Goal: Task Accomplishment & Management: Complete application form

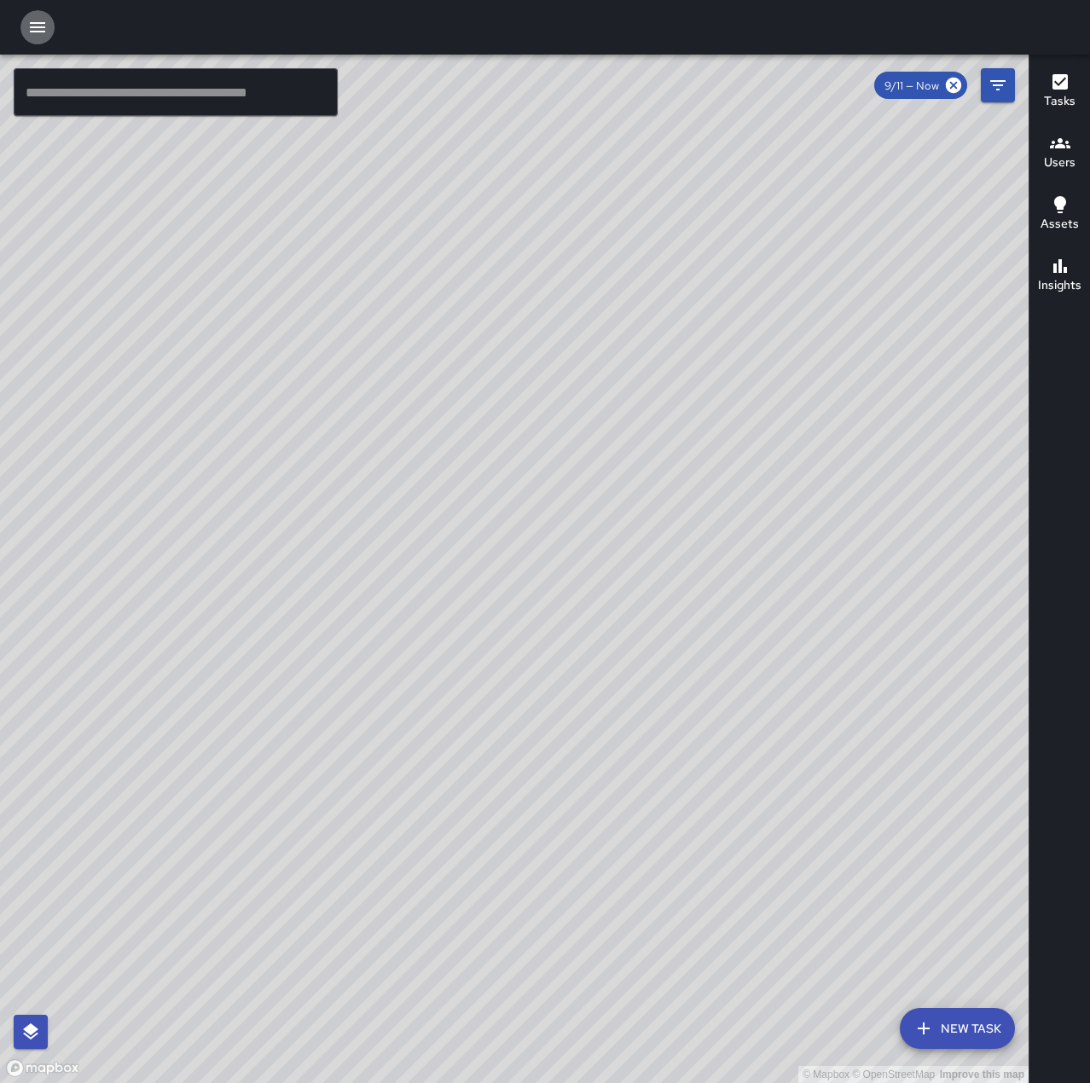
click at [32, 31] on icon "button" at bounding box center [37, 27] width 15 height 10
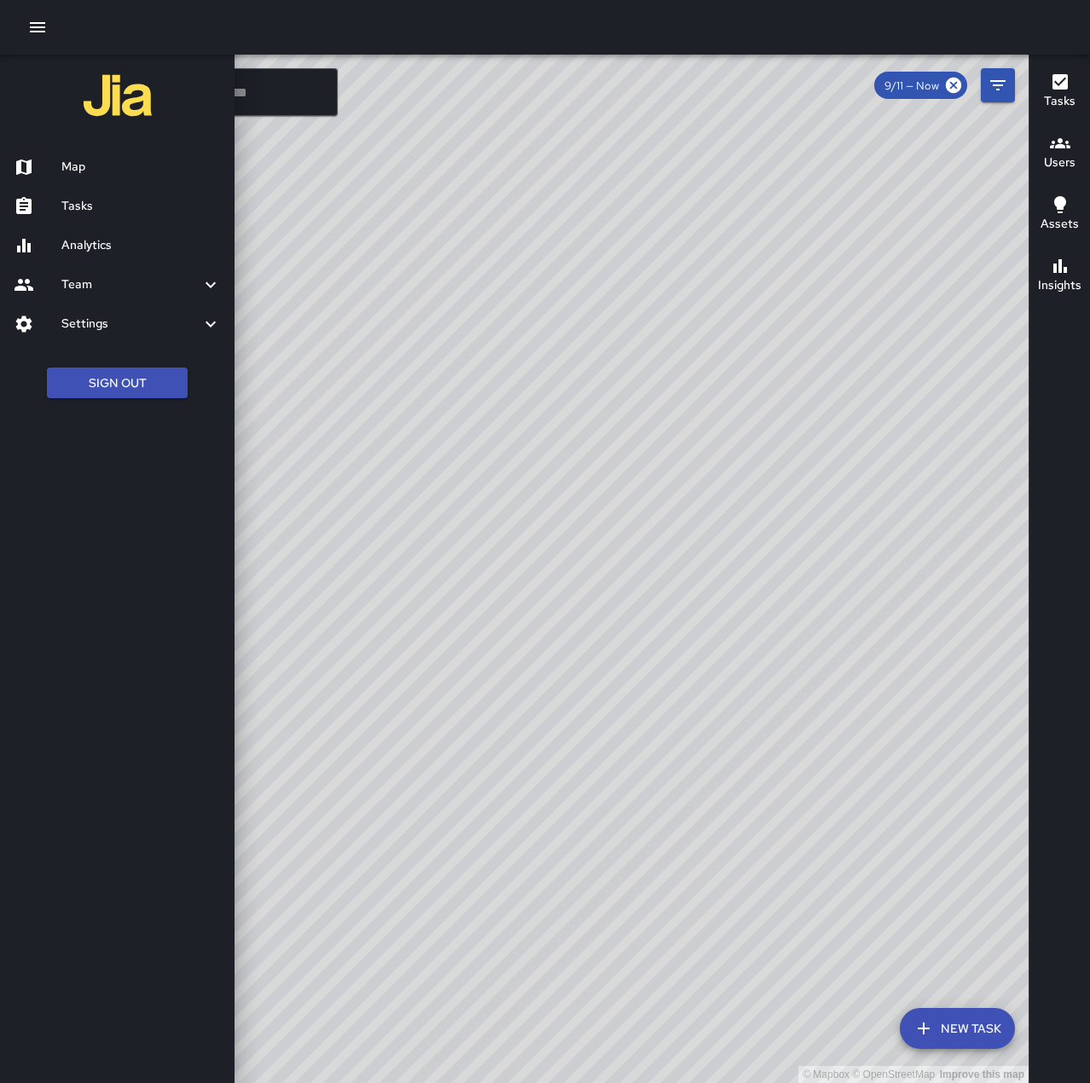
click at [78, 208] on h6 "Tasks" at bounding box center [141, 206] width 160 height 19
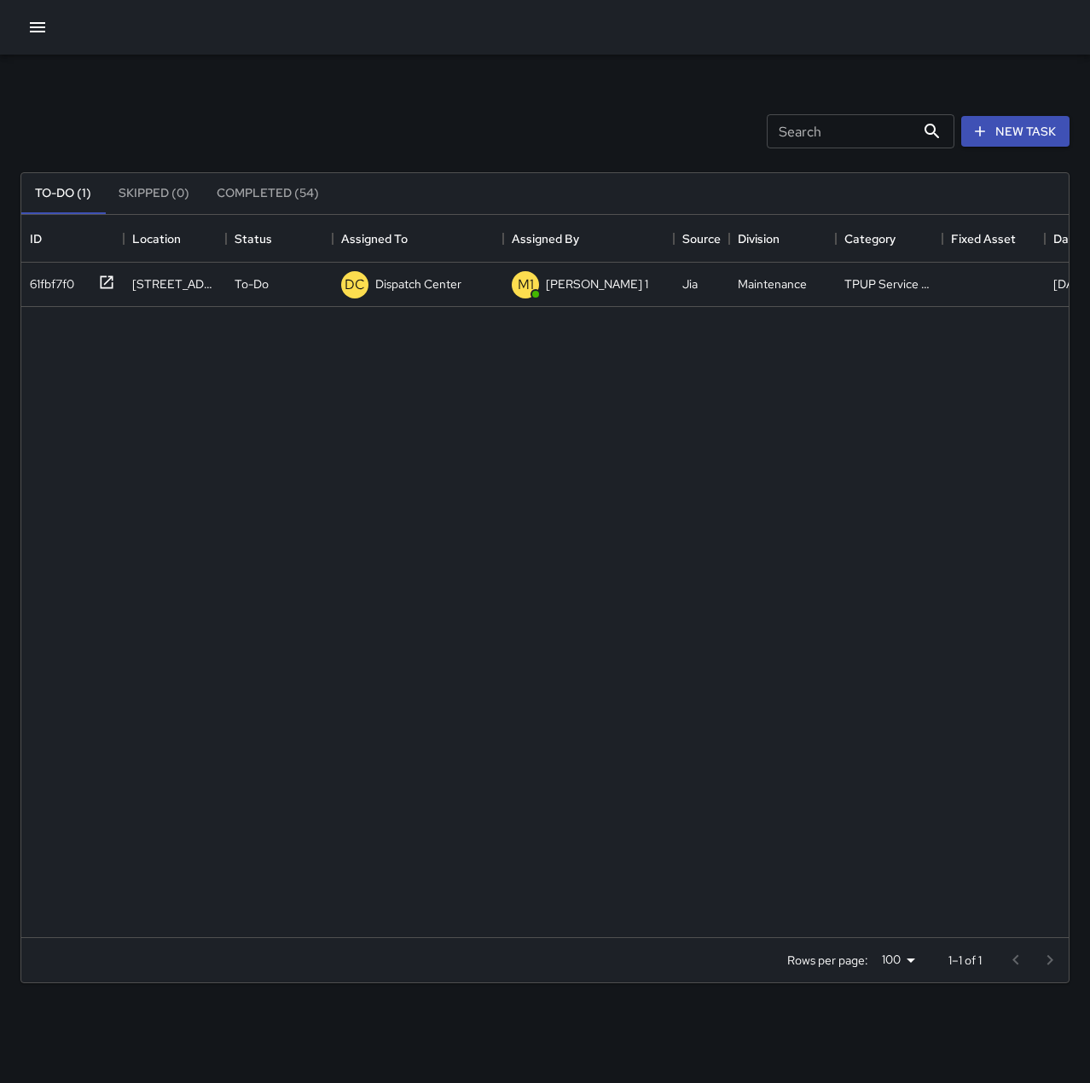
scroll to position [710, 1035]
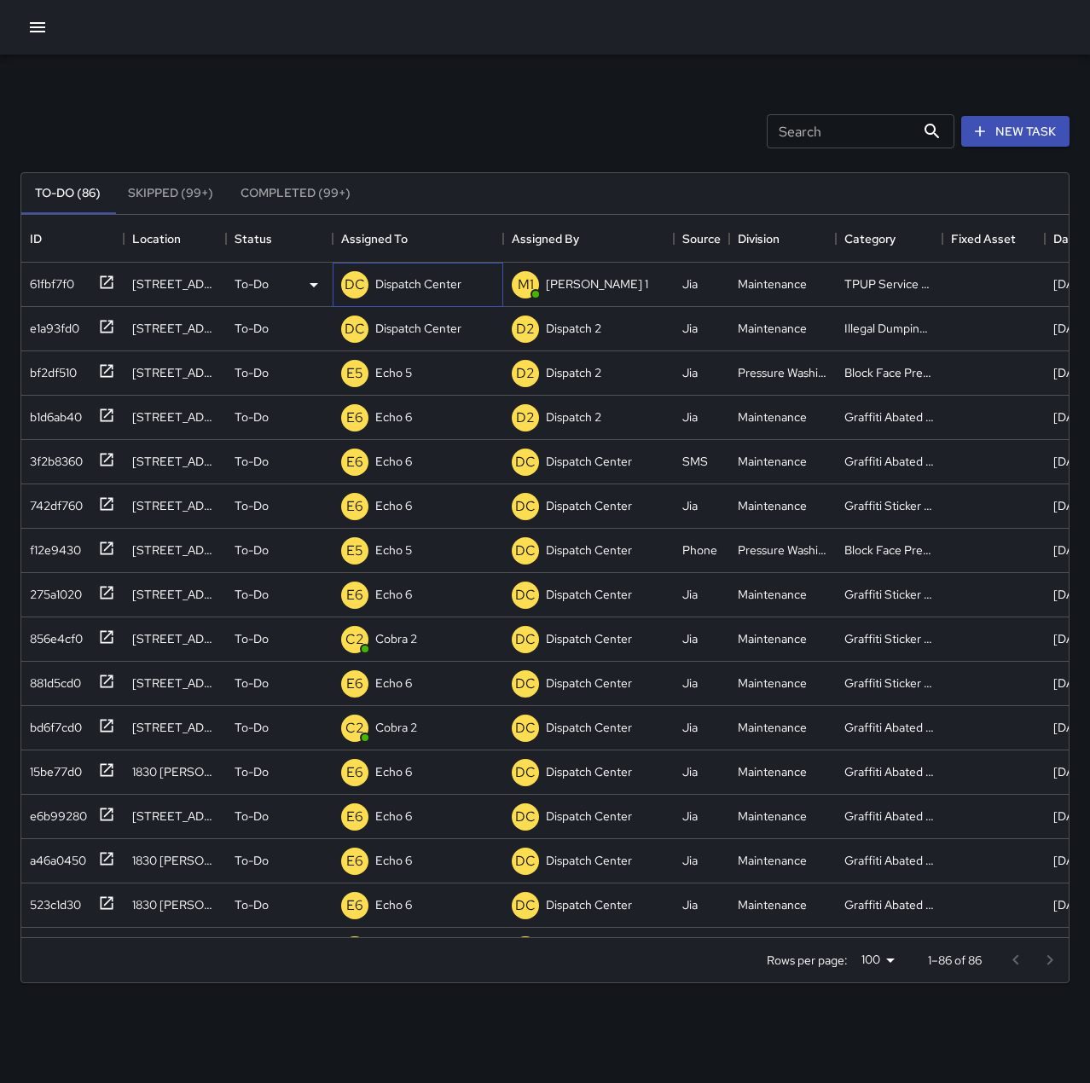
click at [389, 282] on p "Dispatch Center" at bounding box center [418, 284] width 86 height 17
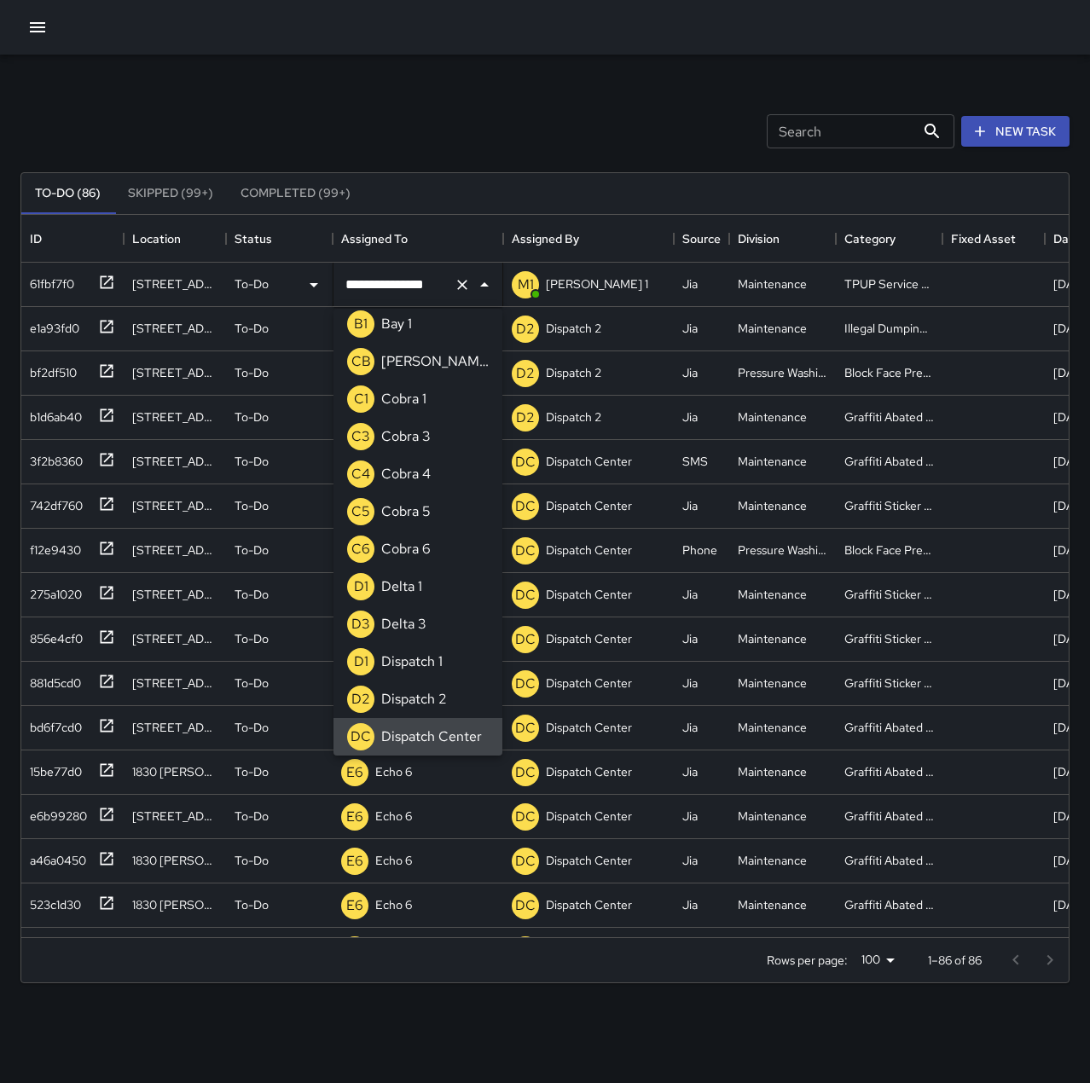
click at [462, 287] on icon "Clear" at bounding box center [462, 284] width 17 height 17
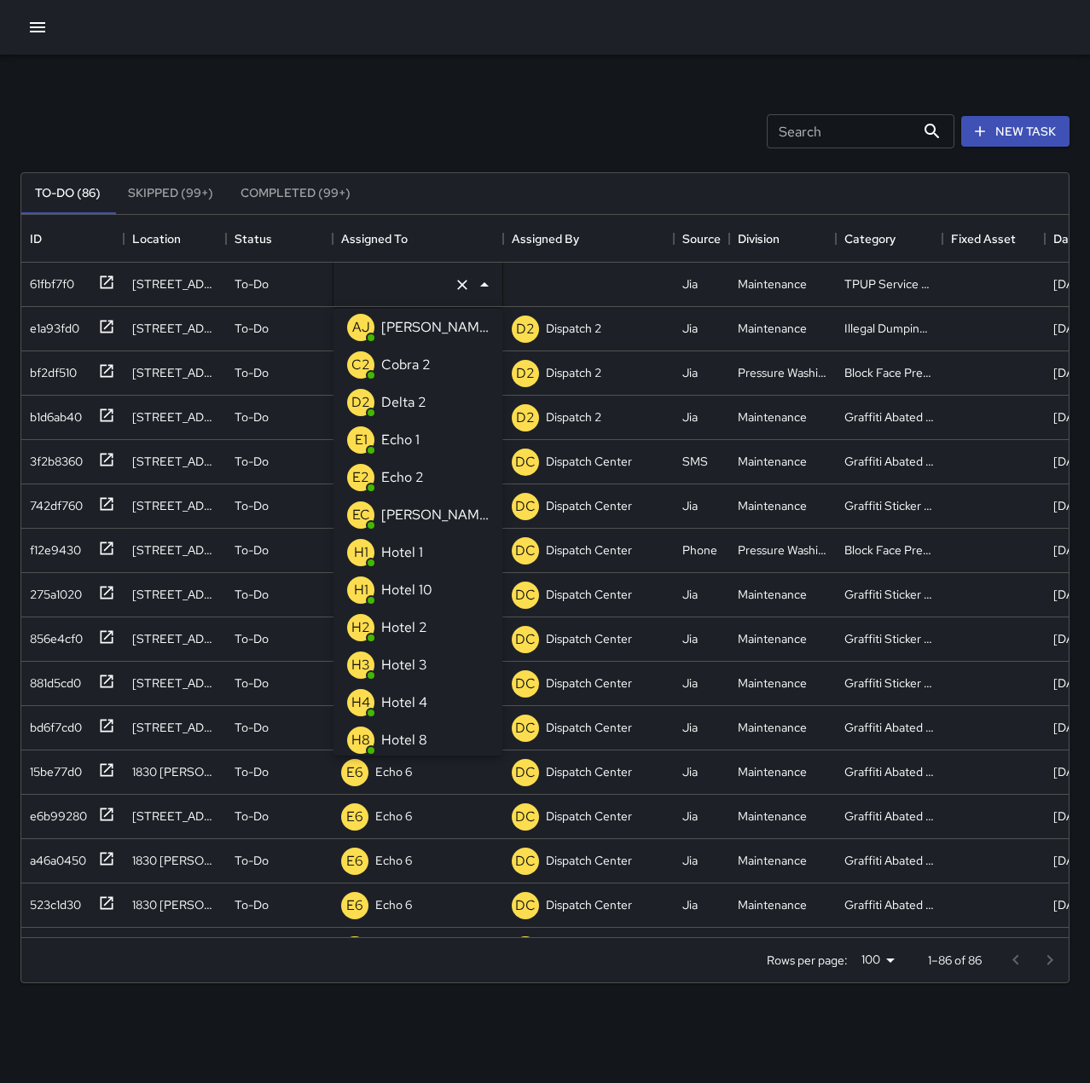
click at [412, 436] on p "Echo 1" at bounding box center [400, 440] width 38 height 20
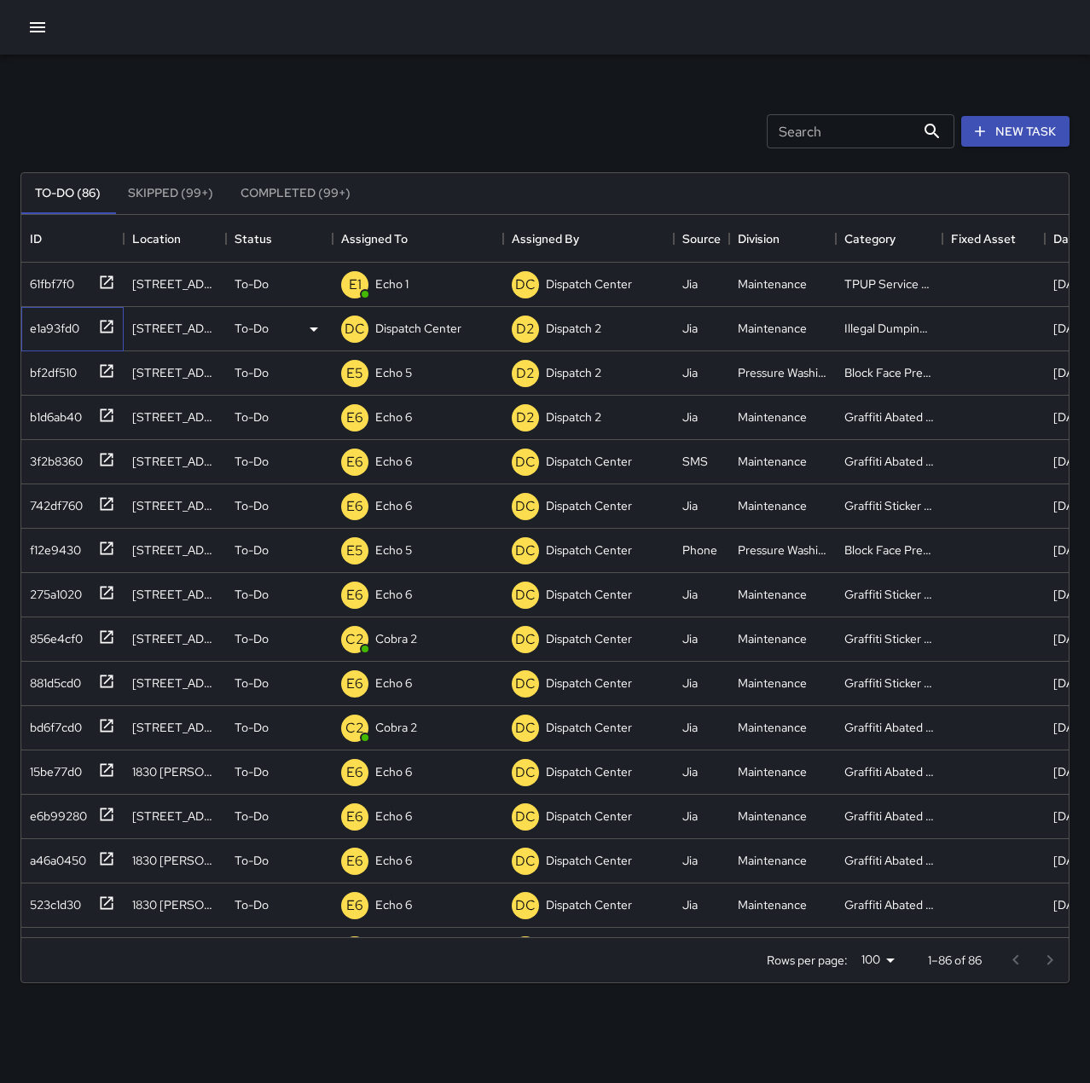
click at [68, 322] on div "e1a93fd0" at bounding box center [51, 325] width 56 height 24
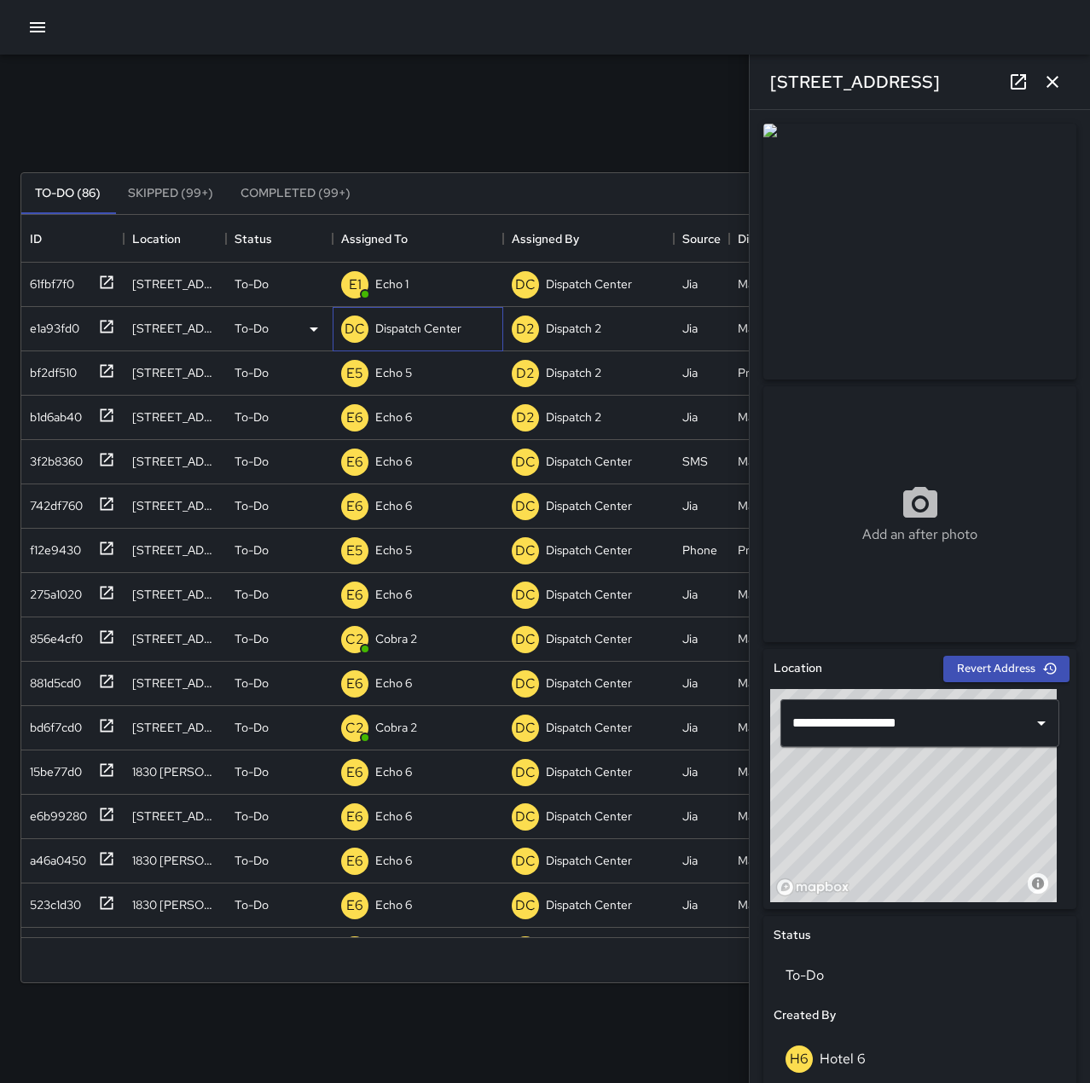
click at [417, 330] on p "Dispatch Center" at bounding box center [418, 328] width 86 height 17
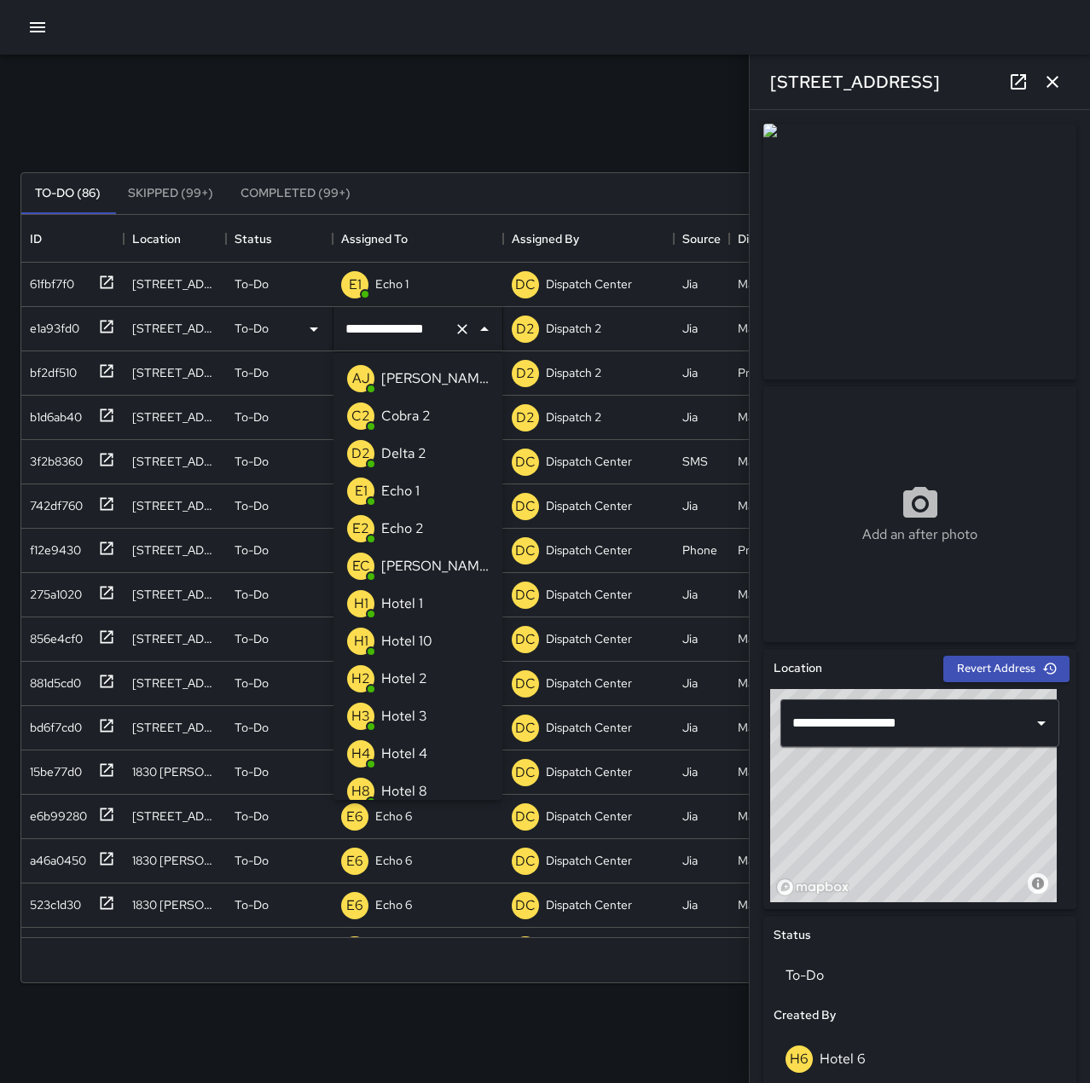
scroll to position [798, 0]
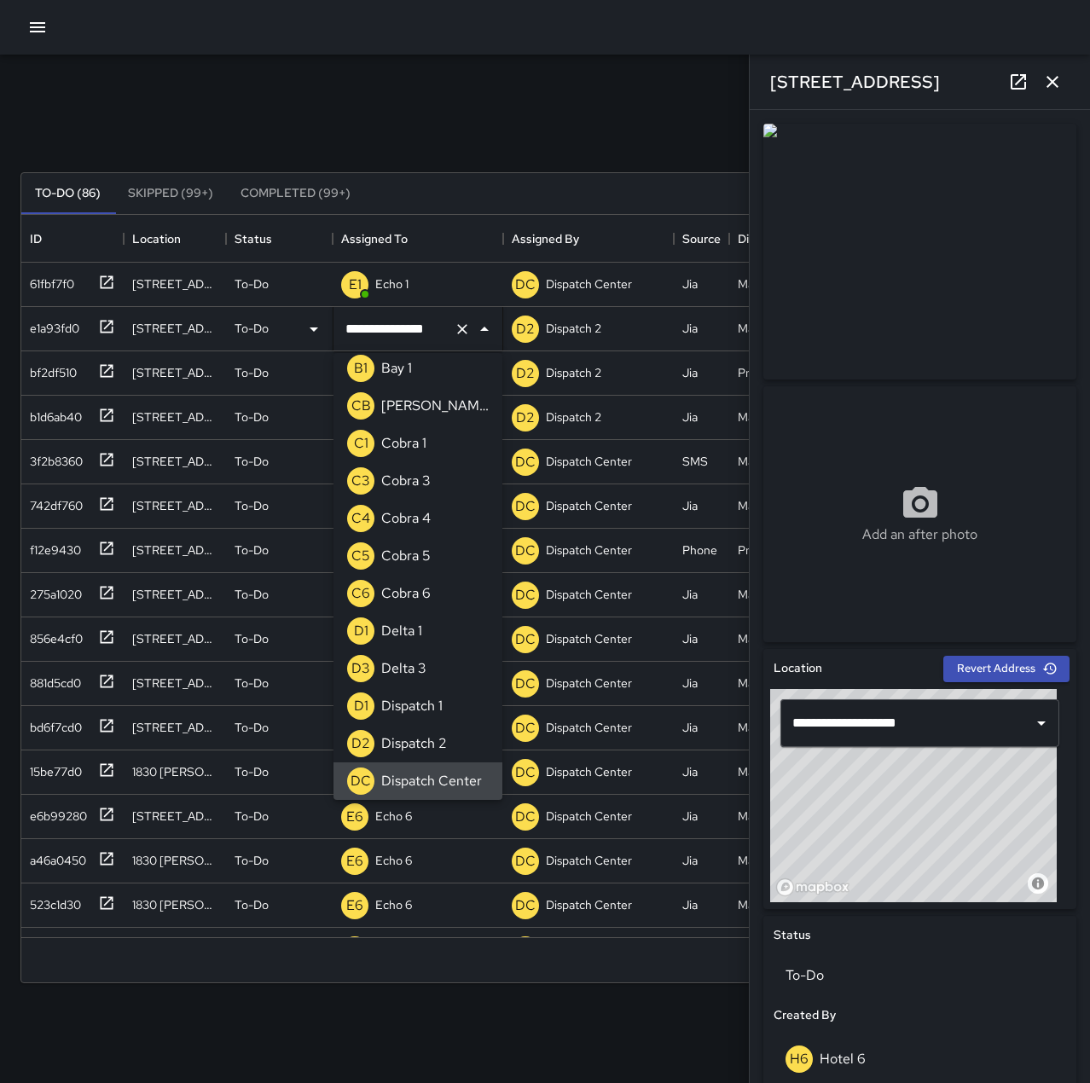
click at [458, 328] on icon "Clear" at bounding box center [462, 329] width 17 height 17
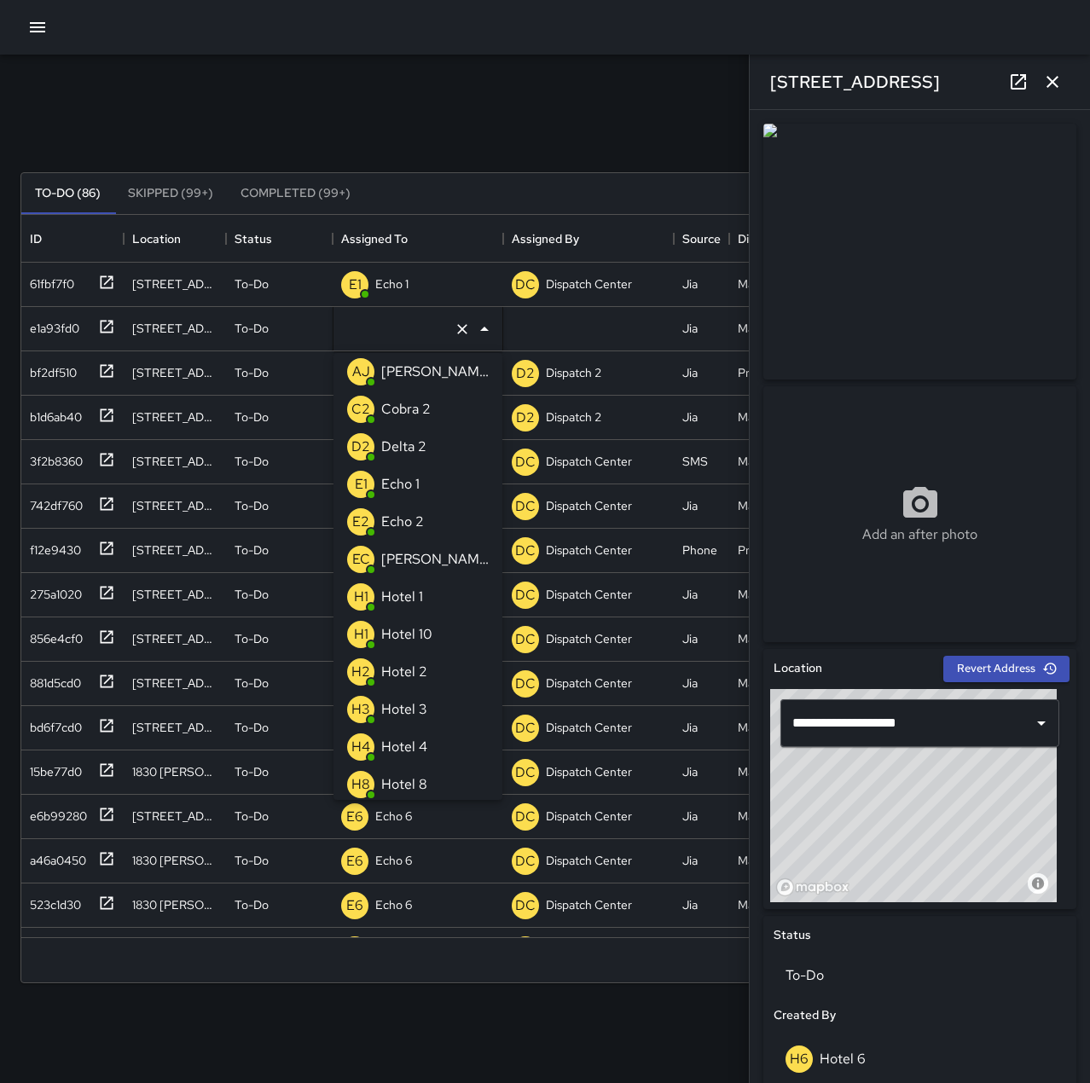
click at [419, 491] on p "Echo 1" at bounding box center [400, 484] width 38 height 20
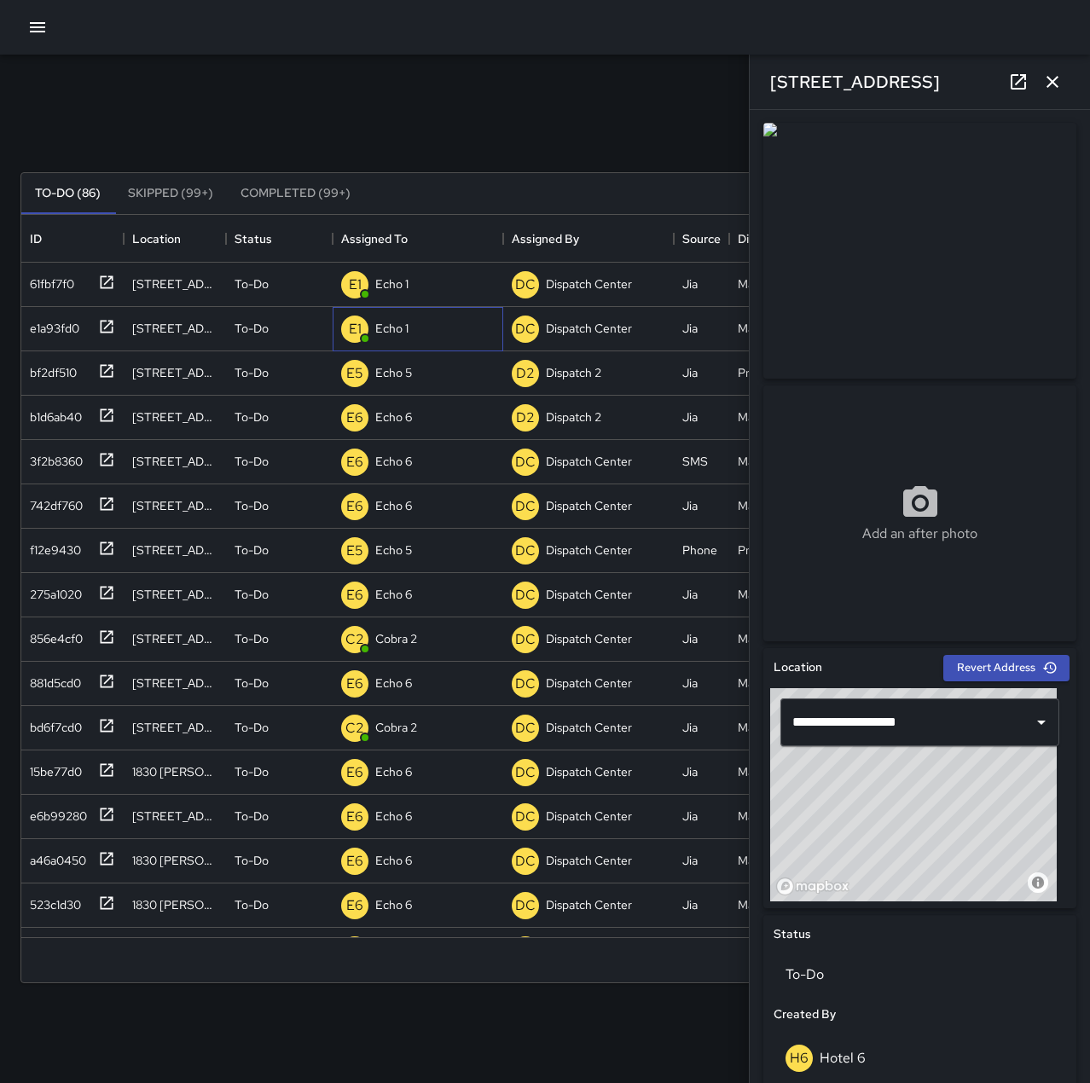
scroll to position [0, 0]
click at [109, 371] on icon at bounding box center [106, 371] width 17 height 17
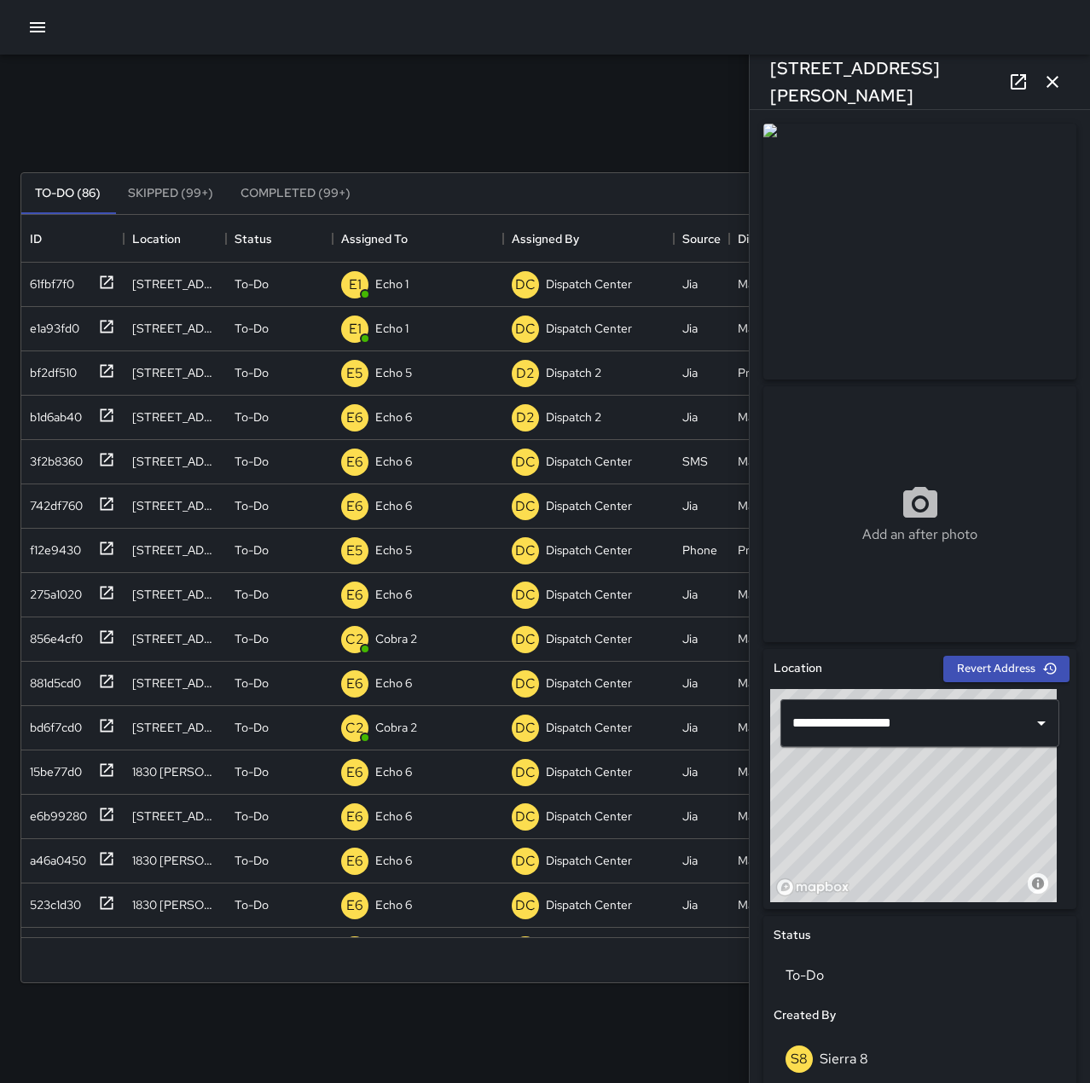
click at [1056, 82] on icon "button" at bounding box center [1052, 82] width 20 height 20
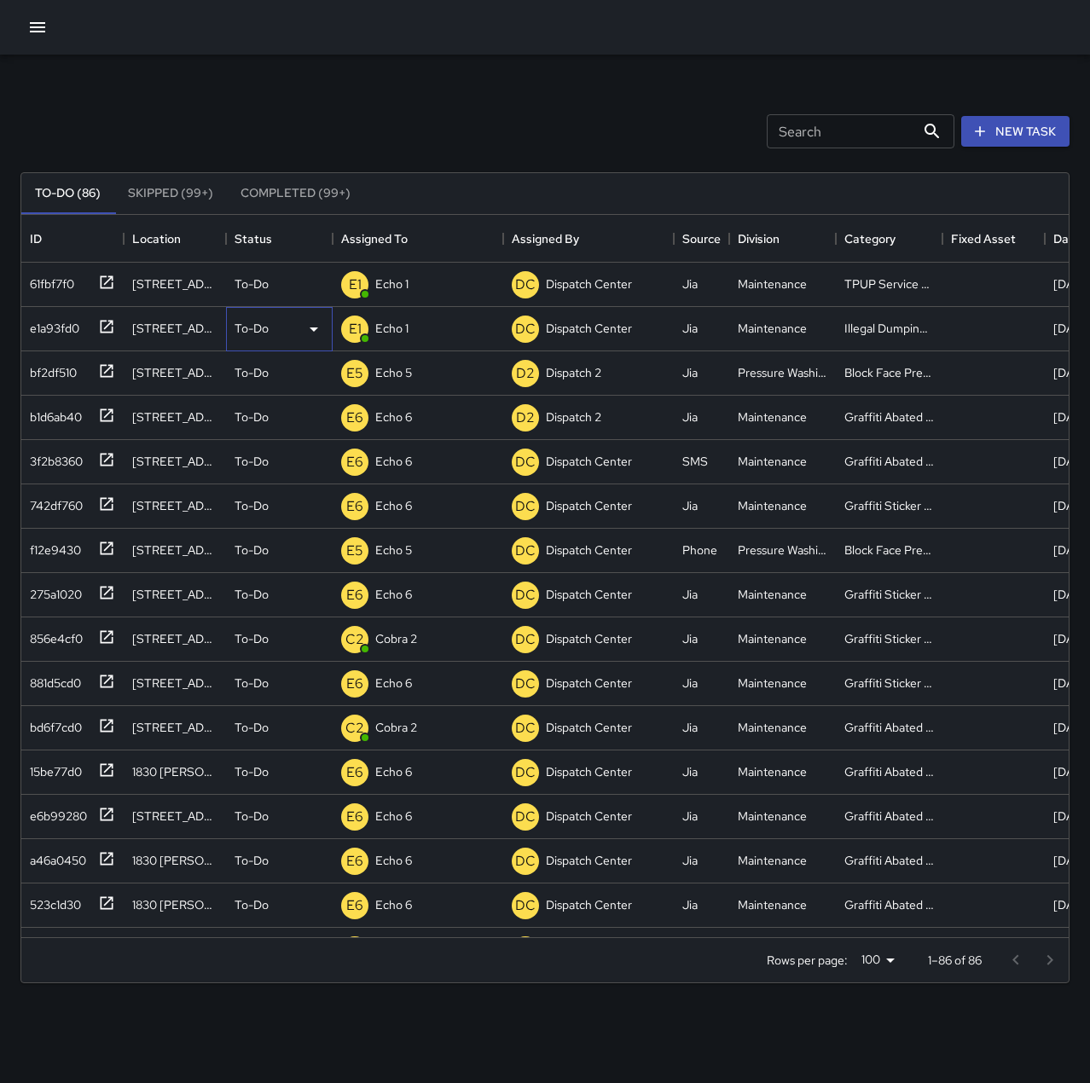
click at [258, 328] on p "To-Do" at bounding box center [252, 328] width 34 height 17
click at [278, 405] on li "Skipped" at bounding box center [279, 406] width 105 height 31
click at [418, 335] on p "Dispatch Center" at bounding box center [418, 328] width 86 height 17
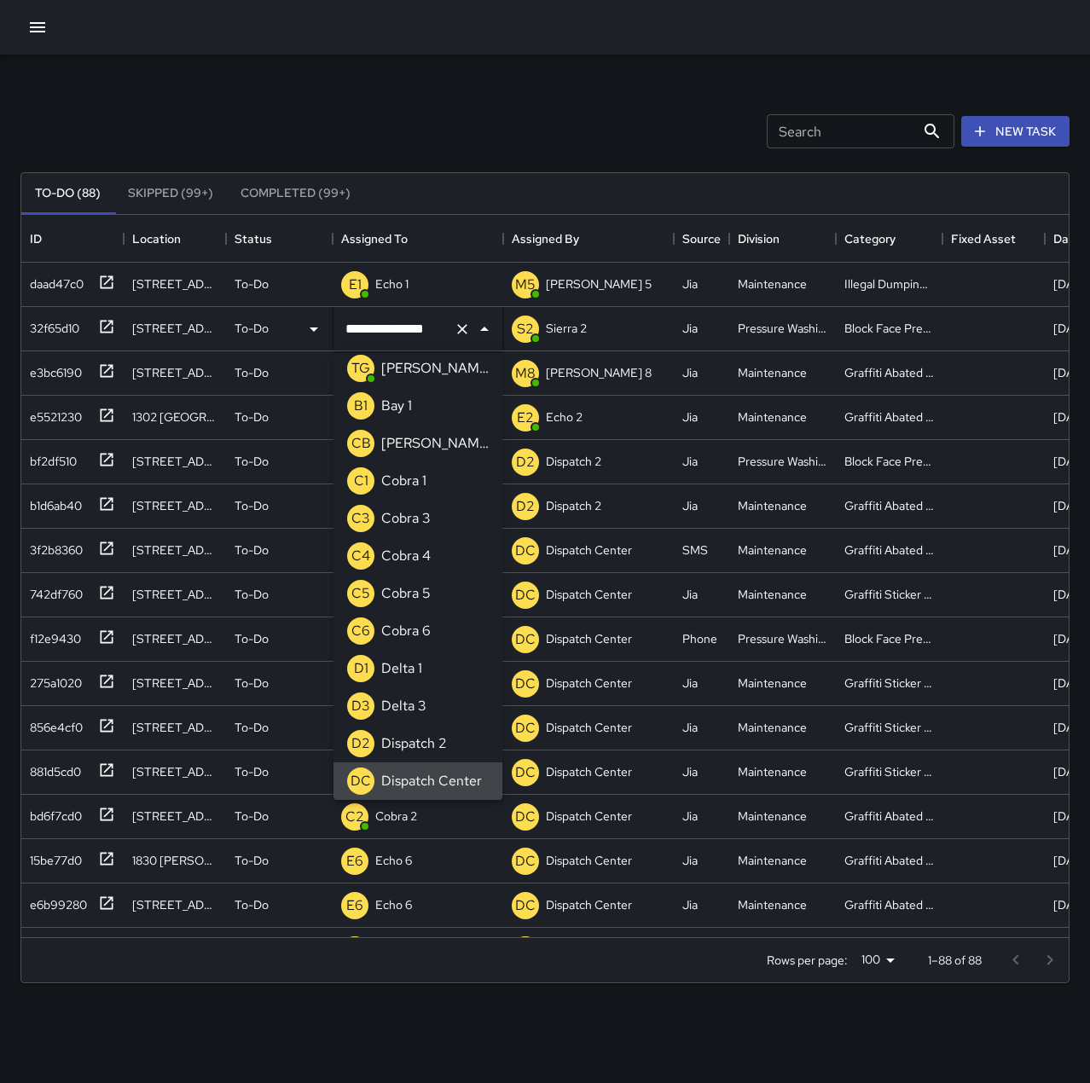
click at [465, 333] on icon "Clear" at bounding box center [462, 329] width 17 height 17
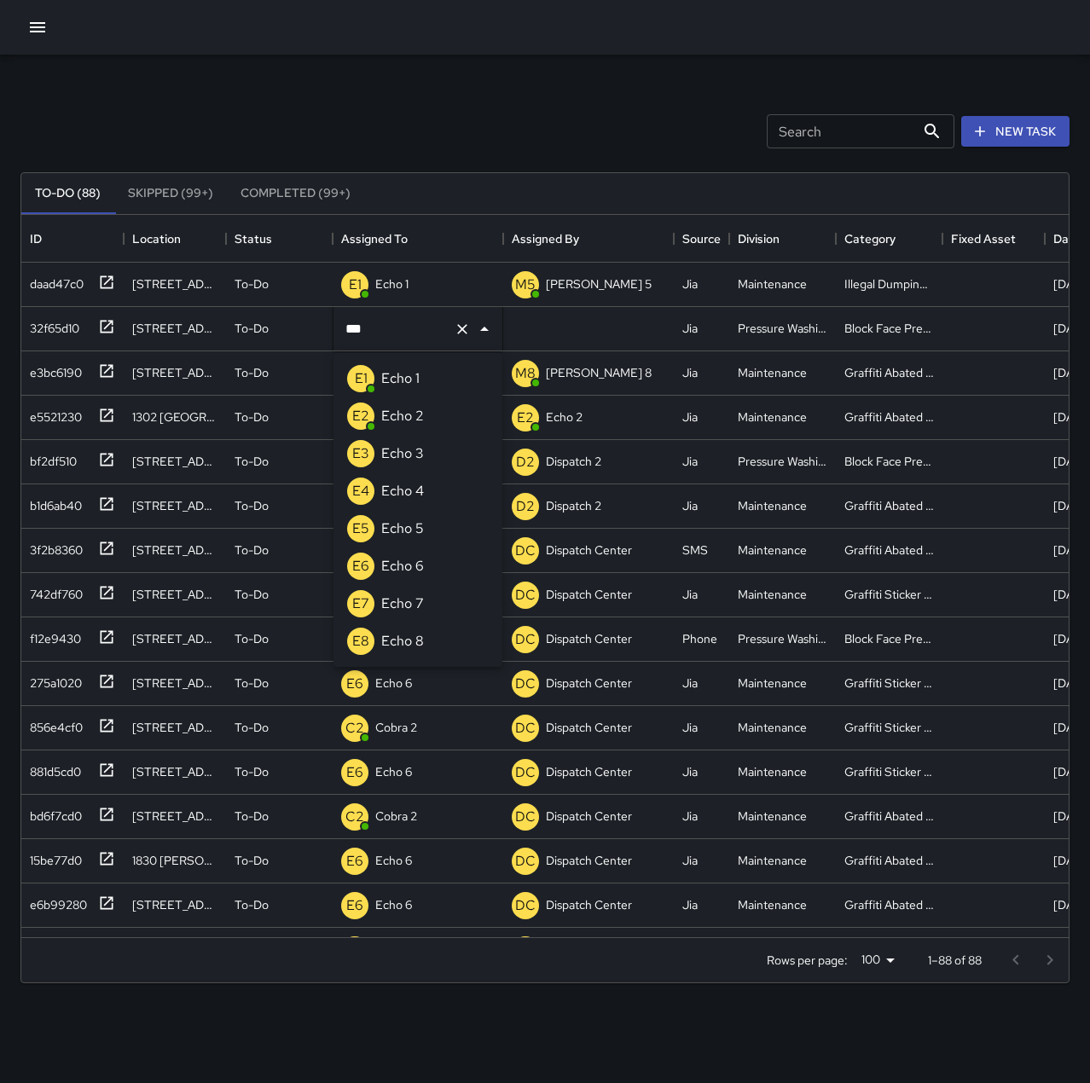
type input "****"
click at [421, 517] on div "Echo 5" at bounding box center [402, 528] width 49 height 27
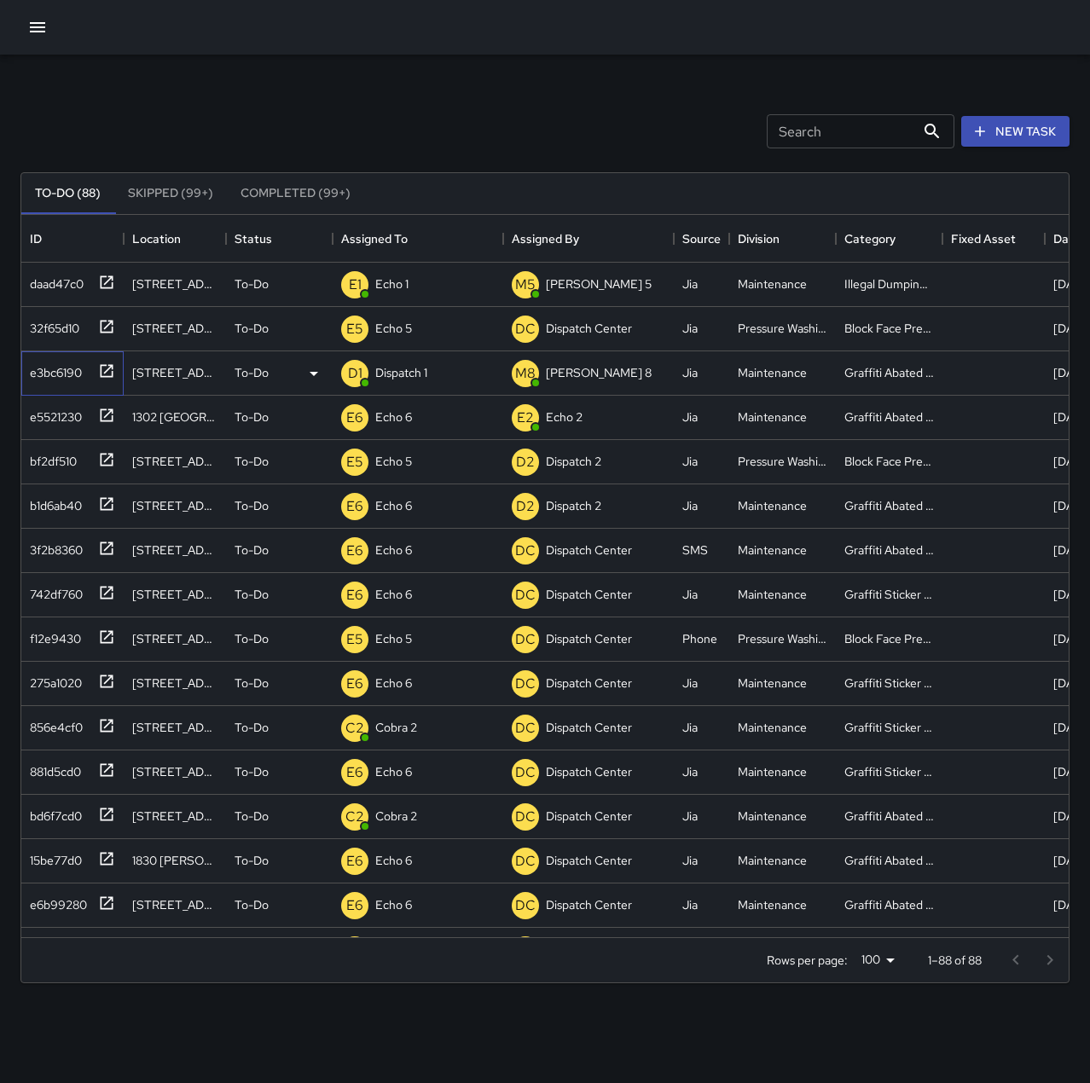
click at [78, 369] on div "e3bc6190" at bounding box center [52, 369] width 59 height 24
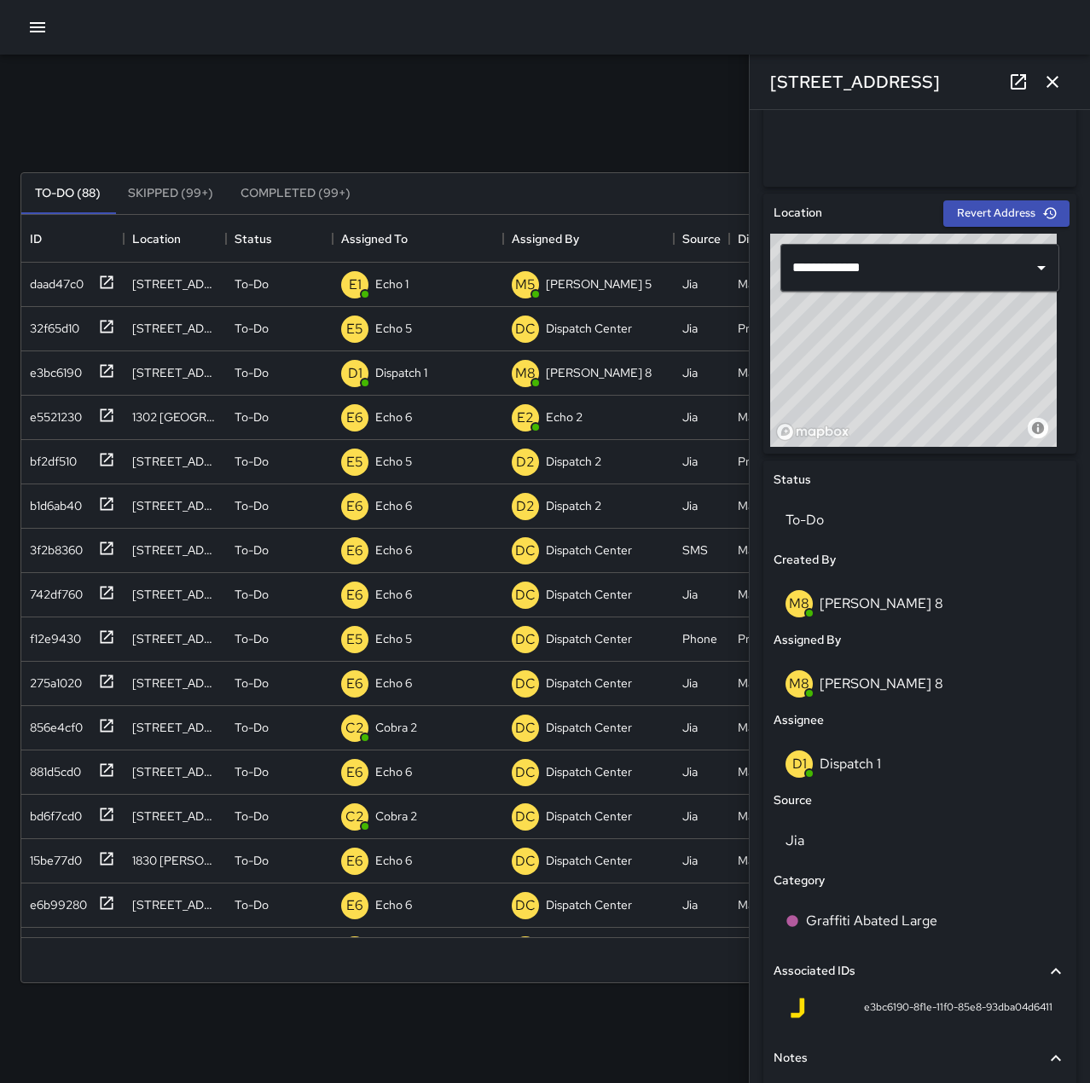
scroll to position [577, 0]
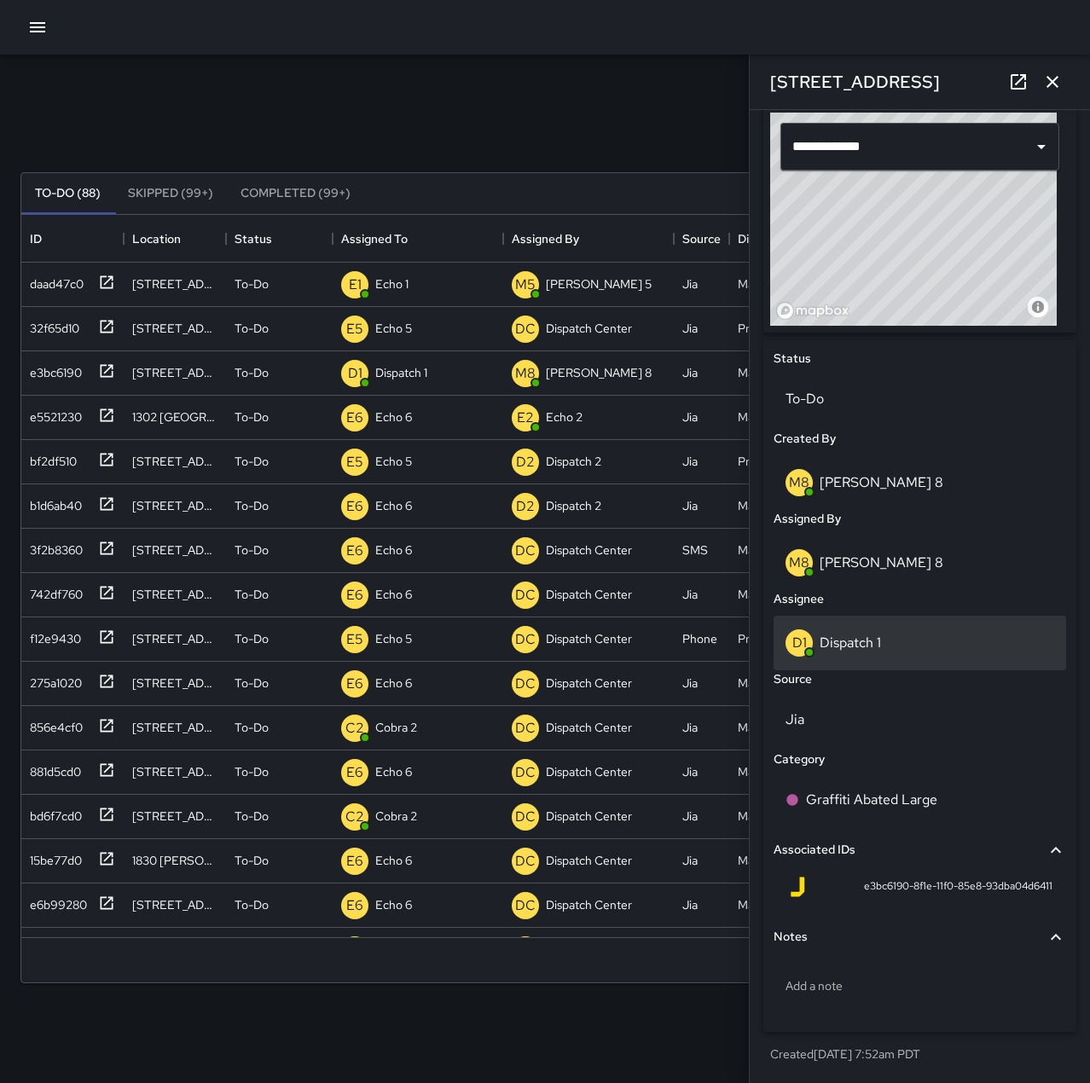
click at [931, 656] on div "D1 Dispatch 1" at bounding box center [920, 643] width 269 height 27
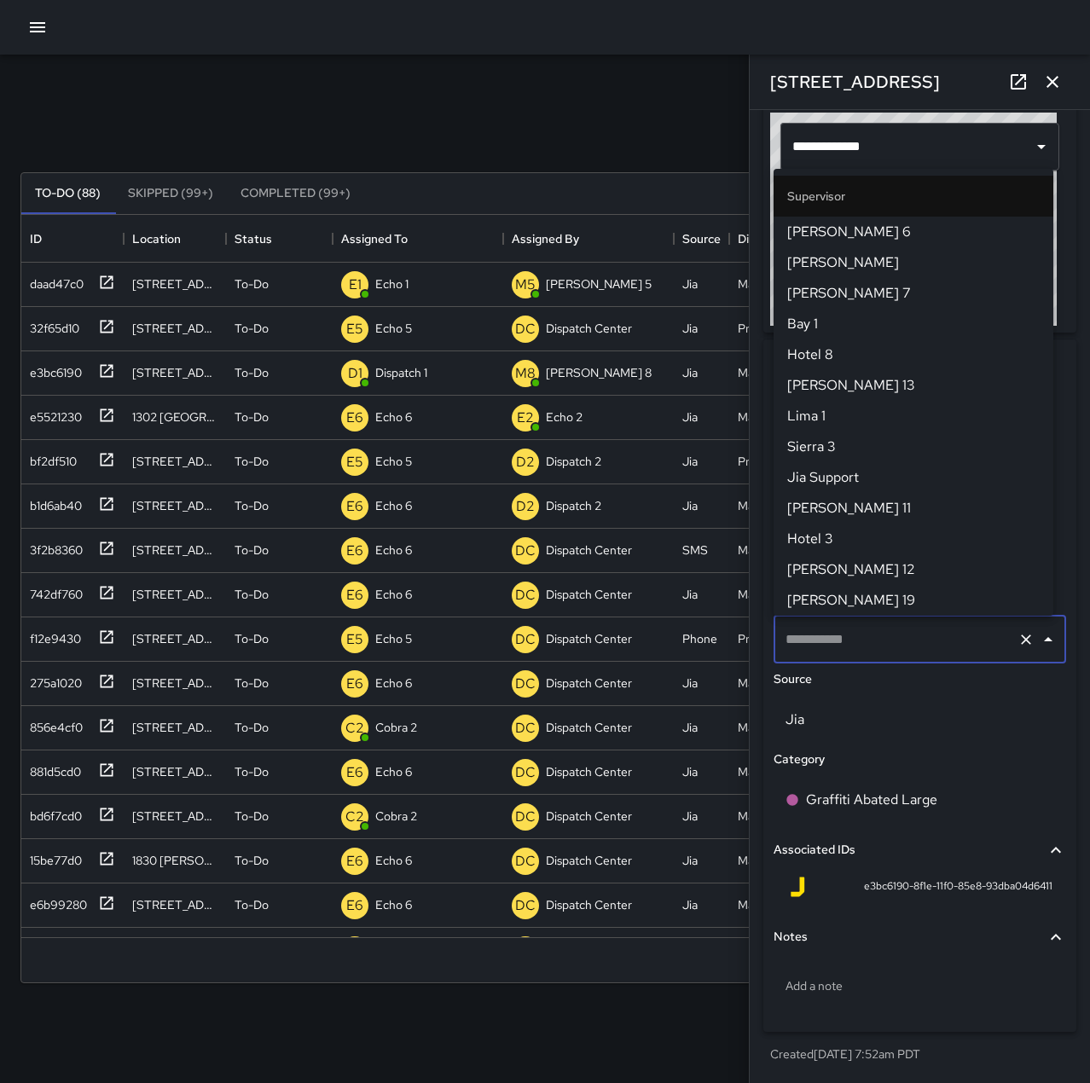
type input "**********"
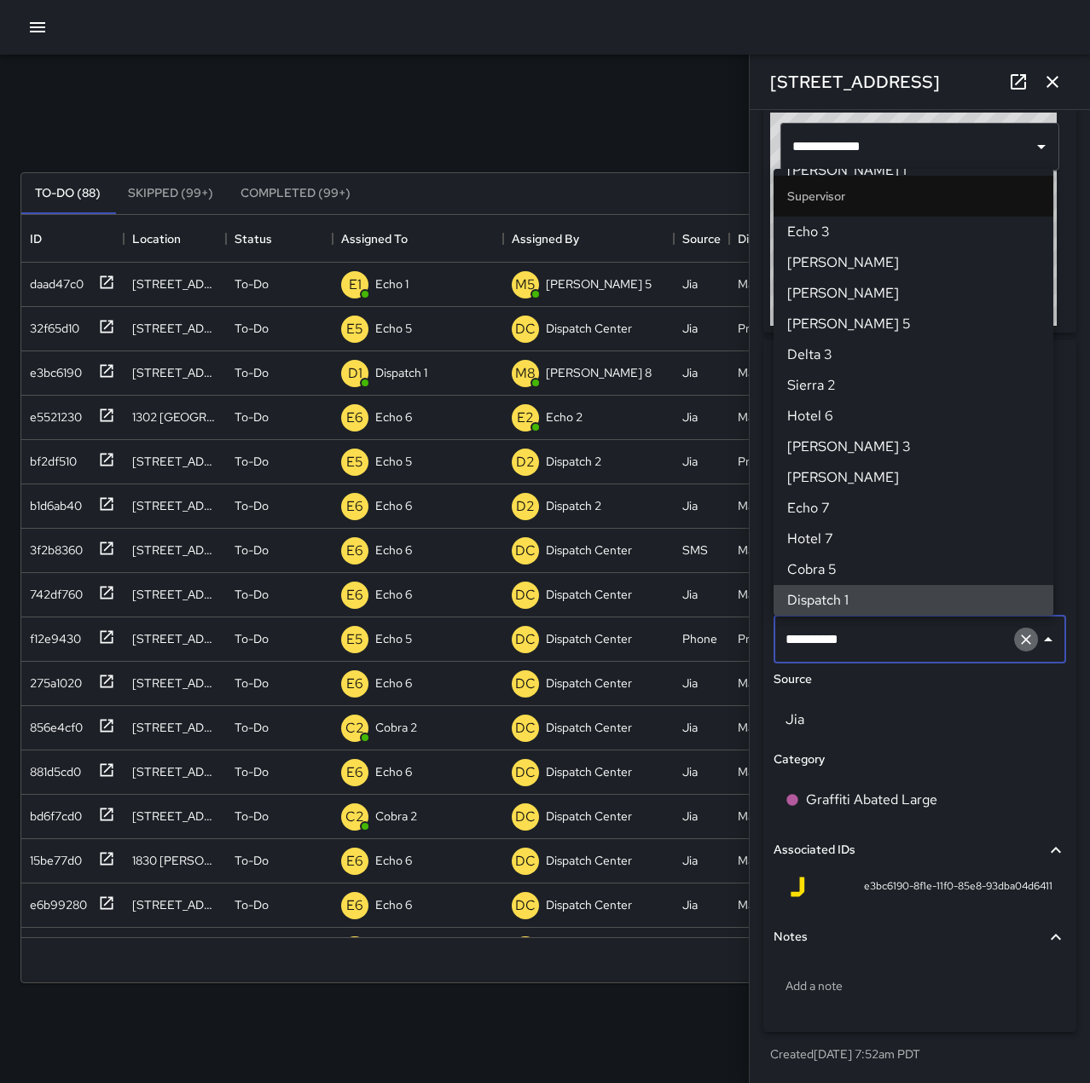
click at [1018, 646] on icon "Clear" at bounding box center [1026, 639] width 17 height 17
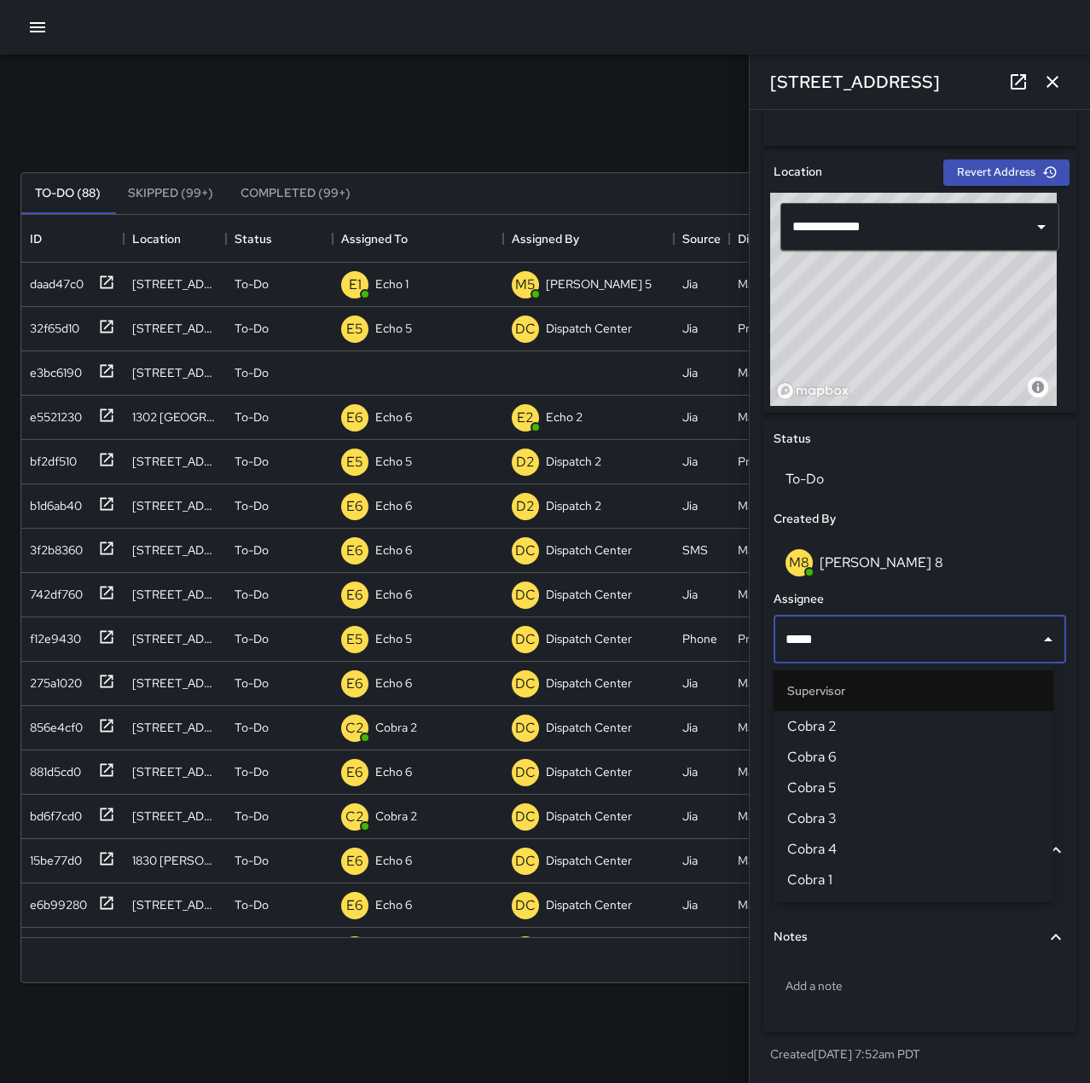
type input "*****"
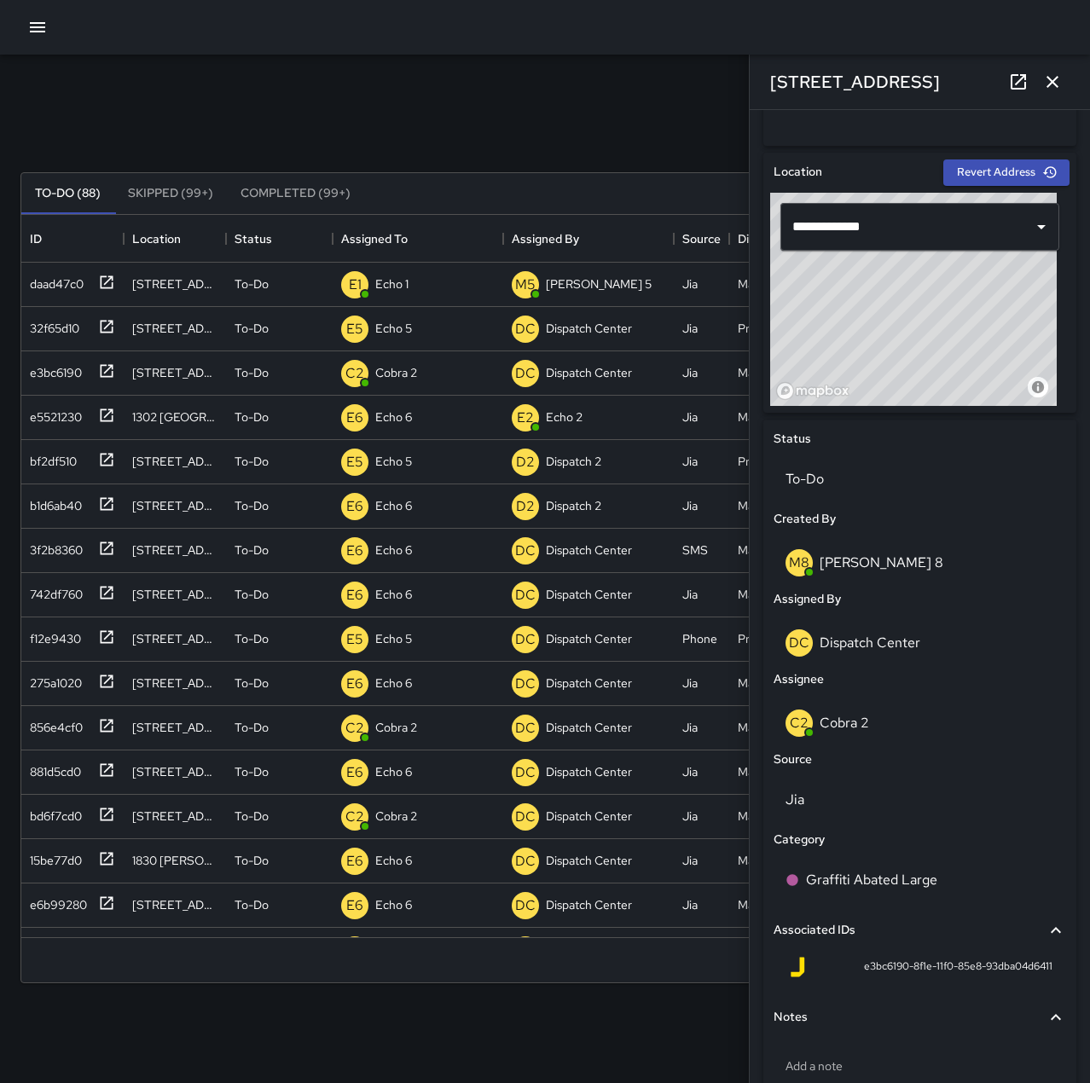
click at [1044, 92] on button "button" at bounding box center [1053, 82] width 34 height 34
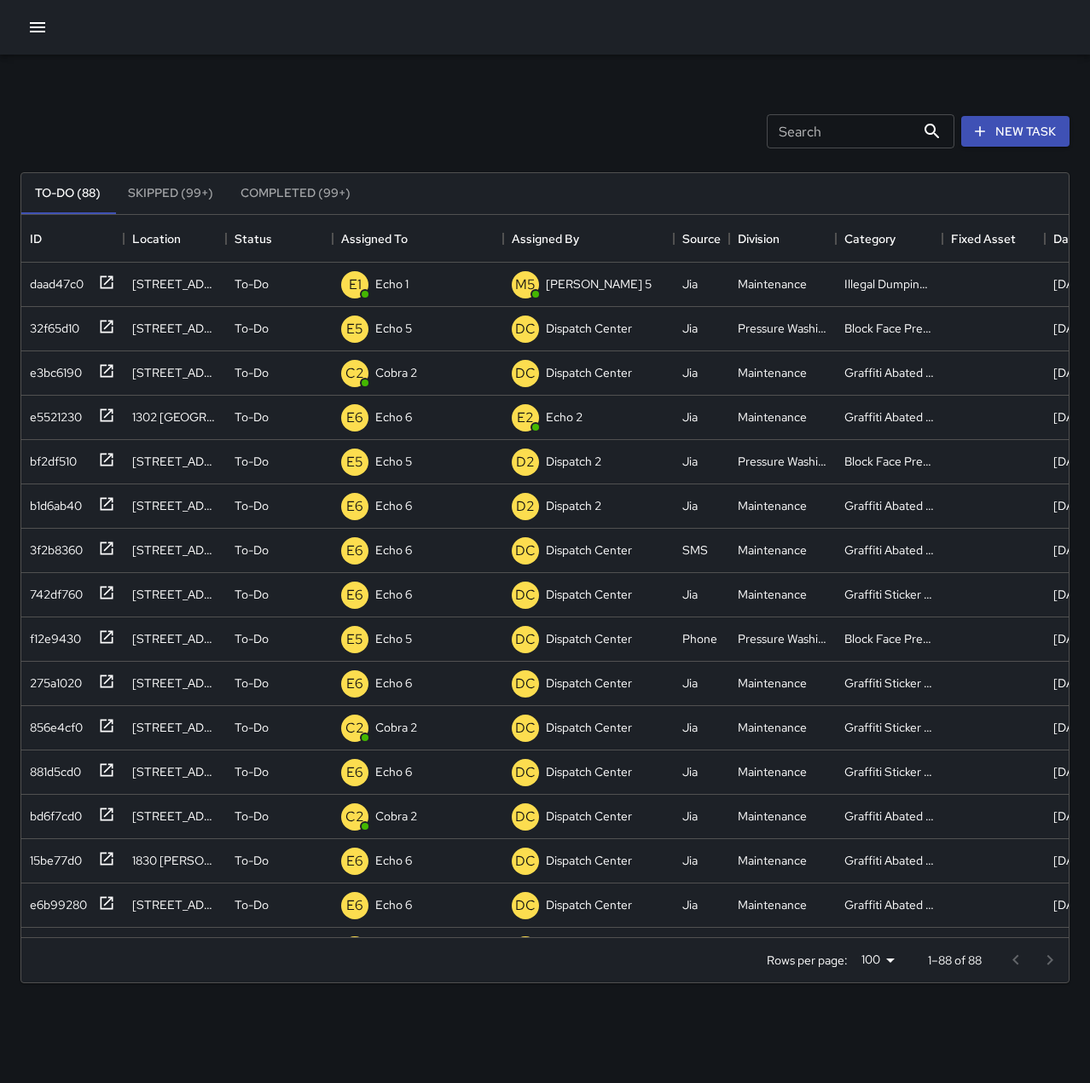
click at [409, 74] on div "Search Search New Task To-Do (88) Skipped (99+) Completed (99+) ID Location Sta…" at bounding box center [545, 531] width 1090 height 953
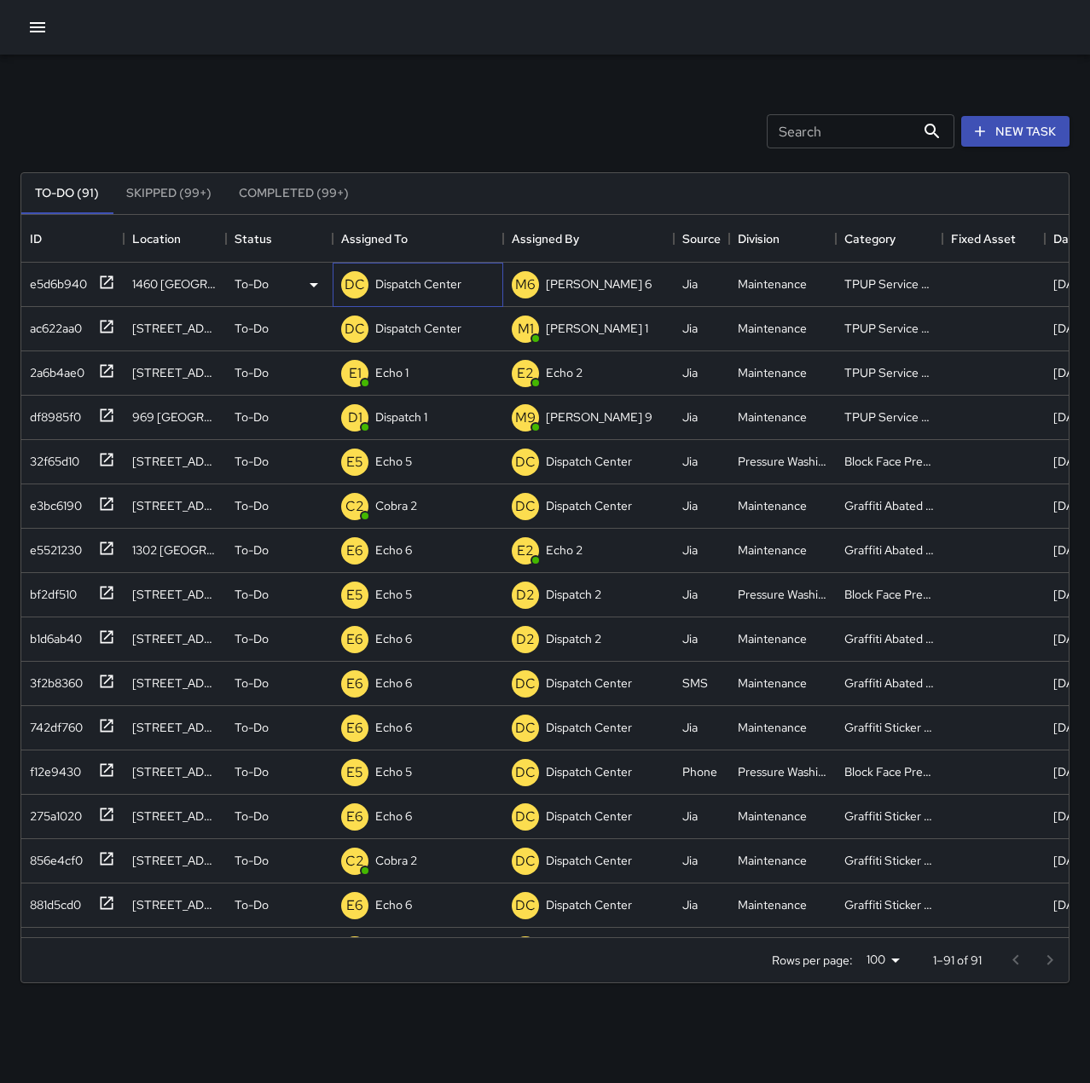
click at [453, 293] on div "Dispatch Center" at bounding box center [418, 284] width 93 height 24
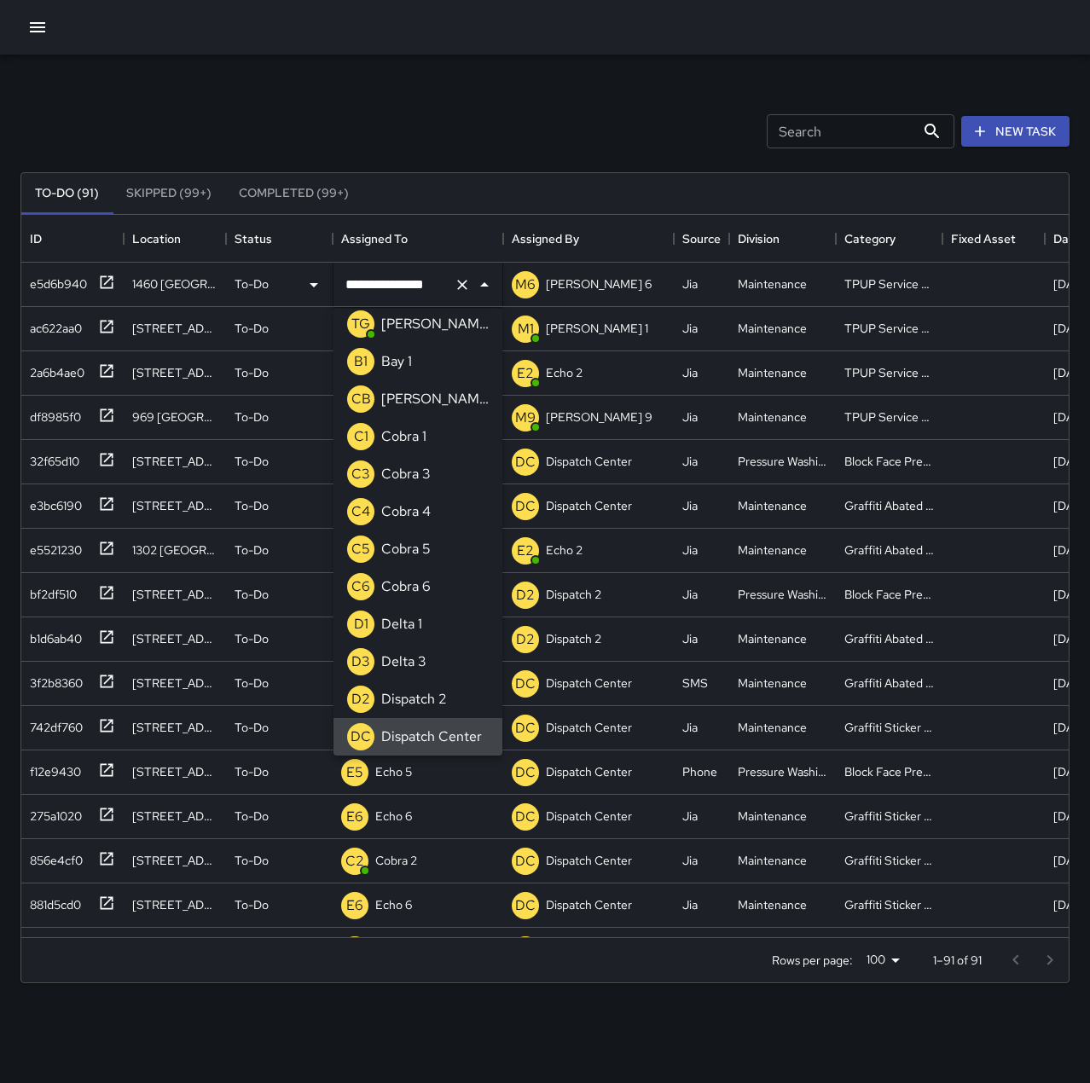
click at [459, 281] on icon "Clear" at bounding box center [462, 285] width 10 height 10
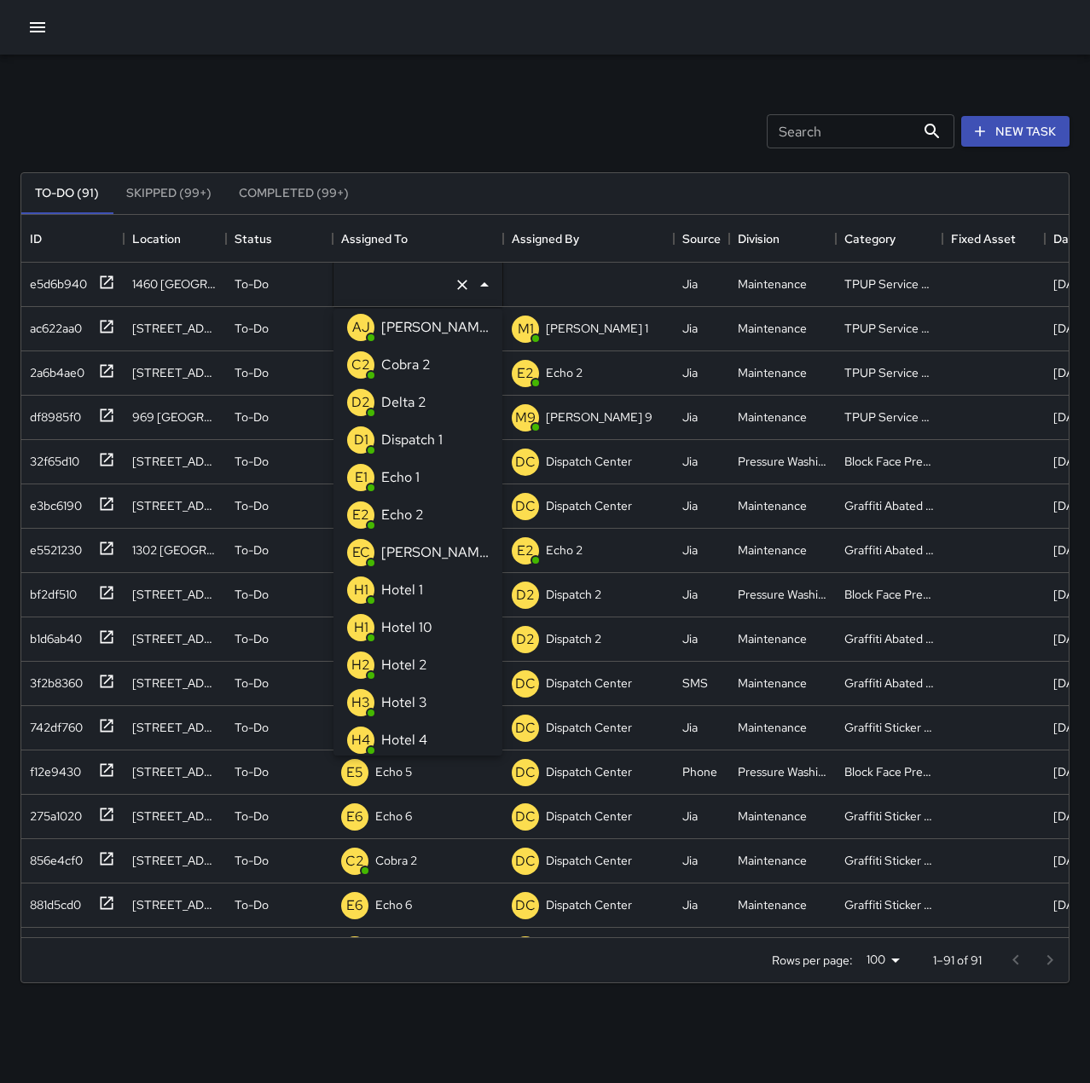
click at [415, 477] on p "Echo 1" at bounding box center [400, 477] width 38 height 20
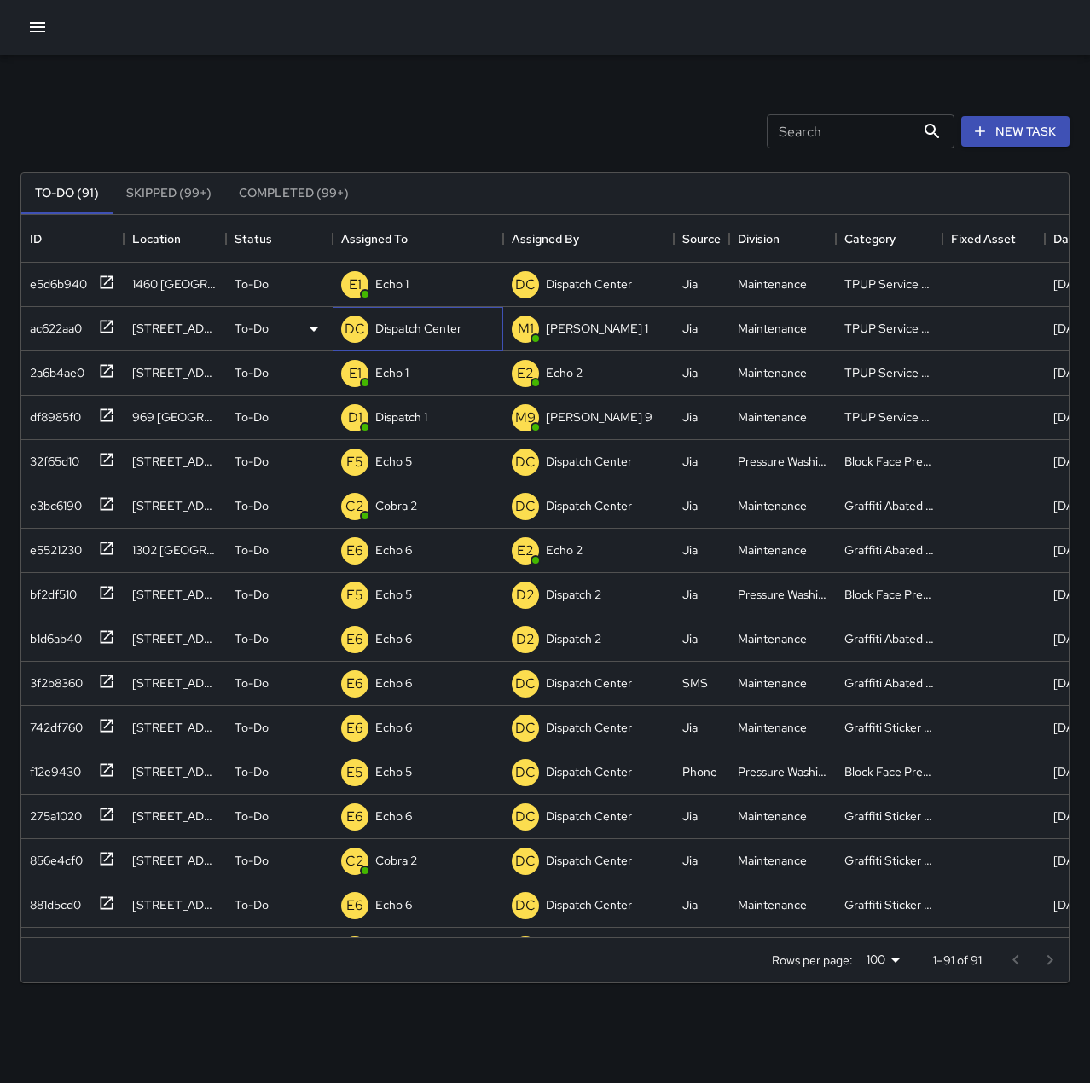
click at [453, 324] on p "Dispatch Center" at bounding box center [418, 328] width 86 height 17
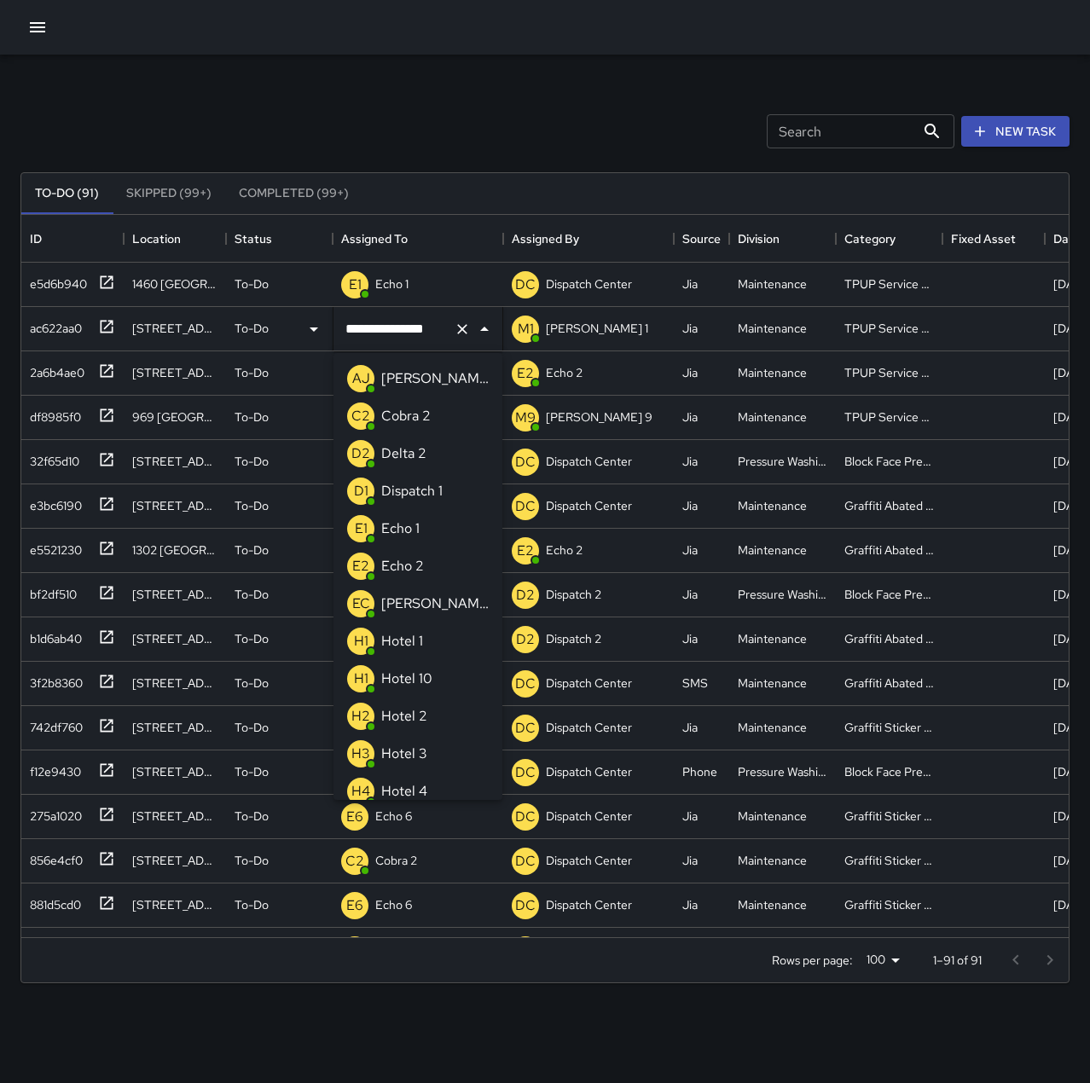
scroll to position [949, 0]
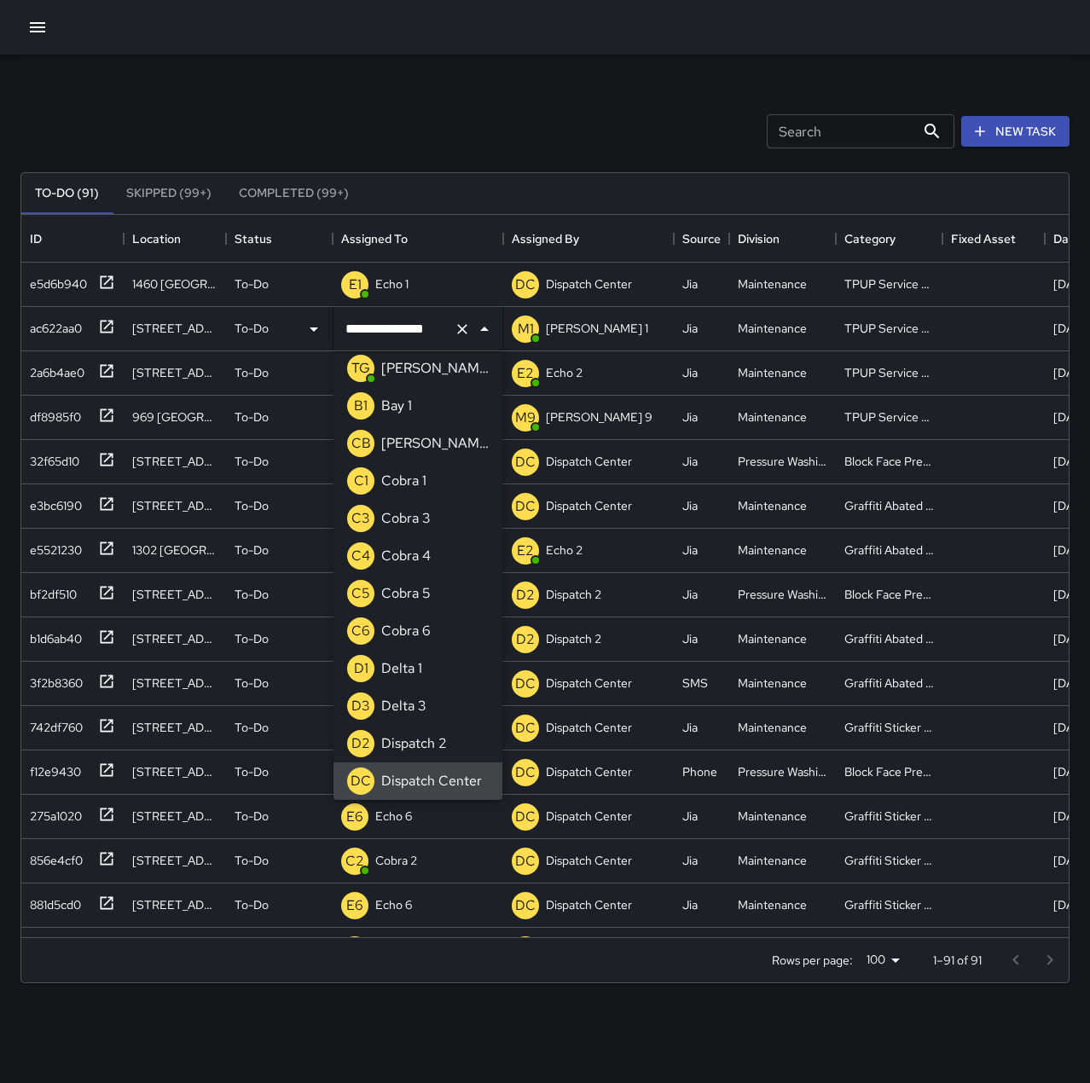
click at [464, 328] on icon "Clear" at bounding box center [462, 329] width 17 height 17
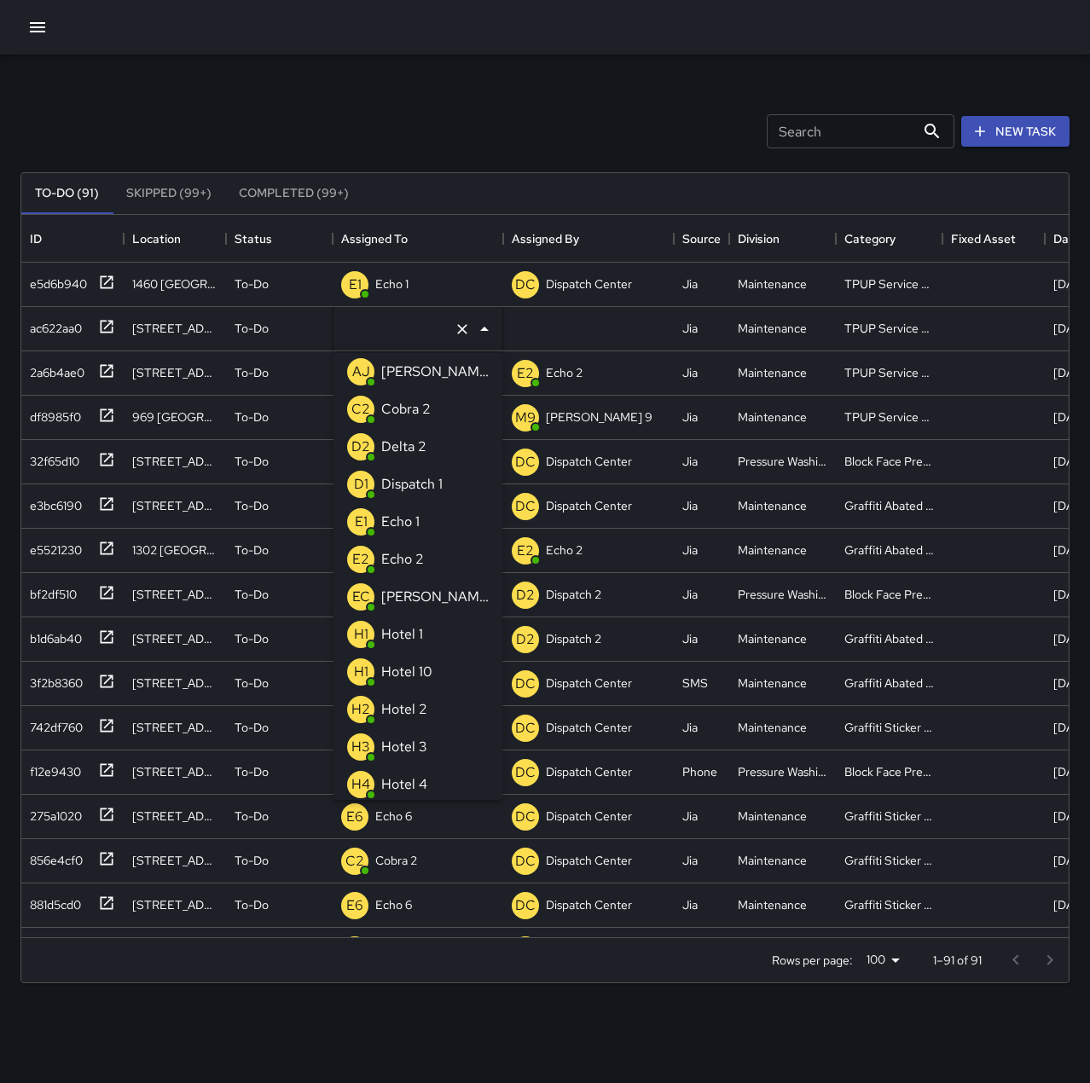
click at [412, 524] on p "Echo 1" at bounding box center [400, 522] width 38 height 20
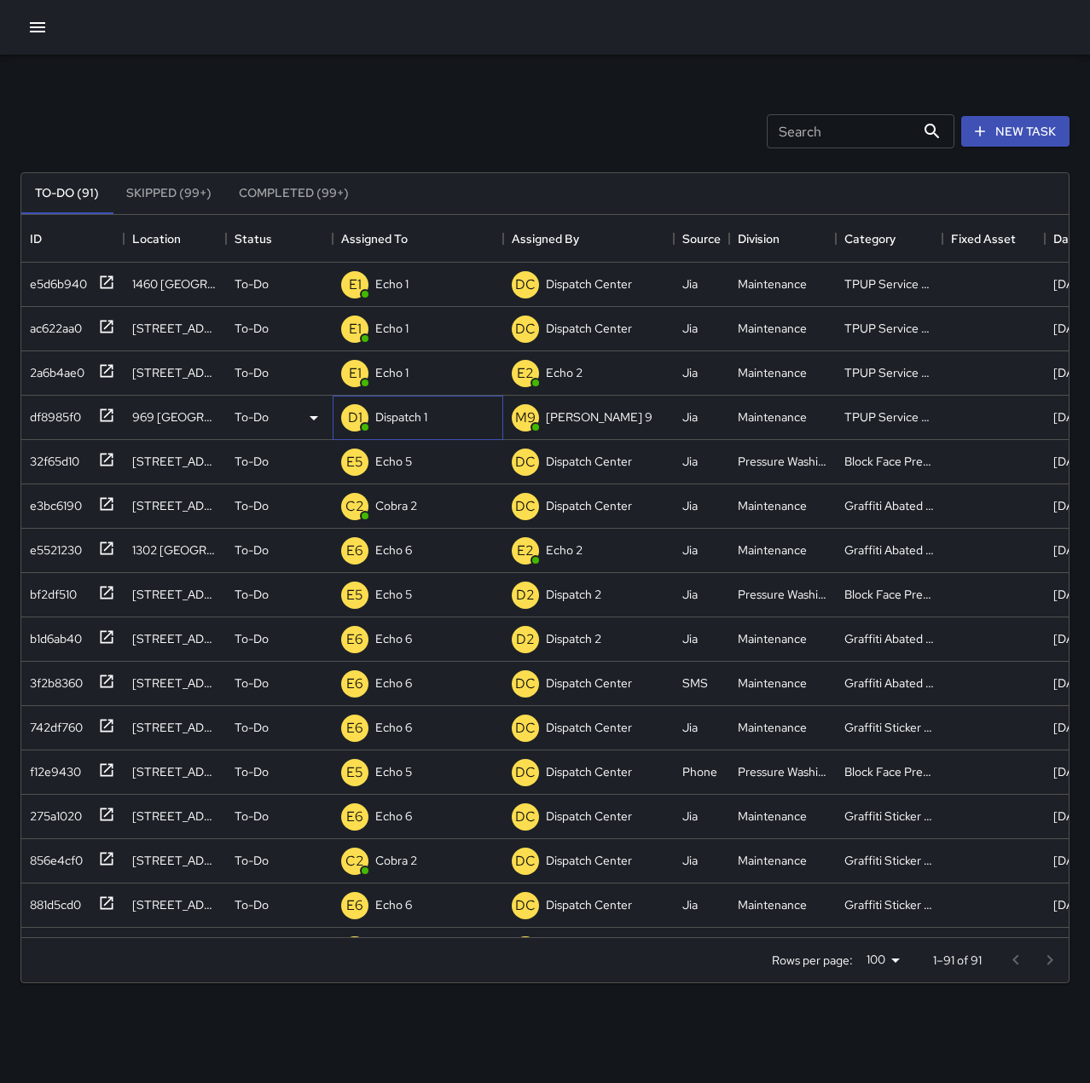
click at [386, 411] on p "Dispatch 1" at bounding box center [401, 417] width 52 height 17
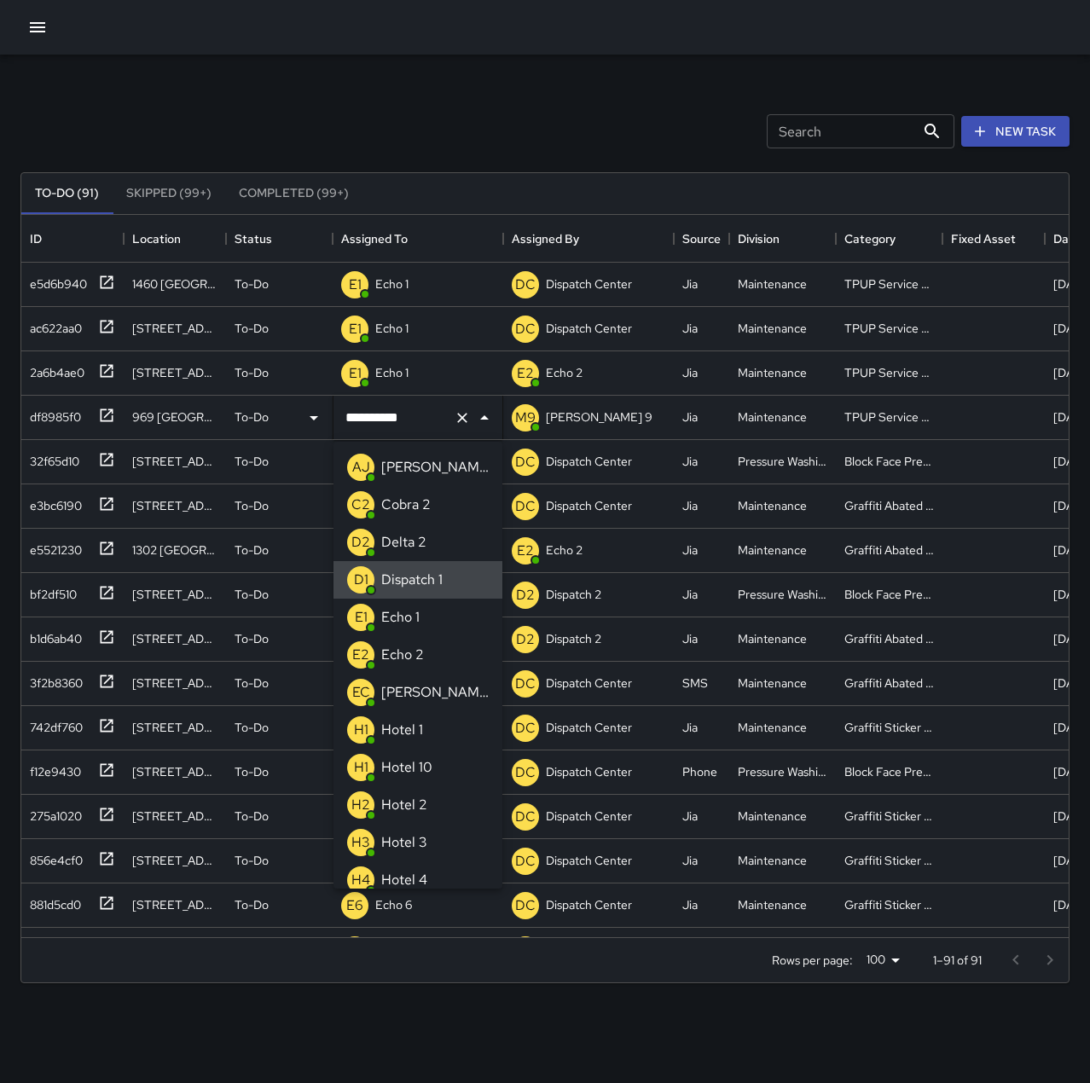
click at [456, 417] on icon "Clear" at bounding box center [462, 417] width 17 height 17
click at [406, 617] on p "Echo 1" at bounding box center [400, 617] width 38 height 20
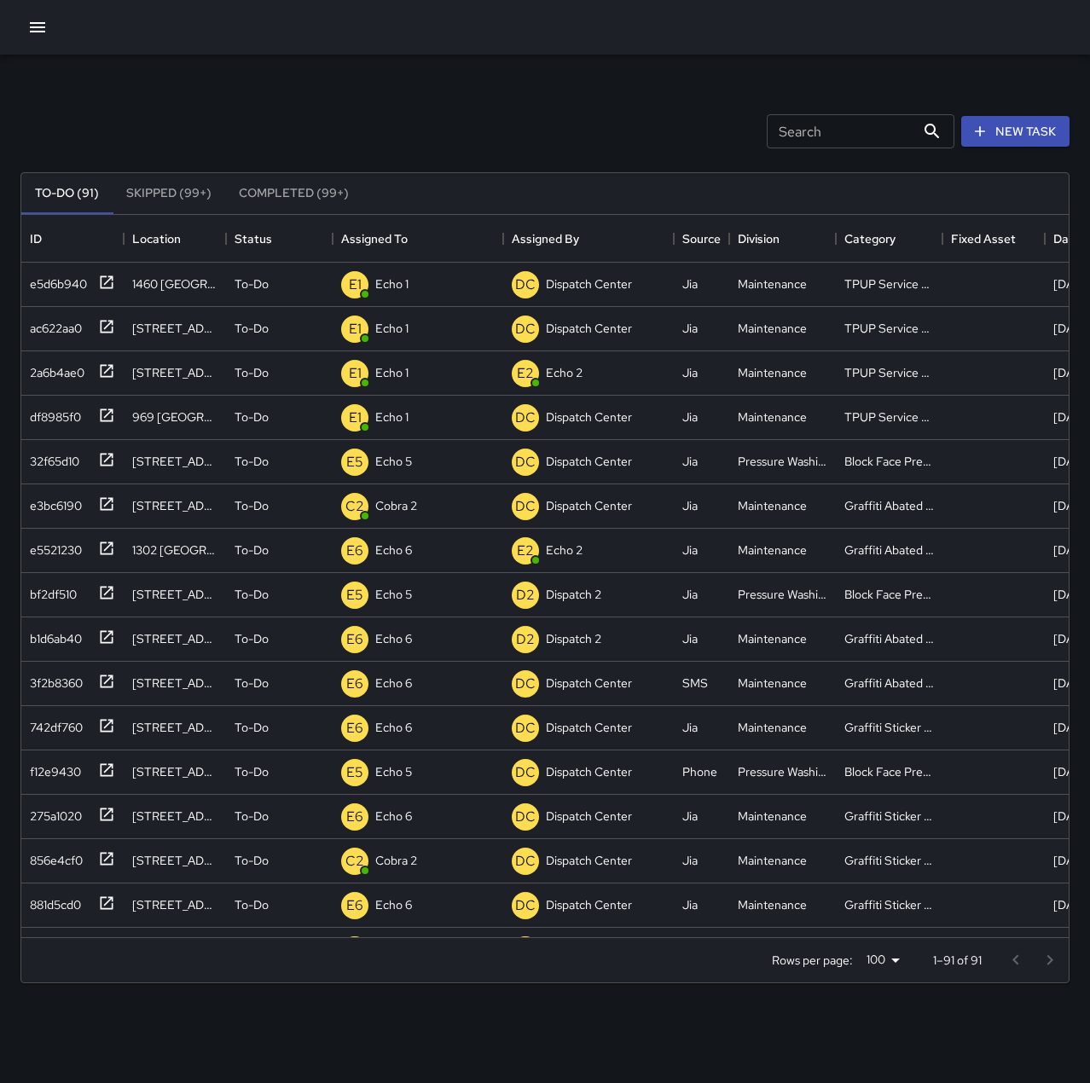
click at [476, 102] on div "Search Search New Task" at bounding box center [545, 131] width 1056 height 89
click at [1048, 136] on button "New Task" at bounding box center [1015, 132] width 108 height 32
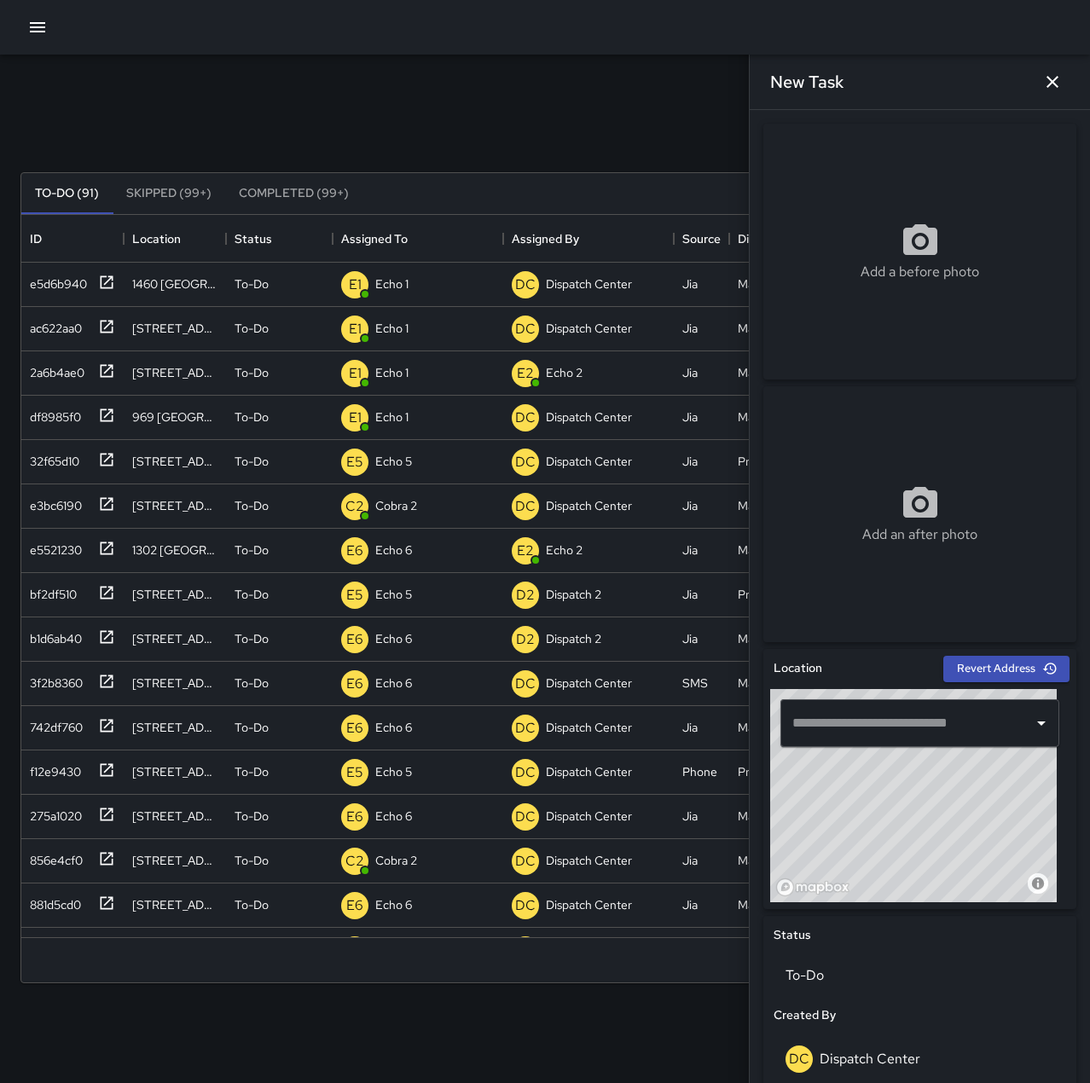
click at [885, 727] on input "text" at bounding box center [907, 723] width 238 height 32
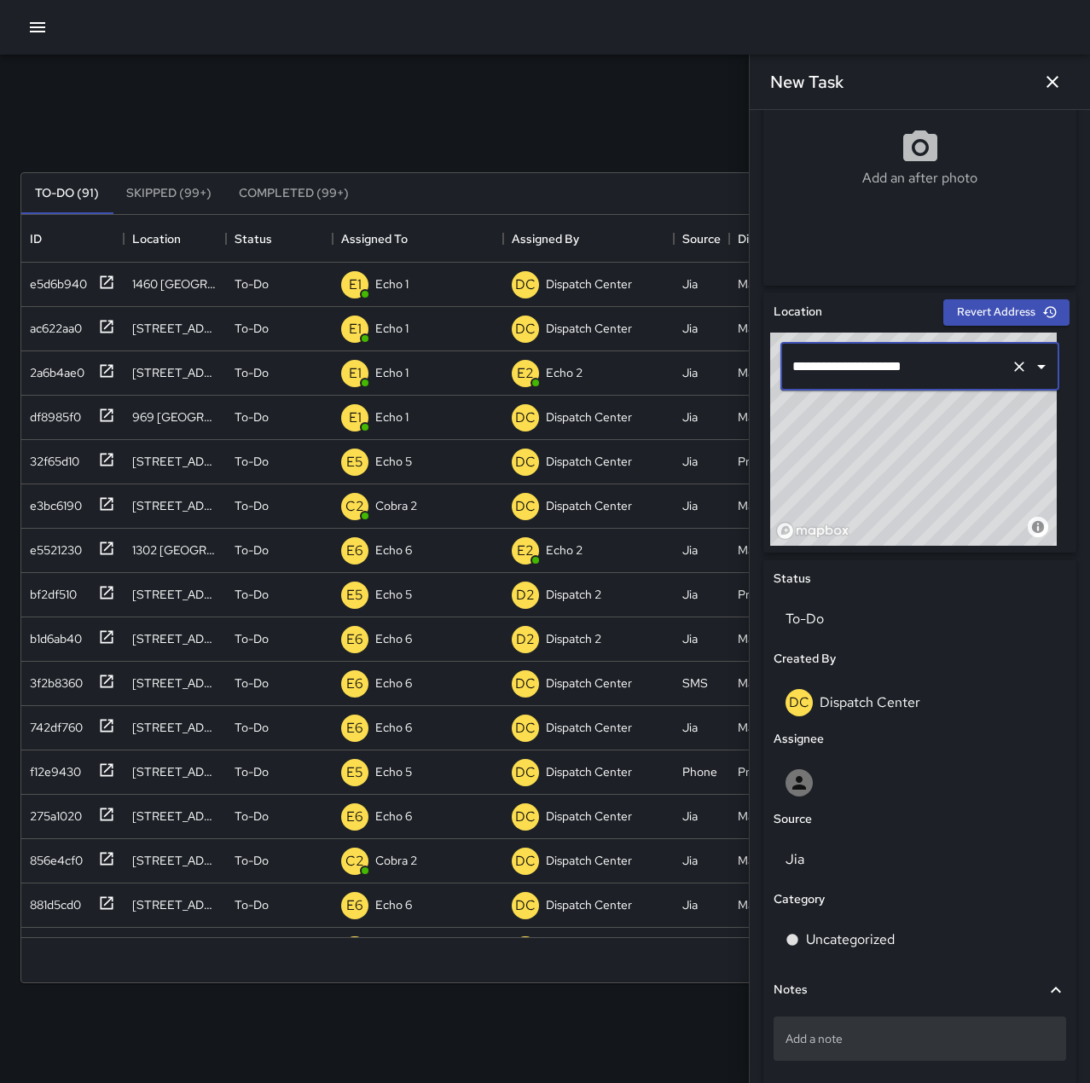
scroll to position [427, 0]
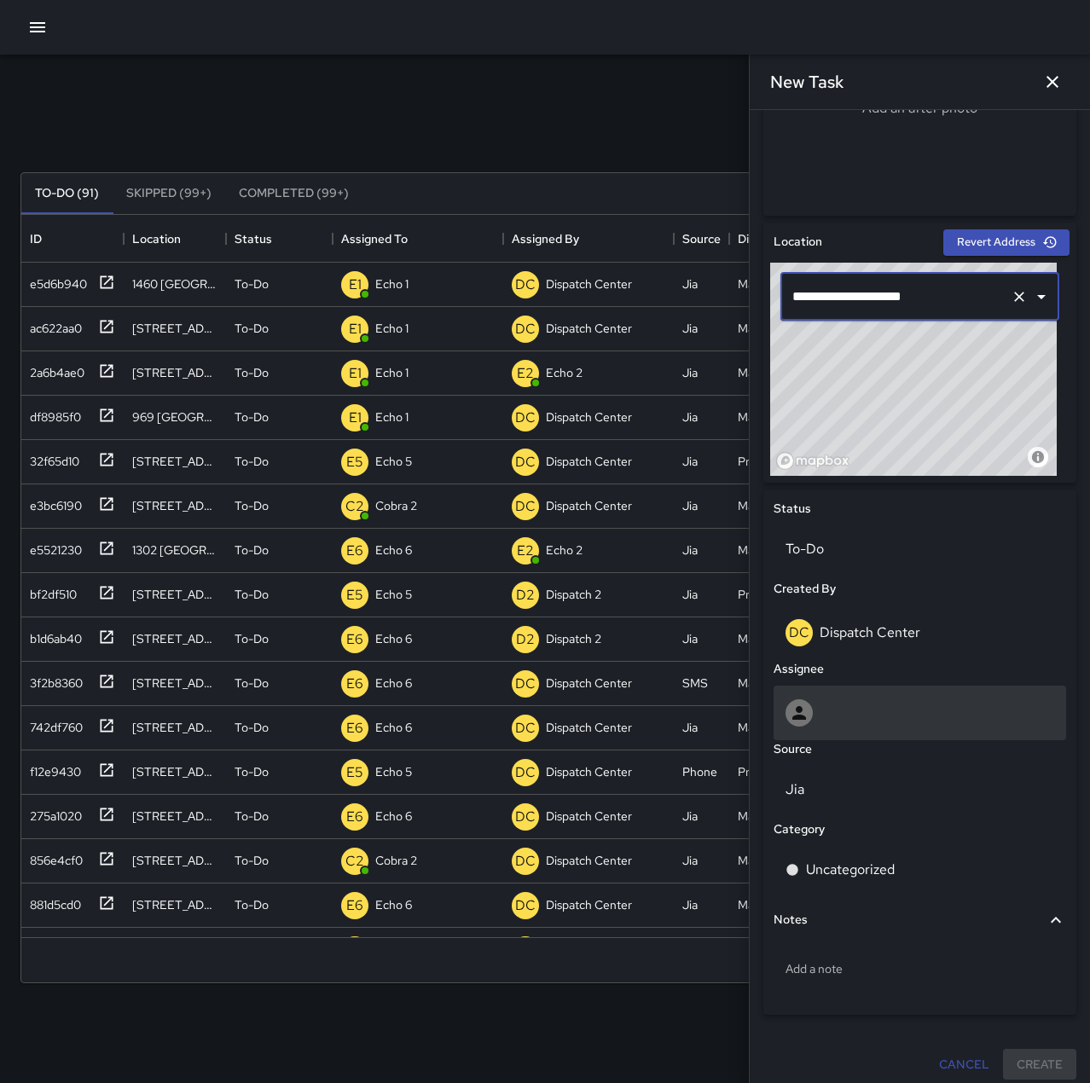
type input "**********"
click at [866, 725] on div at bounding box center [920, 712] width 269 height 27
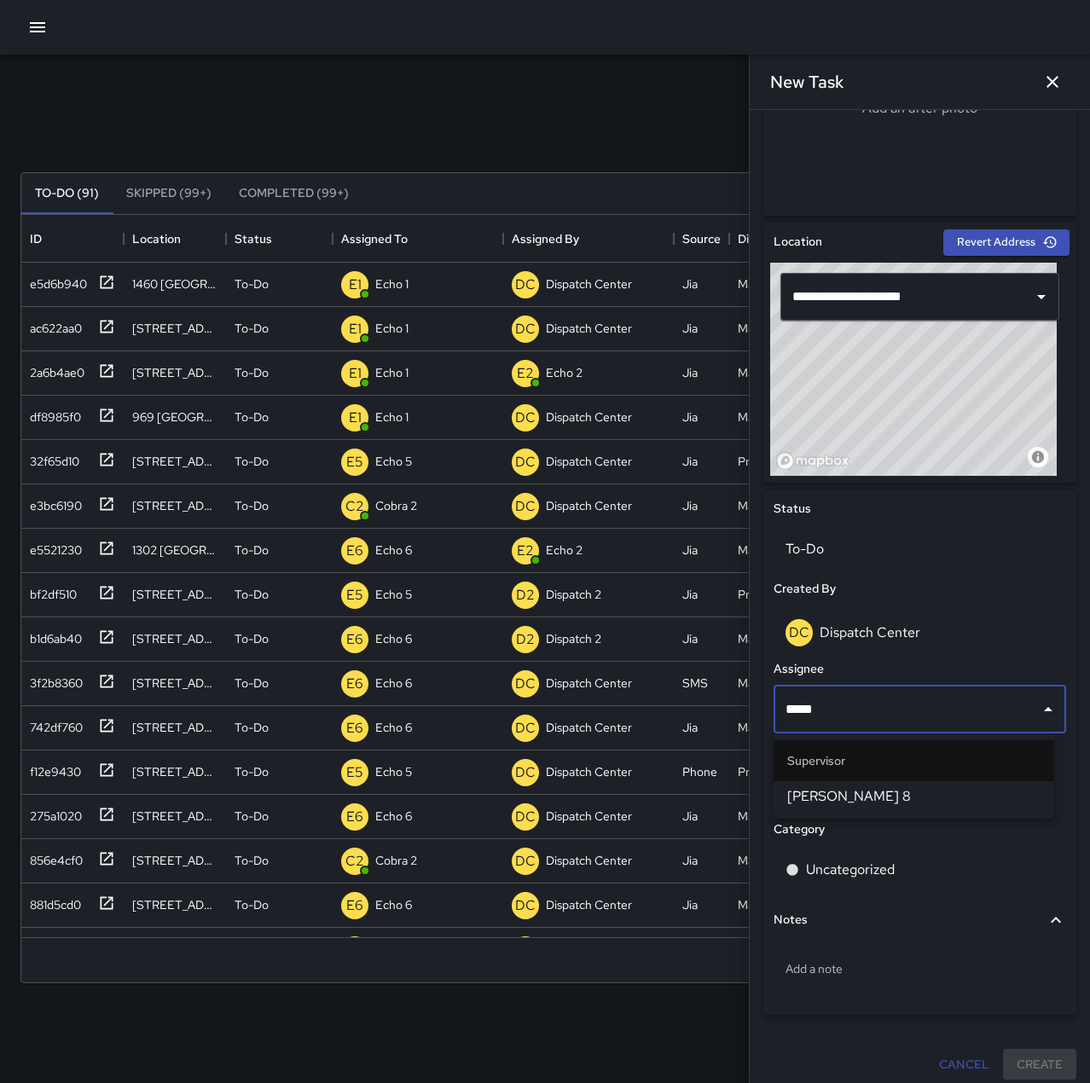
scroll to position [710, 1035]
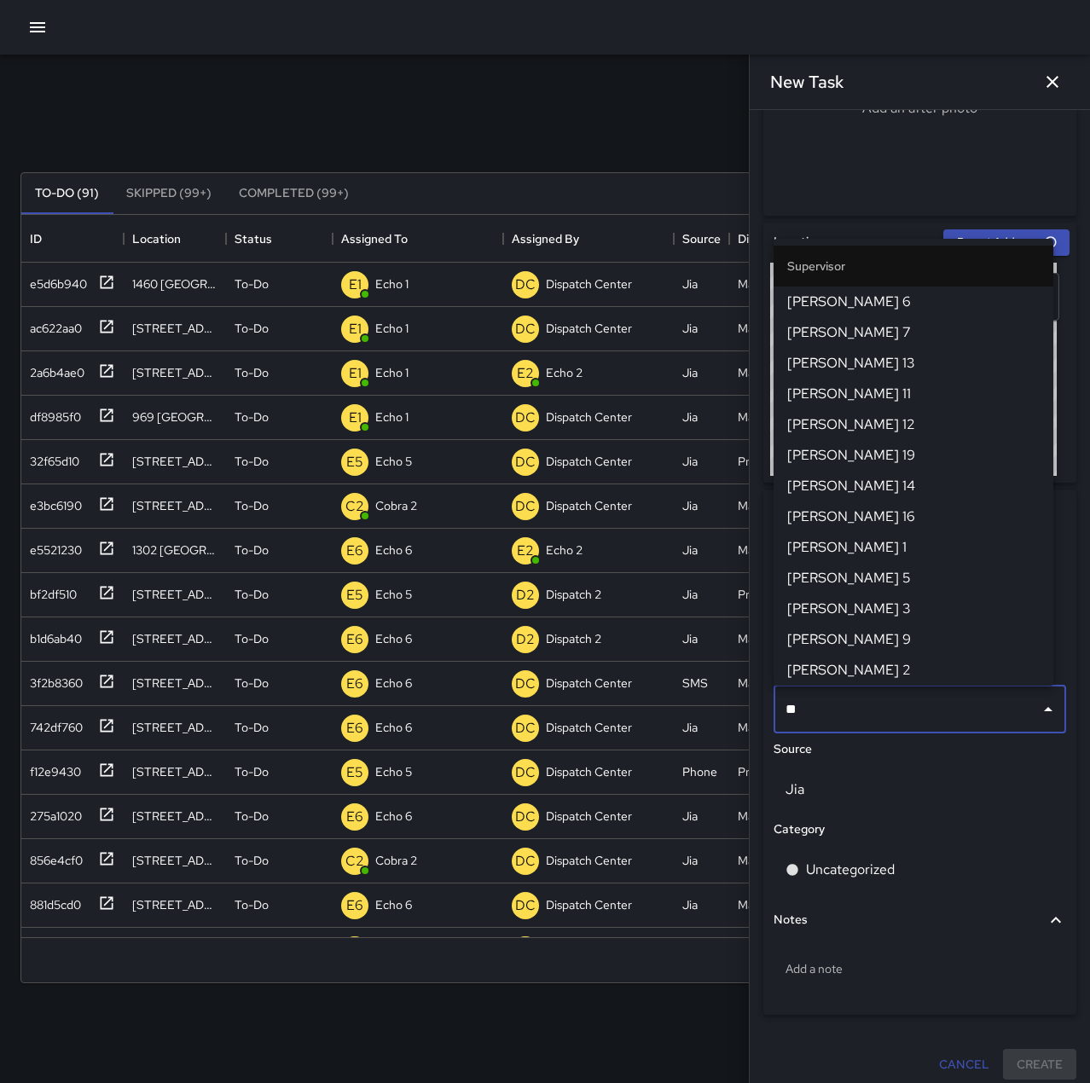
type input "*"
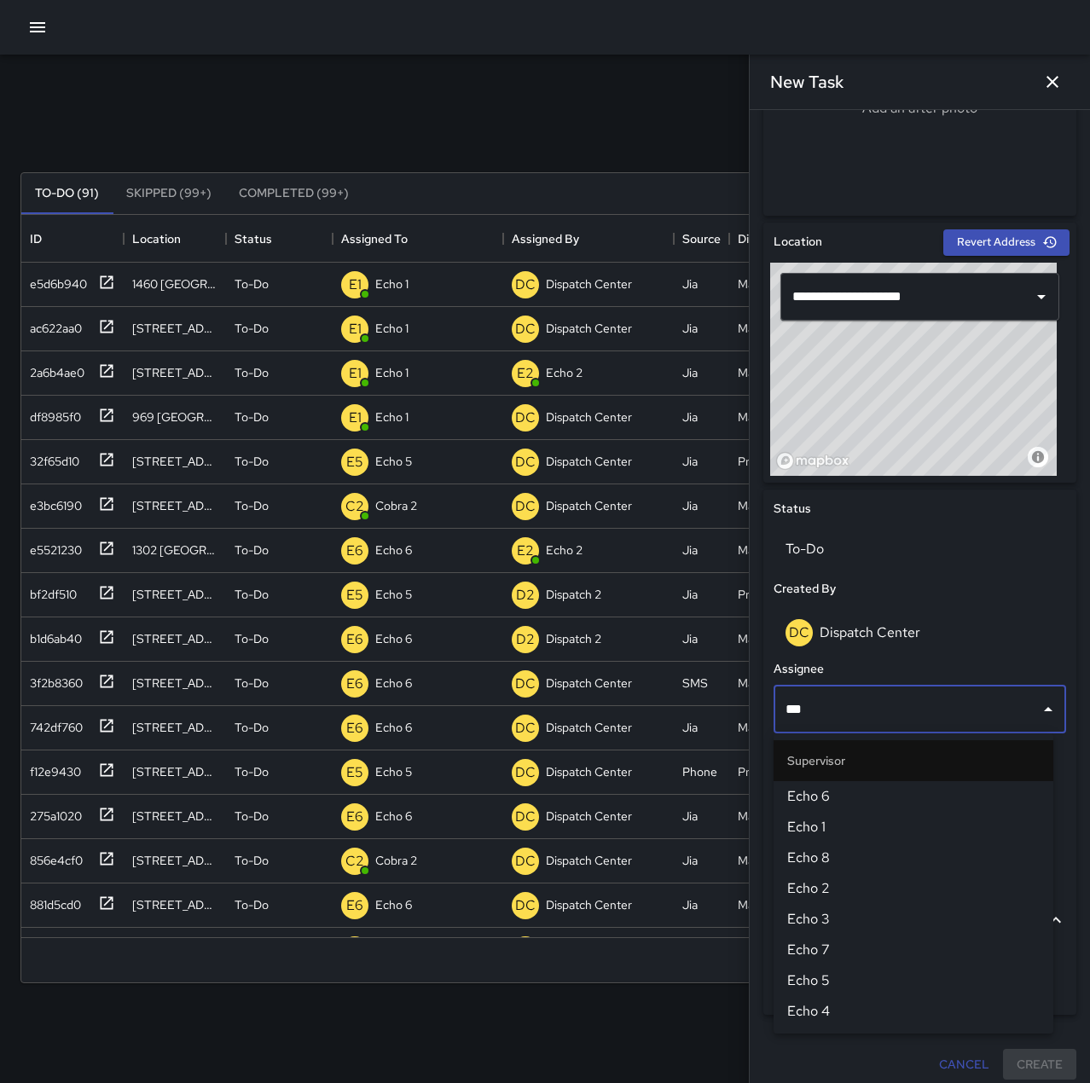
type input "****"
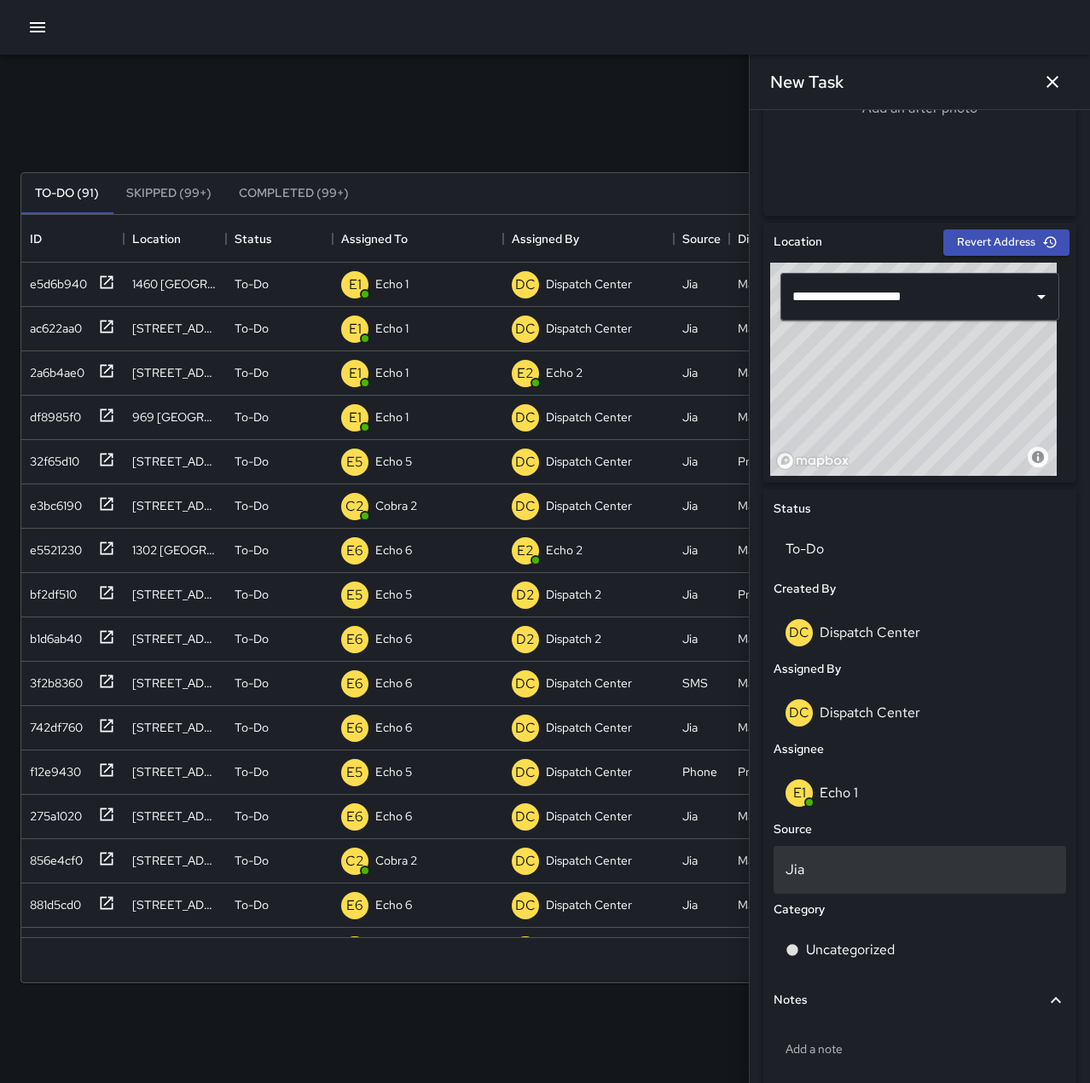
click at [876, 874] on p "Jia" at bounding box center [920, 870] width 269 height 20
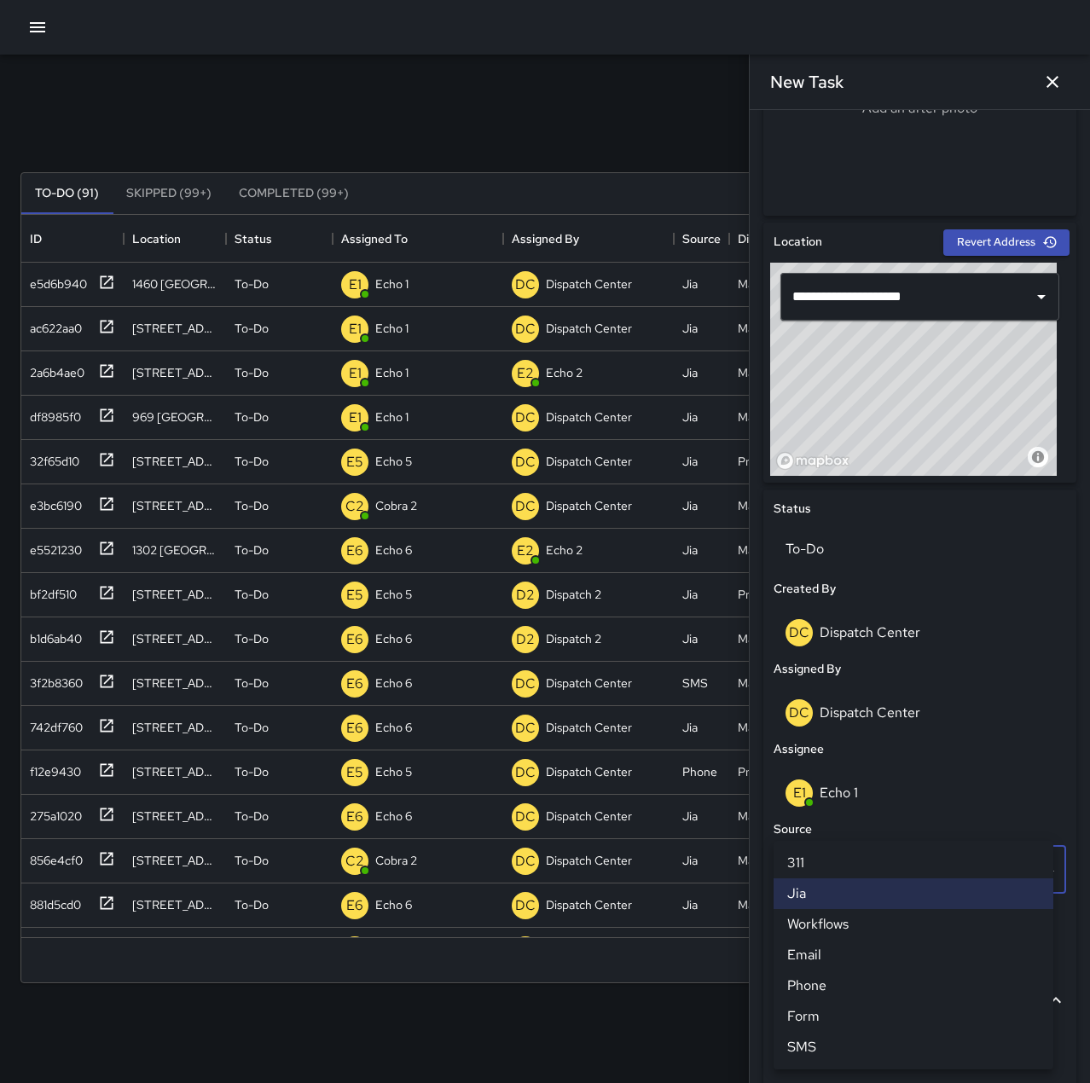
click at [871, 985] on li "Phone" at bounding box center [914, 986] width 280 height 31
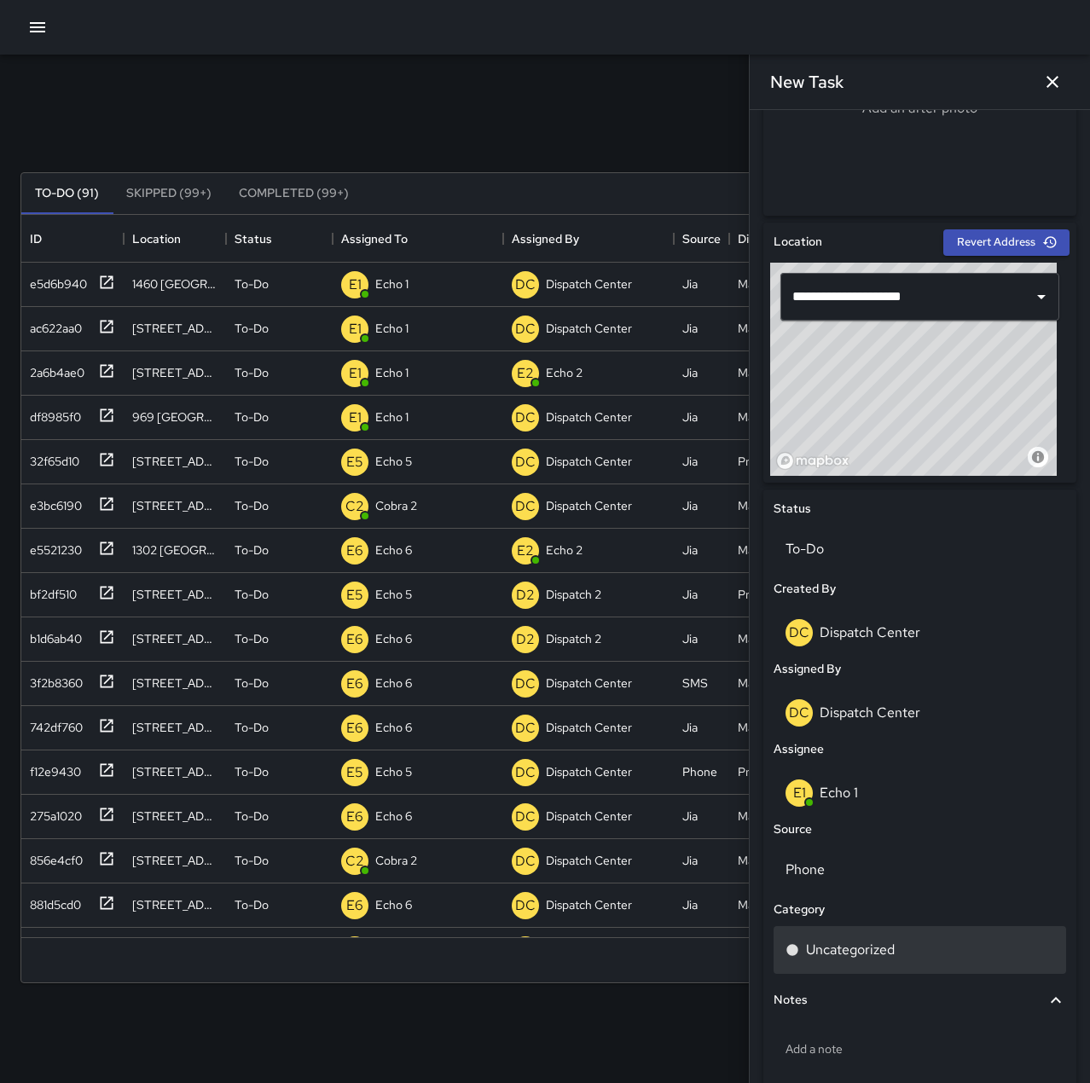
click at [887, 965] on div "Uncategorized" at bounding box center [920, 950] width 293 height 48
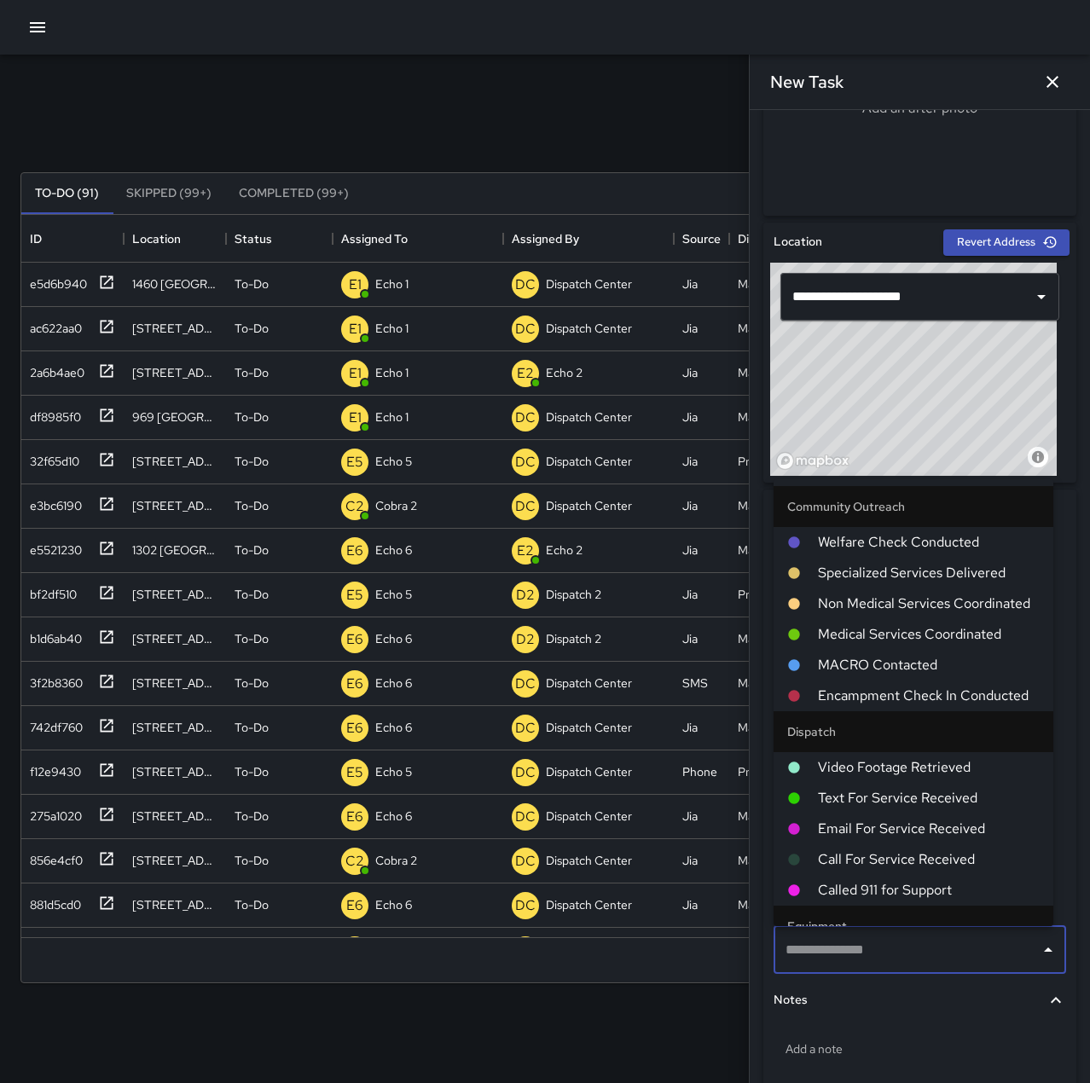
type input "*"
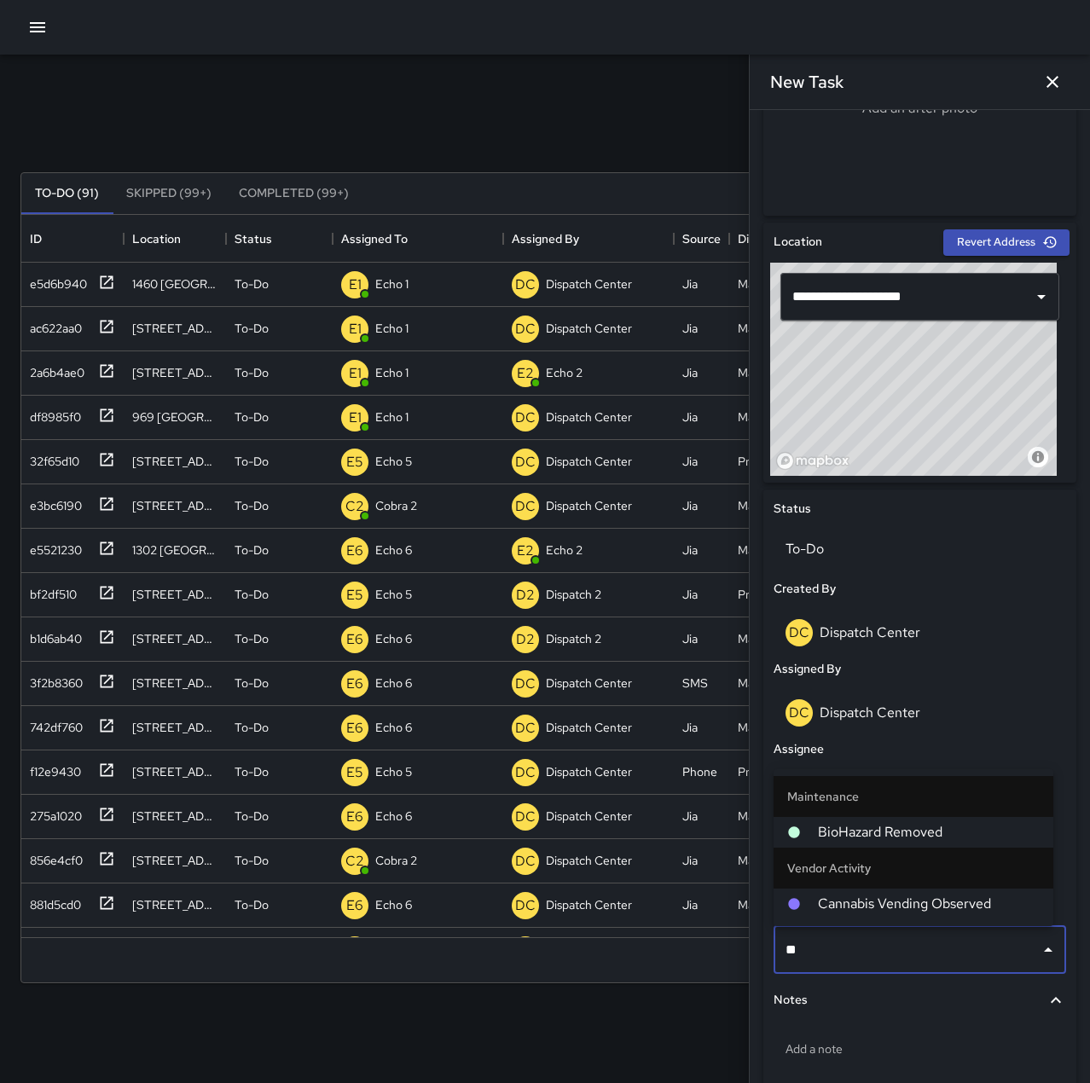
type input "***"
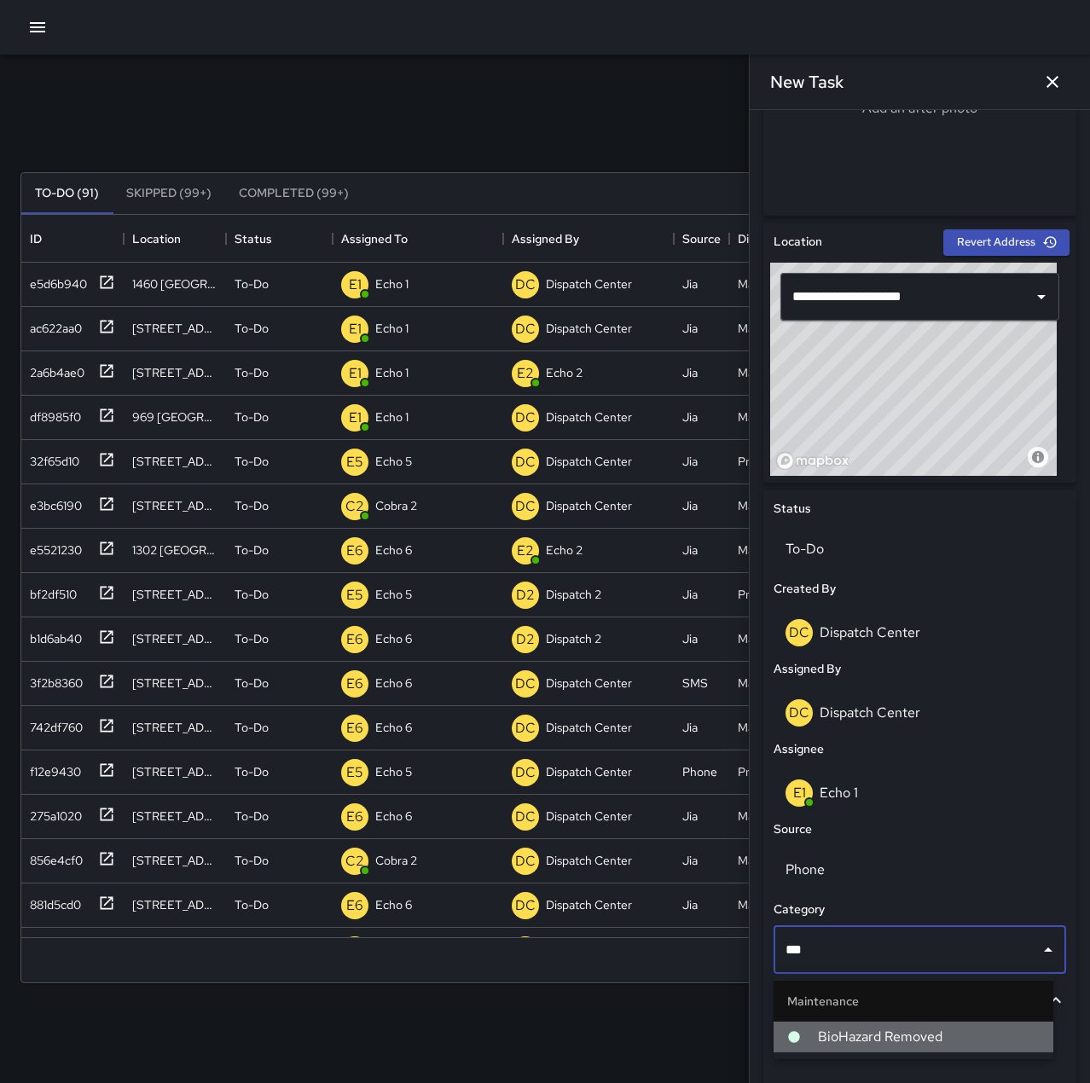
click at [901, 1036] on span "BioHazard Removed" at bounding box center [929, 1037] width 222 height 20
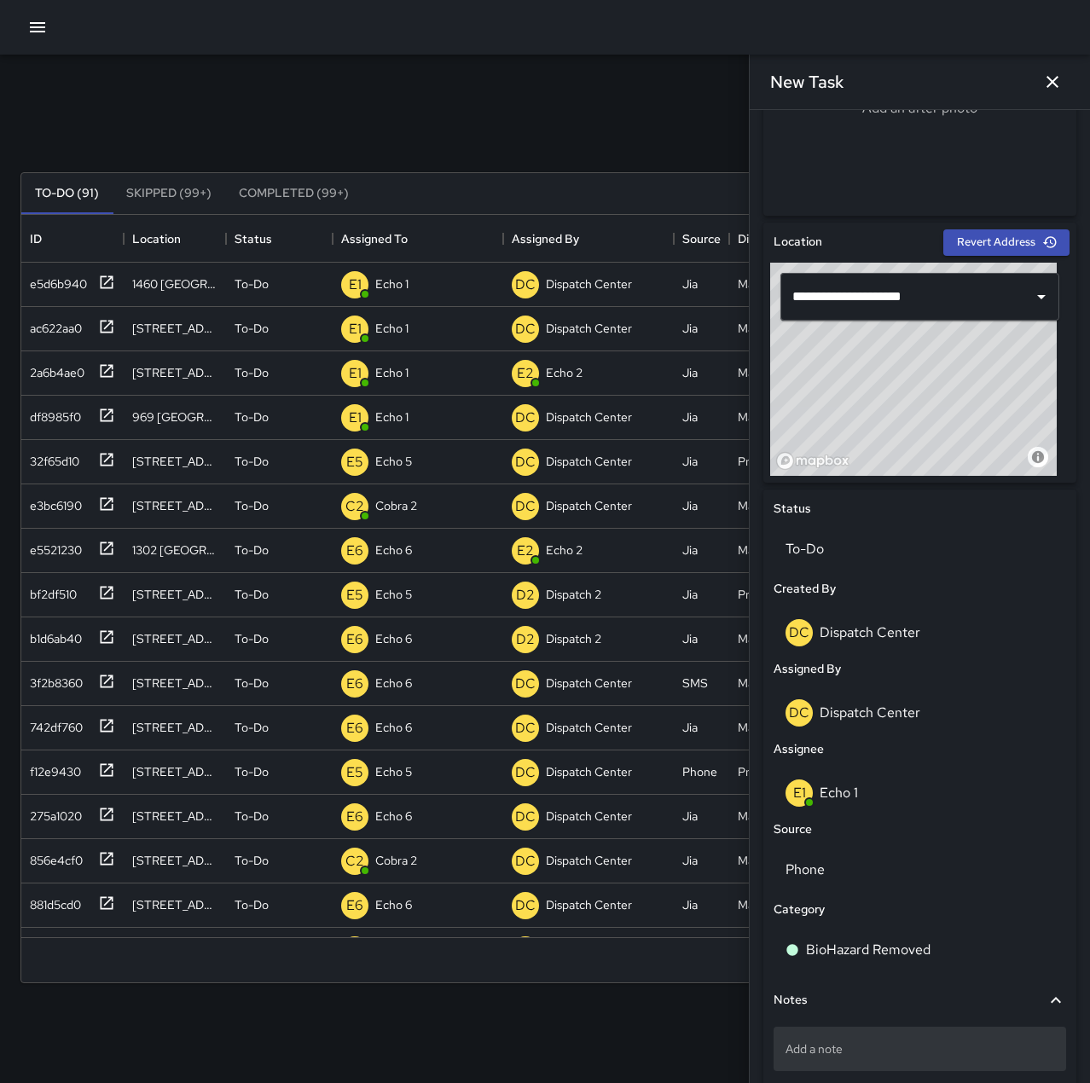
click at [903, 1039] on div "Add a note" at bounding box center [920, 1049] width 293 height 44
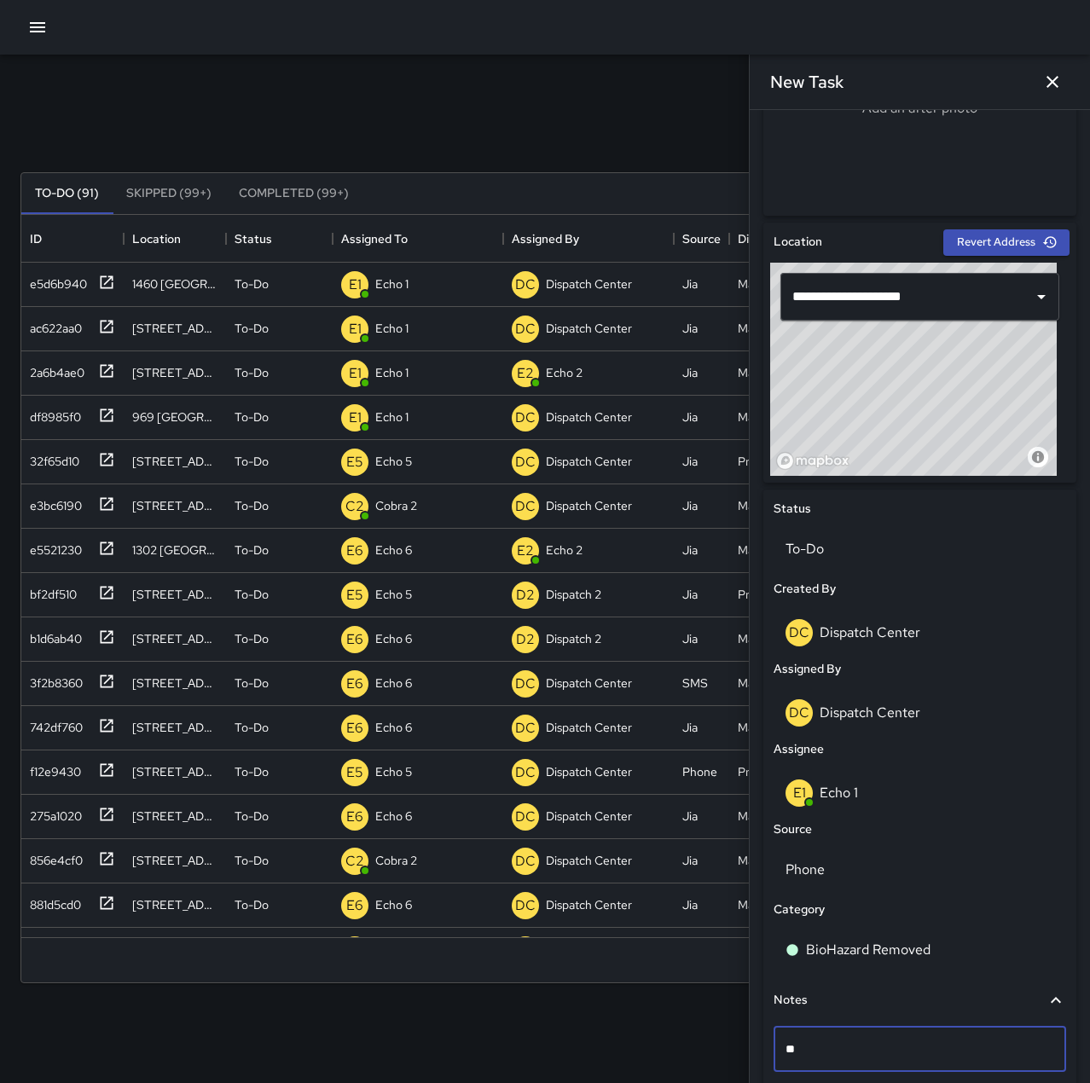
type textarea "*"
type textarea "**********"
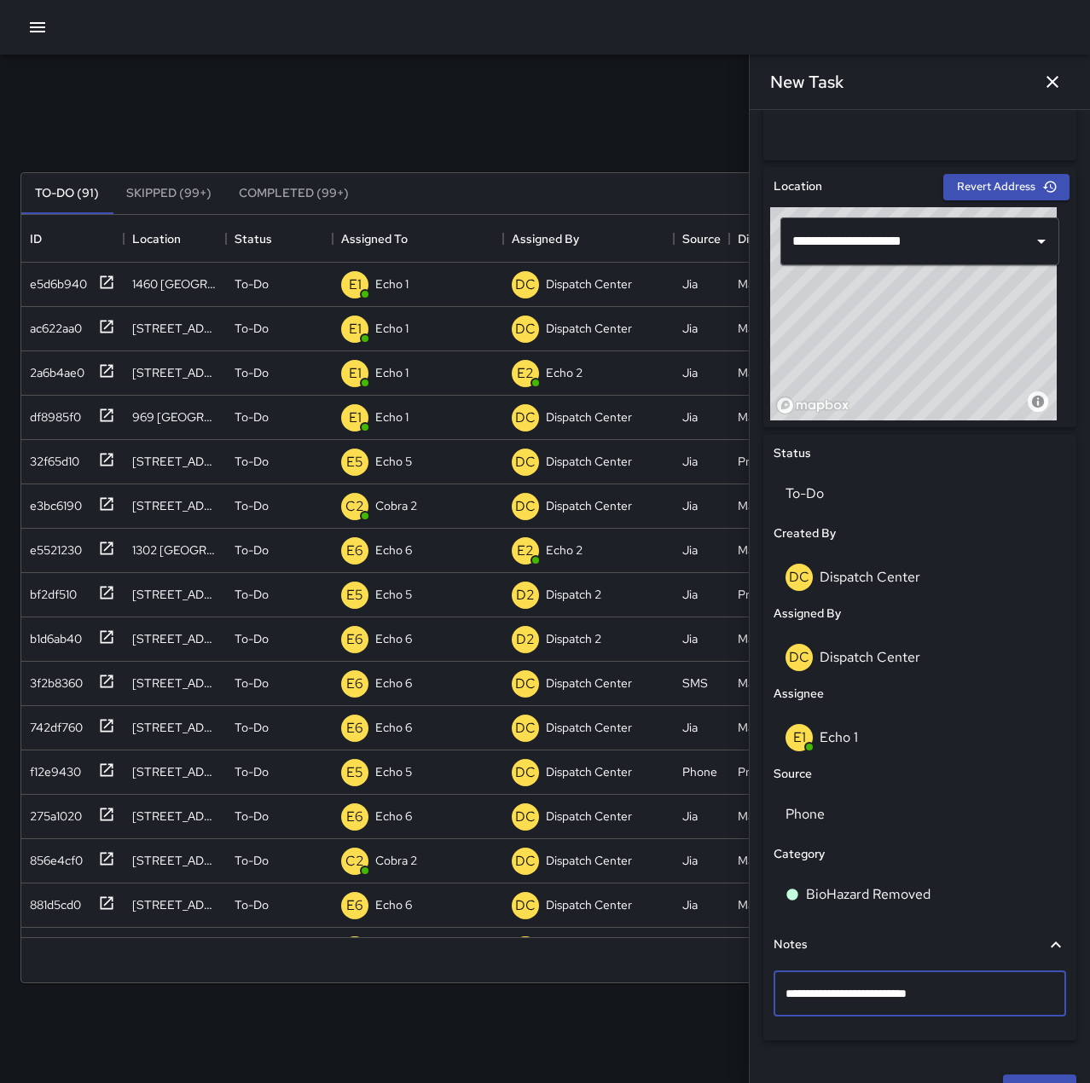
scroll to position [518, 0]
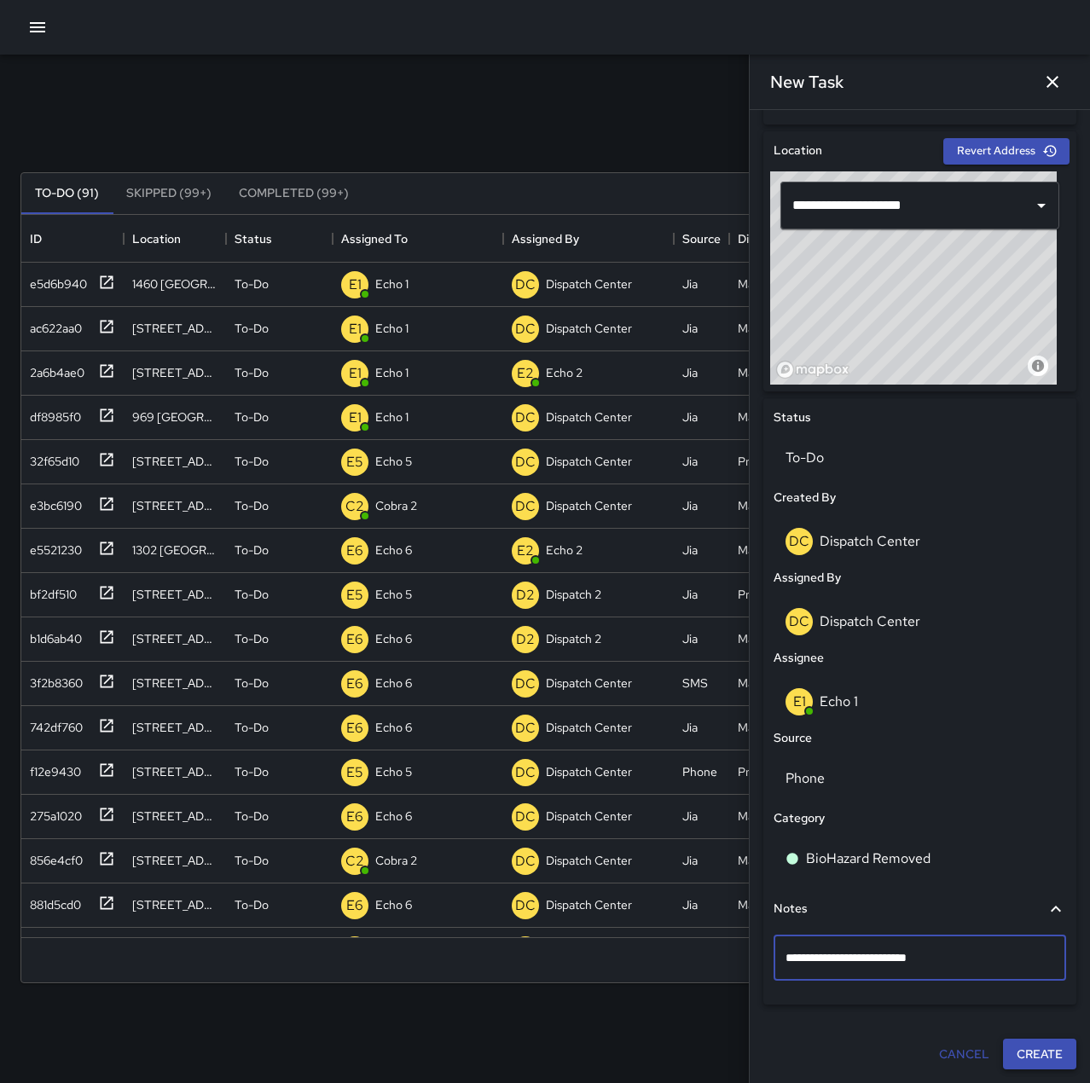
click at [1034, 1046] on button "Create" at bounding box center [1039, 1055] width 73 height 32
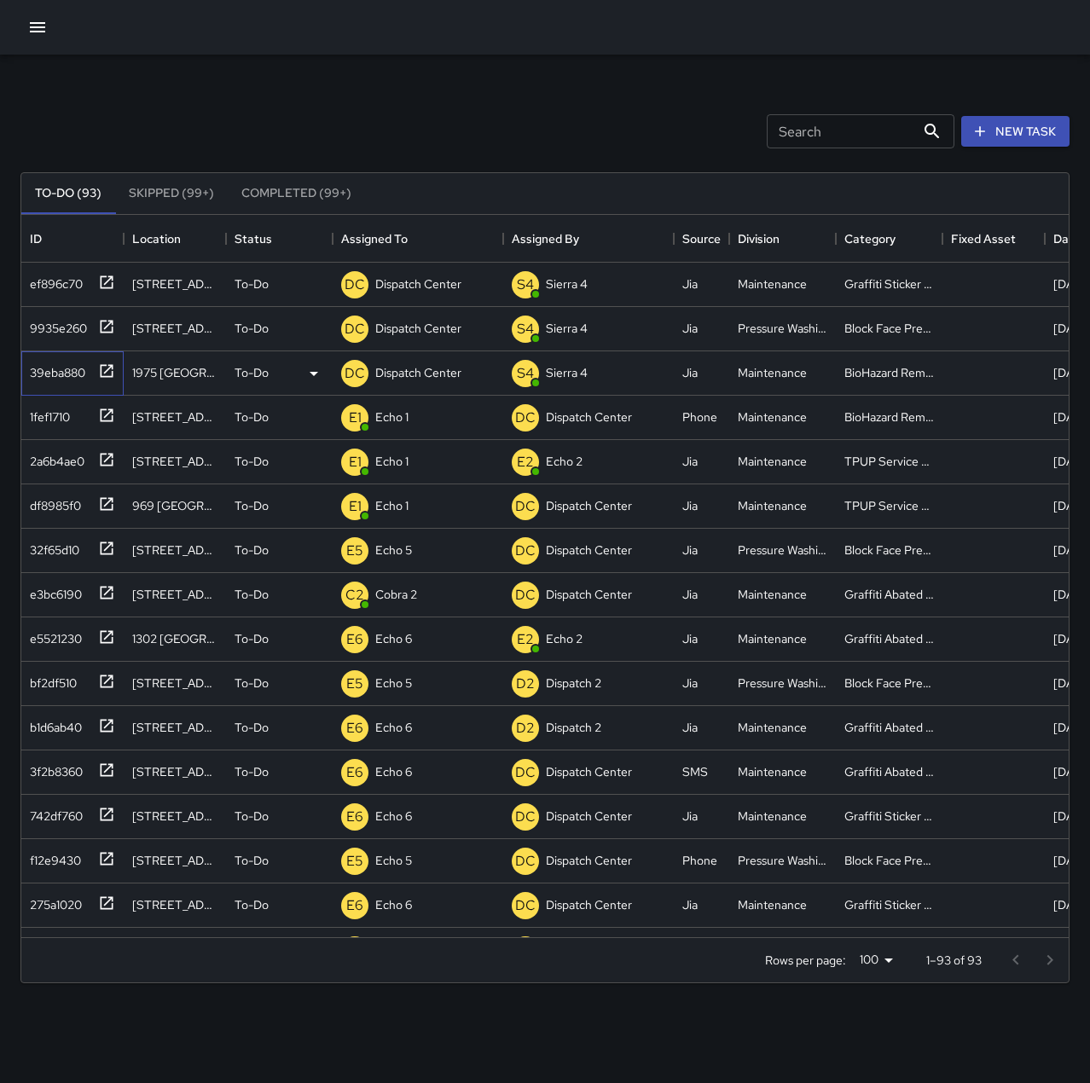
click at [60, 367] on div "39eba880" at bounding box center [54, 369] width 62 height 24
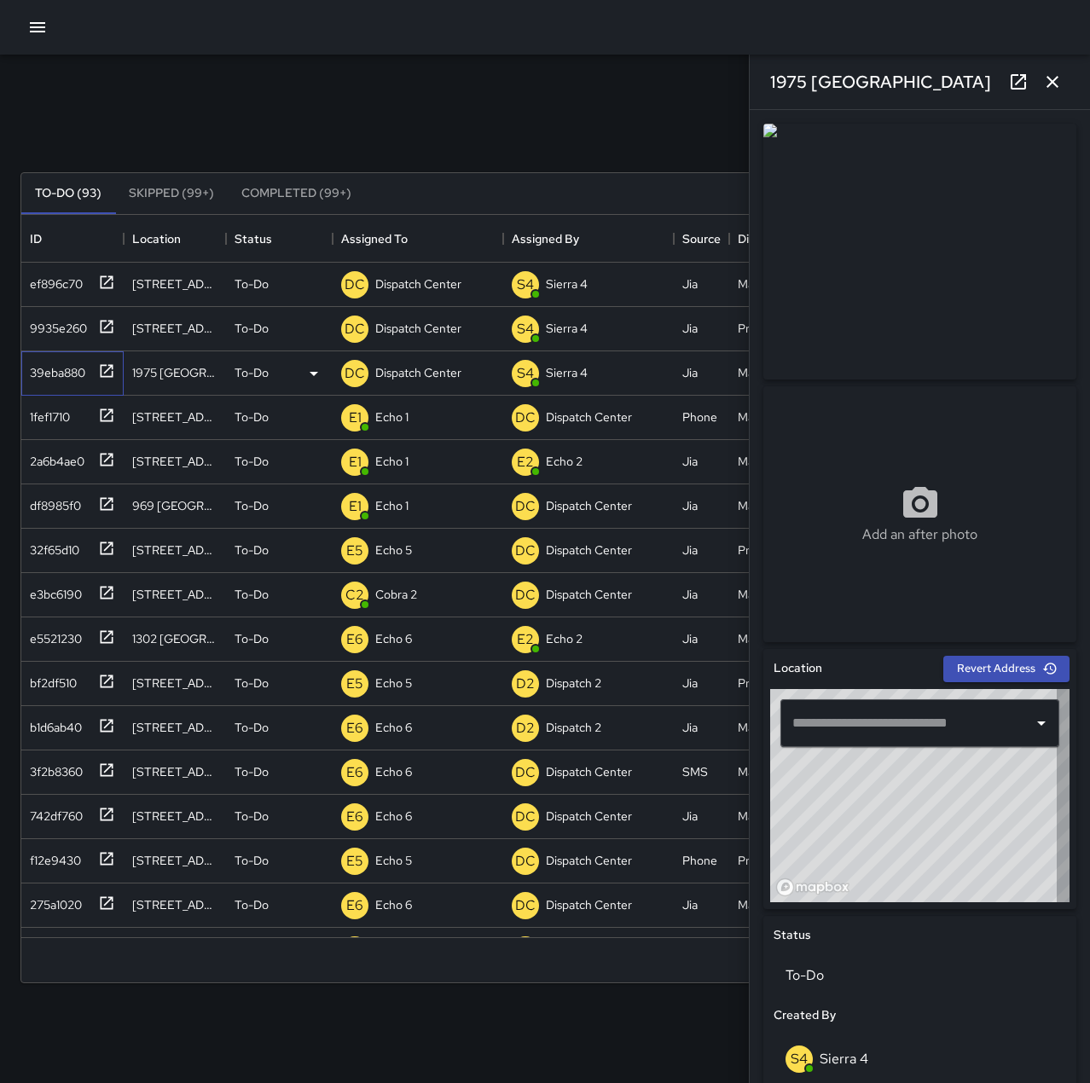
type input "**********"
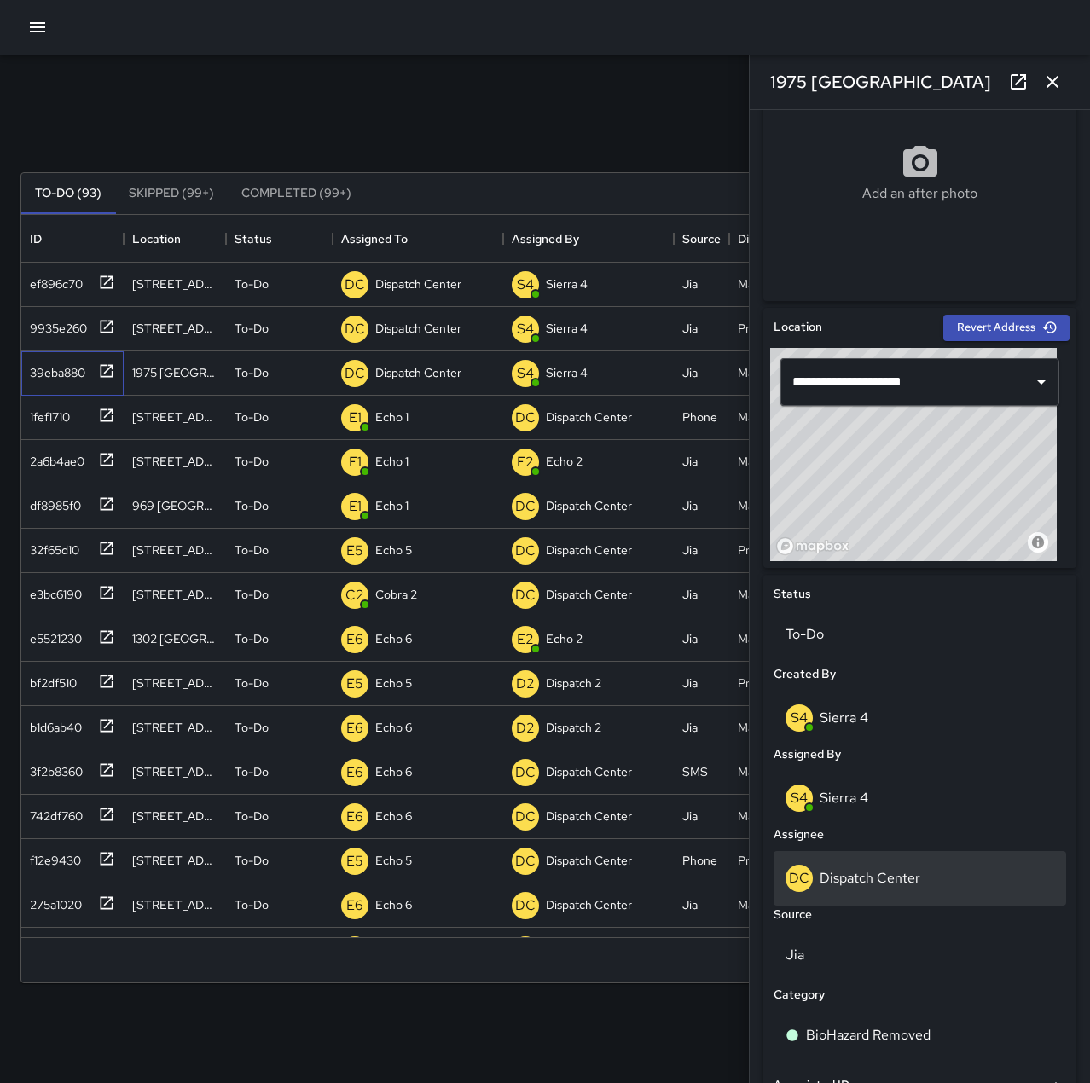
scroll to position [594, 0]
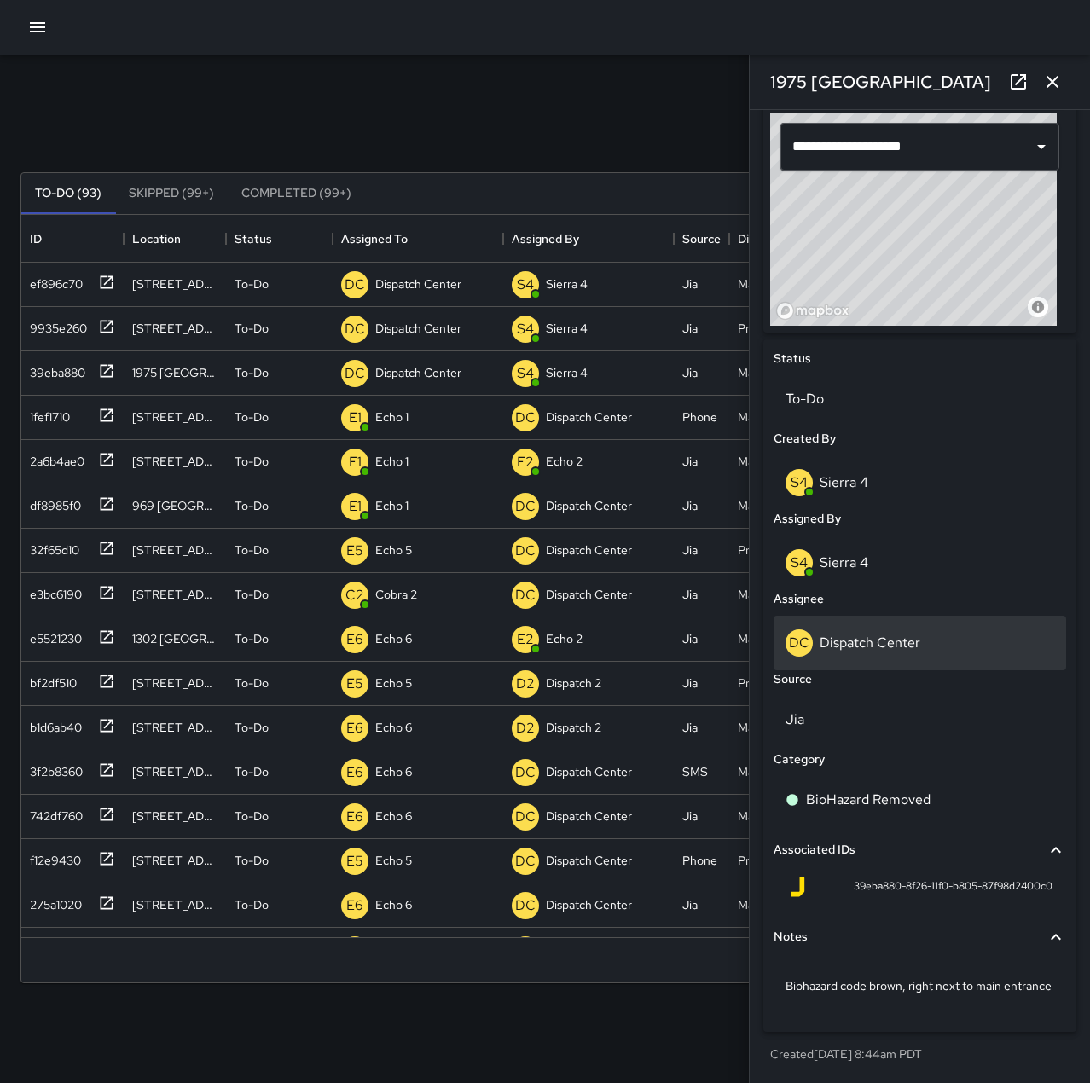
click at [897, 630] on div "DC Dispatch Center" at bounding box center [920, 643] width 269 height 27
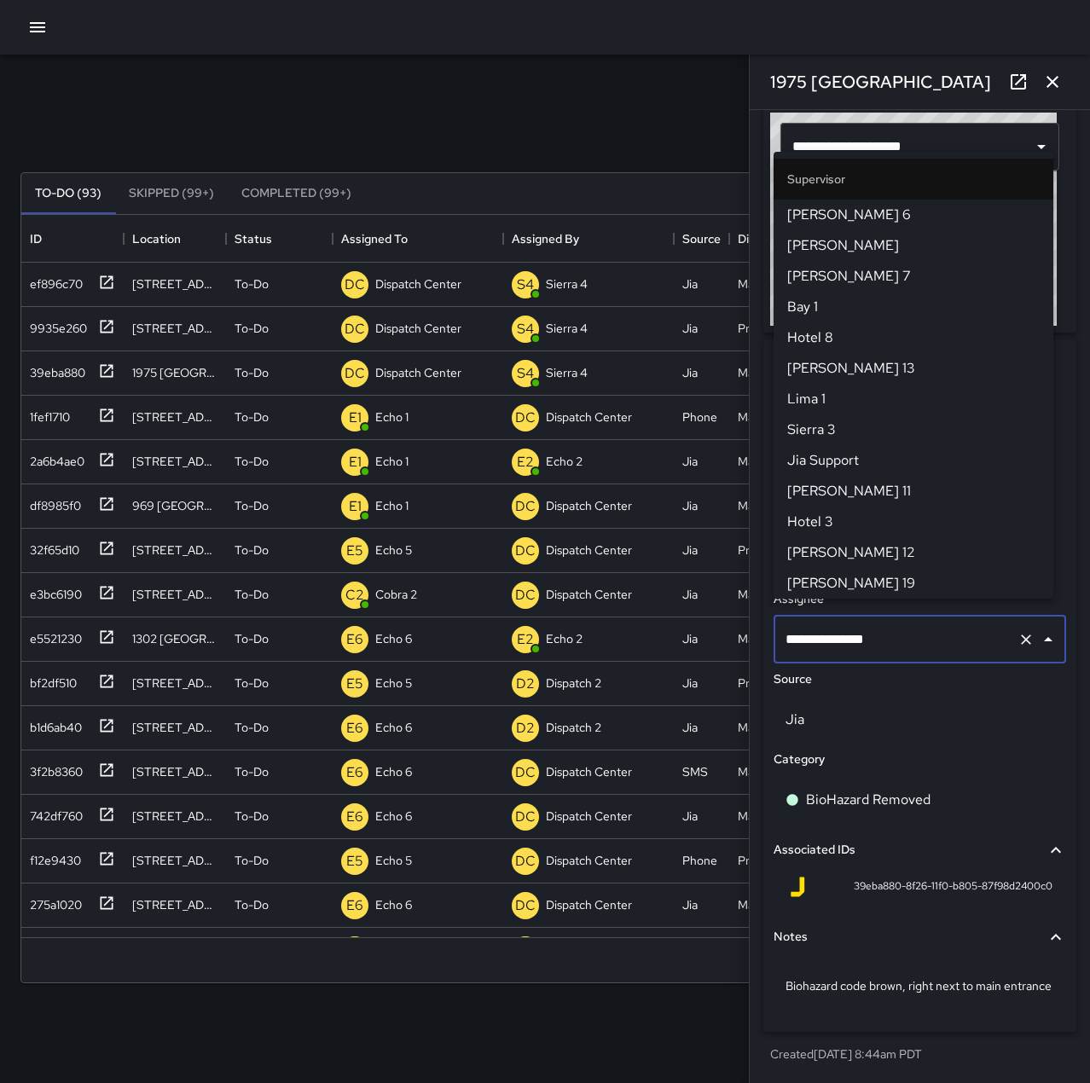
scroll to position [1628, 0]
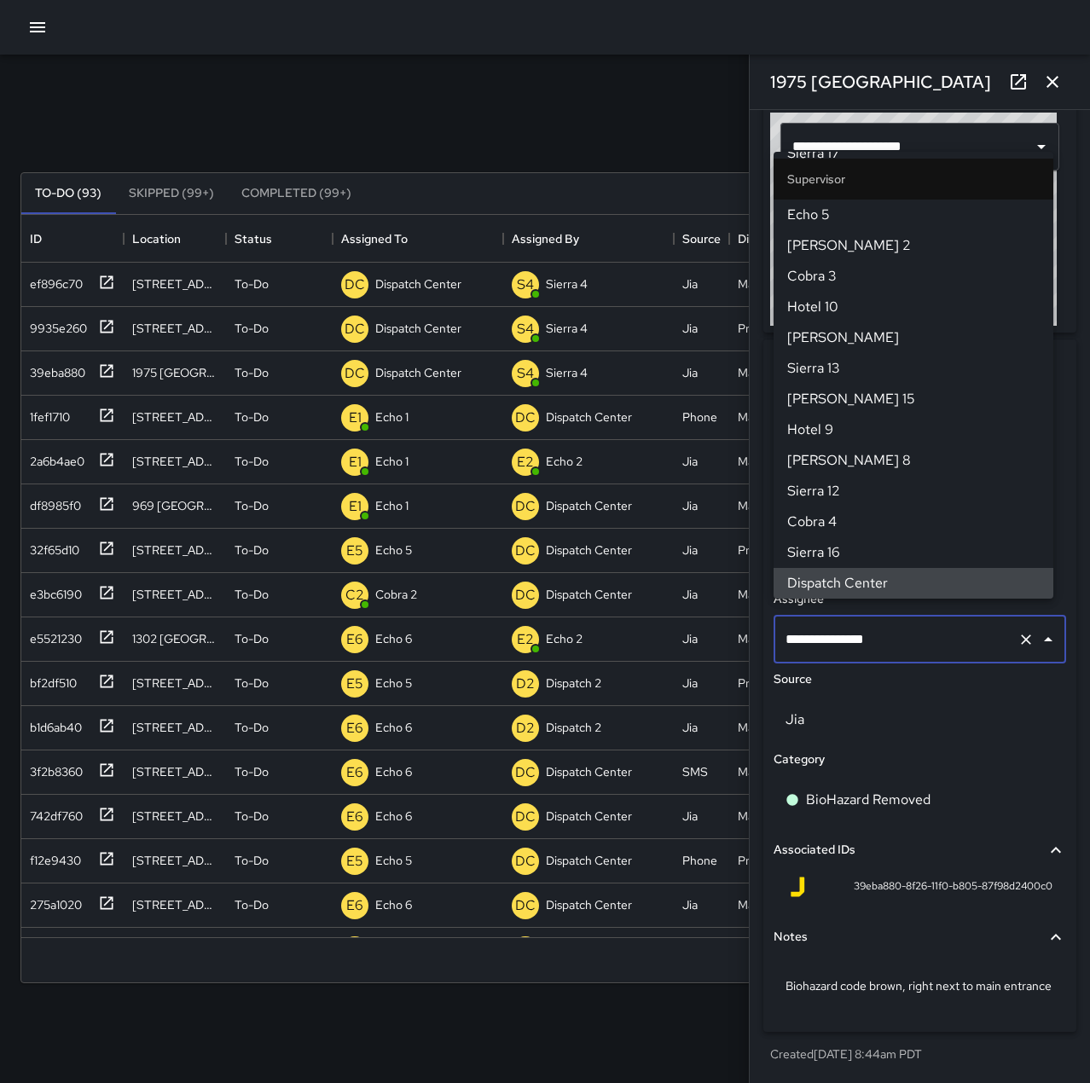
click at [1021, 635] on icon "Clear" at bounding box center [1026, 640] width 10 height 10
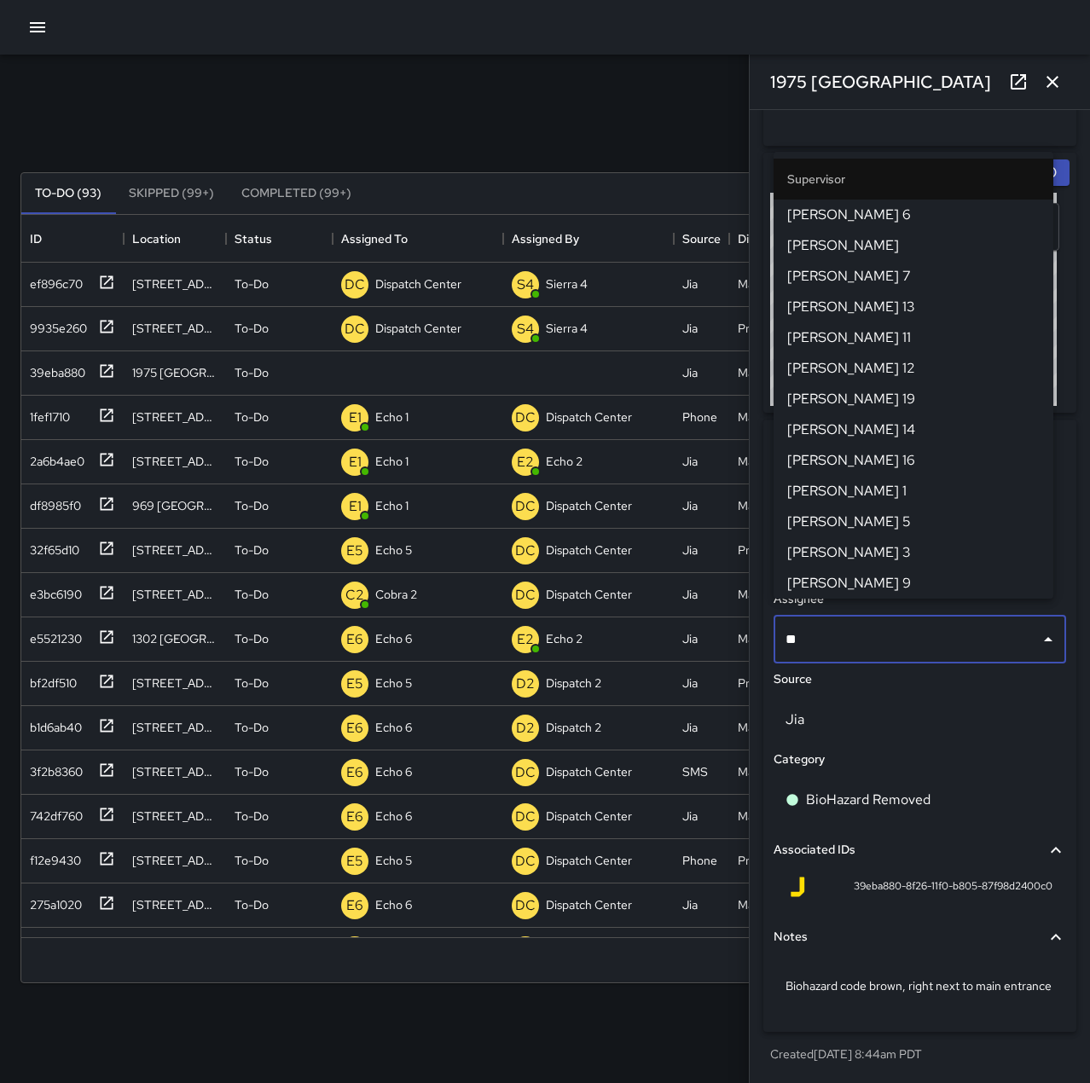
type input "*"
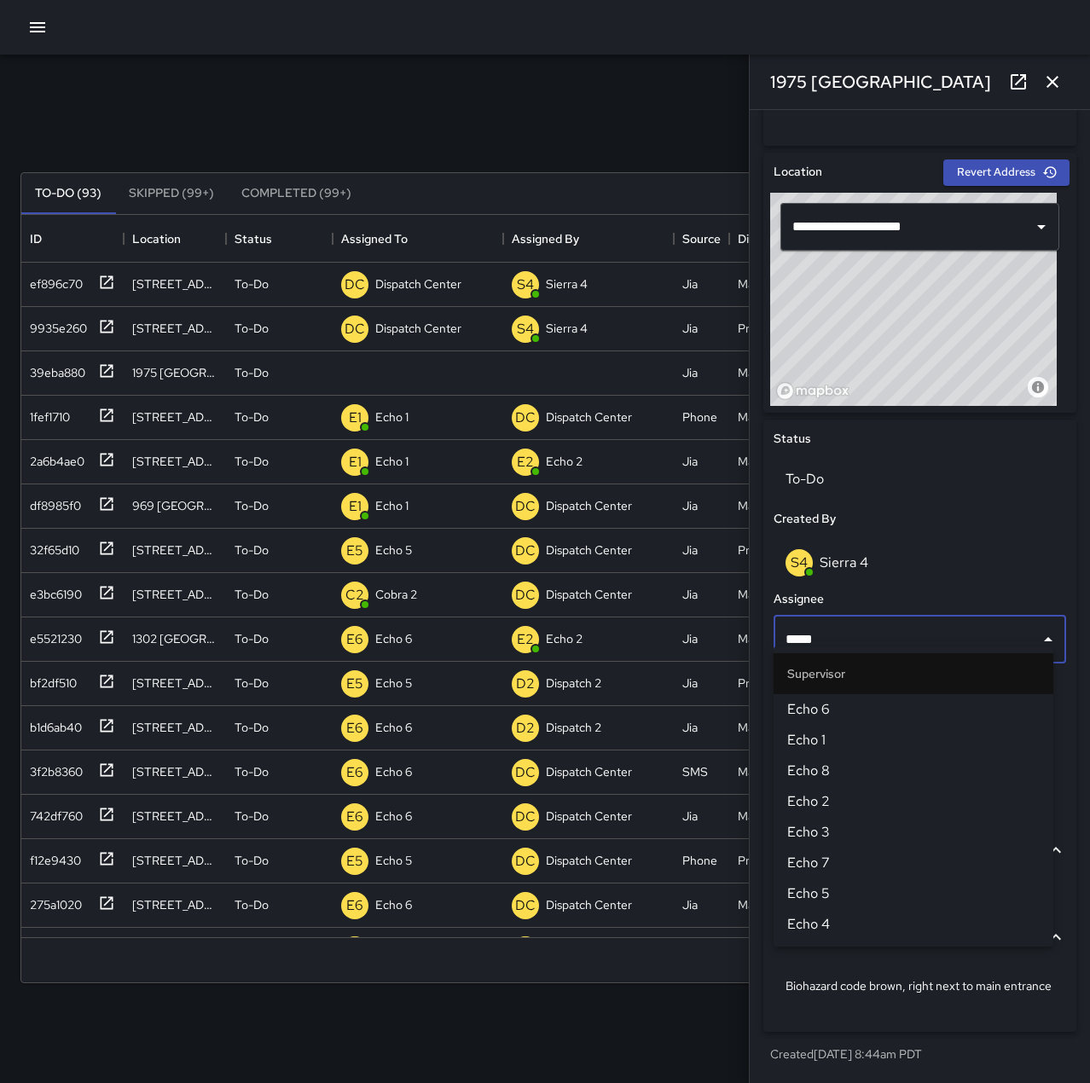
type input "******"
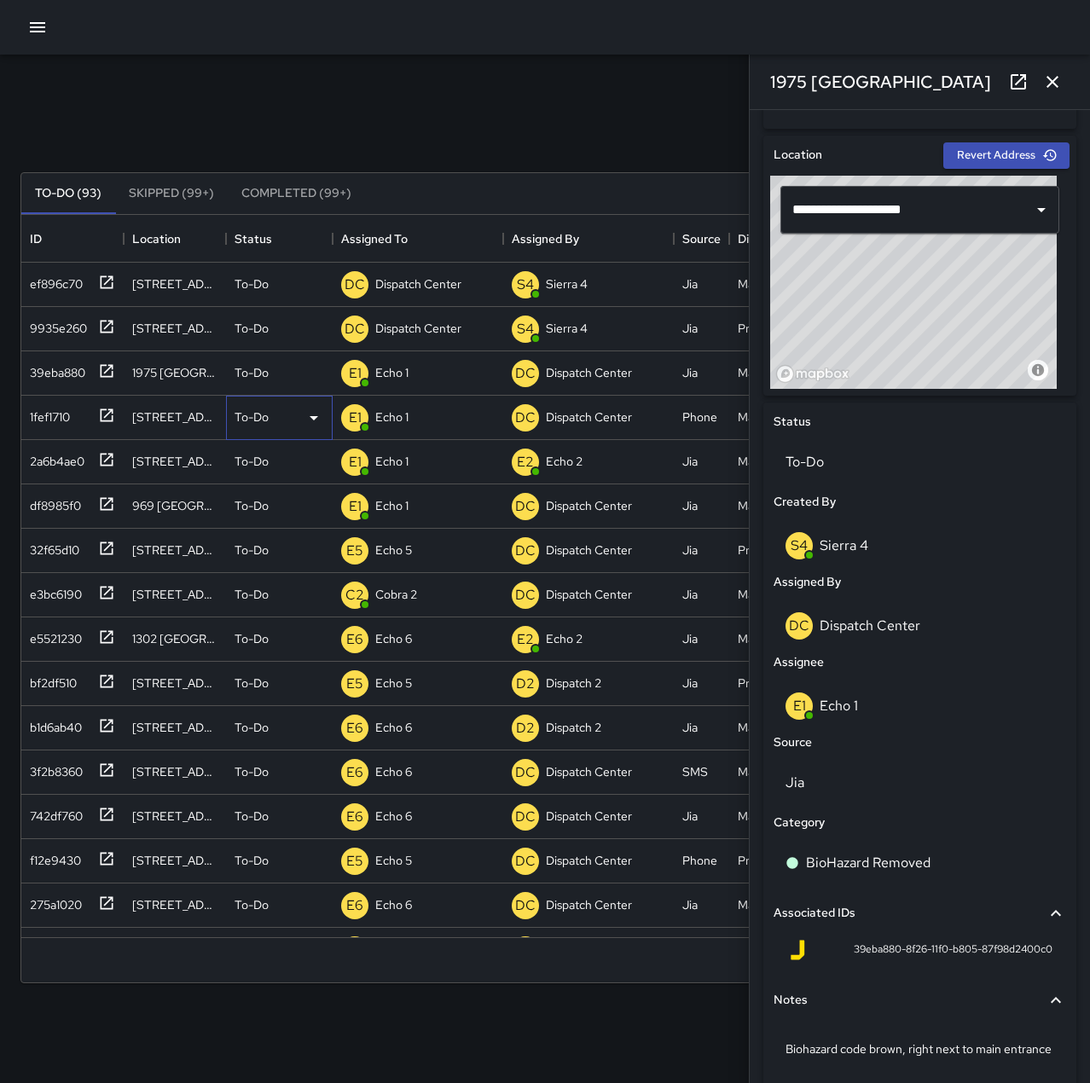
click at [286, 419] on div "To-Do" at bounding box center [280, 418] width 90 height 20
click at [289, 490] on li "Skipped" at bounding box center [279, 494] width 105 height 31
click at [61, 322] on div "9935e260" at bounding box center [55, 325] width 64 height 24
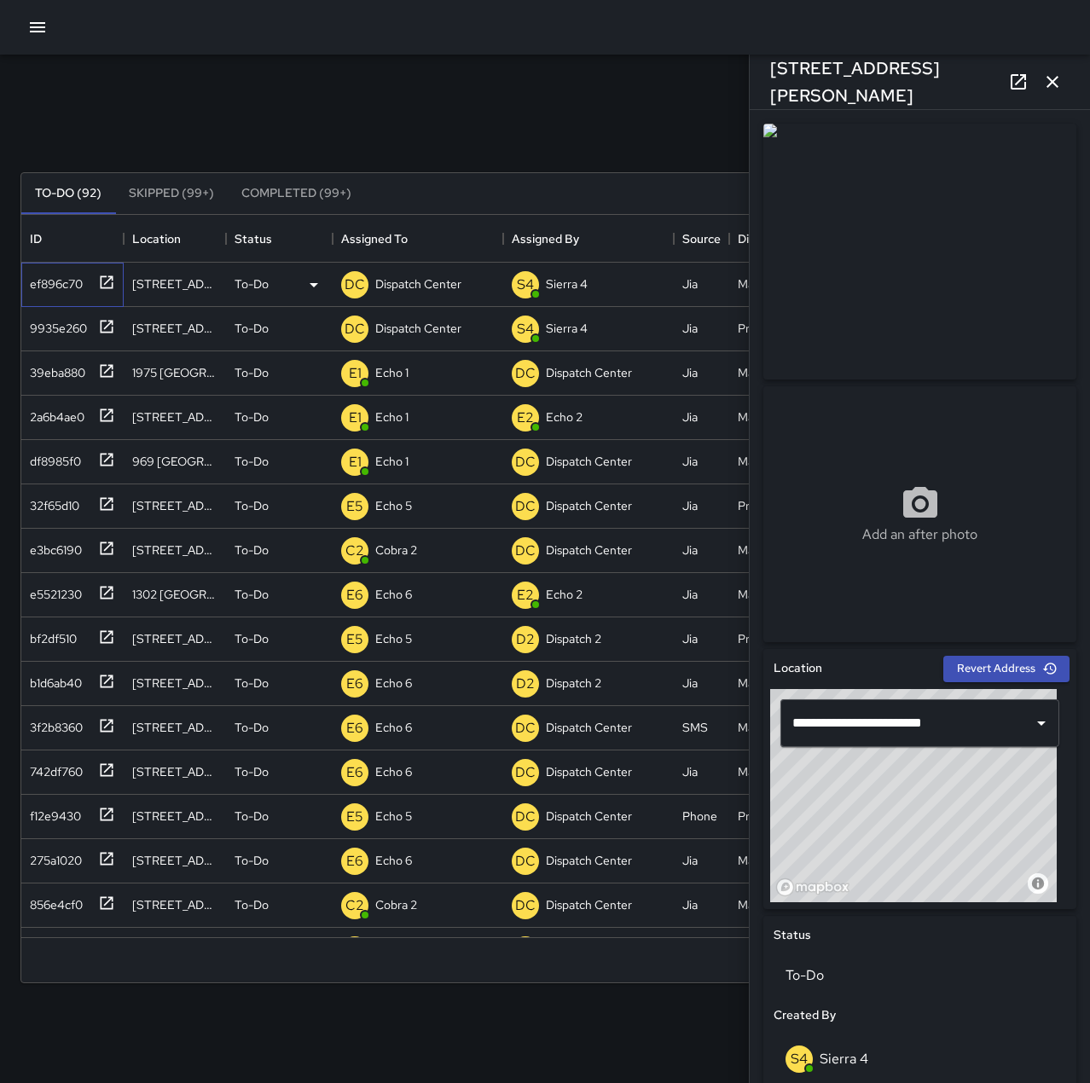
click at [60, 282] on div "ef896c70" at bounding box center [53, 281] width 60 height 24
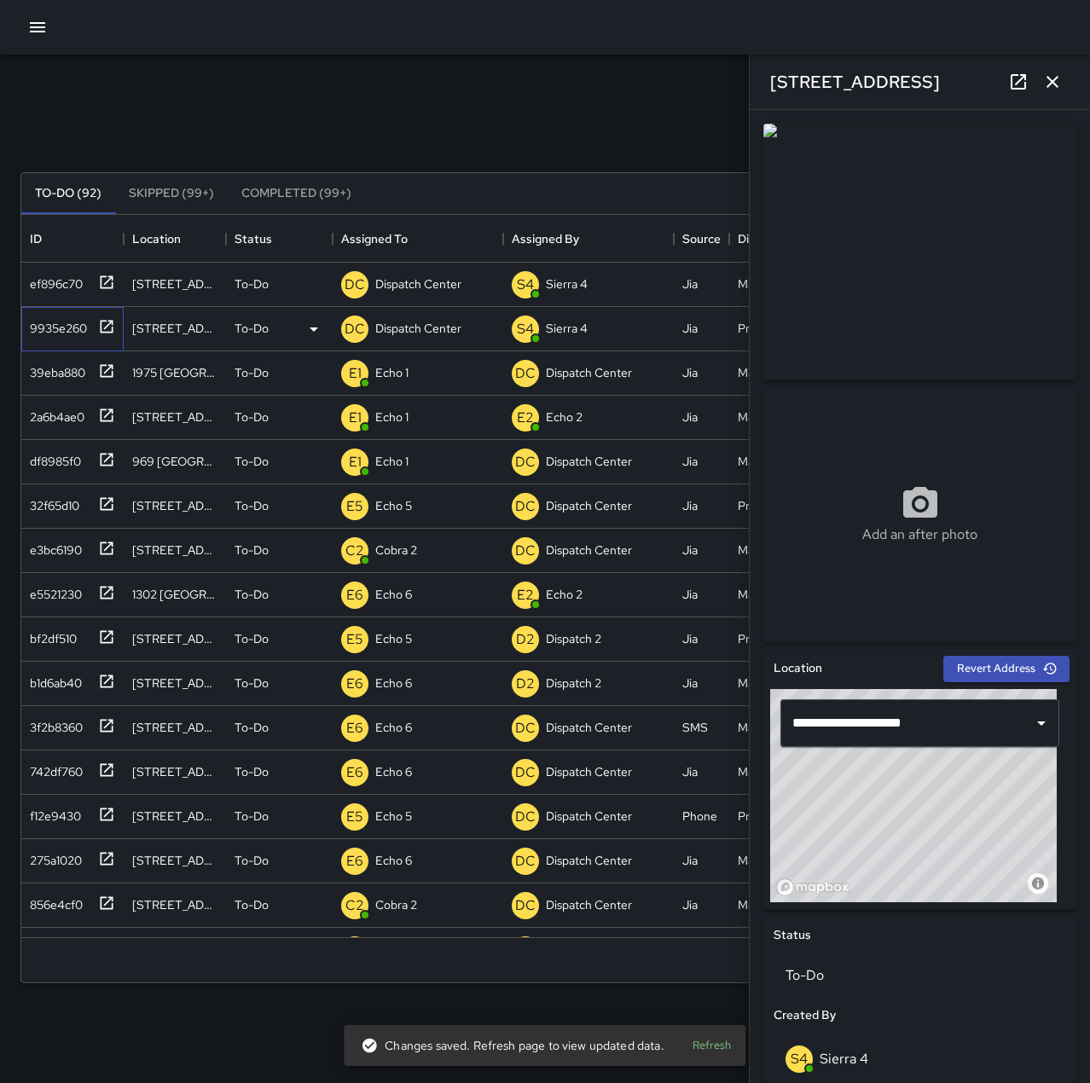
click at [70, 322] on div "9935e260" at bounding box center [55, 325] width 64 height 24
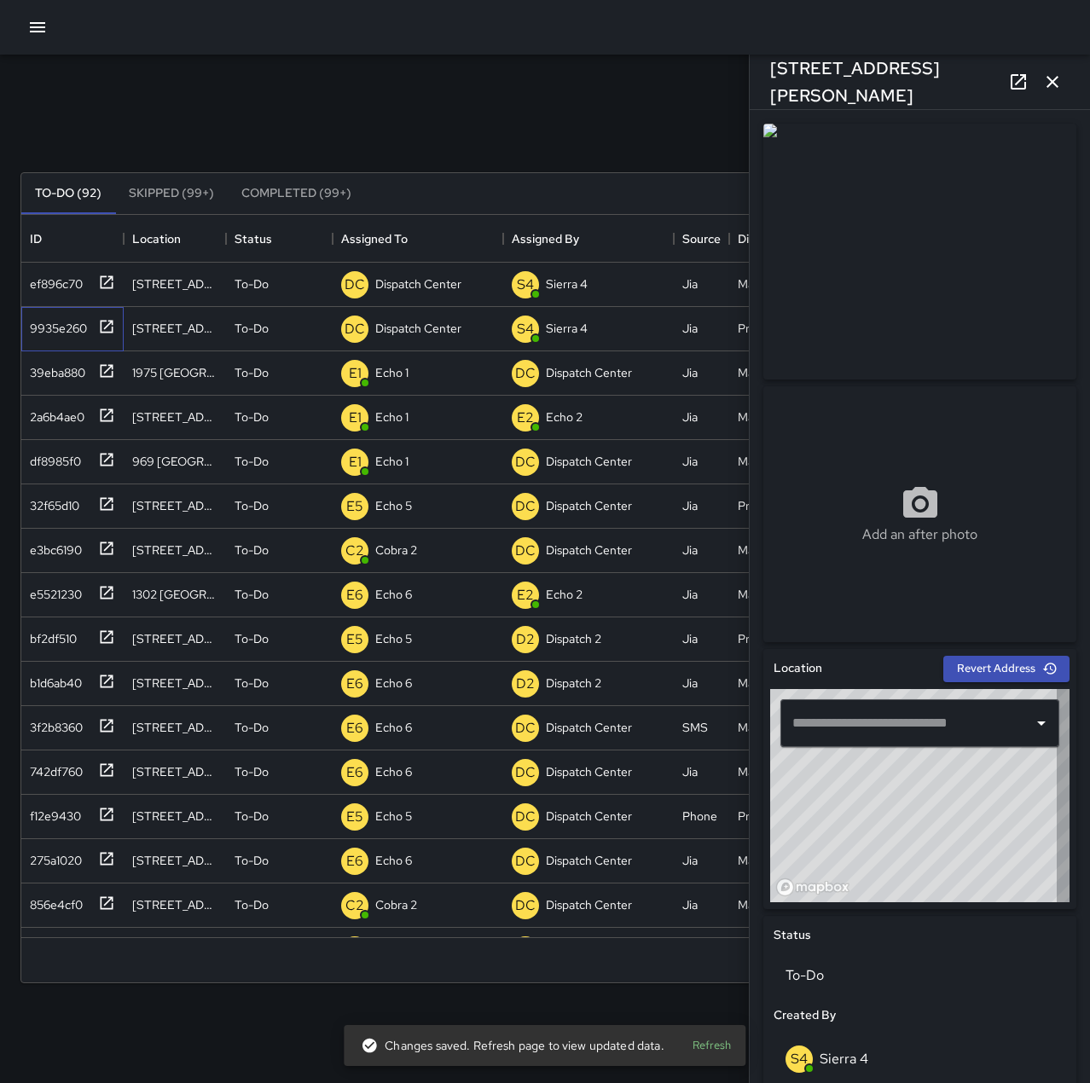
type input "**********"
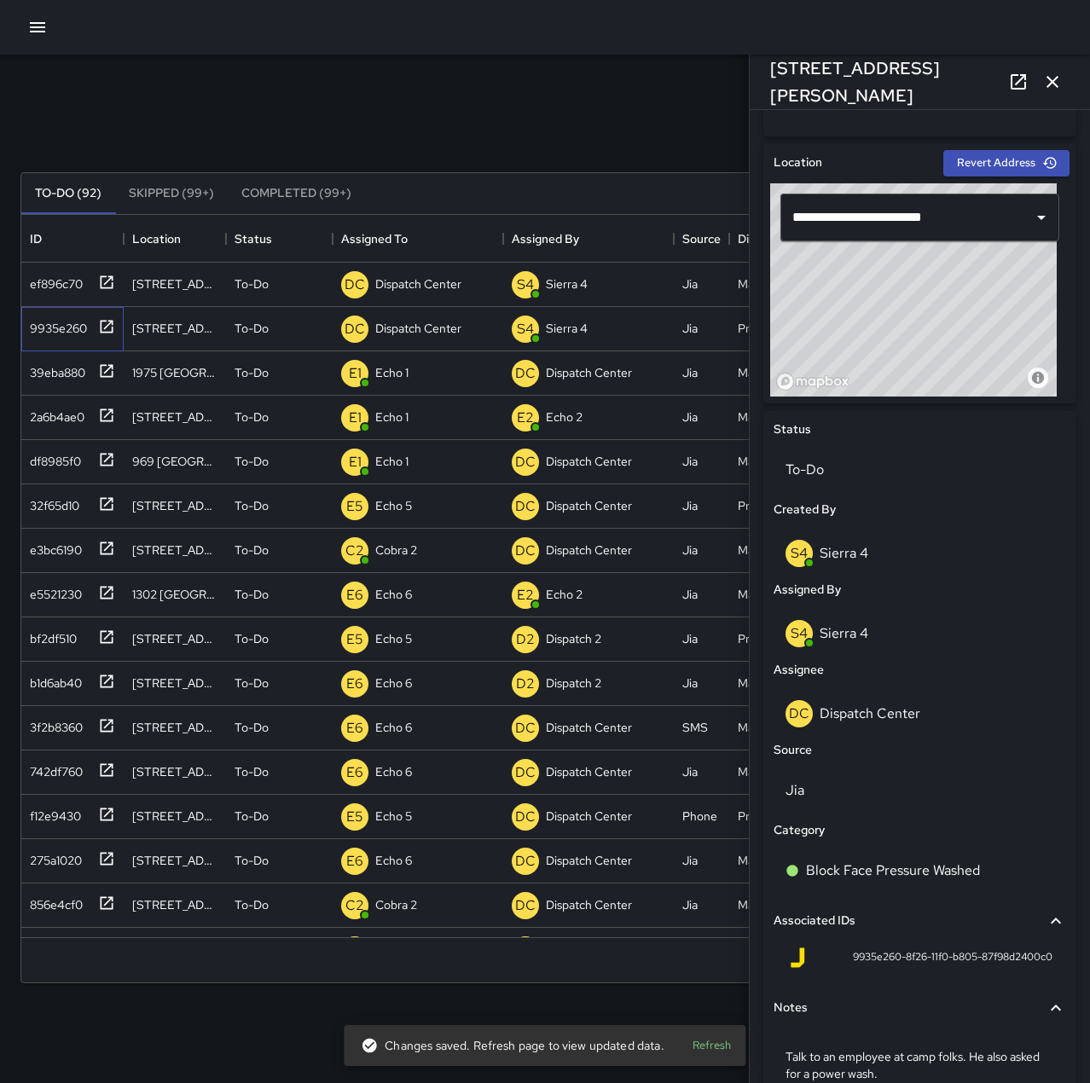
scroll to position [512, 0]
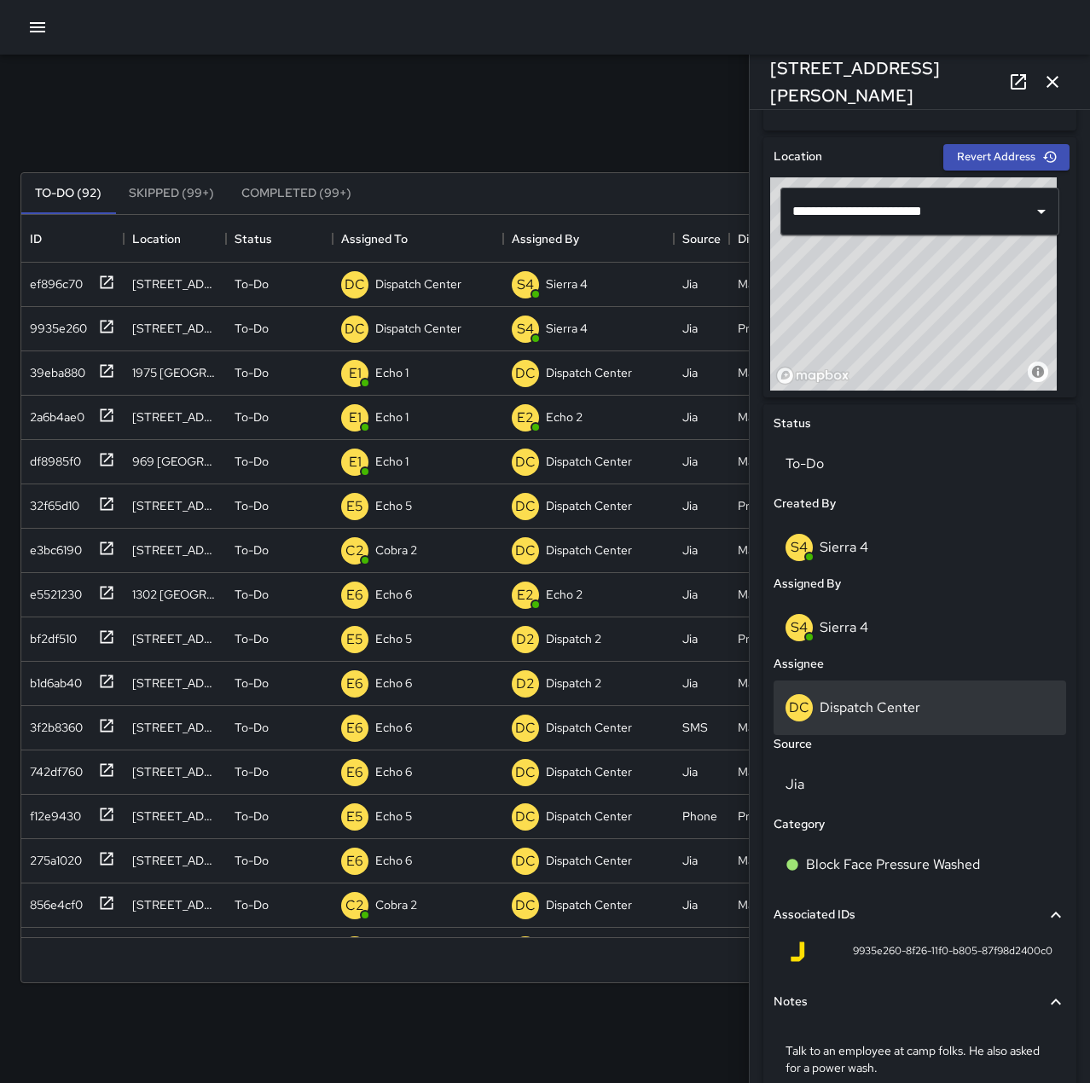
click at [861, 694] on div "DC Dispatch Center" at bounding box center [920, 707] width 269 height 27
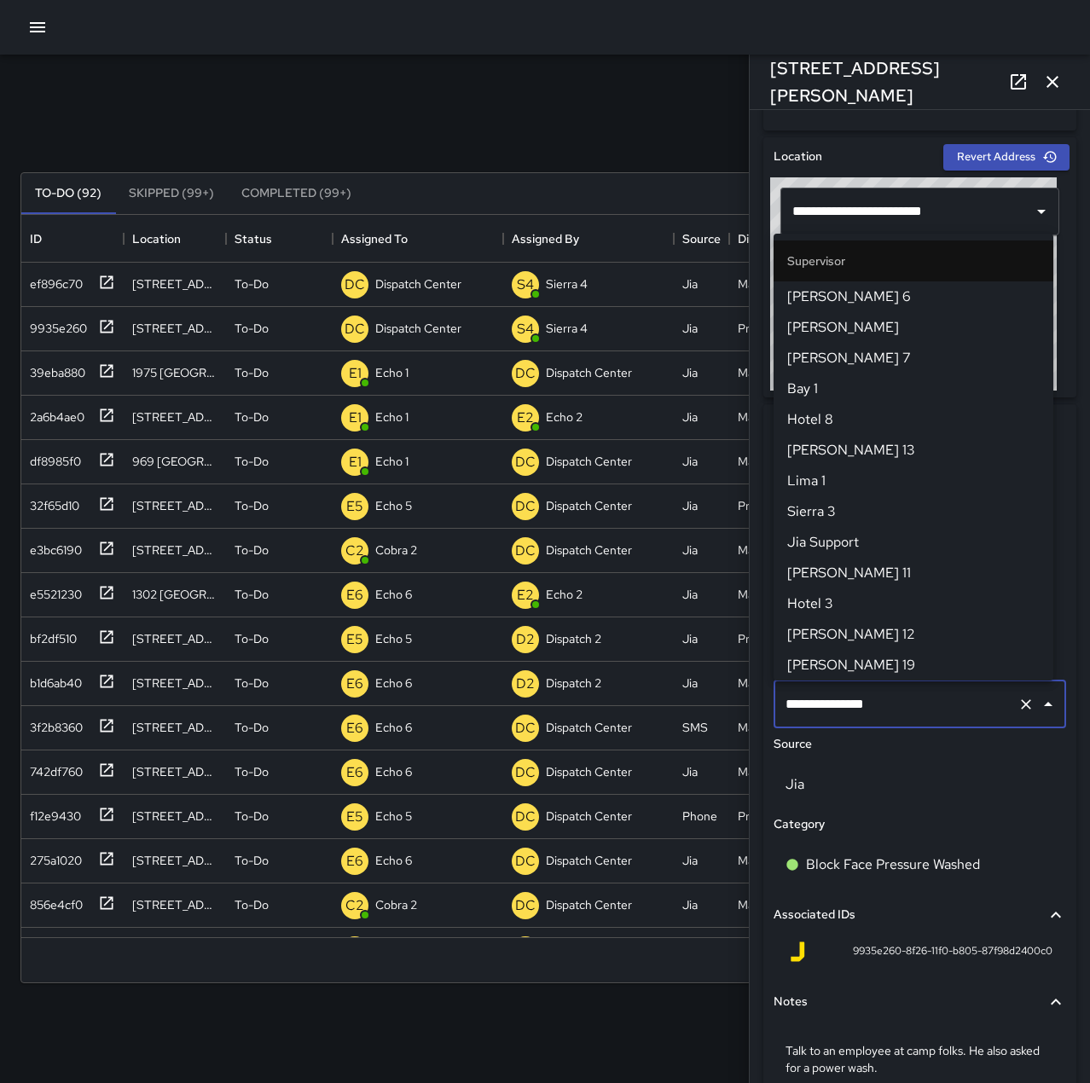
scroll to position [1628, 0]
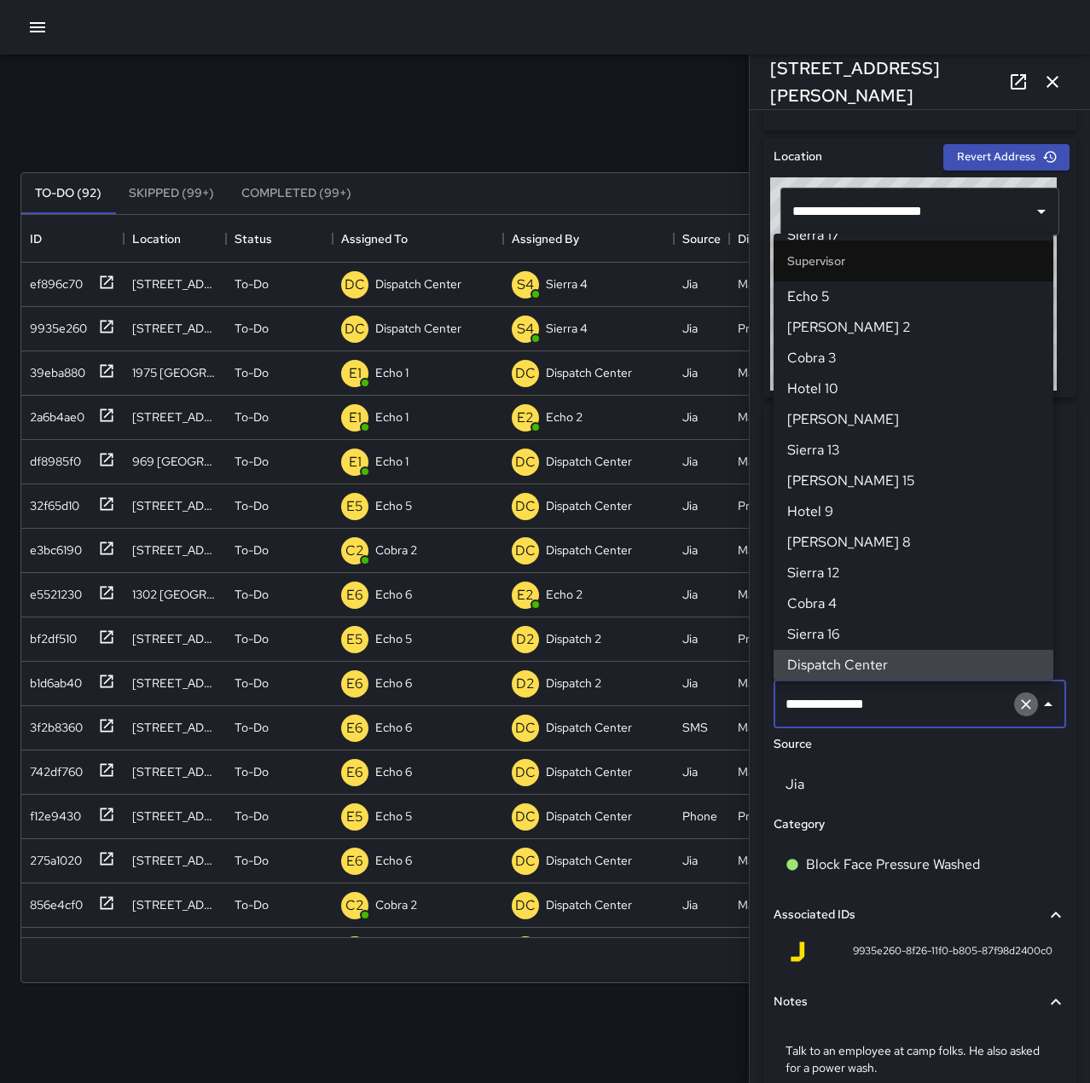
click at [1018, 710] on icon "Clear" at bounding box center [1026, 704] width 17 height 17
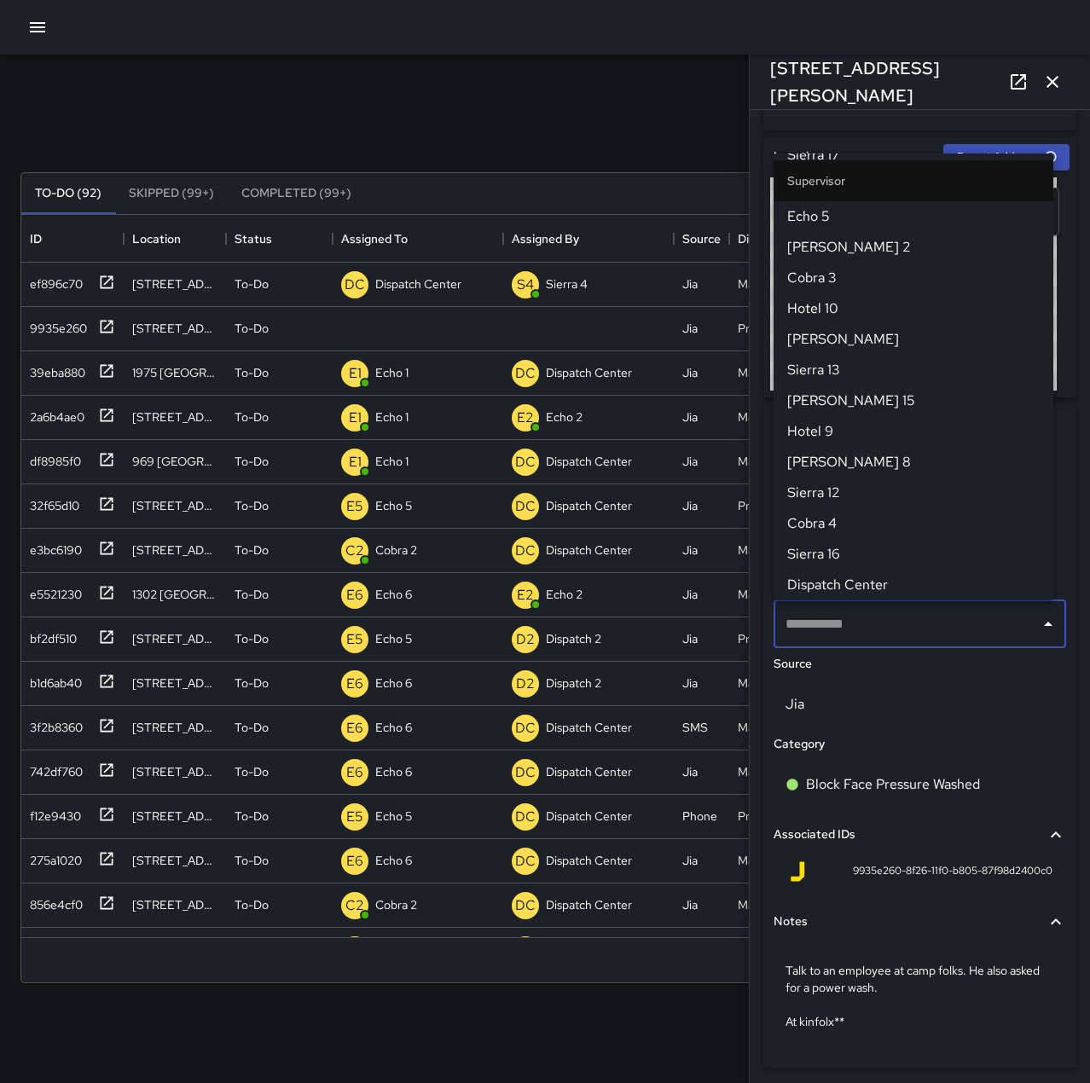
scroll to position [0, 0]
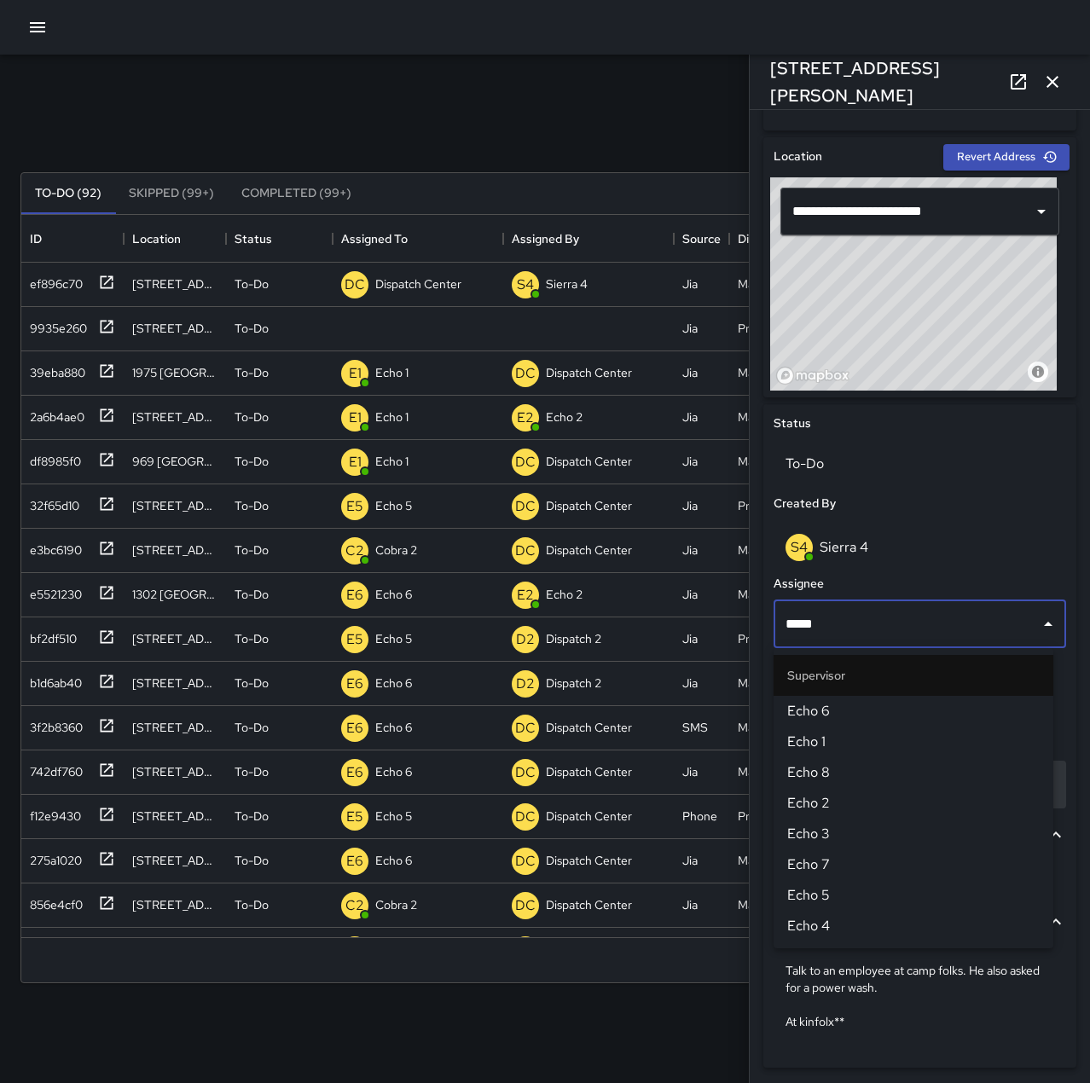
type input "******"
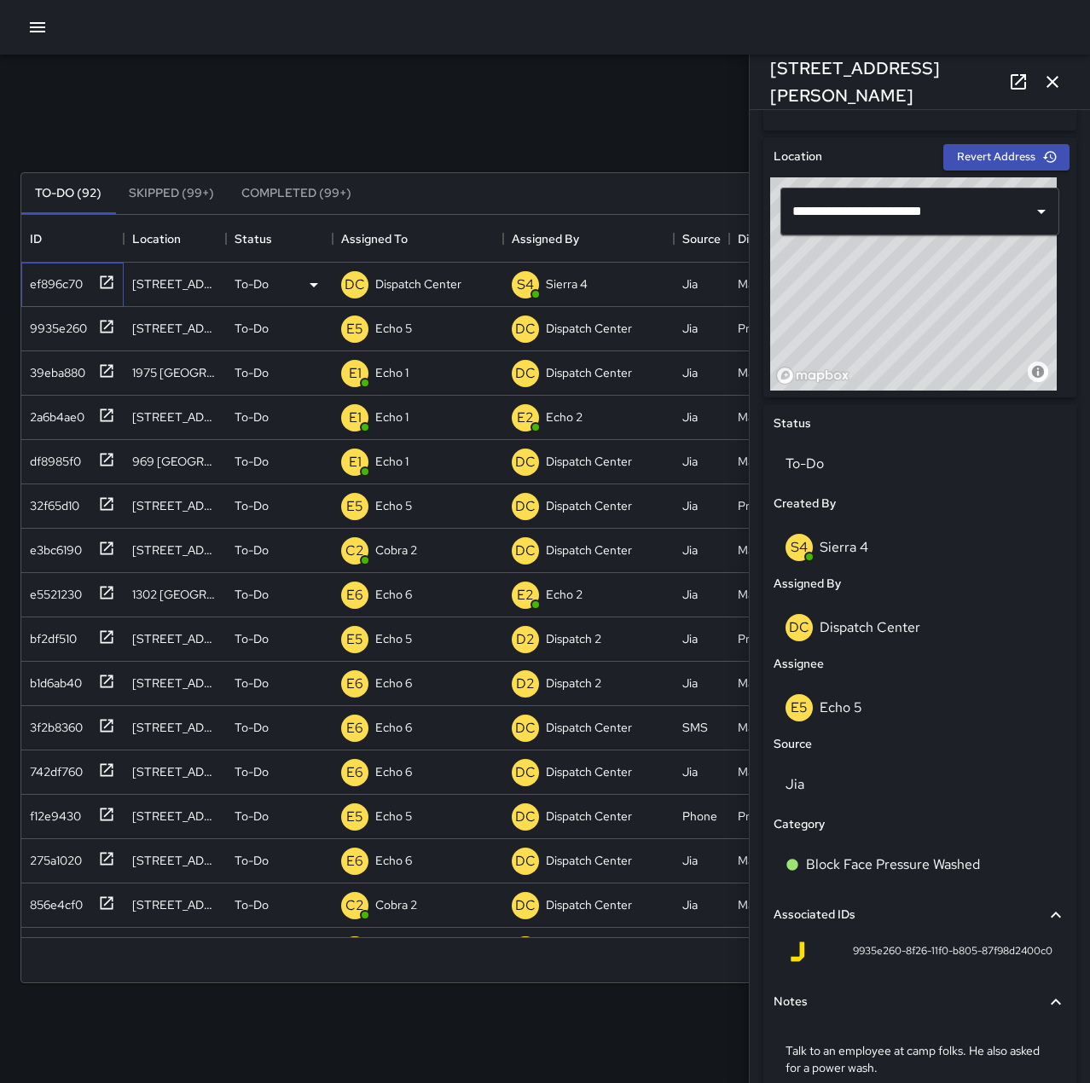
click at [57, 271] on div "ef896c70" at bounding box center [53, 281] width 60 height 24
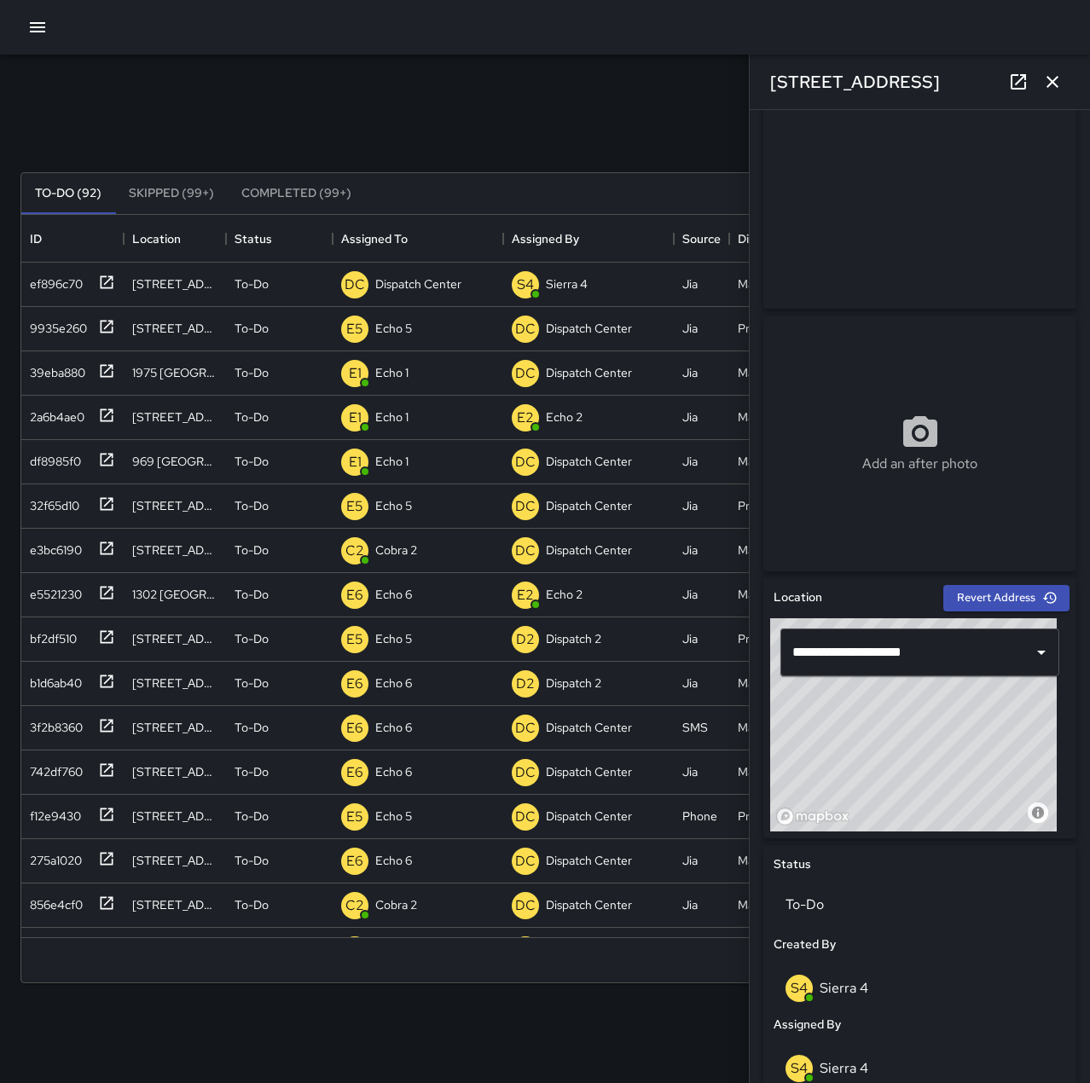
scroll to position [512, 0]
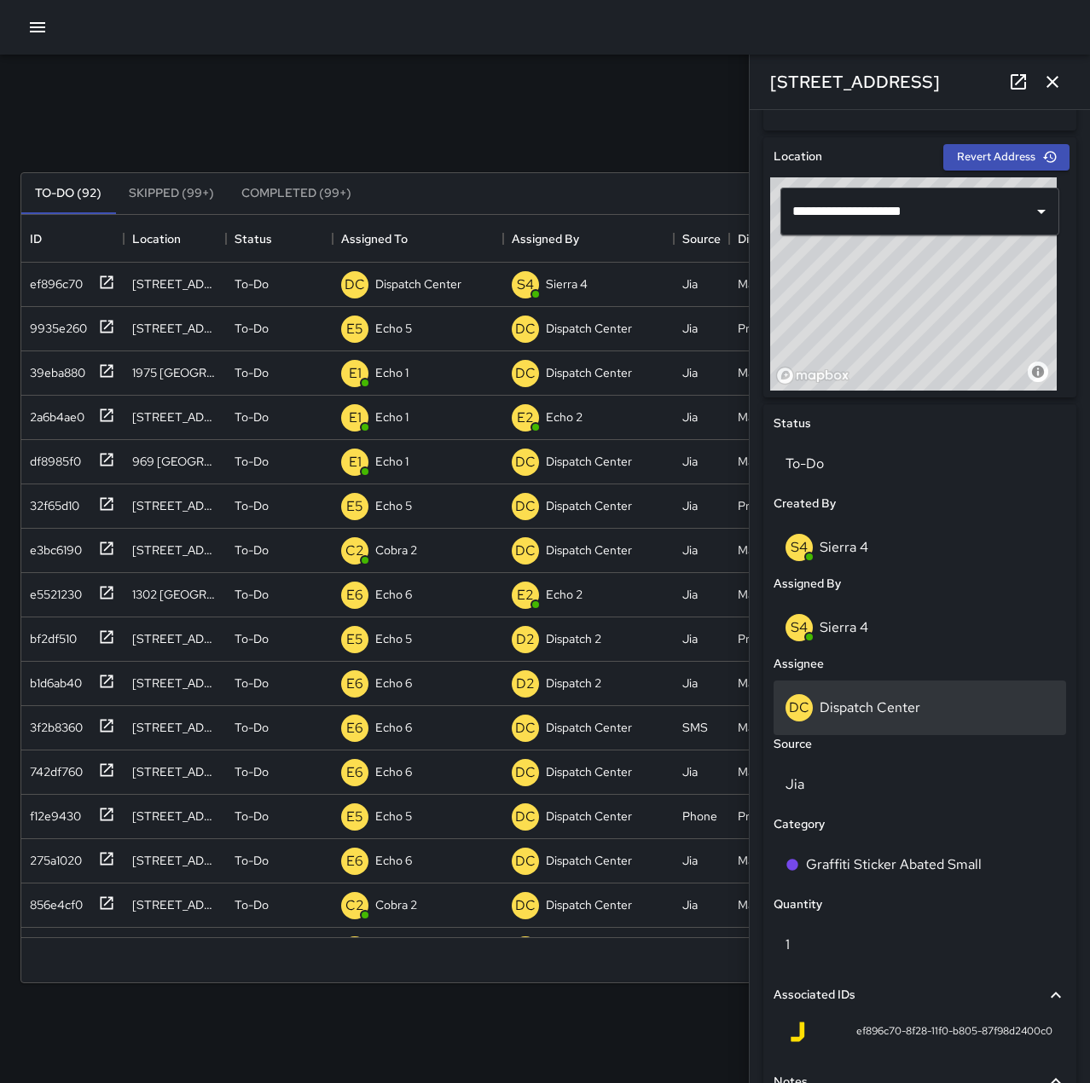
click at [908, 711] on p "Dispatch Center" at bounding box center [870, 708] width 101 height 18
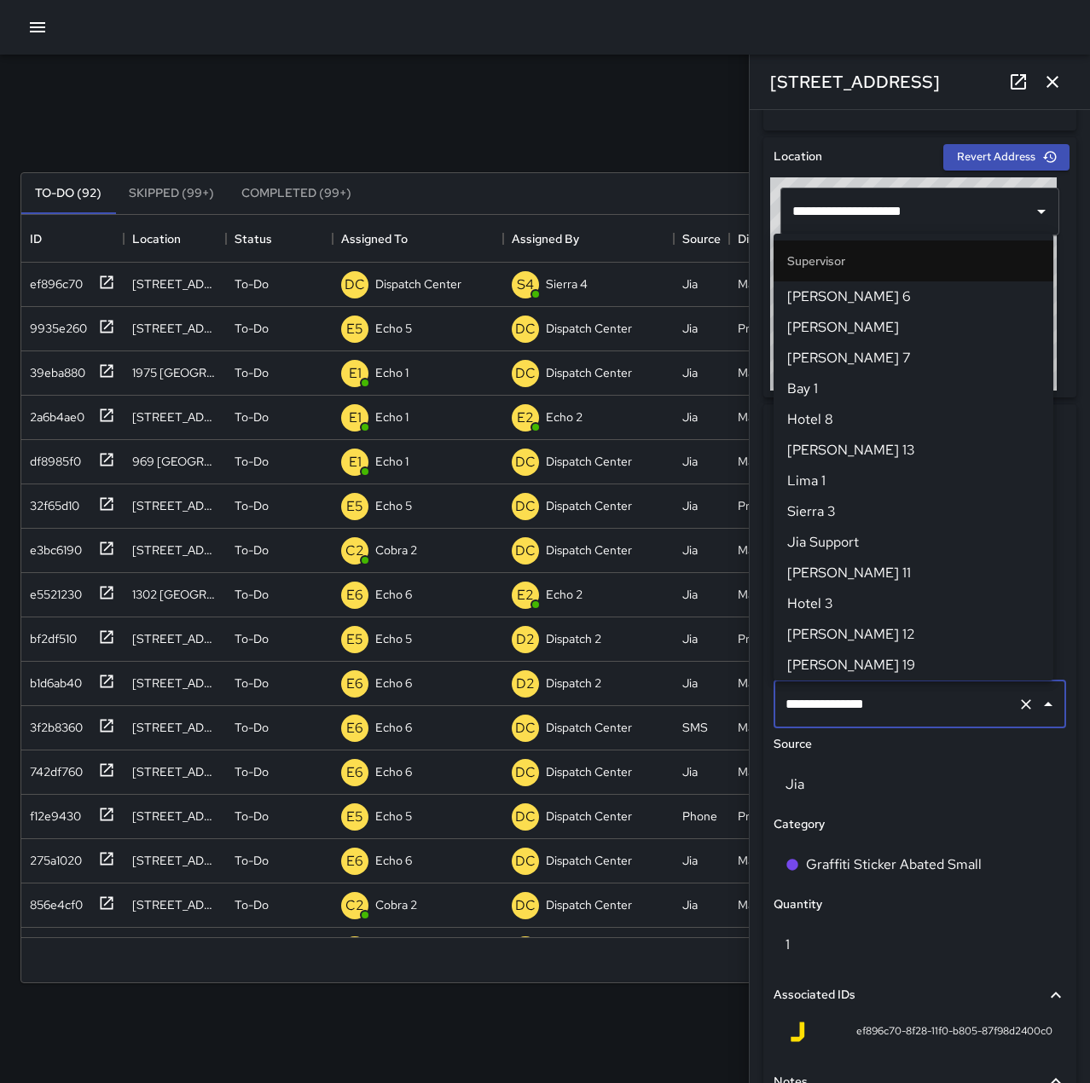
scroll to position [1628, 0]
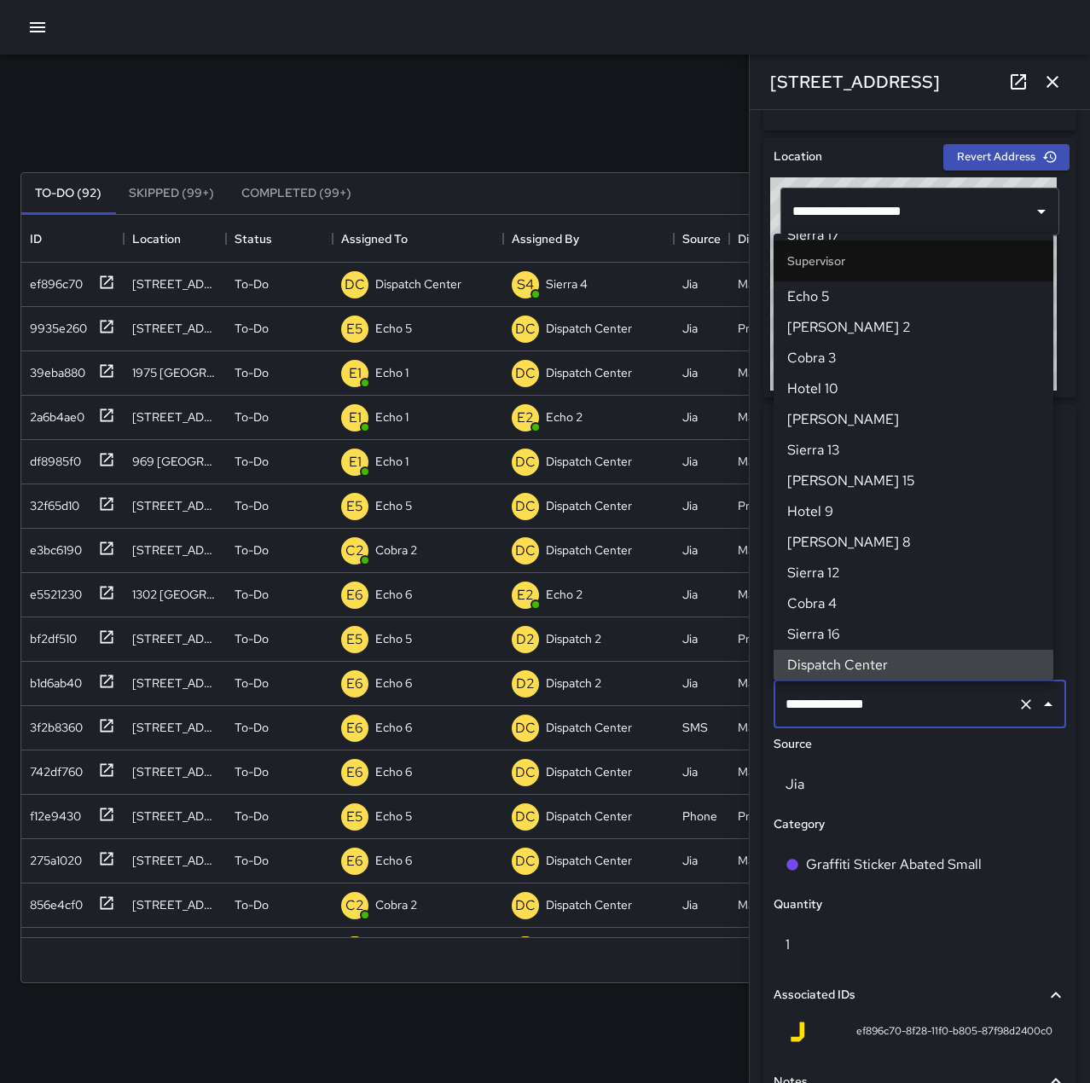
click at [1018, 700] on icon "Clear" at bounding box center [1026, 704] width 17 height 17
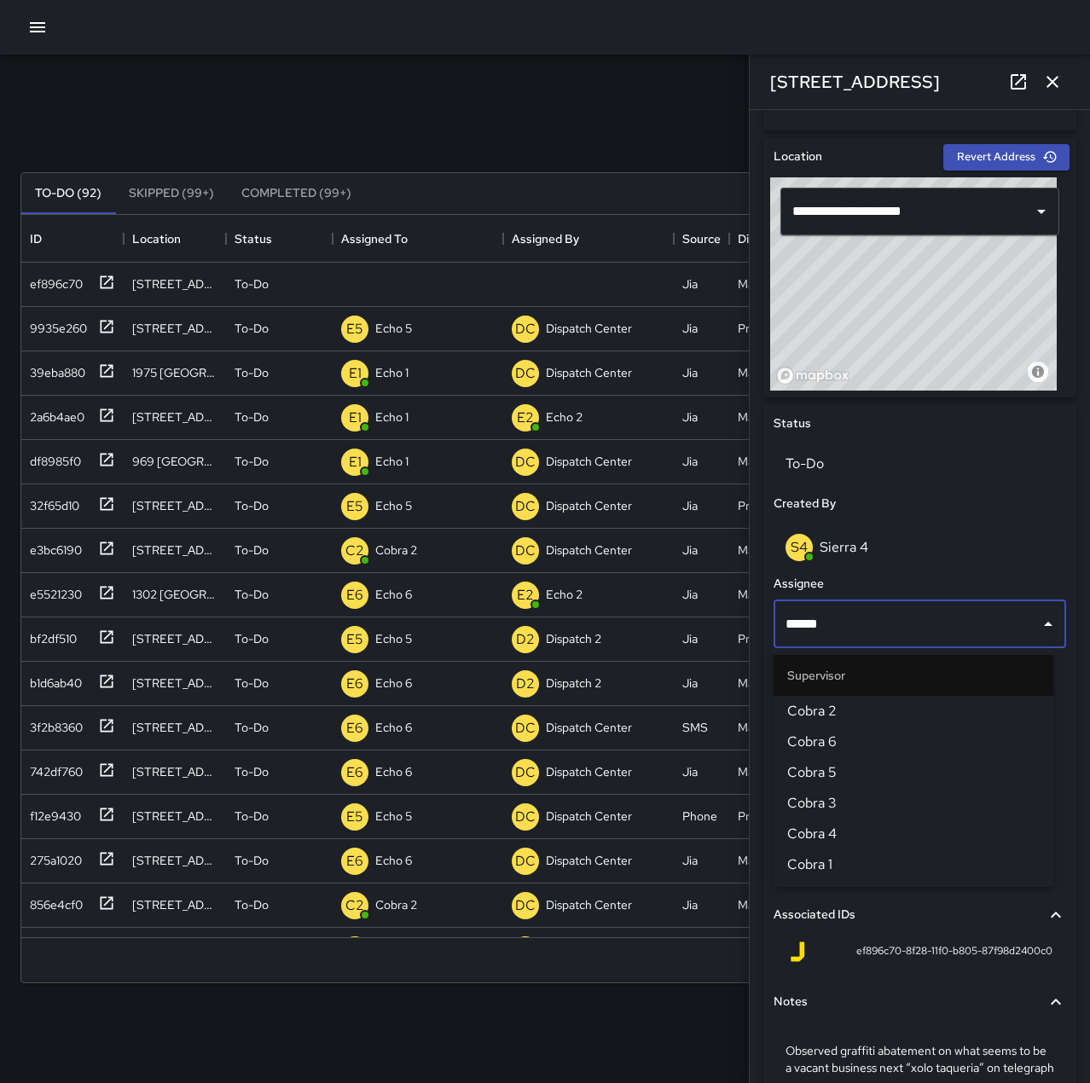
type input "*******"
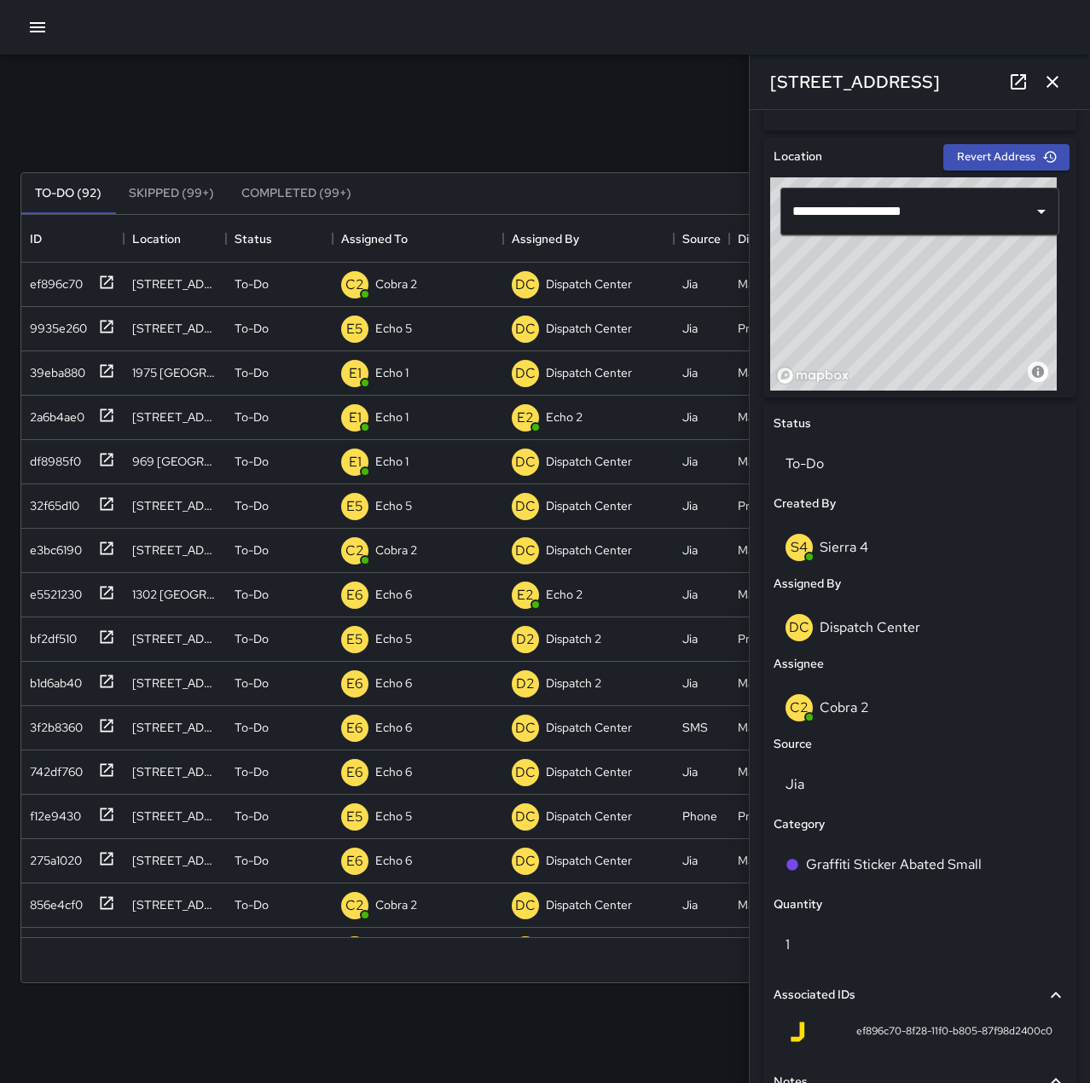
click at [630, 96] on div "Search Search New Task" at bounding box center [545, 131] width 1056 height 89
click at [1060, 80] on icon "button" at bounding box center [1052, 82] width 20 height 20
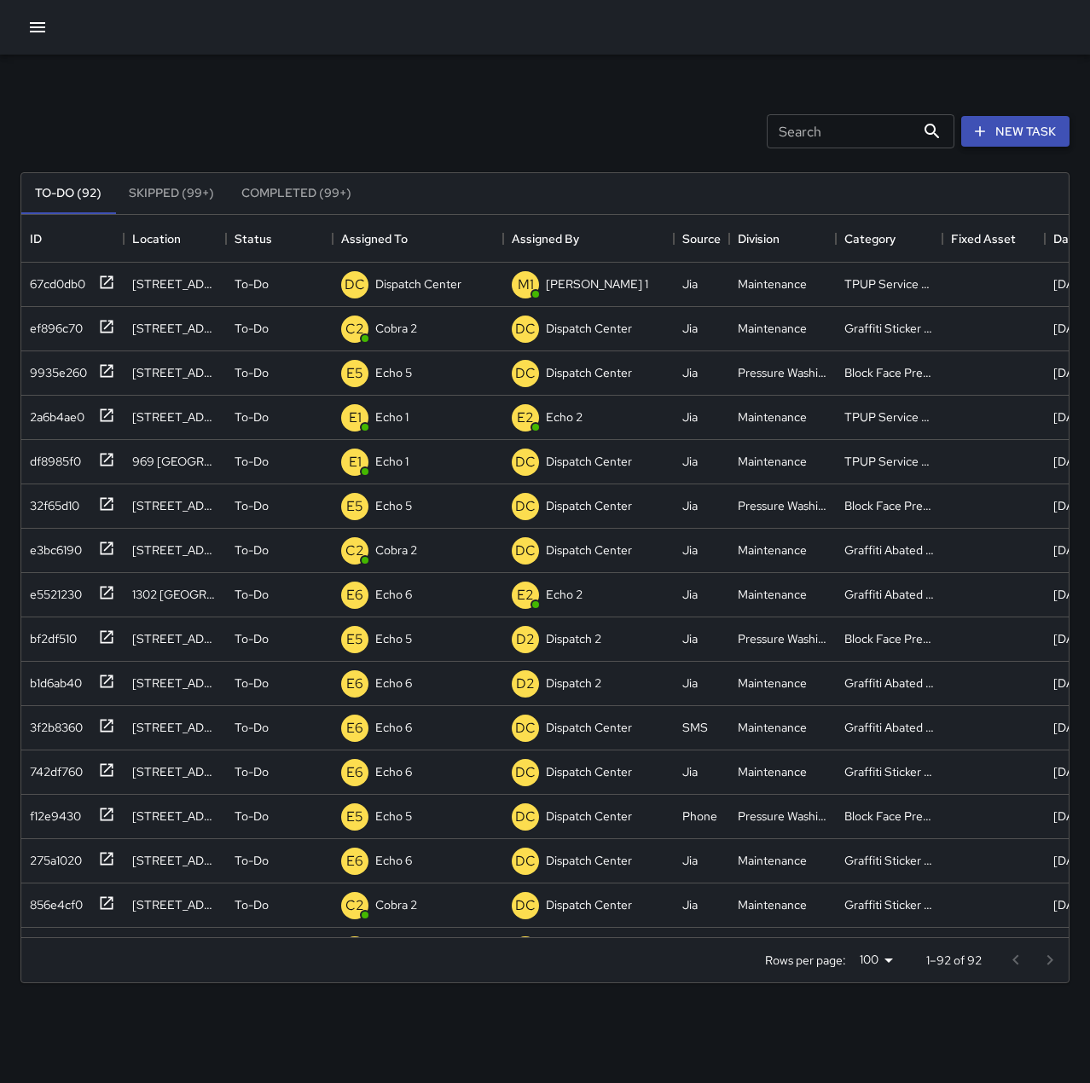
click at [1001, 130] on button "New Task" at bounding box center [1015, 132] width 108 height 32
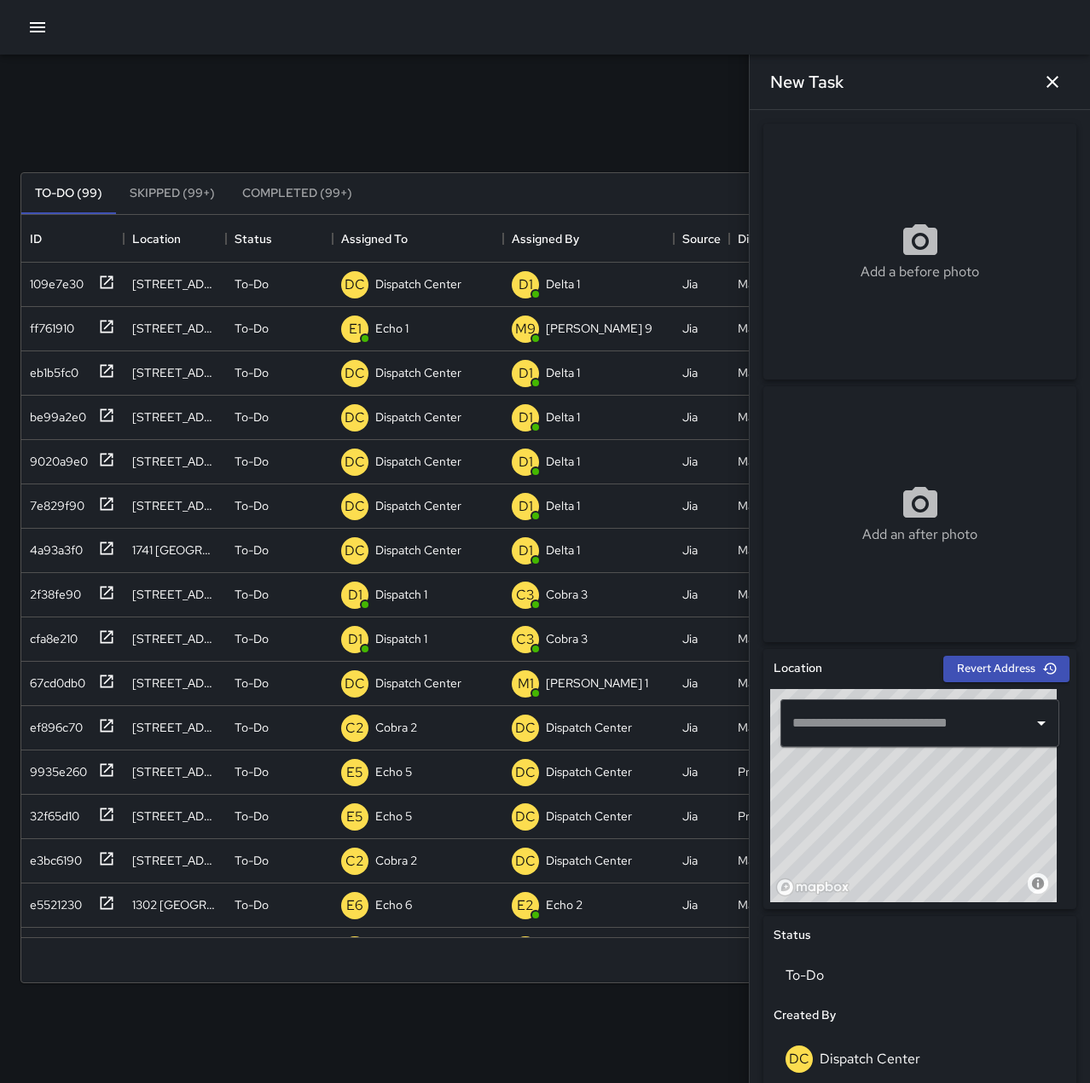
click at [905, 717] on input "text" at bounding box center [907, 723] width 238 height 32
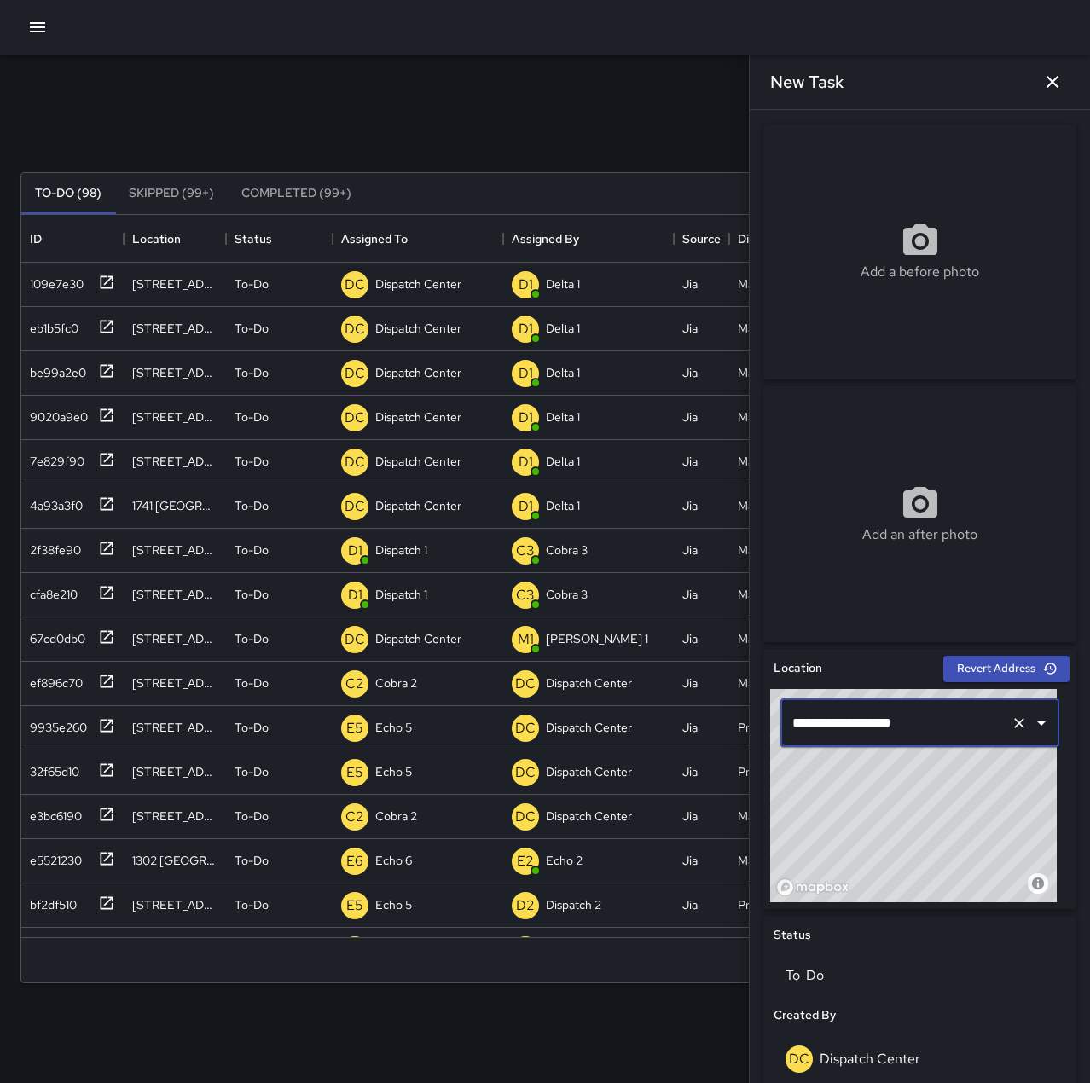
type input "**********"
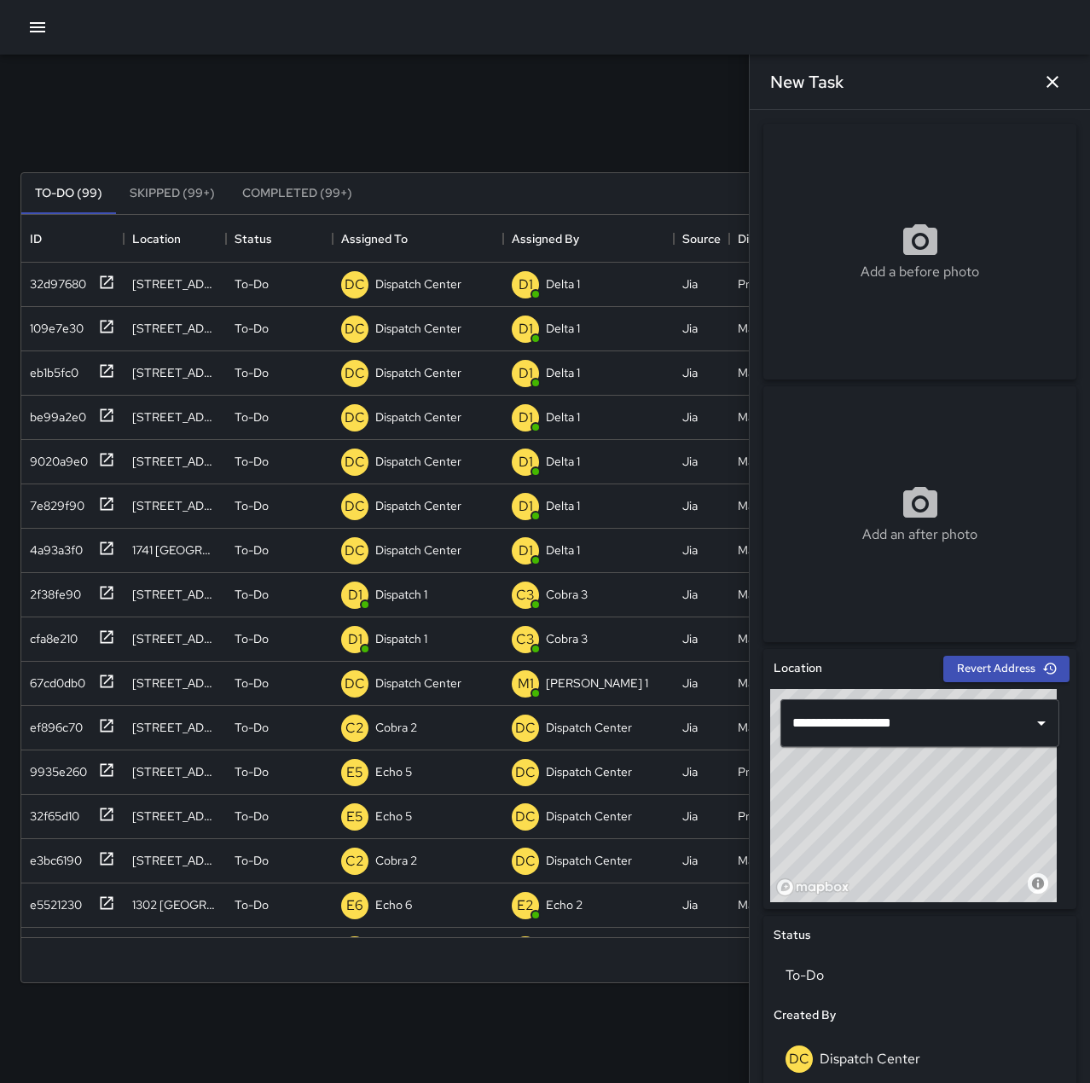
drag, startPoint x: 874, startPoint y: 814, endPoint x: 901, endPoint y: 812, distance: 26.5
click at [901, 812] on div "© Mapbox © OpenStreetMap Improve this map" at bounding box center [913, 795] width 287 height 213
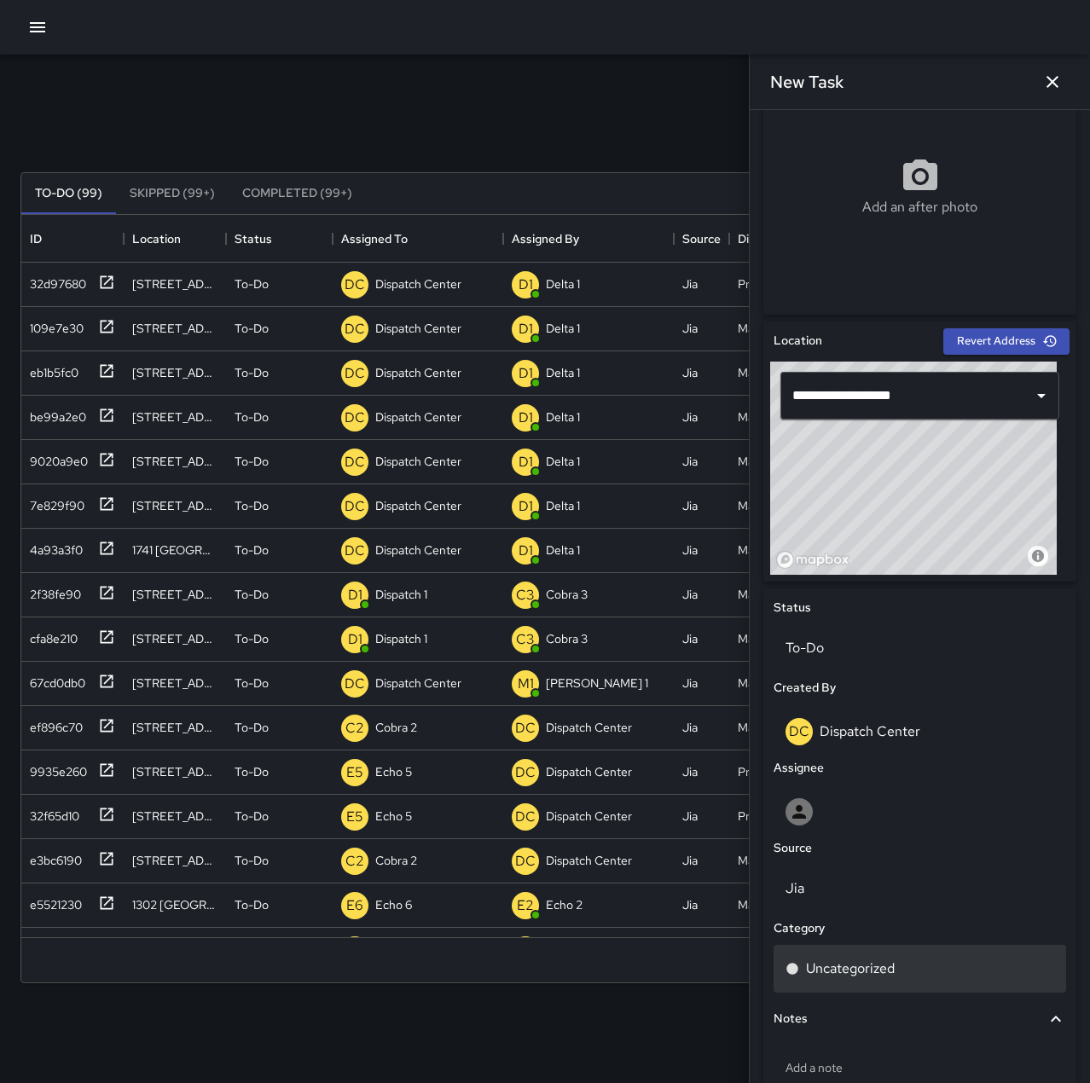
scroll to position [341, 0]
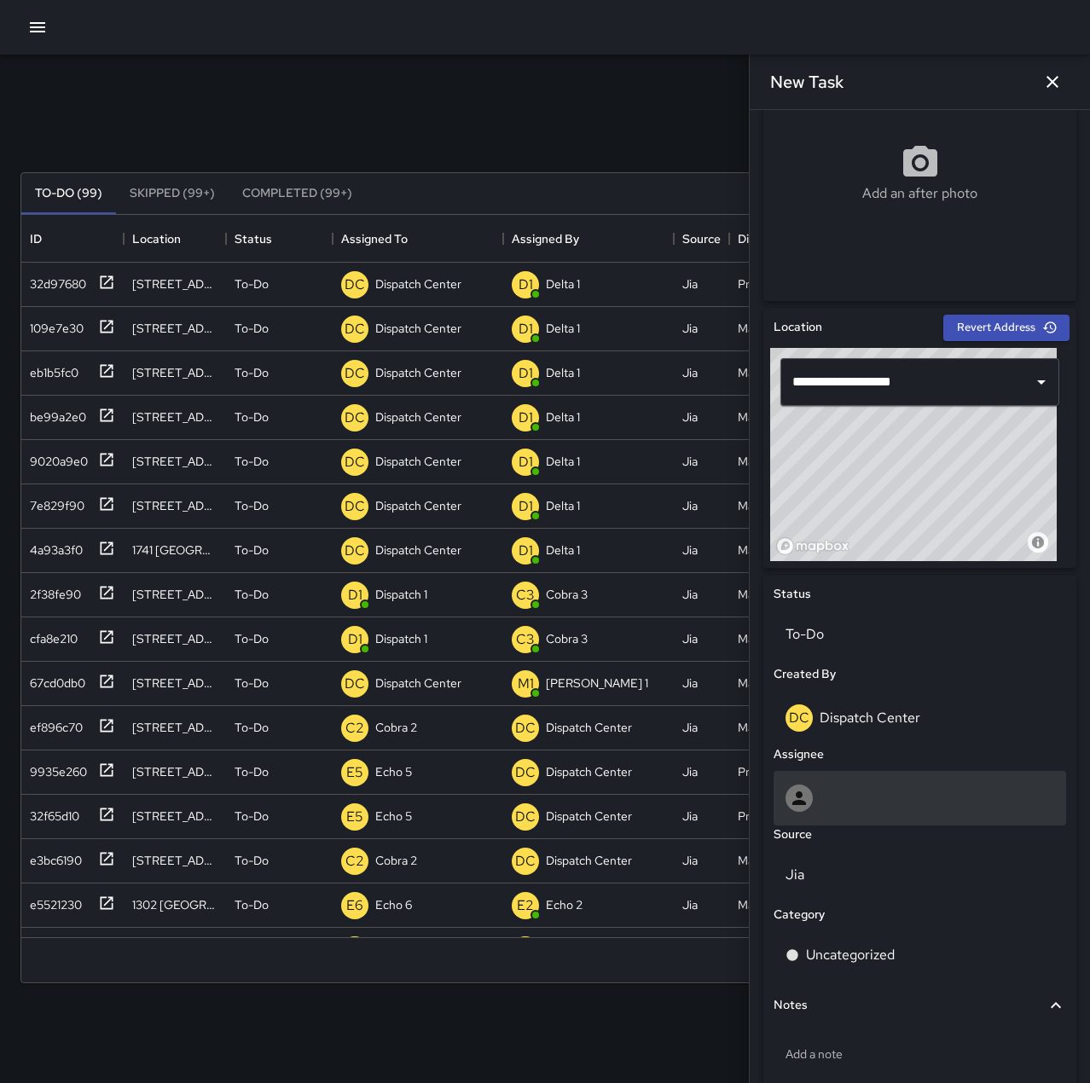
click at [834, 793] on div at bounding box center [920, 798] width 269 height 27
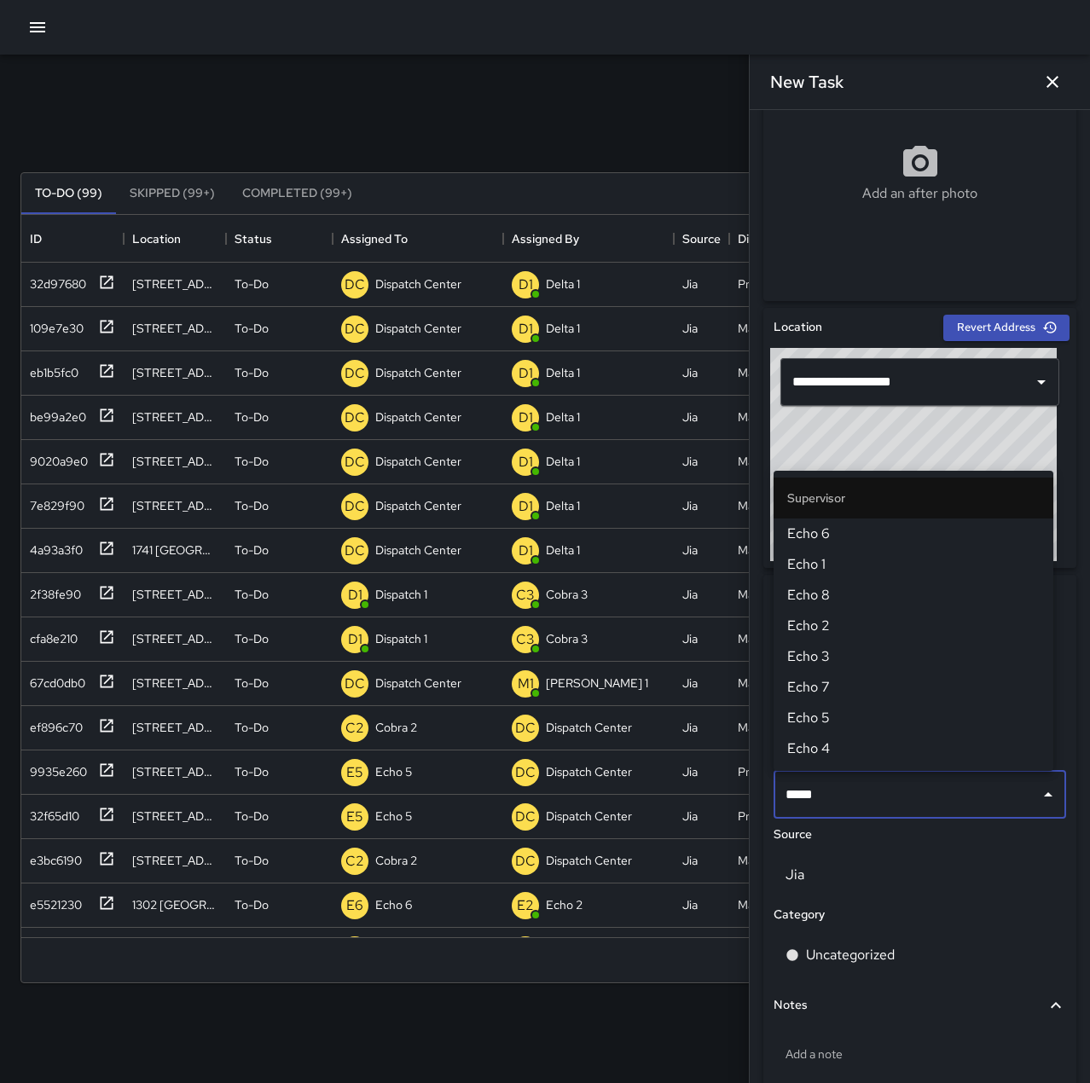
type input "******"
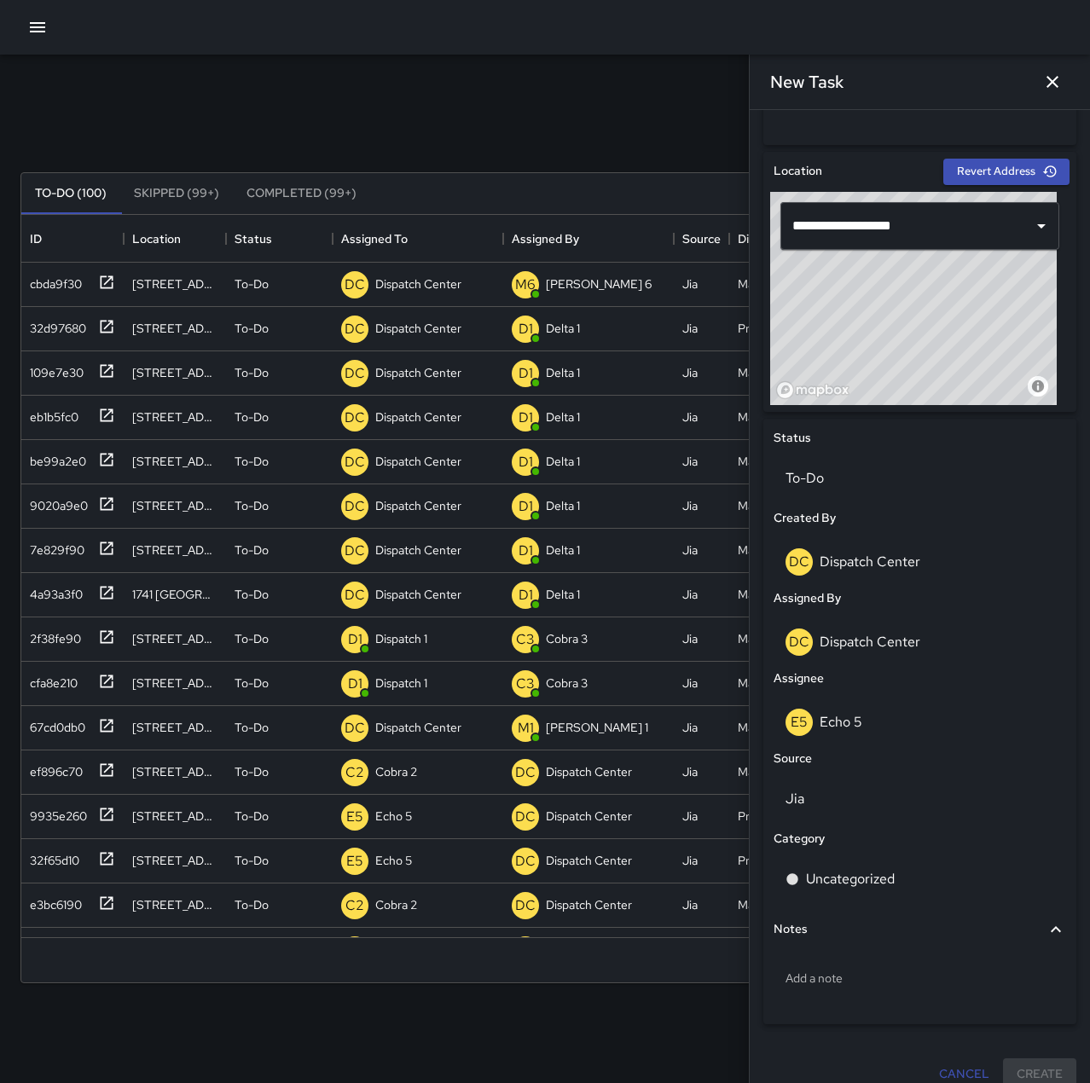
scroll to position [517, 0]
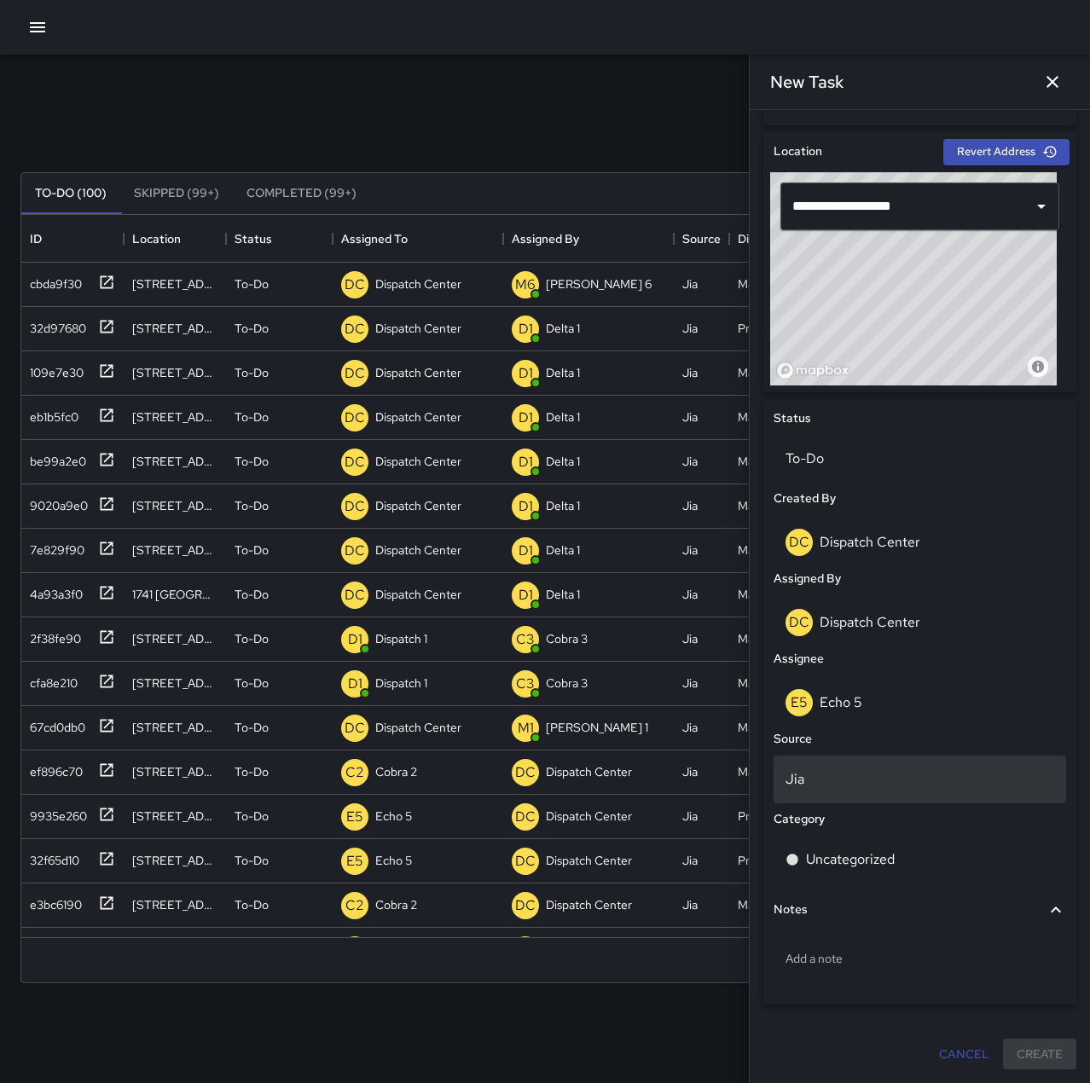
click at [818, 776] on p "Jia" at bounding box center [920, 779] width 269 height 20
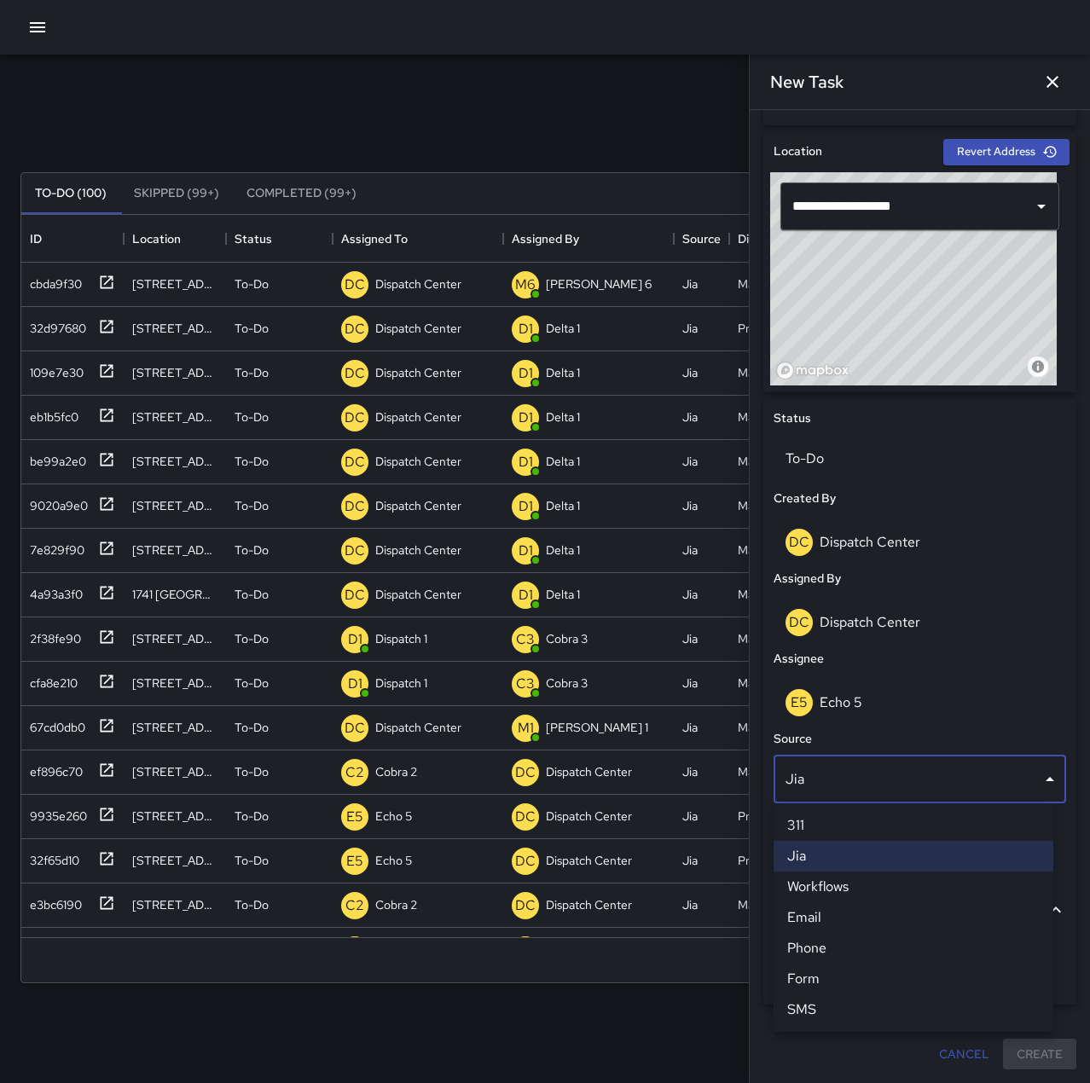
click at [851, 1007] on li "SMS" at bounding box center [914, 1010] width 280 height 31
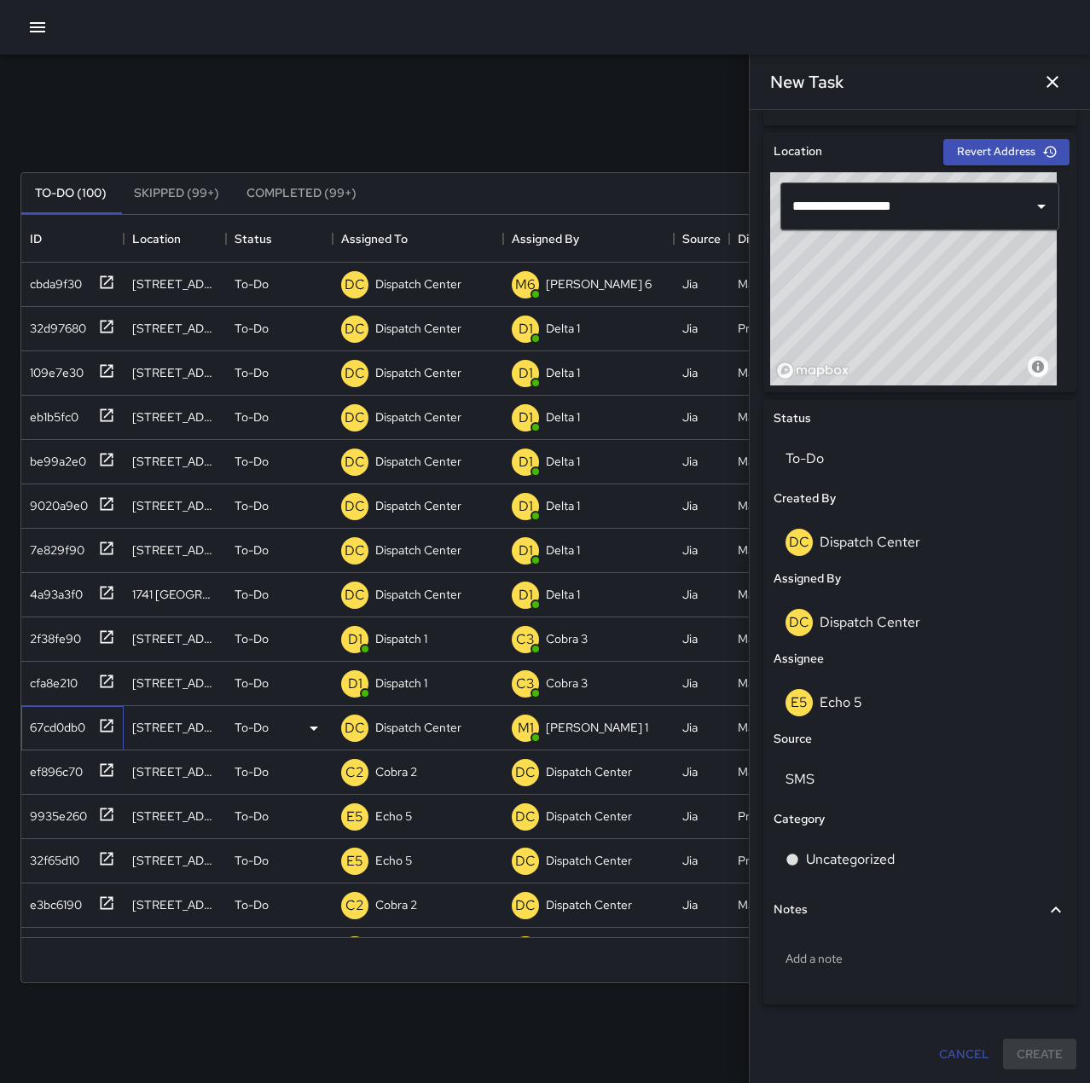
click at [68, 725] on div "67cd0db0" at bounding box center [54, 724] width 62 height 24
type input "**********"
click at [874, 866] on p "Uncategorized" at bounding box center [850, 860] width 89 height 20
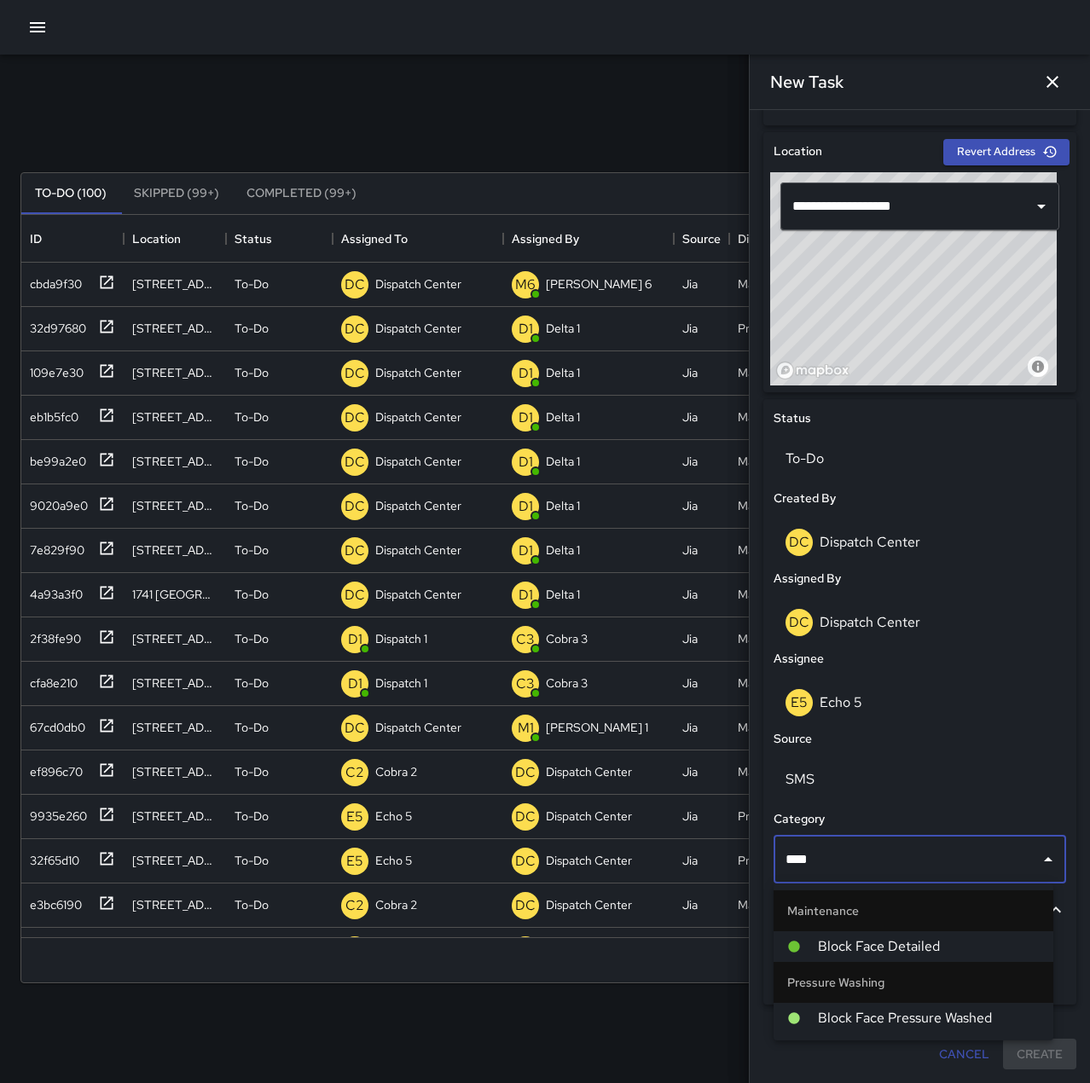
type input "*****"
click at [878, 1020] on span "Block Face Pressure Washed" at bounding box center [929, 1018] width 222 height 20
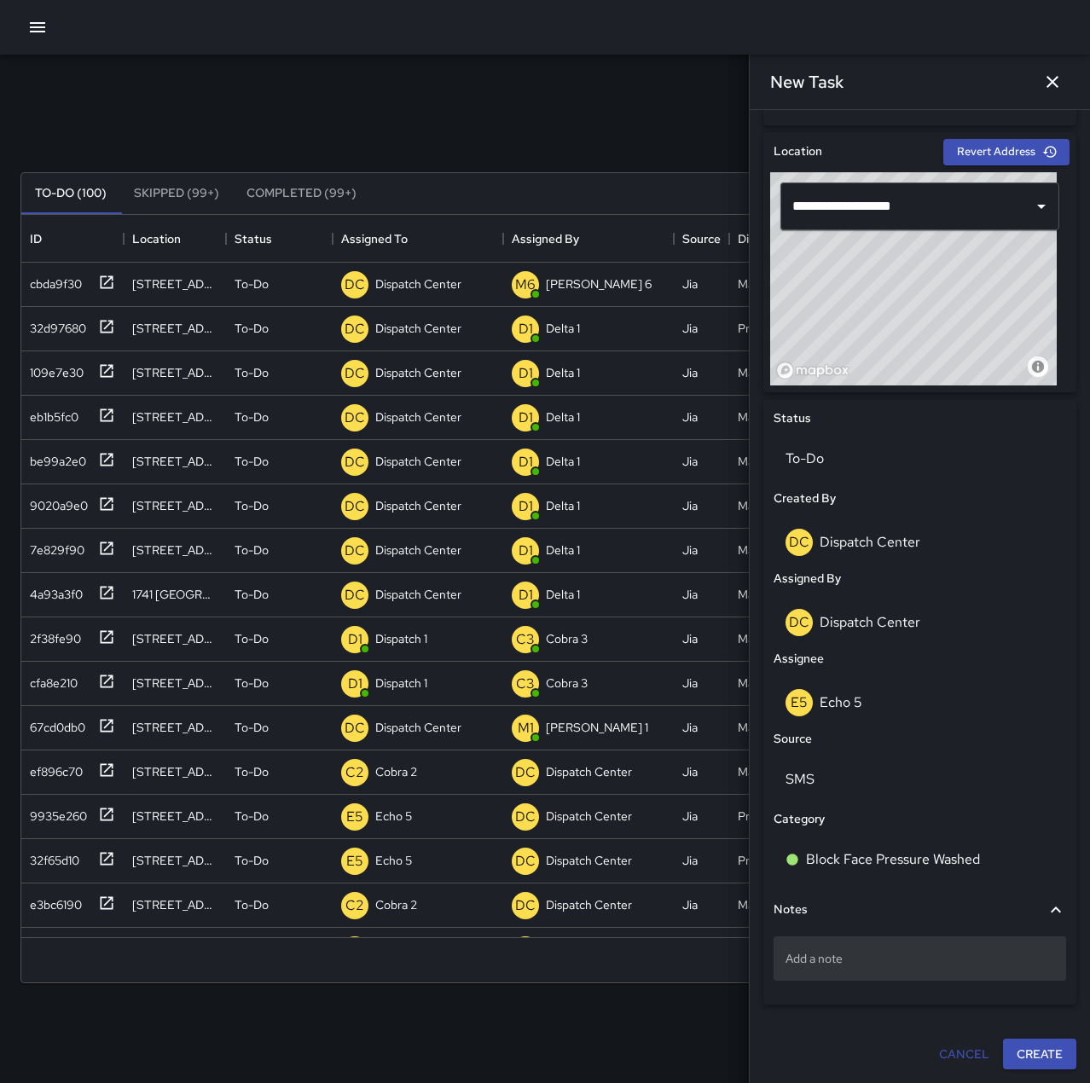
click at [838, 959] on p "Add a note" at bounding box center [920, 958] width 269 height 17
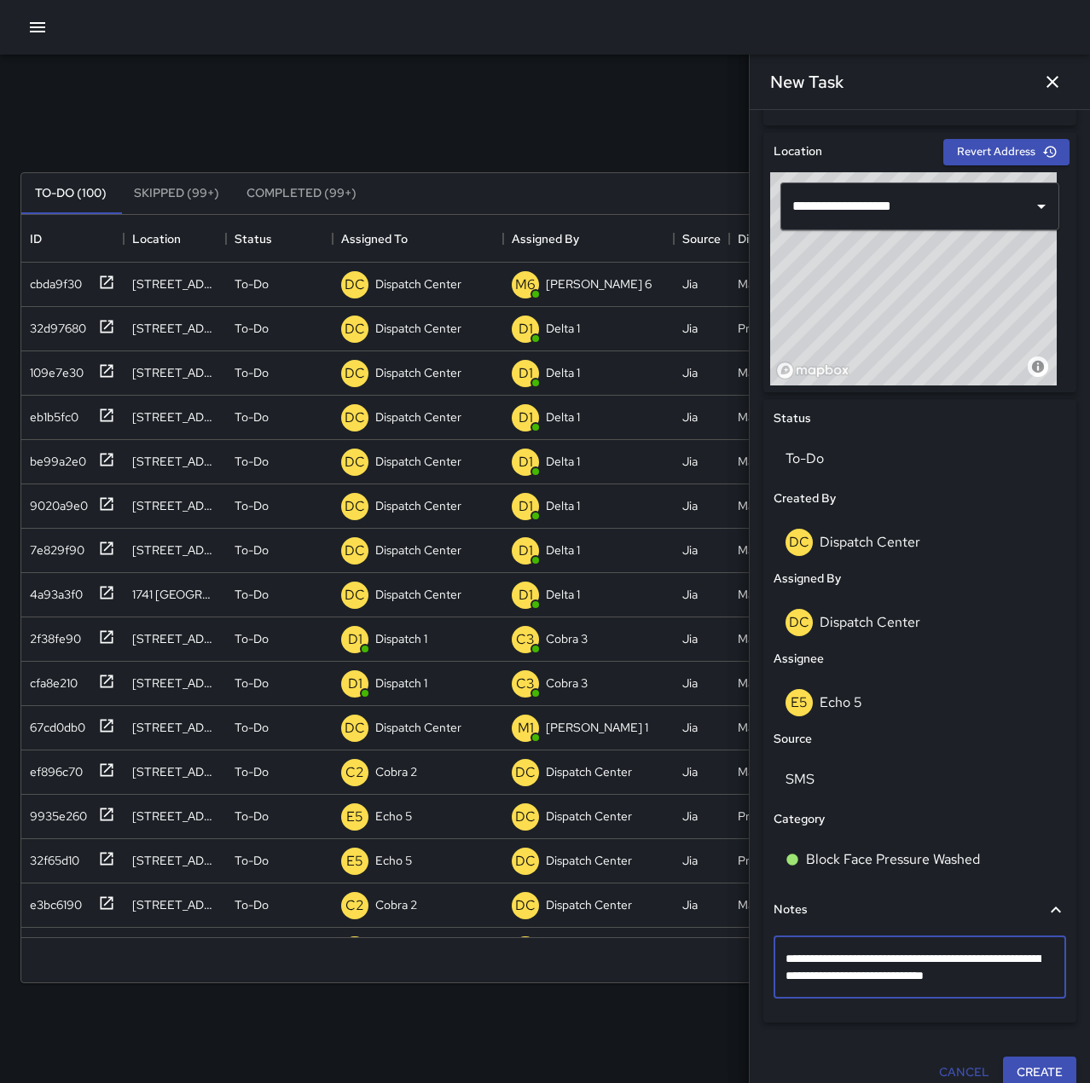
click at [924, 977] on textarea "**********" at bounding box center [914, 967] width 256 height 34
type textarea "**********"
click at [1022, 1065] on button "Create" at bounding box center [1039, 1073] width 73 height 32
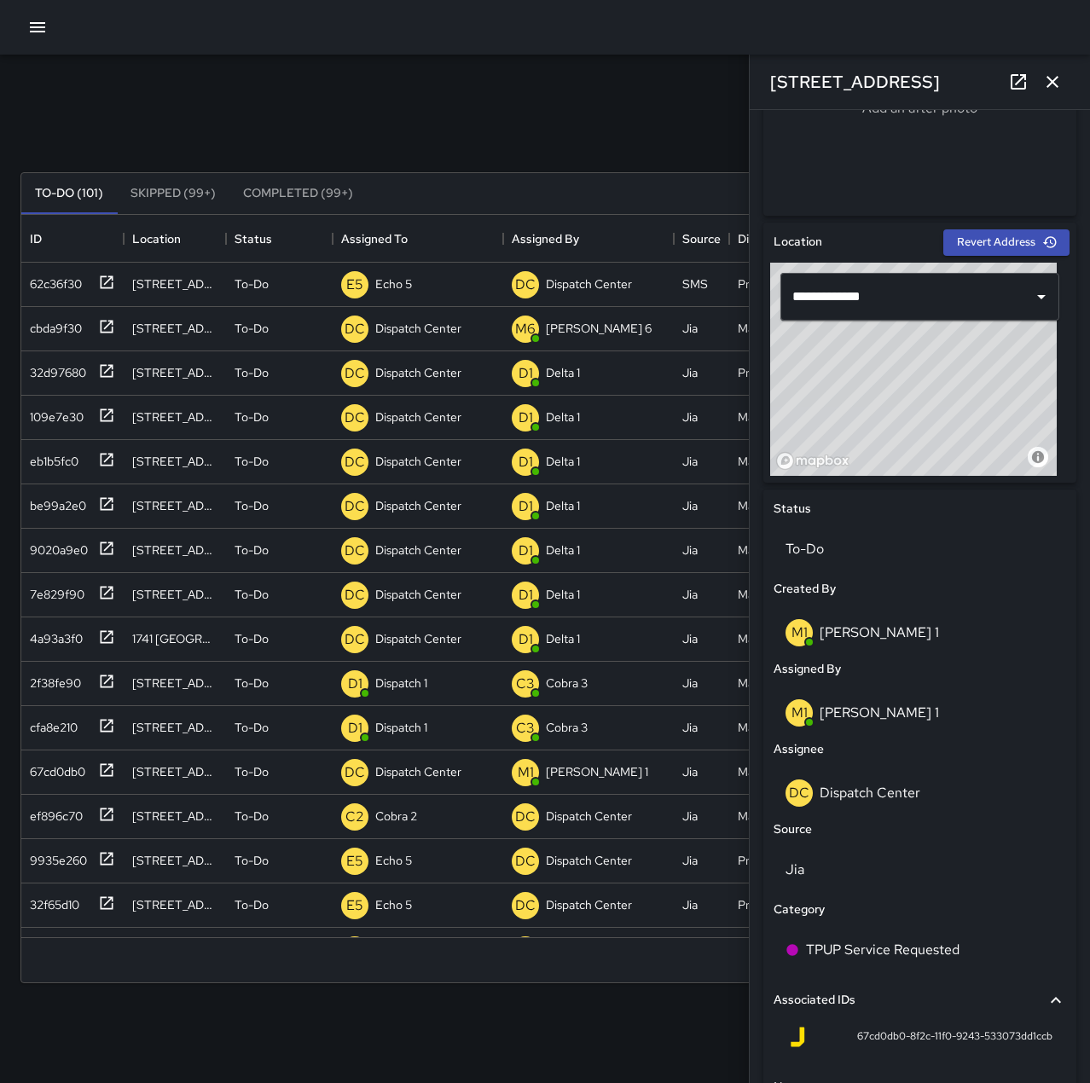
scroll to position [512, 0]
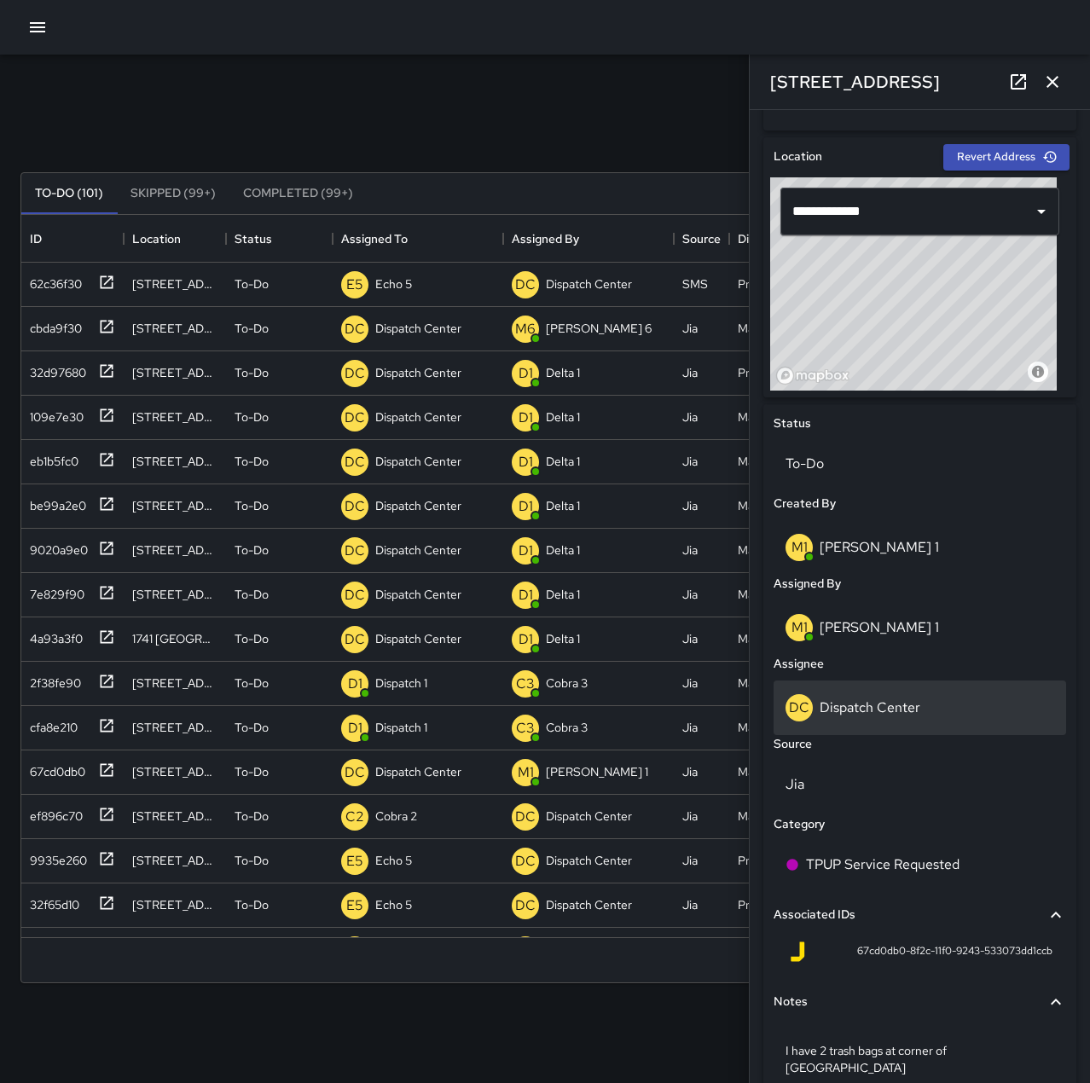
click at [881, 707] on p "Dispatch Center" at bounding box center [870, 708] width 101 height 18
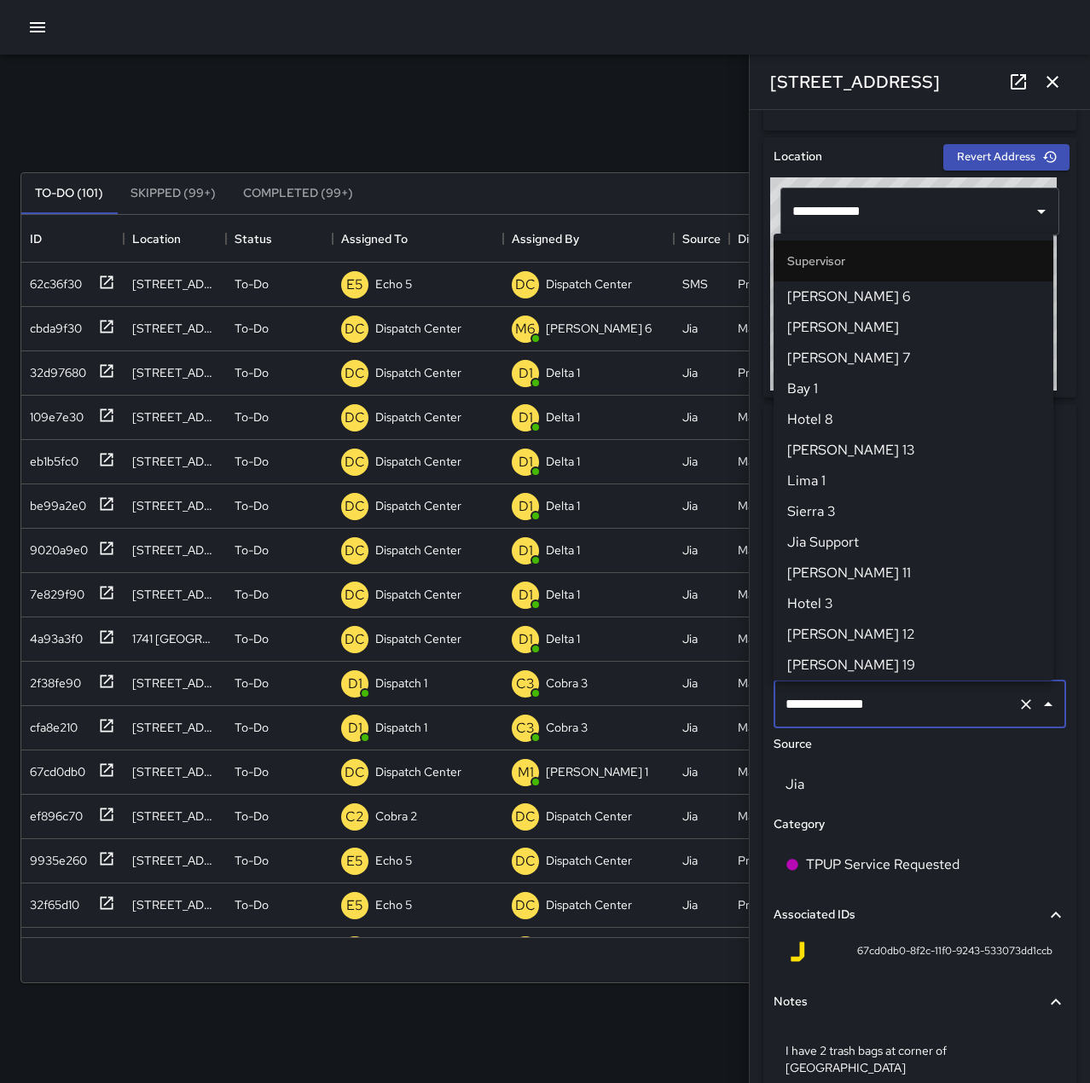
scroll to position [1628, 0]
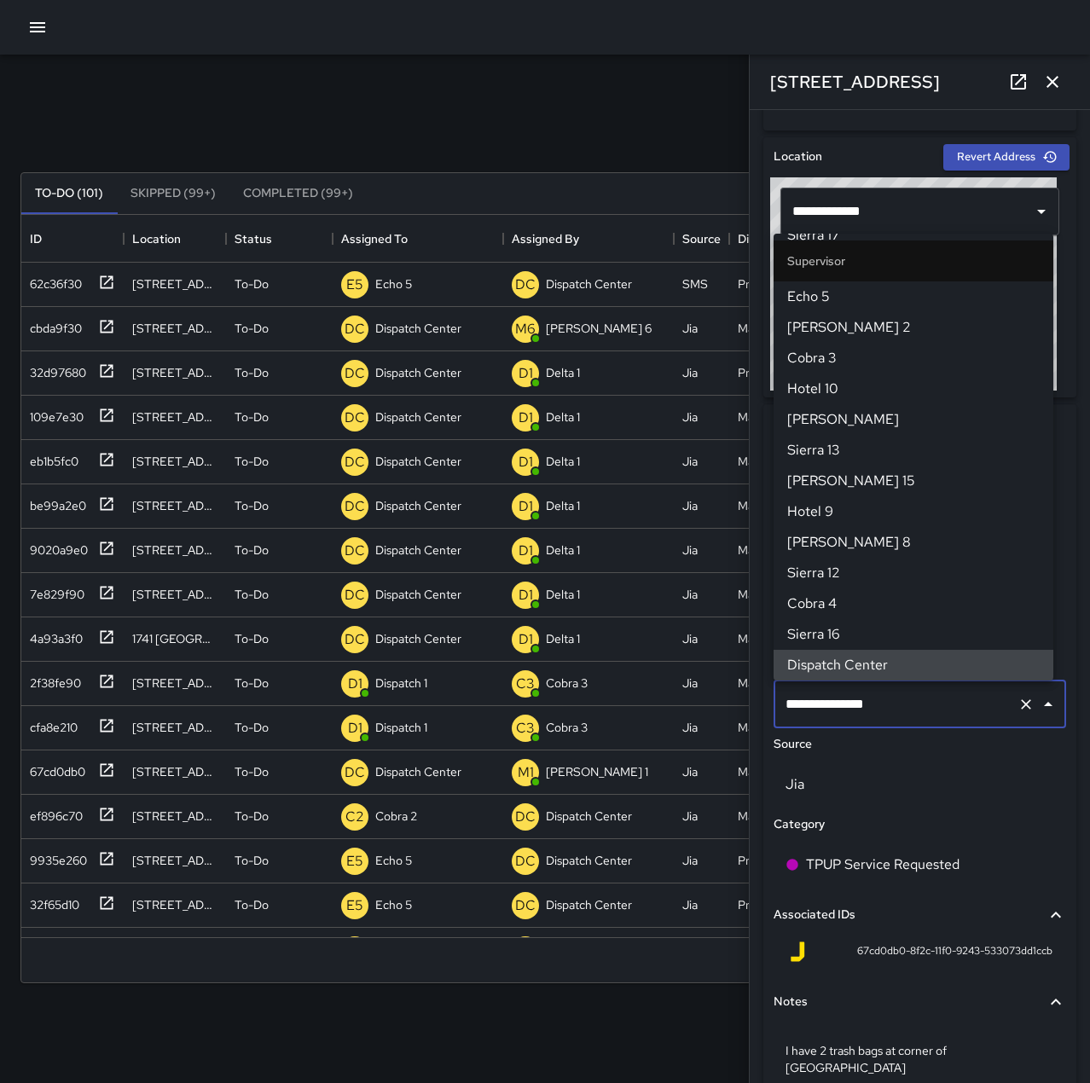
click at [1018, 708] on icon "Clear" at bounding box center [1026, 704] width 17 height 17
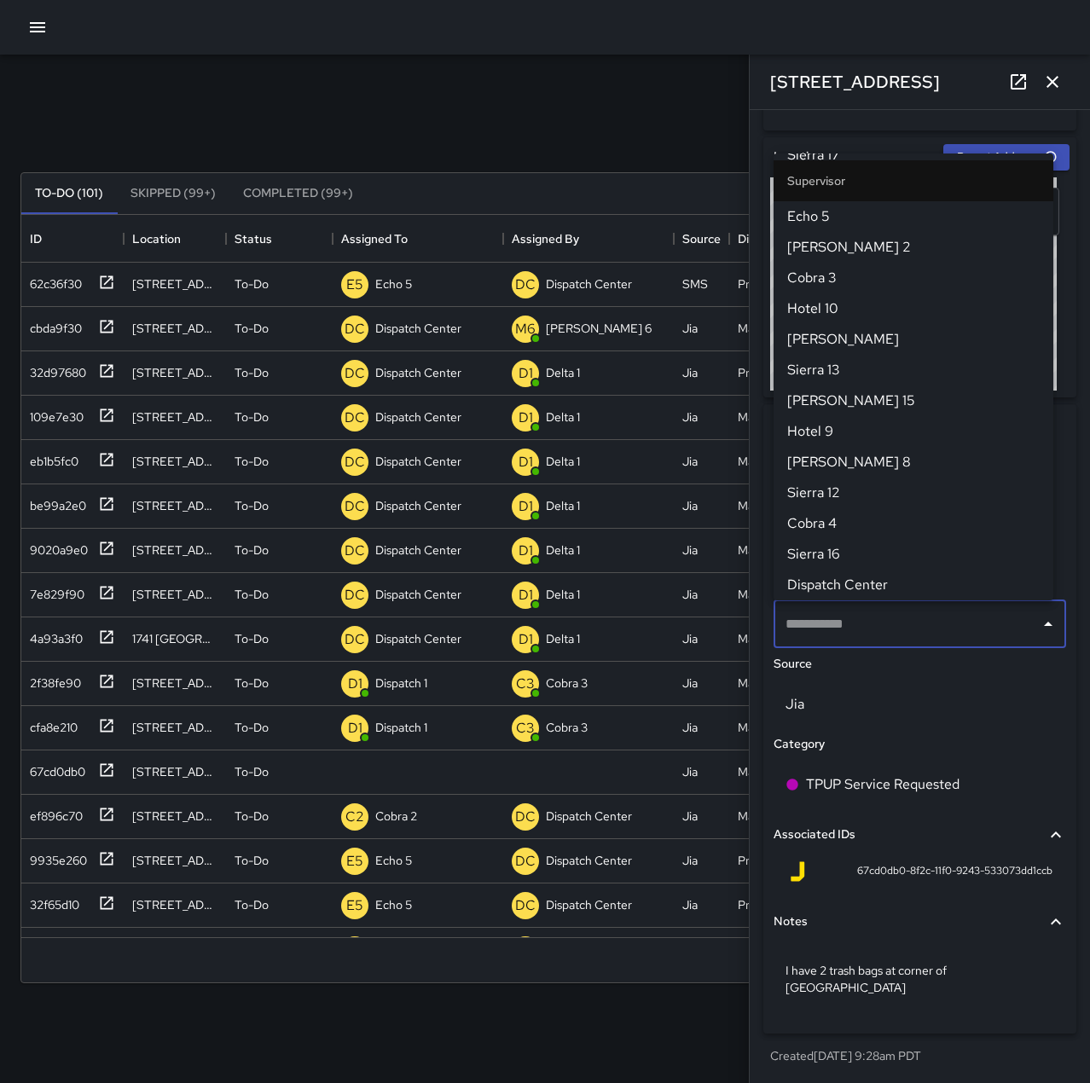
scroll to position [0, 0]
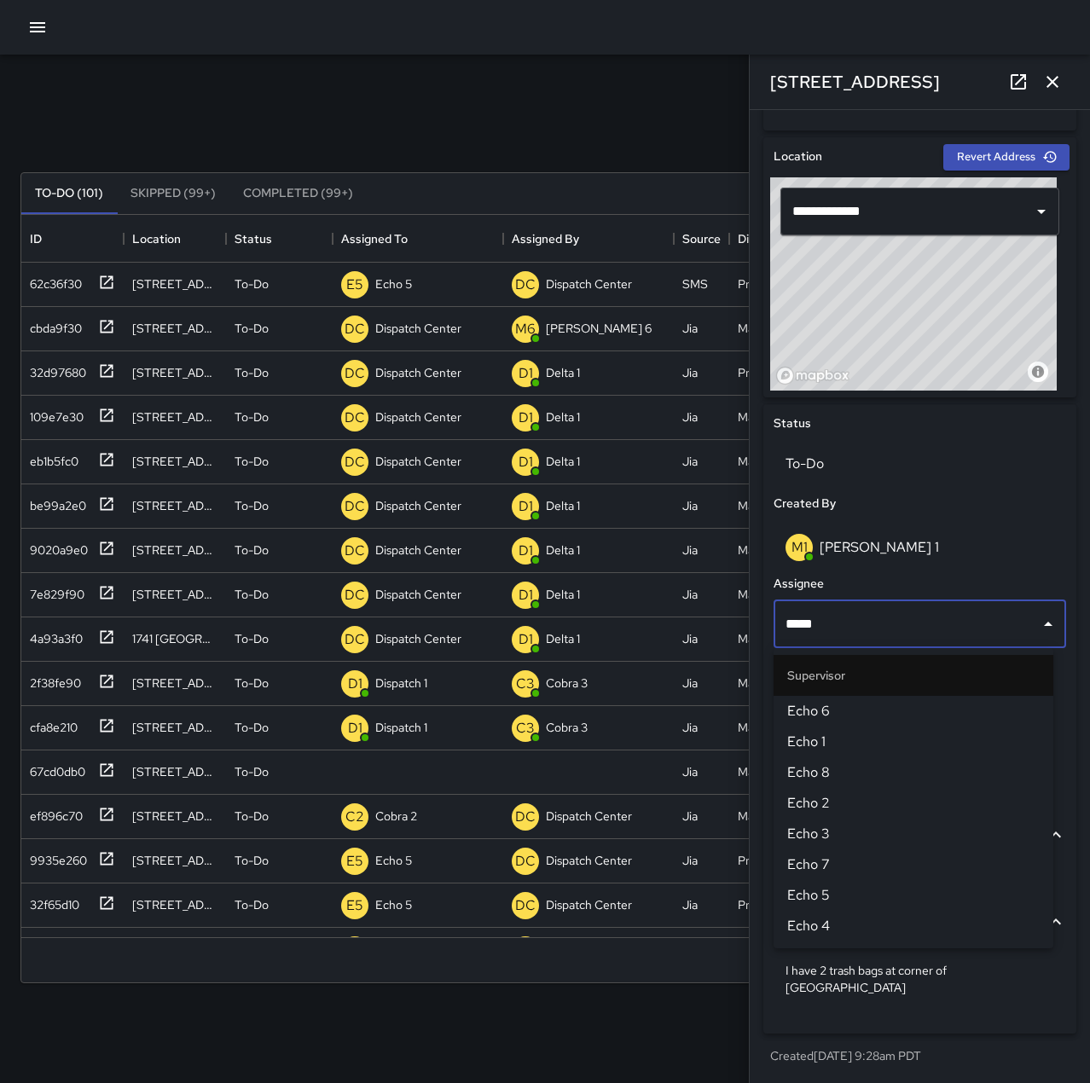
type input "******"
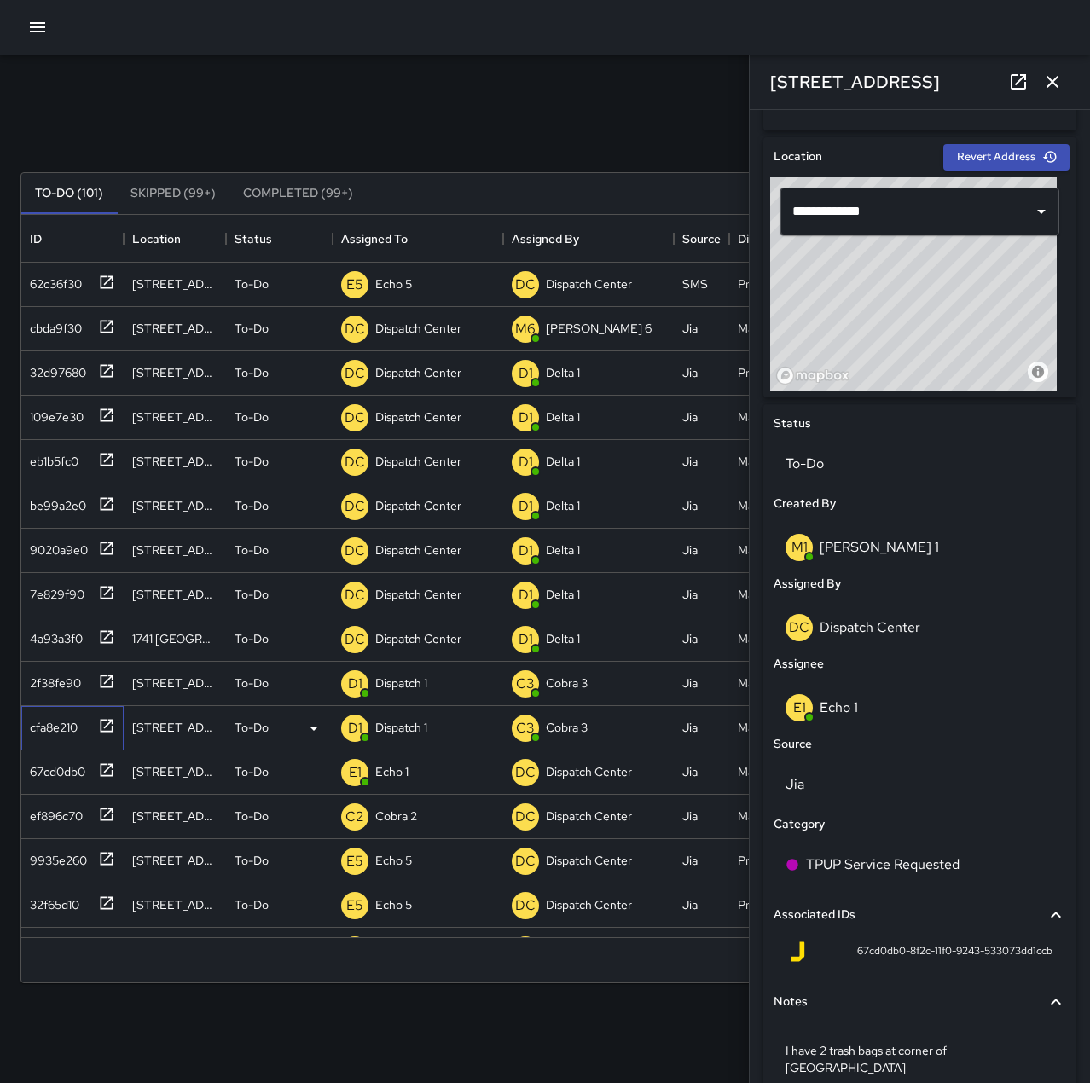
click at [42, 722] on div "cfa8e210" at bounding box center [50, 724] width 55 height 24
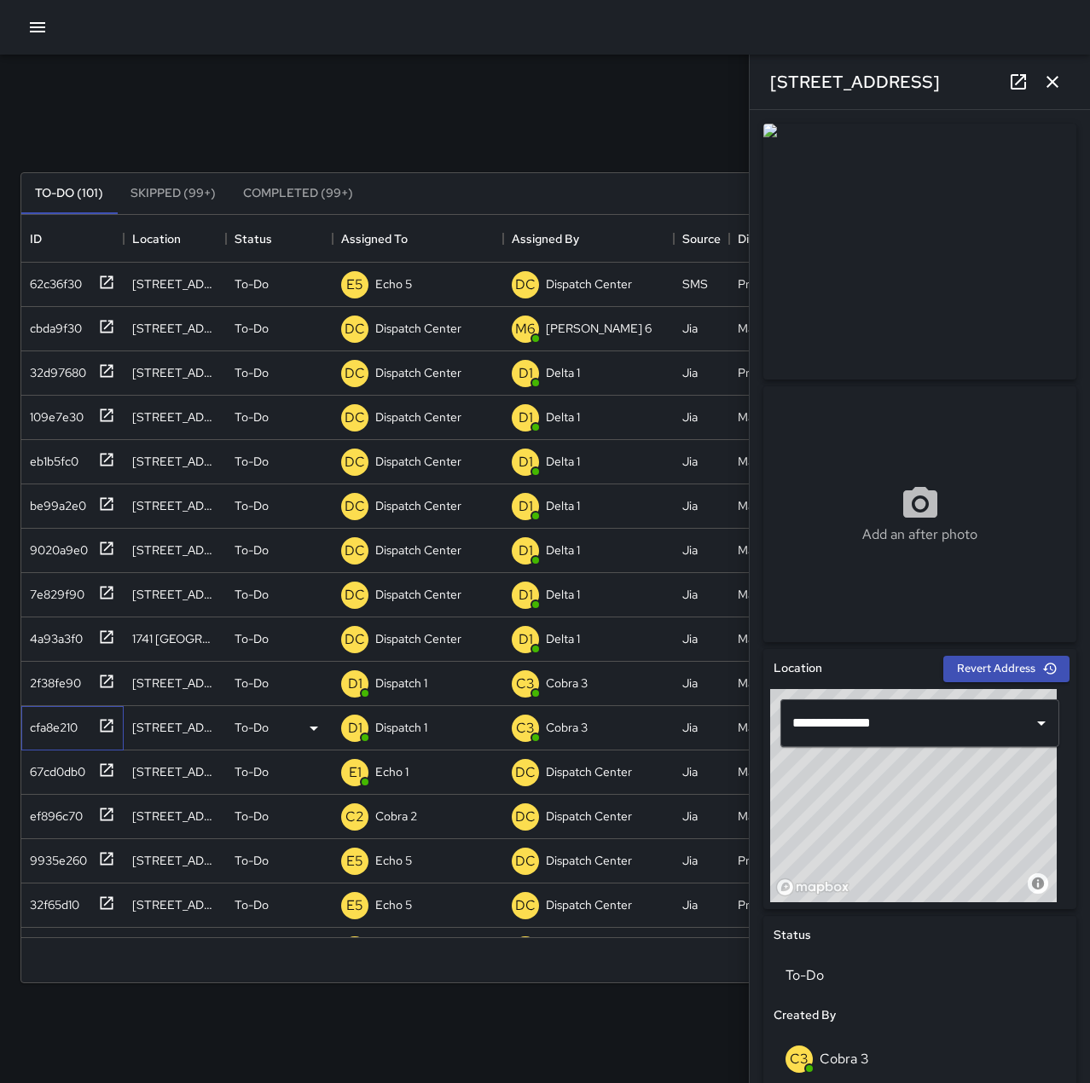
click at [60, 729] on div "cfa8e210" at bounding box center [50, 724] width 55 height 24
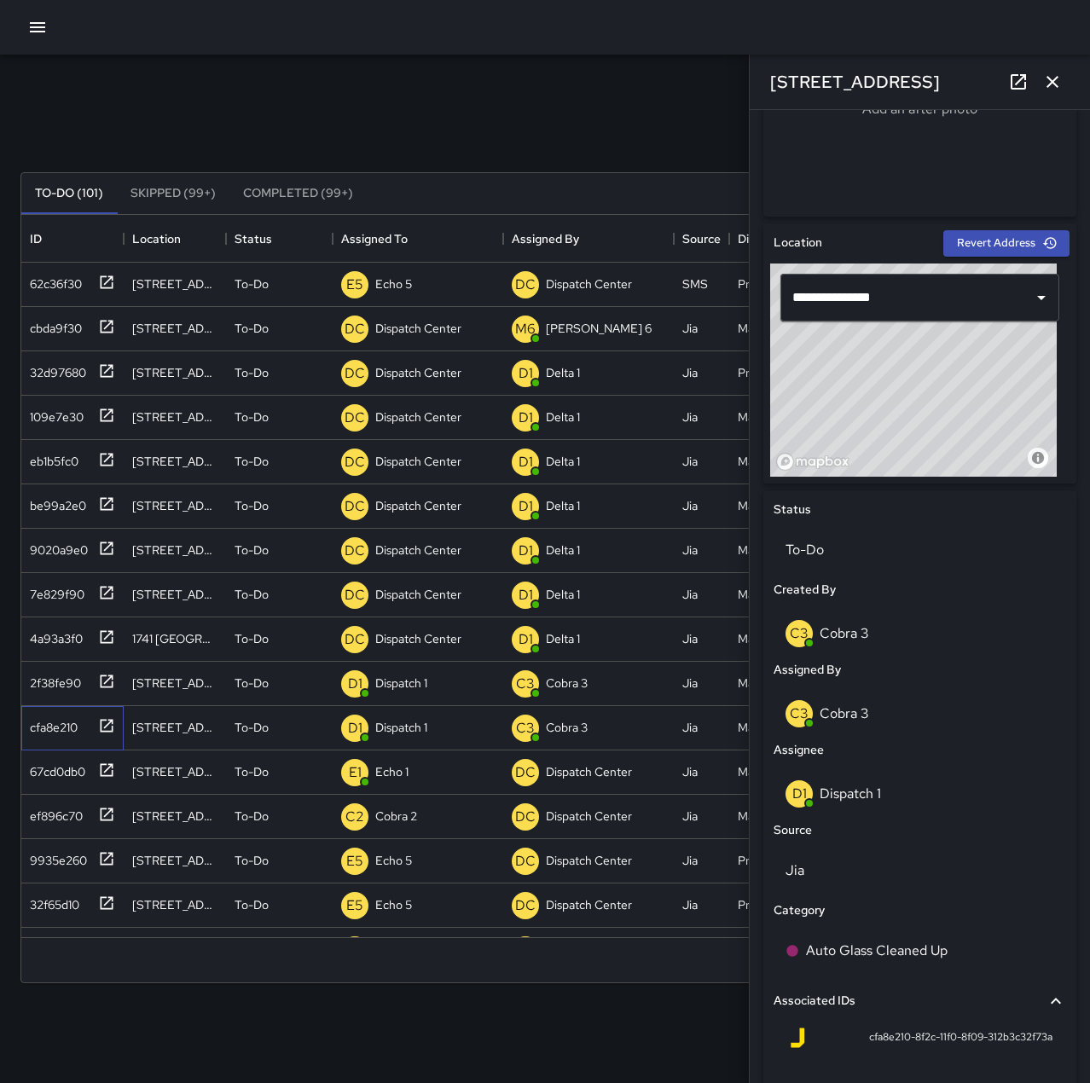
scroll to position [427, 0]
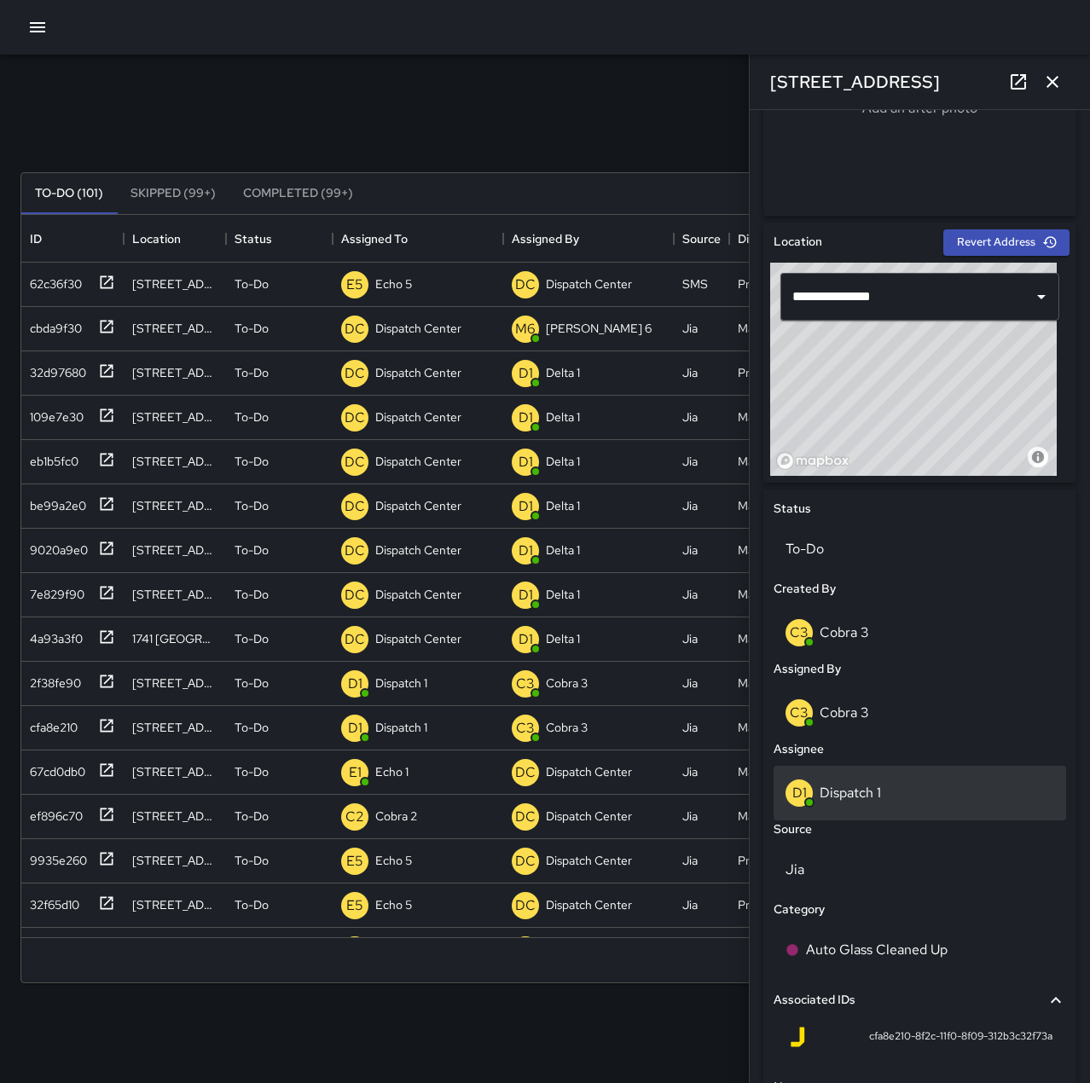
click at [860, 799] on p "Dispatch 1" at bounding box center [850, 793] width 61 height 18
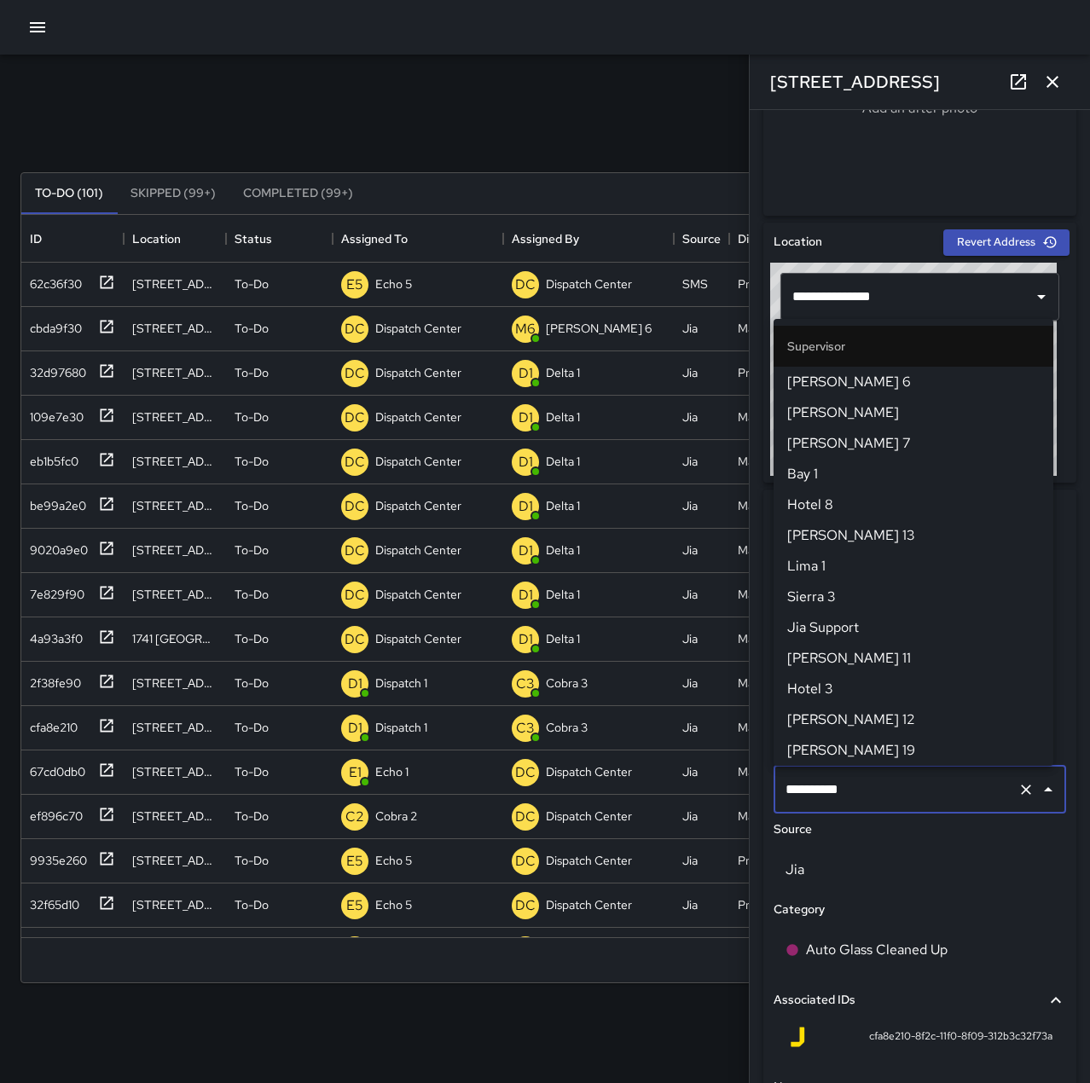
scroll to position [1013, 0]
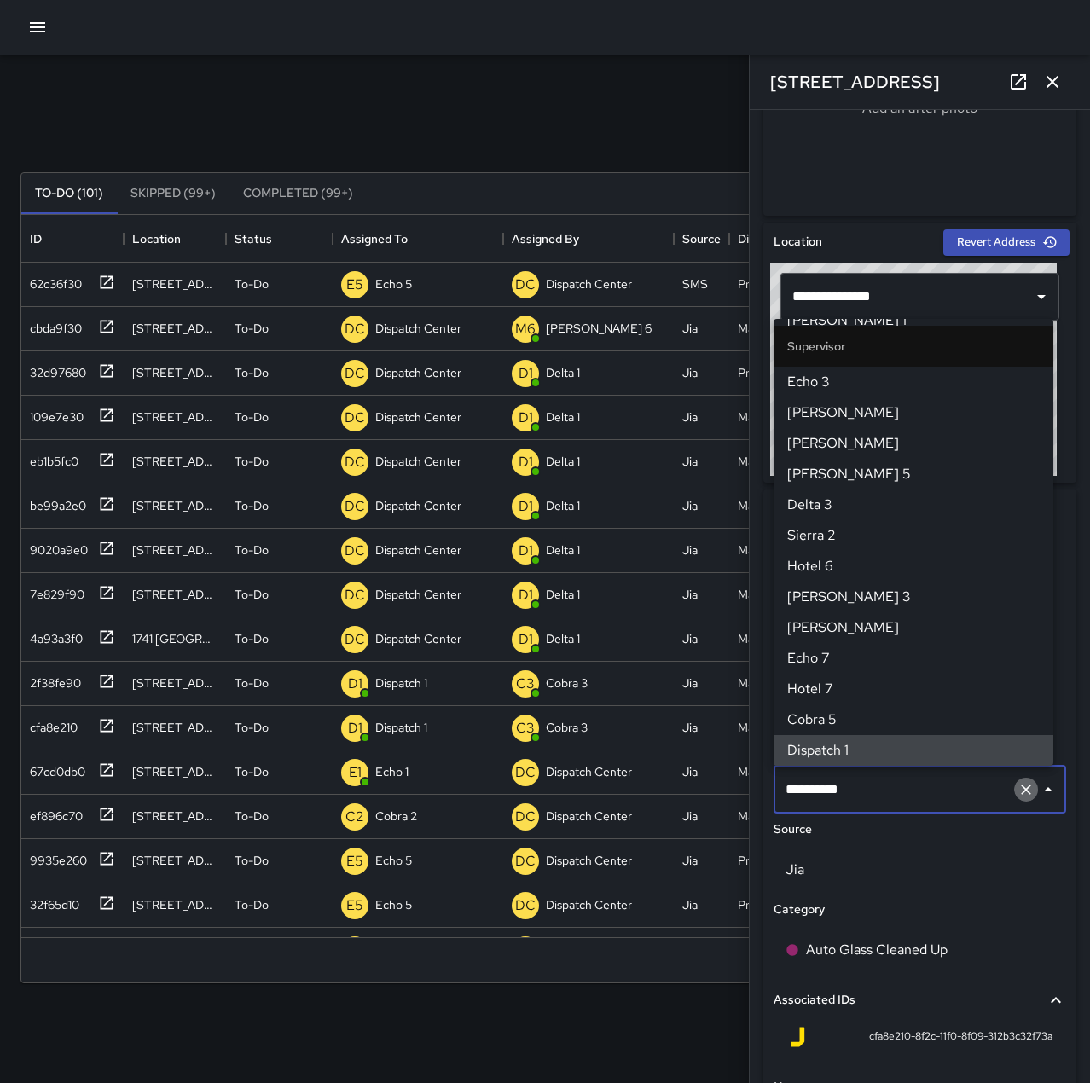
click at [1021, 787] on icon "Clear" at bounding box center [1026, 790] width 10 height 10
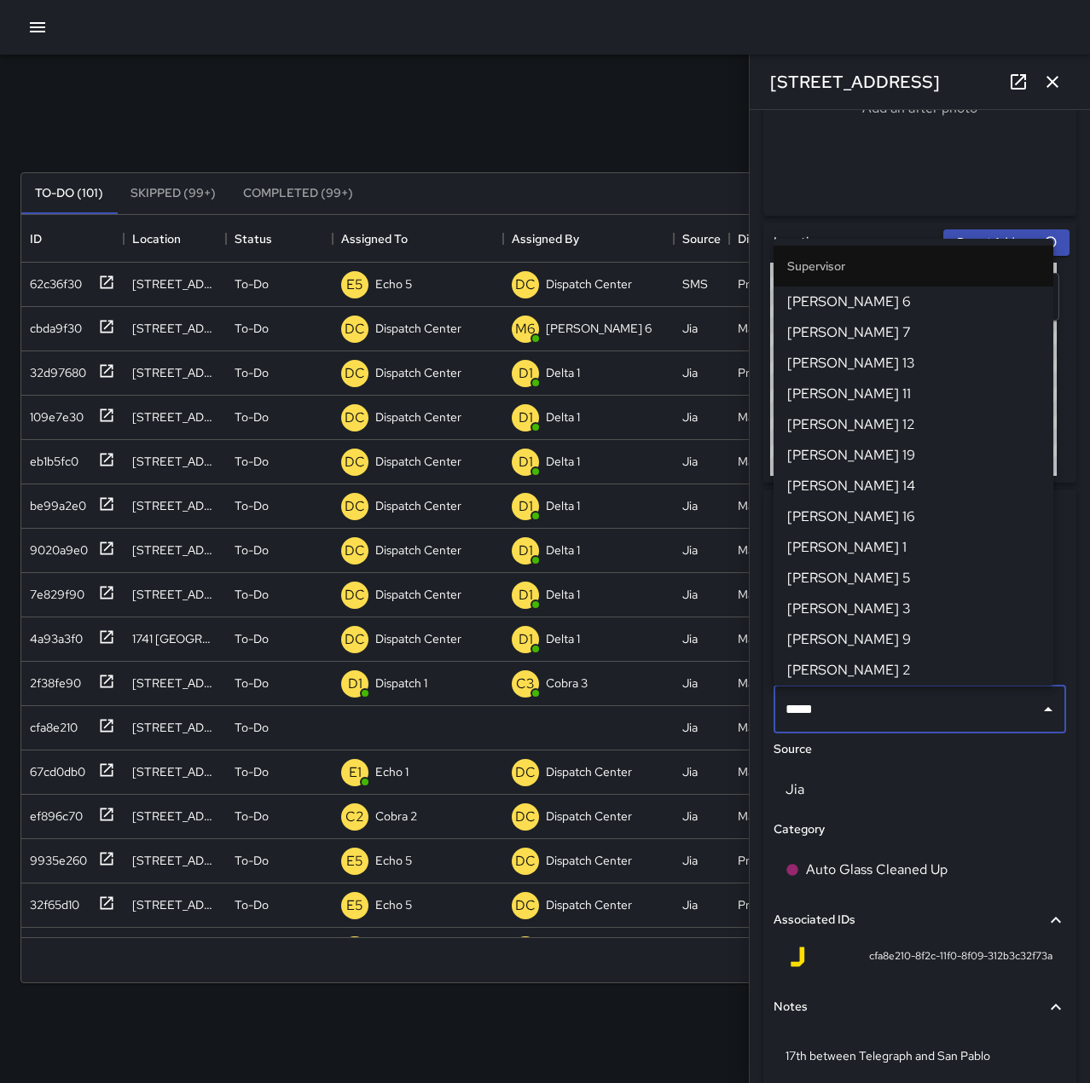
type input "******"
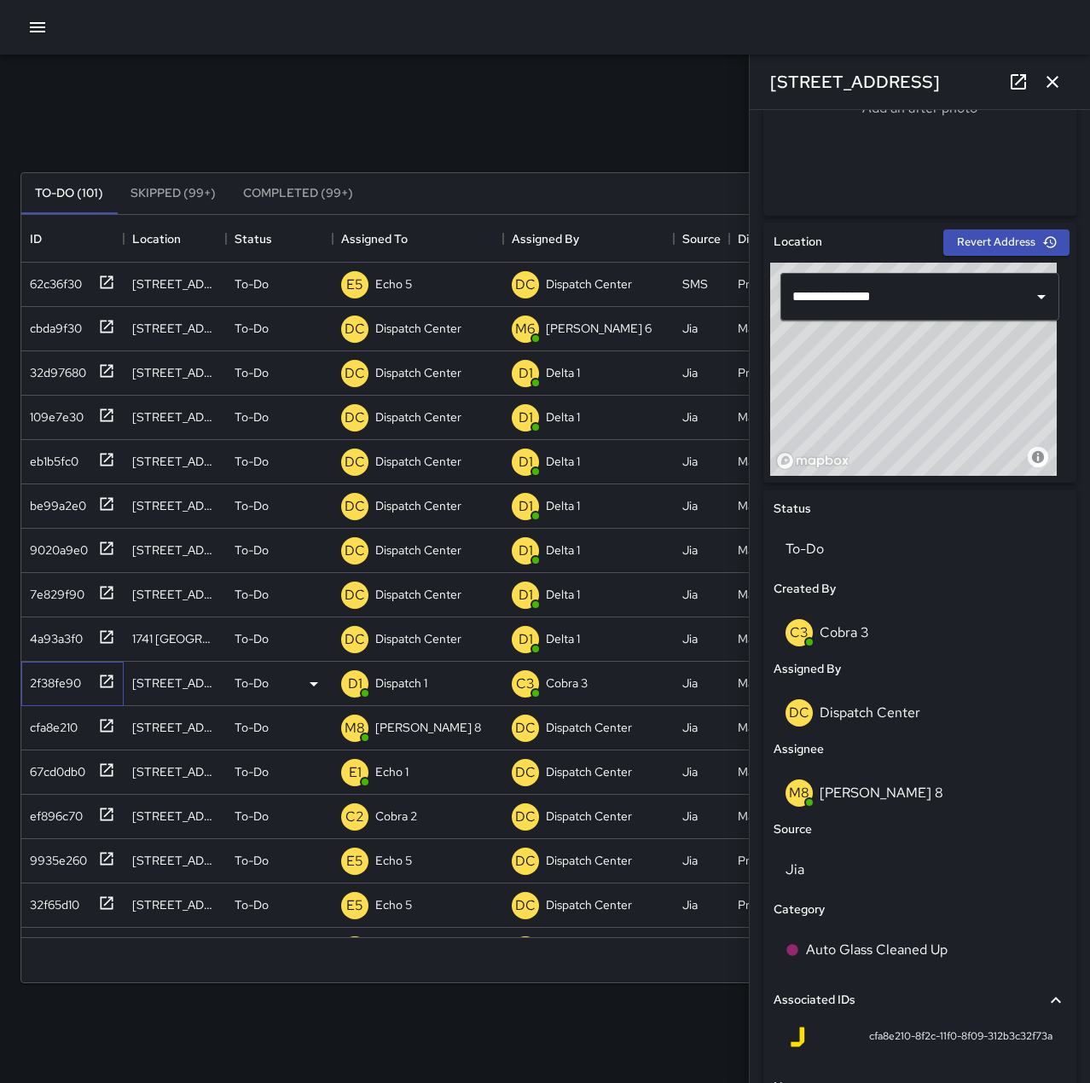
click at [61, 676] on div "2f38fe90" at bounding box center [52, 680] width 58 height 24
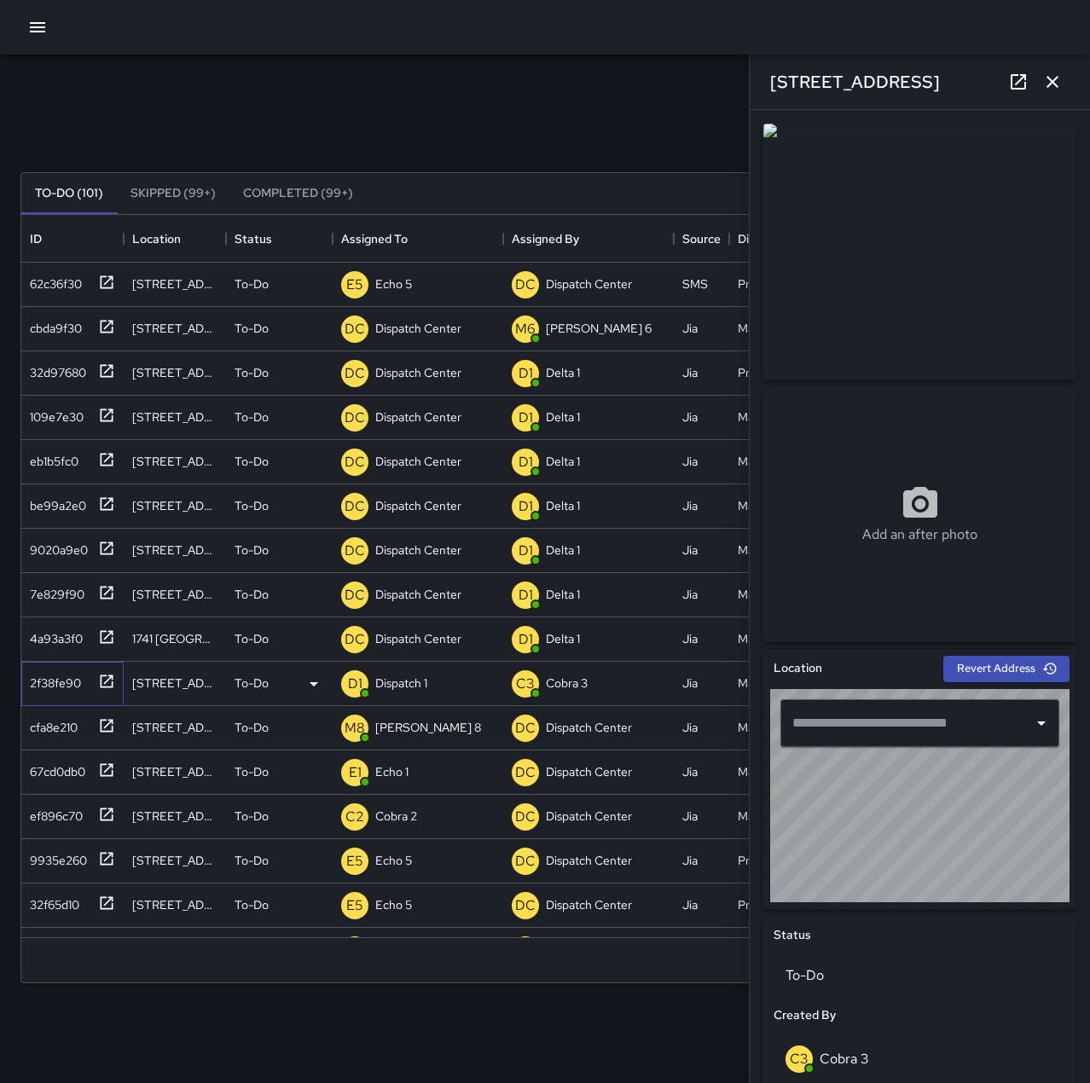
type input "**********"
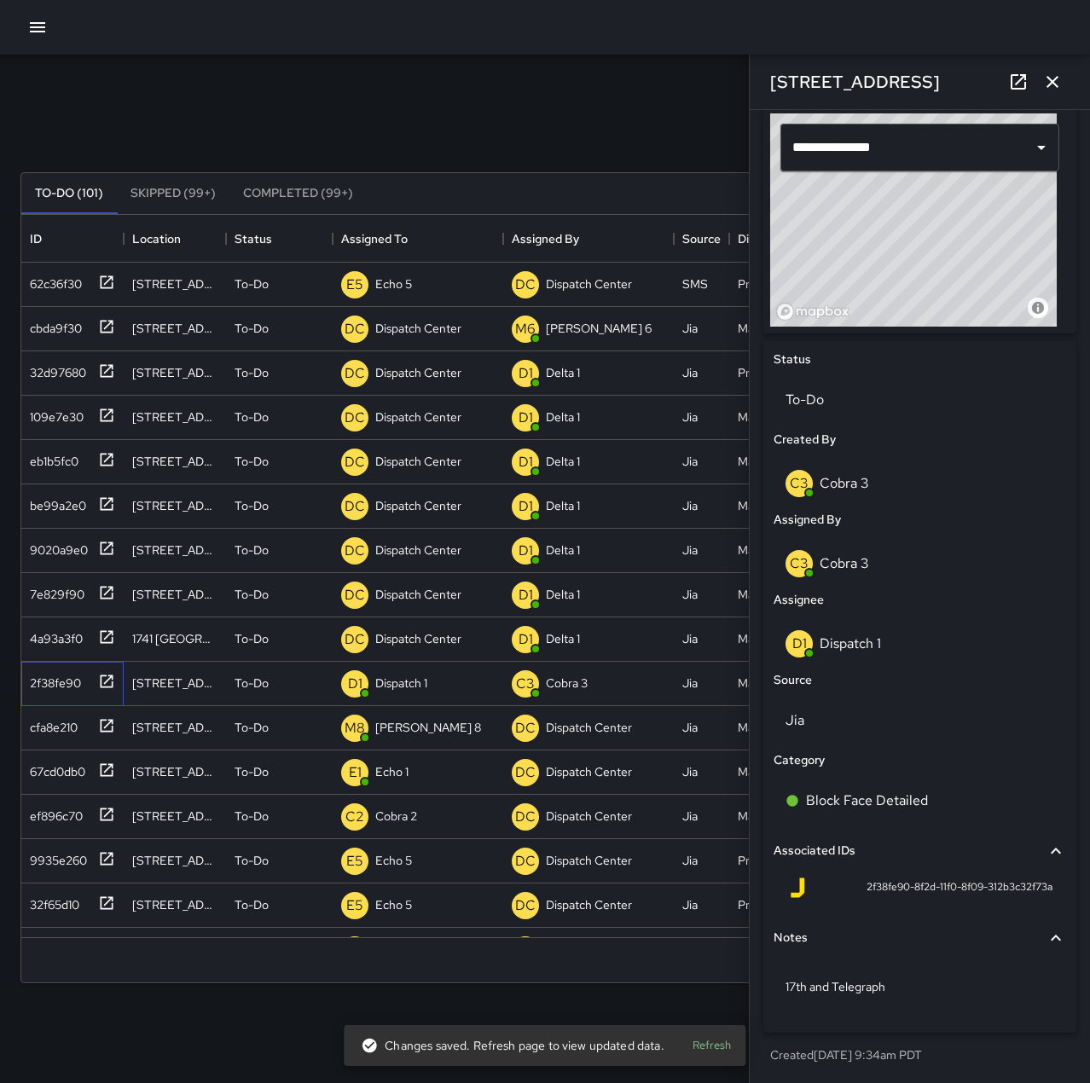
scroll to position [577, 0]
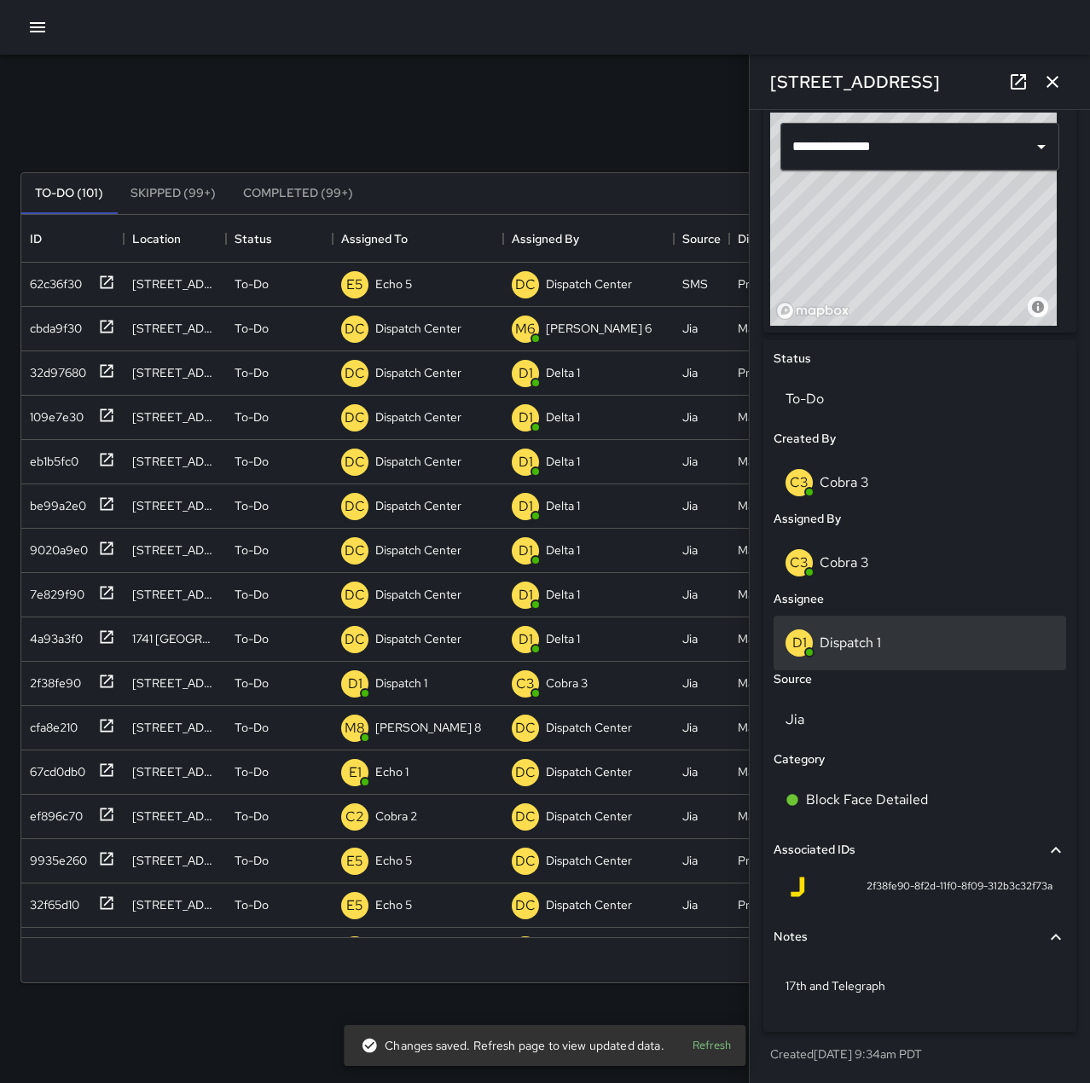
click at [874, 635] on p "Dispatch 1" at bounding box center [850, 643] width 61 height 18
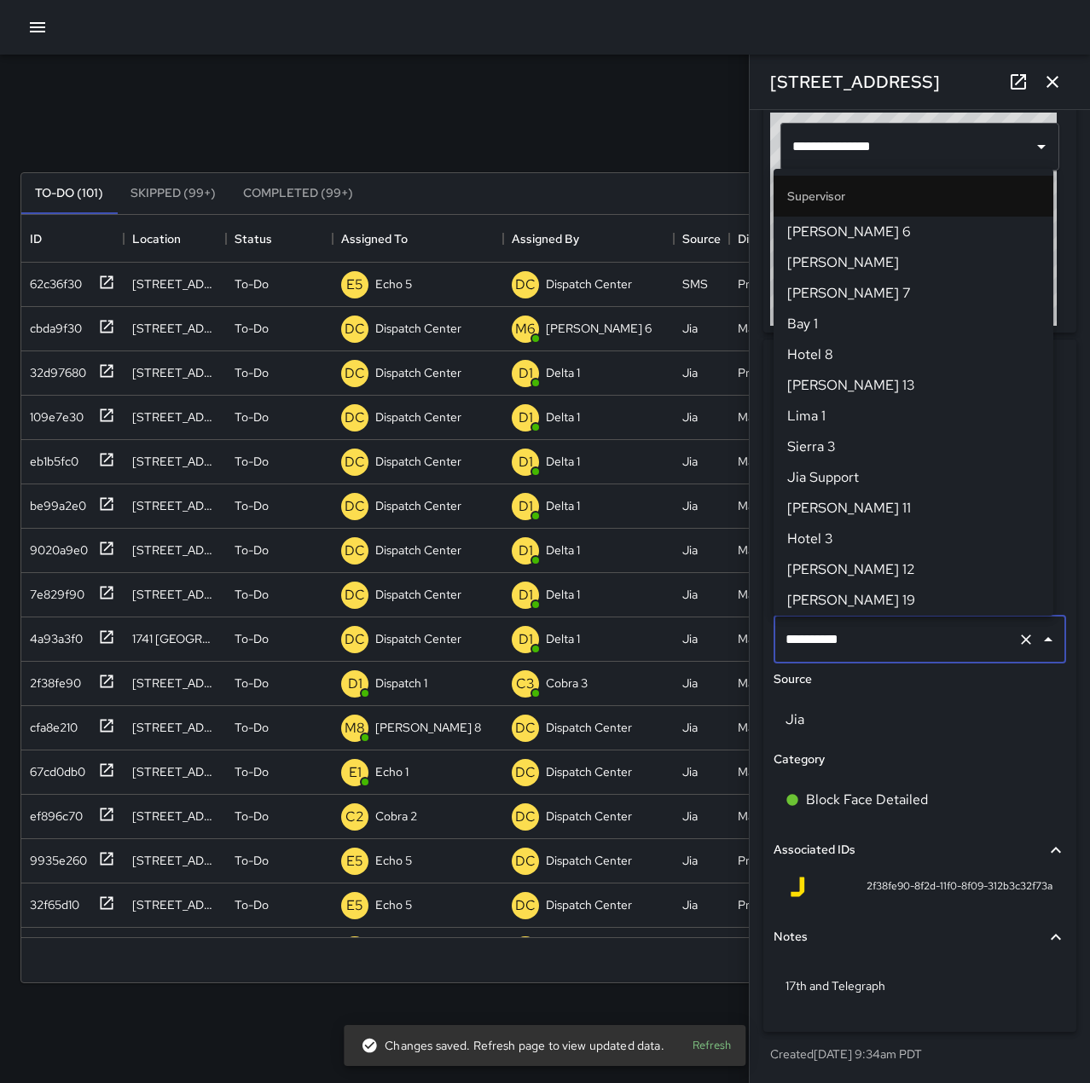
scroll to position [1013, 0]
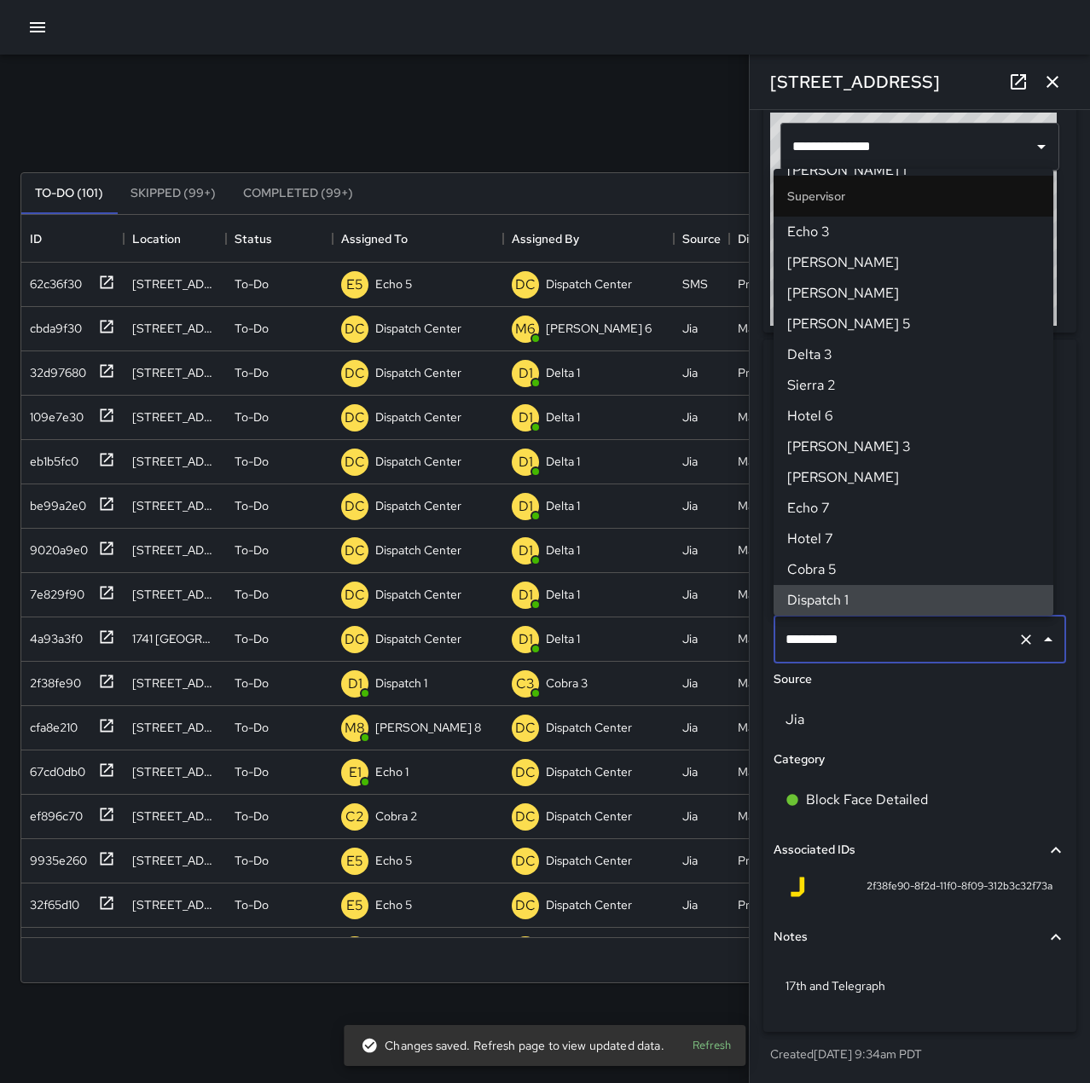
click at [1018, 644] on icon "Clear" at bounding box center [1026, 639] width 17 height 17
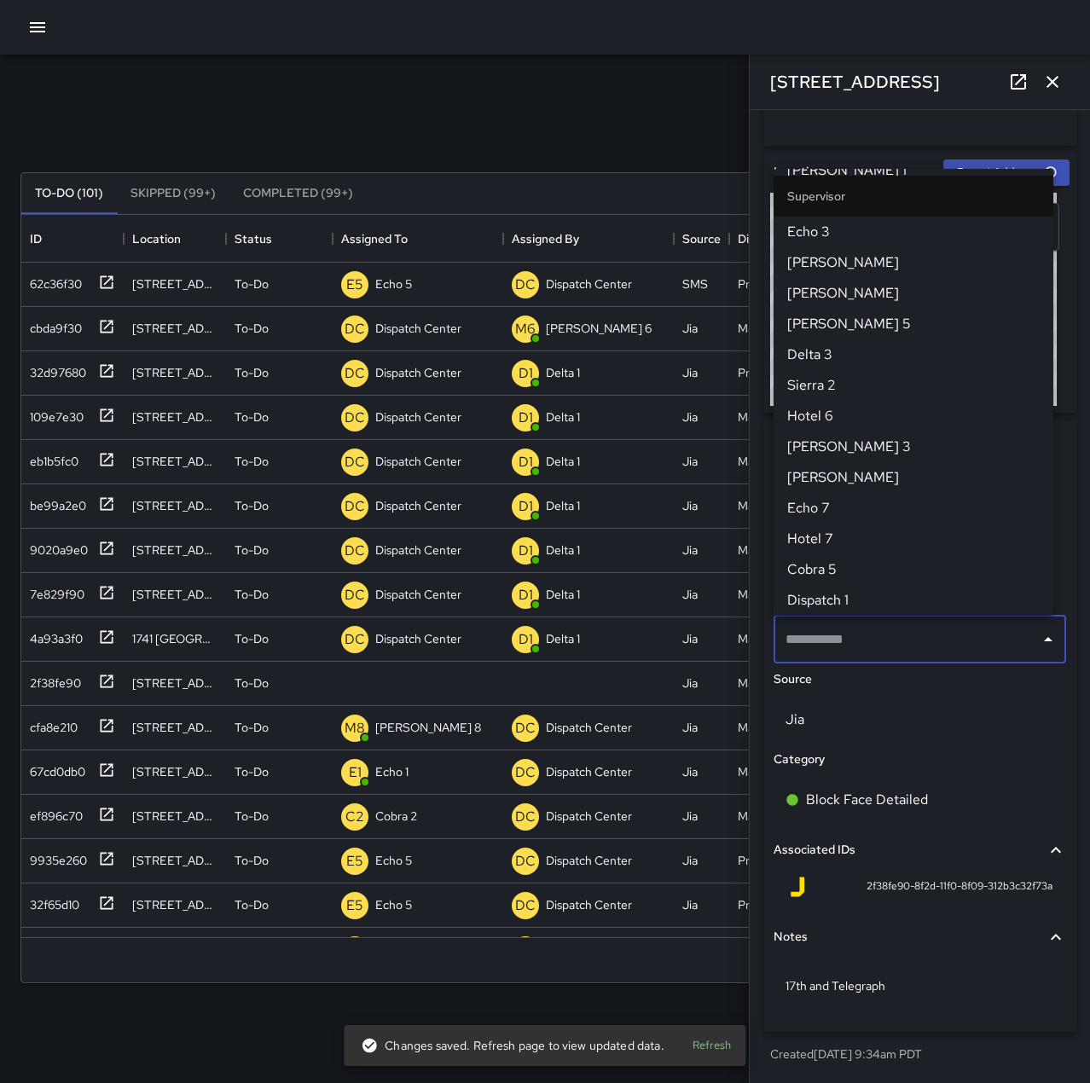
scroll to position [496, 0]
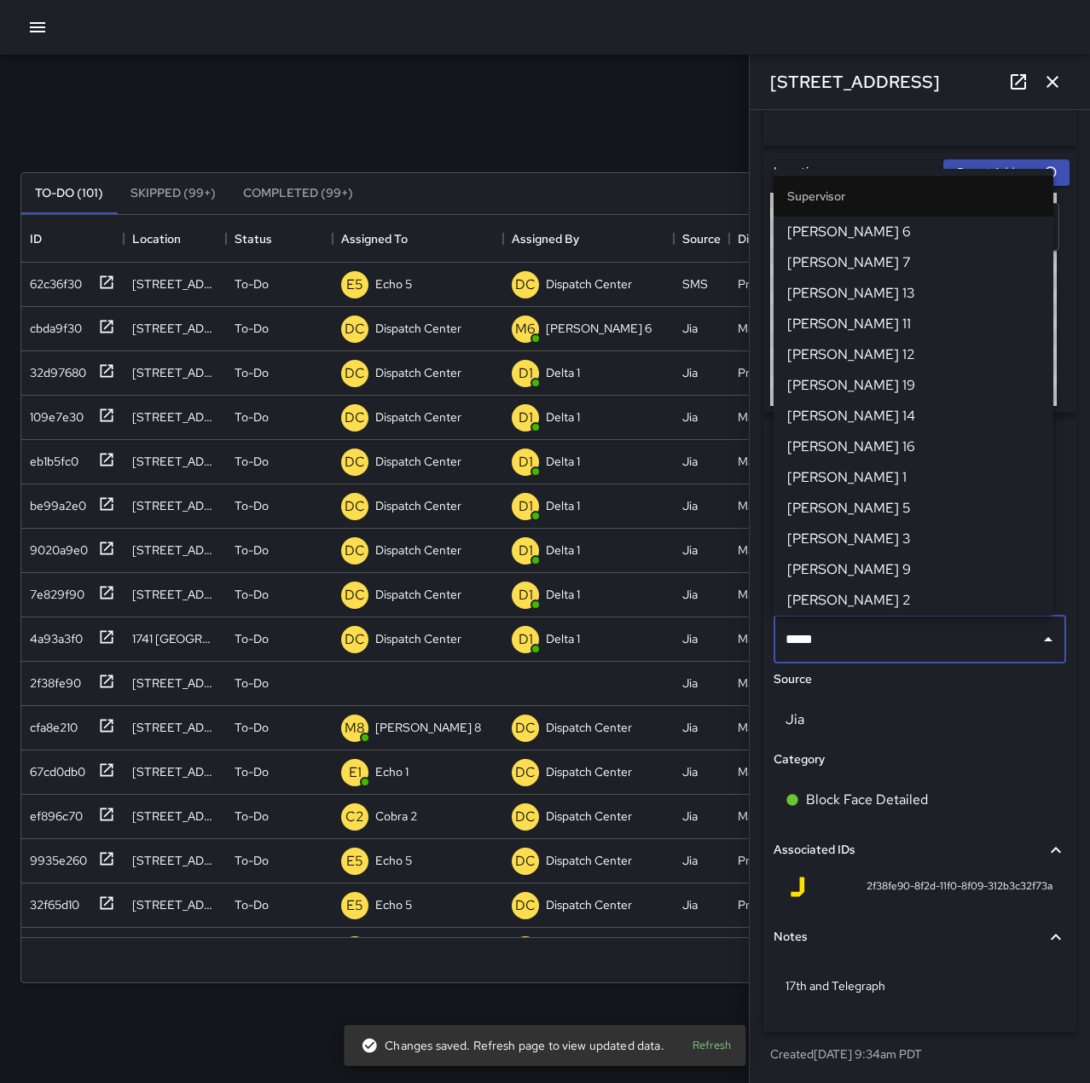
type input "******"
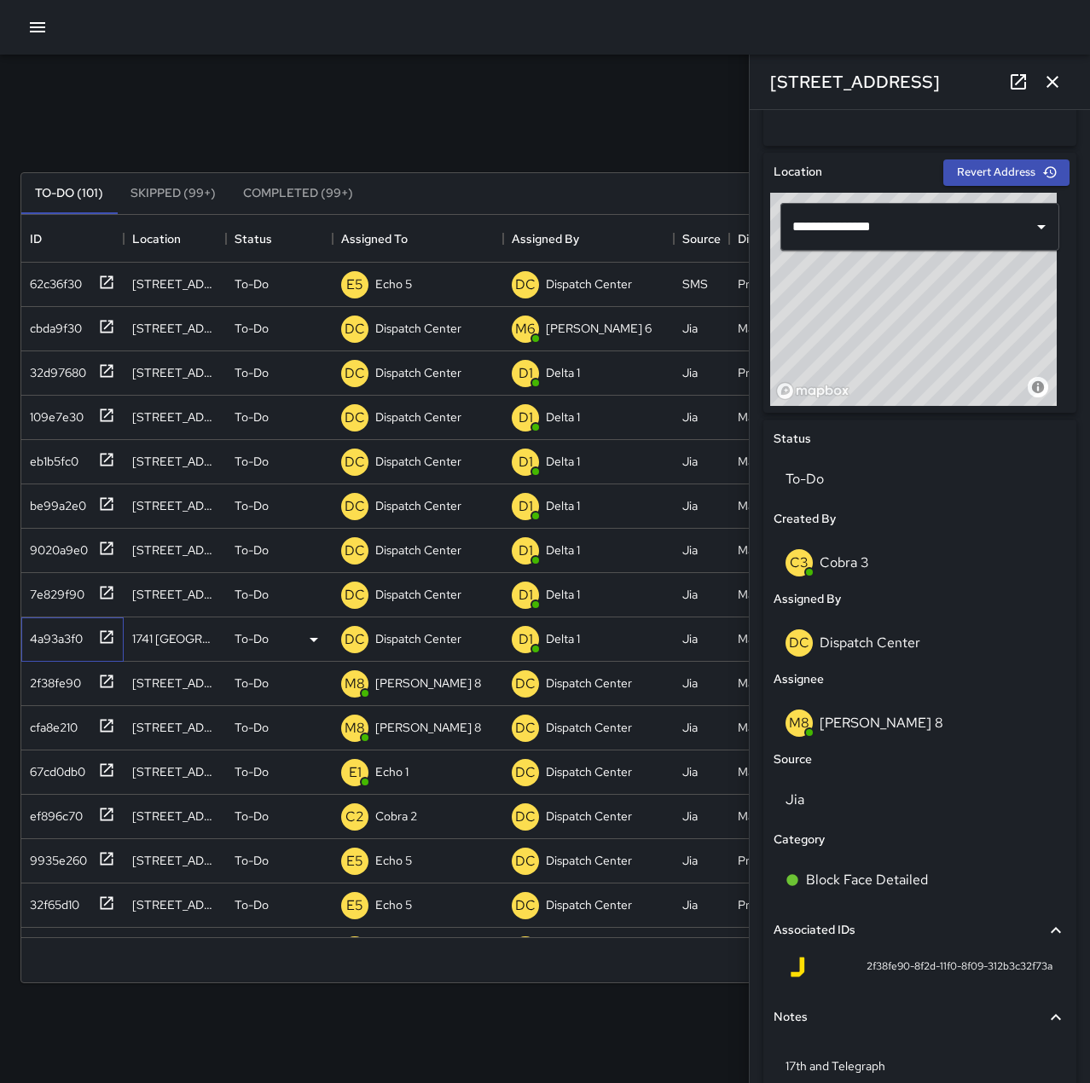
click at [103, 637] on icon at bounding box center [106, 637] width 17 height 17
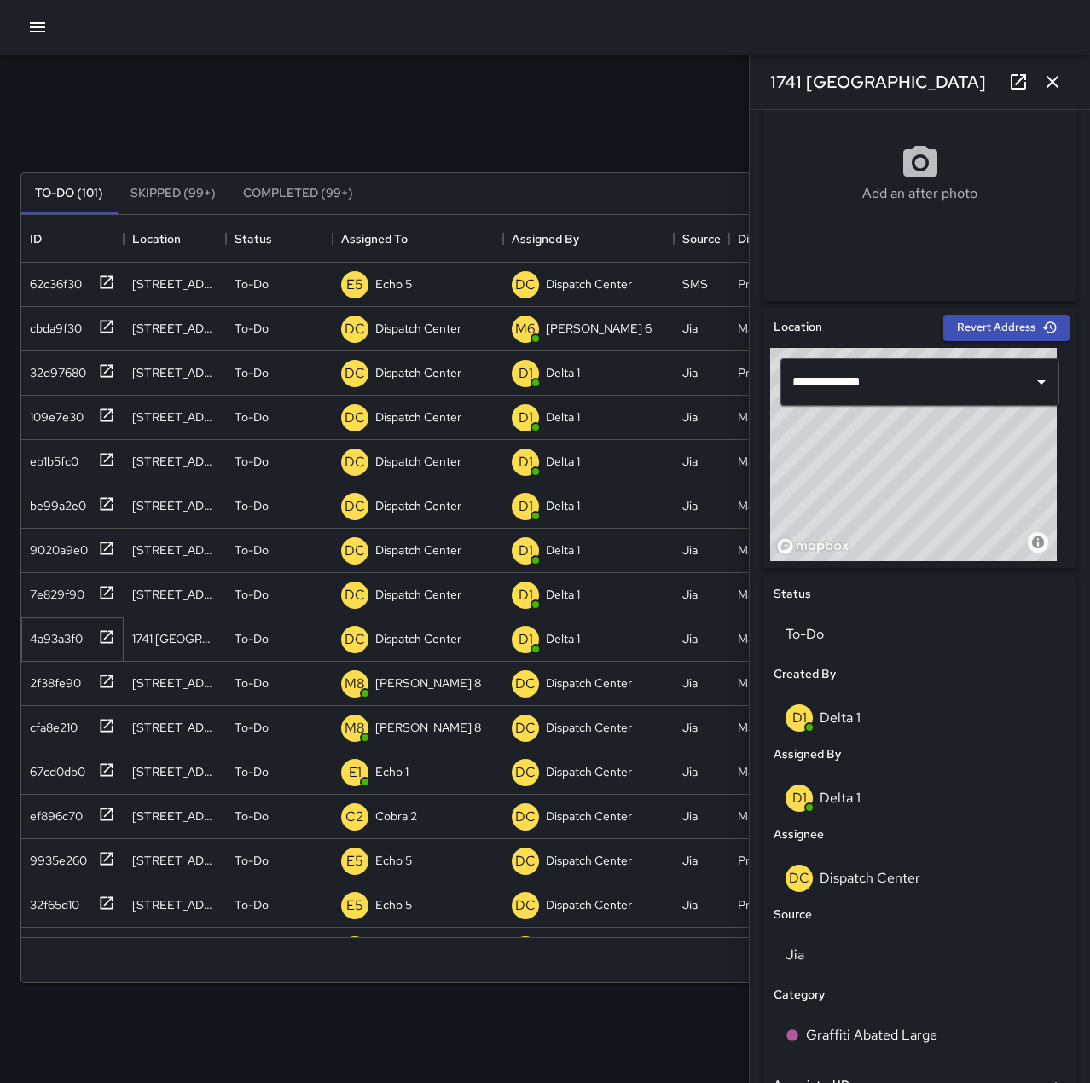
scroll to position [427, 0]
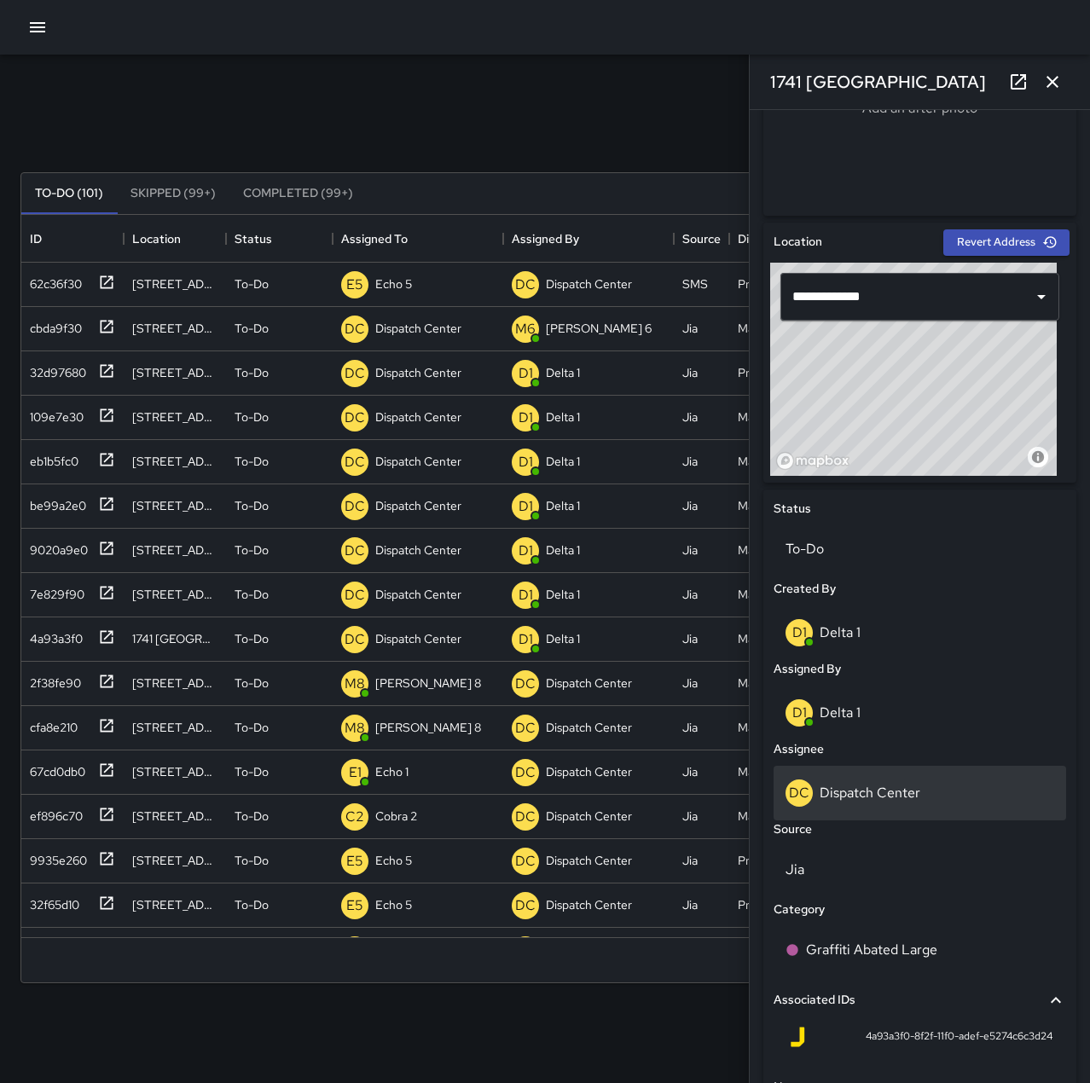
click at [922, 789] on div "DC Dispatch Center" at bounding box center [920, 793] width 269 height 27
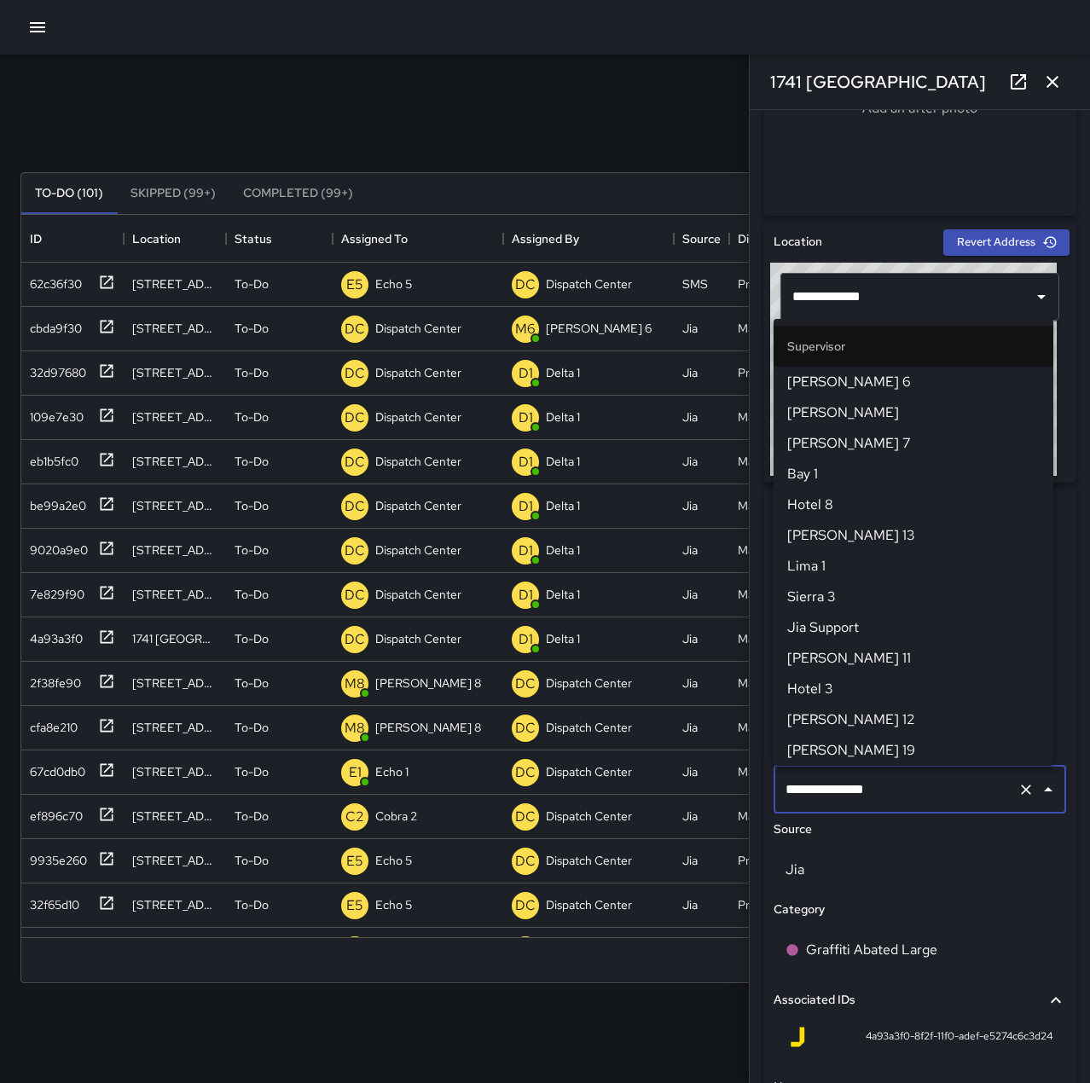
scroll to position [1628, 0]
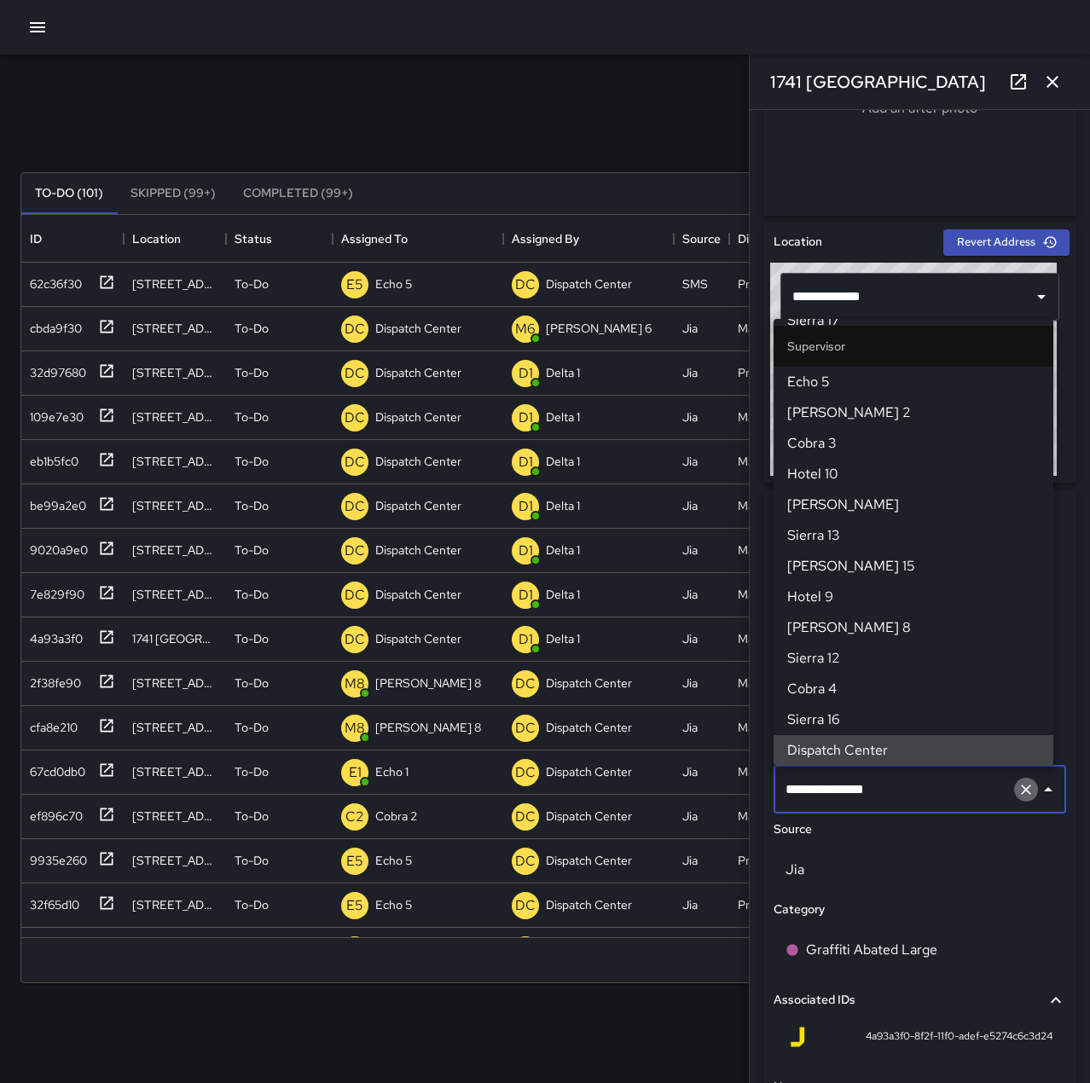
click at [1018, 788] on icon "Clear" at bounding box center [1026, 789] width 17 height 17
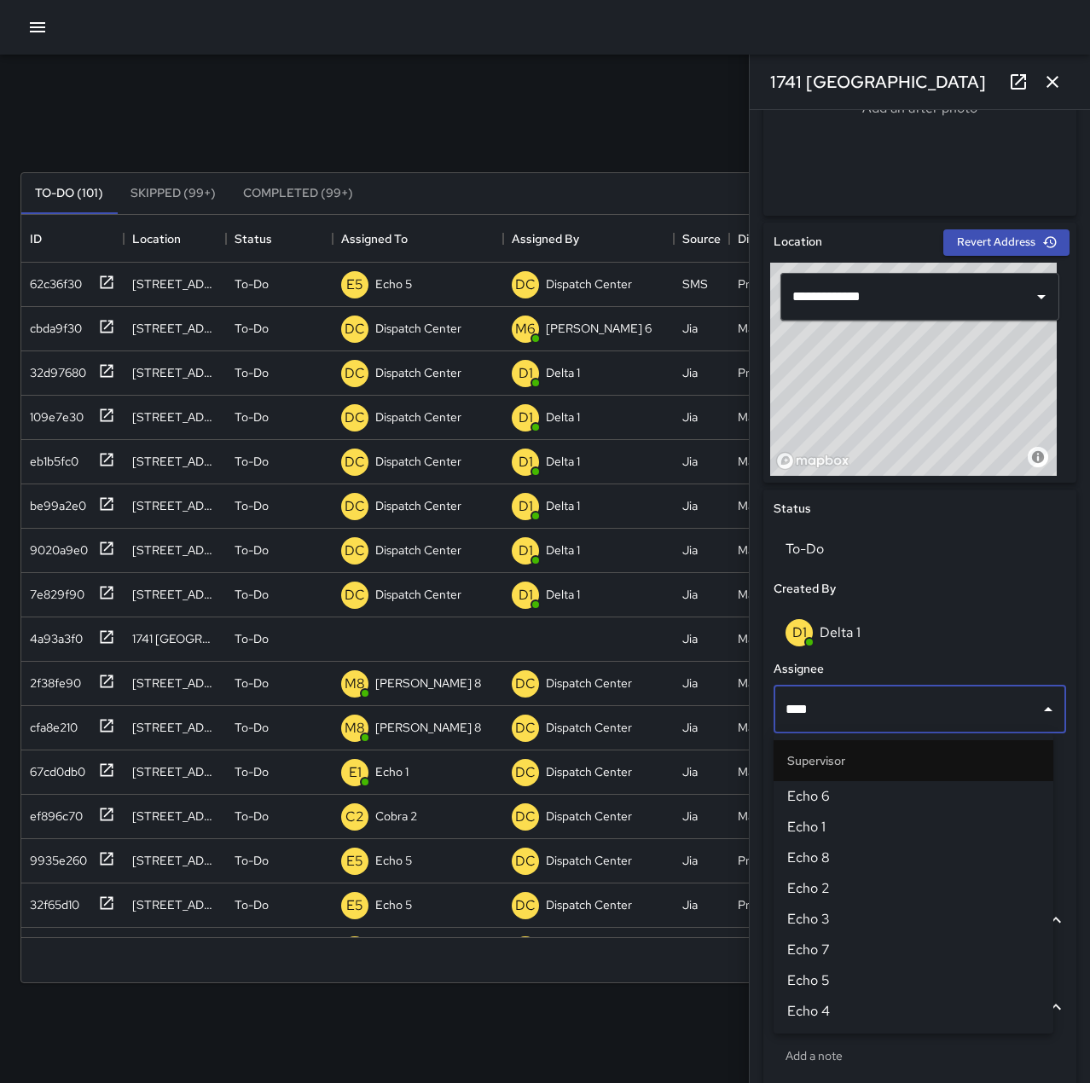
type input "****"
click at [919, 810] on li "Echo 6" at bounding box center [914, 796] width 280 height 31
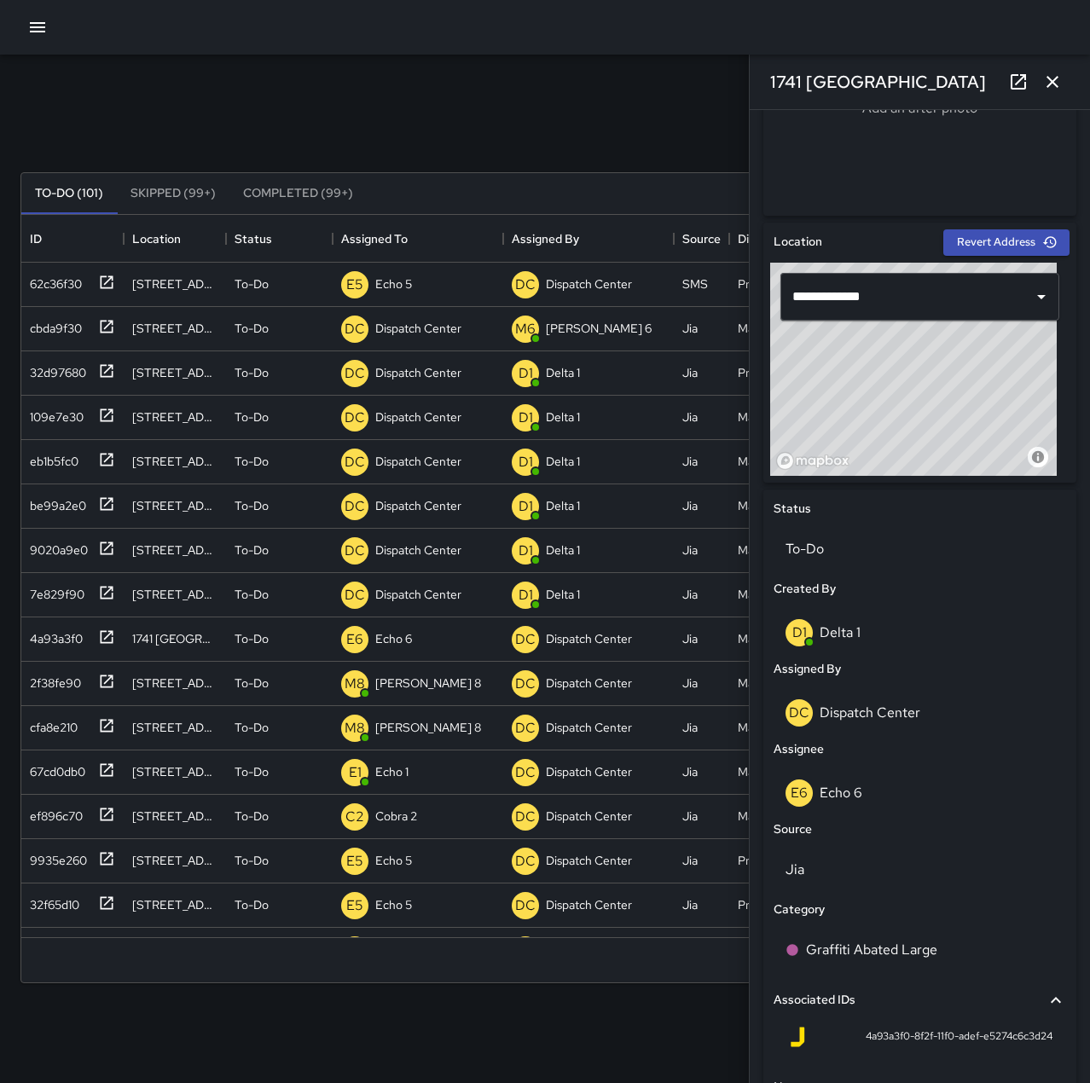
drag, startPoint x: 1058, startPoint y: 83, endPoint x: 1035, endPoint y: 88, distance: 23.6
click at [1058, 82] on icon "button" at bounding box center [1052, 82] width 20 height 20
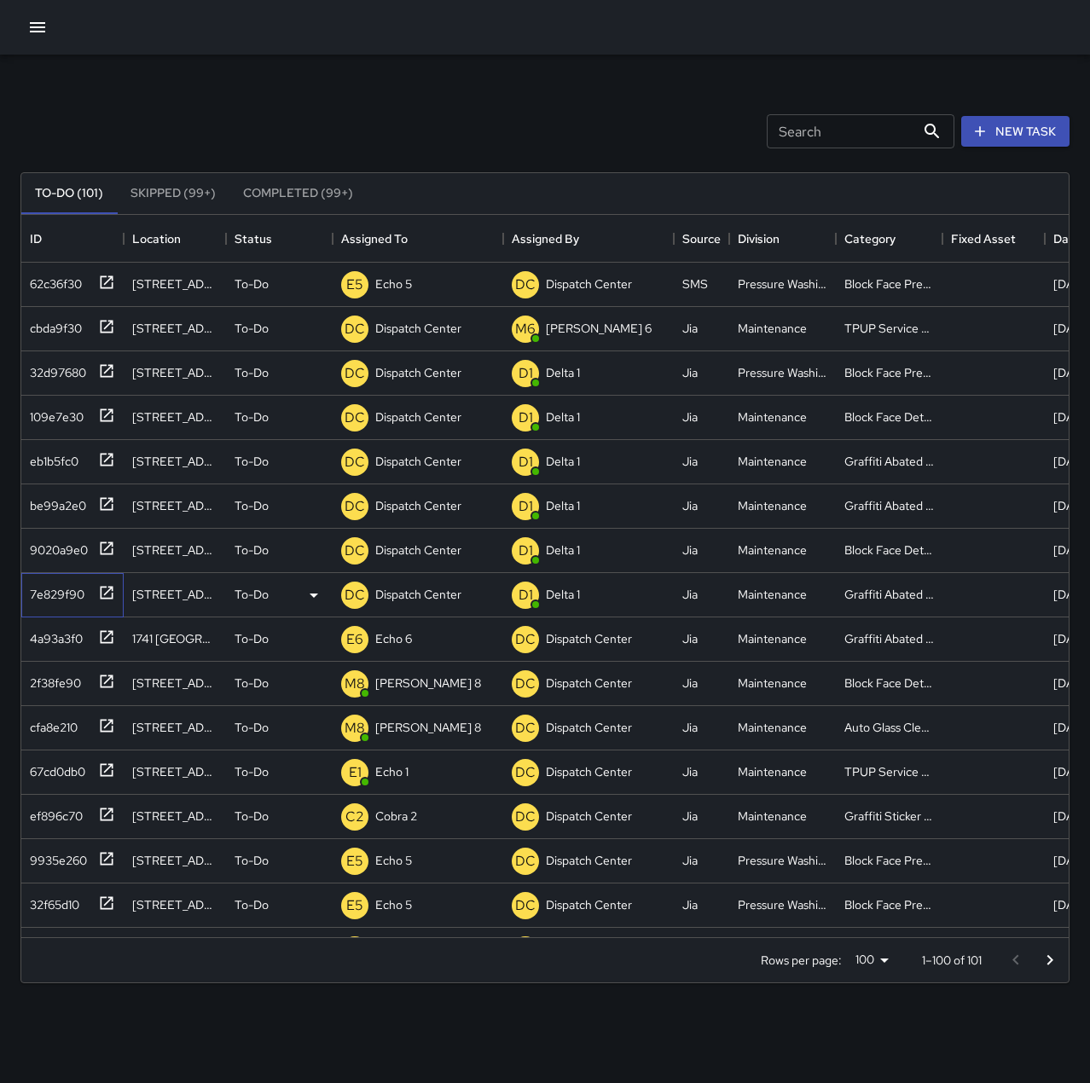
click at [71, 586] on div "7e829f90" at bounding box center [53, 591] width 61 height 24
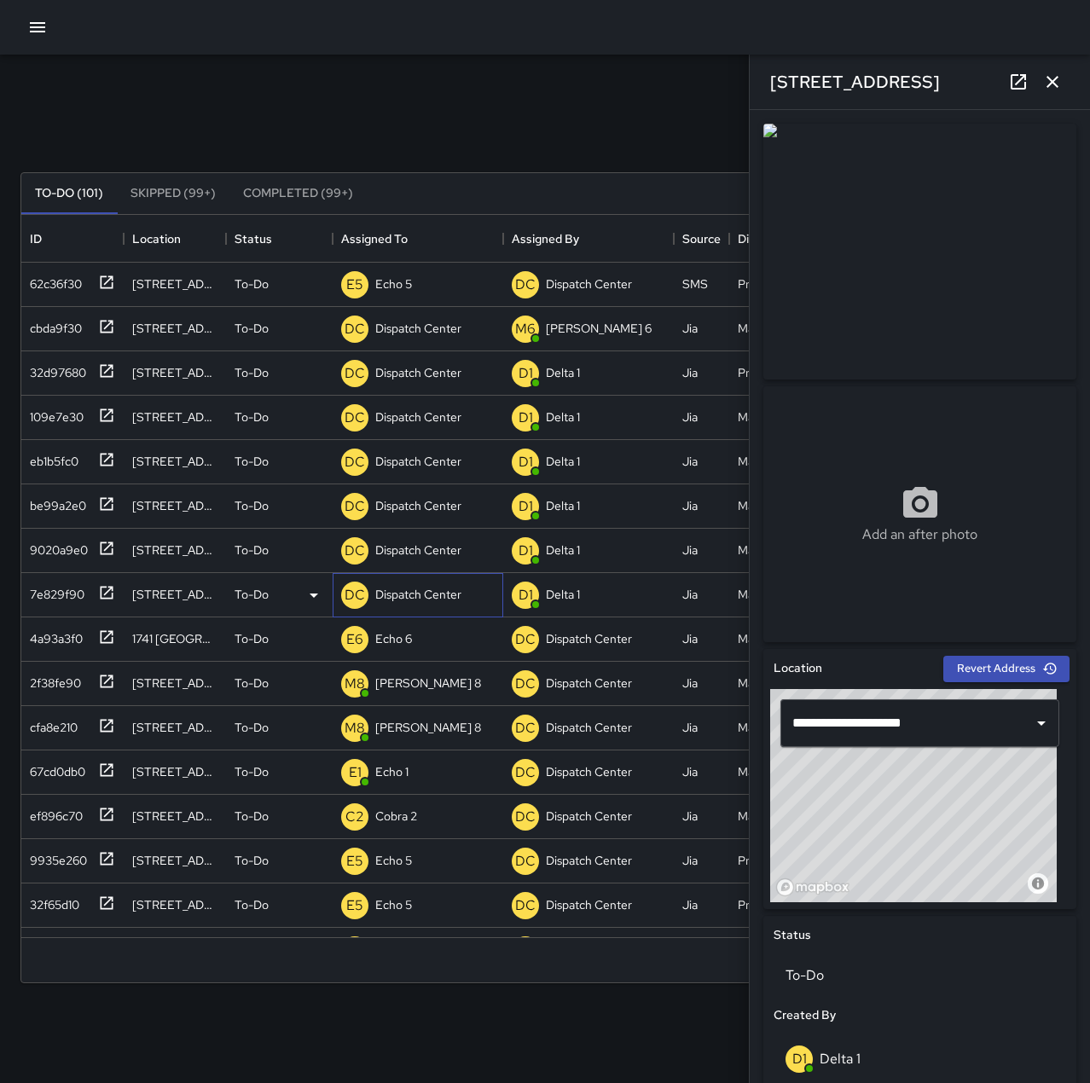
click at [411, 591] on p "Dispatch Center" at bounding box center [418, 594] width 86 height 17
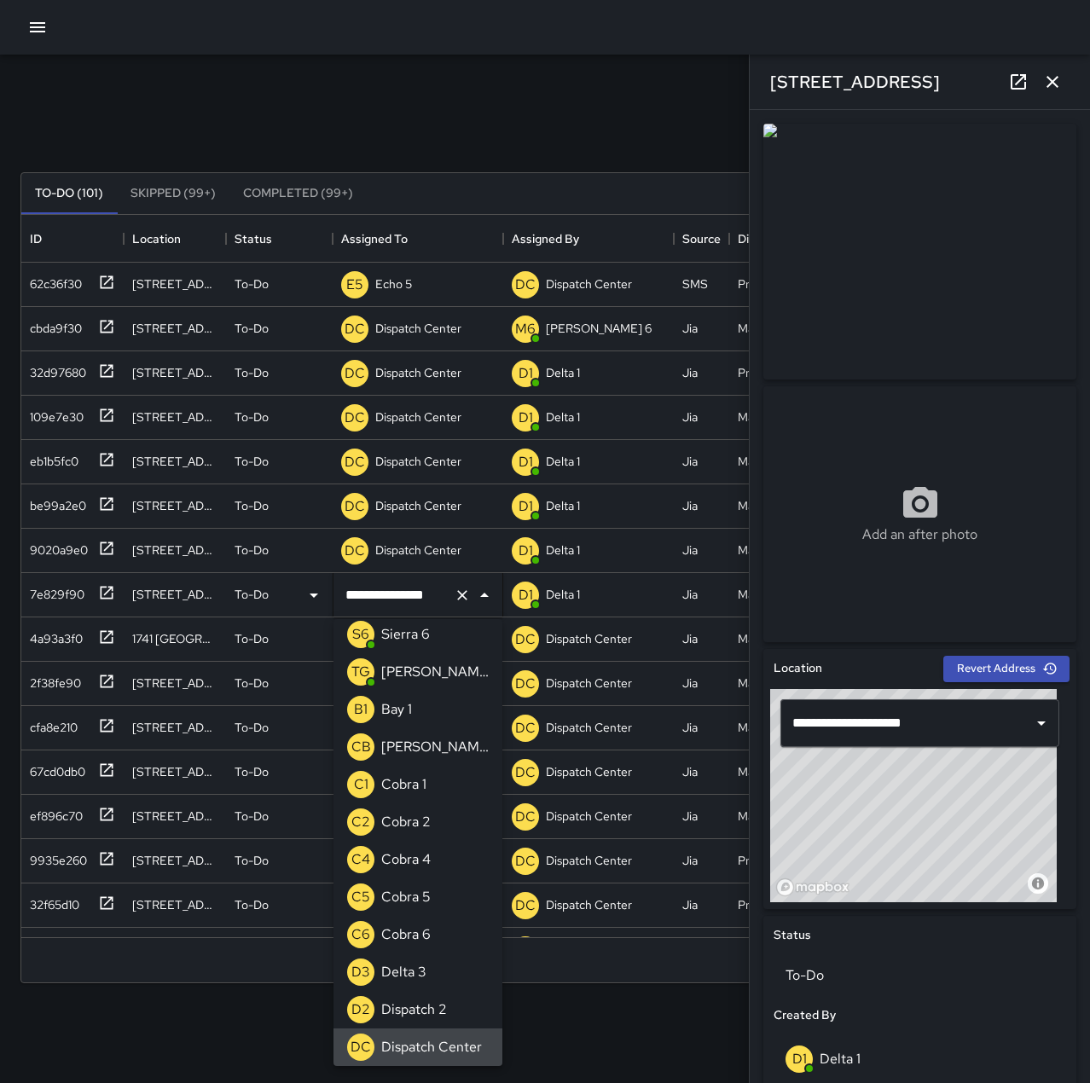
click at [463, 595] on icon "Clear" at bounding box center [462, 595] width 10 height 10
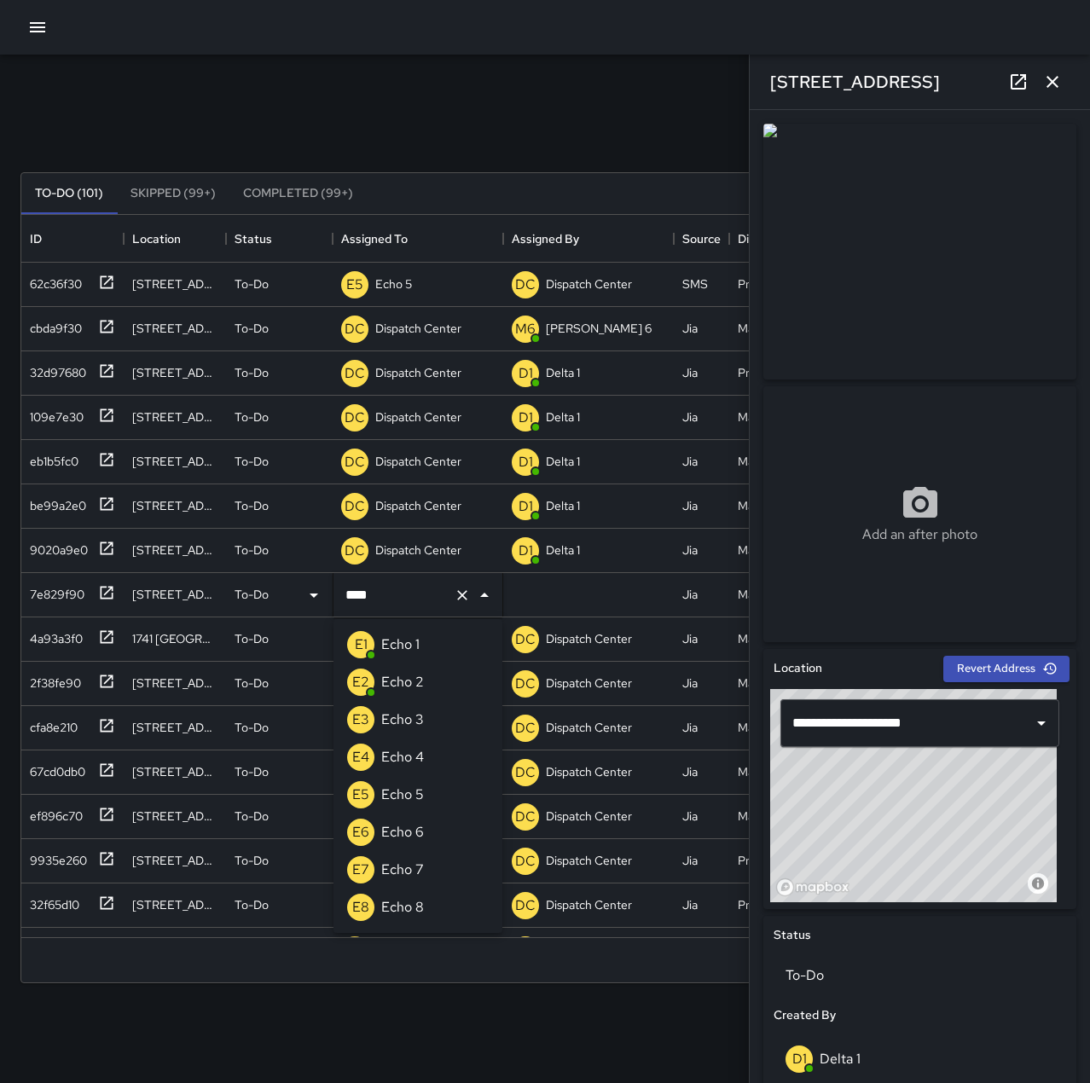
type input "****"
click at [443, 819] on li "E6 Echo 6" at bounding box center [418, 833] width 169 height 38
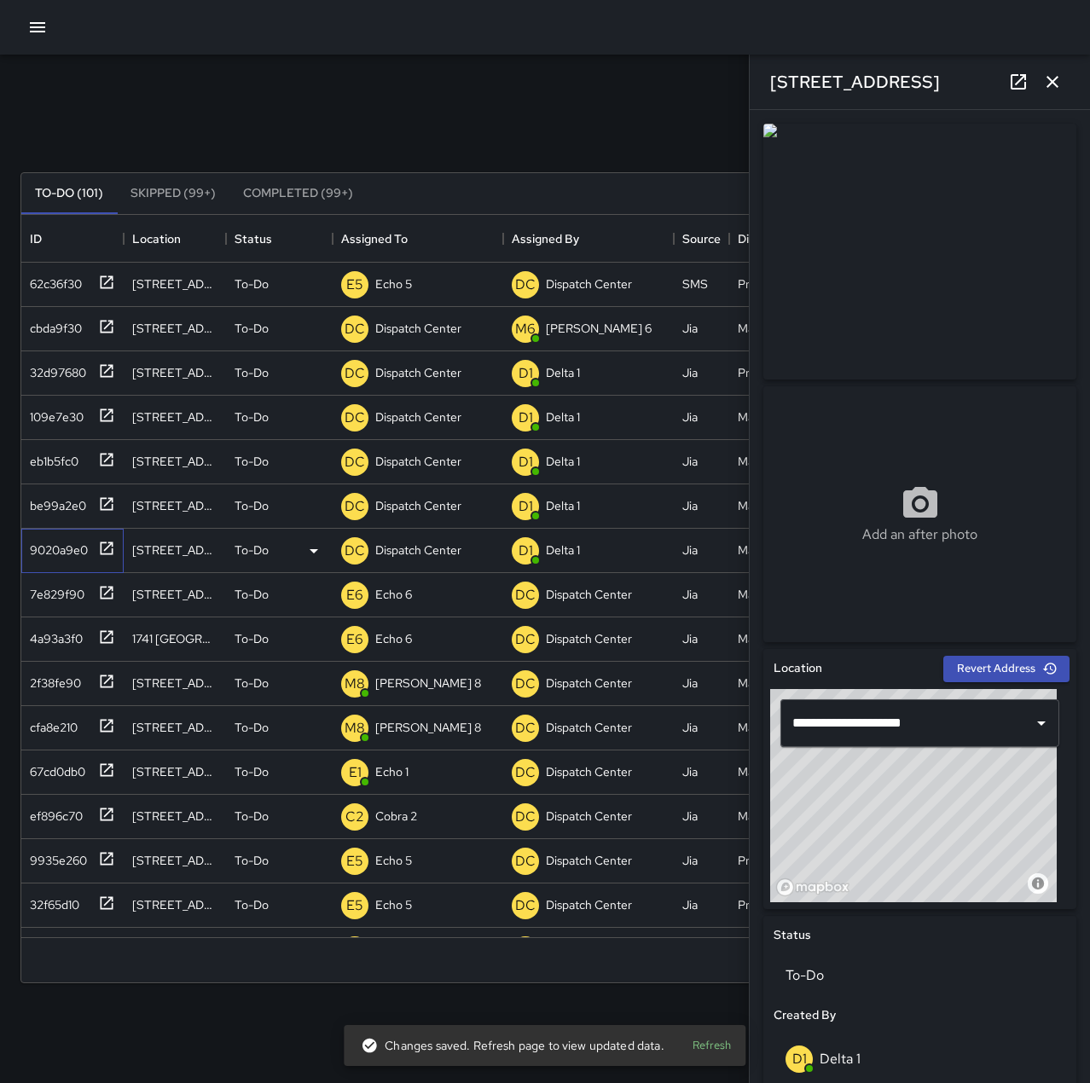
click at [103, 543] on icon at bounding box center [107, 548] width 13 height 13
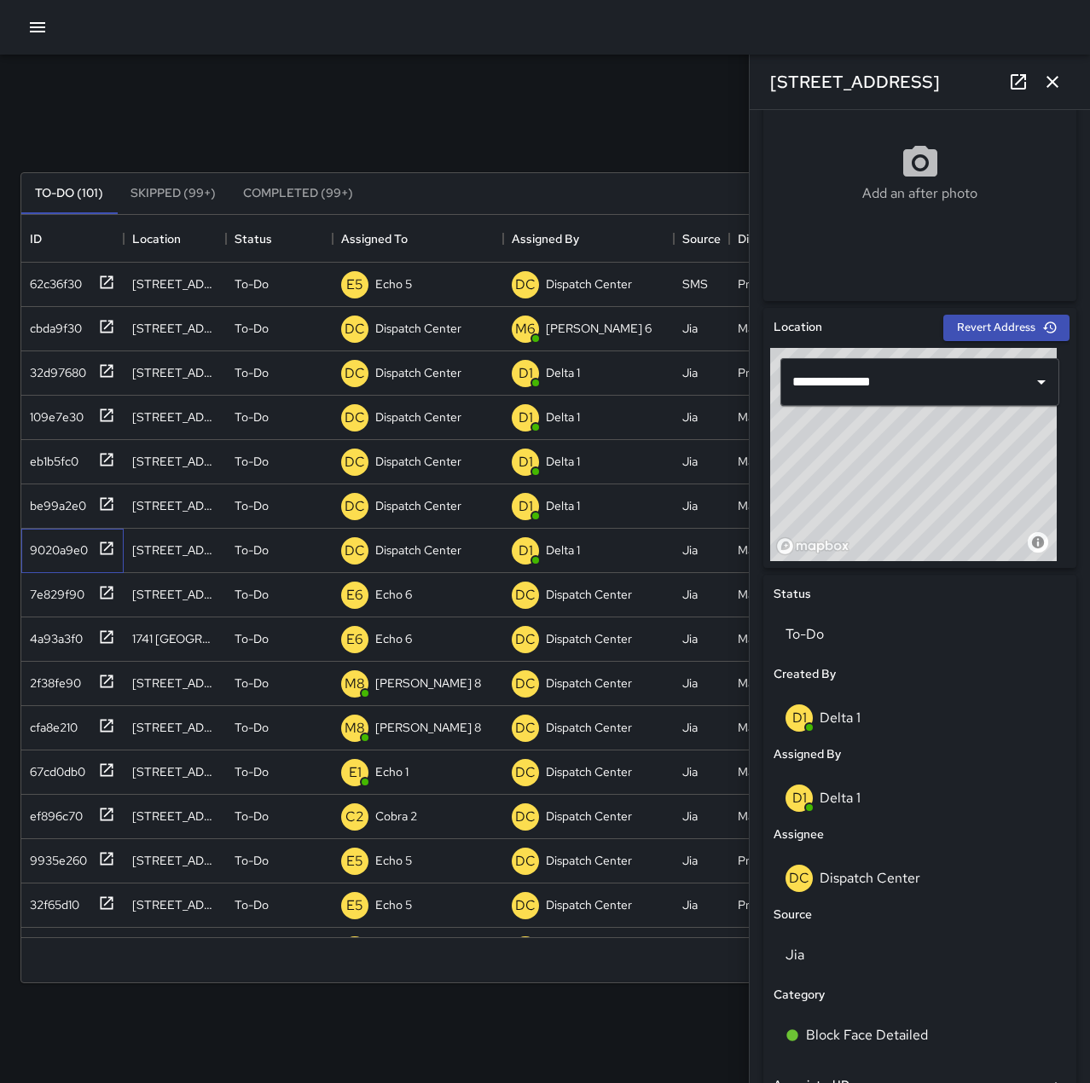
scroll to position [512, 0]
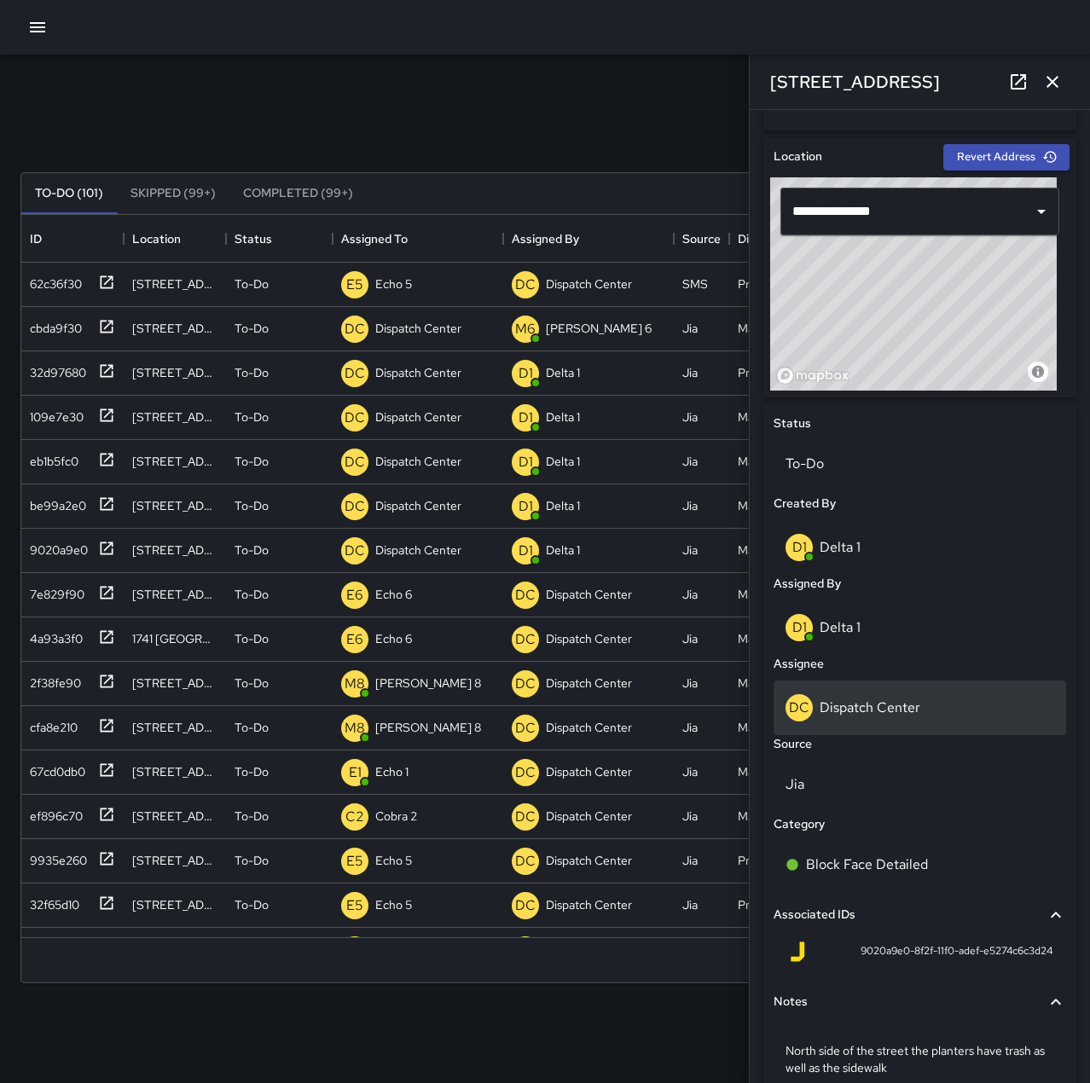
click at [918, 714] on p "Dispatch Center" at bounding box center [870, 708] width 101 height 18
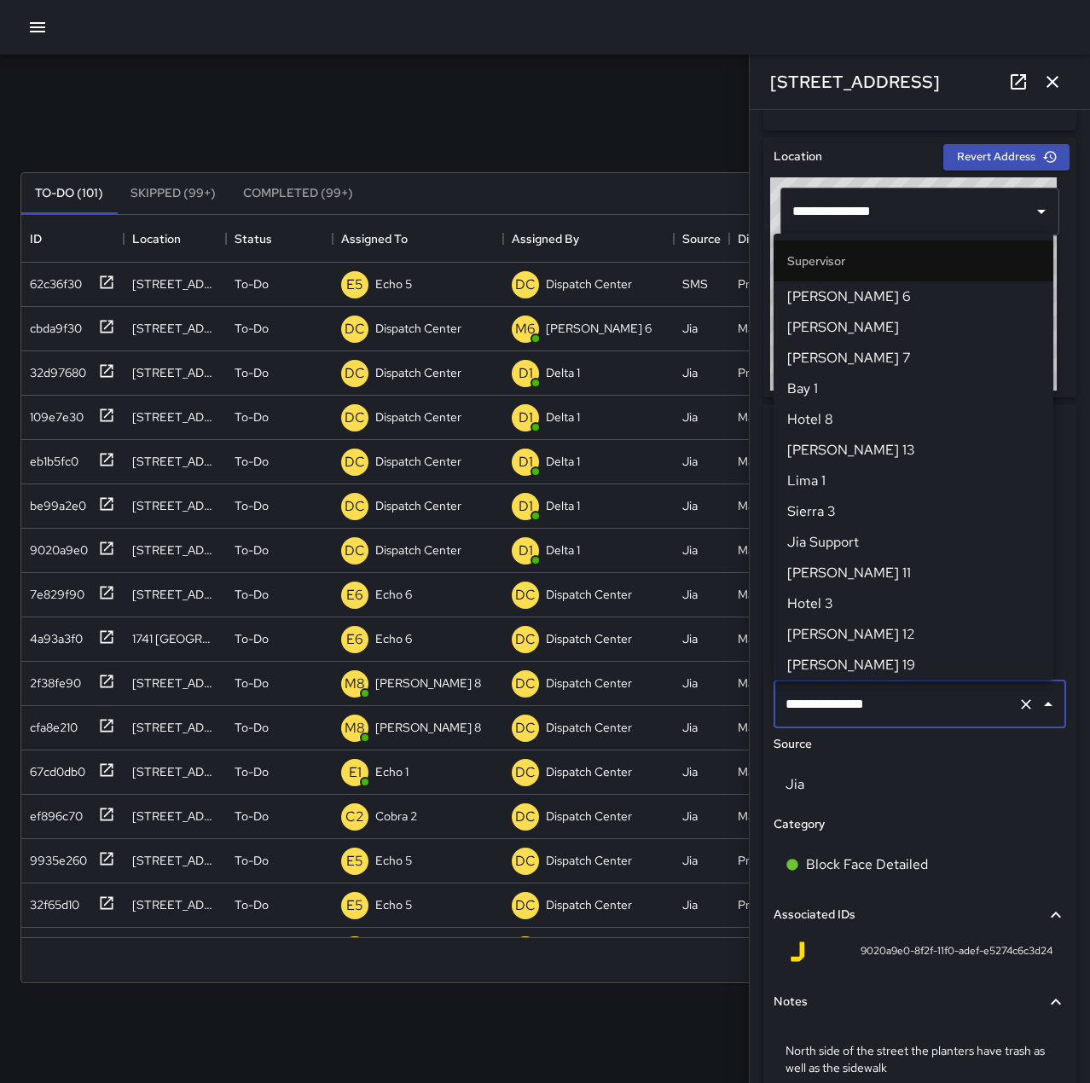
scroll to position [1628, 0]
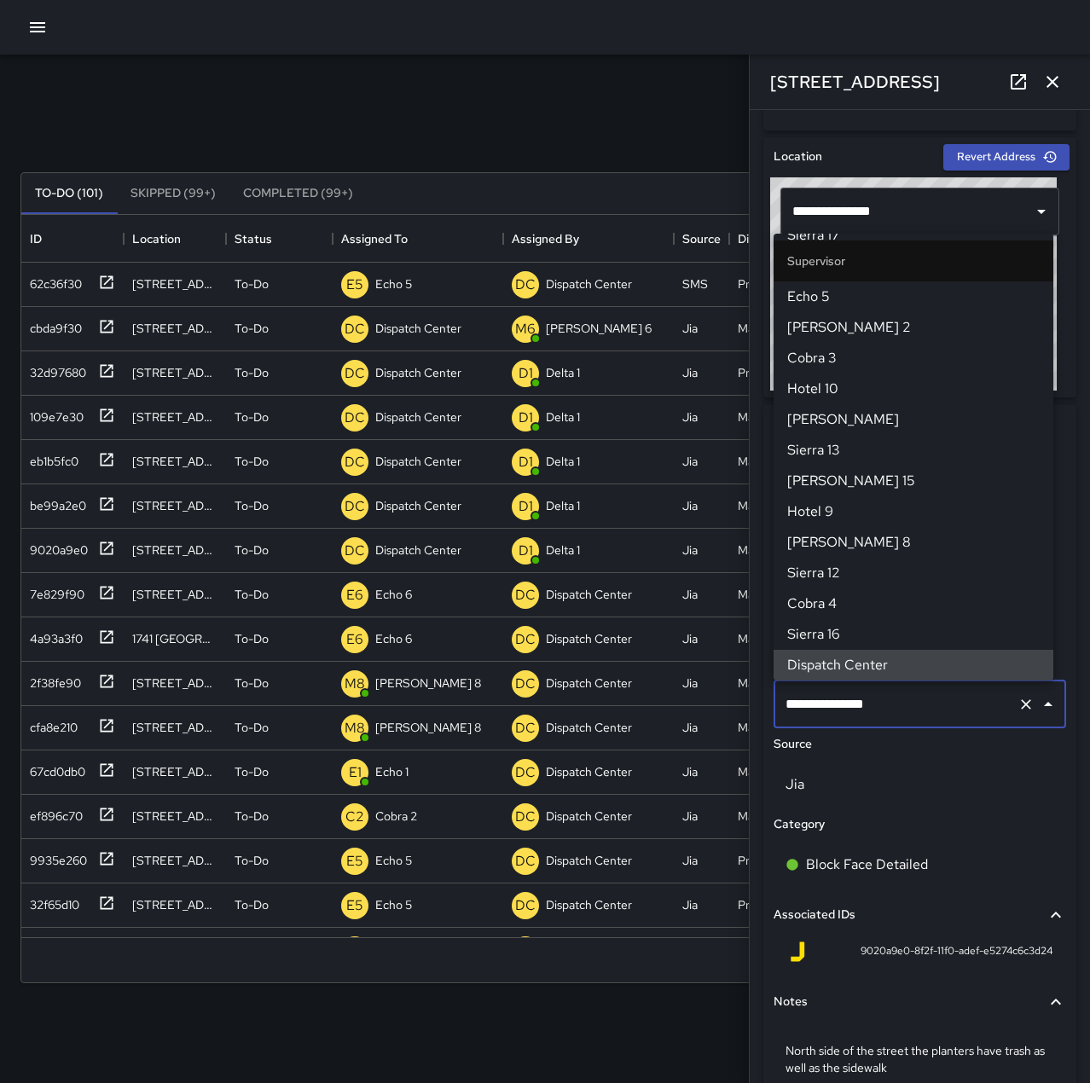
click at [1019, 705] on icon "Clear" at bounding box center [1026, 704] width 17 height 17
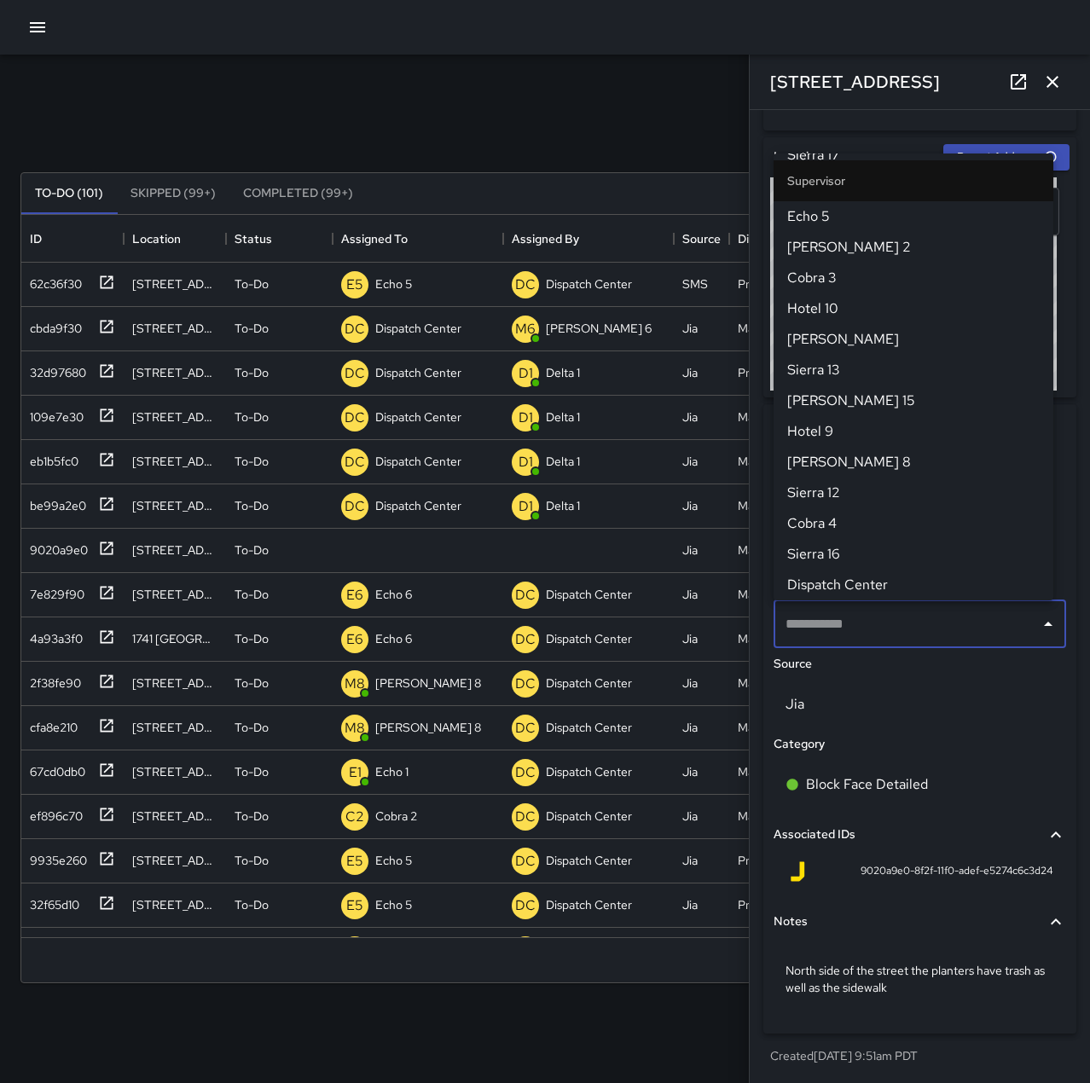
scroll to position [0, 0]
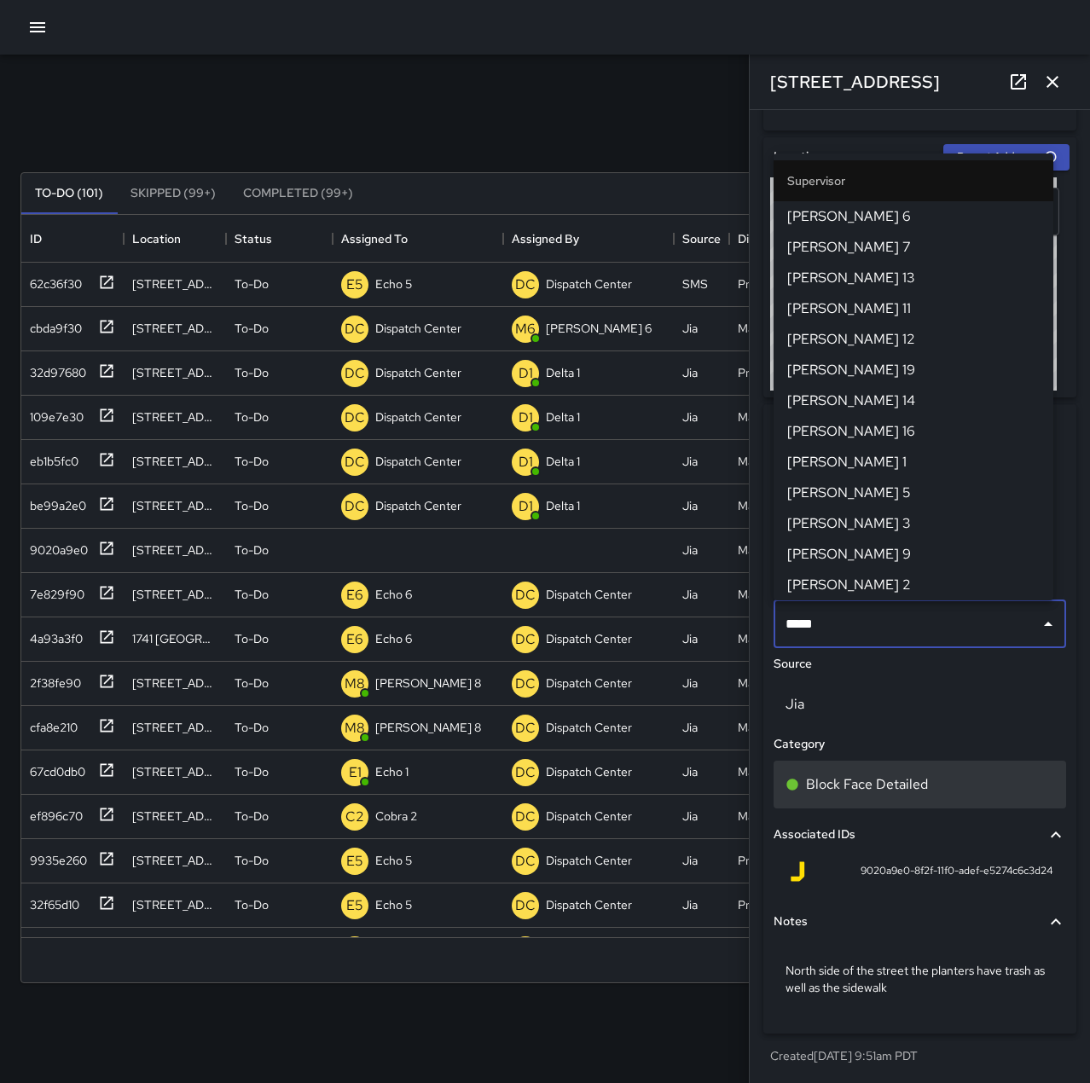
type input "******"
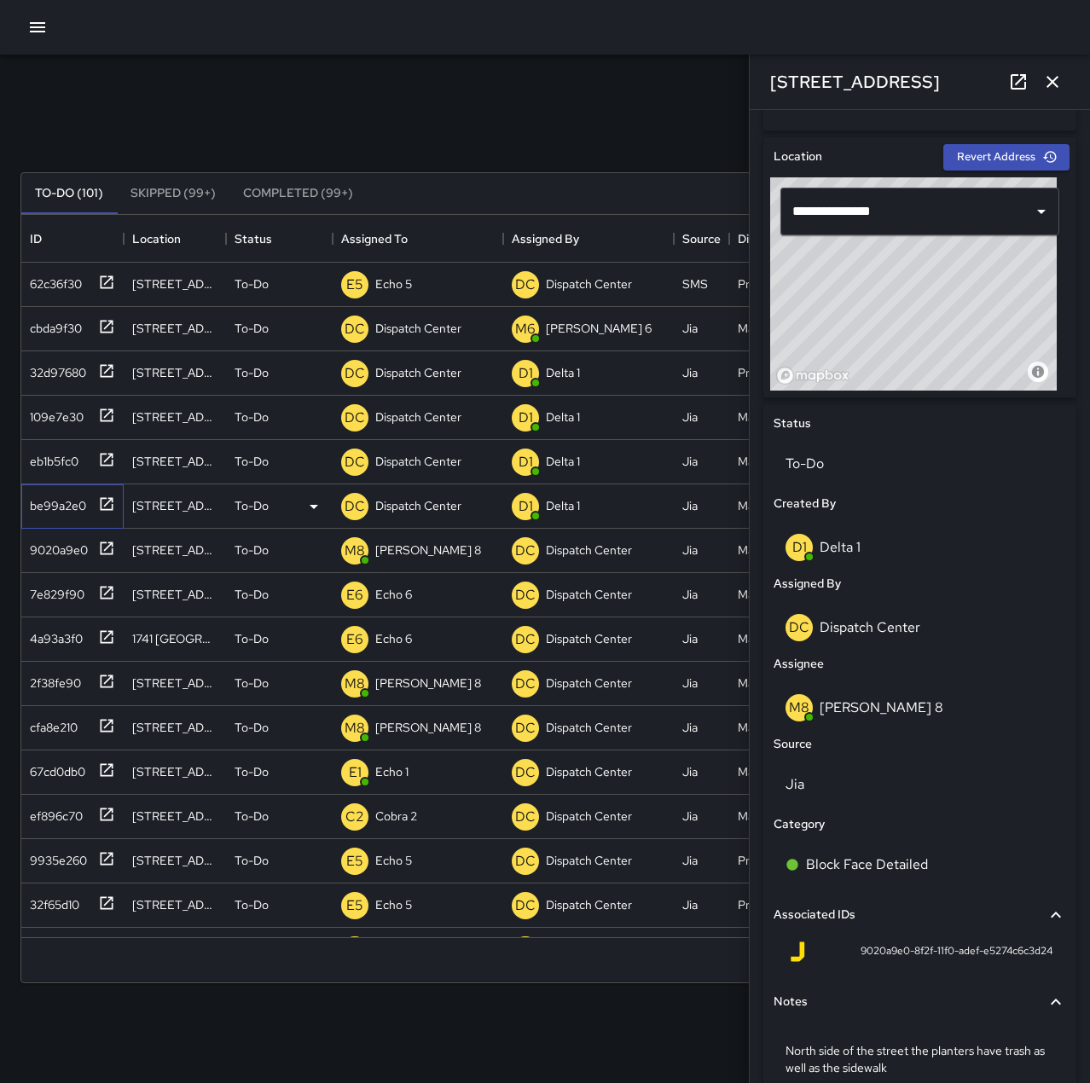
click at [102, 501] on icon at bounding box center [106, 504] width 17 height 17
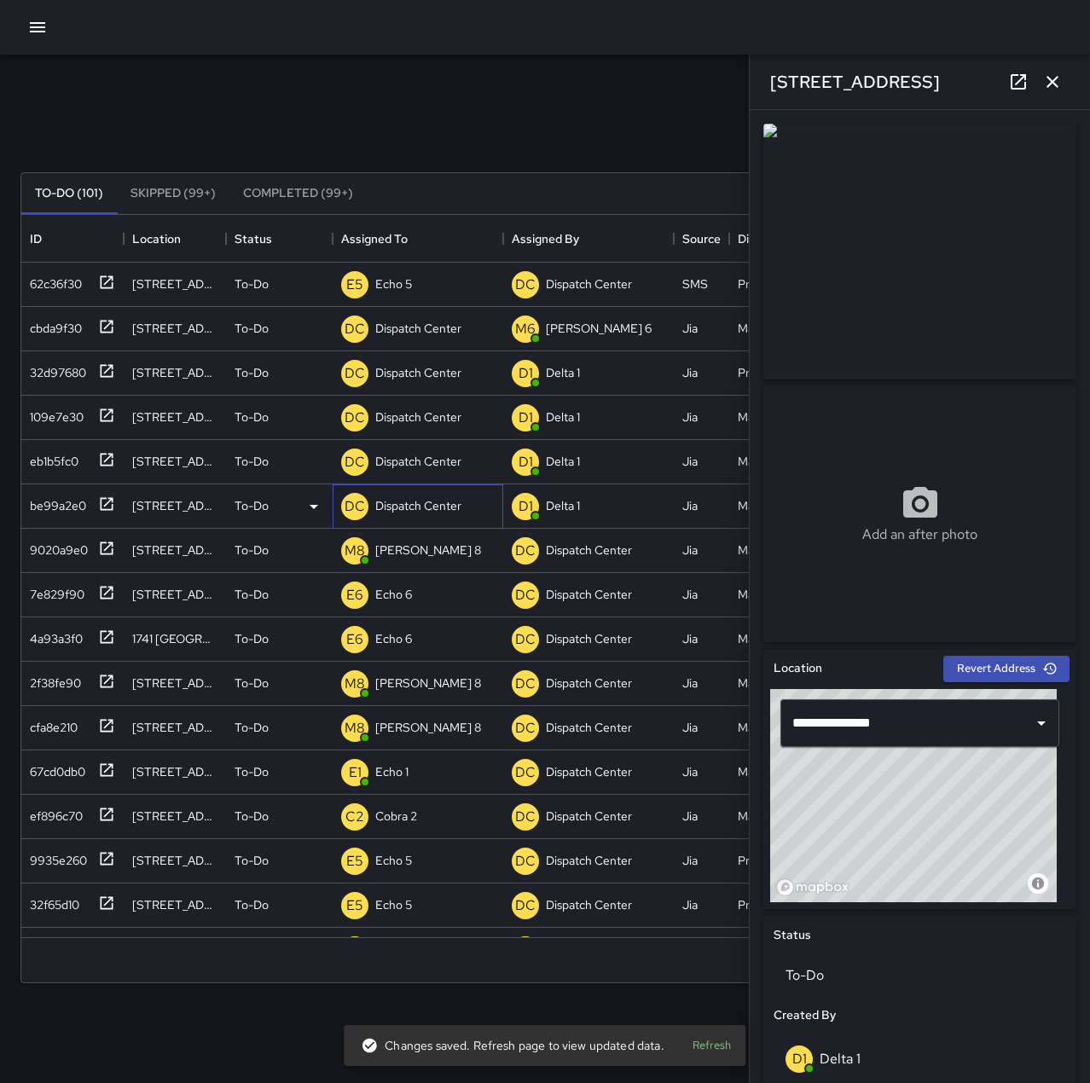
click at [415, 508] on p "Dispatch Center" at bounding box center [418, 505] width 86 height 17
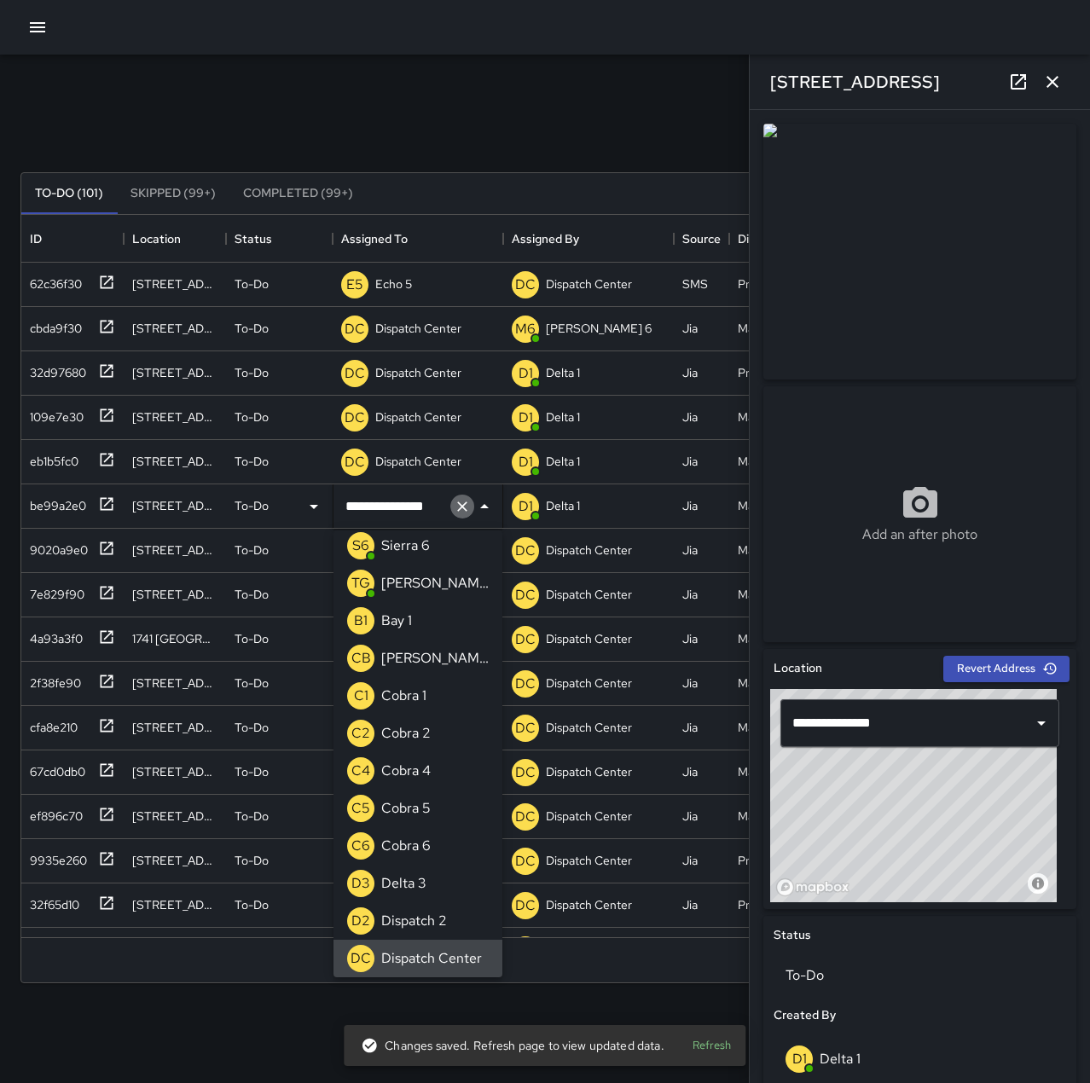
click at [462, 505] on icon "Clear" at bounding box center [462, 506] width 17 height 17
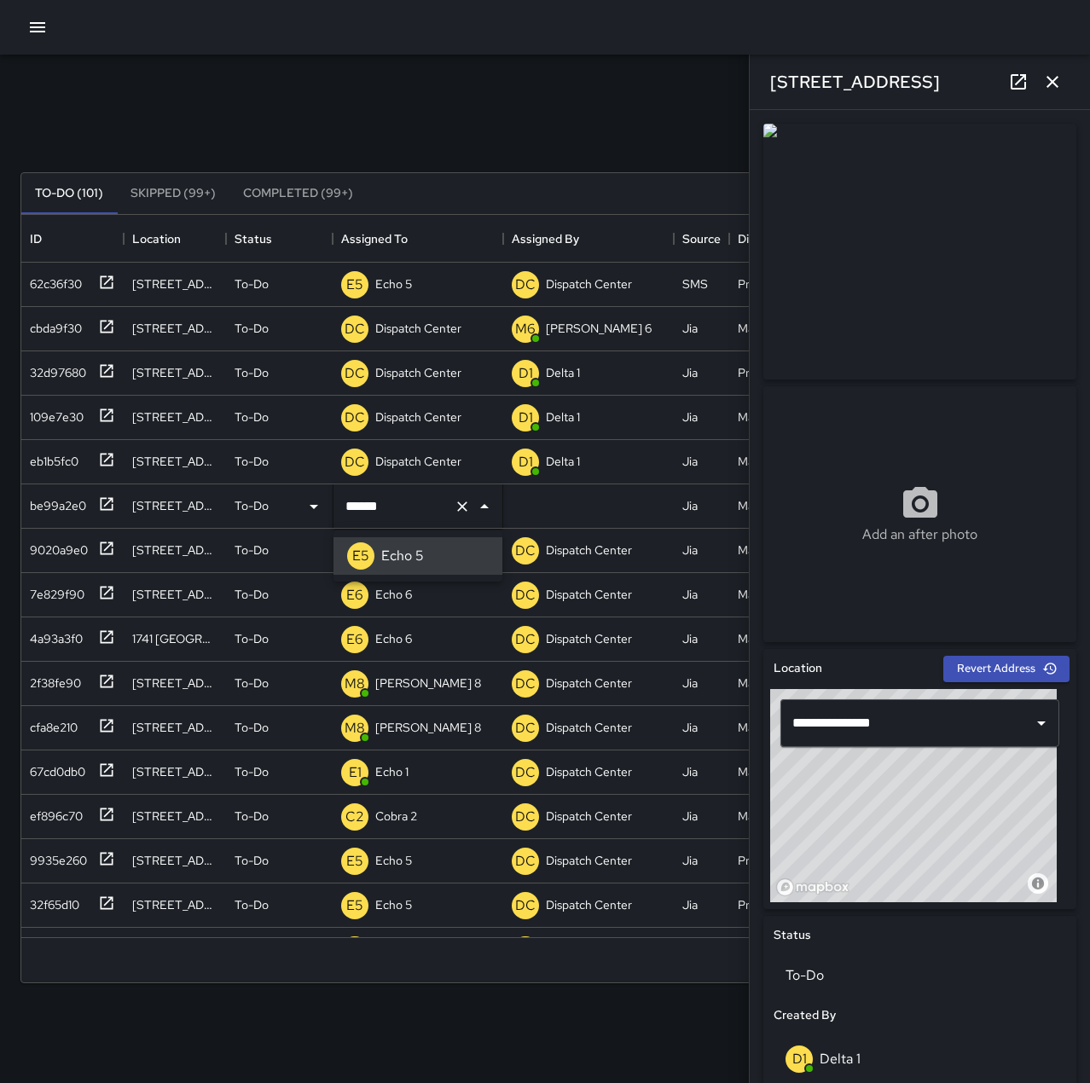
type input "******"
click at [118, 456] on div "eb1b5fc0" at bounding box center [72, 462] width 102 height 44
click at [439, 460] on p "Dispatch Center" at bounding box center [418, 461] width 86 height 17
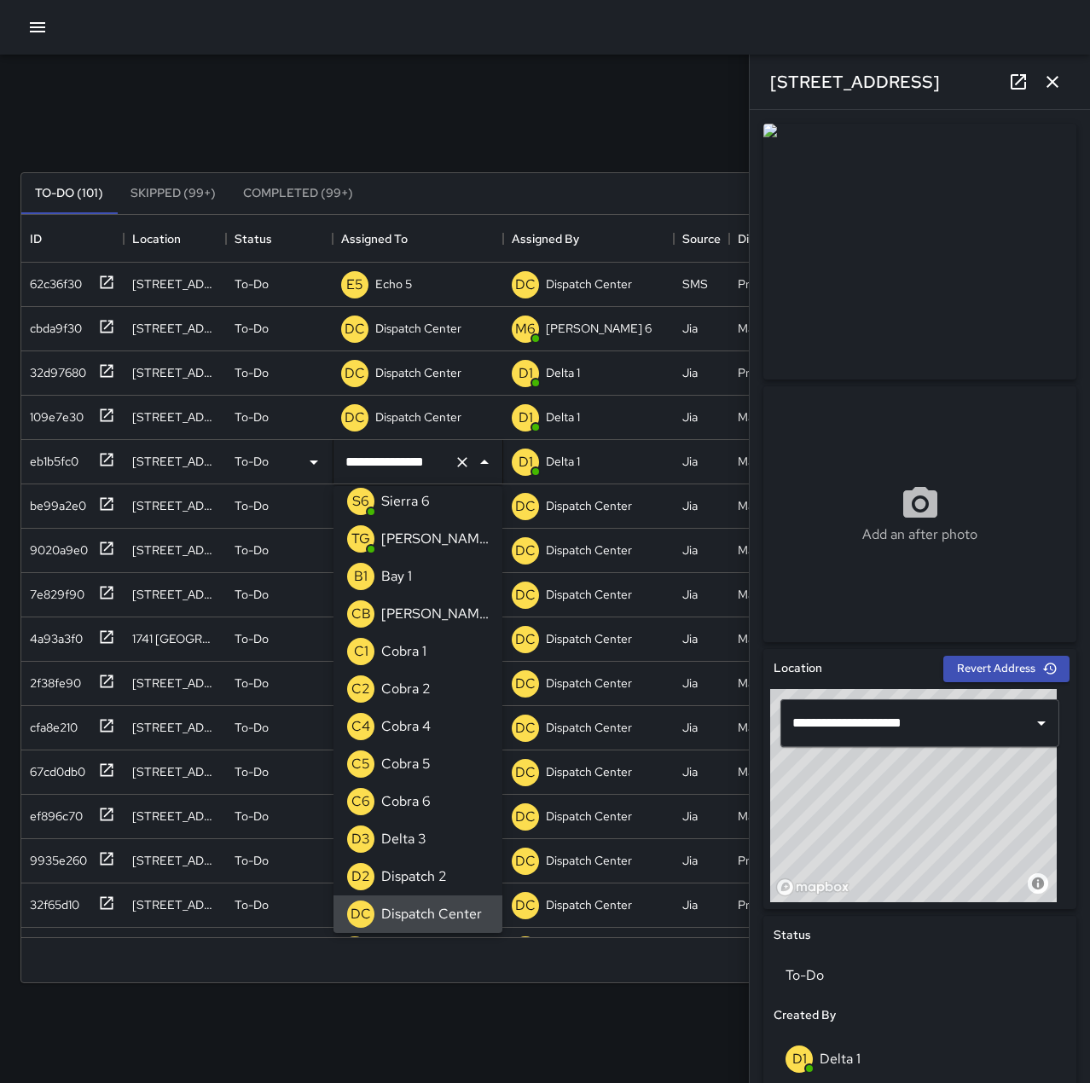
click at [461, 460] on icon "Clear" at bounding box center [462, 462] width 17 height 17
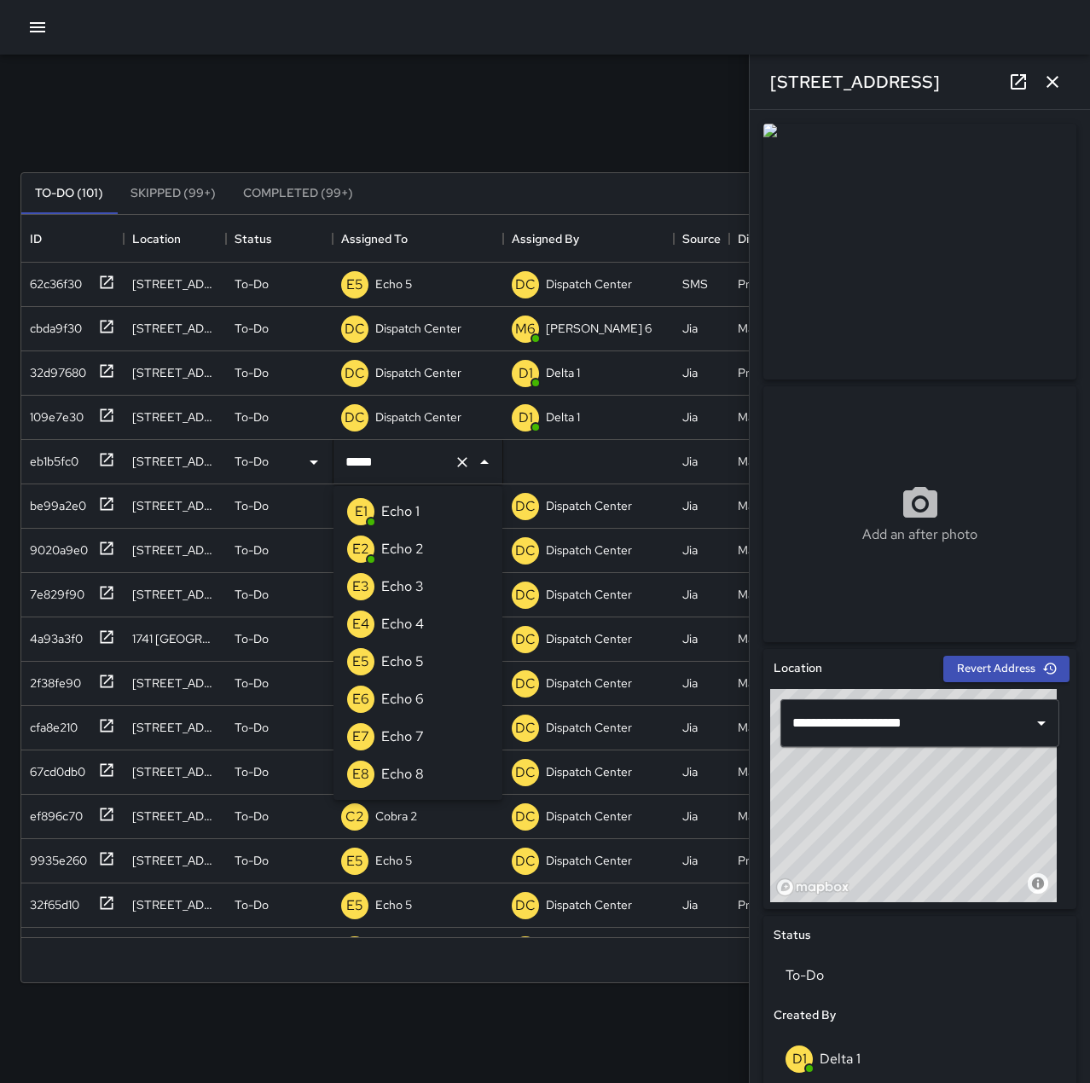
type input "******"
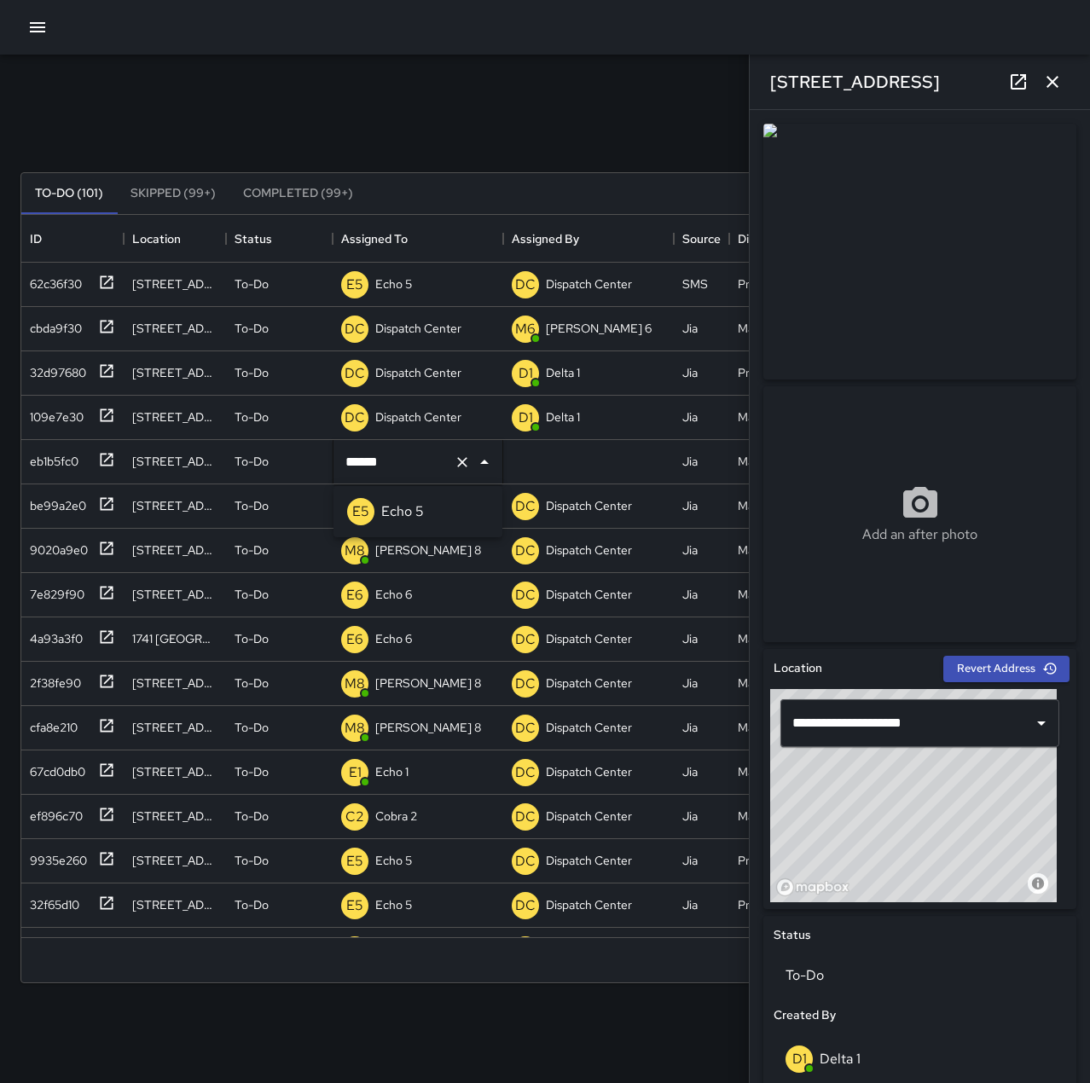
click at [428, 512] on li "E5 Echo 5" at bounding box center [418, 512] width 169 height 38
click at [429, 461] on div "E5 Echo 5" at bounding box center [418, 462] width 171 height 44
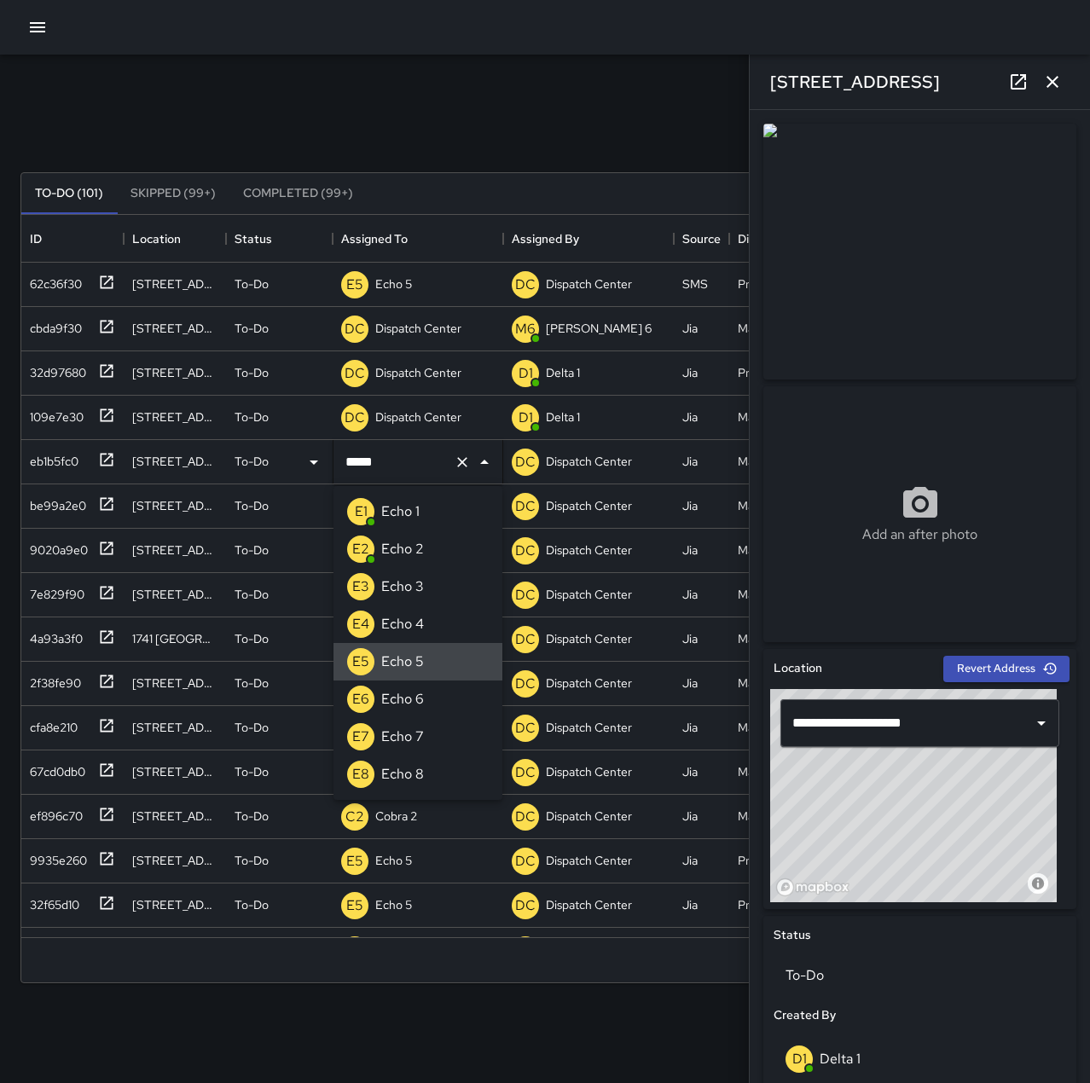
type input "******"
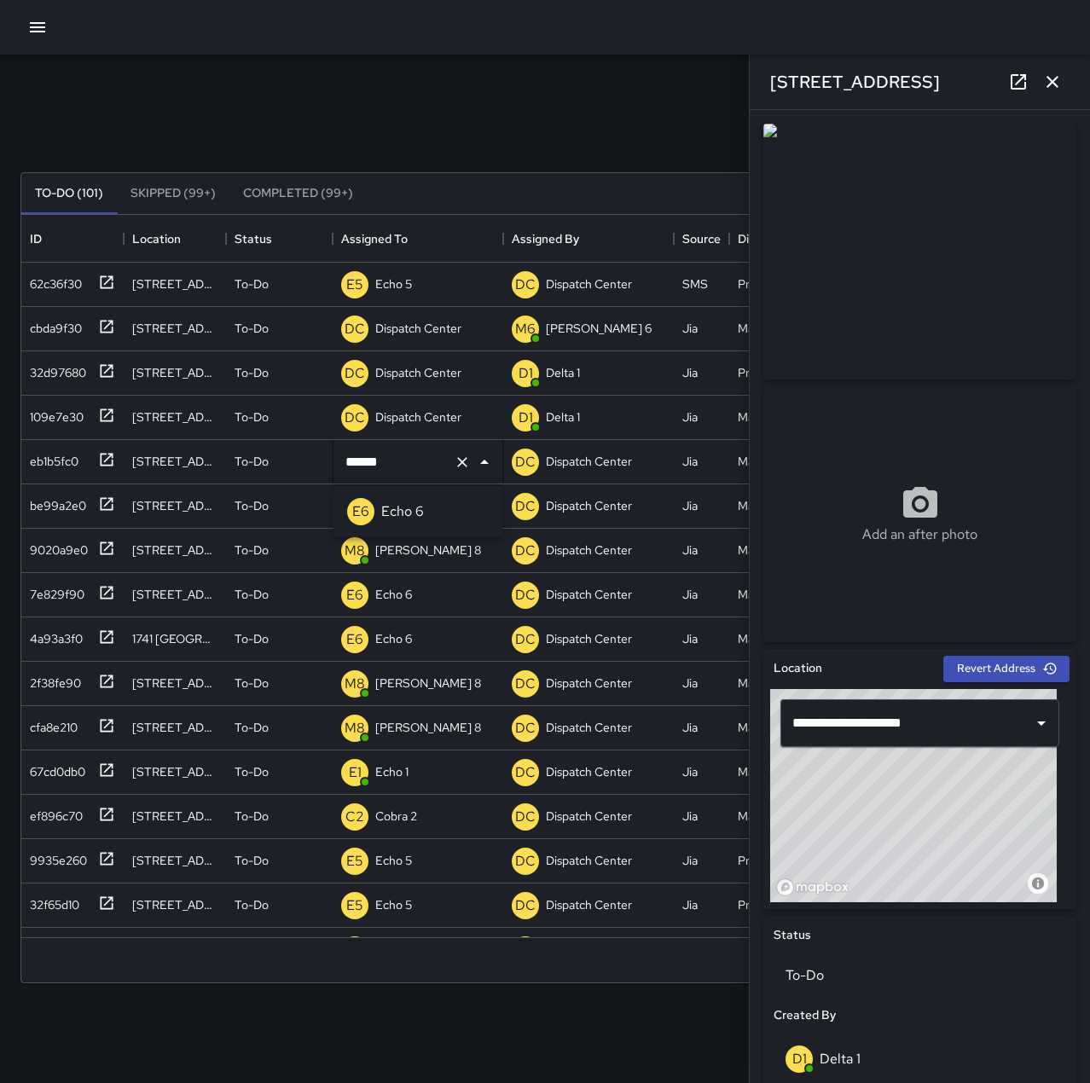
click at [423, 512] on p "Echo 6" at bounding box center [402, 512] width 43 height 20
click at [107, 414] on icon at bounding box center [106, 415] width 17 height 17
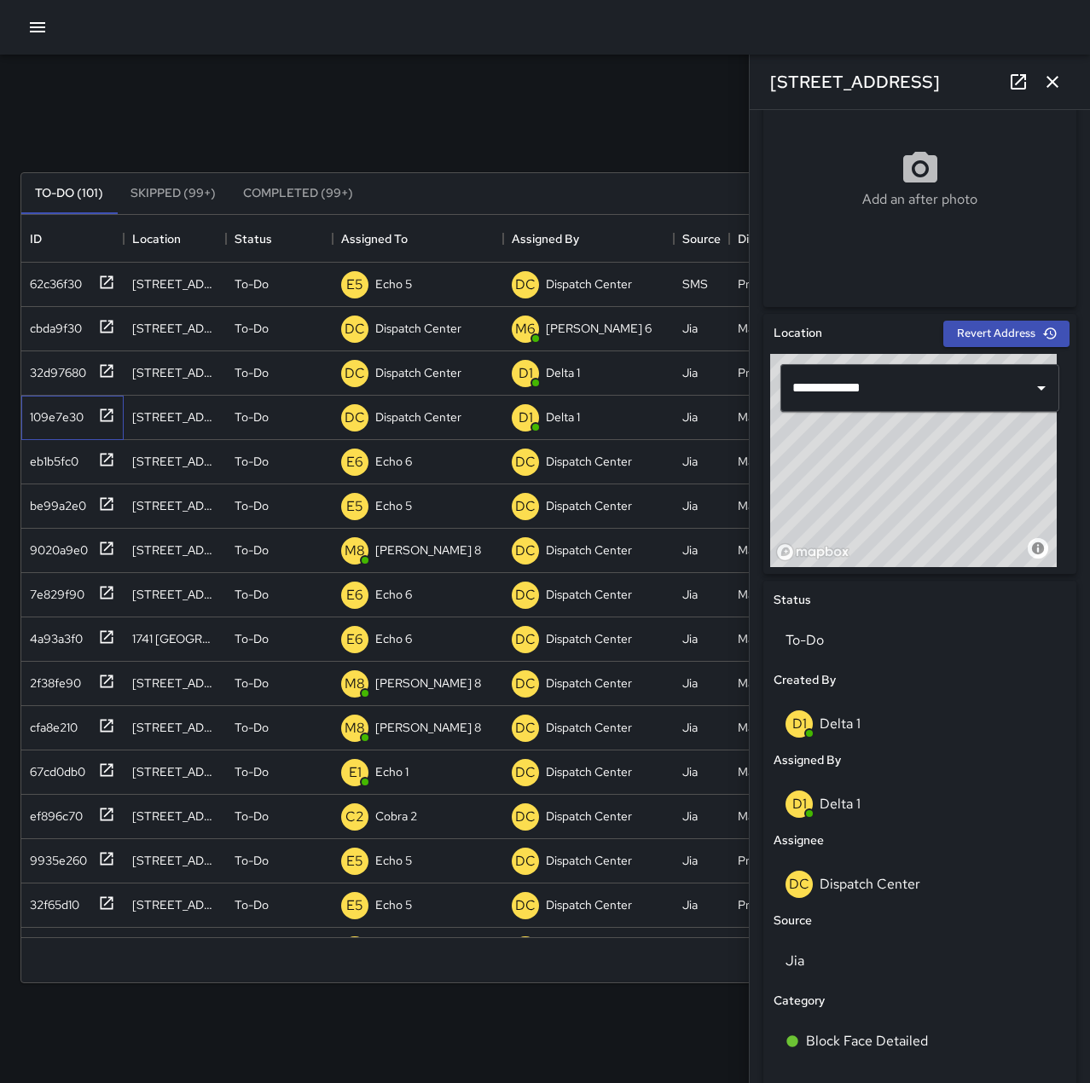
scroll to position [341, 0]
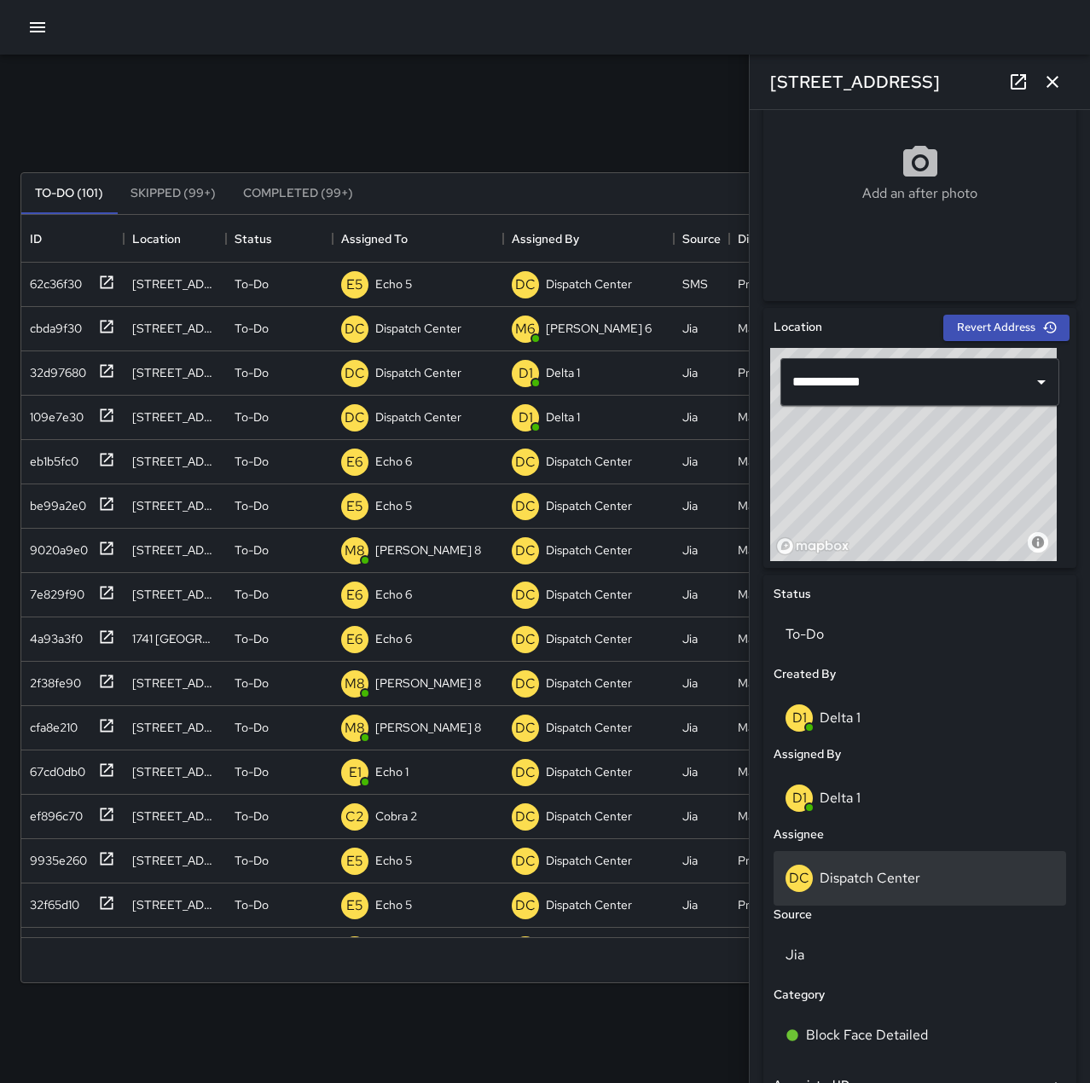
click at [892, 875] on p "Dispatch Center" at bounding box center [870, 878] width 101 height 18
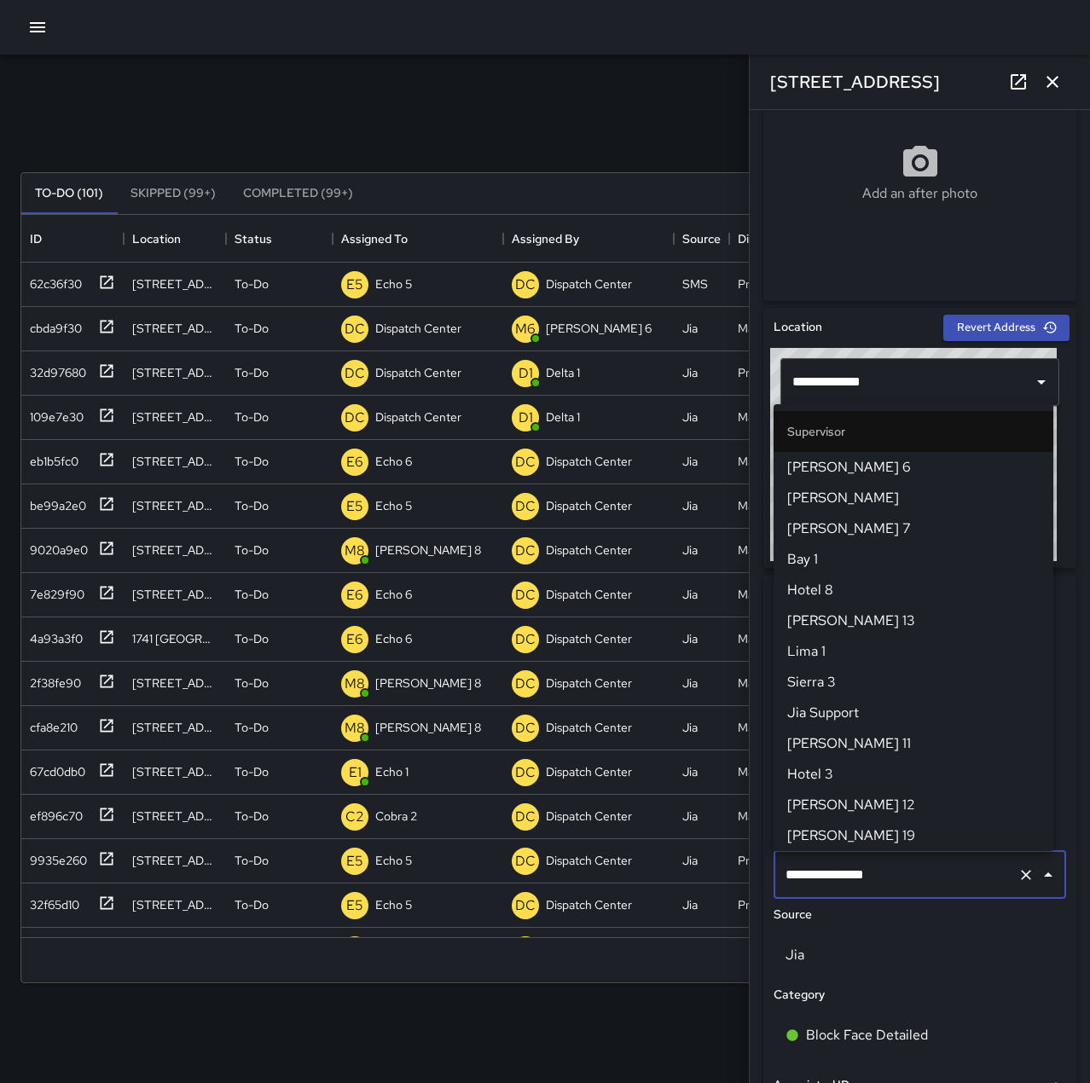
scroll to position [1628, 0]
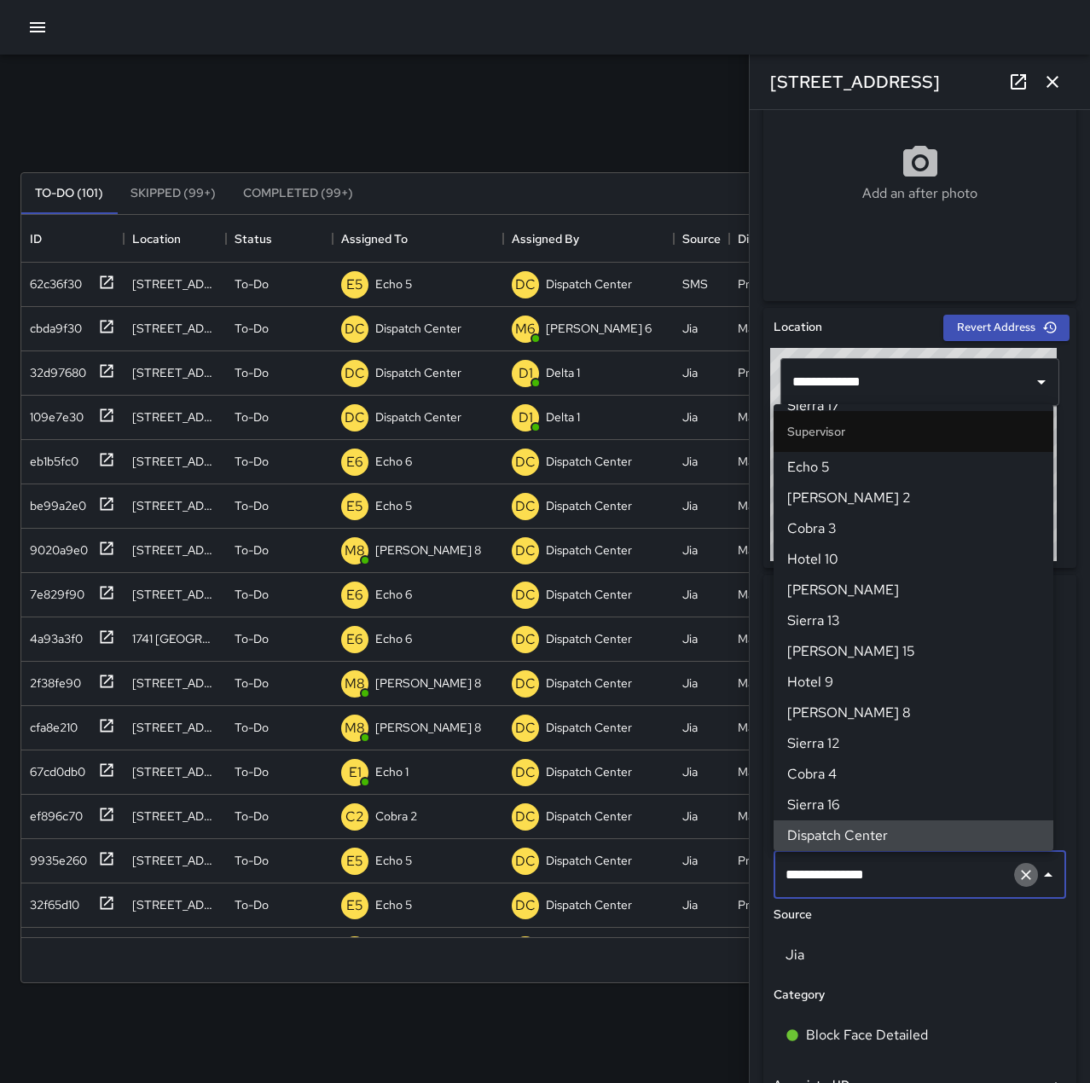
click at [1018, 874] on icon "Clear" at bounding box center [1026, 875] width 17 height 17
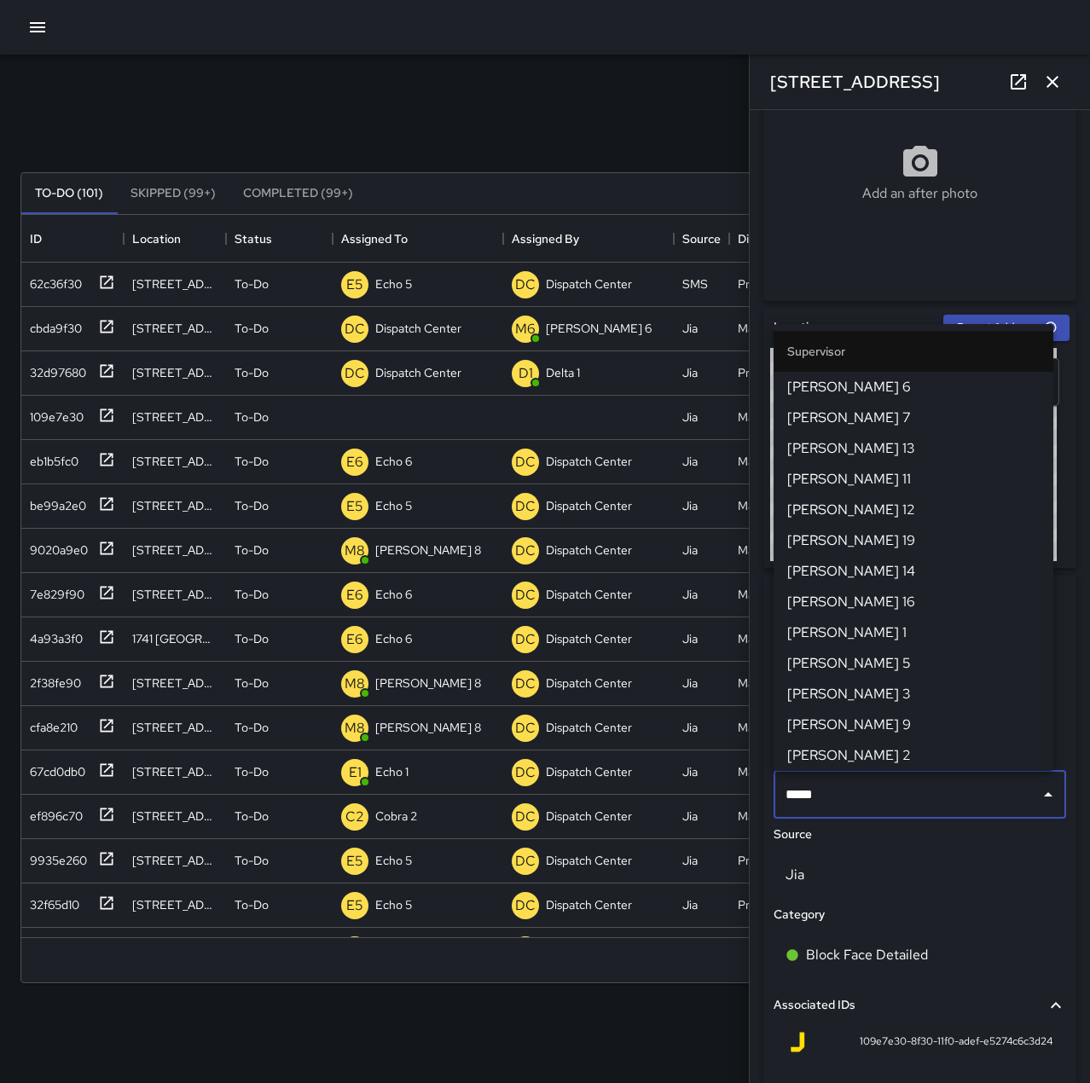
type input "******"
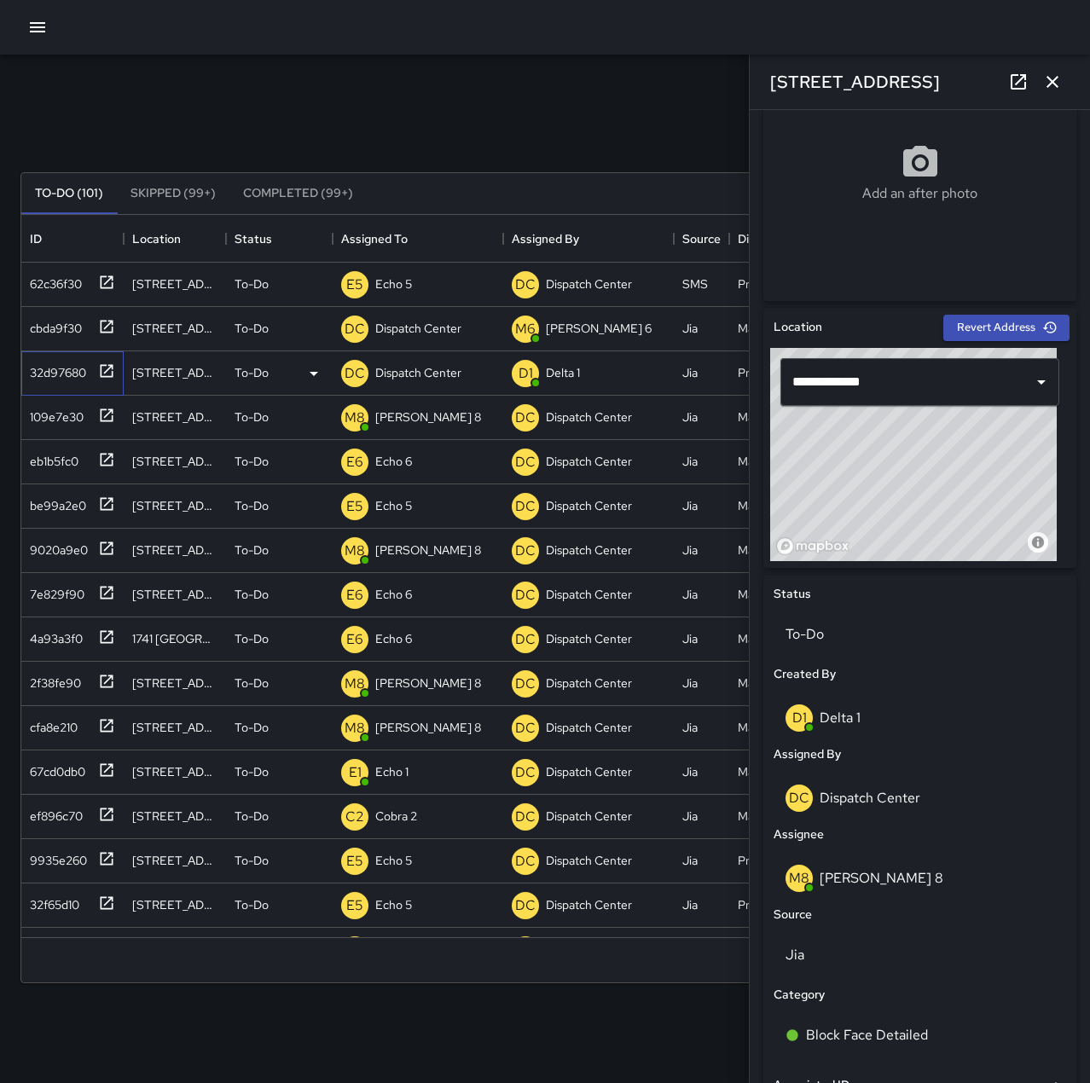
click at [109, 367] on icon at bounding box center [106, 371] width 17 height 17
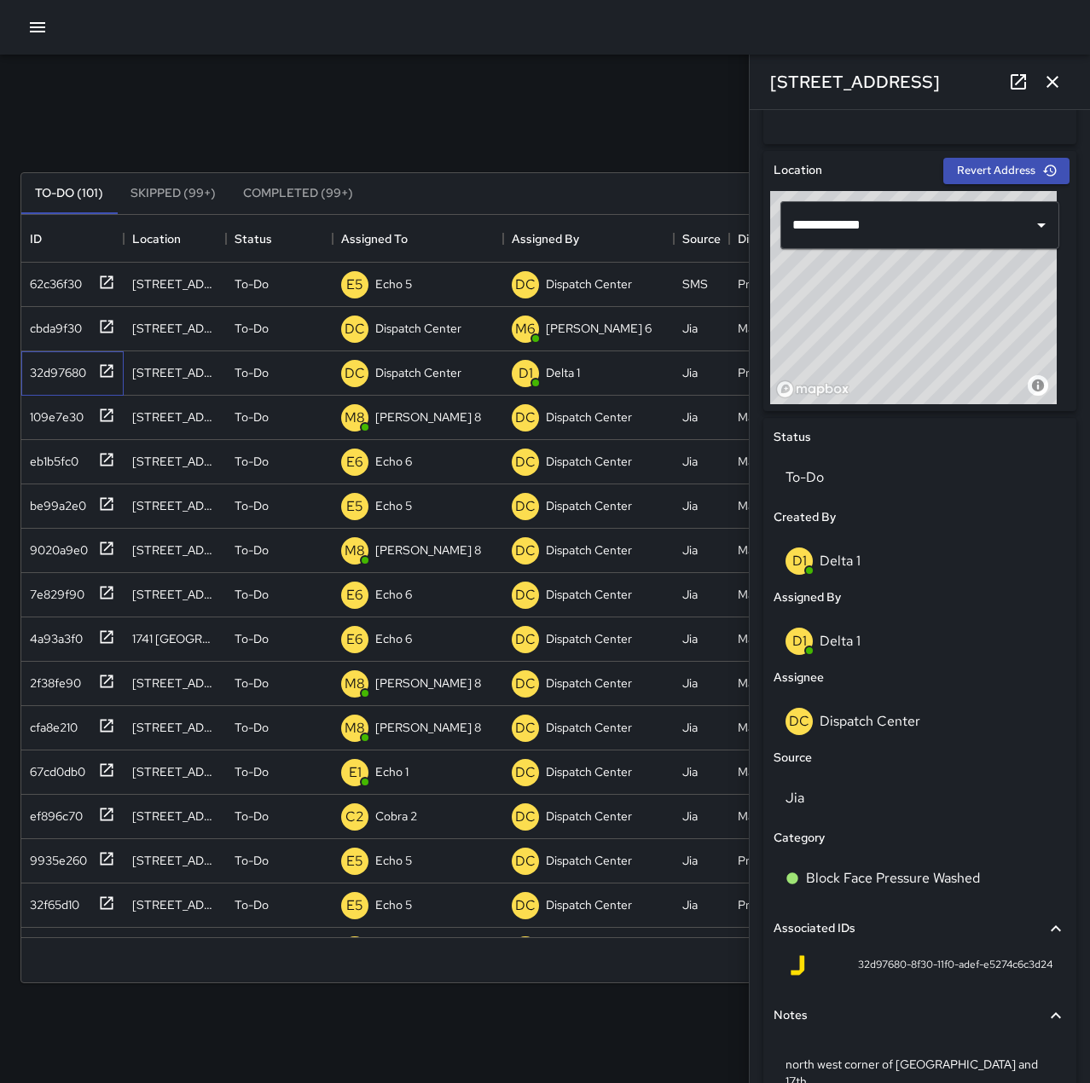
scroll to position [512, 0]
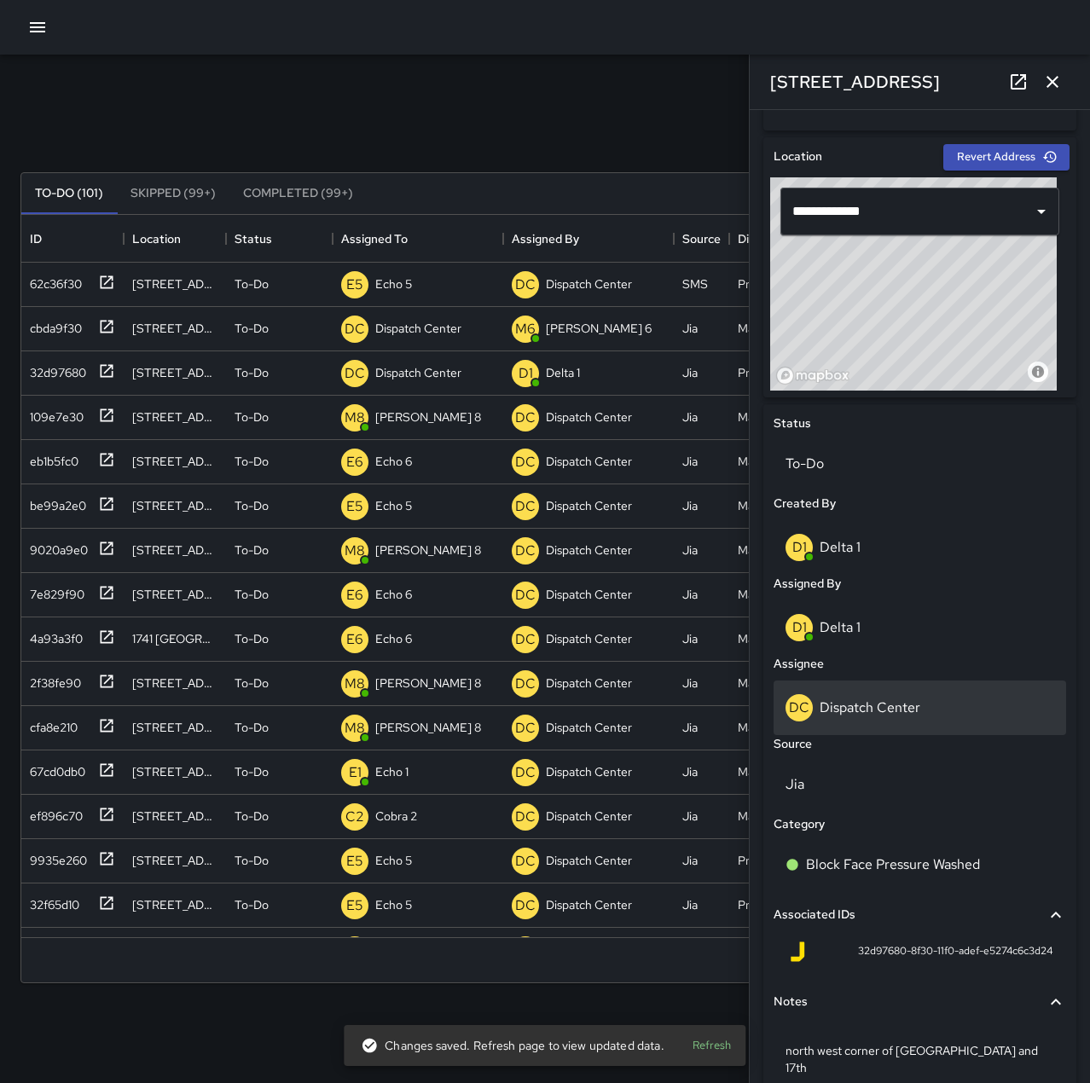
click at [861, 715] on p "Dispatch Center" at bounding box center [870, 708] width 101 height 18
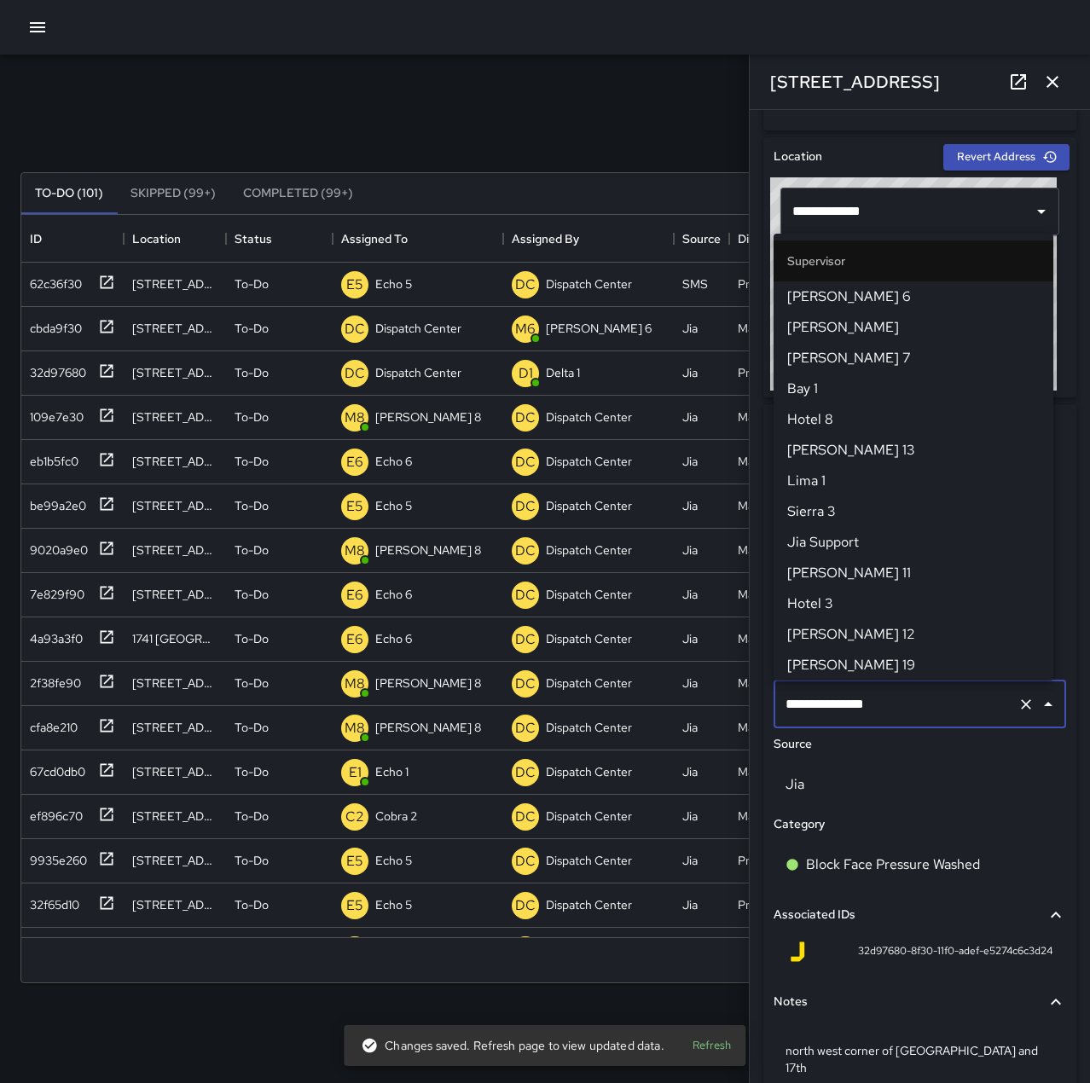
scroll to position [1628, 0]
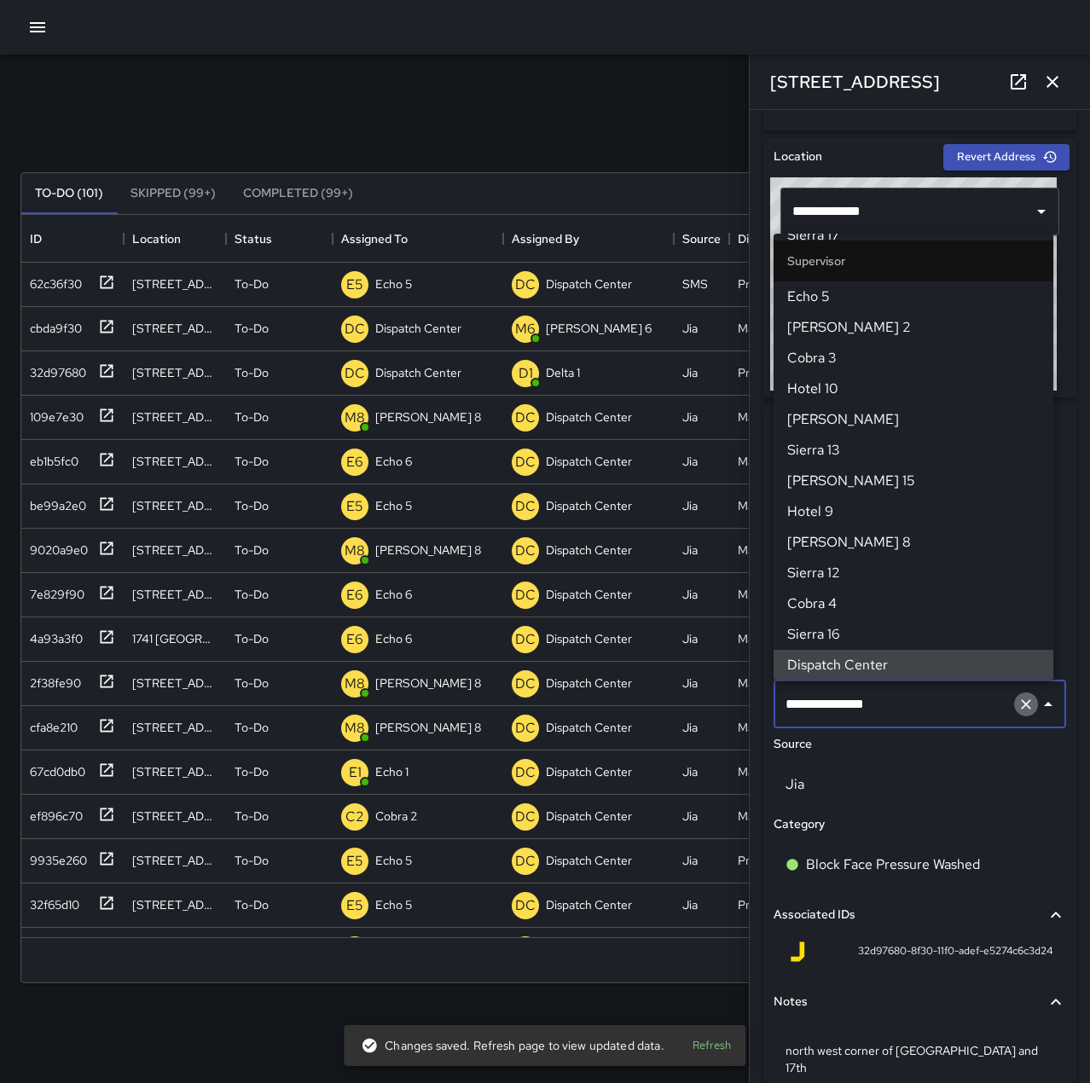
click at [1018, 707] on icon "Clear" at bounding box center [1026, 704] width 17 height 17
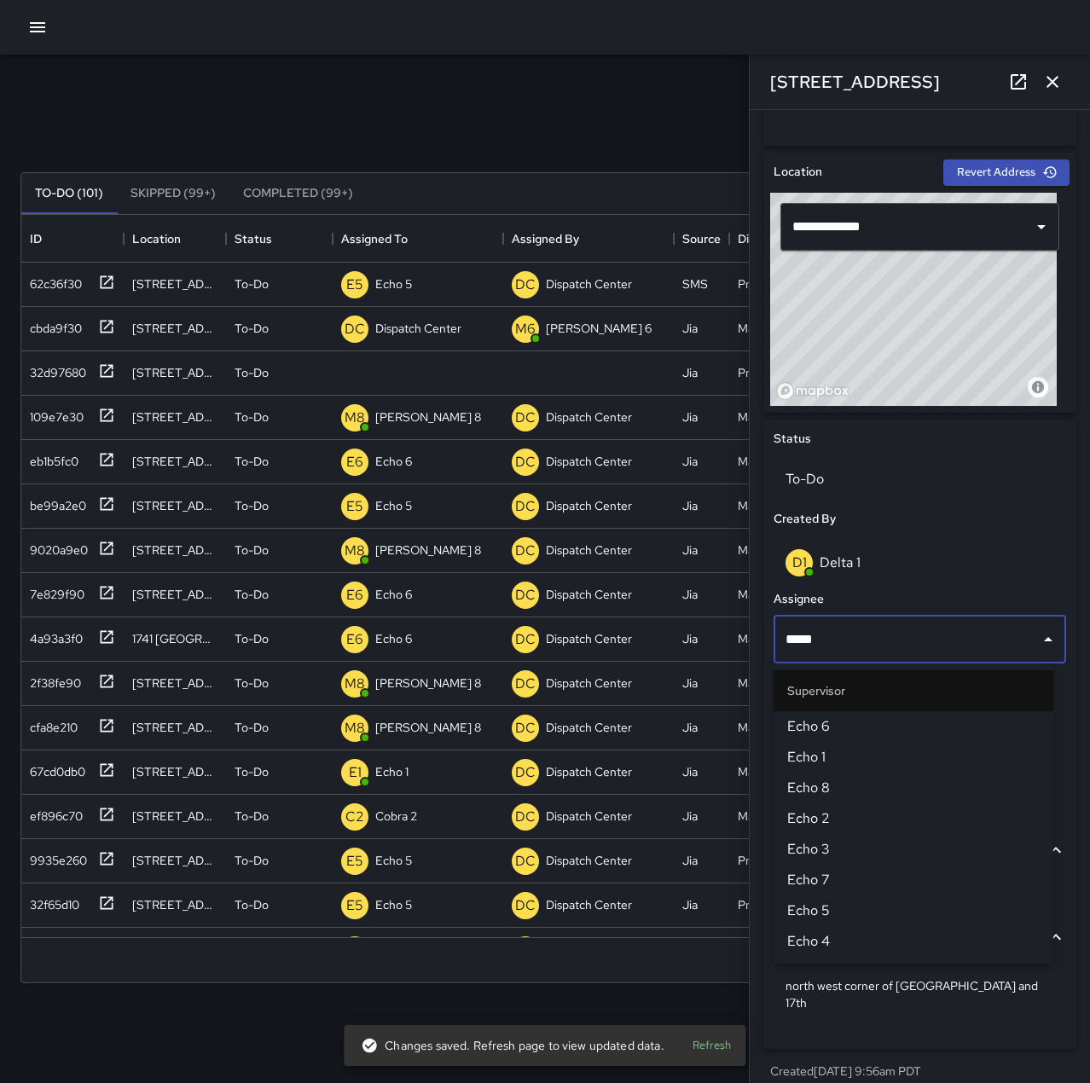
type input "******"
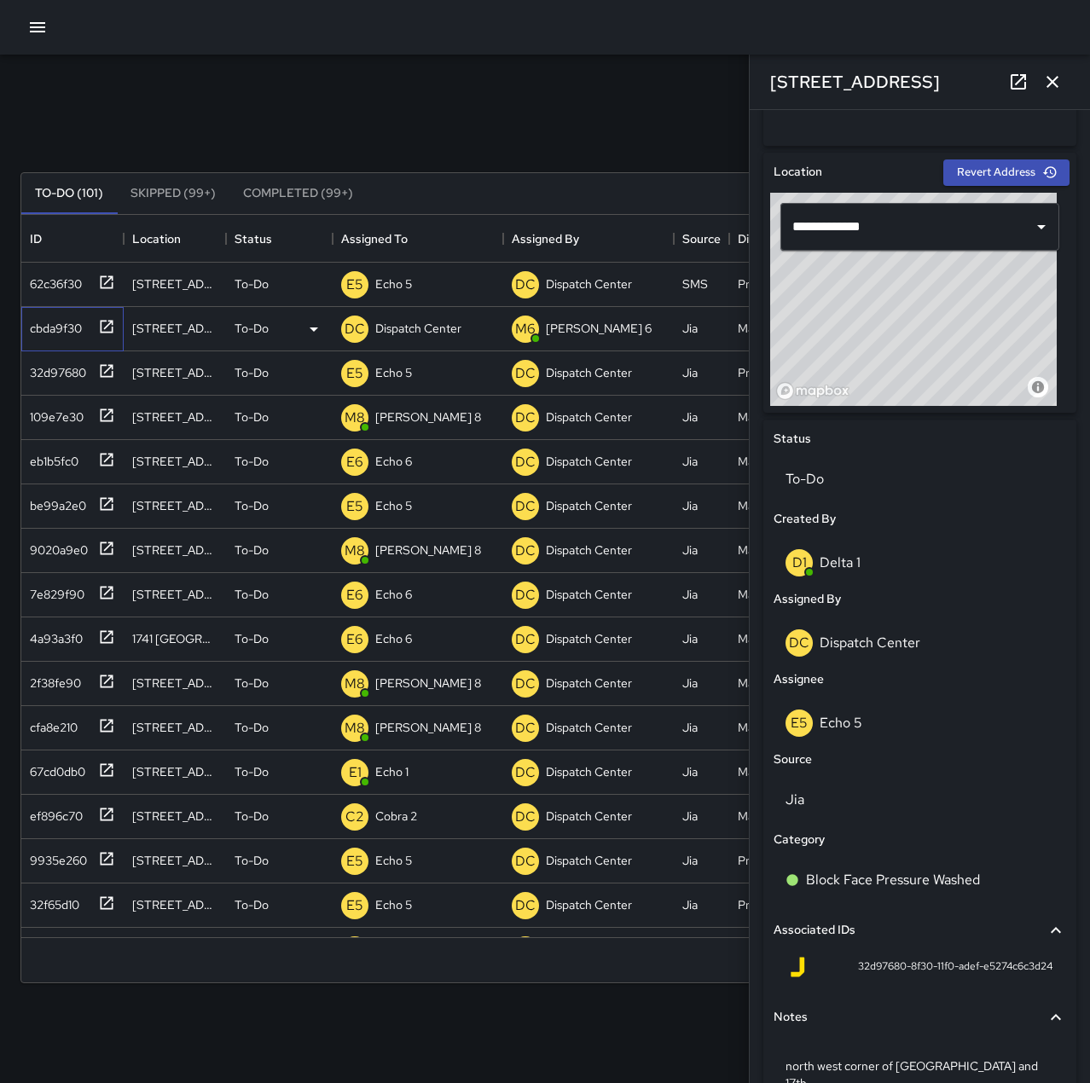
click at [102, 327] on icon at bounding box center [106, 326] width 17 height 17
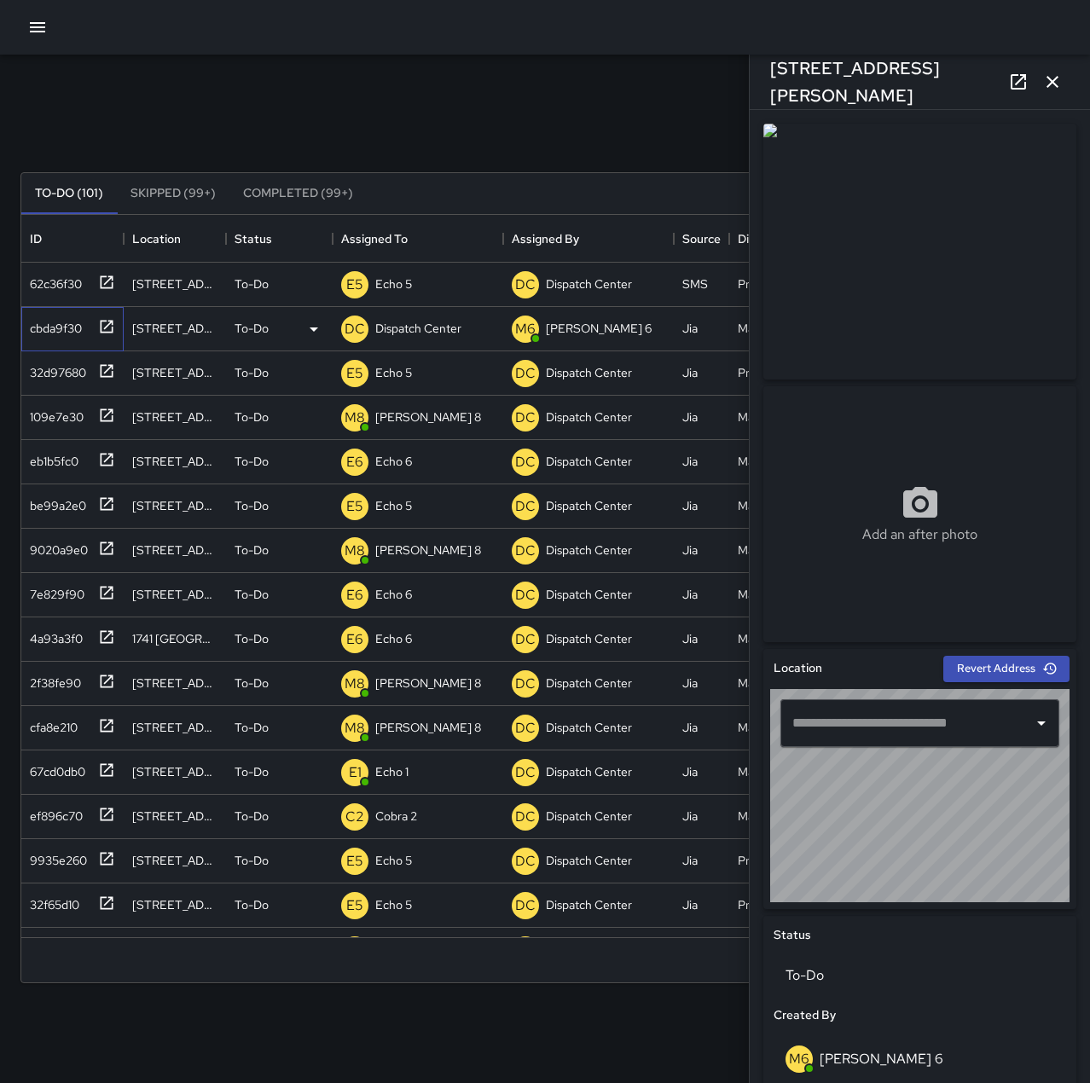
type input "**********"
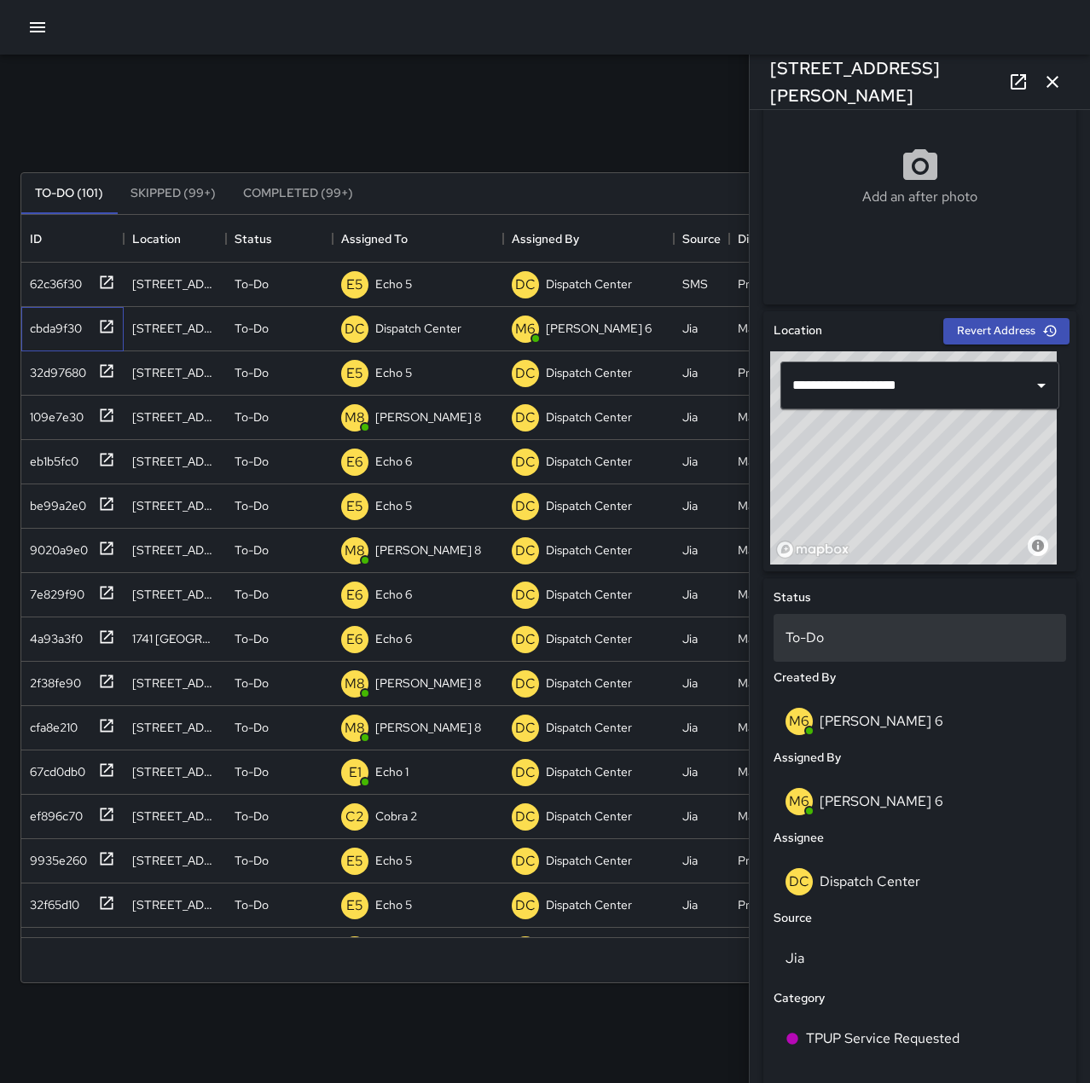
scroll to position [341, 0]
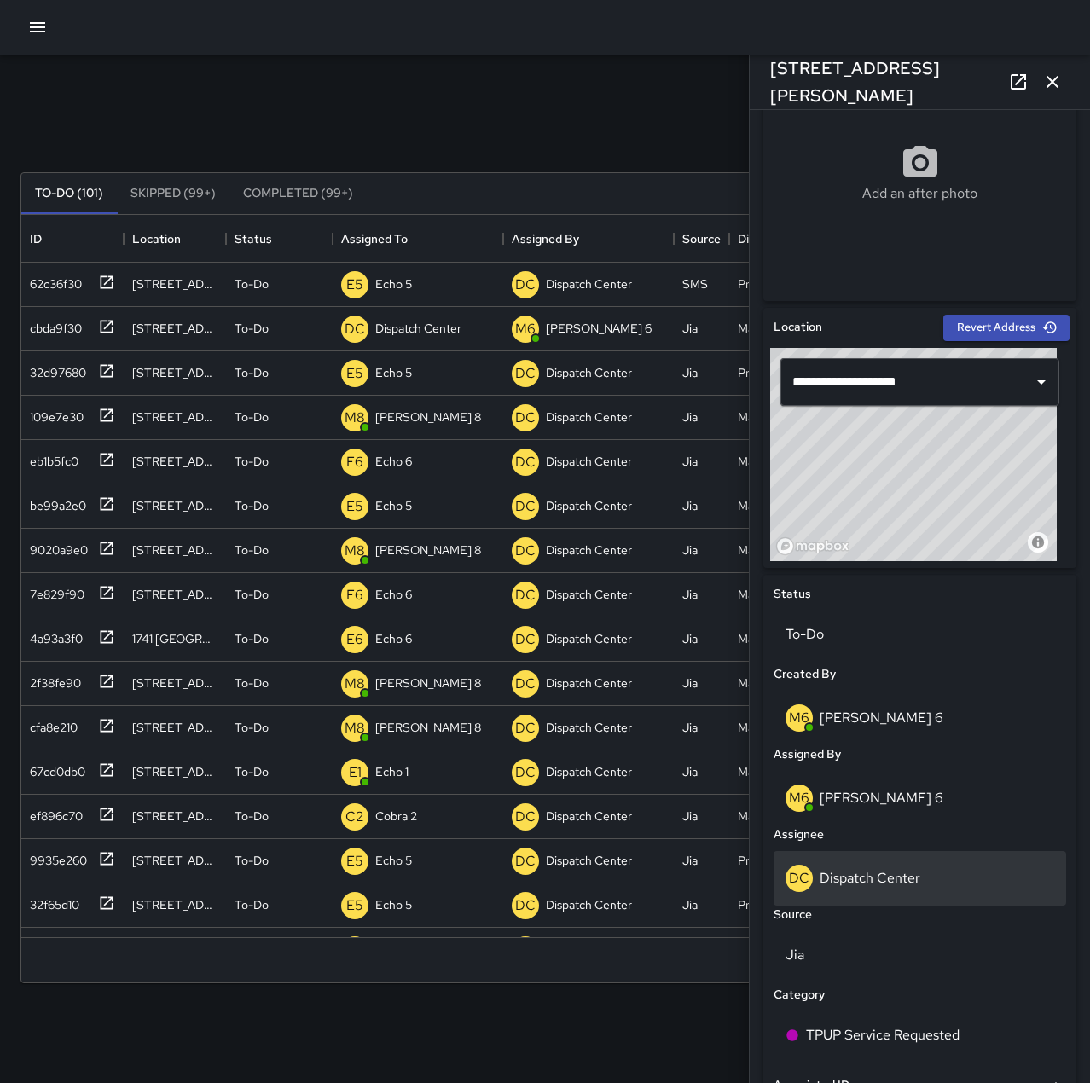
click at [869, 880] on p "Dispatch Center" at bounding box center [870, 878] width 101 height 18
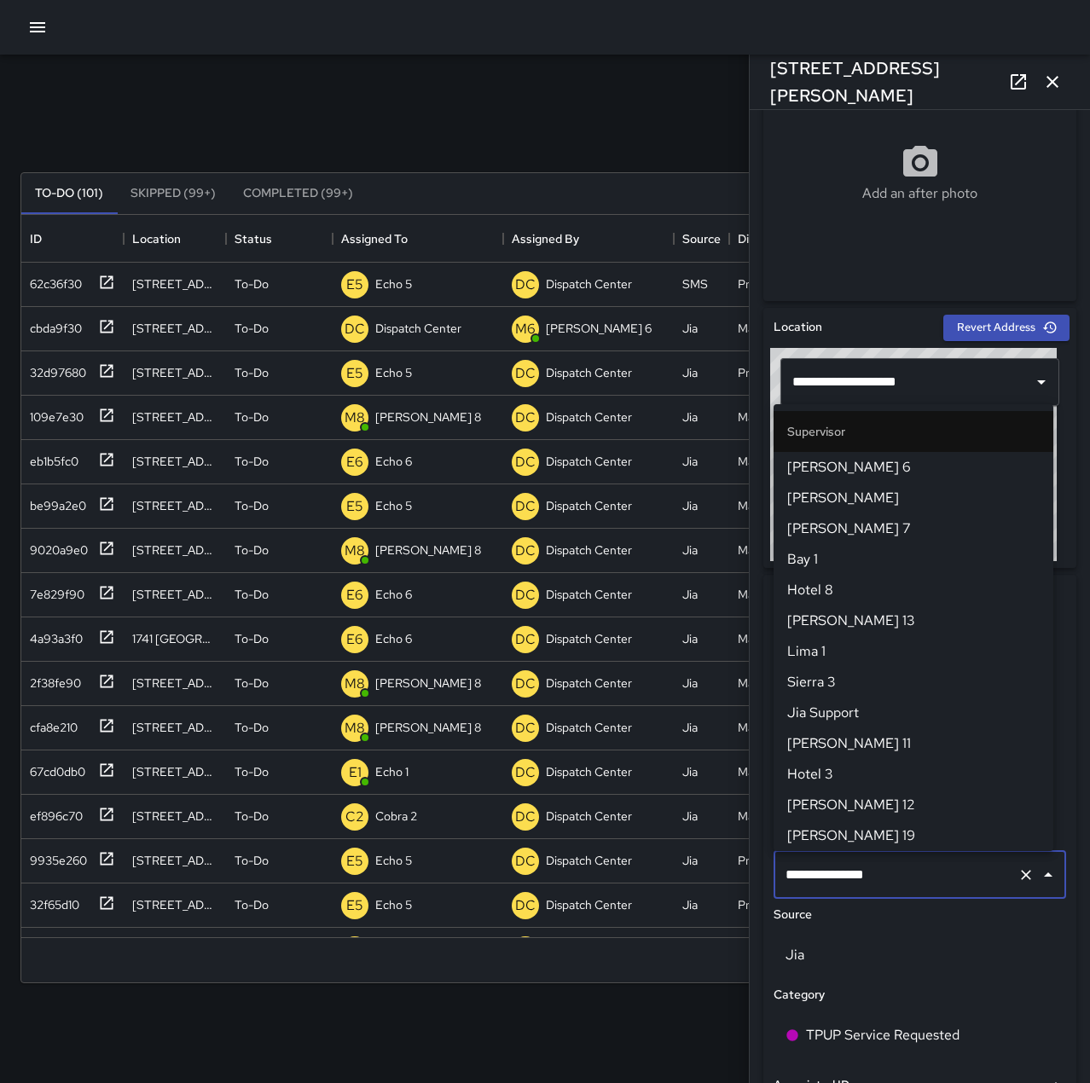
scroll to position [1628, 0]
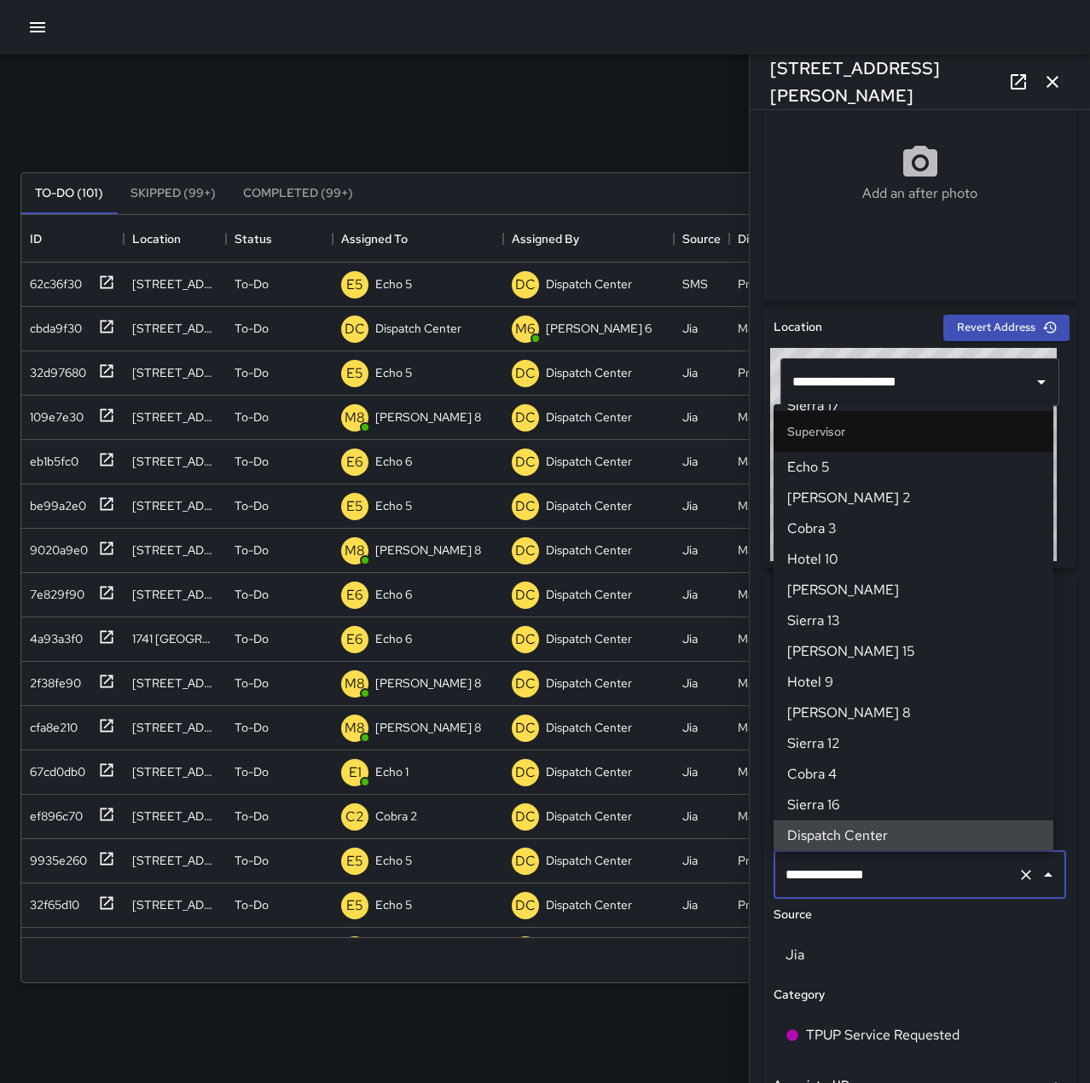
click at [1018, 876] on icon "Clear" at bounding box center [1026, 875] width 17 height 17
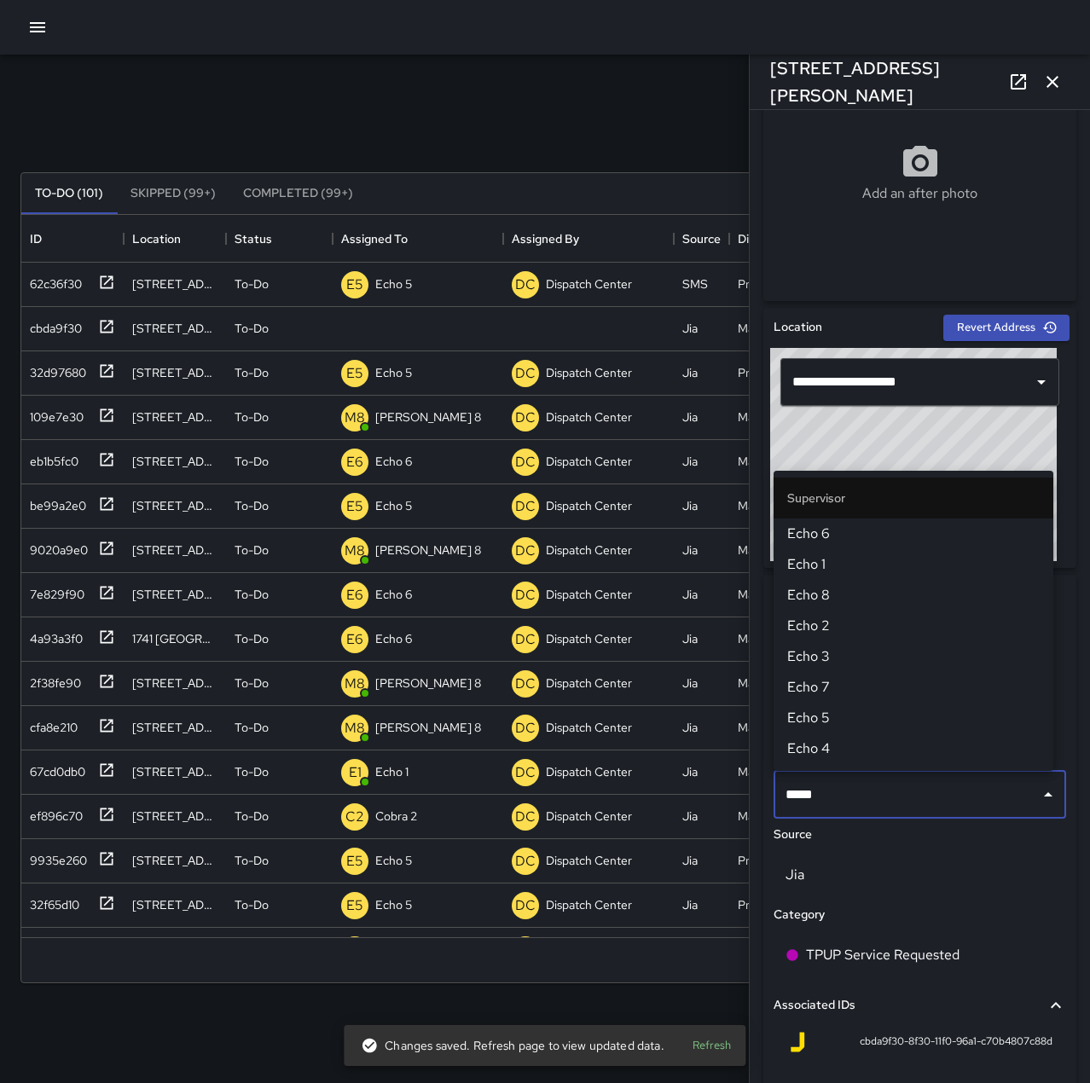
type input "******"
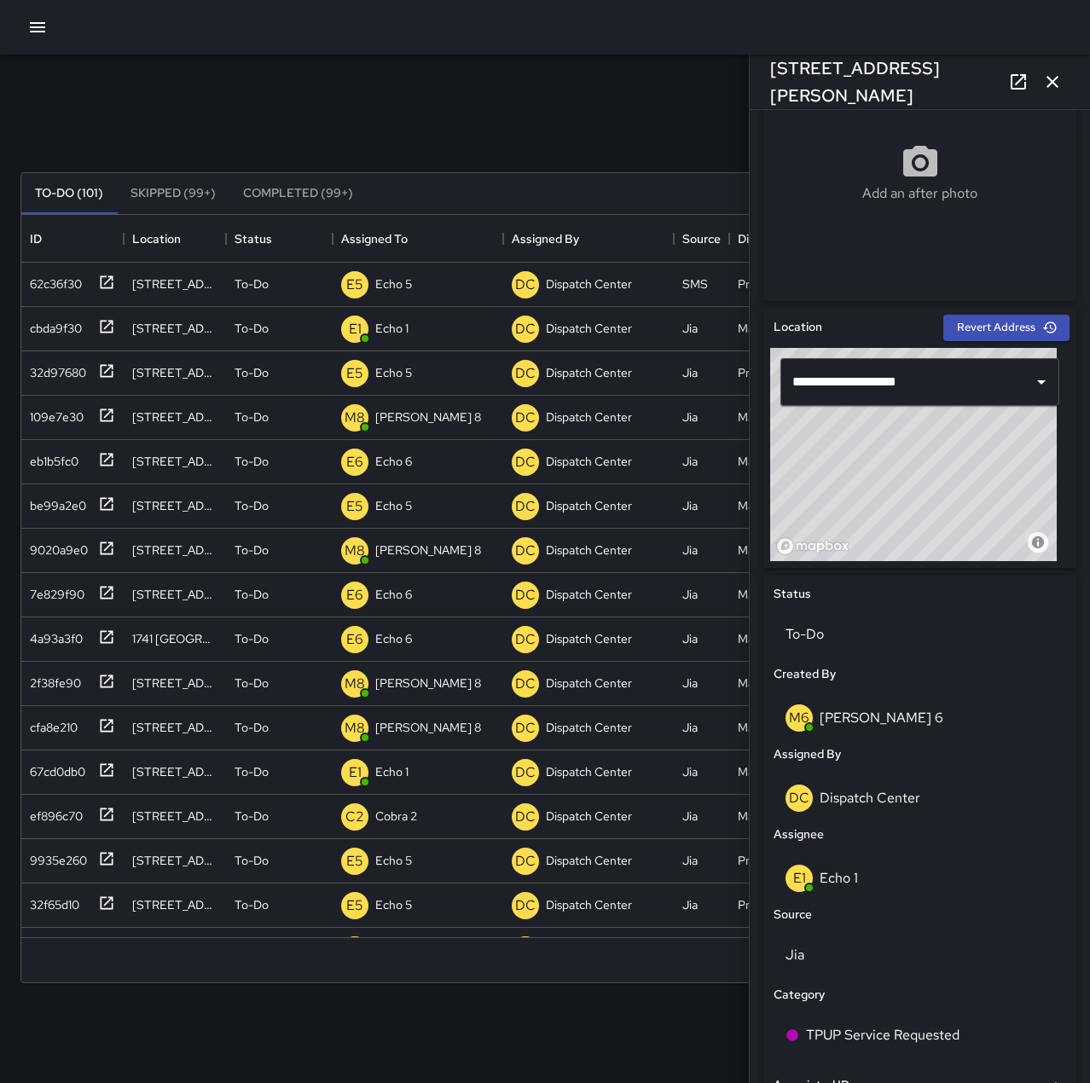
click at [544, 136] on div "Search Search New Task" at bounding box center [545, 131] width 1056 height 89
click at [1052, 78] on icon "button" at bounding box center [1052, 82] width 20 height 20
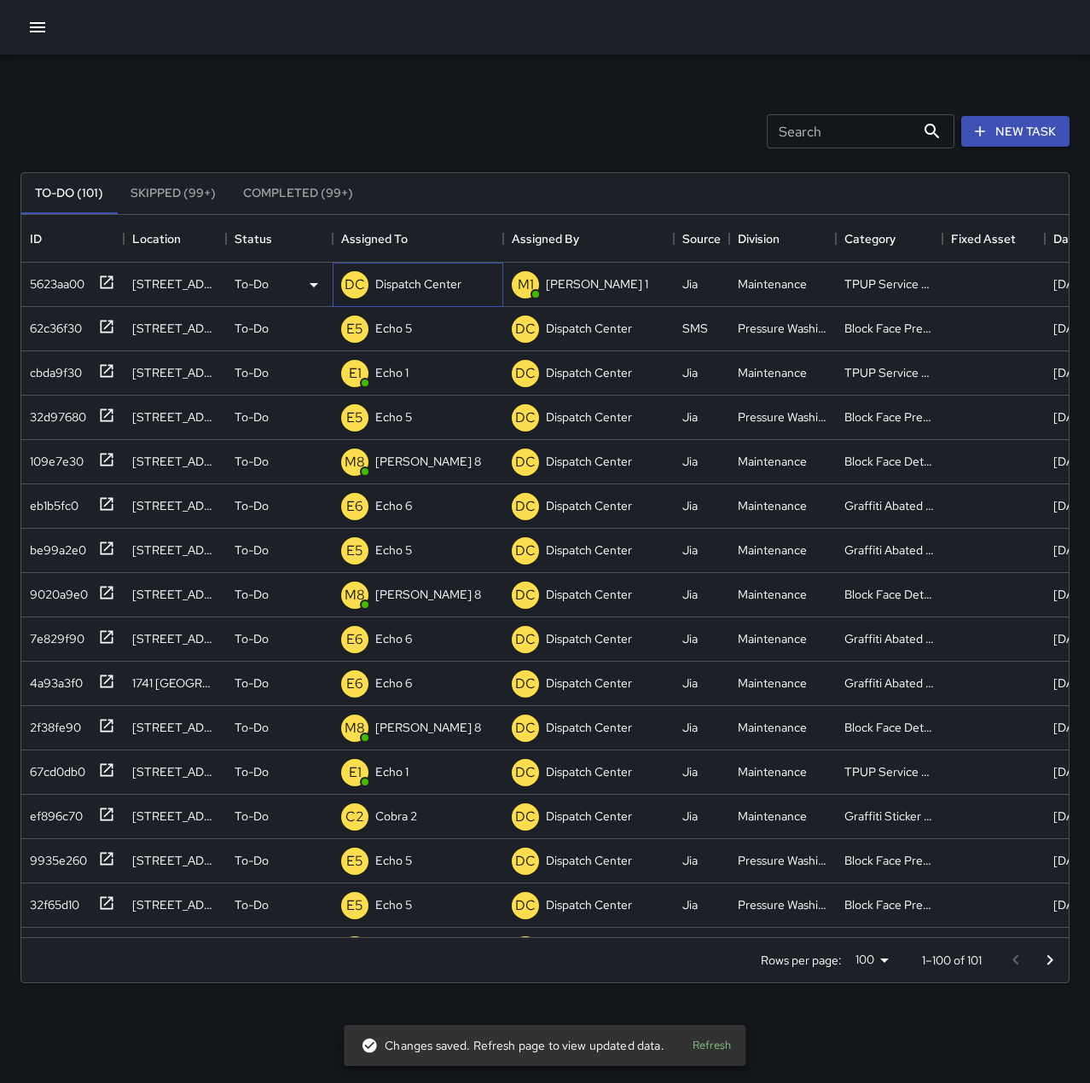
click at [429, 281] on p "Dispatch Center" at bounding box center [418, 284] width 86 height 17
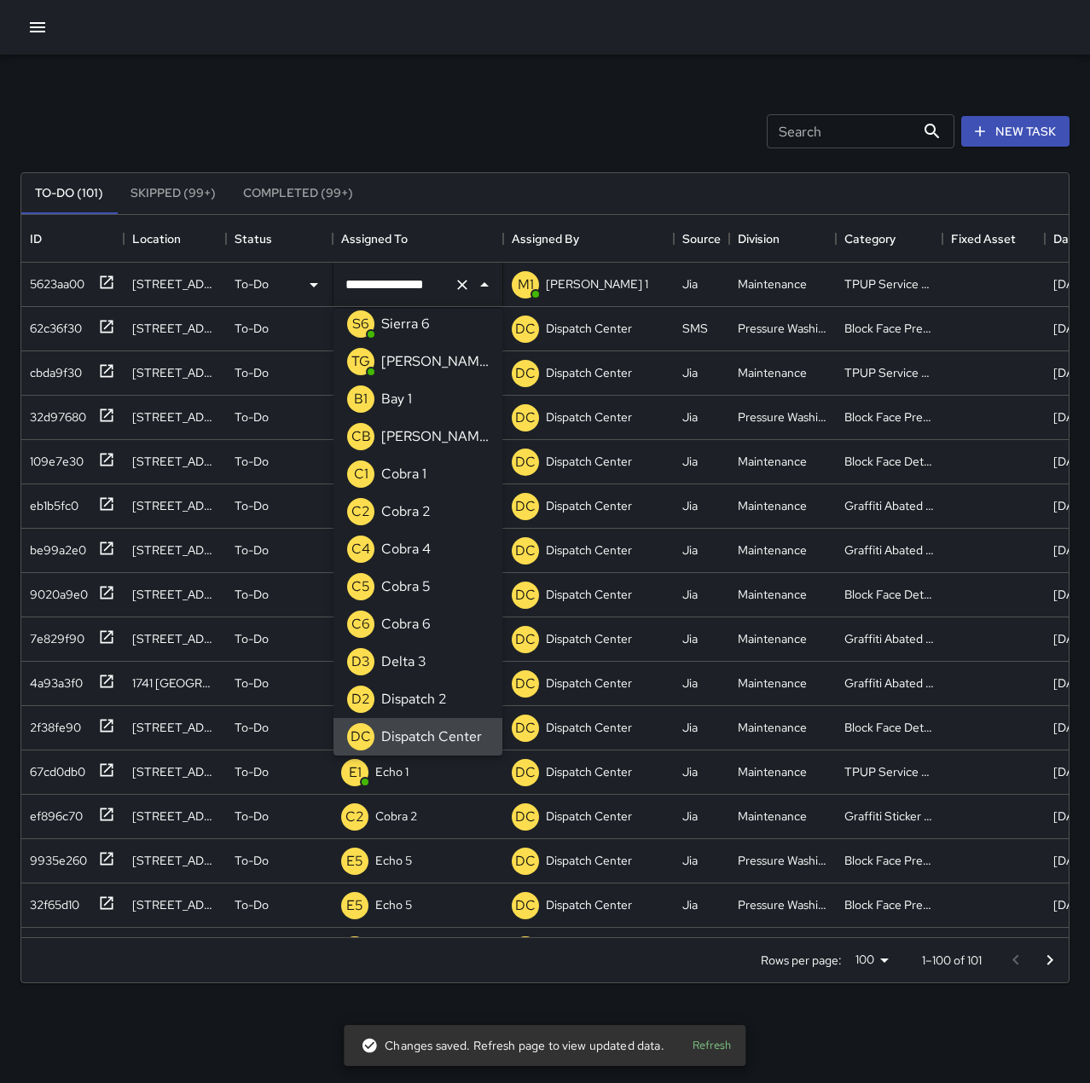
click at [467, 285] on icon "Clear" at bounding box center [462, 284] width 17 height 17
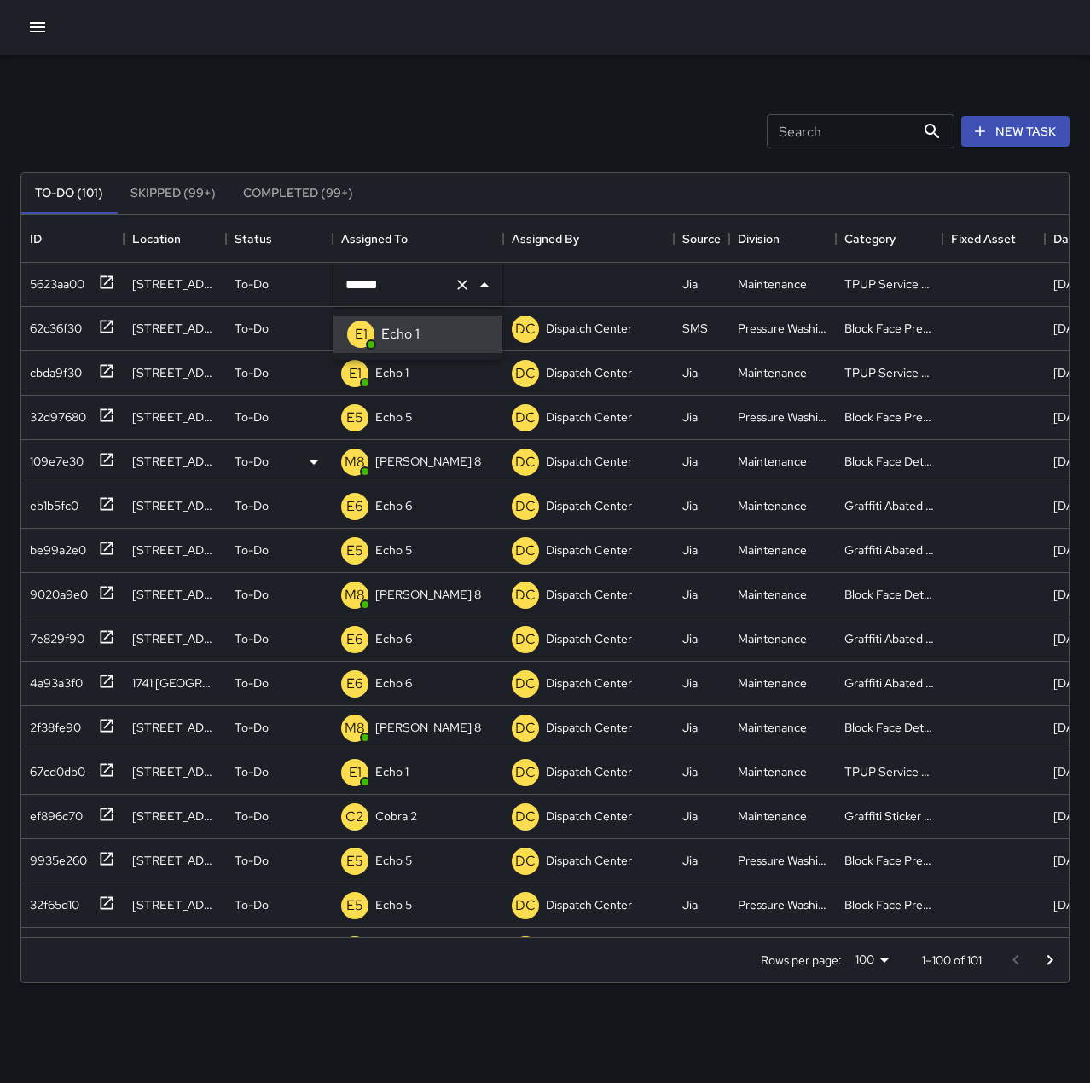
type input "******"
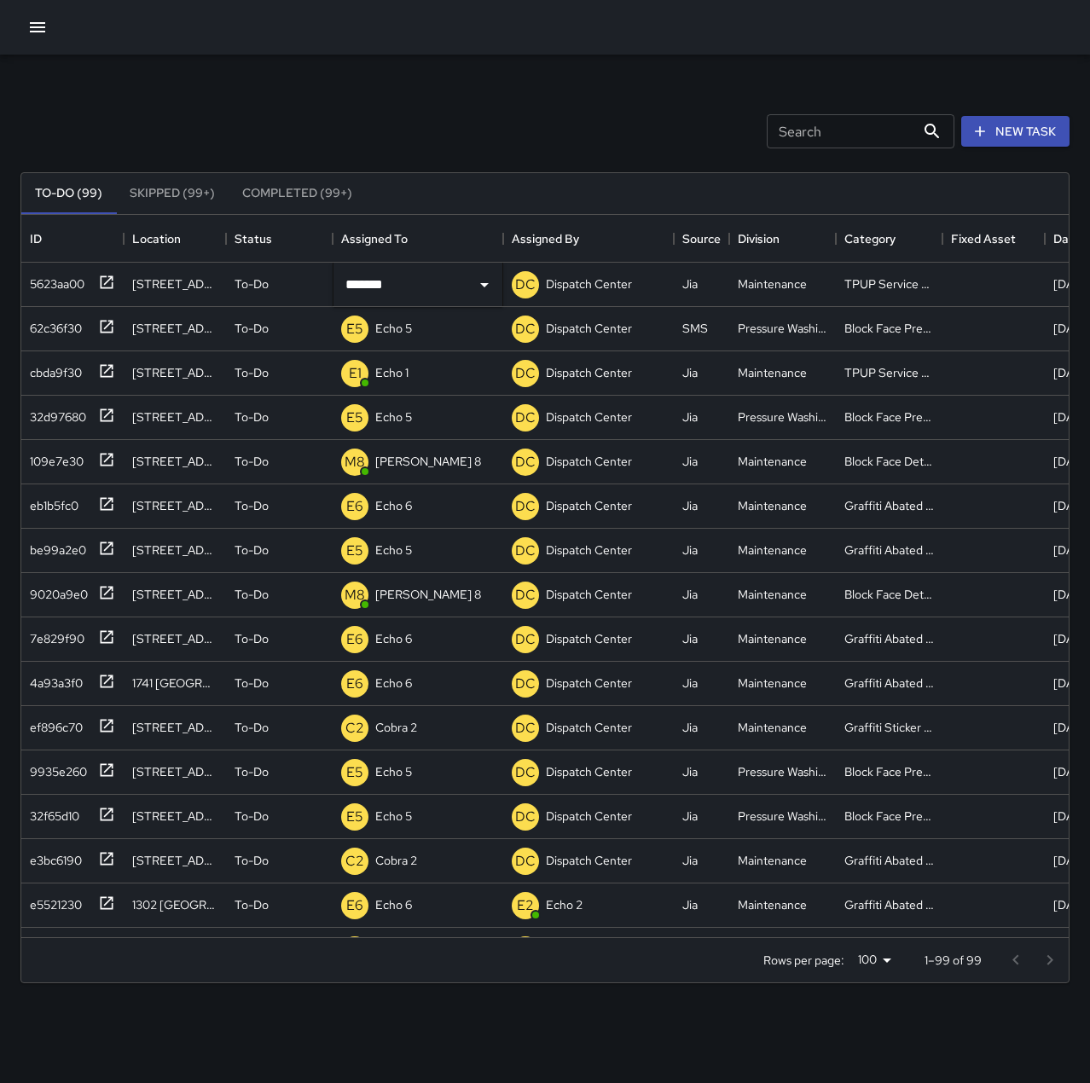
click at [463, 101] on div "Search Search New Task" at bounding box center [545, 131] width 1056 height 89
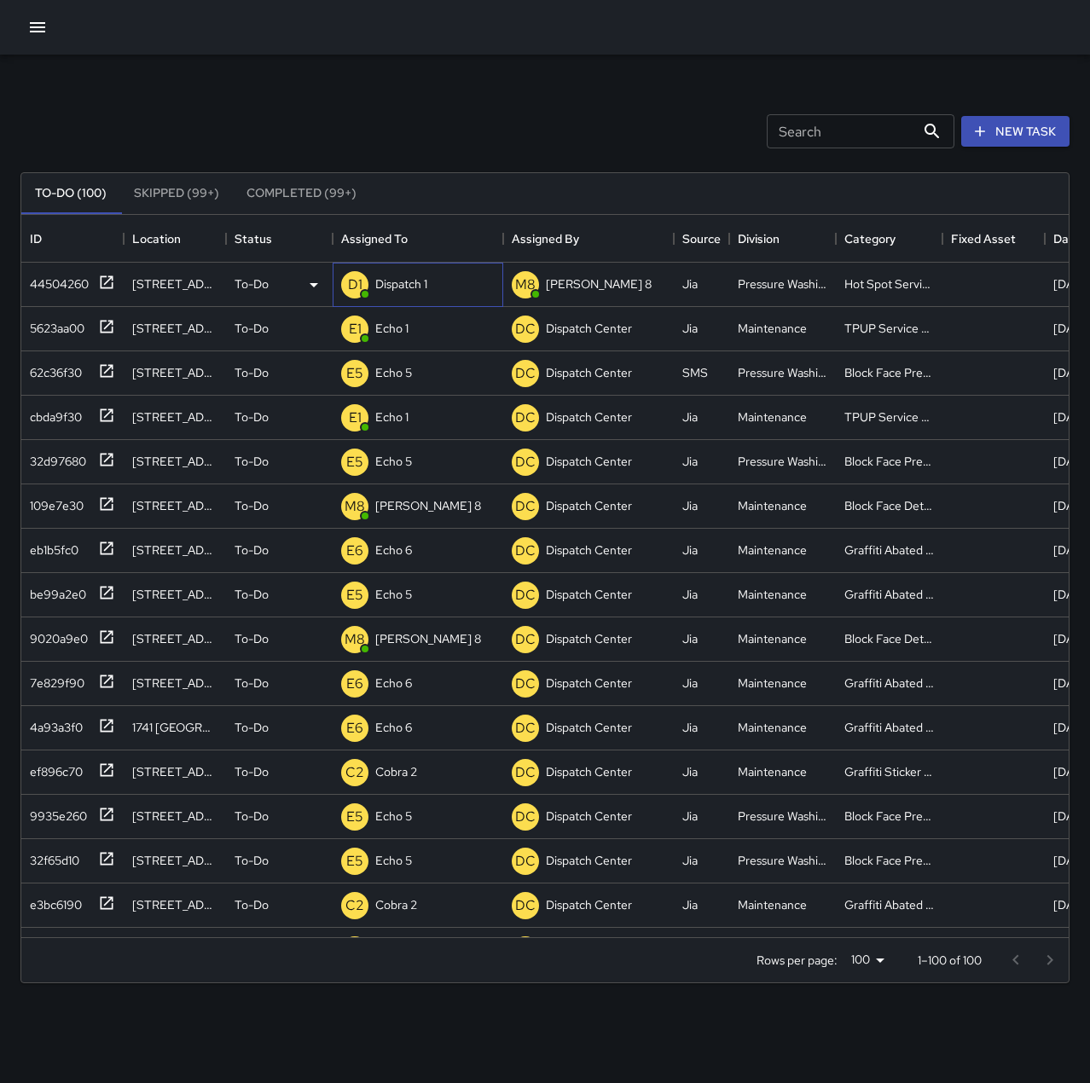
click at [401, 278] on p "Dispatch 1" at bounding box center [401, 284] width 52 height 17
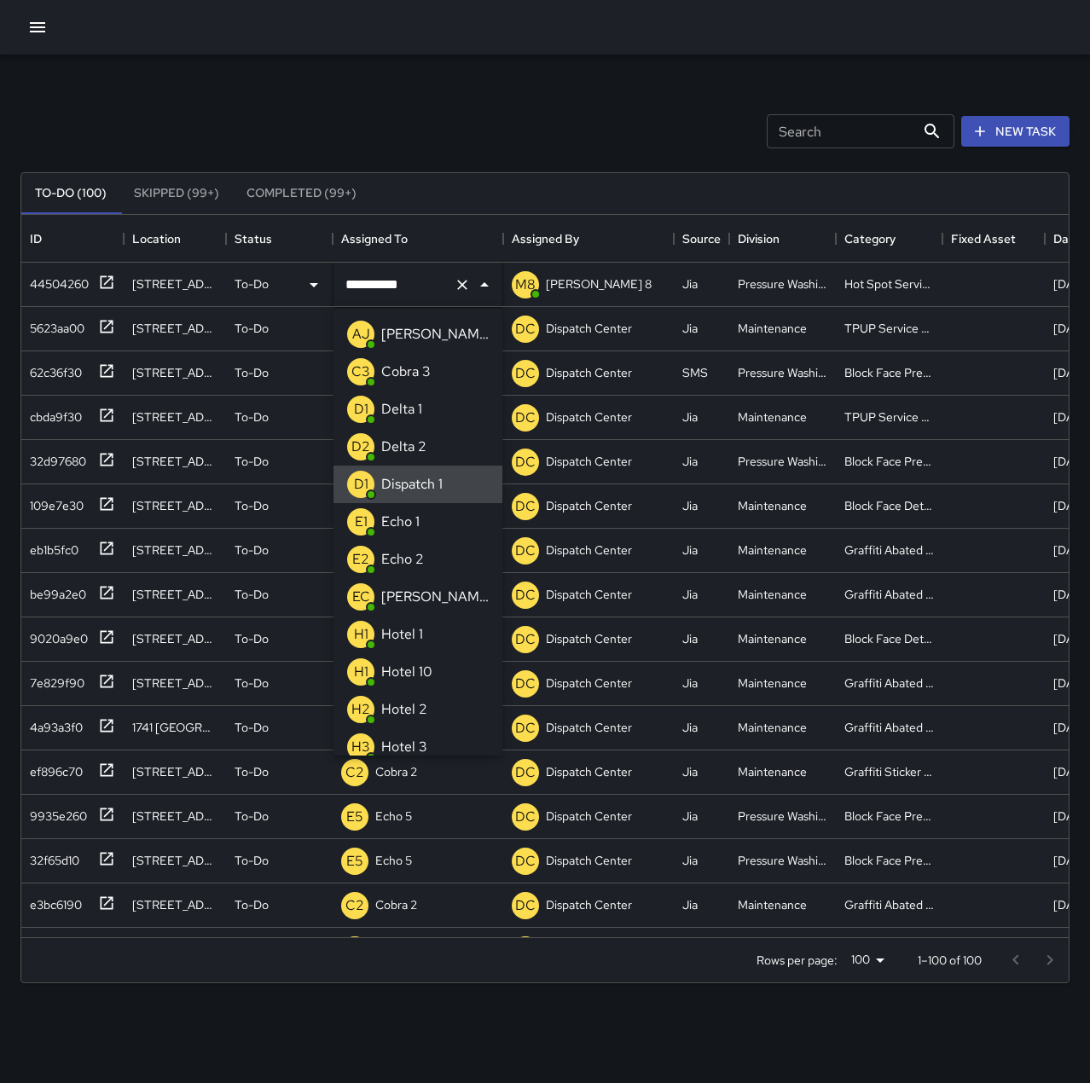
click at [467, 291] on icon "Clear" at bounding box center [462, 284] width 17 height 17
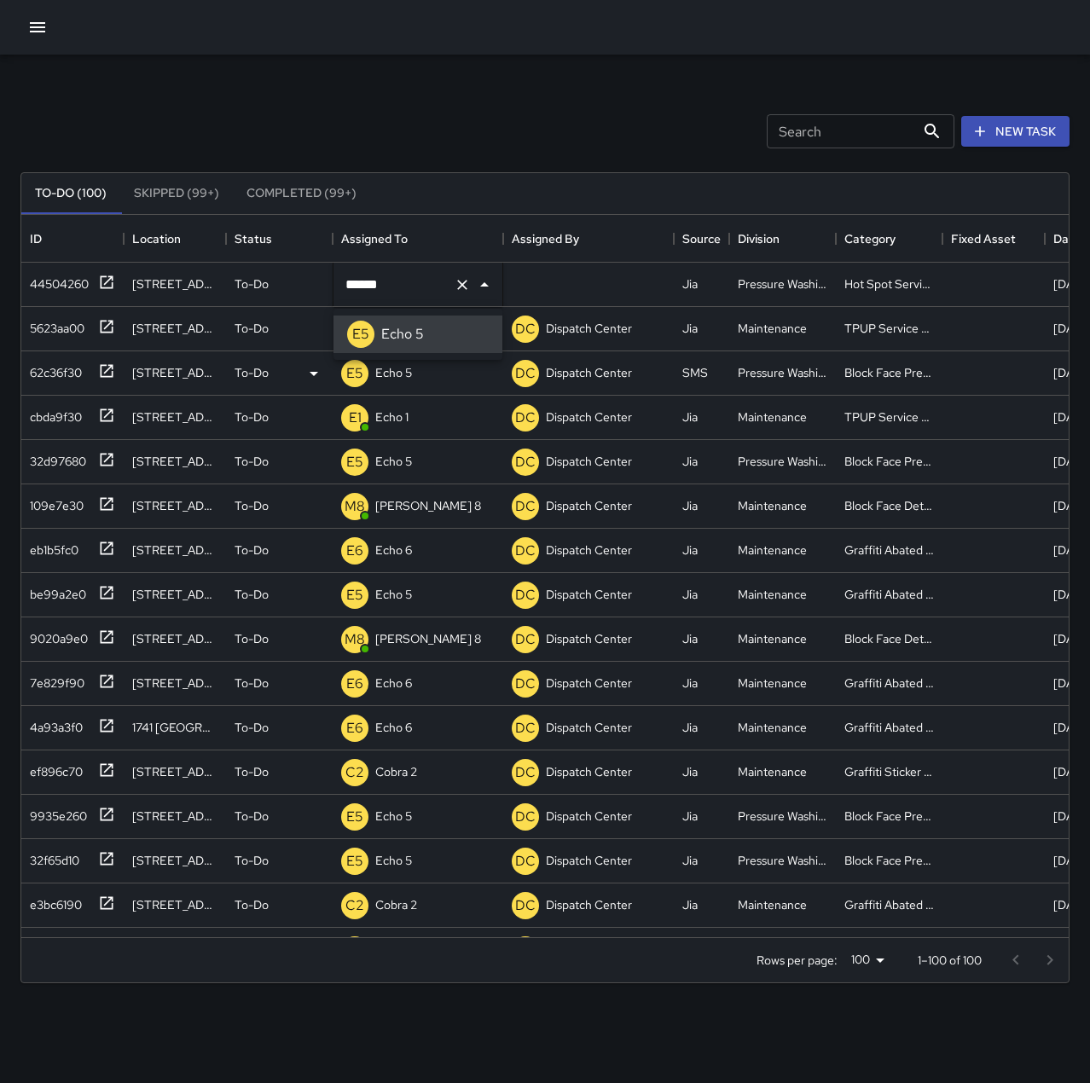
type input "******"
drag, startPoint x: 350, startPoint y: 80, endPoint x: 327, endPoint y: 88, distance: 24.3
click at [349, 80] on div "Search Search New Task To-Do (100) Skipped (99+) Completed (99+) ID Location St…" at bounding box center [545, 531] width 1090 height 953
click at [43, 282] on div "44504260" at bounding box center [56, 281] width 66 height 24
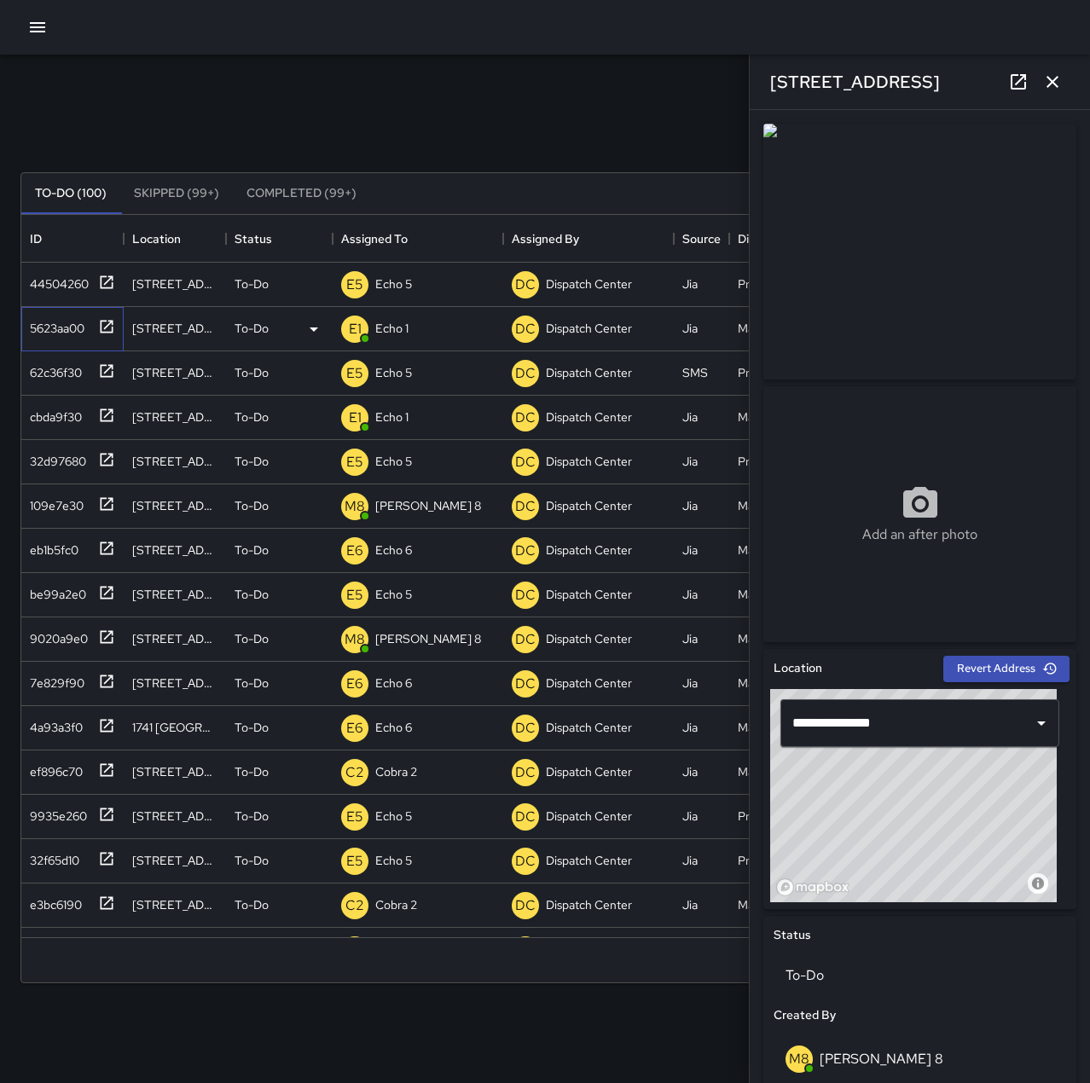
click at [58, 328] on div "5623aa00" at bounding box center [53, 325] width 61 height 24
click at [1055, 87] on icon "button" at bounding box center [1052, 82] width 20 height 20
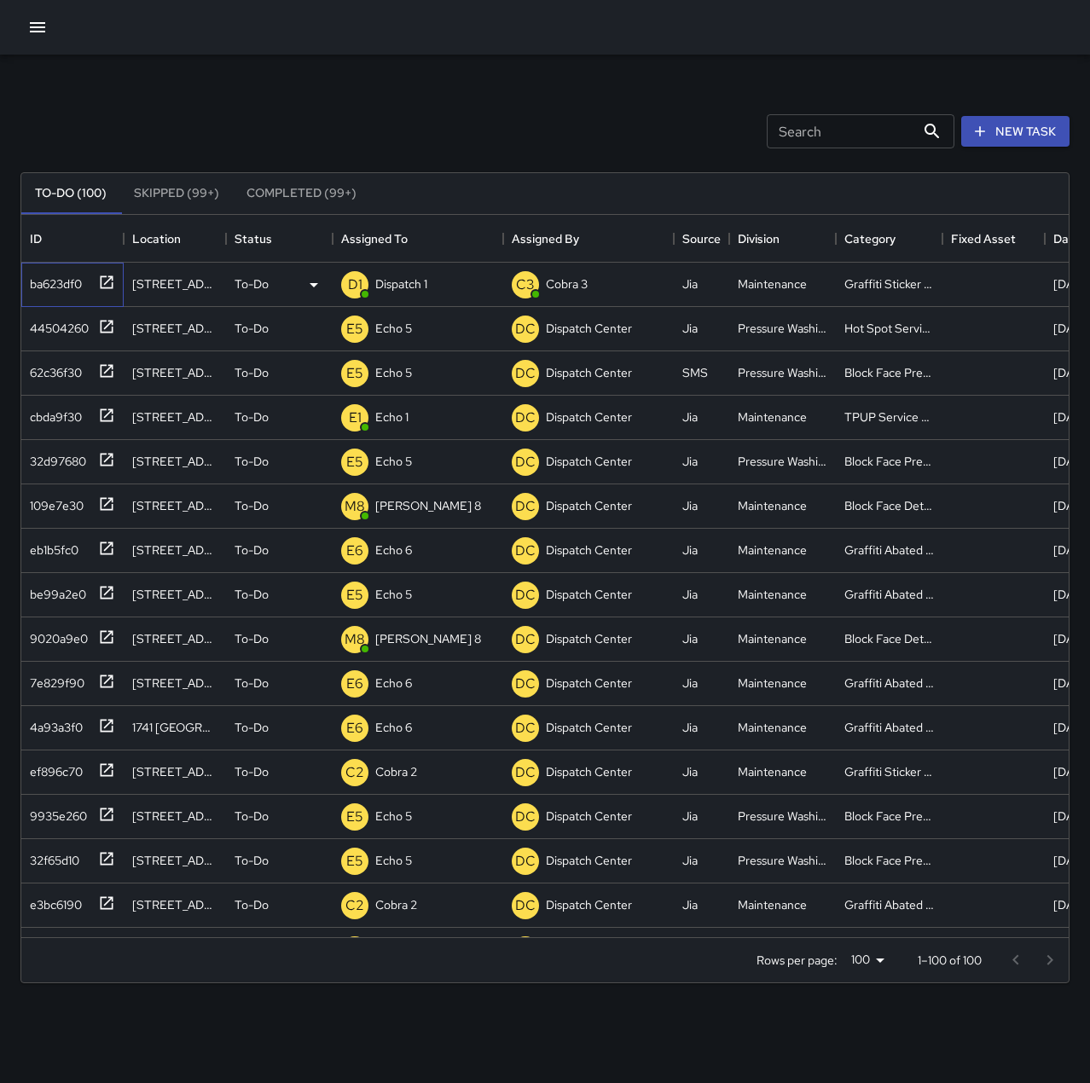
click at [82, 279] on div "ba623df0" at bounding box center [52, 281] width 59 height 24
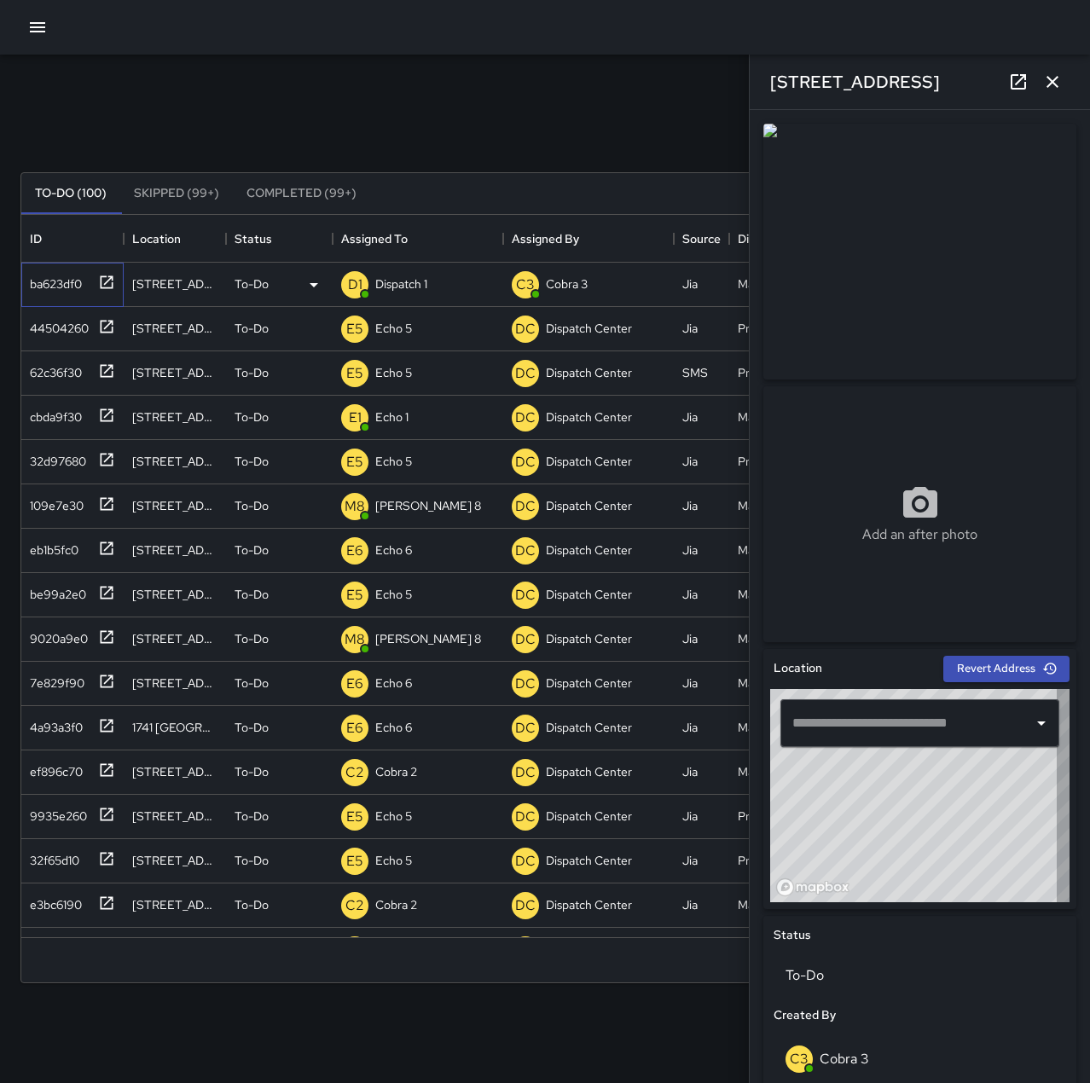
type input "**********"
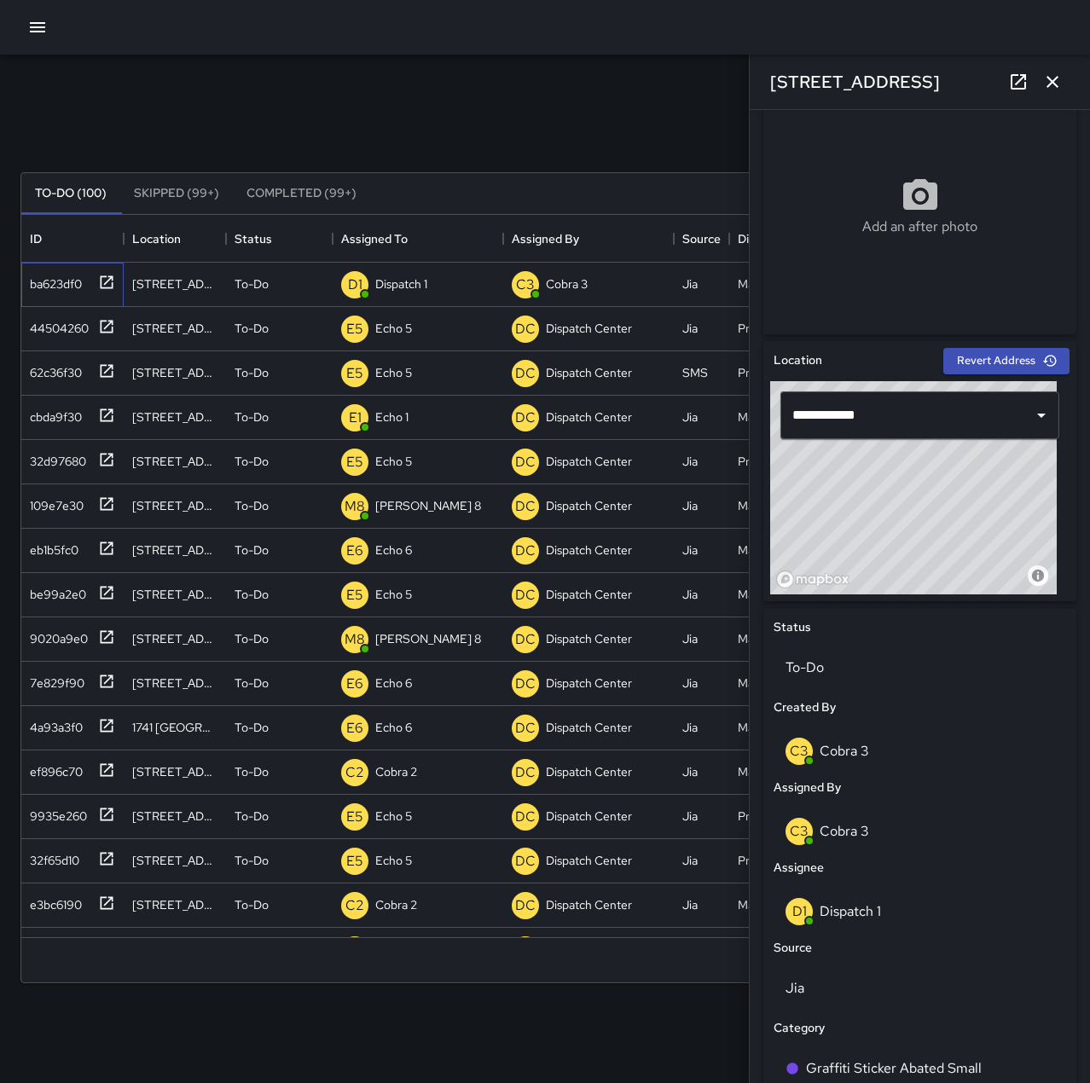
scroll to position [341, 0]
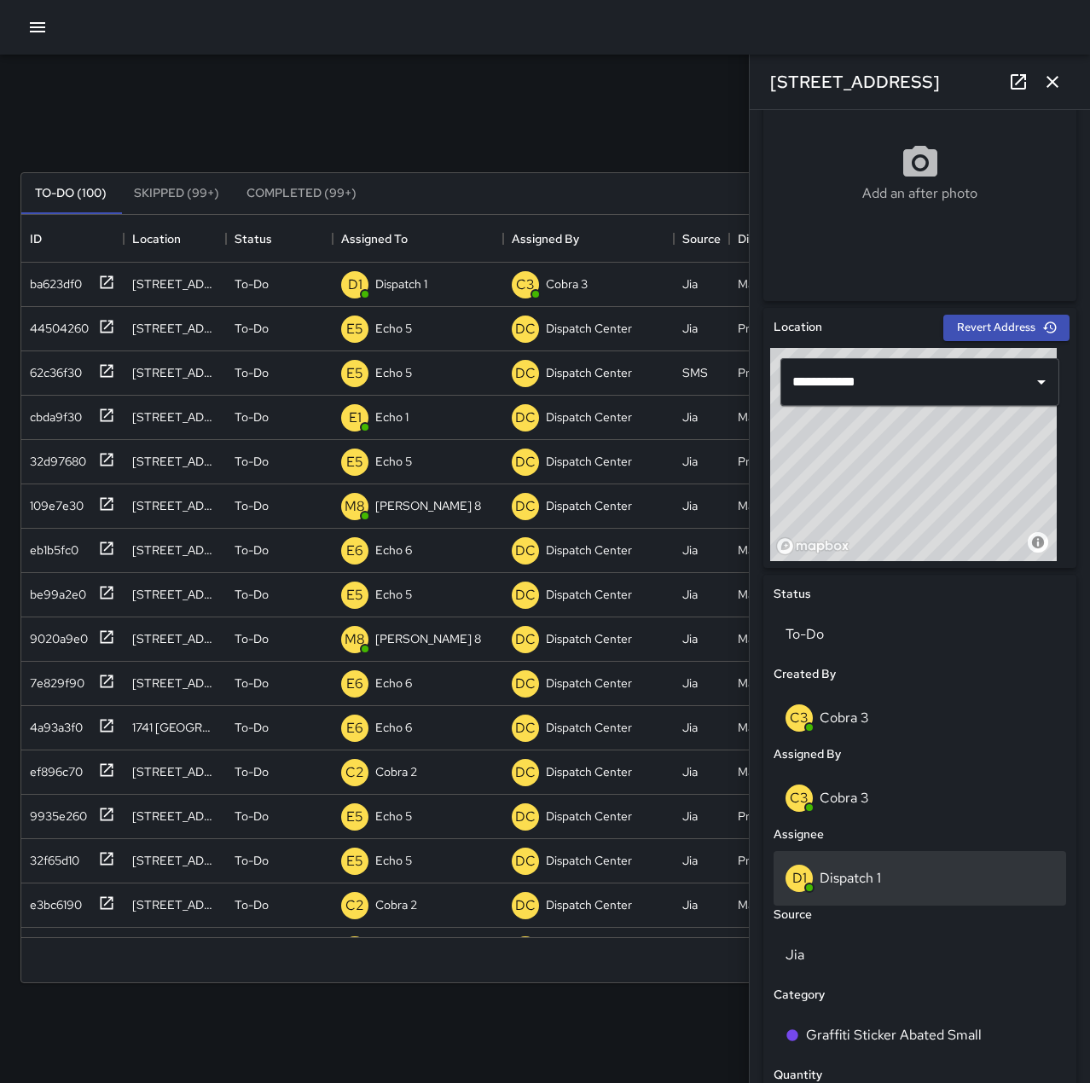
click at [897, 878] on div "D1 Dispatch 1" at bounding box center [920, 878] width 269 height 27
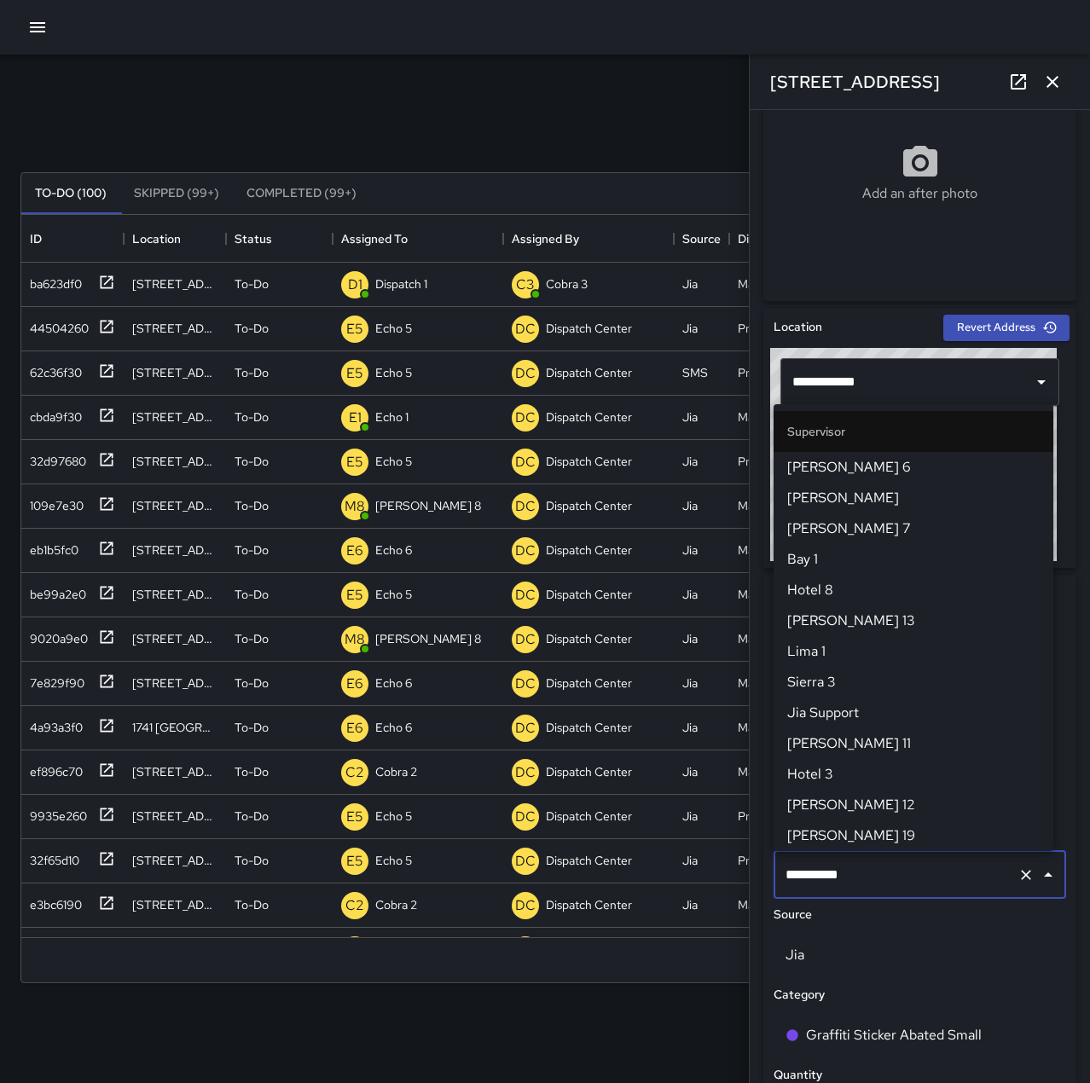
scroll to position [1013, 0]
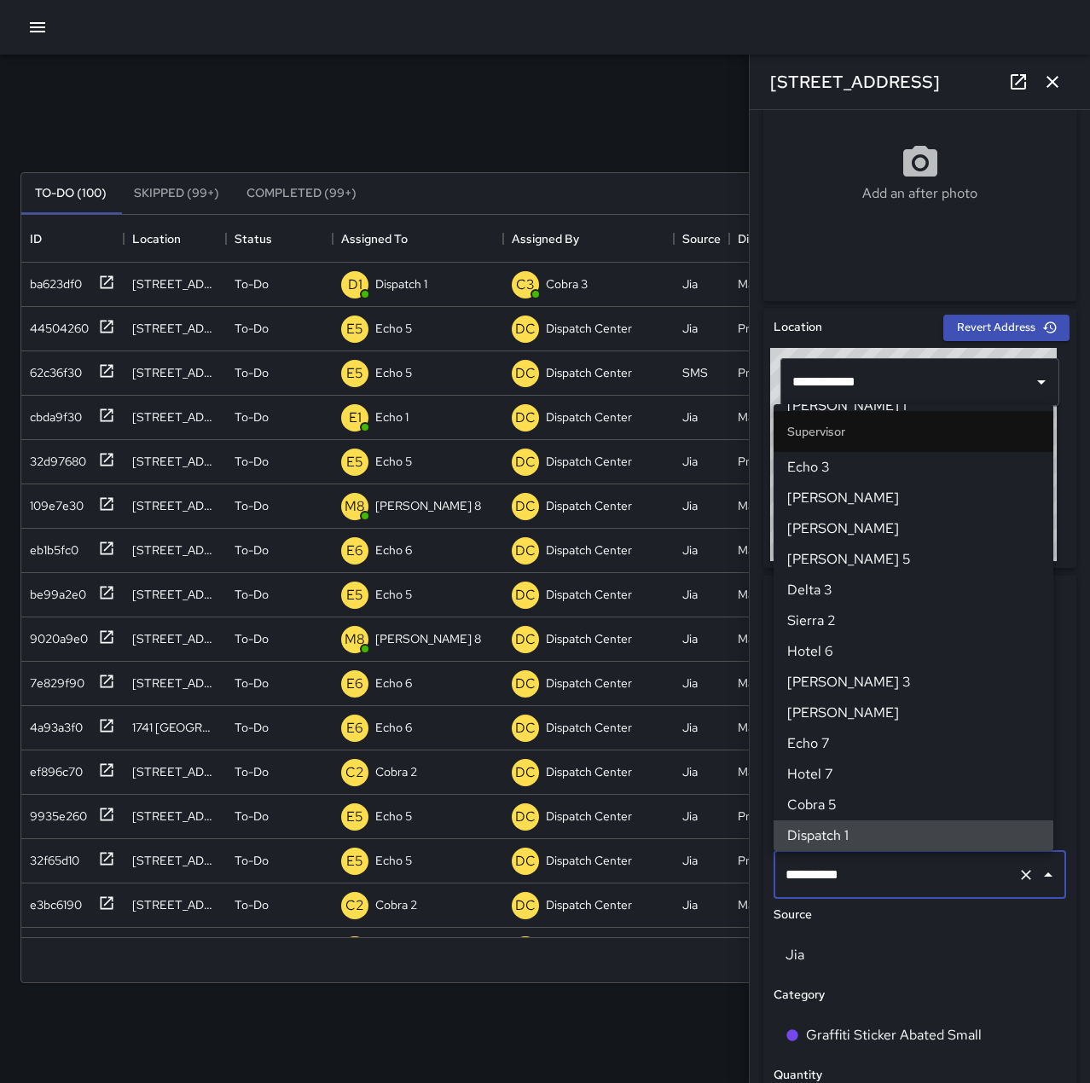
click at [1018, 877] on icon "Clear" at bounding box center [1026, 875] width 17 height 17
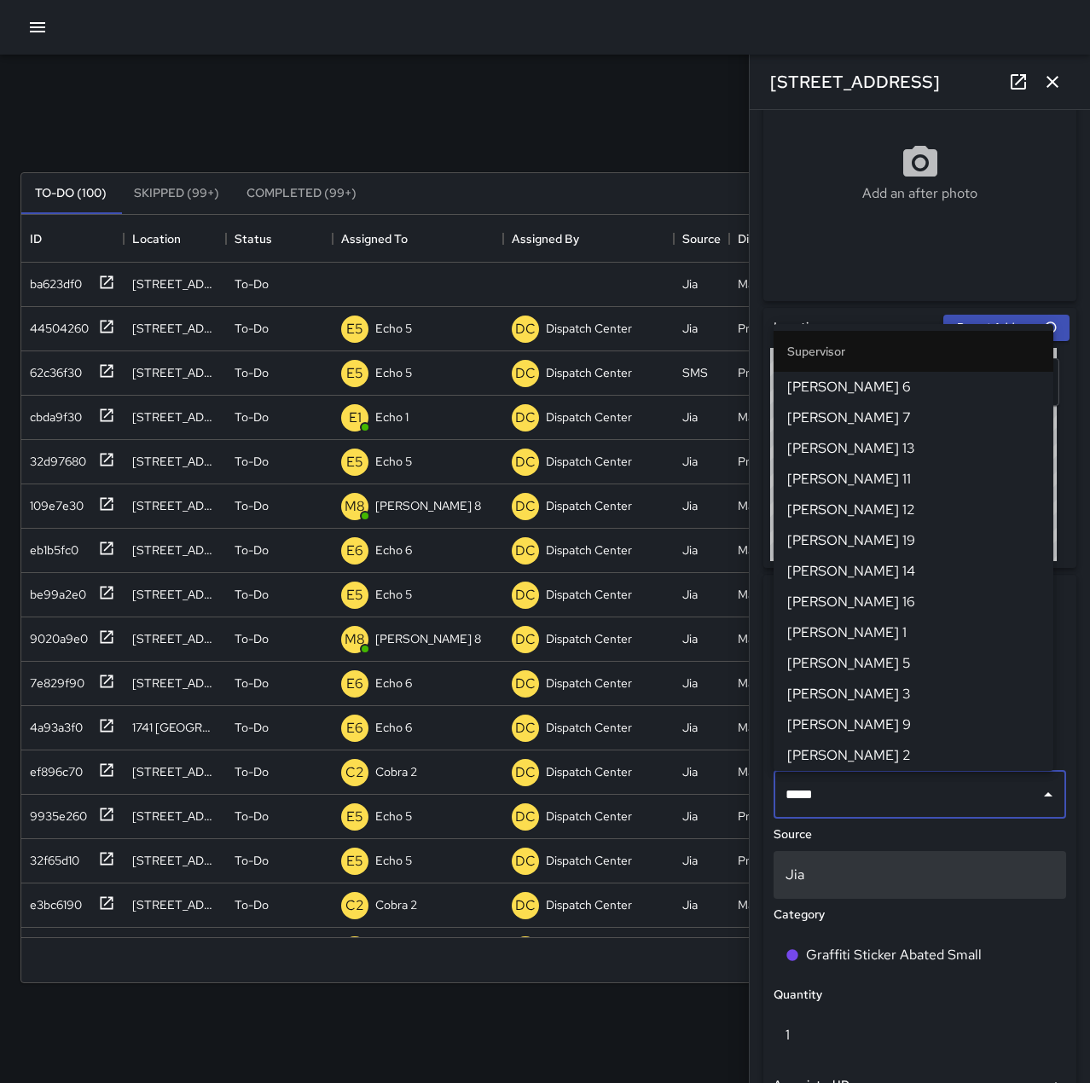
type input "******"
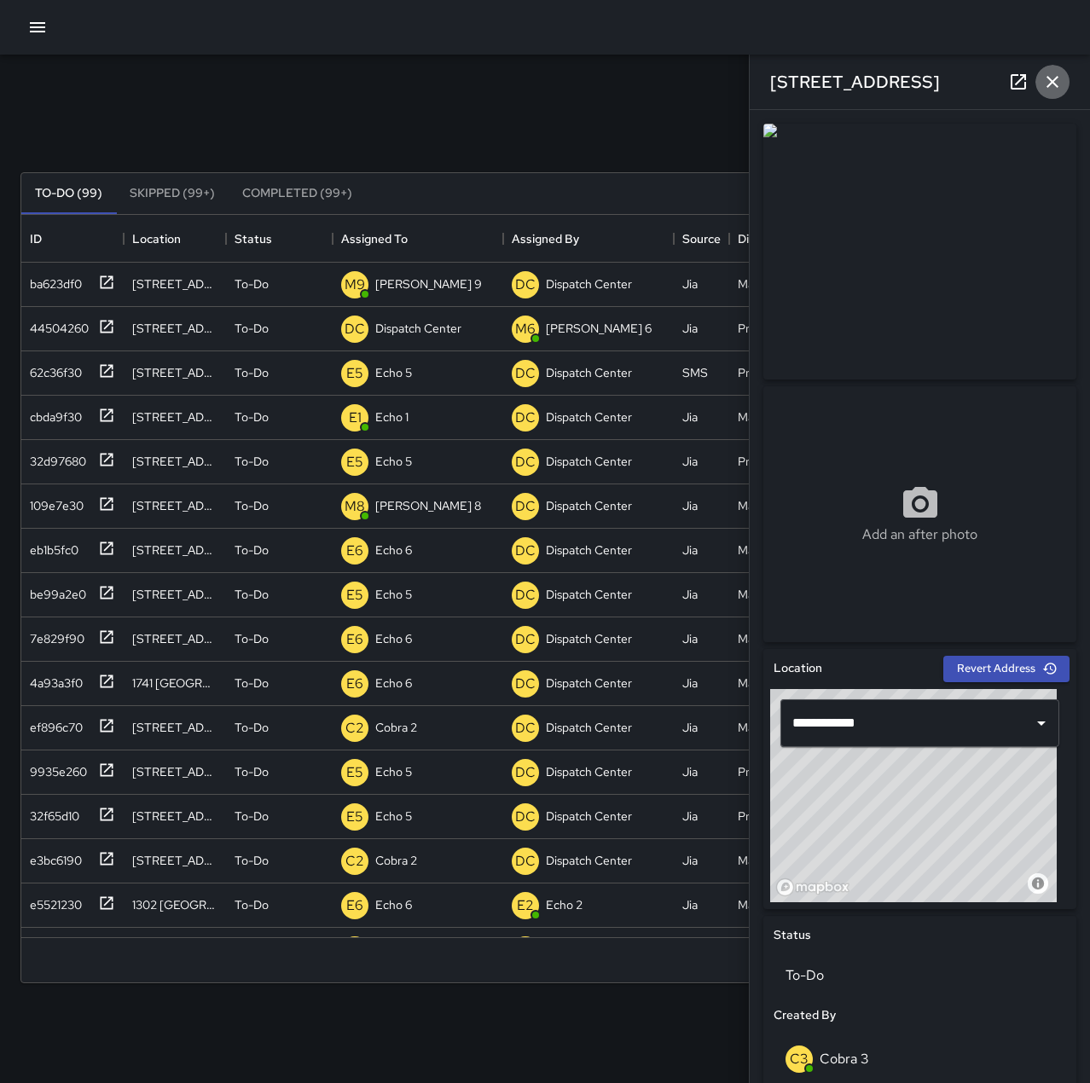
click at [1050, 73] on icon "button" at bounding box center [1052, 82] width 20 height 20
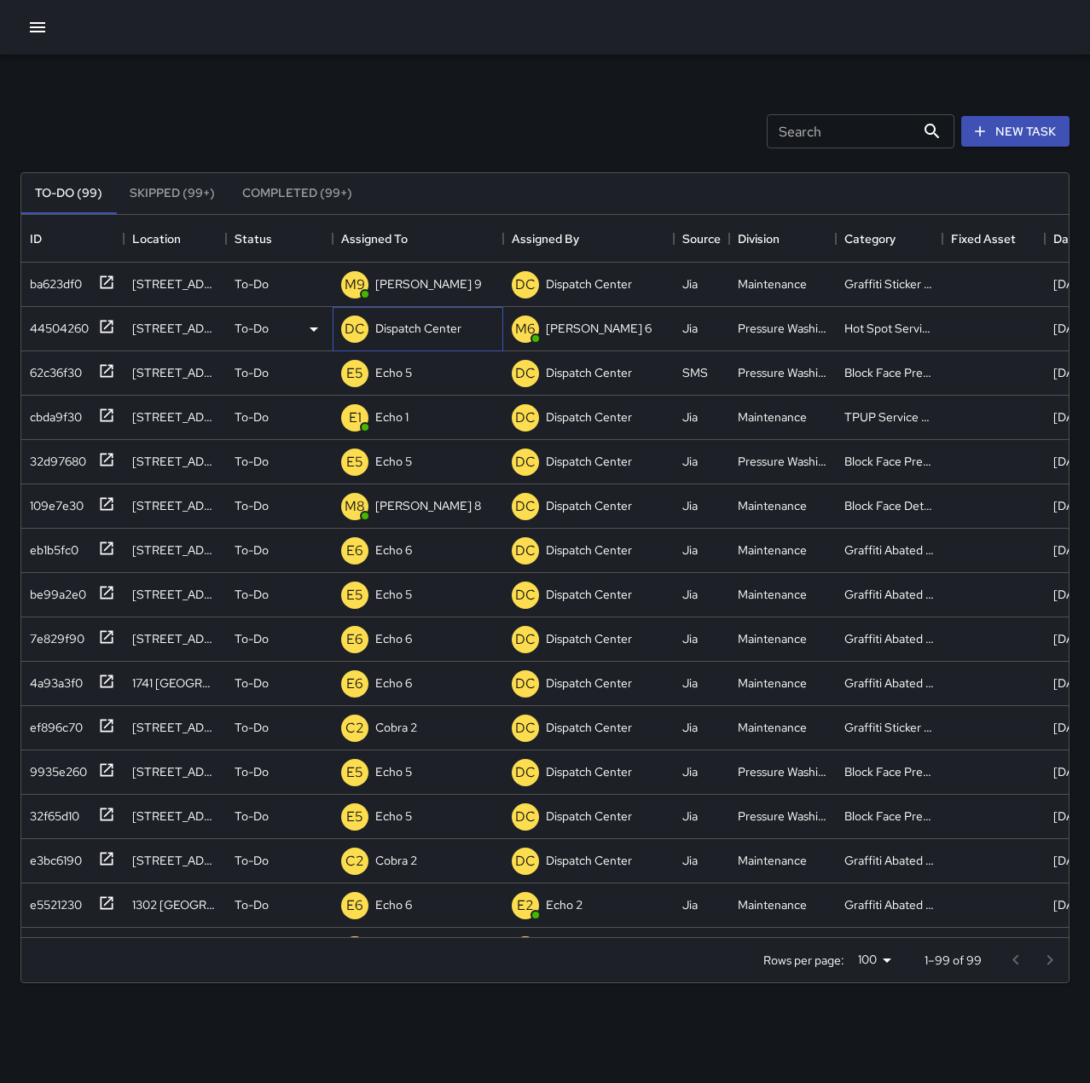
click at [436, 333] on p "Dispatch Center" at bounding box center [418, 328] width 86 height 17
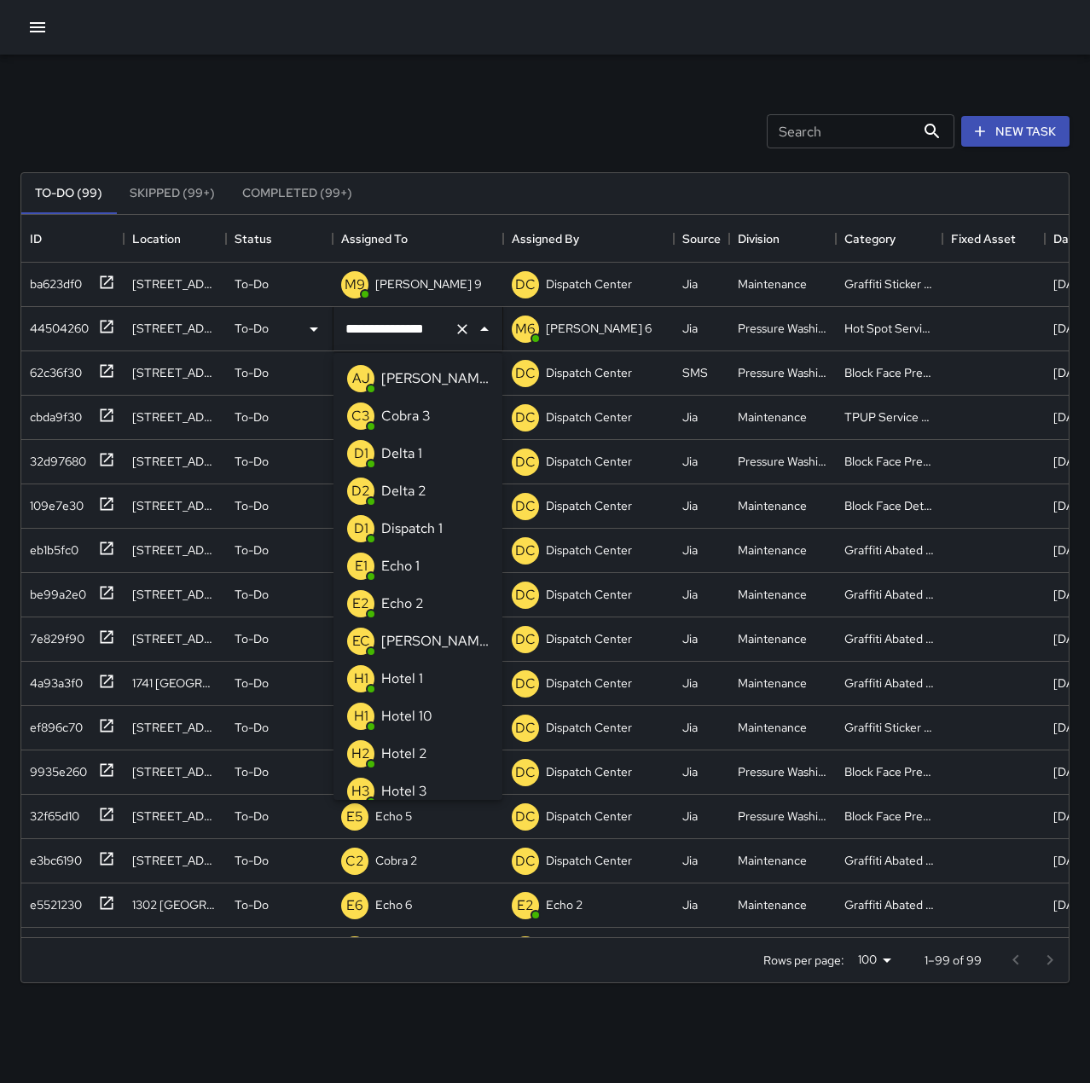
scroll to position [1061, 0]
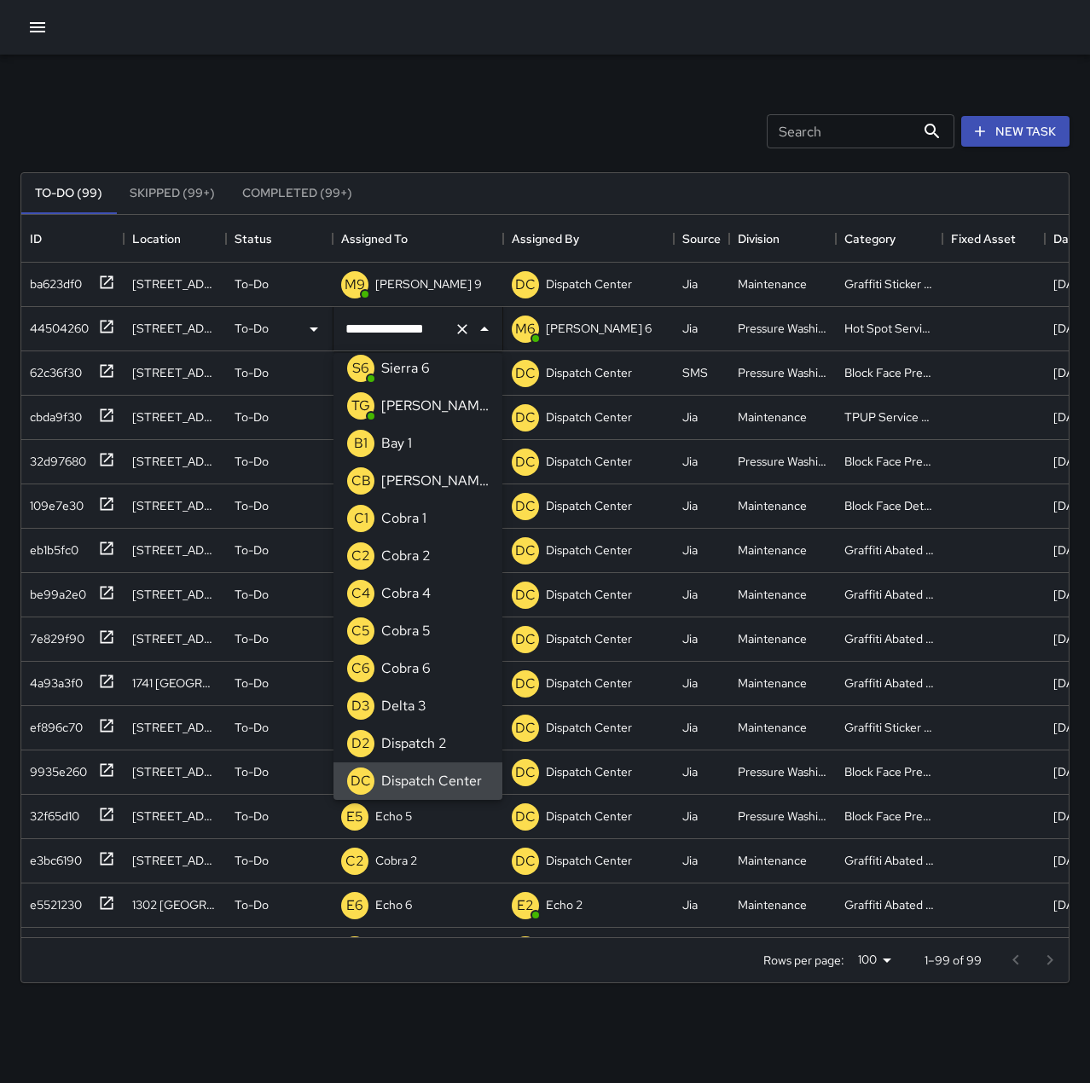
click at [386, 130] on div "Search Search New Task" at bounding box center [545, 131] width 1056 height 89
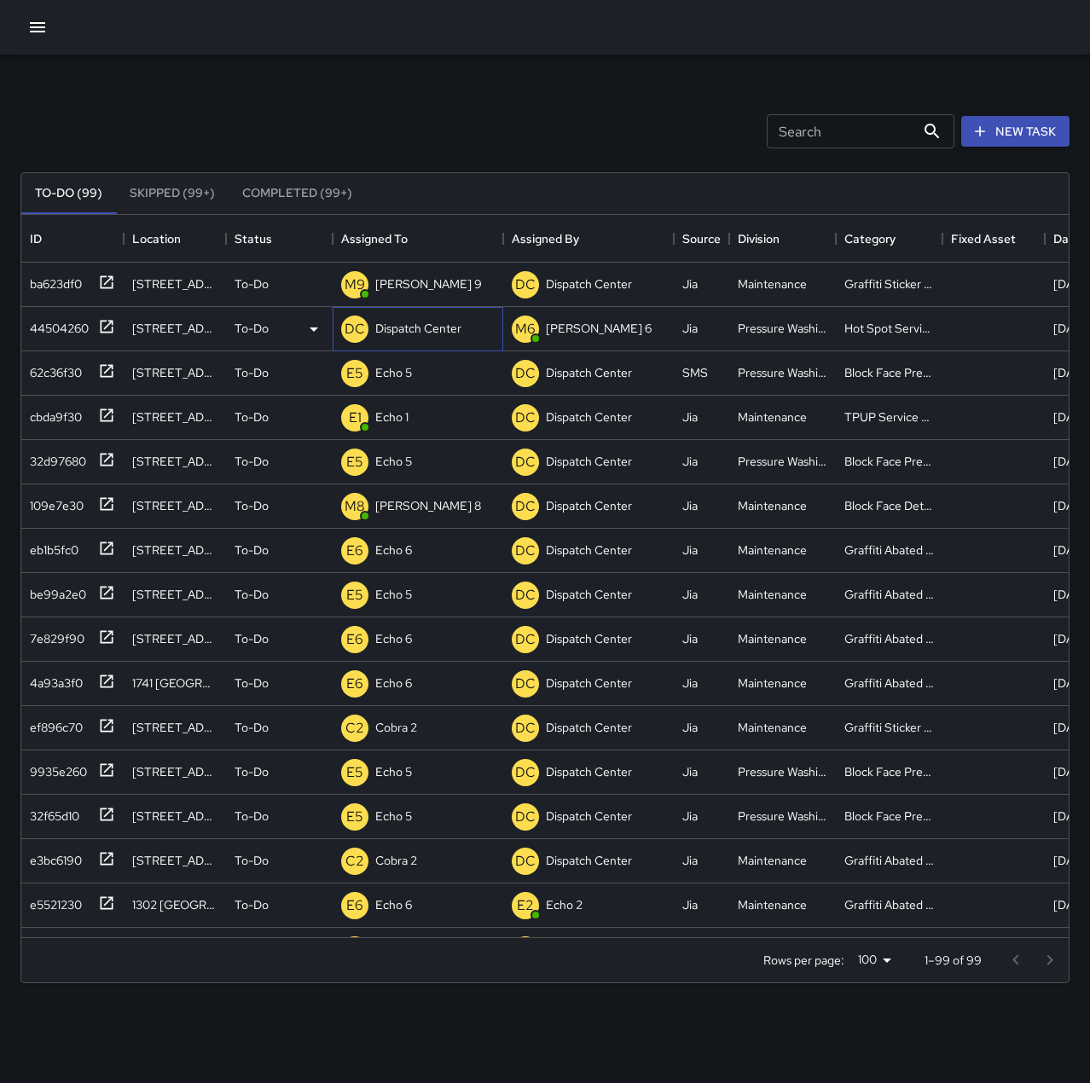
click at [397, 324] on p "Dispatch Center" at bounding box center [418, 328] width 86 height 17
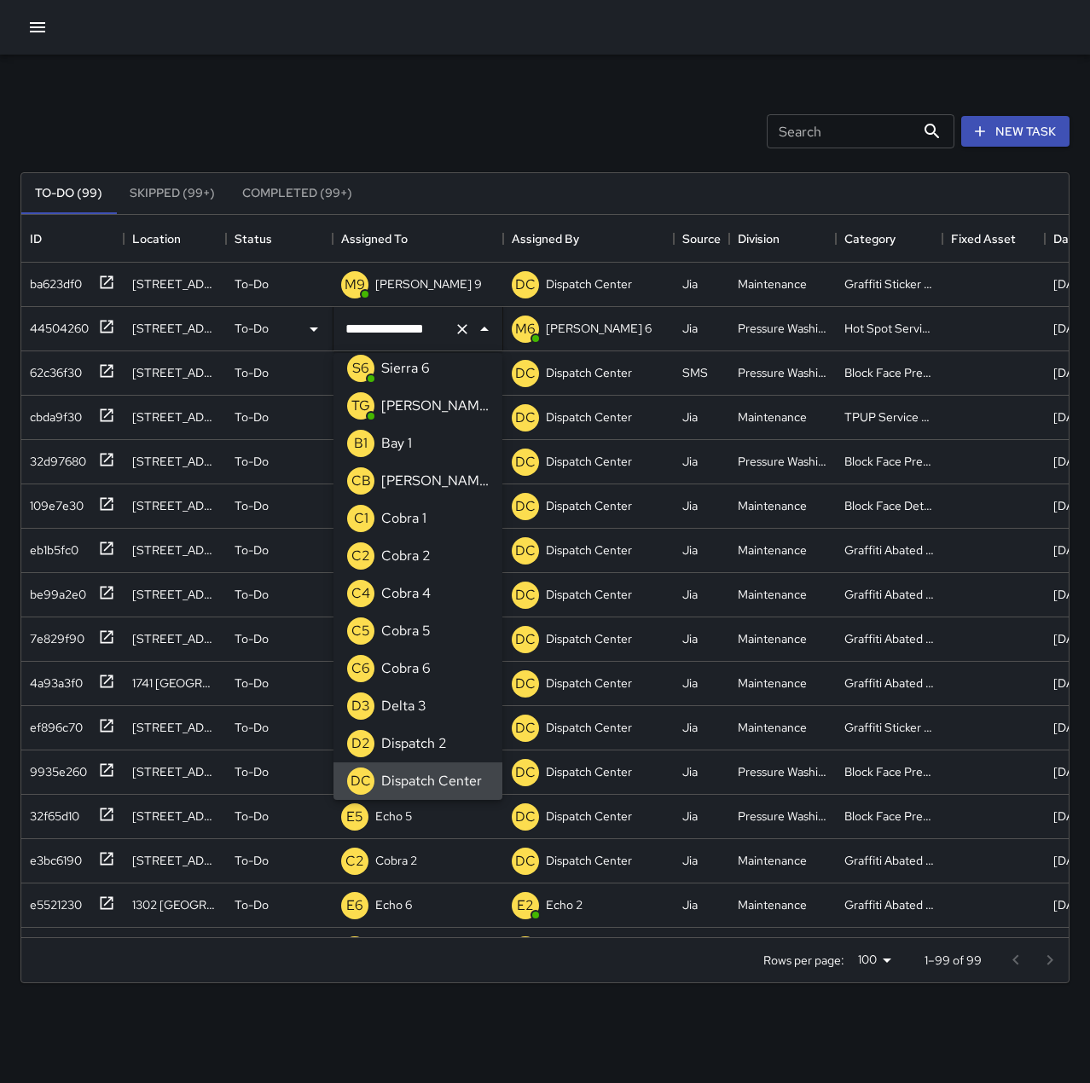
click at [467, 330] on icon "Clear" at bounding box center [462, 329] width 17 height 17
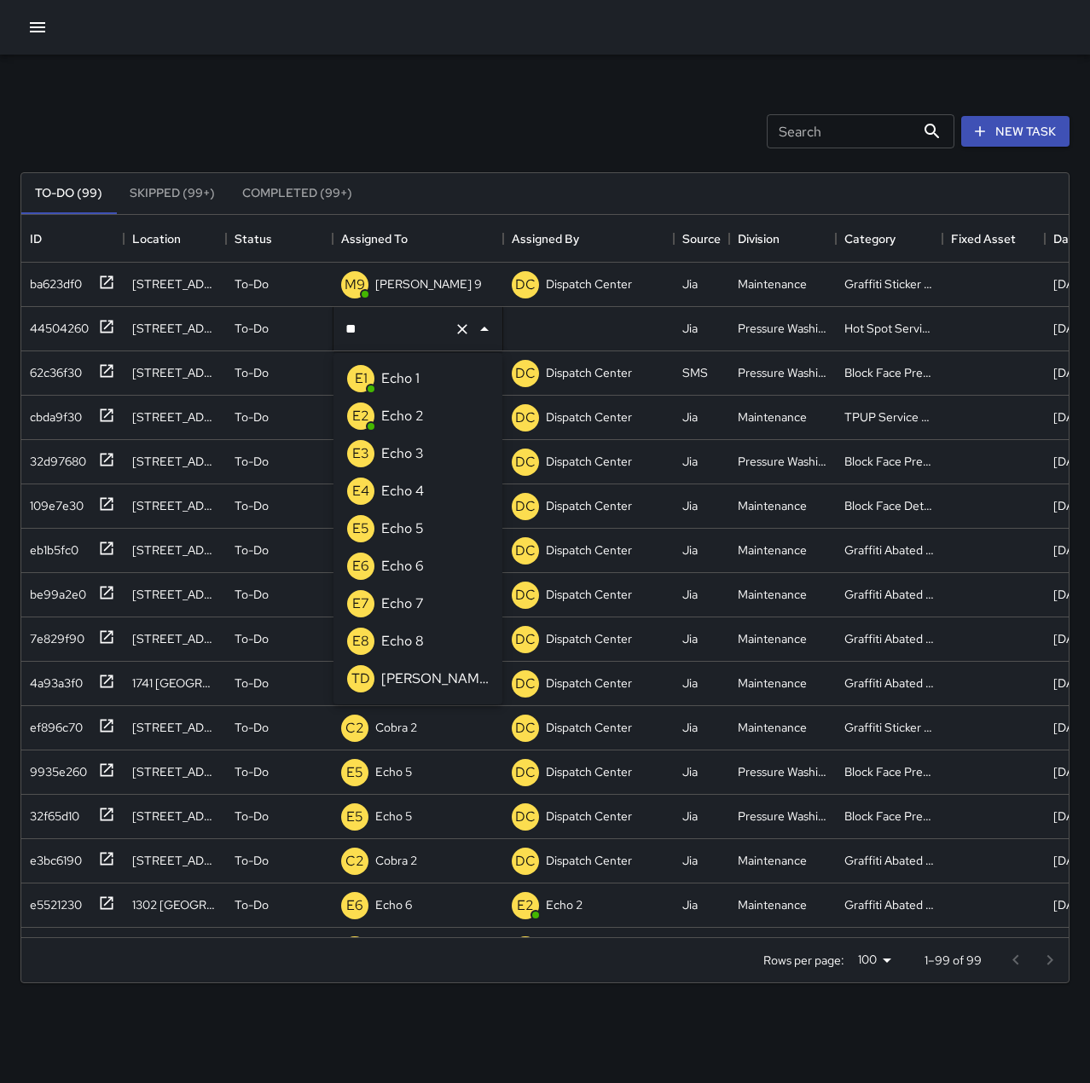
scroll to position [0, 0]
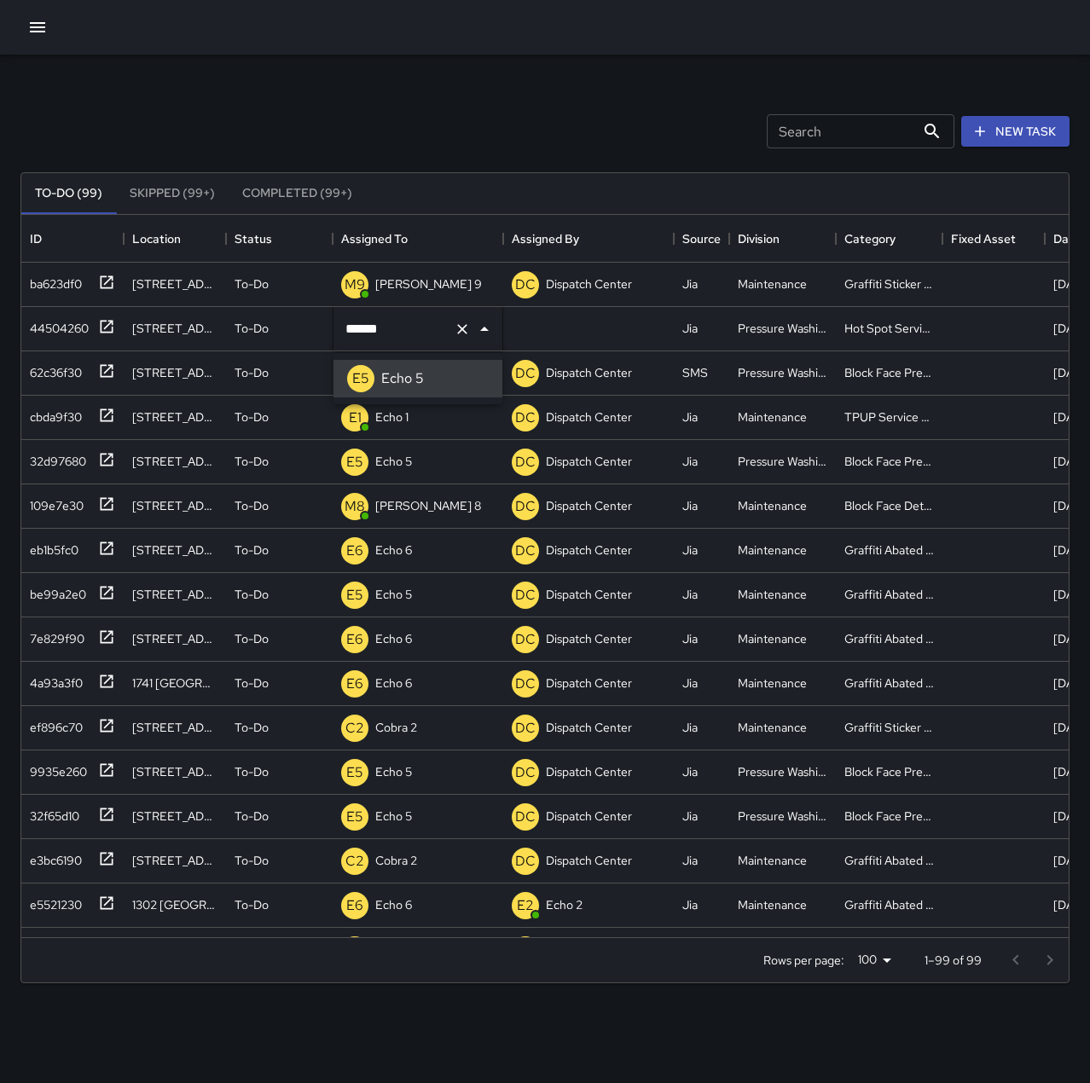
type input "******"
click at [398, 87] on div "Search Search New Task" at bounding box center [545, 131] width 1056 height 89
click at [1036, 124] on button "New Task" at bounding box center [1015, 132] width 108 height 32
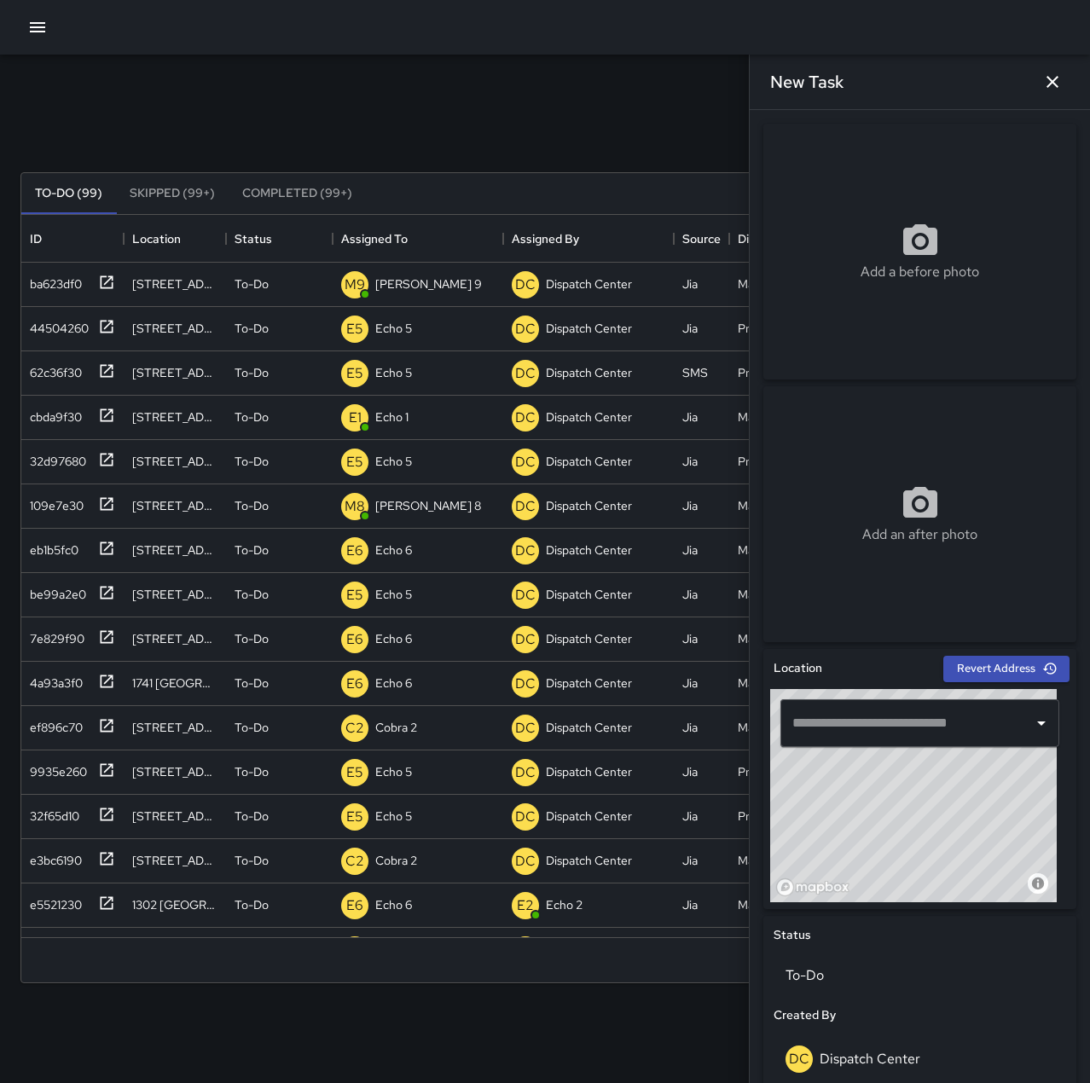
click at [912, 721] on input "text" at bounding box center [907, 723] width 238 height 32
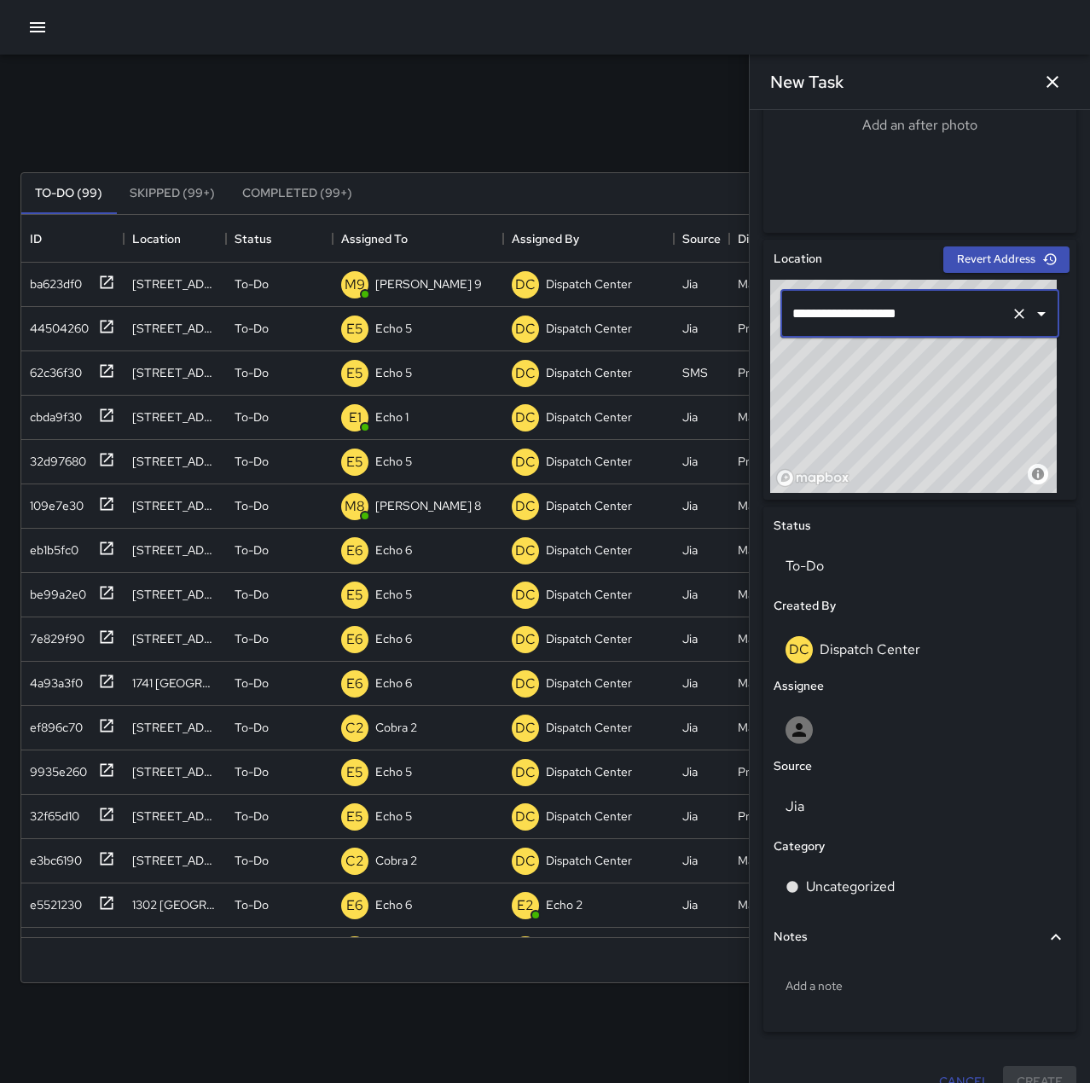
scroll to position [437, 0]
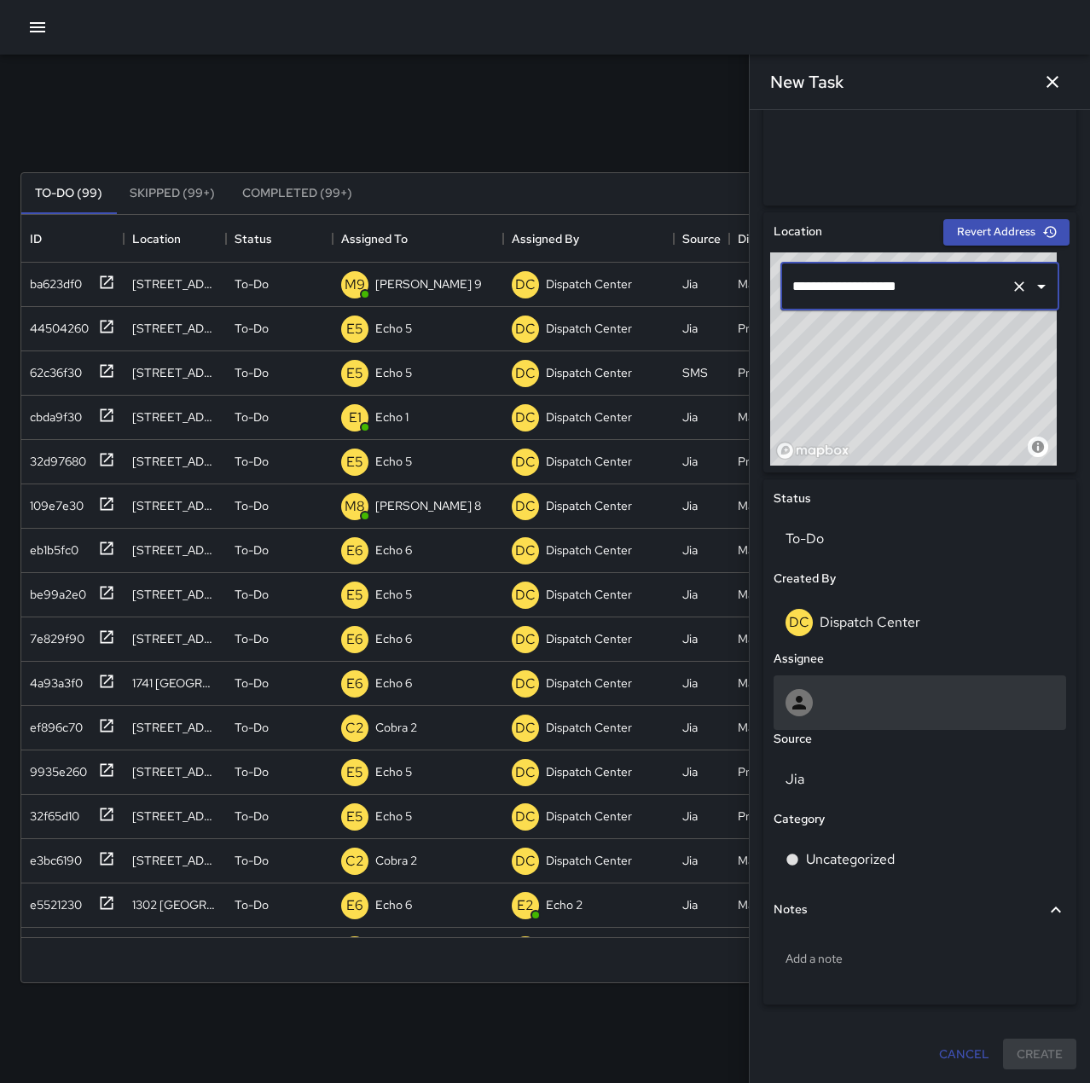
type input "**********"
click at [834, 701] on div at bounding box center [920, 702] width 269 height 27
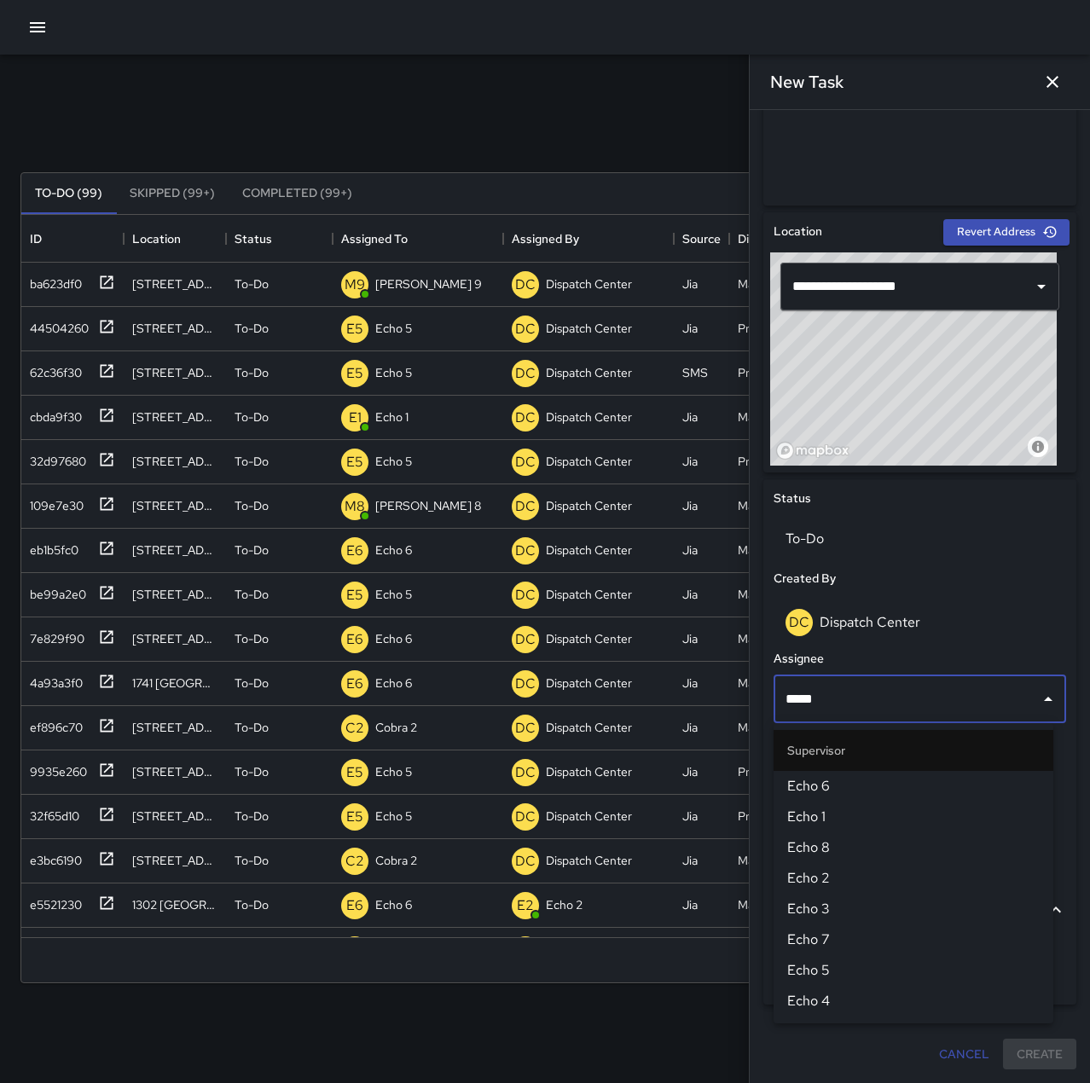
type input "******"
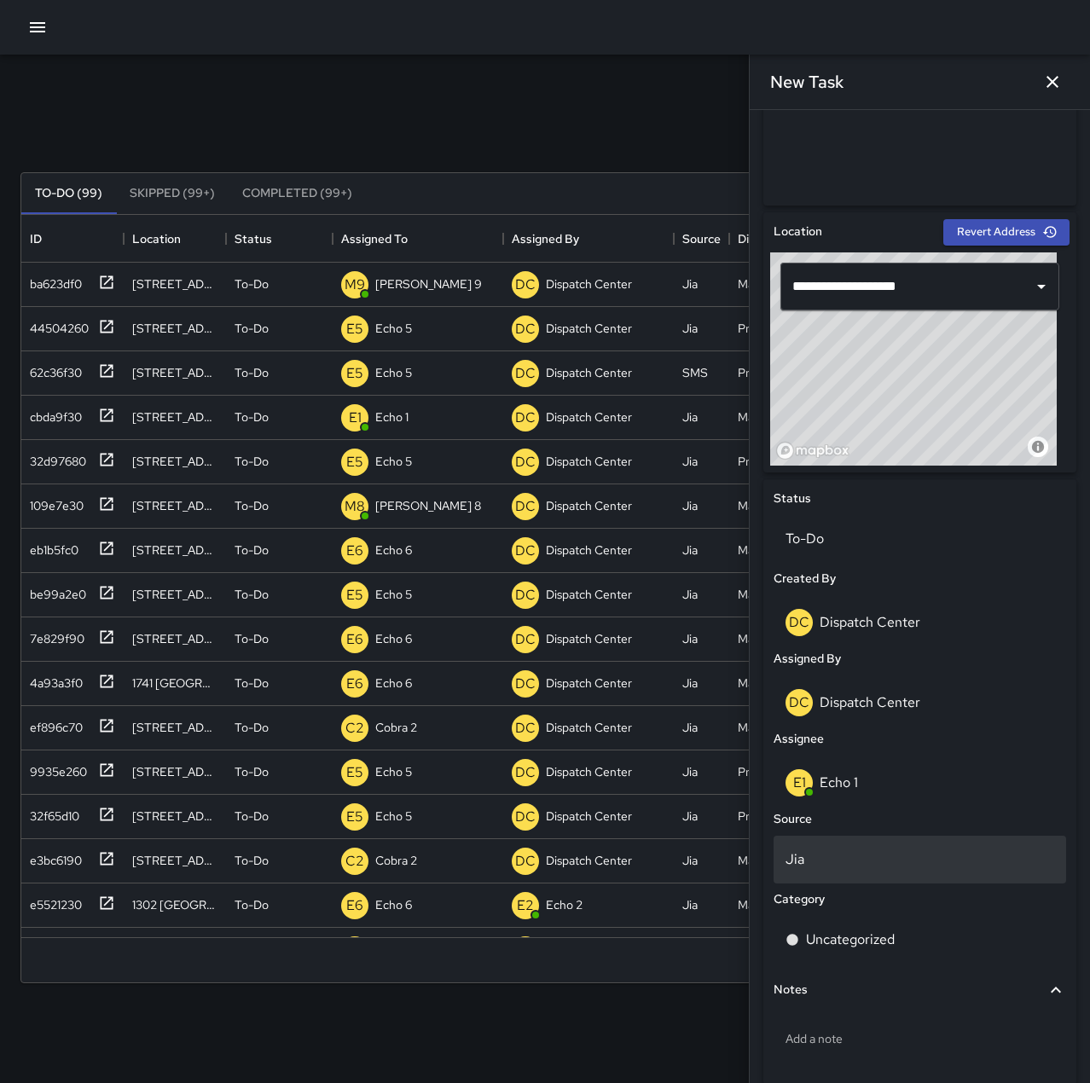
click at [852, 862] on p "Jia" at bounding box center [920, 860] width 269 height 20
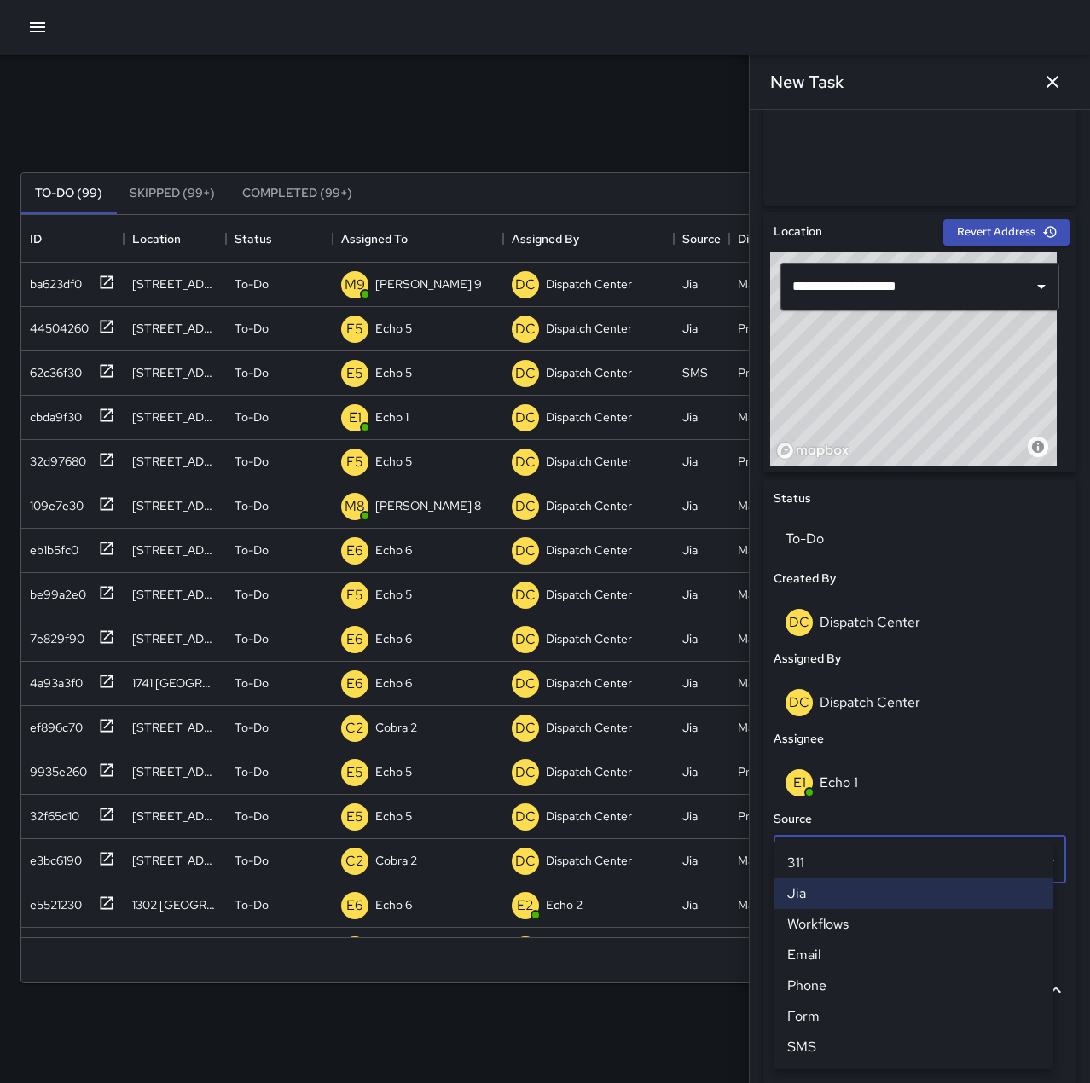
click at [856, 990] on li "Phone" at bounding box center [914, 986] width 280 height 31
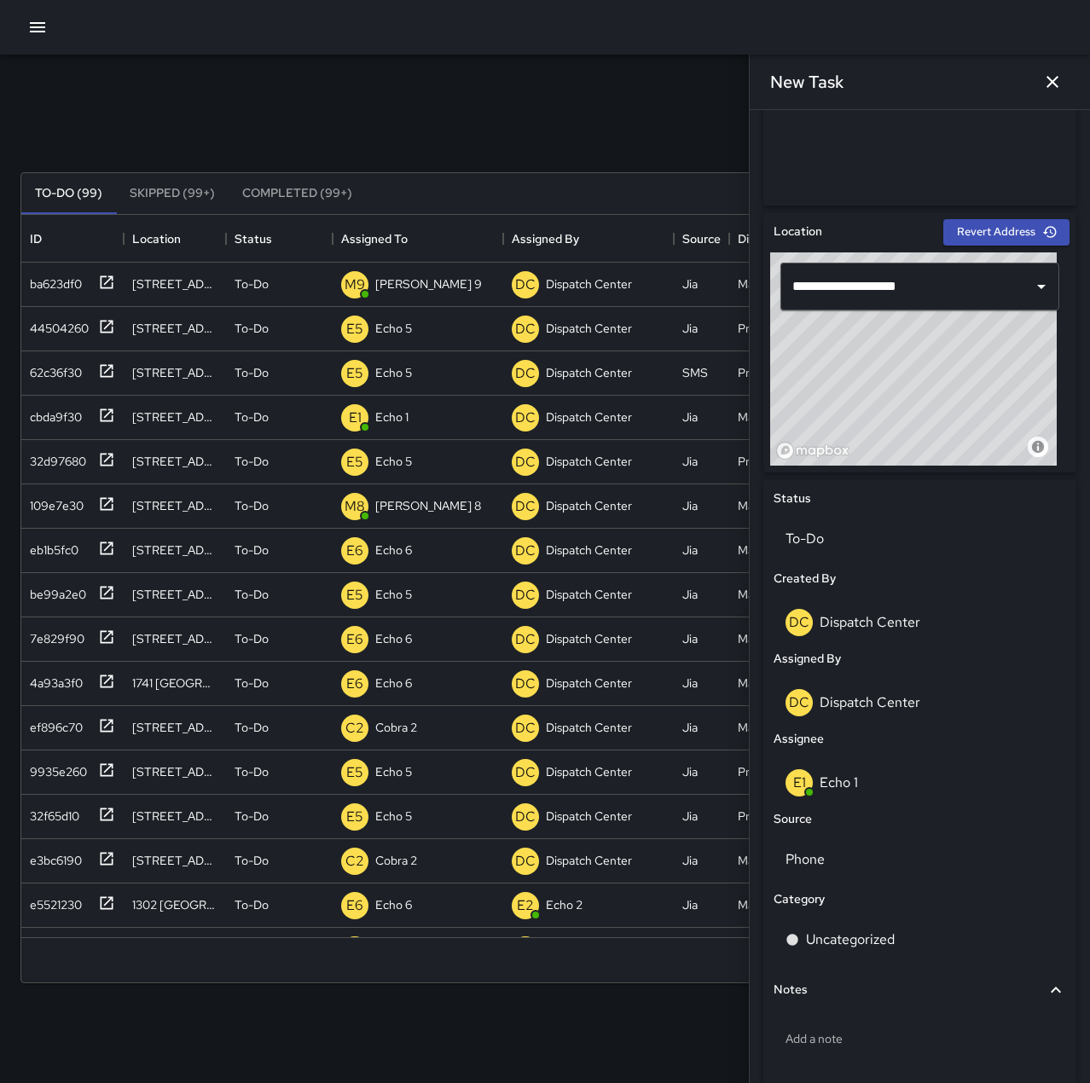
scroll to position [517, 0]
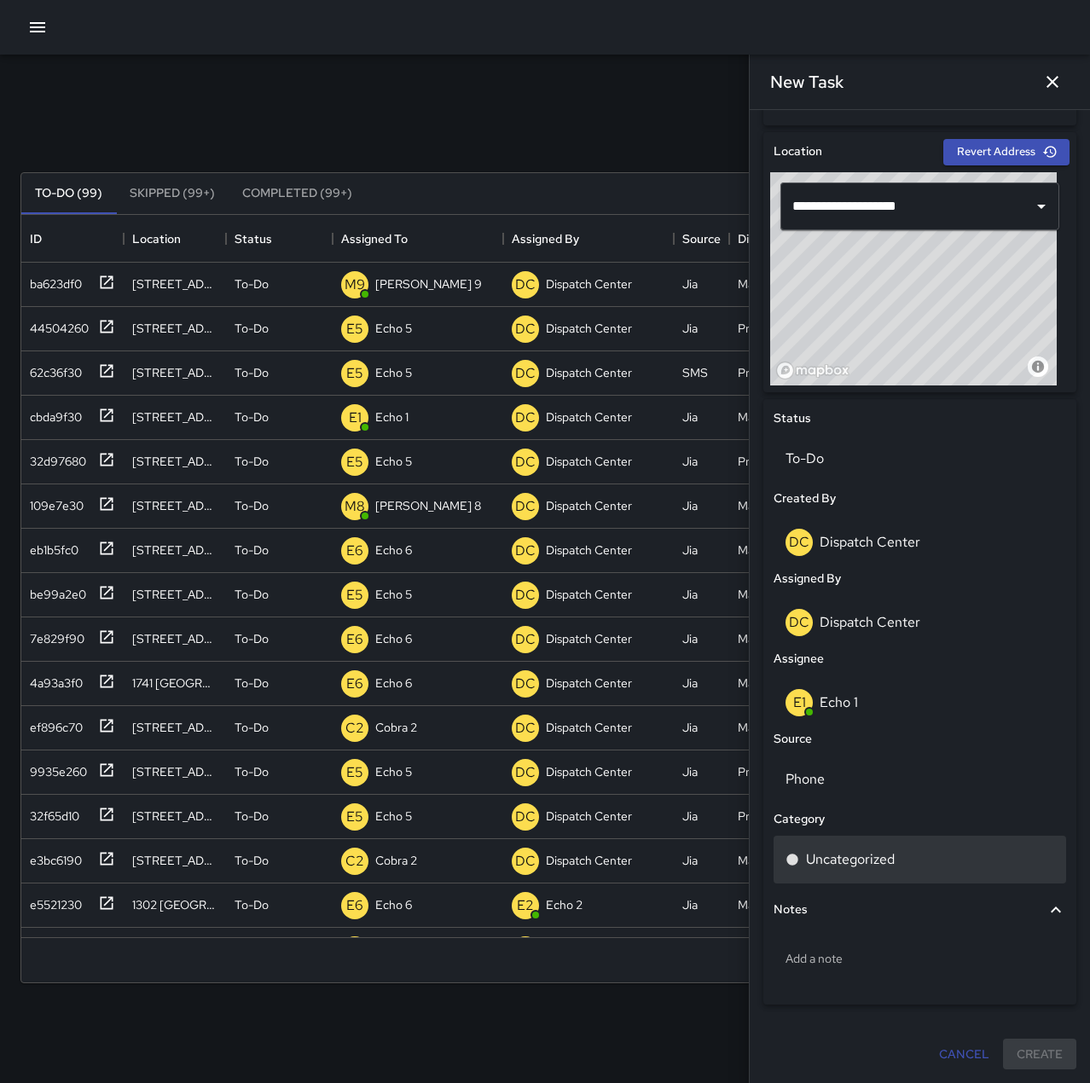
click at [905, 862] on div "Uncategorized" at bounding box center [920, 860] width 269 height 20
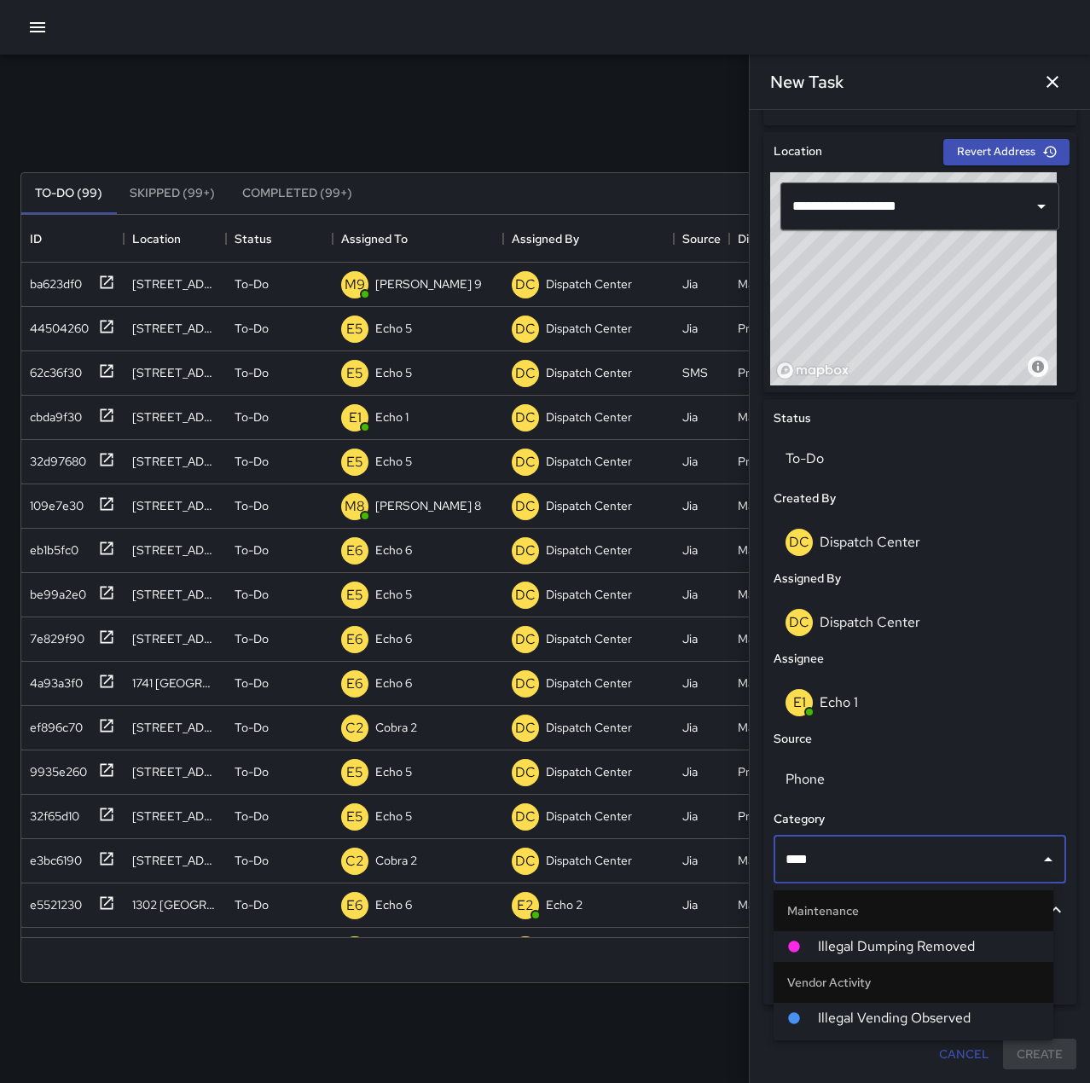
type input "*****"
click at [884, 943] on span "Illegal Dumping Removed" at bounding box center [929, 947] width 222 height 20
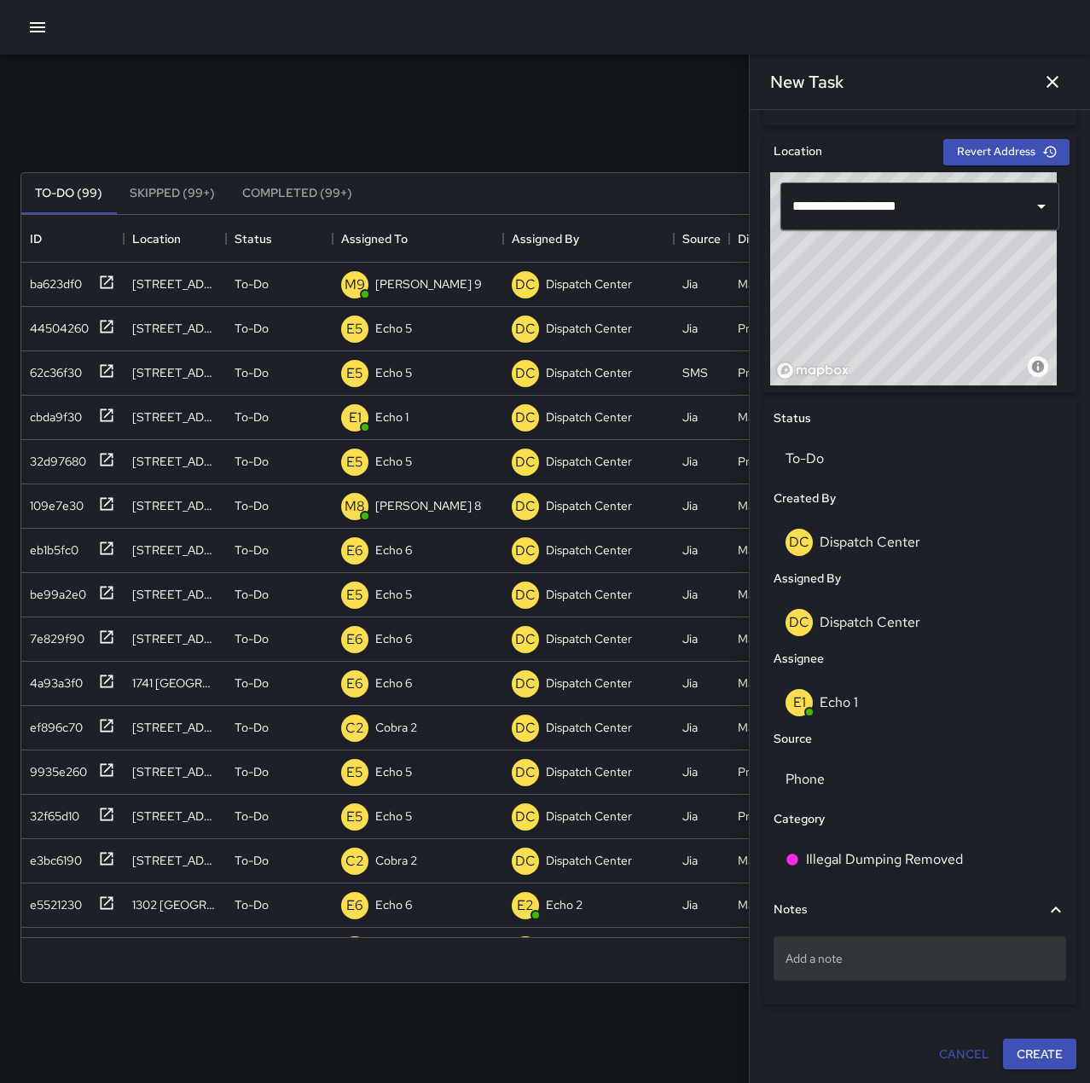
click at [877, 955] on p "Add a note" at bounding box center [920, 958] width 269 height 17
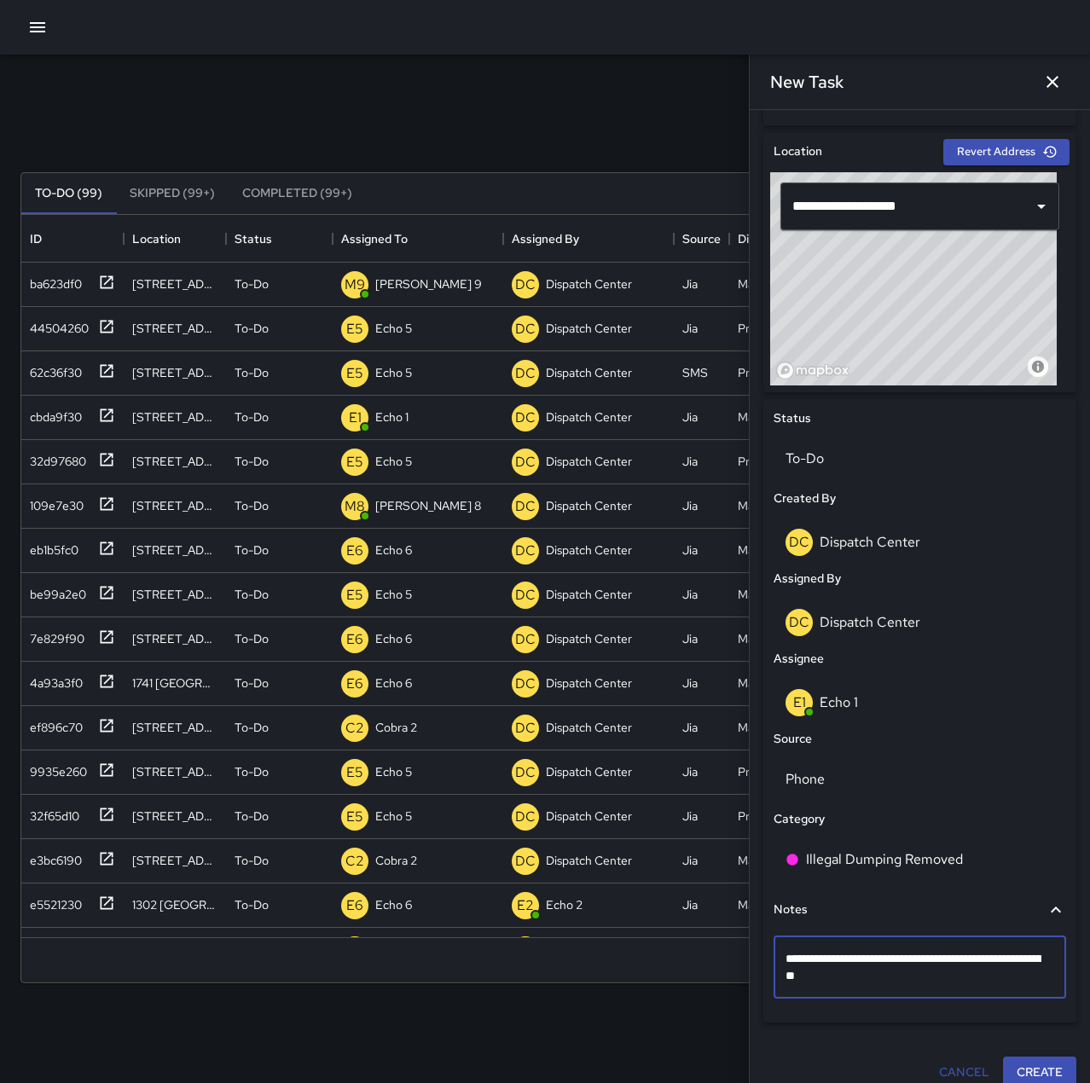
type textarea "**********"
click at [1018, 1061] on button "Create" at bounding box center [1039, 1072] width 73 height 32
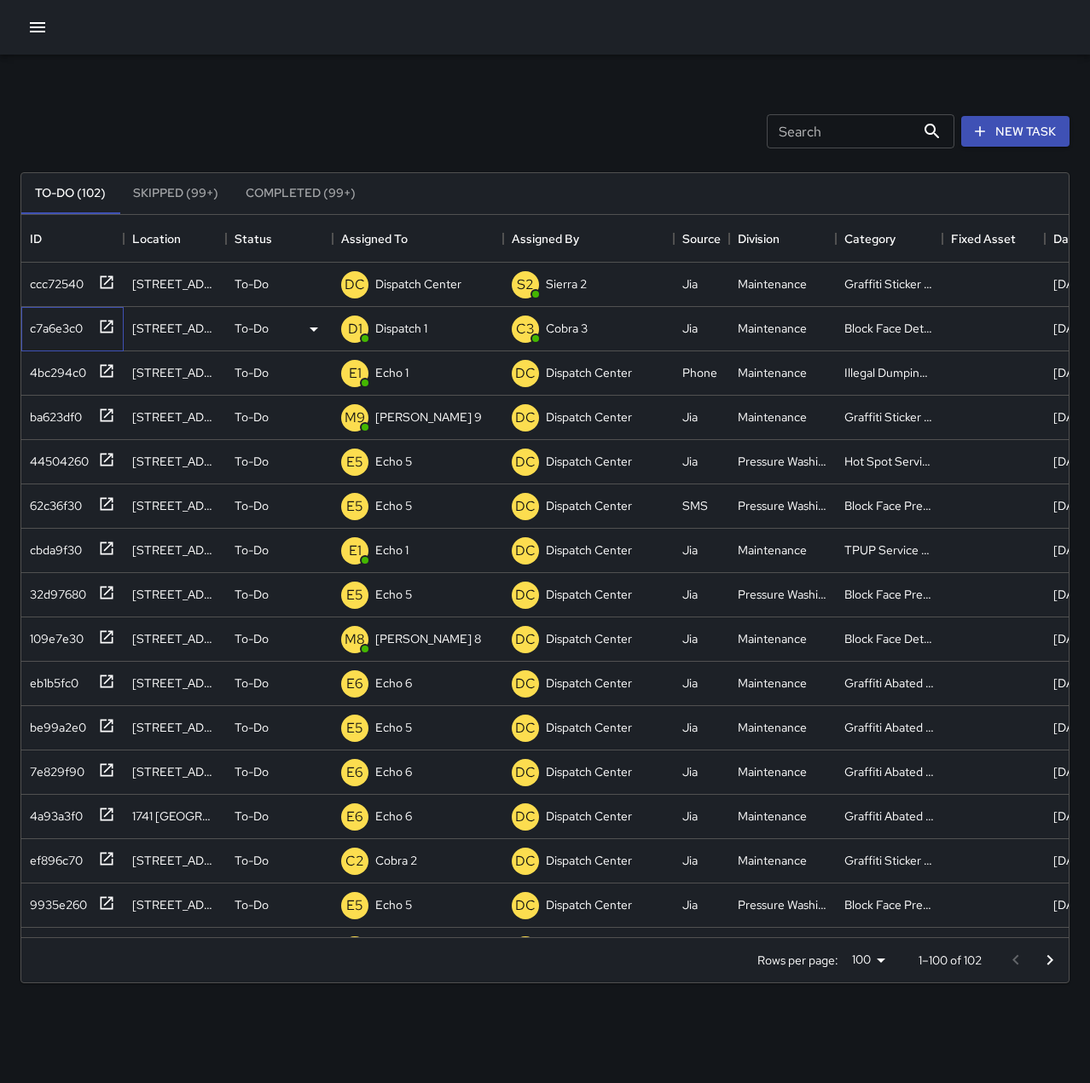
click at [106, 322] on icon at bounding box center [106, 326] width 17 height 17
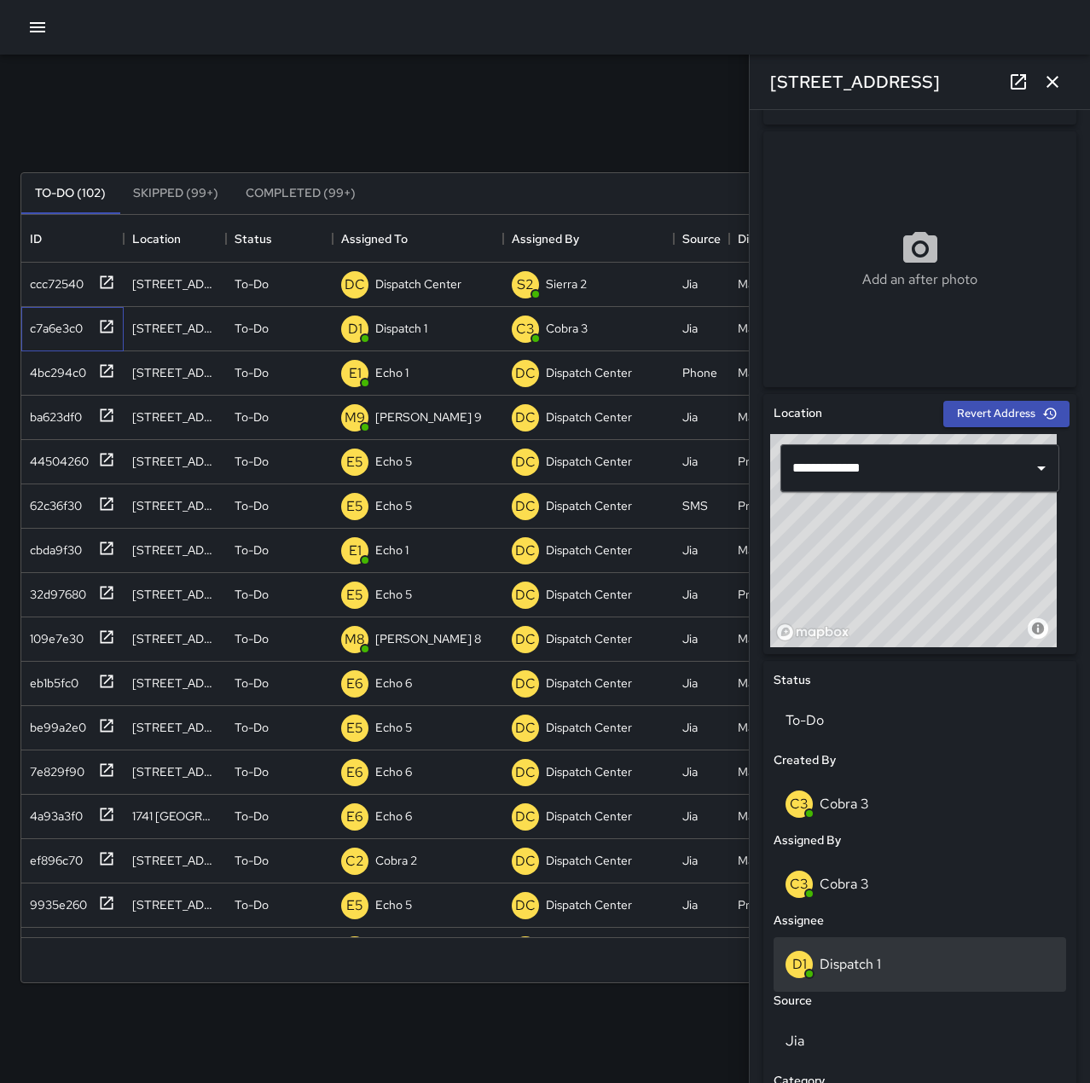
scroll to position [256, 0]
click at [910, 978] on div "D1 Dispatch 1" at bounding box center [920, 964] width 293 height 55
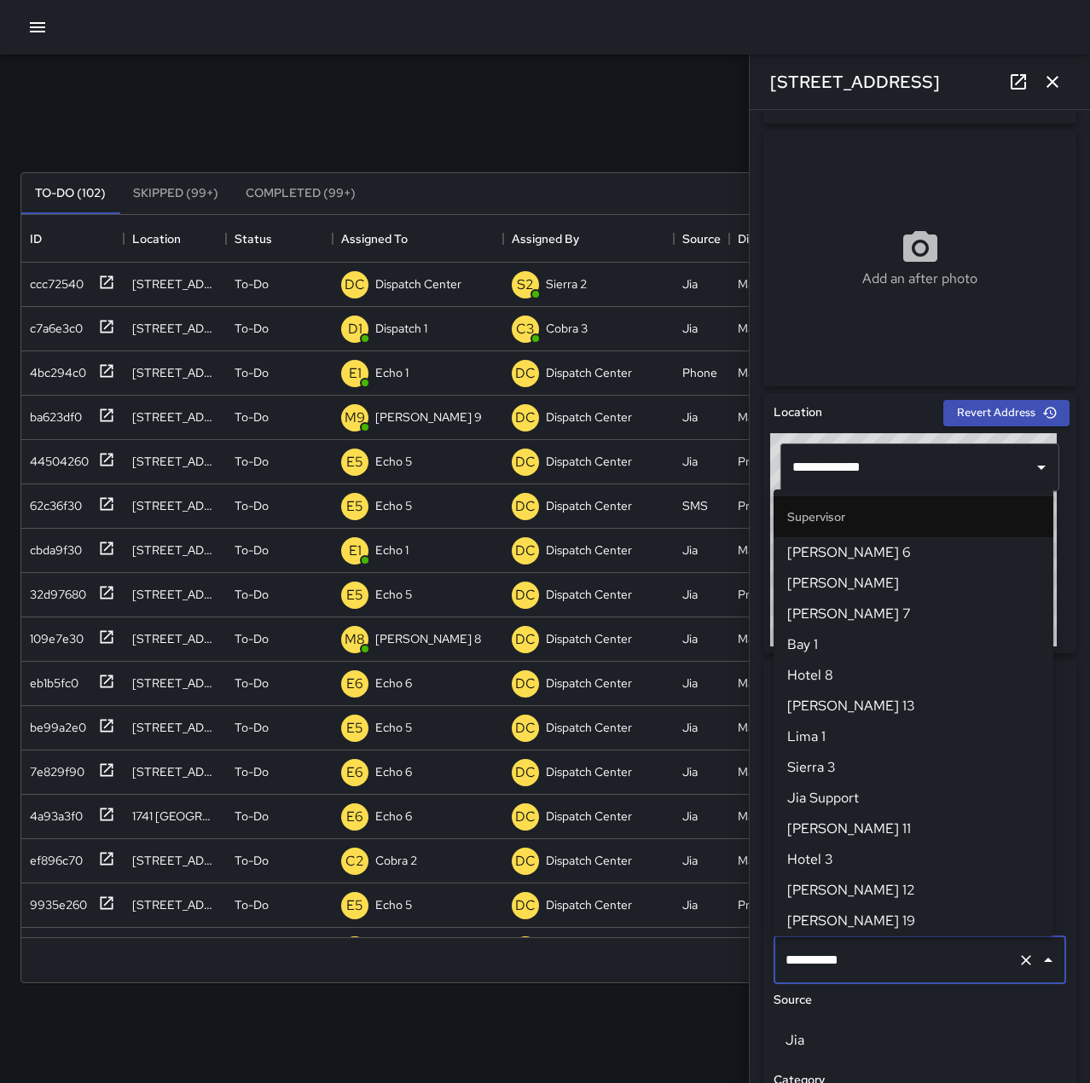
scroll to position [1013, 0]
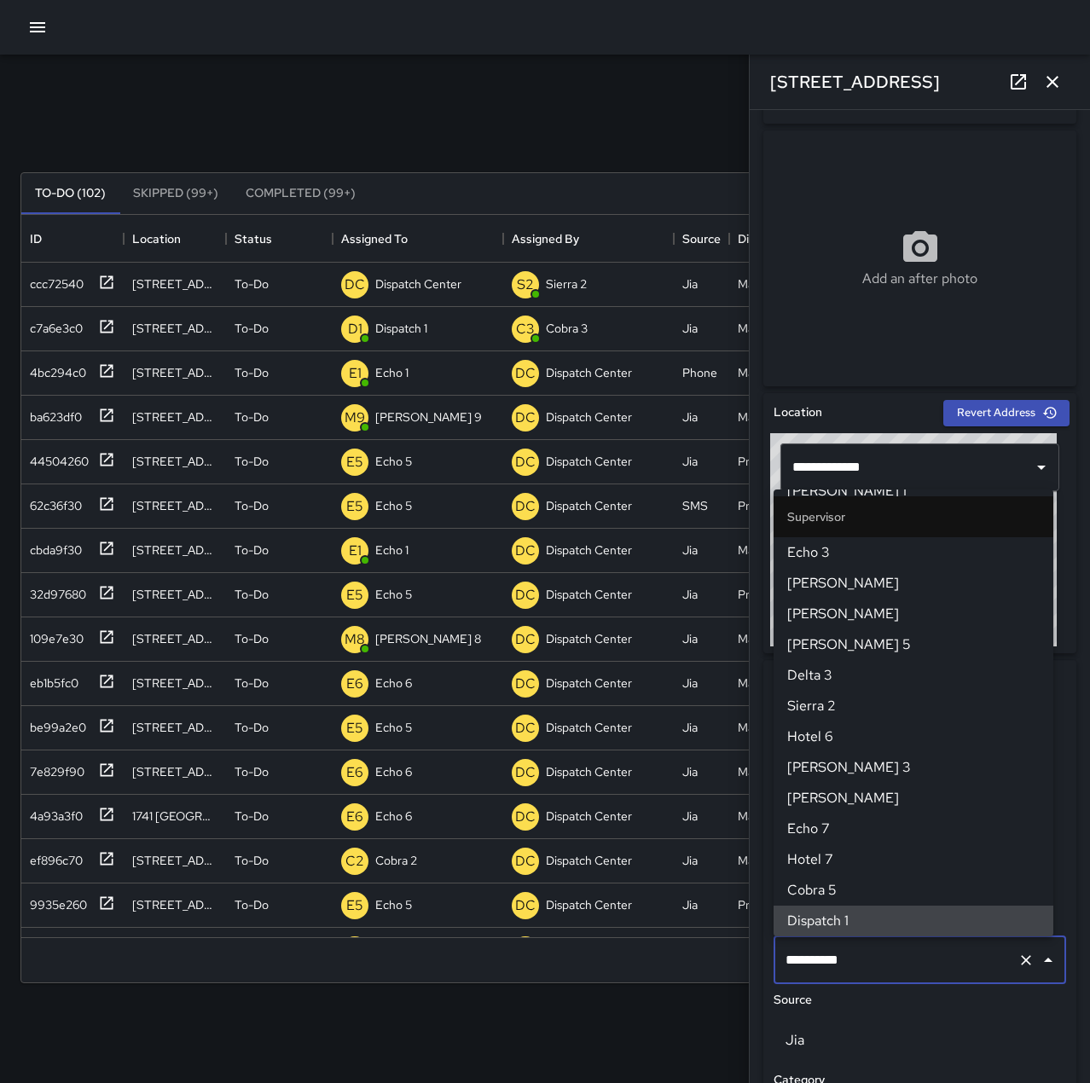
click at [1021, 965] on icon "Clear" at bounding box center [1026, 960] width 10 height 10
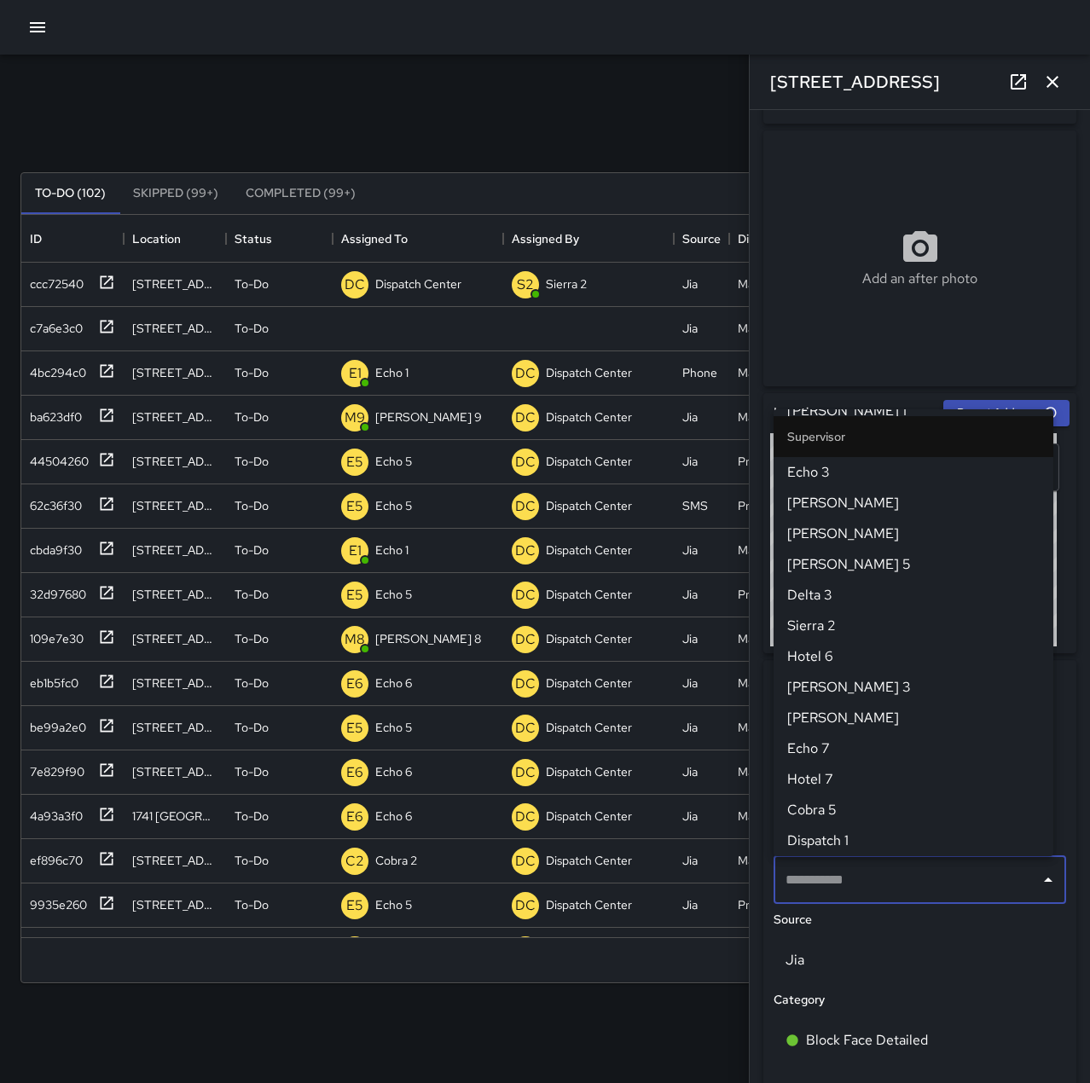
scroll to position [0, 0]
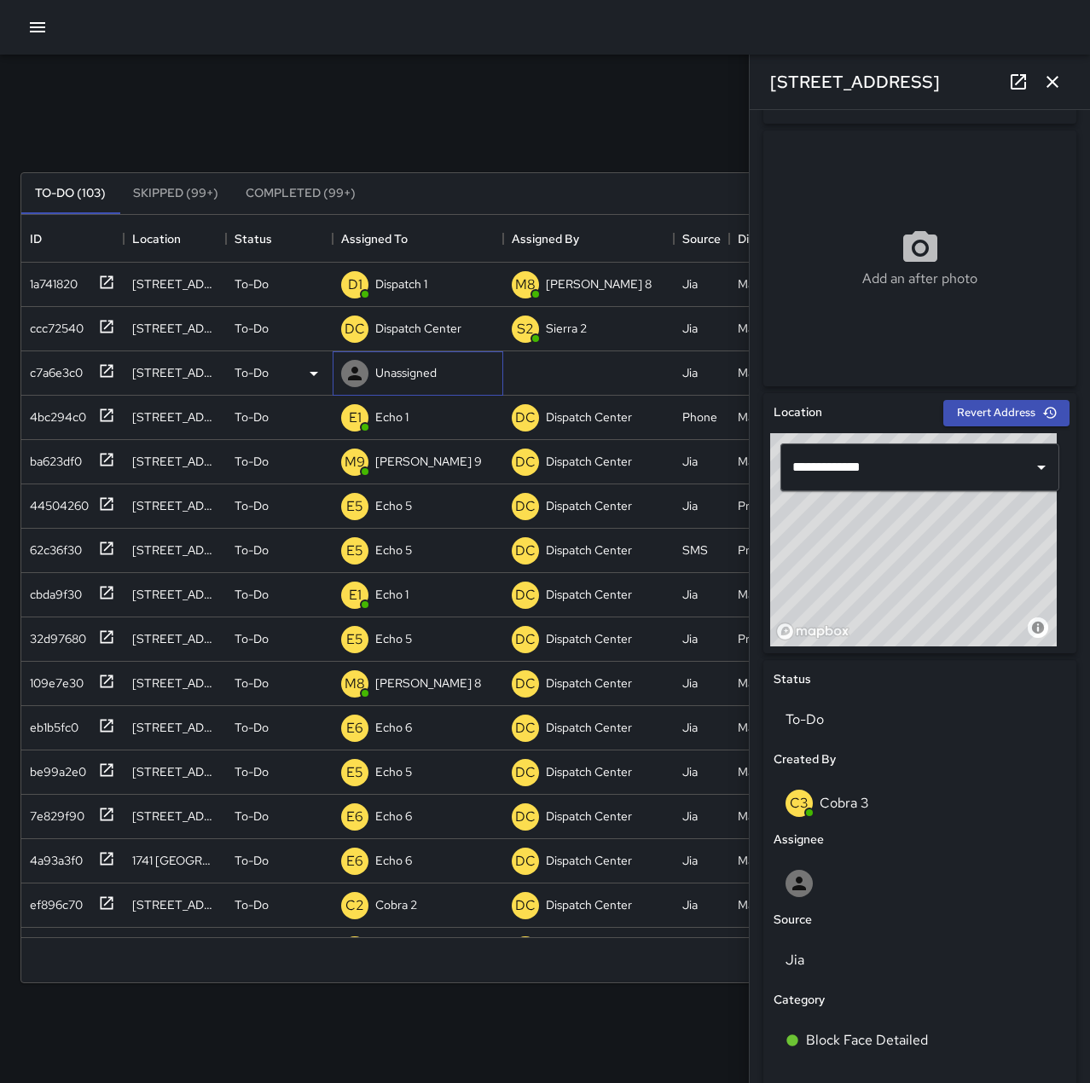
click at [409, 368] on p "Unassigned" at bounding box center [405, 372] width 61 height 17
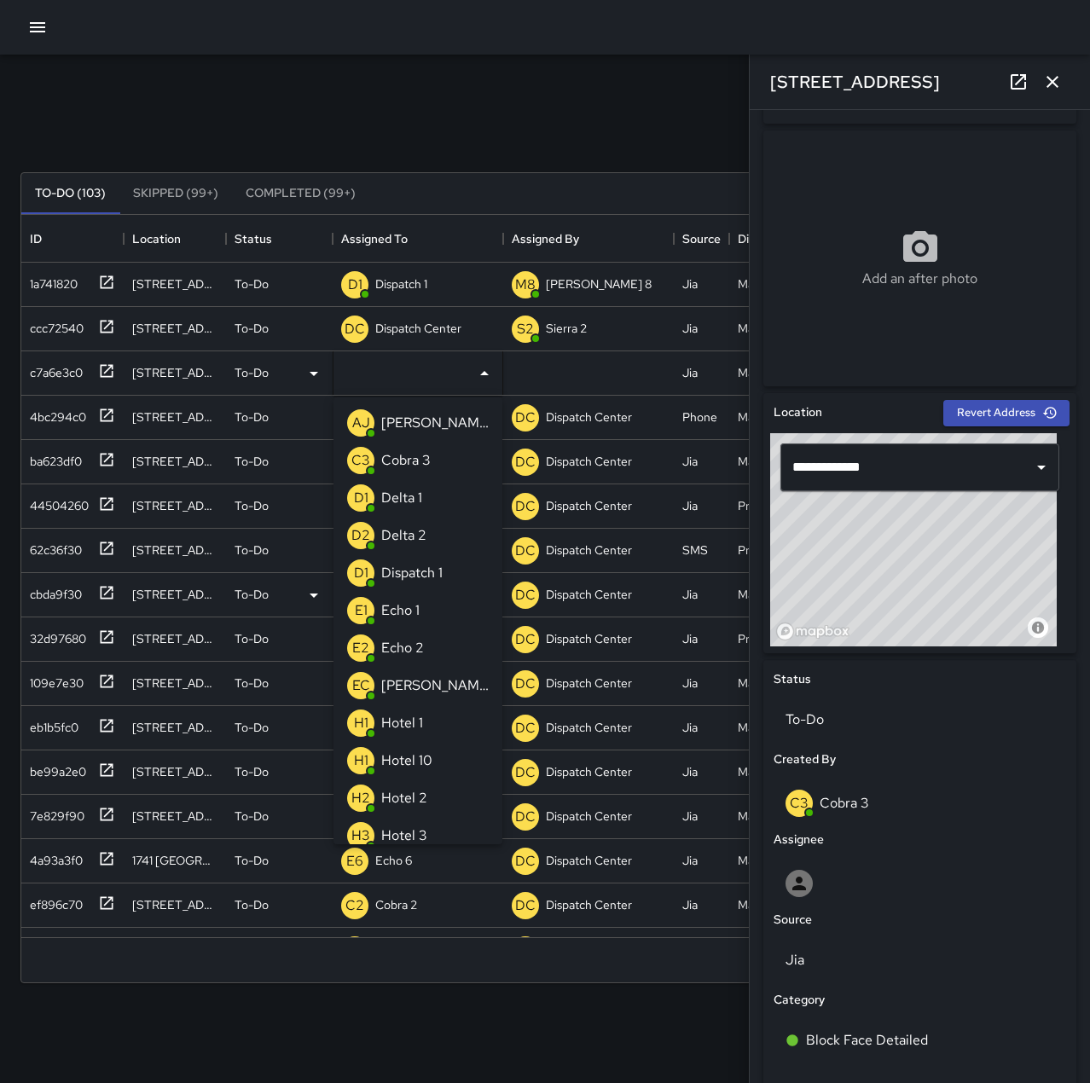
click at [390, 605] on p "Echo 1" at bounding box center [400, 611] width 38 height 20
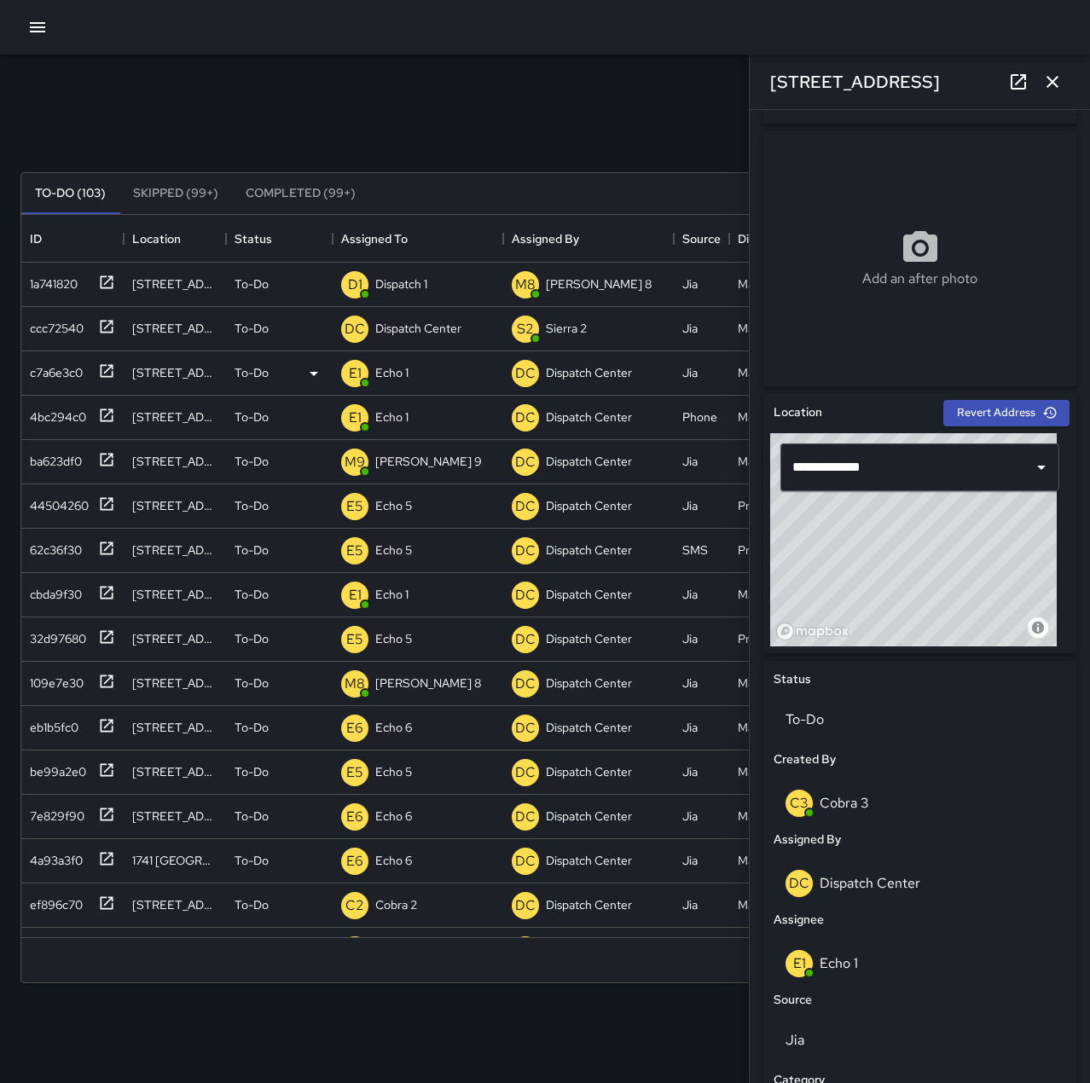
click at [544, 90] on div "Search Search New Task" at bounding box center [545, 131] width 1056 height 89
click at [113, 328] on icon at bounding box center [107, 326] width 13 height 13
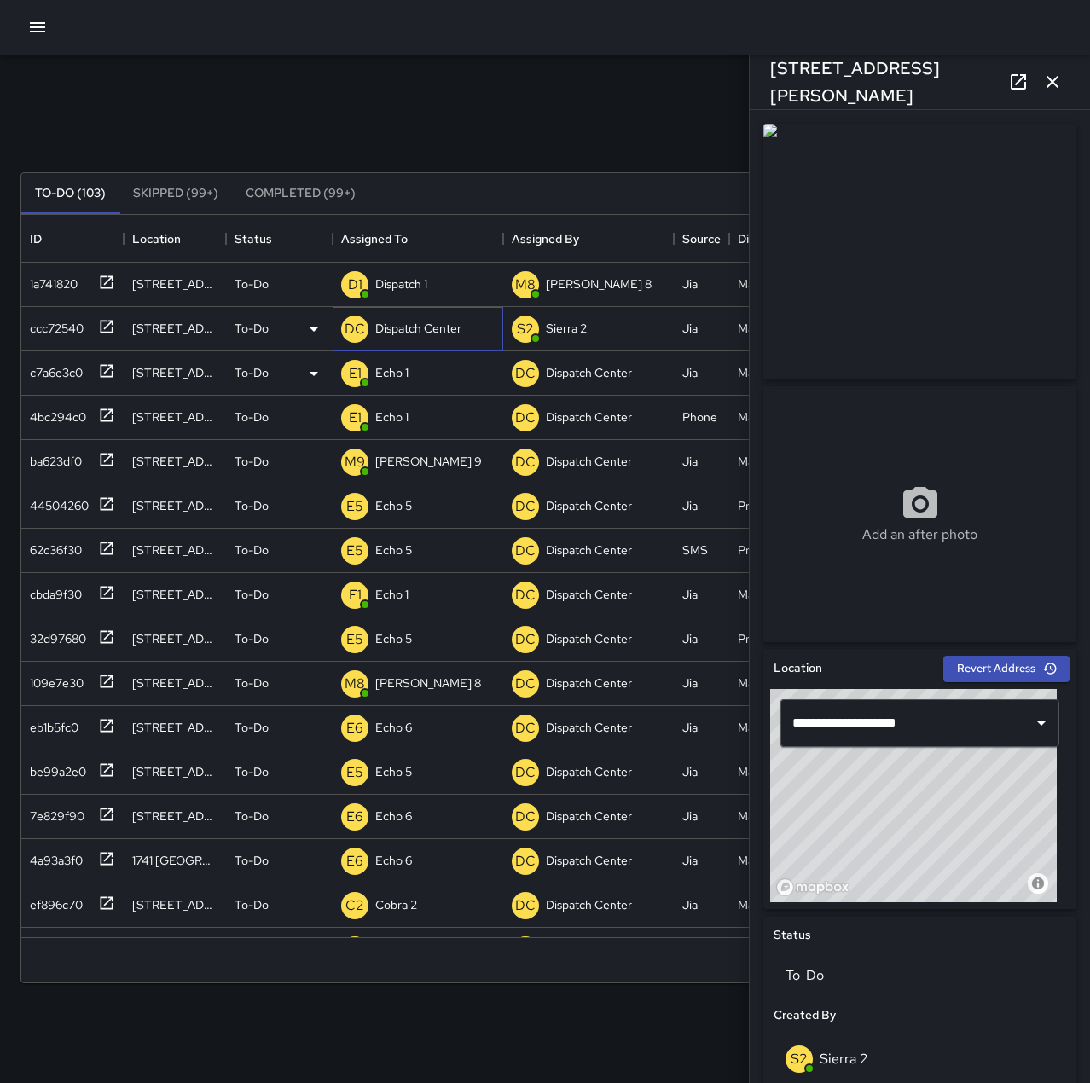
click at [412, 332] on p "Dispatch Center" at bounding box center [418, 328] width 86 height 17
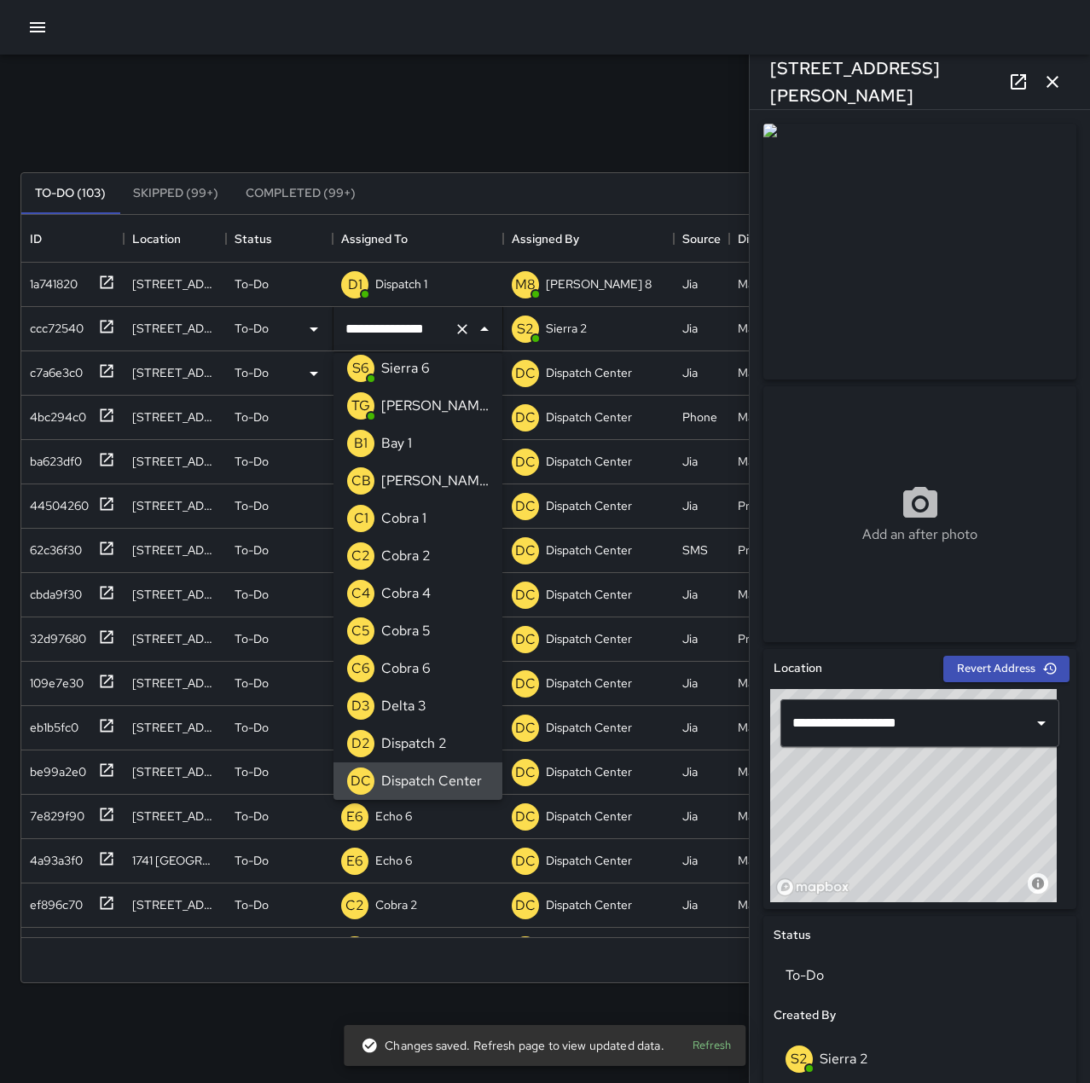
click at [464, 327] on icon "Clear" at bounding box center [462, 329] width 10 height 10
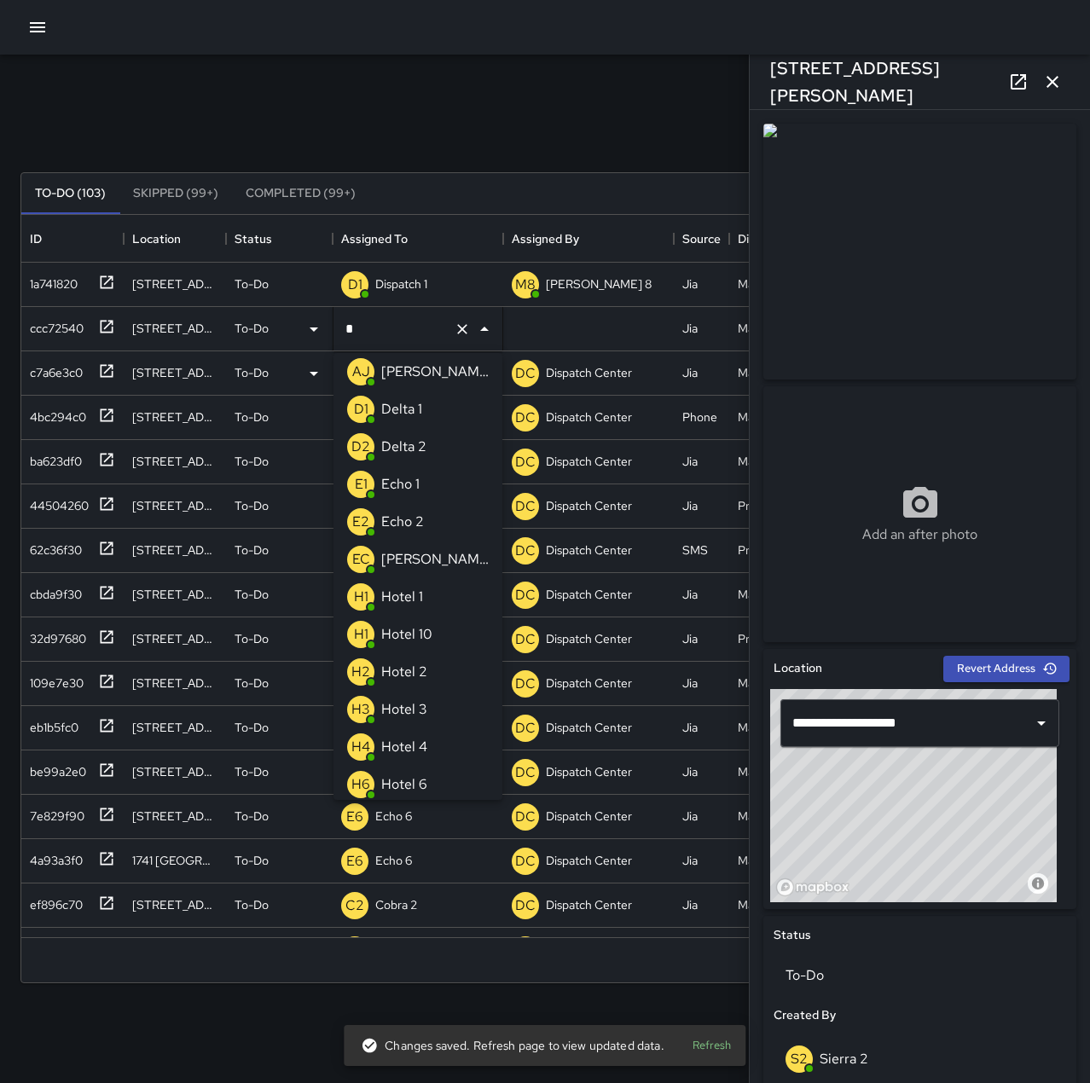
type input "**"
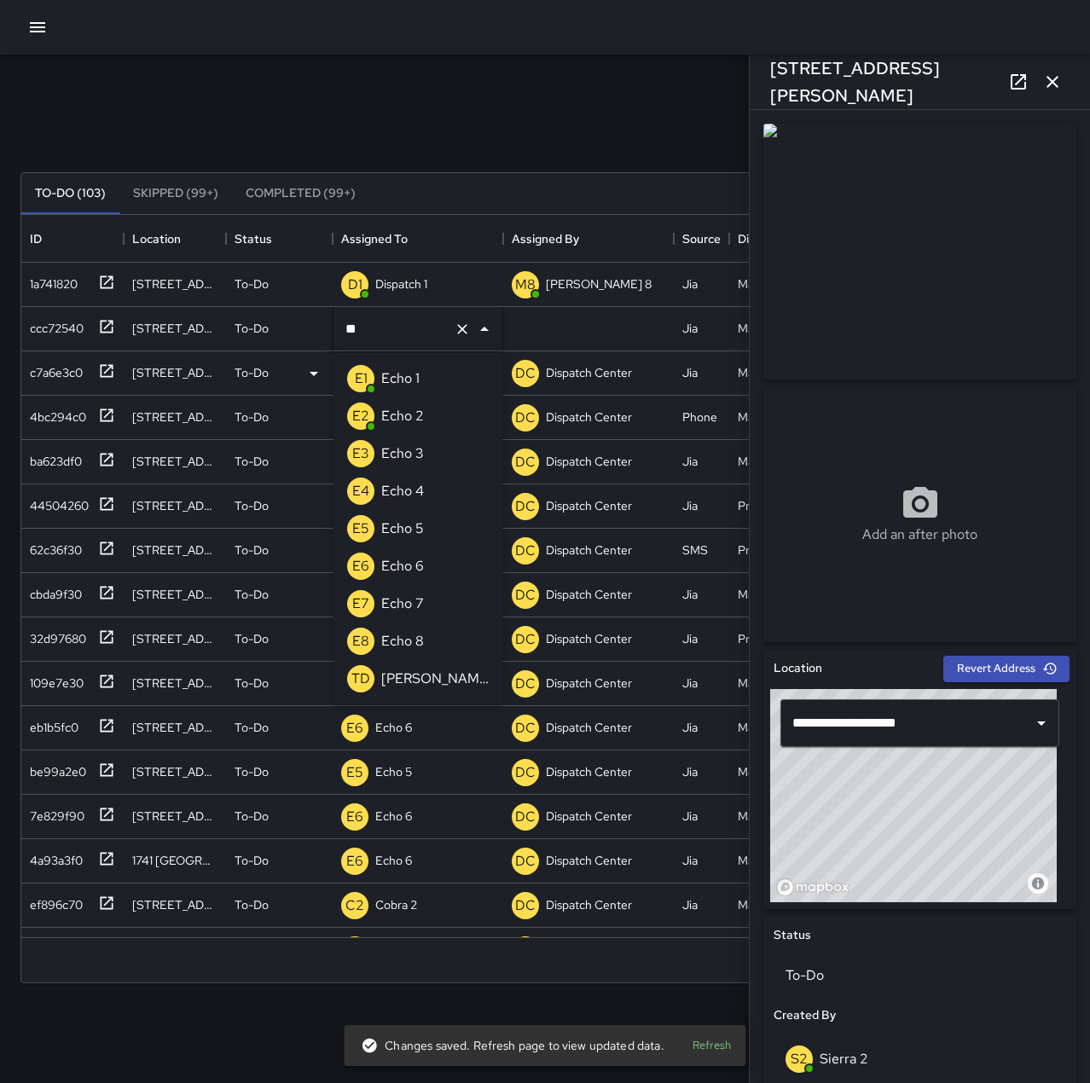
click at [413, 570] on p "Echo 6" at bounding box center [402, 566] width 43 height 20
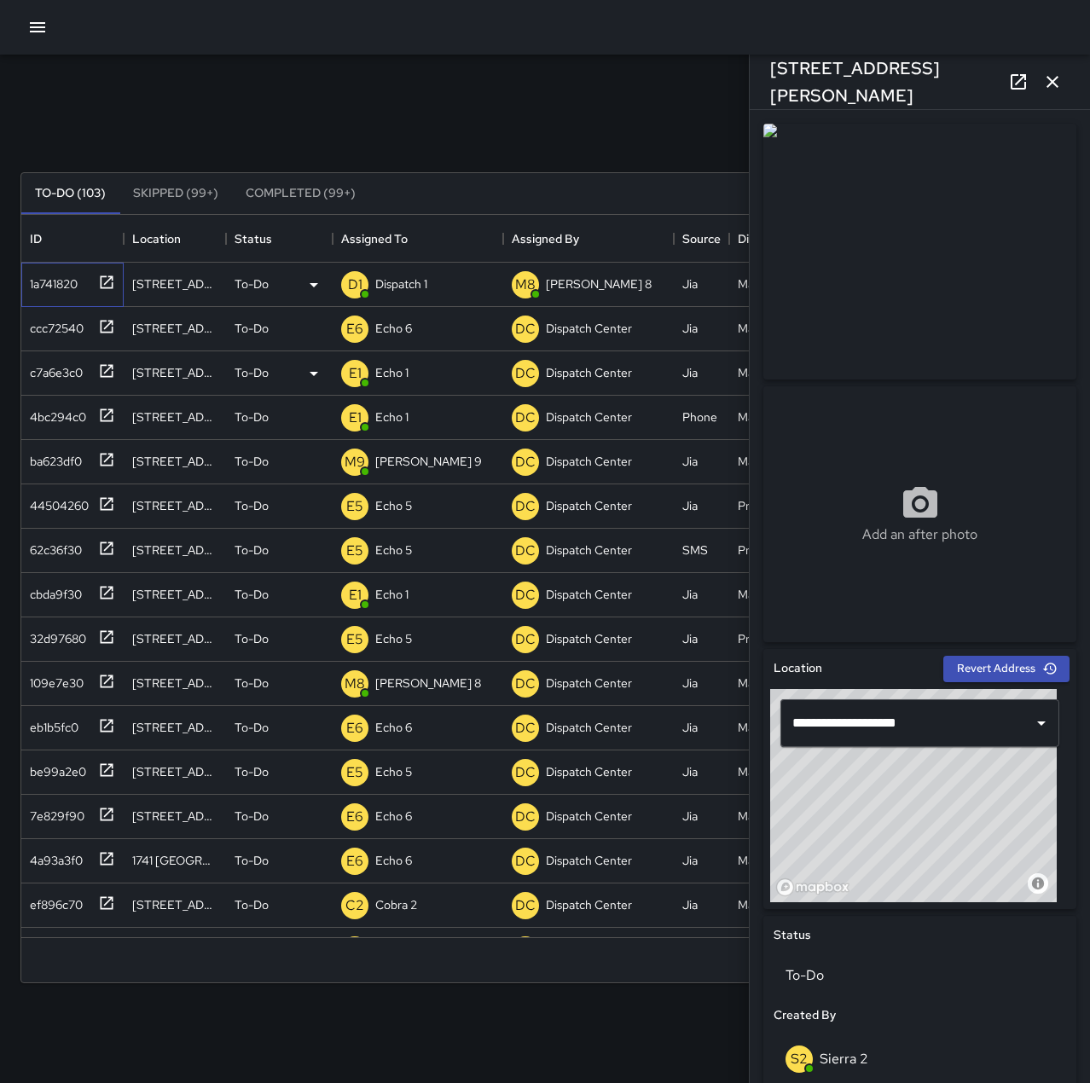
click at [110, 280] on icon at bounding box center [107, 282] width 13 height 13
click at [390, 283] on p "Dispatch 1" at bounding box center [401, 284] width 52 height 17
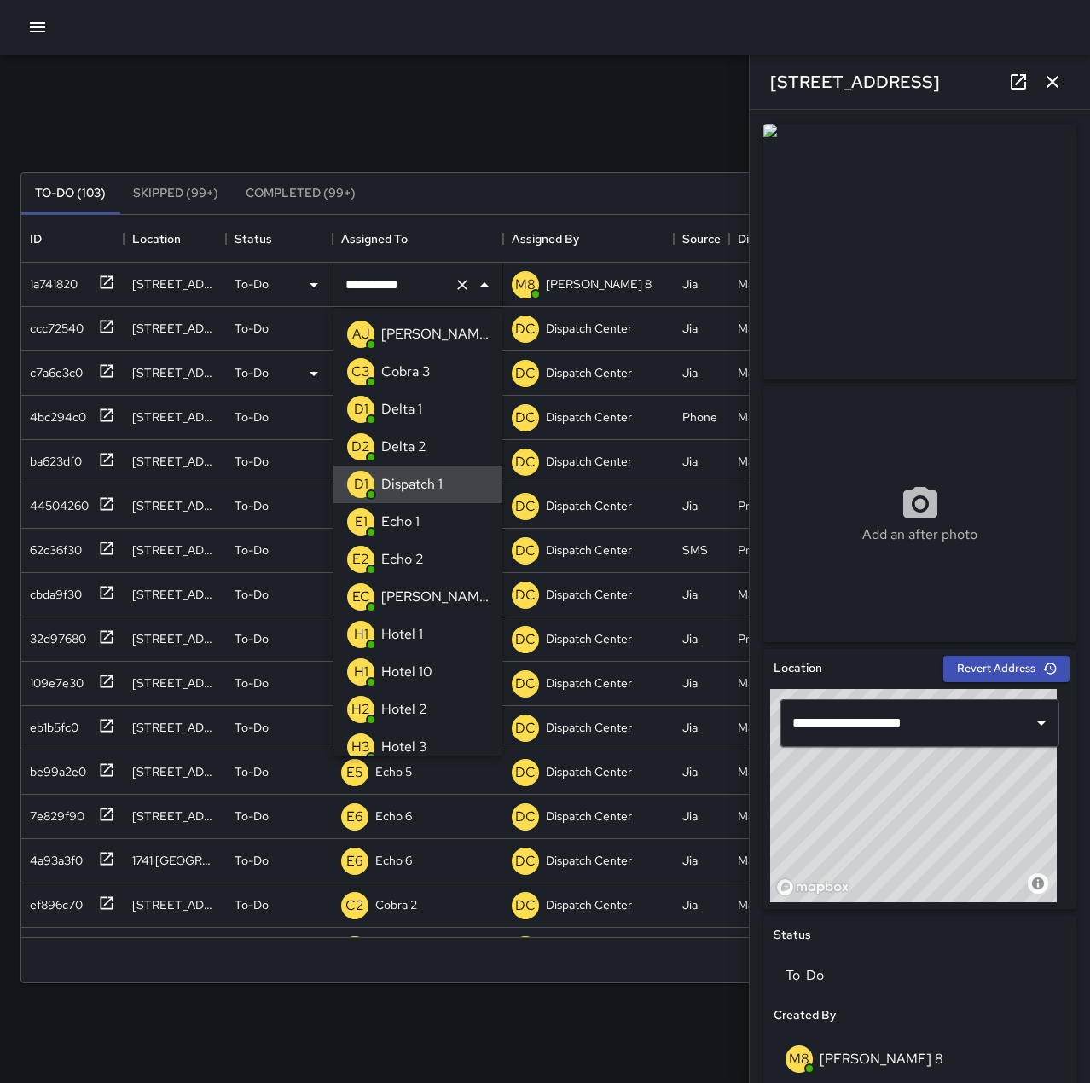
click at [462, 280] on icon "Clear" at bounding box center [462, 284] width 17 height 17
click at [413, 522] on p "Echo 1" at bounding box center [400, 522] width 38 height 20
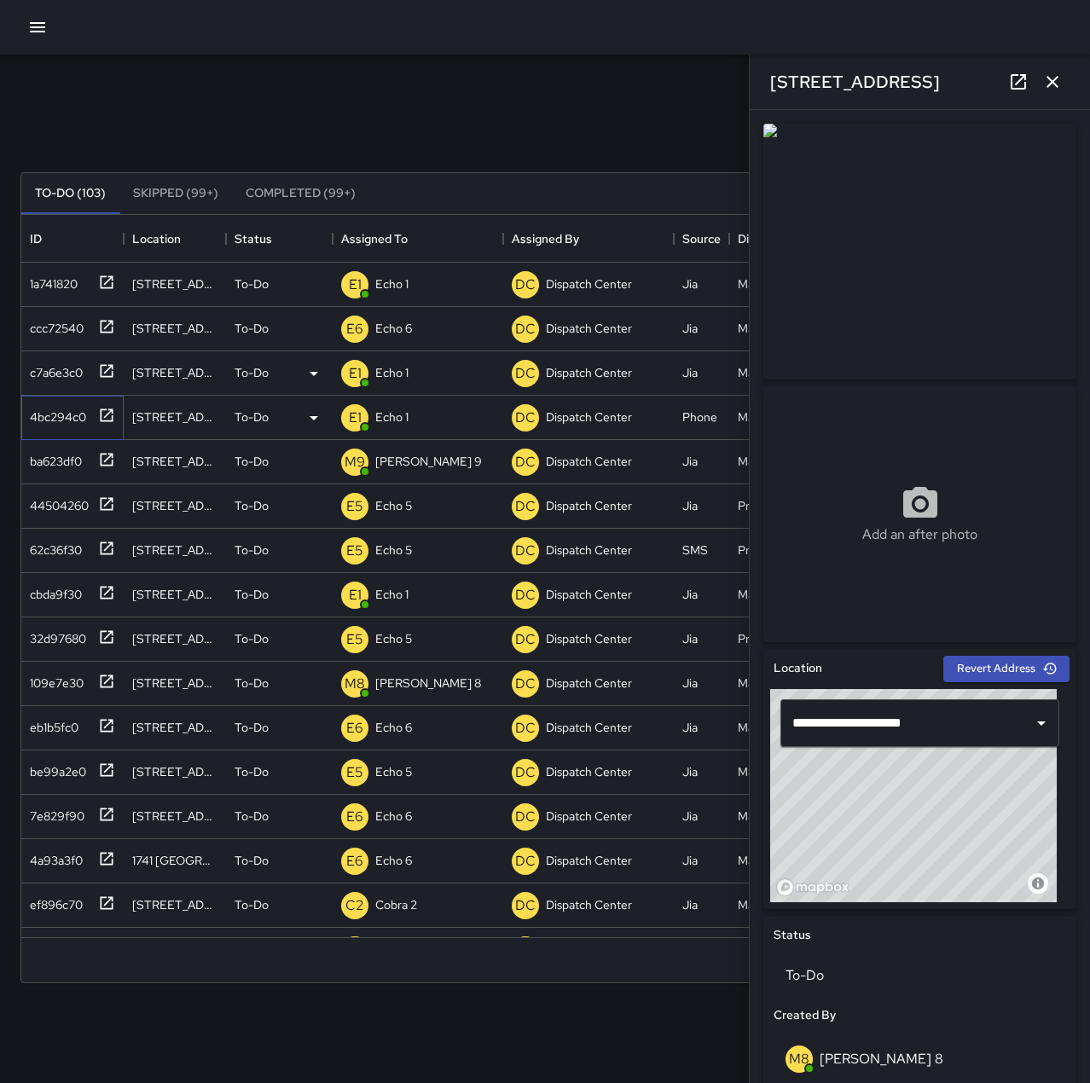
click at [113, 413] on icon at bounding box center [106, 415] width 17 height 17
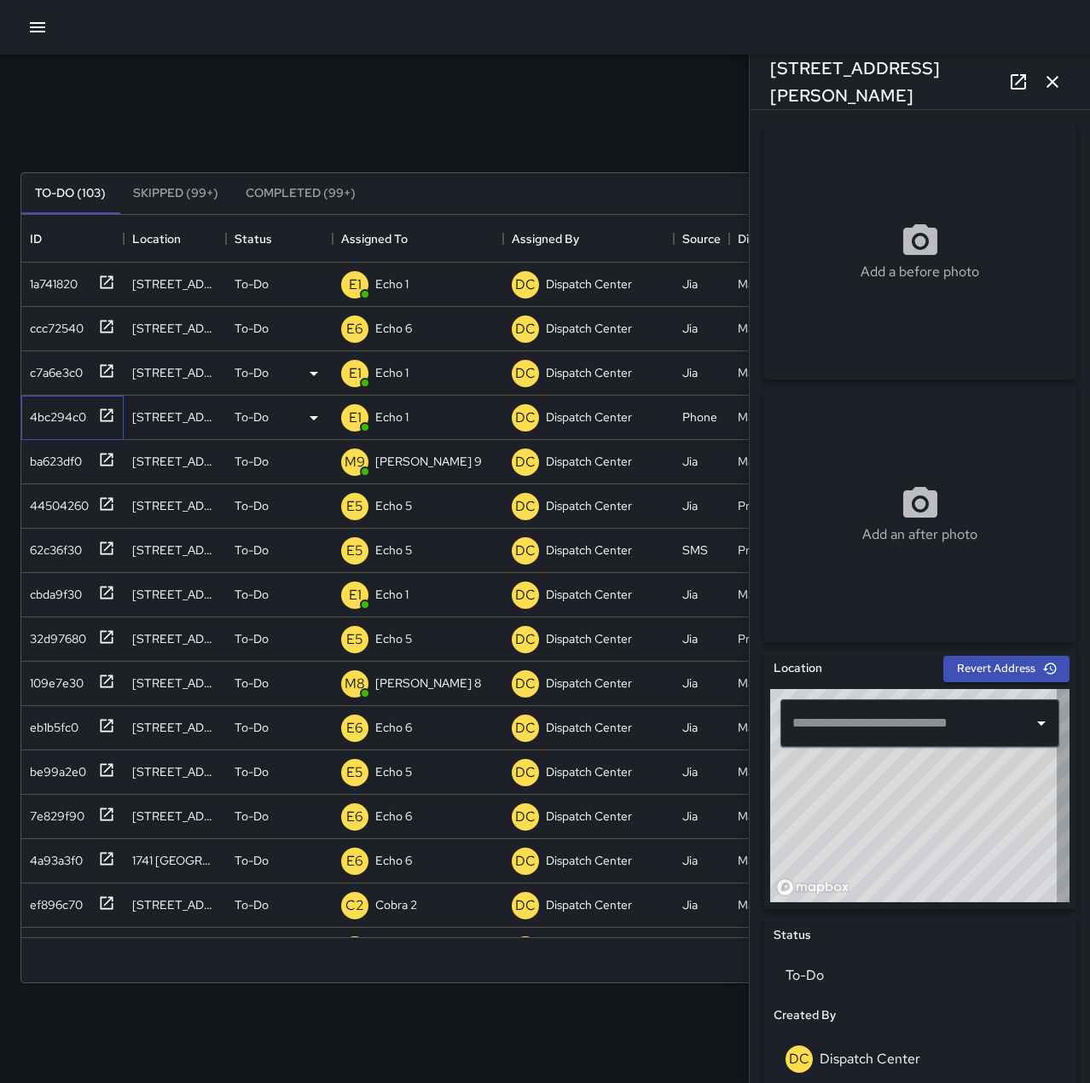
type input "**********"
click at [105, 364] on icon at bounding box center [106, 371] width 17 height 17
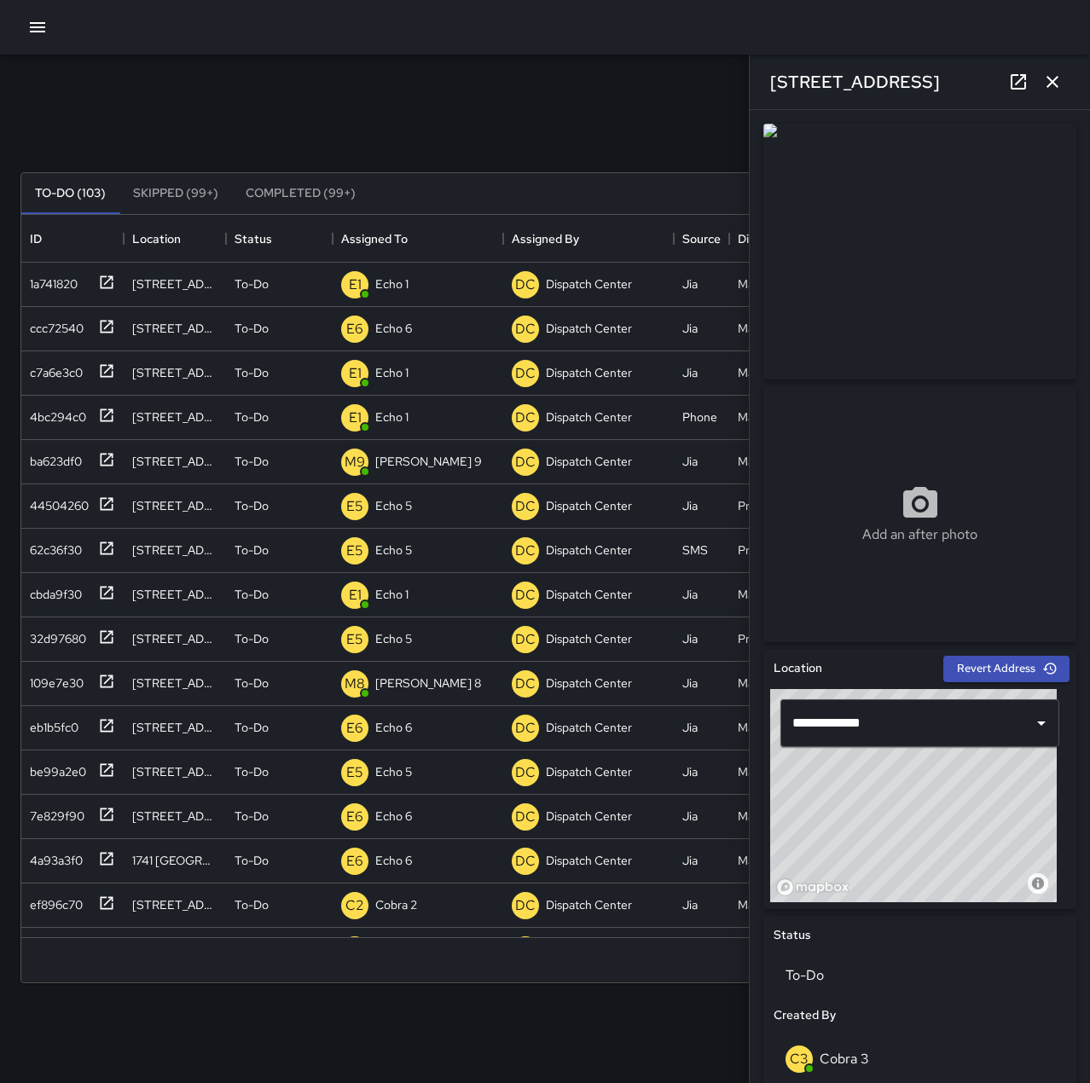
click at [1059, 88] on icon "button" at bounding box center [1052, 82] width 20 height 20
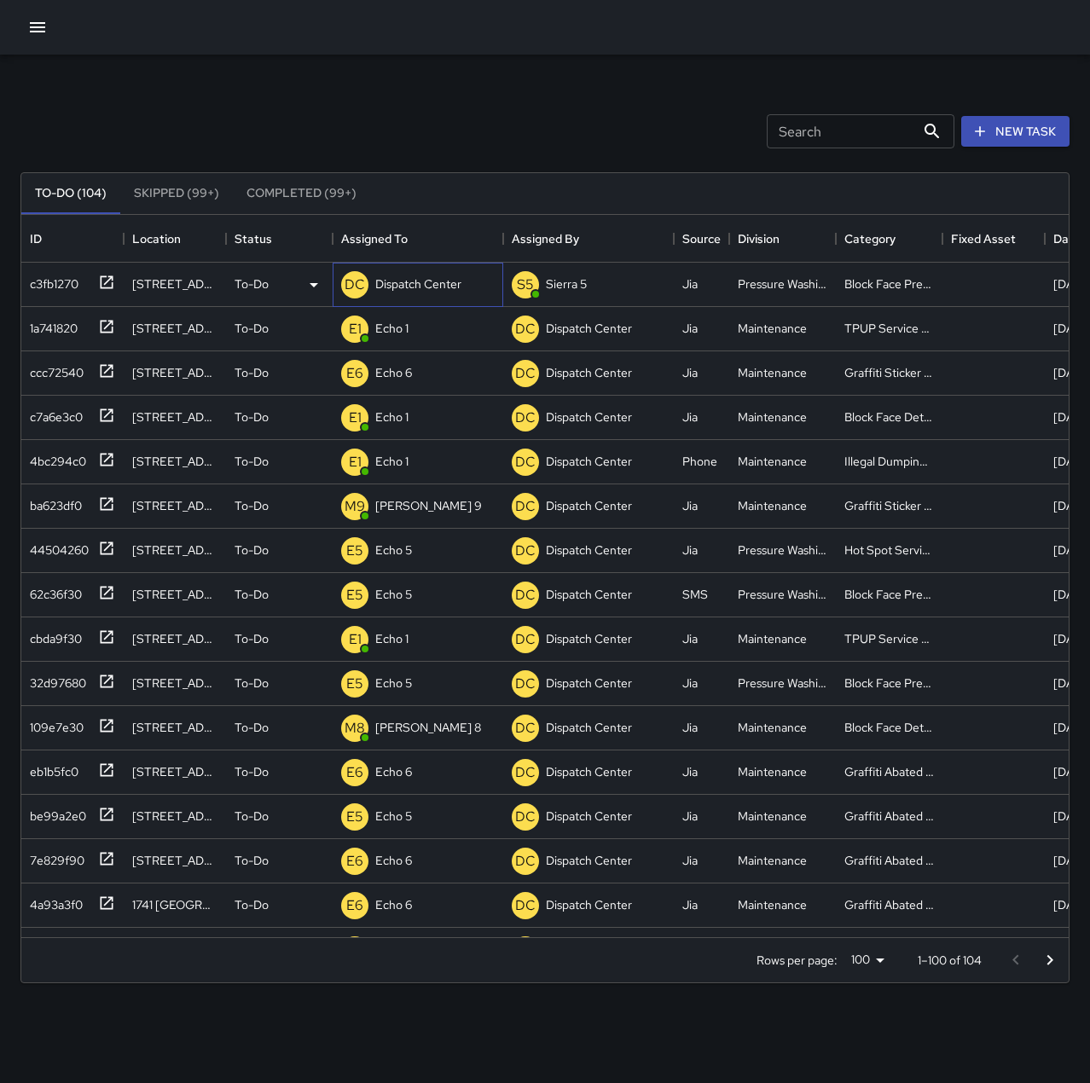
click at [396, 285] on p "Dispatch Center" at bounding box center [418, 284] width 86 height 17
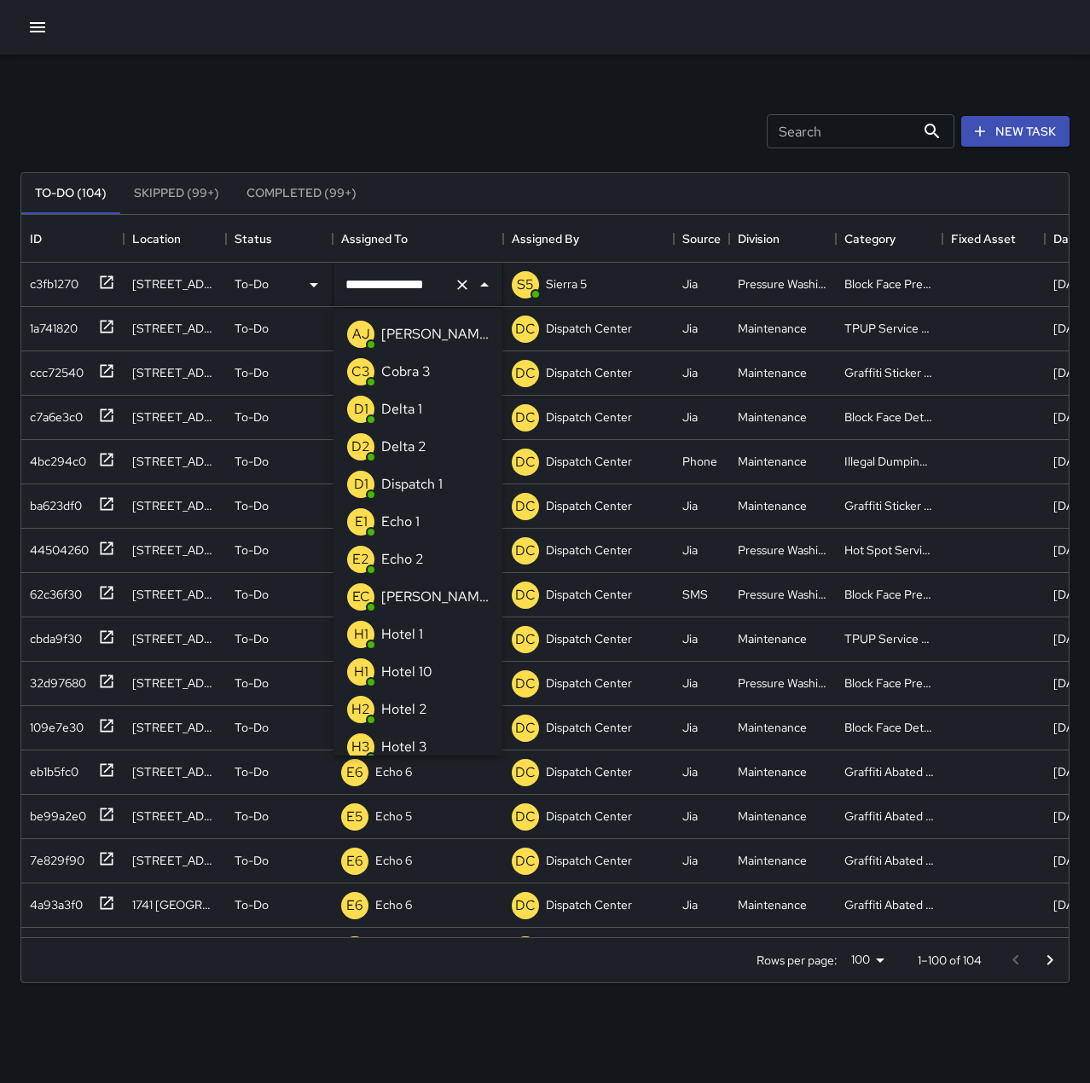
scroll to position [1099, 0]
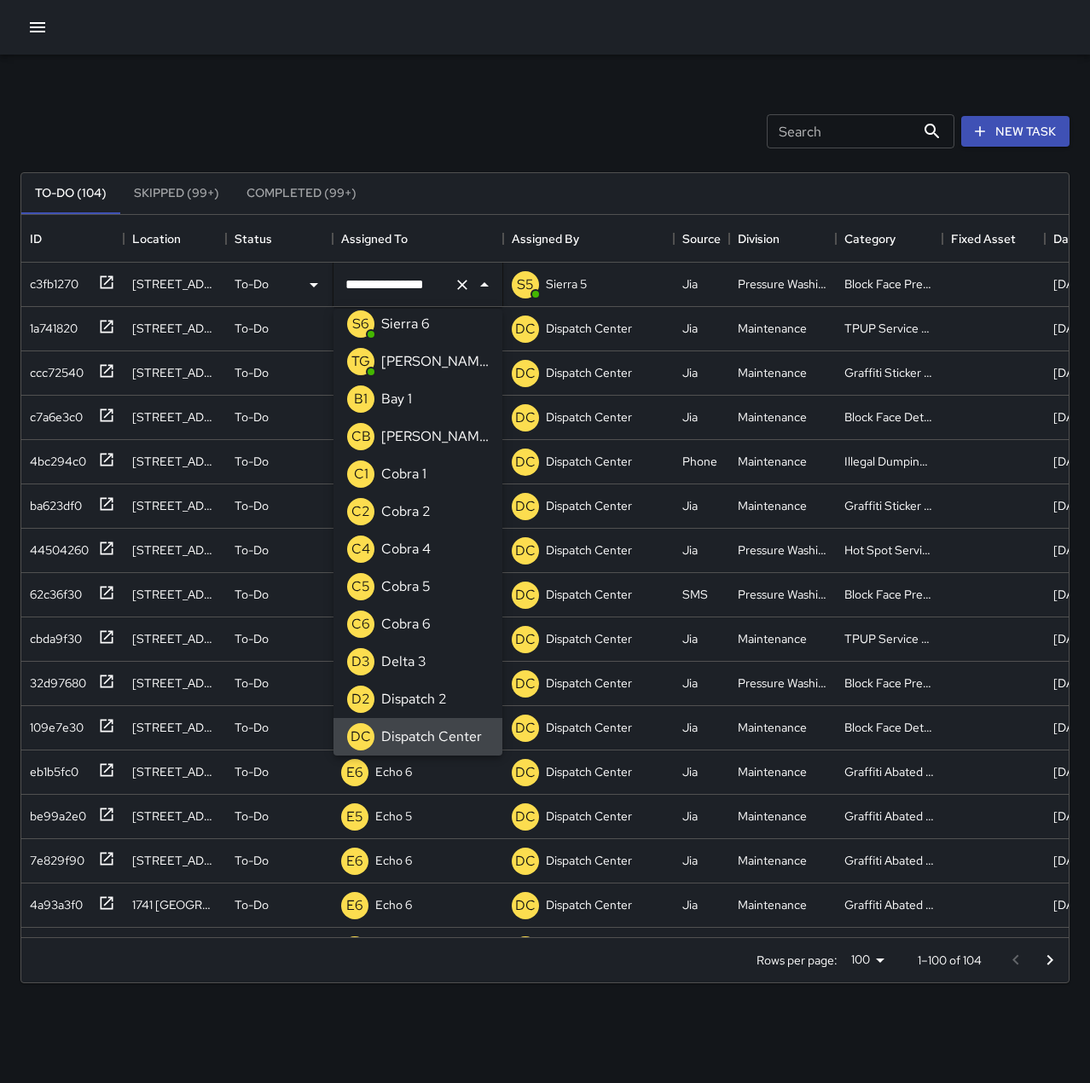
click at [462, 282] on icon "Clear" at bounding box center [462, 284] width 17 height 17
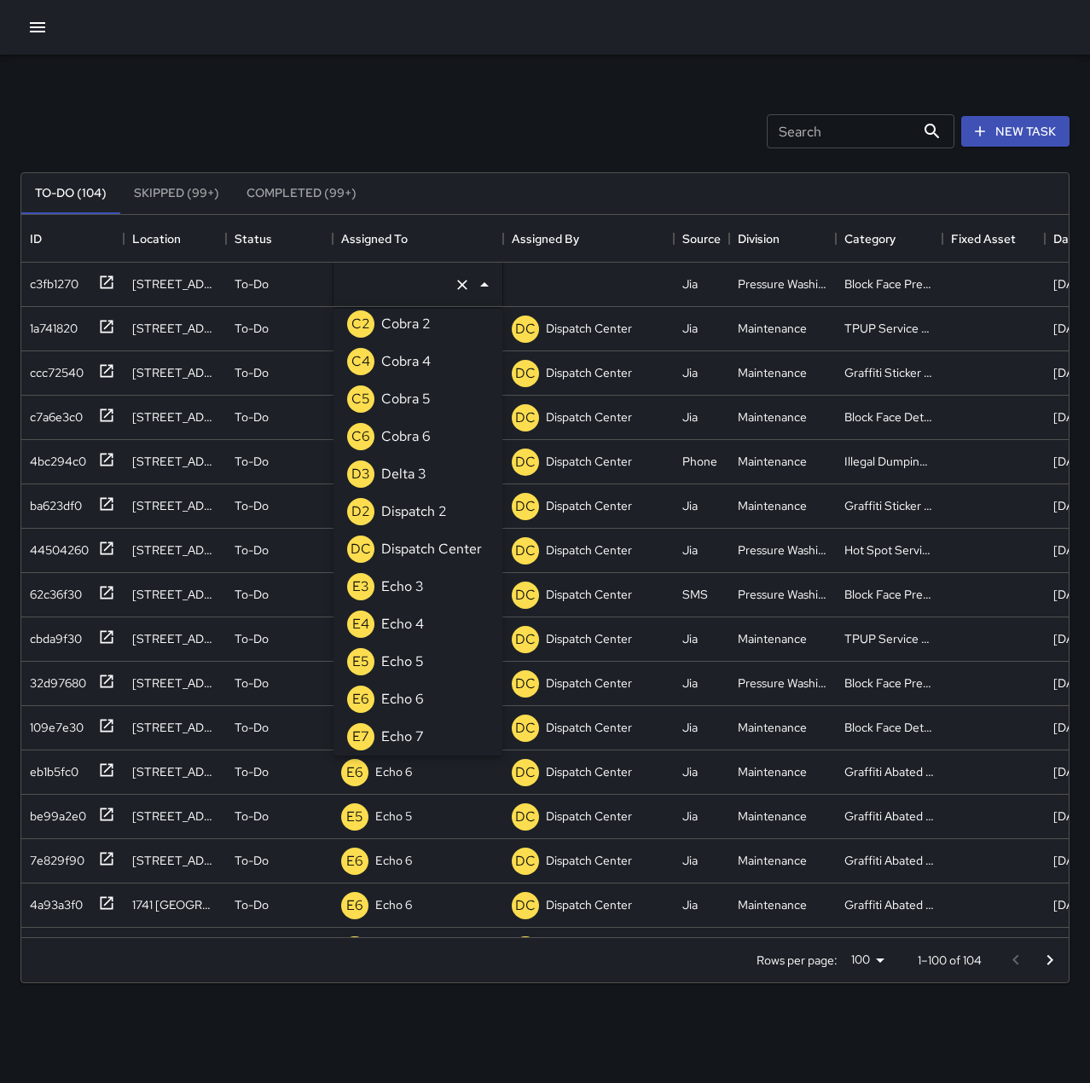
scroll to position [1372, 0]
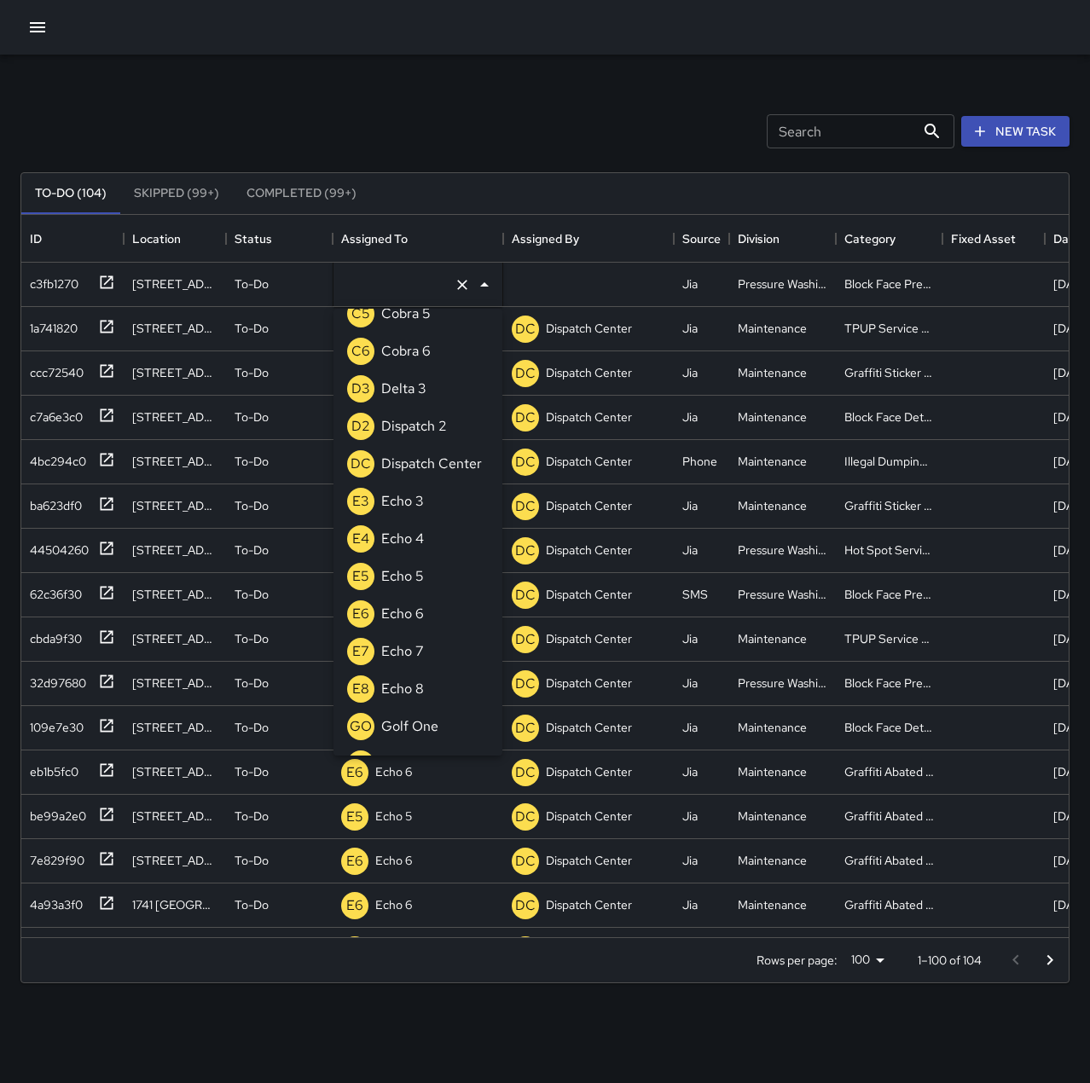
click at [400, 572] on p "Echo 5" at bounding box center [402, 576] width 43 height 20
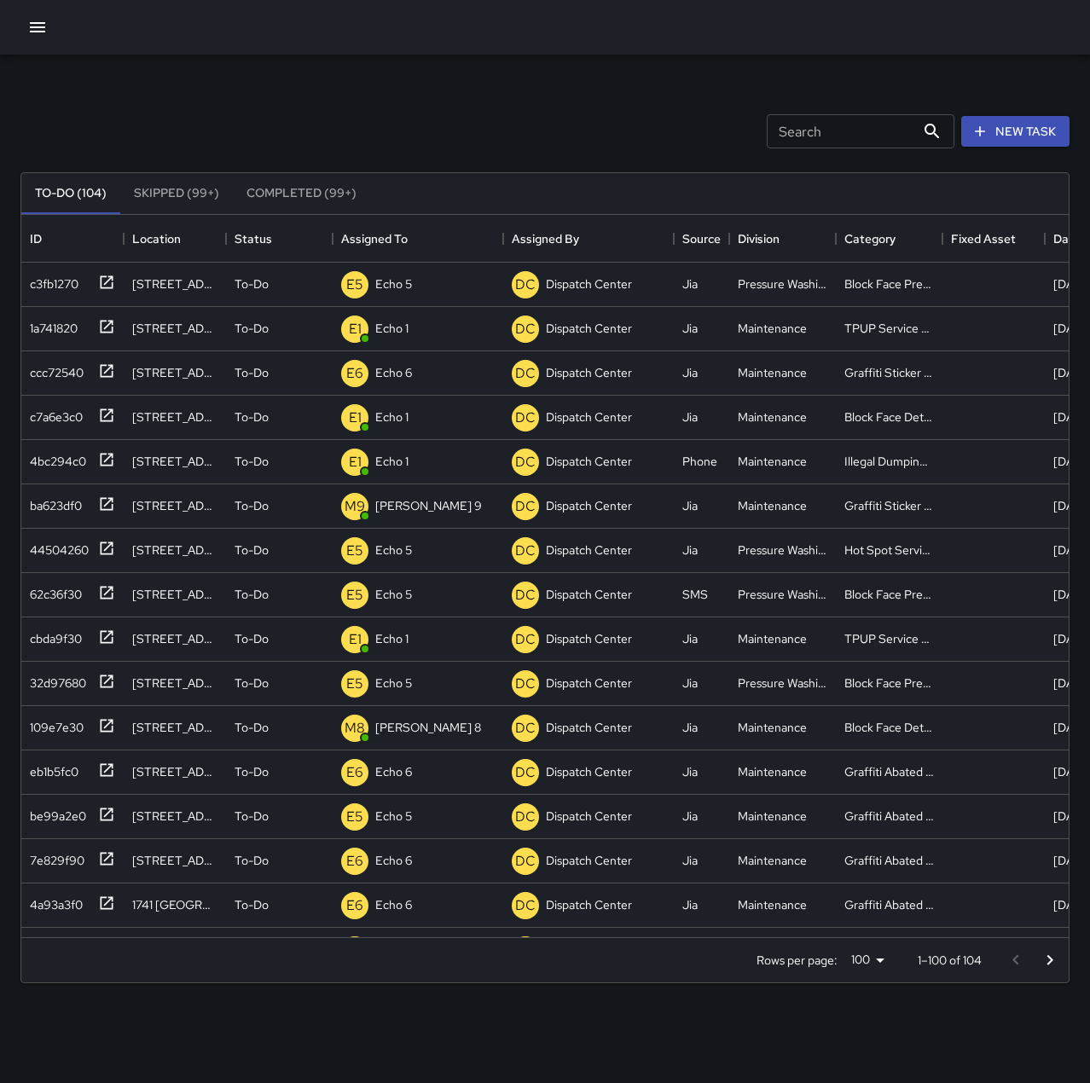
click at [345, 127] on div "Search Search New Task" at bounding box center [545, 131] width 1056 height 89
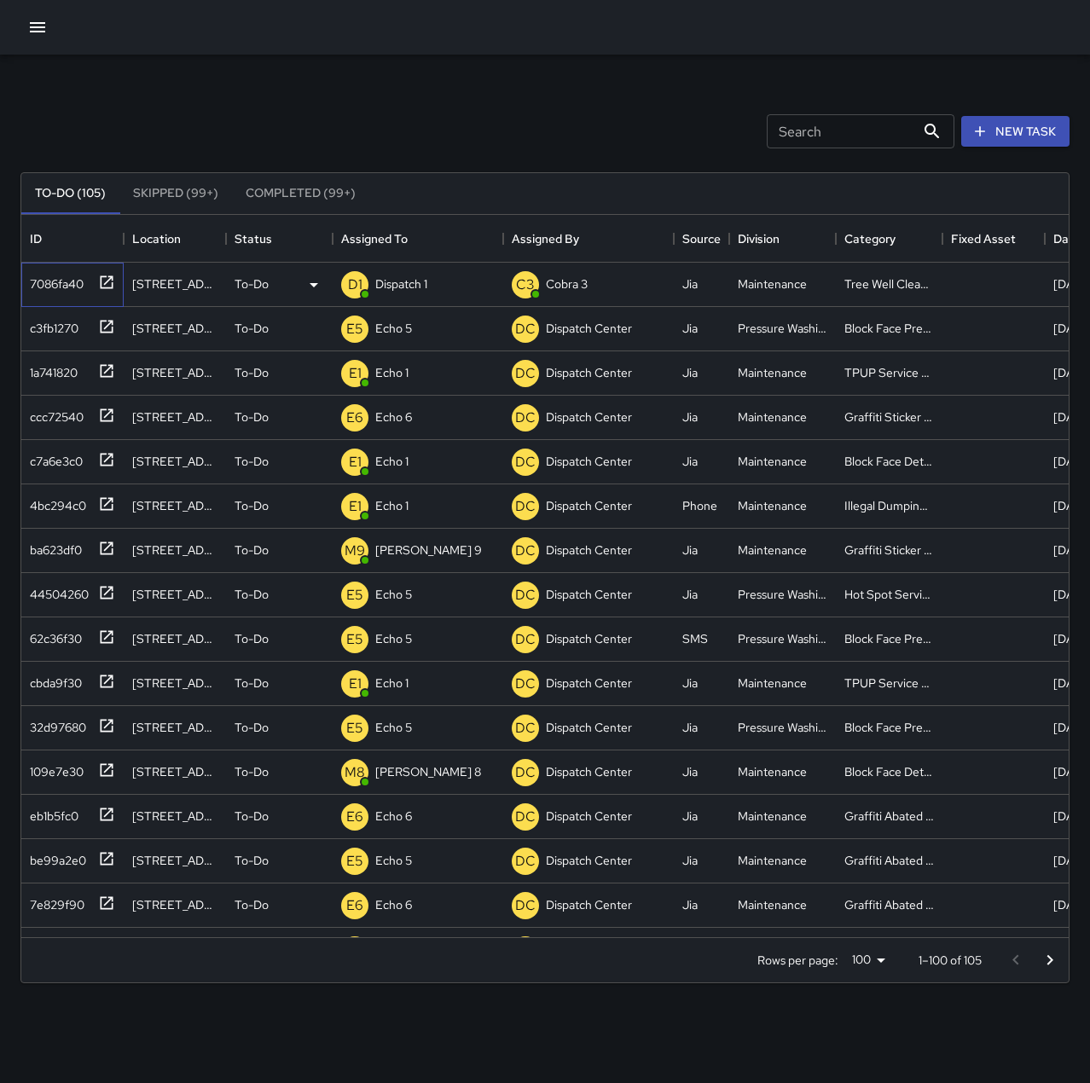
click at [64, 279] on div "7086fa40" at bounding box center [53, 281] width 61 height 24
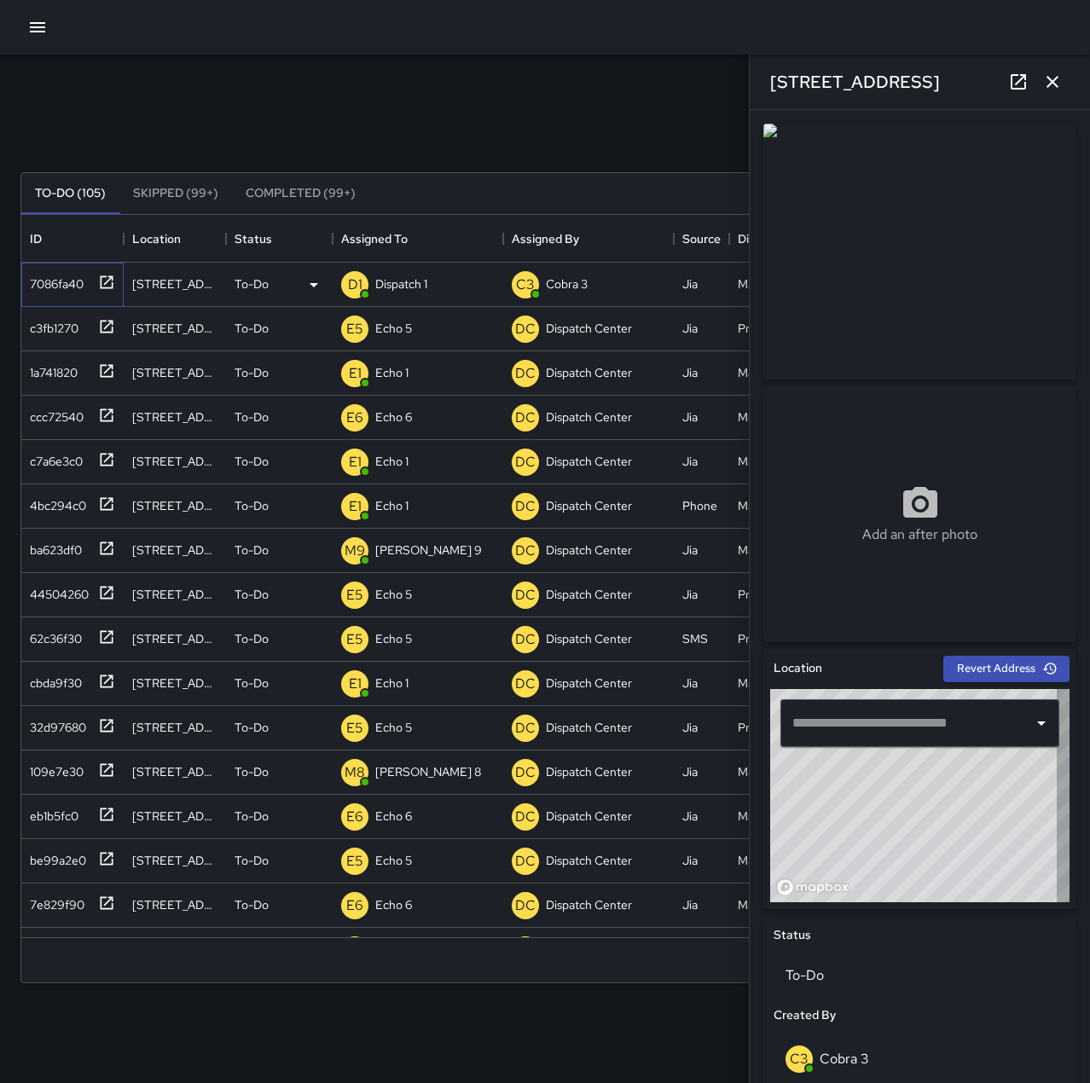
type input "**********"
click at [417, 285] on p "Dispatch 1" at bounding box center [401, 284] width 52 height 17
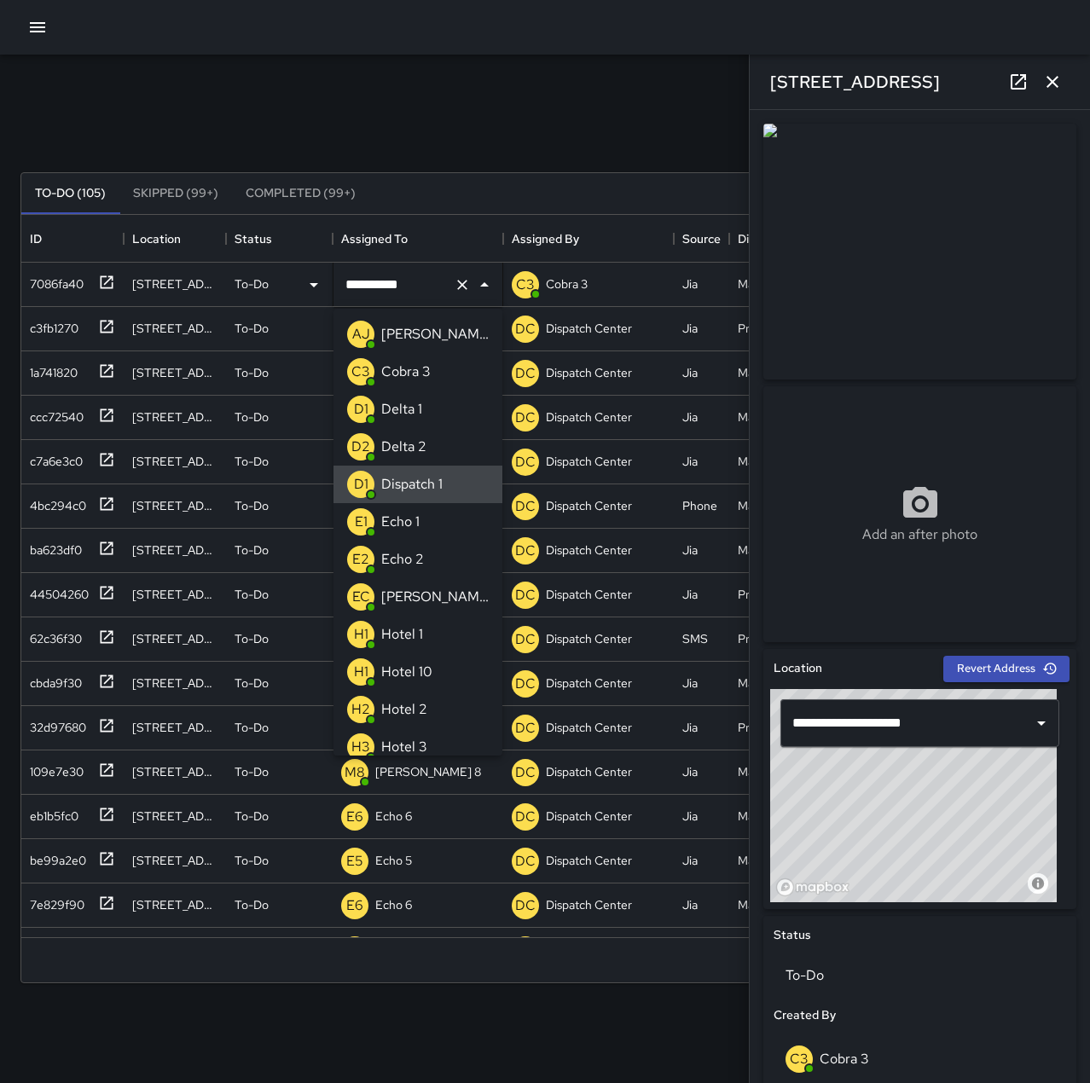
click at [463, 278] on icon "Clear" at bounding box center [462, 284] width 17 height 17
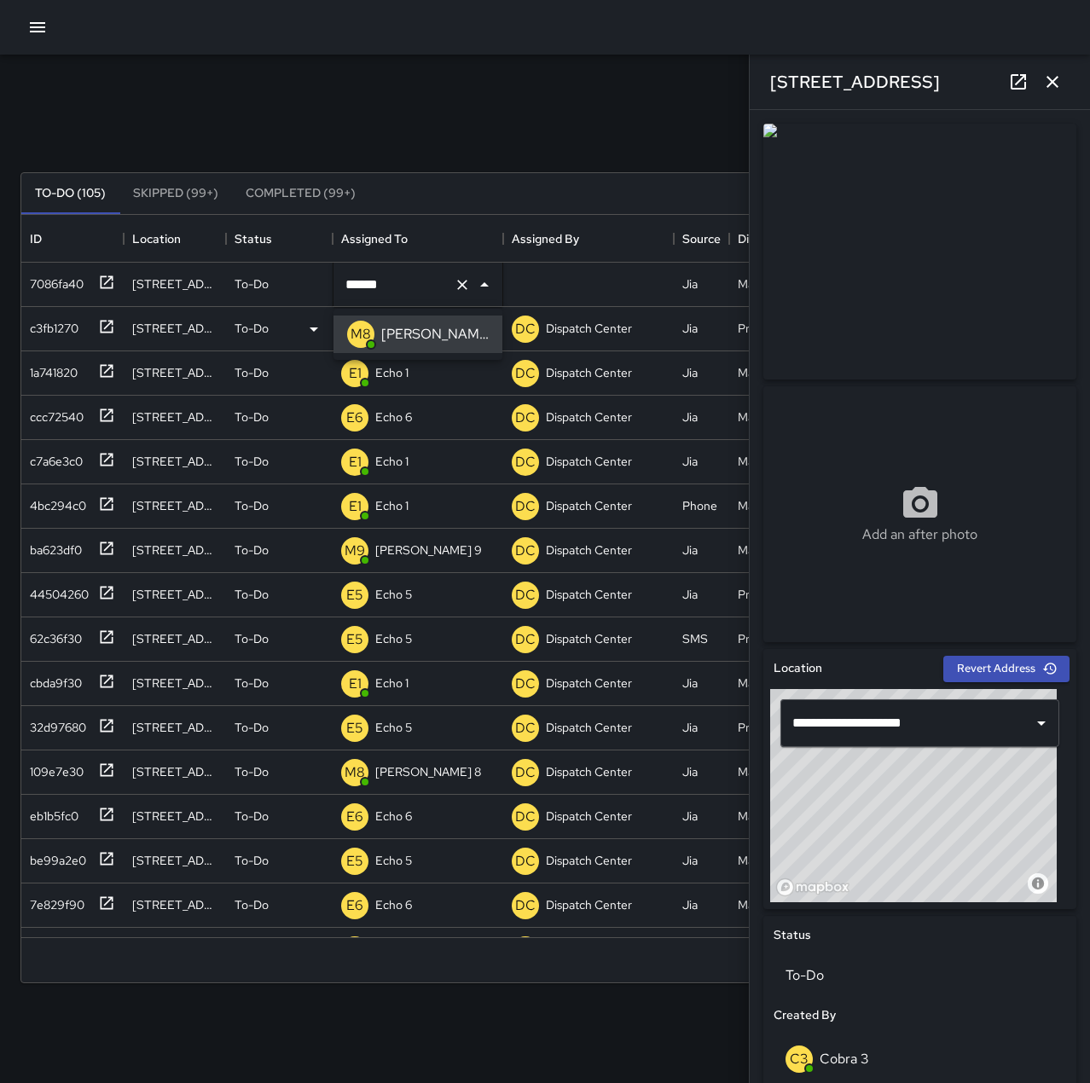
type input "******"
click at [500, 110] on div "Search Search New Task" at bounding box center [545, 131] width 1056 height 89
click at [1047, 81] on icon "button" at bounding box center [1052, 82] width 20 height 20
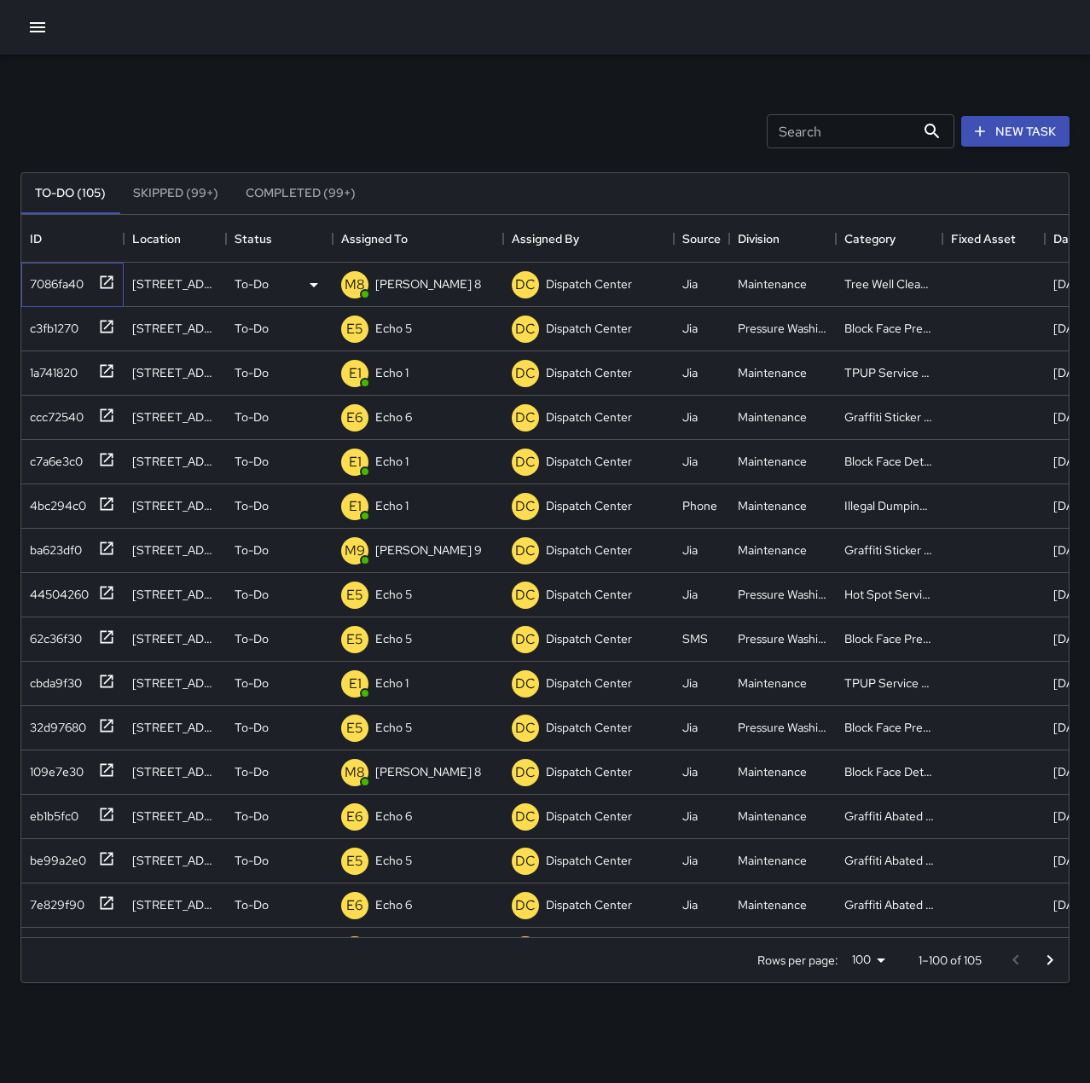
click at [107, 282] on icon at bounding box center [107, 282] width 13 height 13
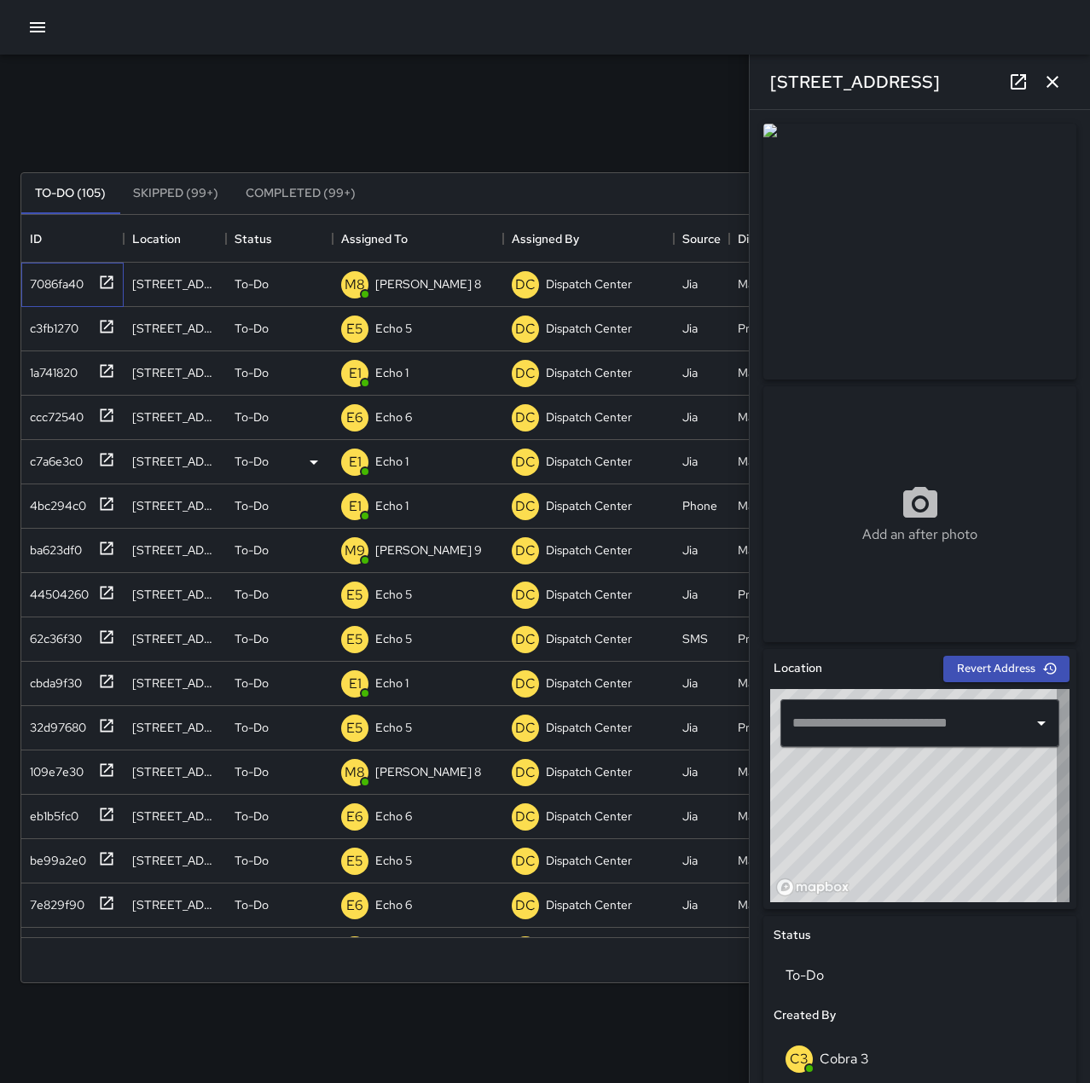
type input "**********"
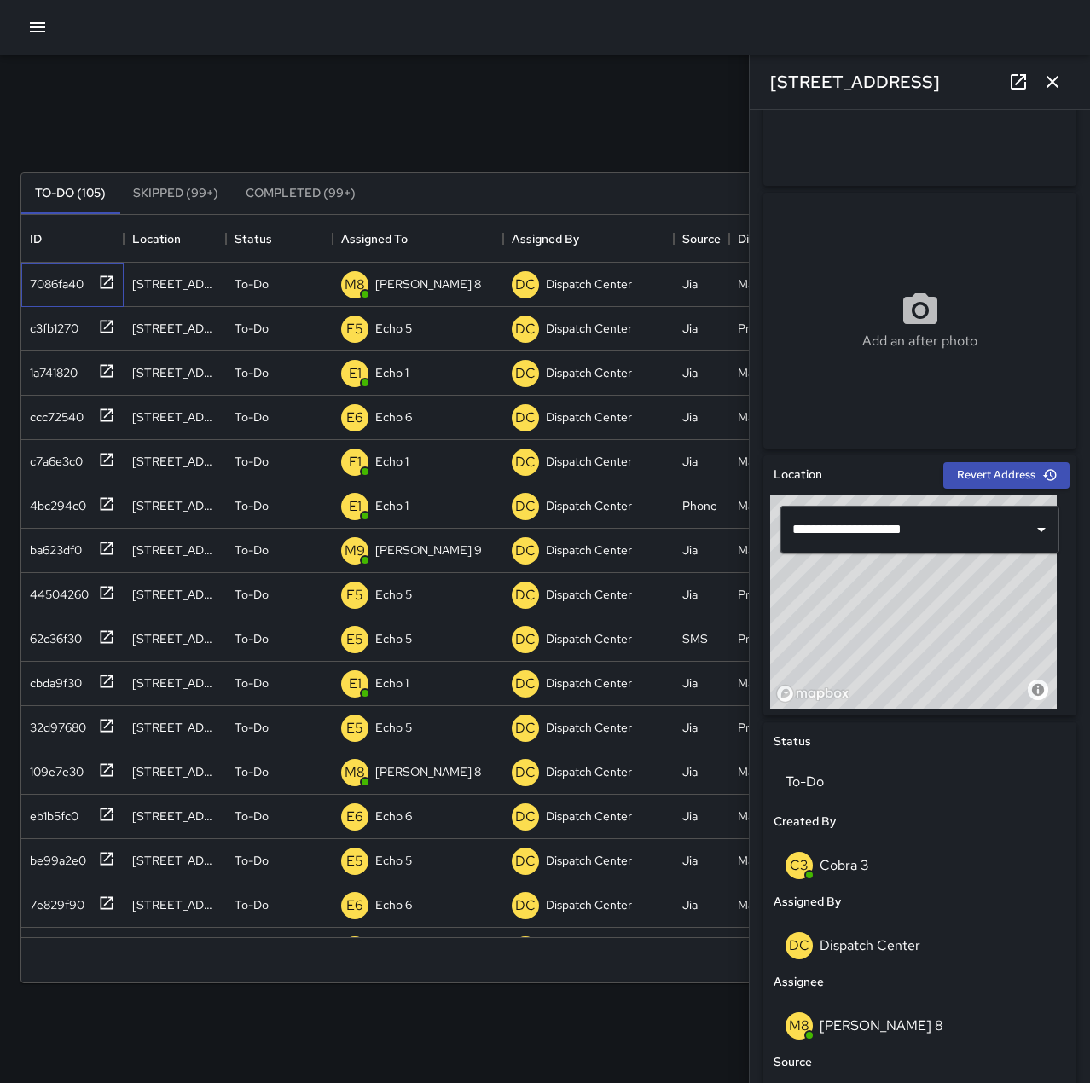
scroll to position [150, 0]
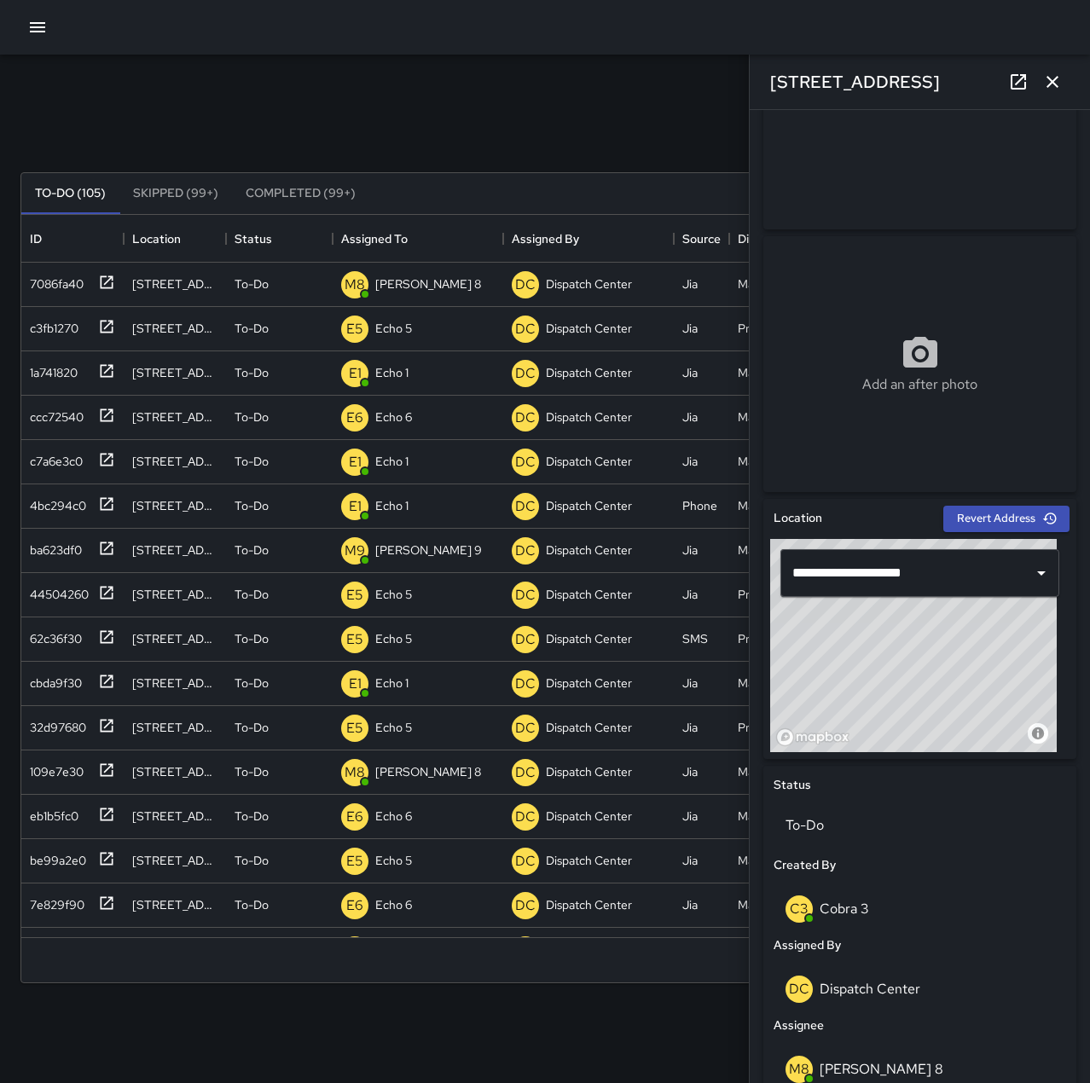
click at [1058, 96] on button "button" at bounding box center [1053, 82] width 34 height 34
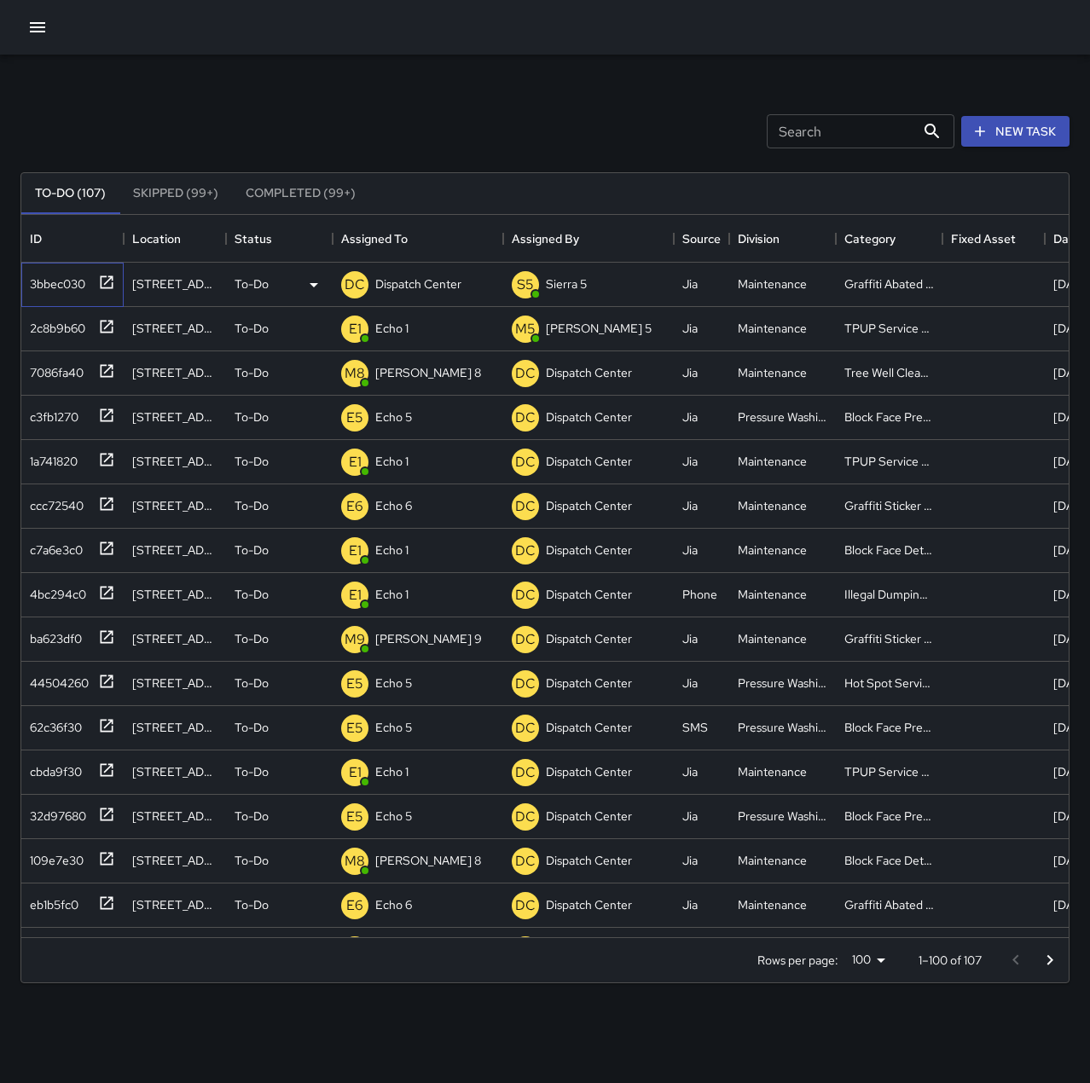
click at [109, 285] on icon at bounding box center [106, 282] width 17 height 17
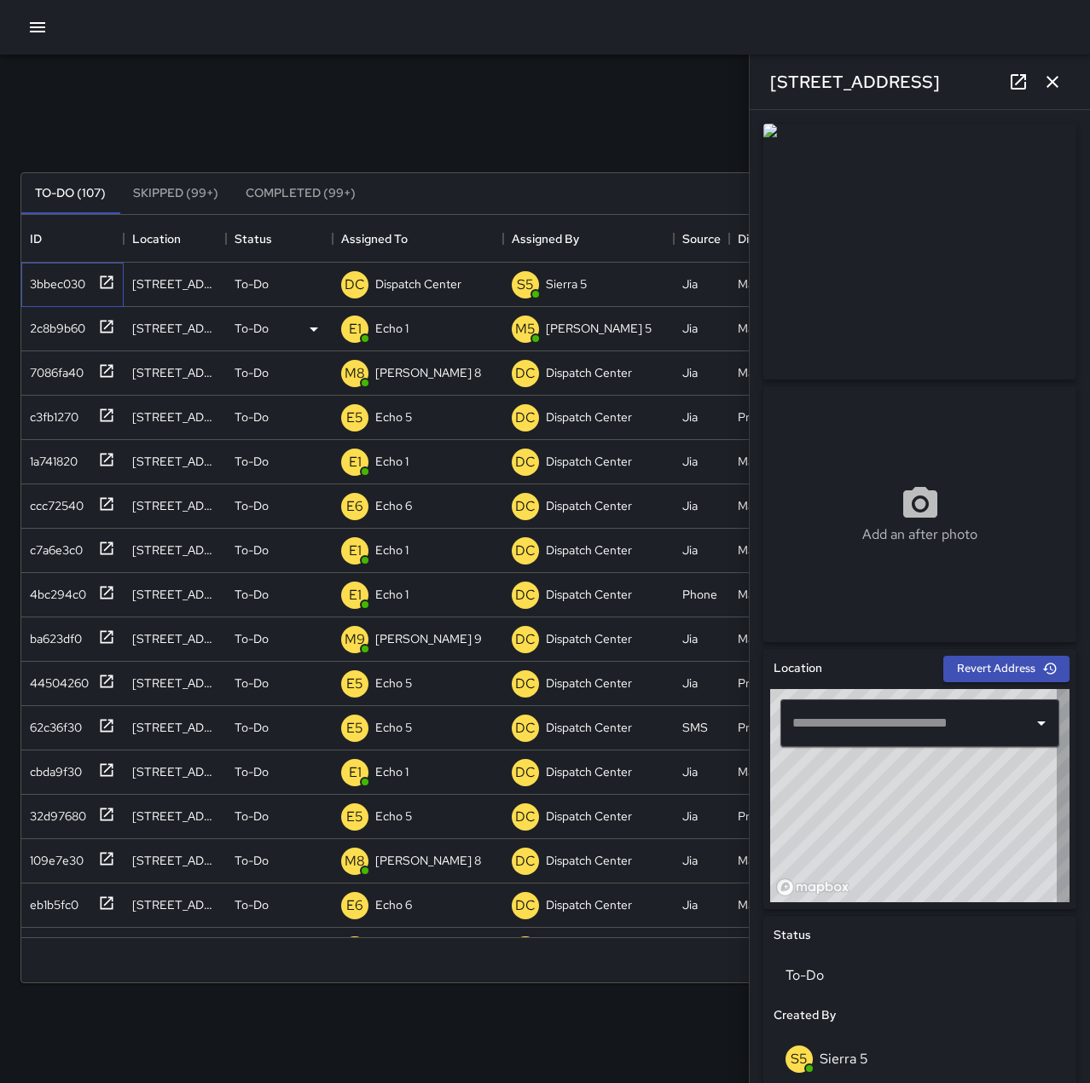
type input "**********"
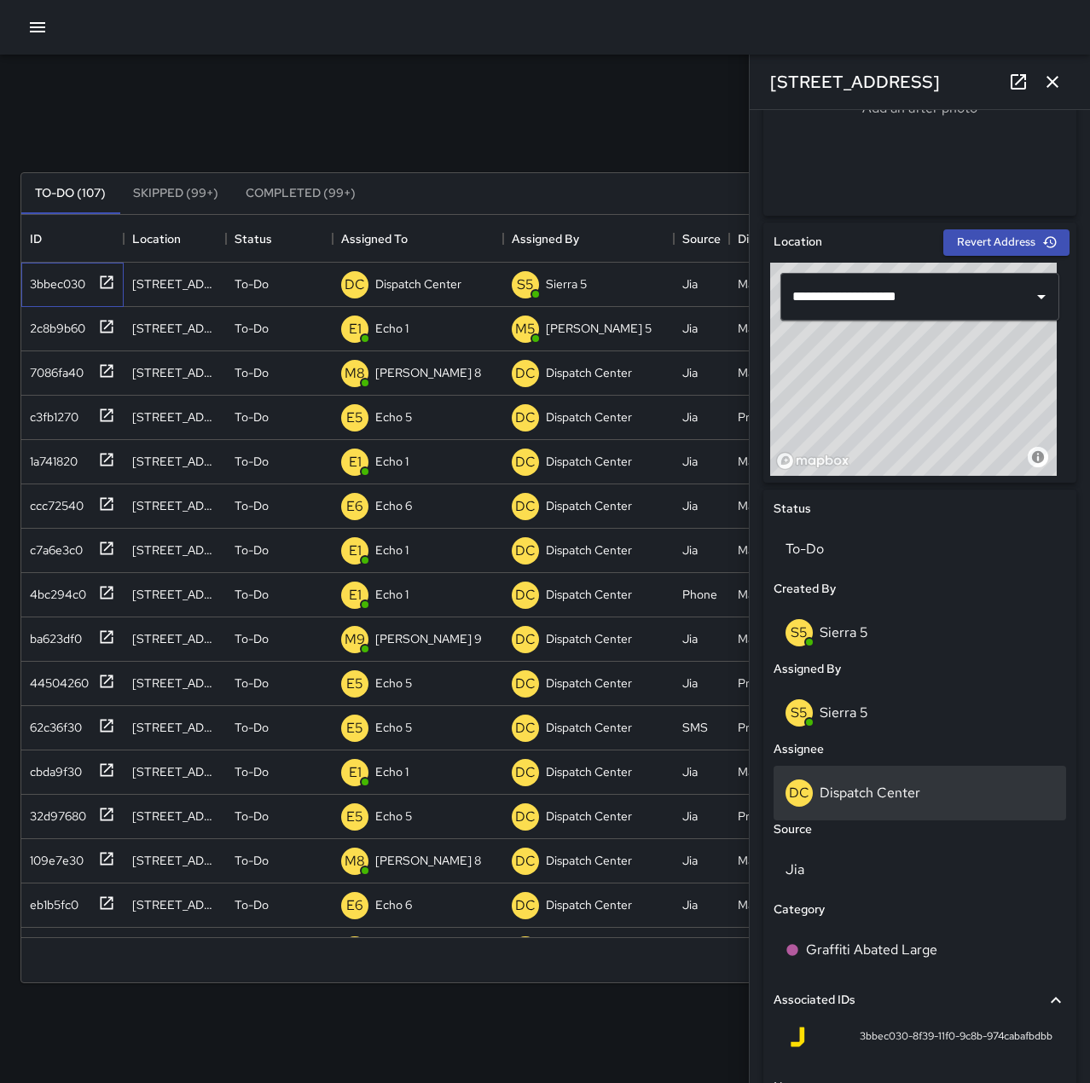
scroll to position [0, 0]
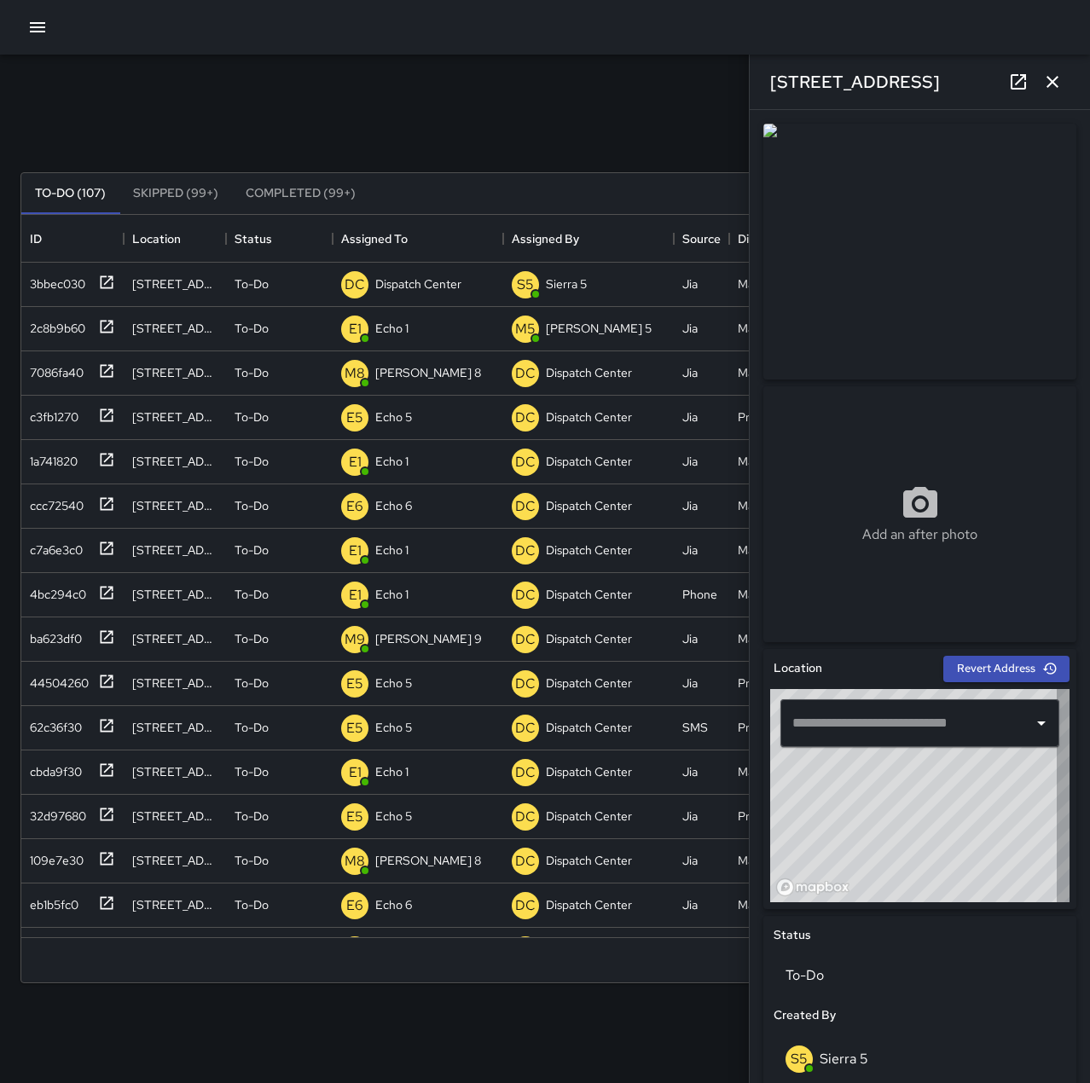
type input "**********"
click at [1058, 81] on icon "button" at bounding box center [1052, 82] width 20 height 20
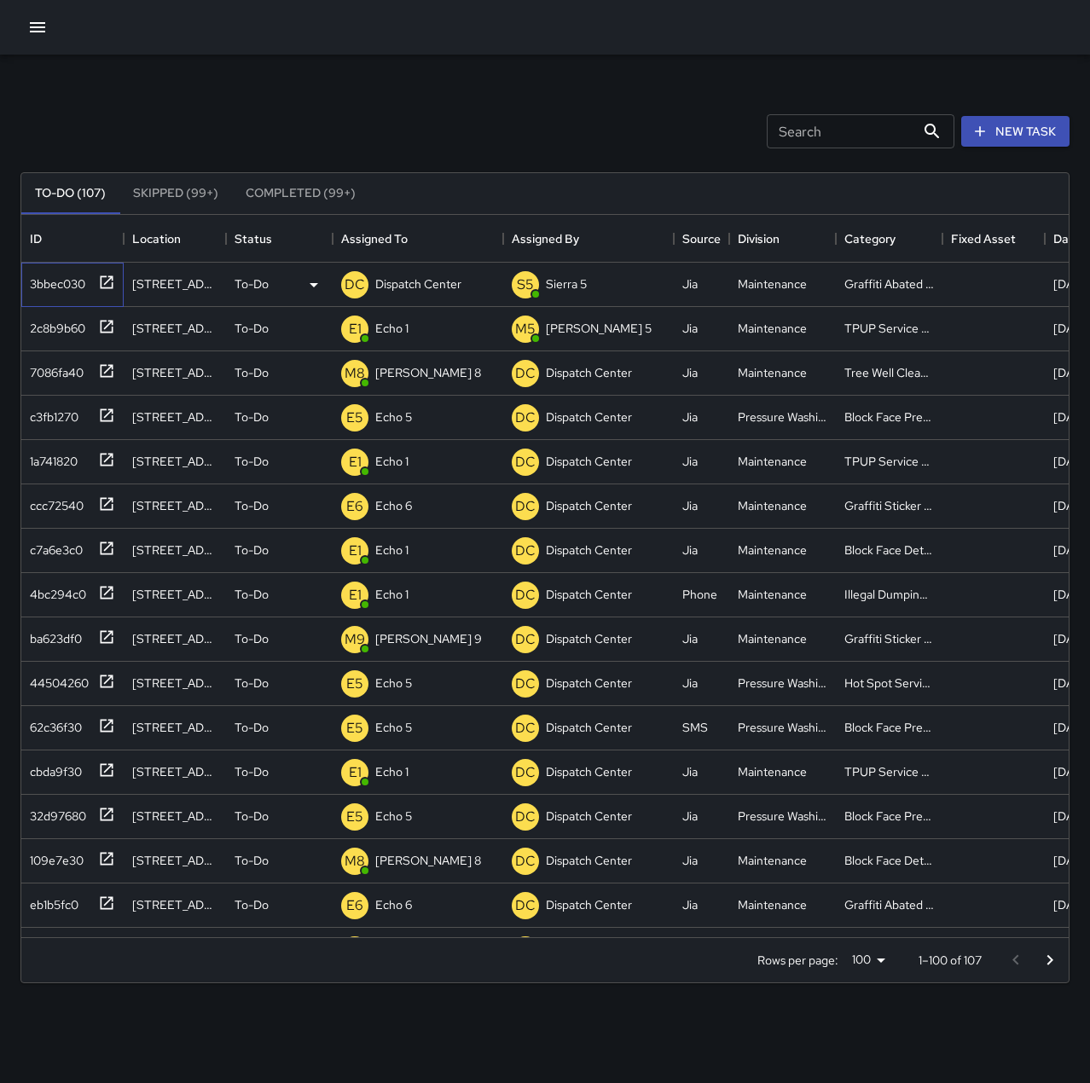
click at [55, 286] on div "3bbec030" at bounding box center [54, 281] width 62 height 24
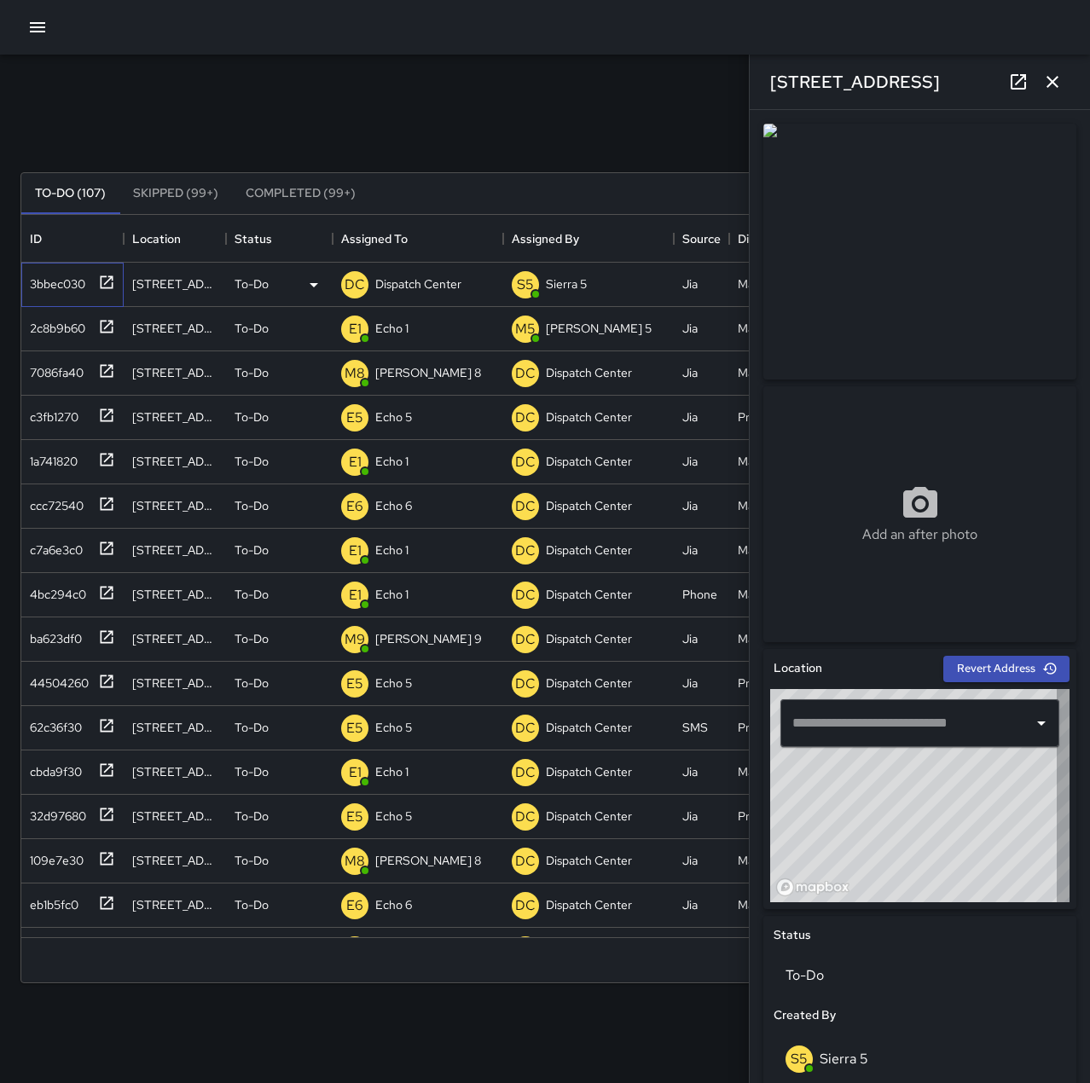
type input "**********"
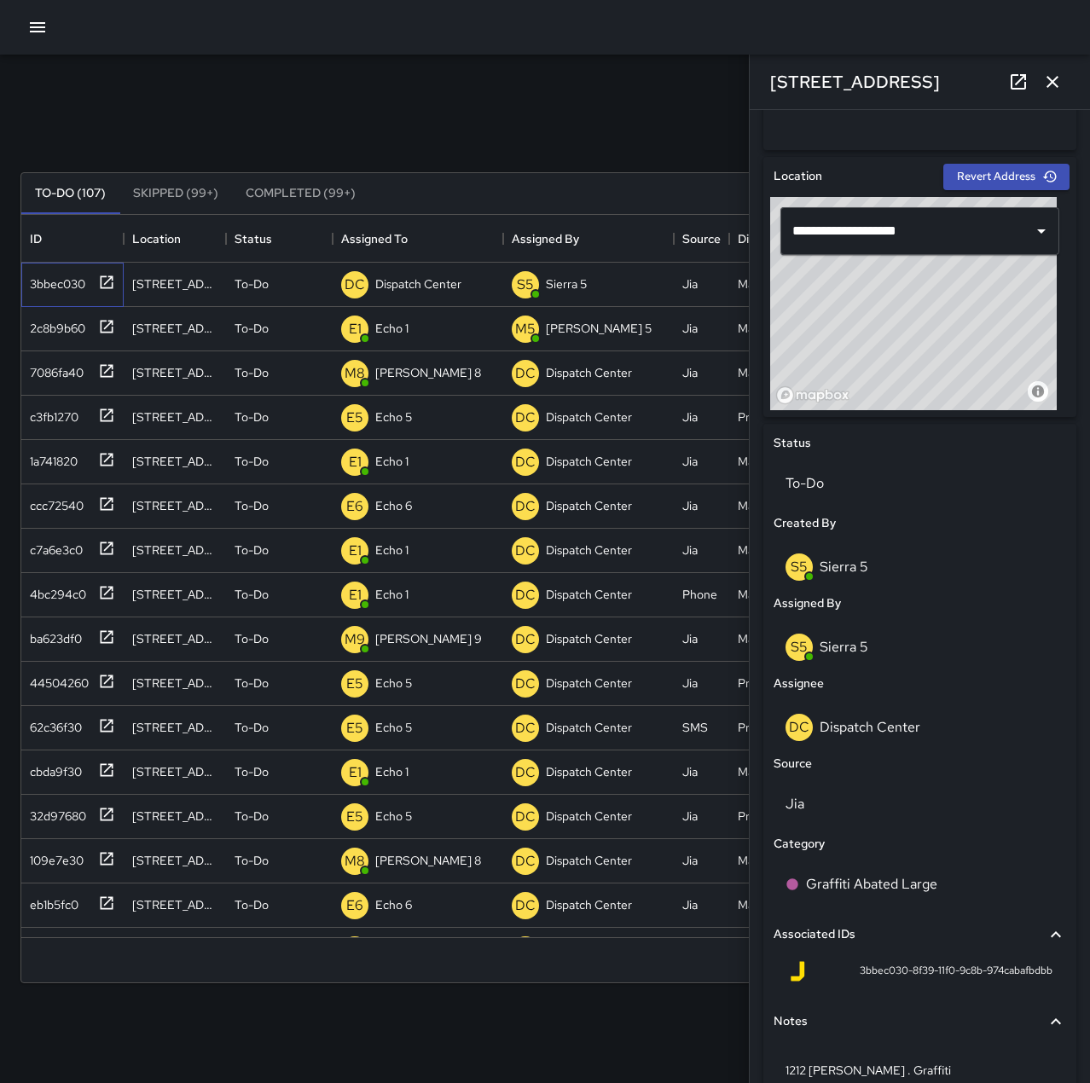
scroll to position [577, 0]
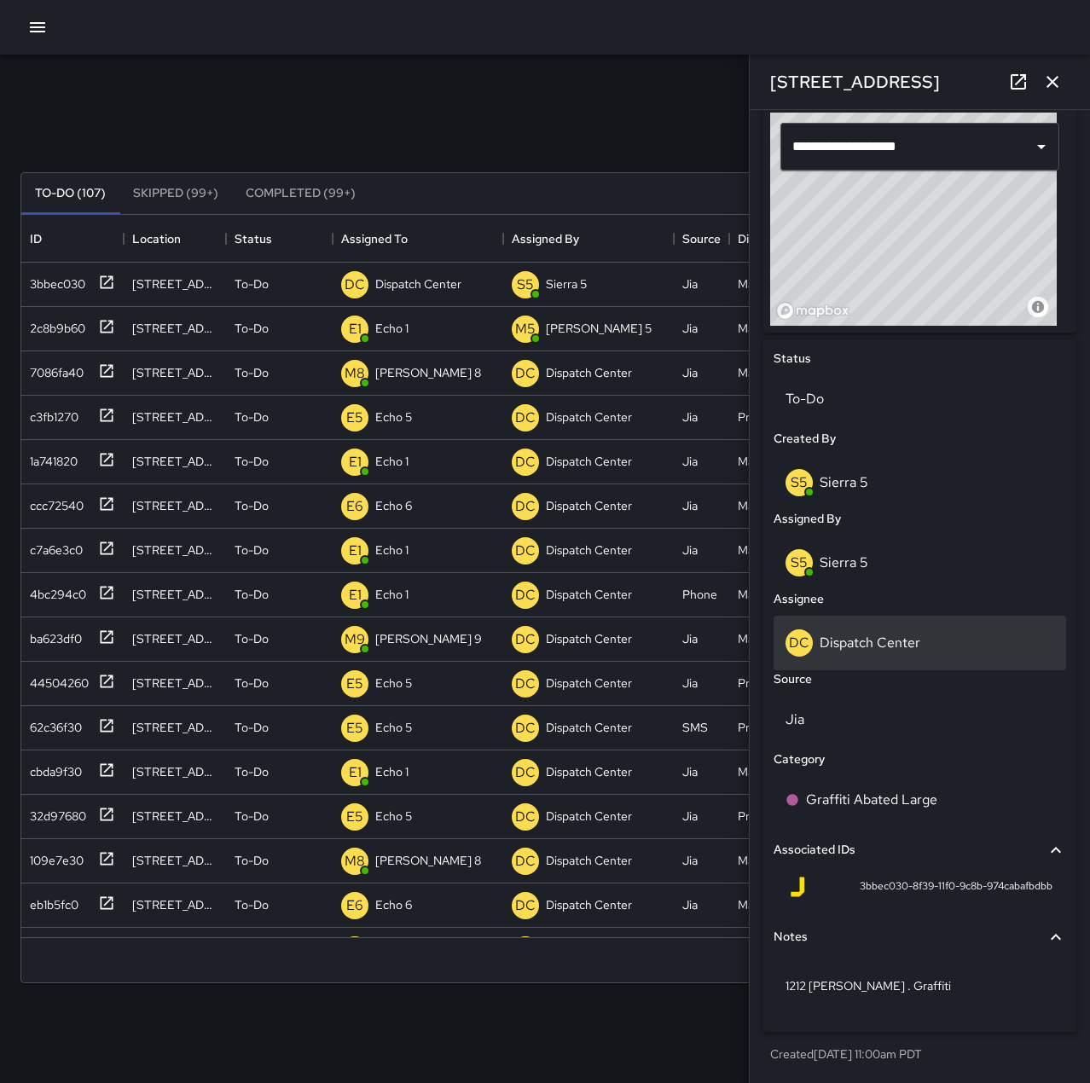
click at [874, 651] on p "Dispatch Center" at bounding box center [870, 643] width 101 height 18
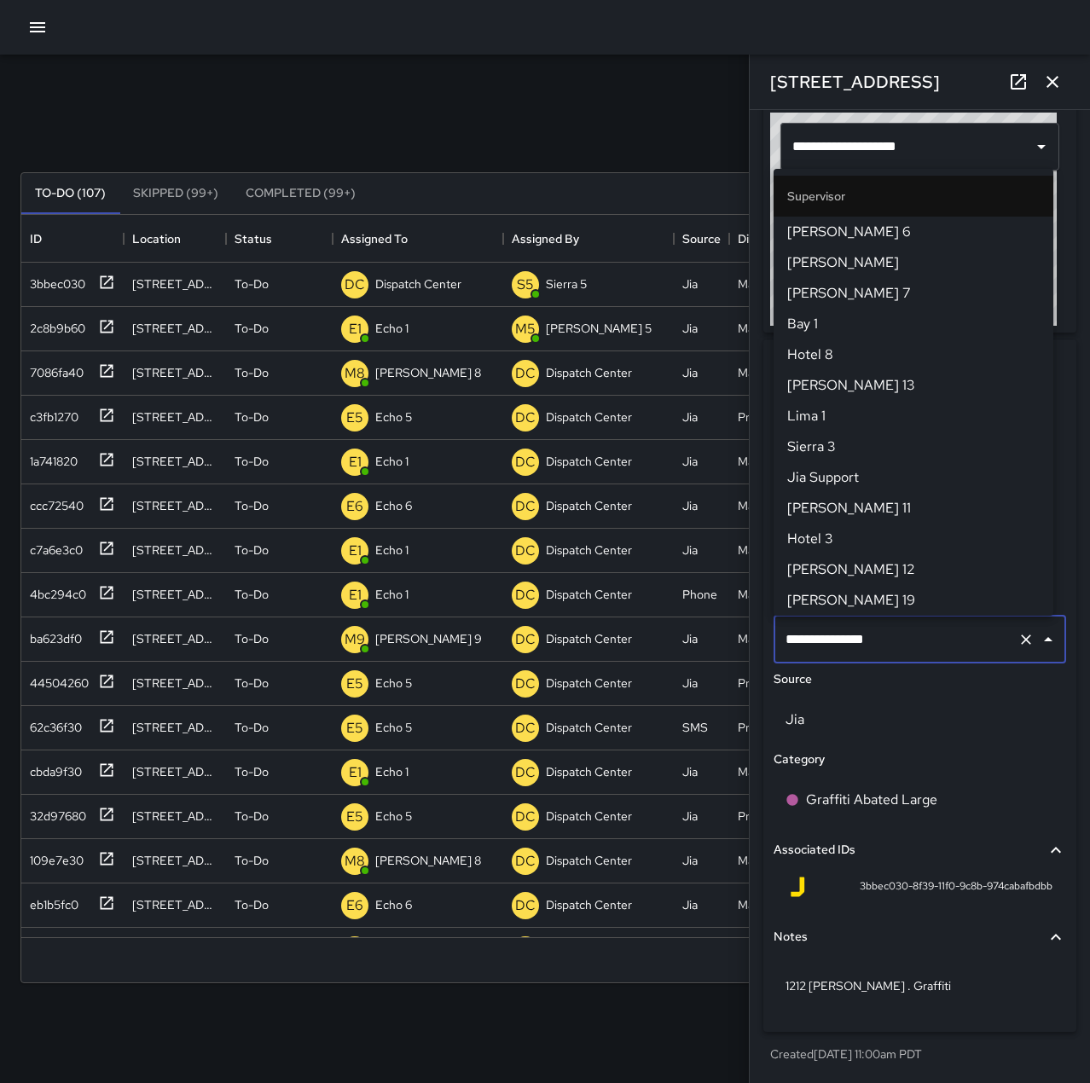
scroll to position [1628, 0]
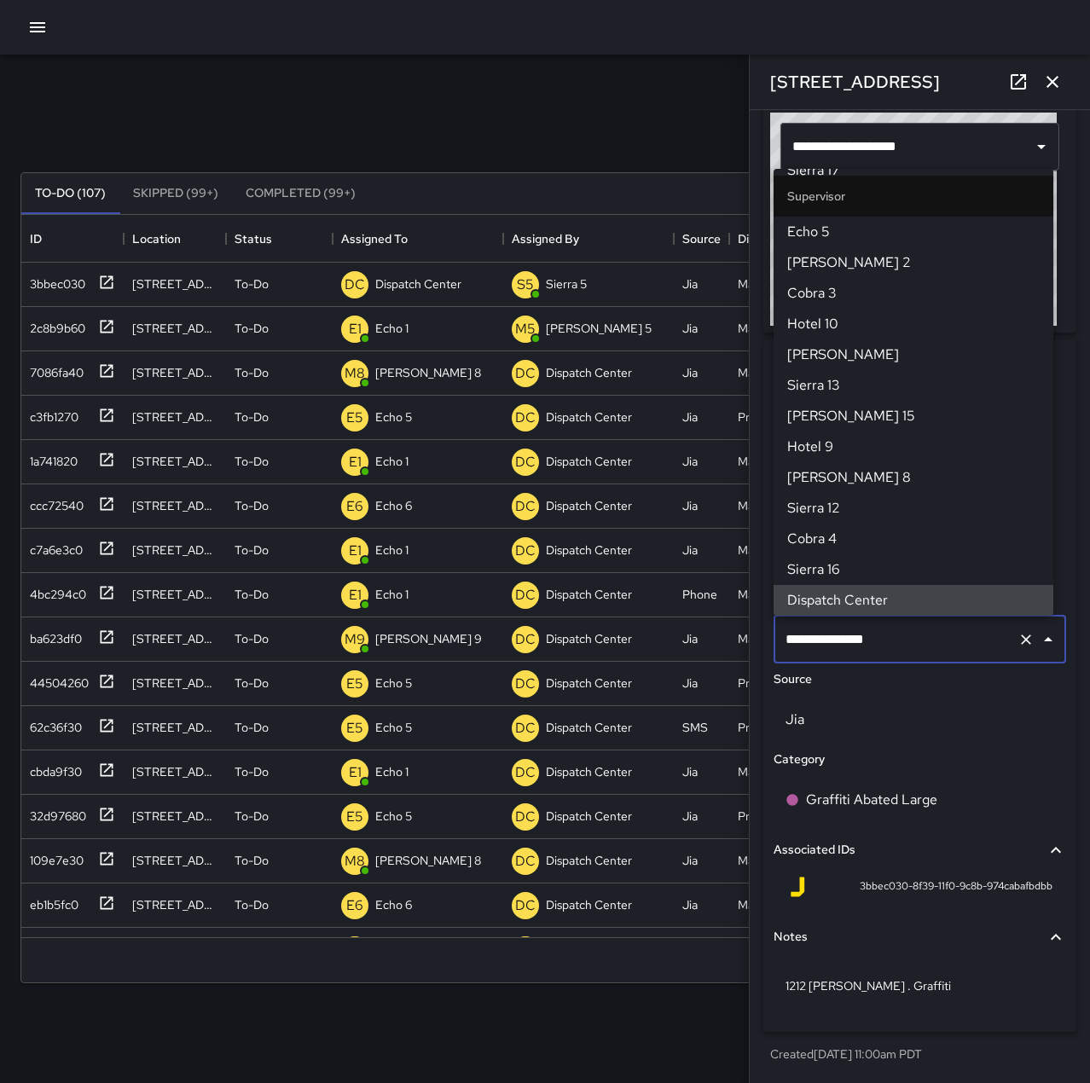
click at [1020, 643] on icon "Clear" at bounding box center [1026, 639] width 17 height 17
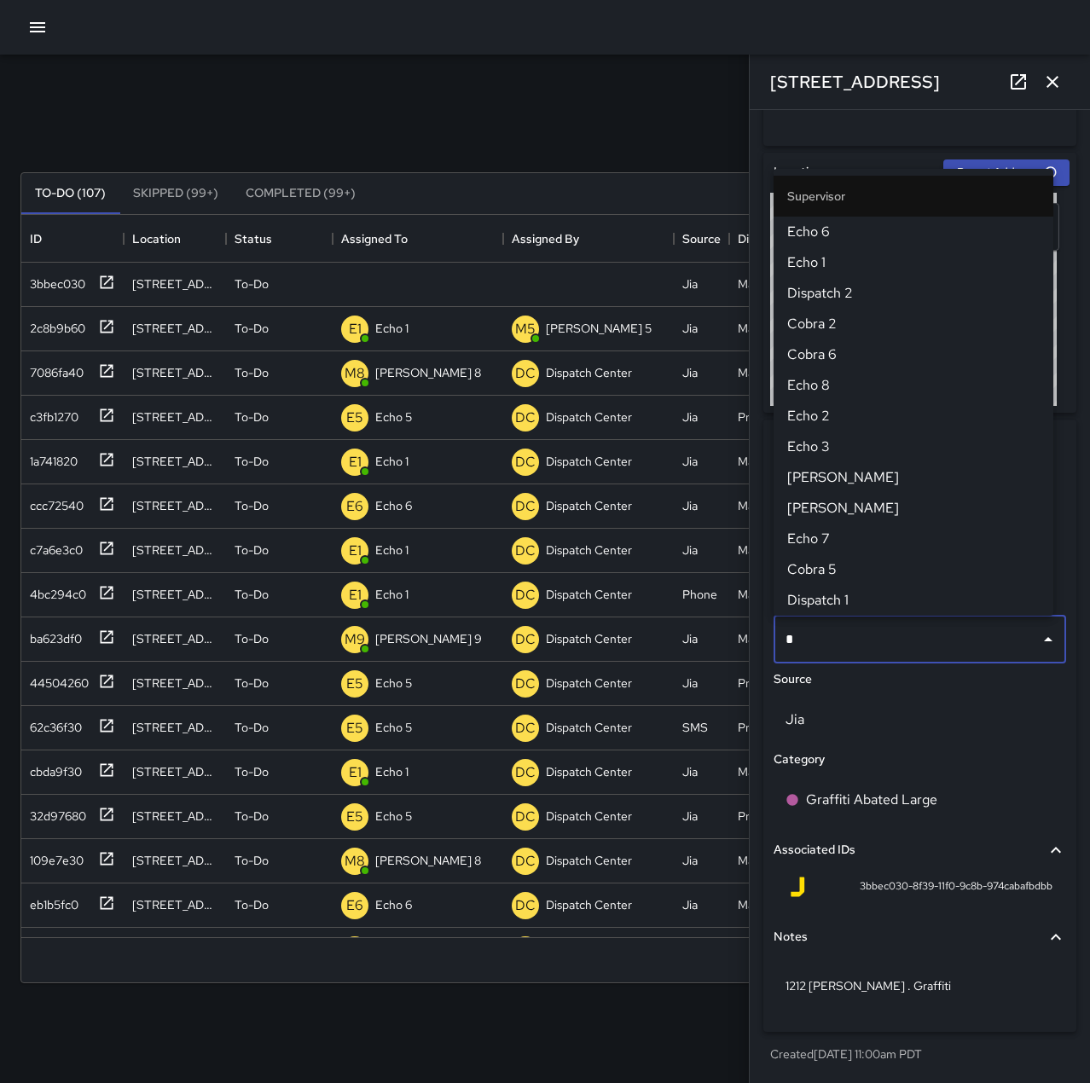
type input "**"
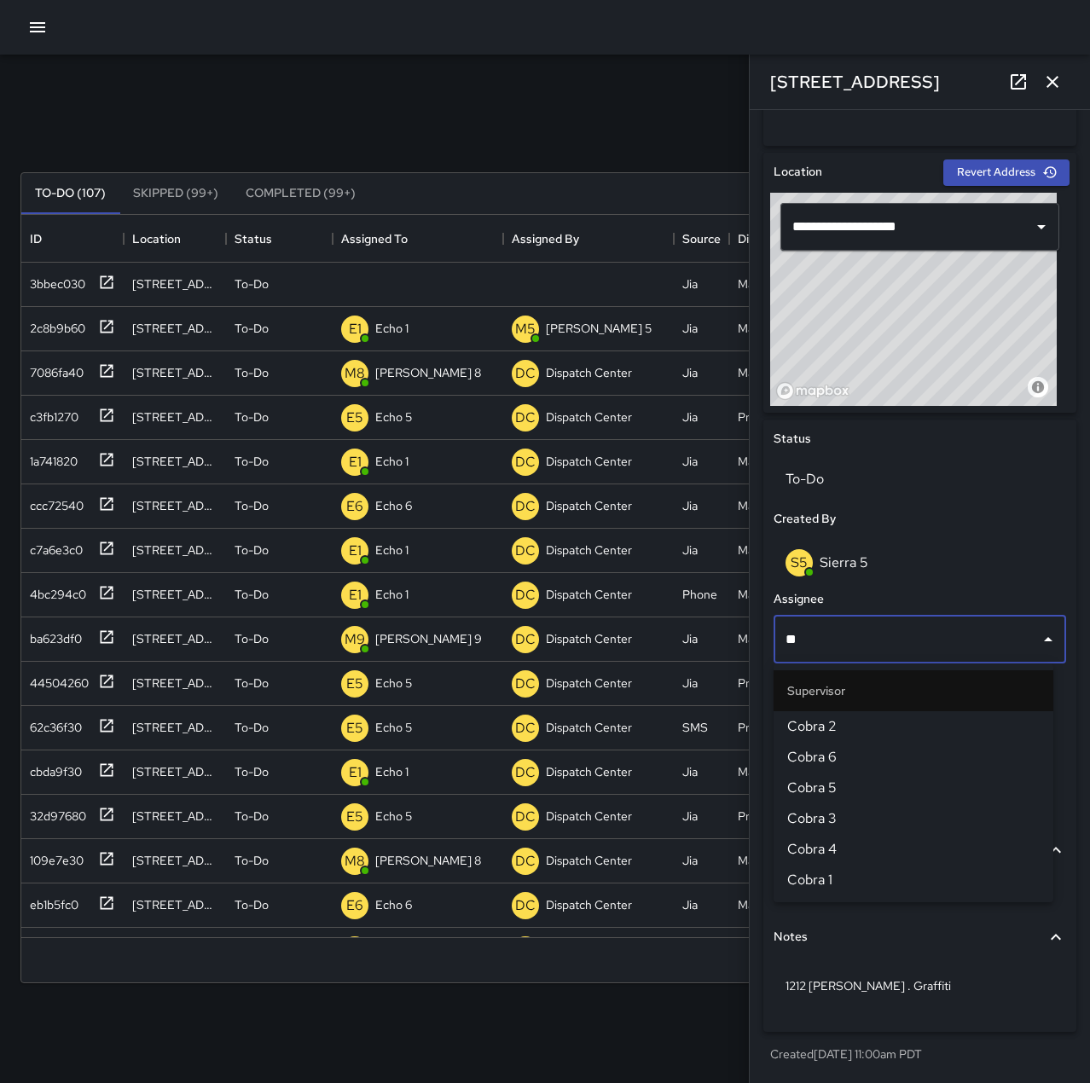
click at [898, 716] on li "Cobra 2" at bounding box center [914, 726] width 280 height 31
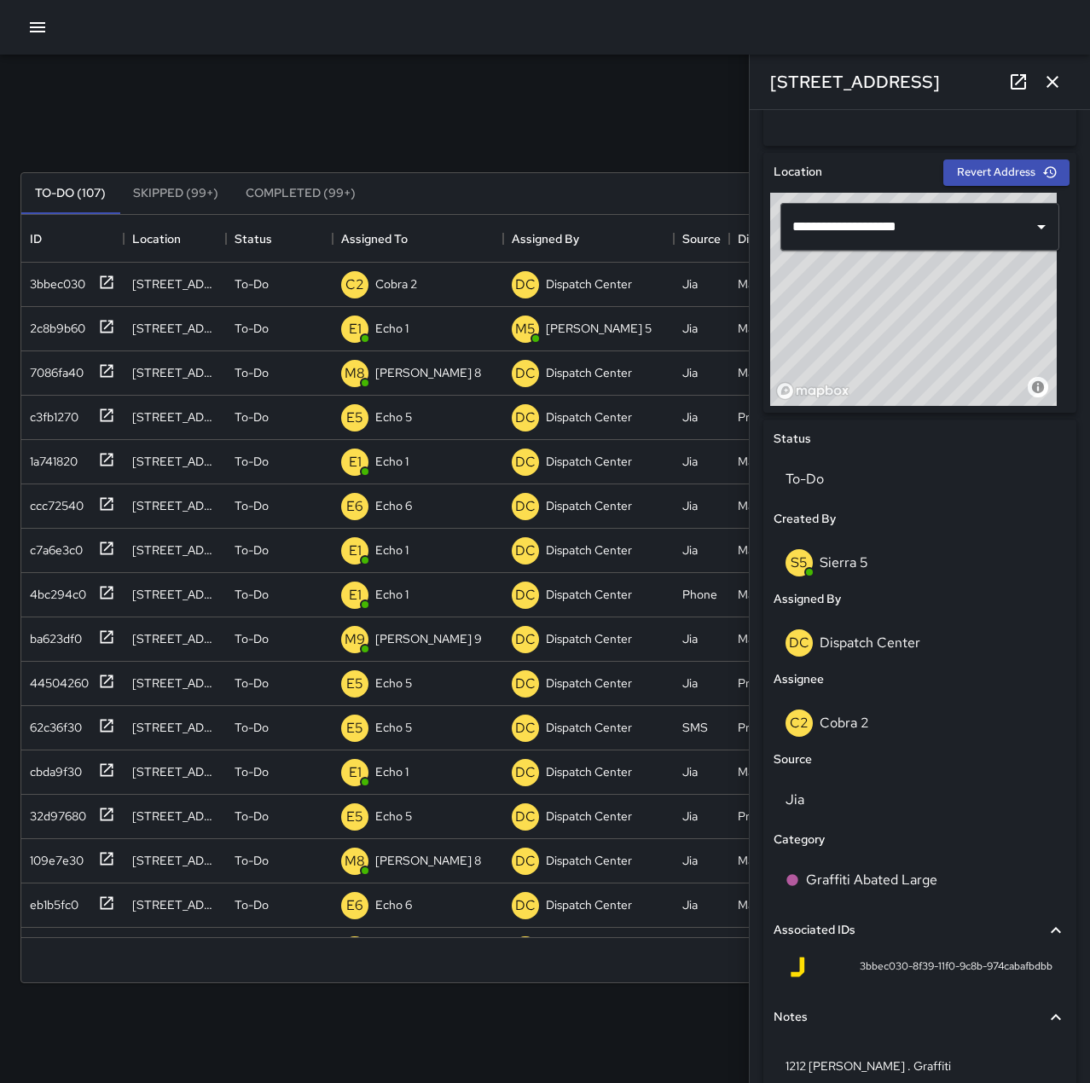
click at [1048, 84] on icon "button" at bounding box center [1052, 82] width 20 height 20
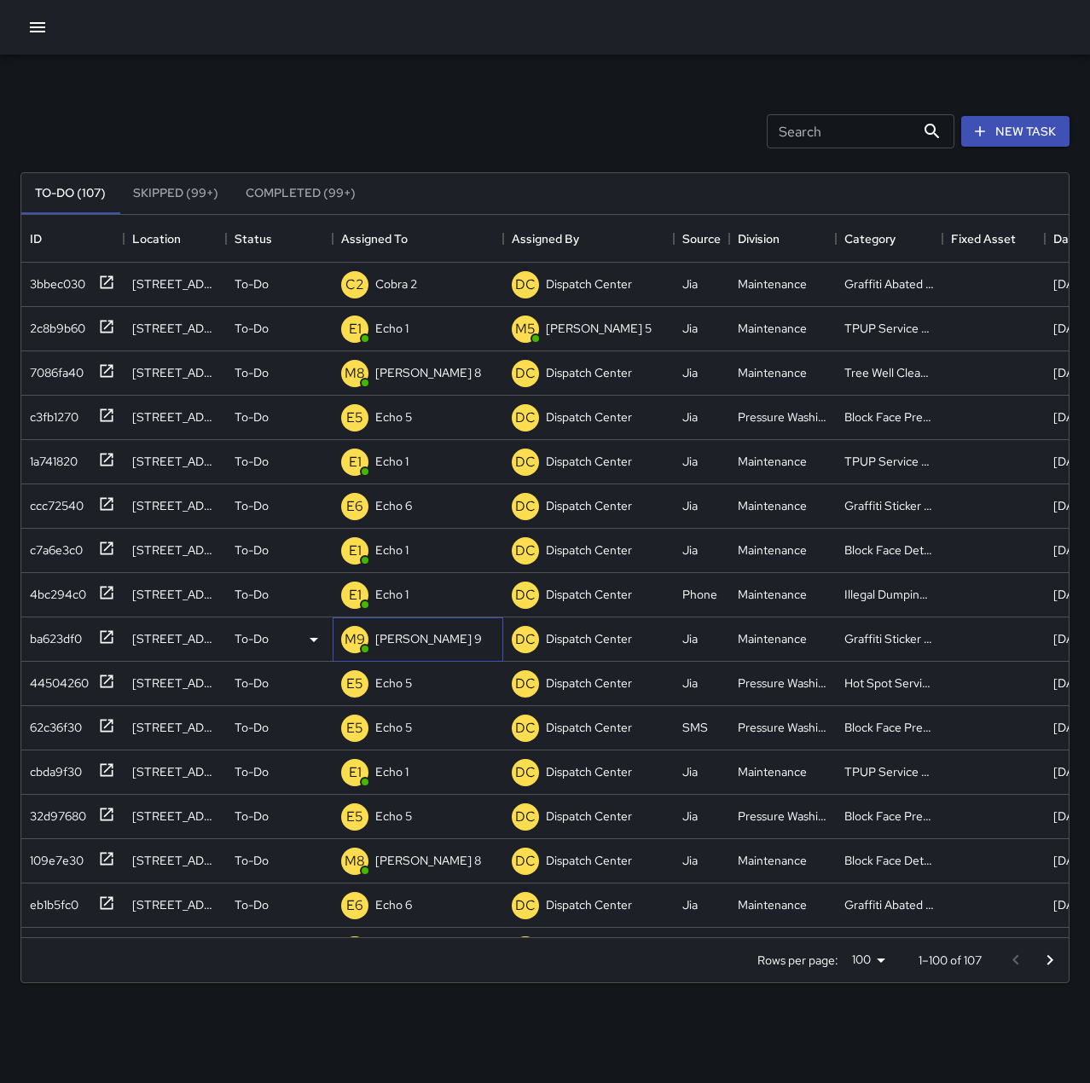
click at [409, 642] on p "[PERSON_NAME] 9" at bounding box center [428, 638] width 107 height 17
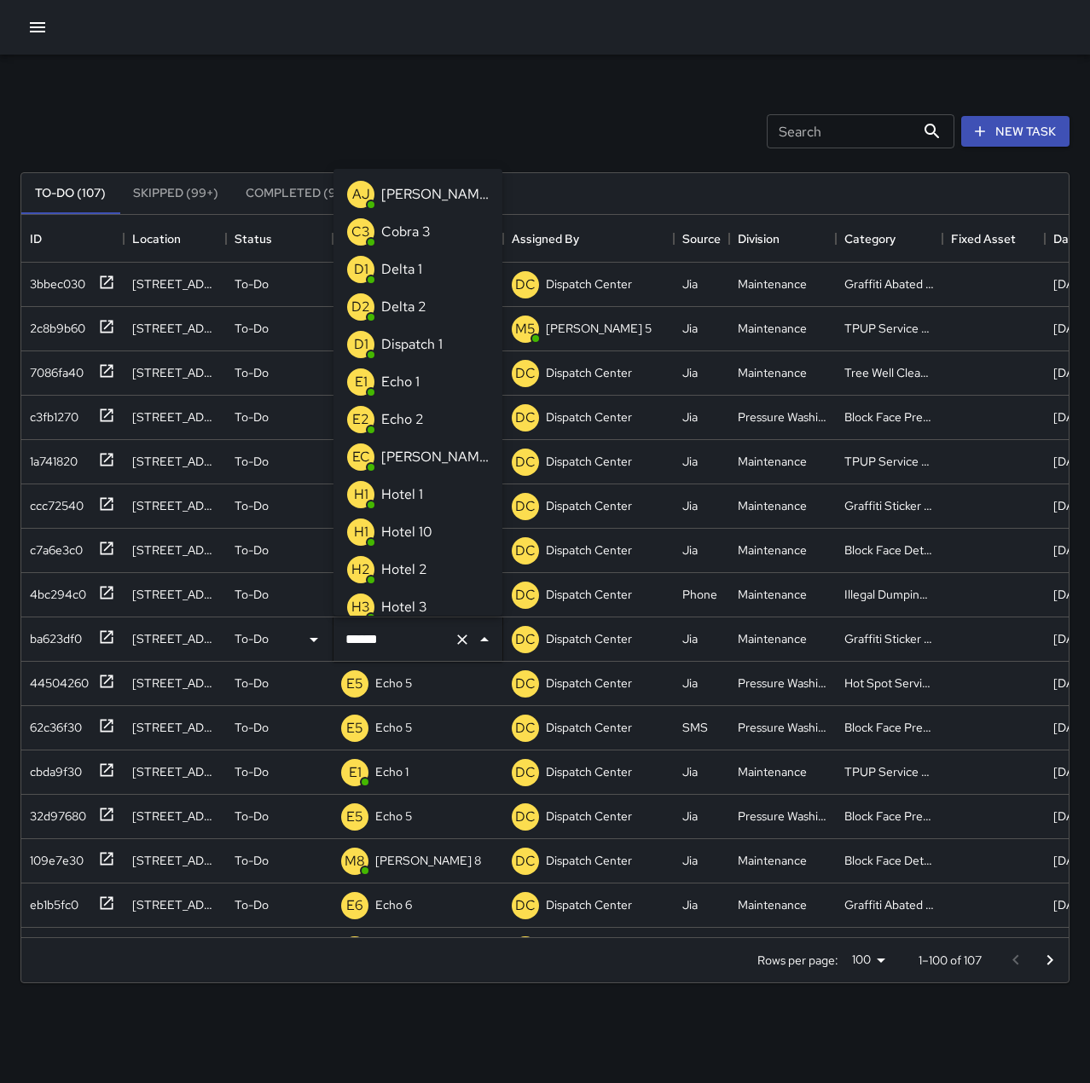
scroll to position [423, 0]
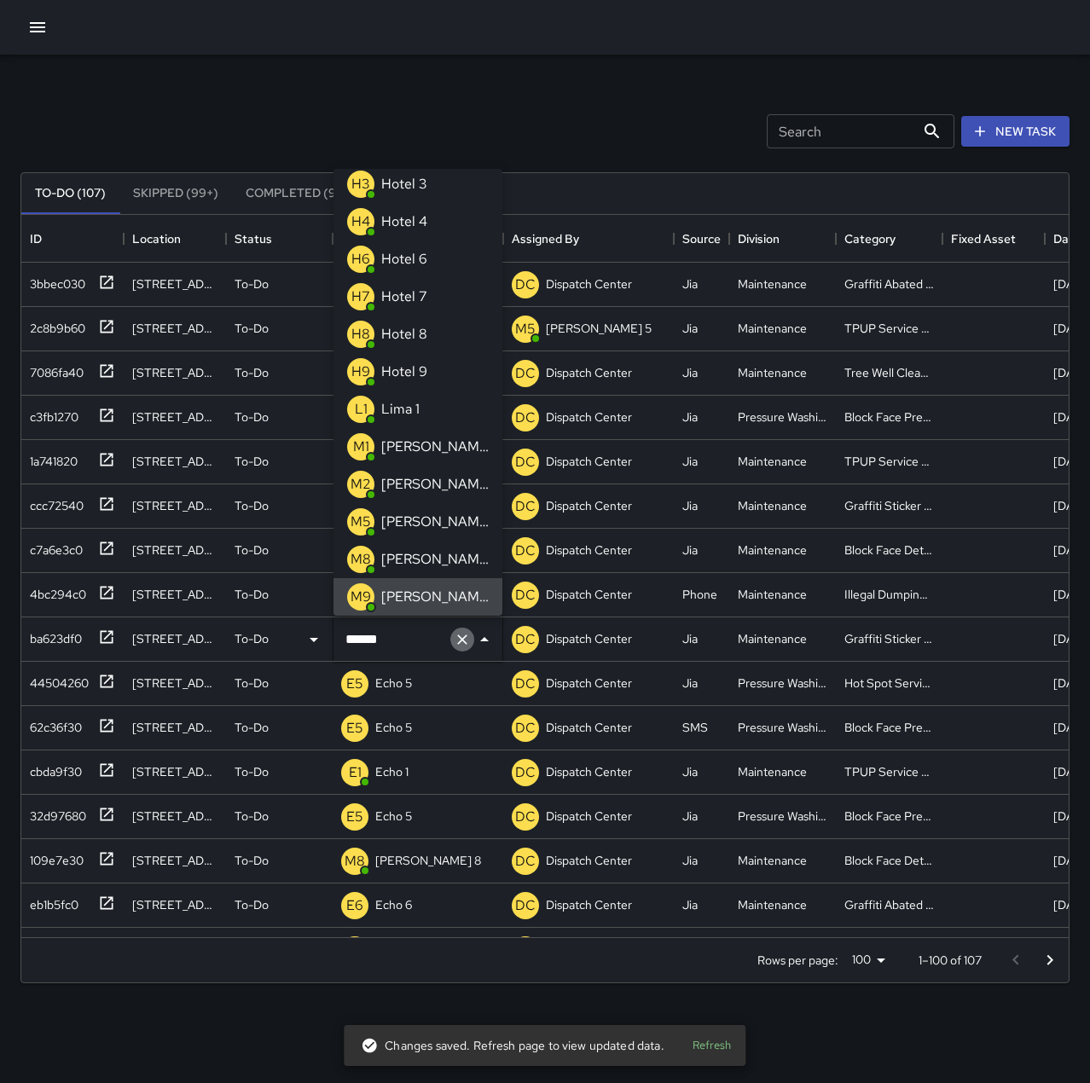
click at [458, 643] on icon "Clear" at bounding box center [462, 640] width 10 height 10
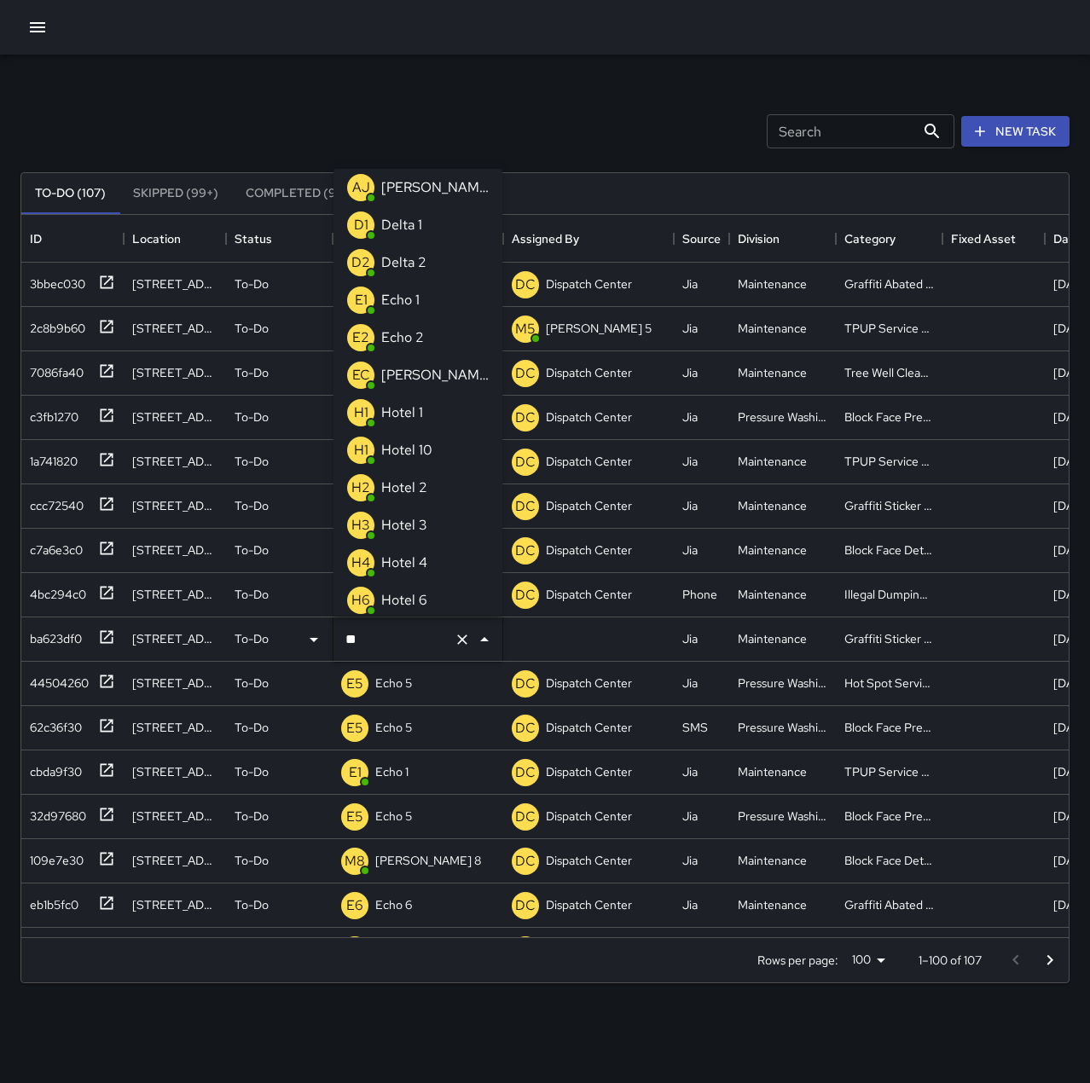
scroll to position [0, 0]
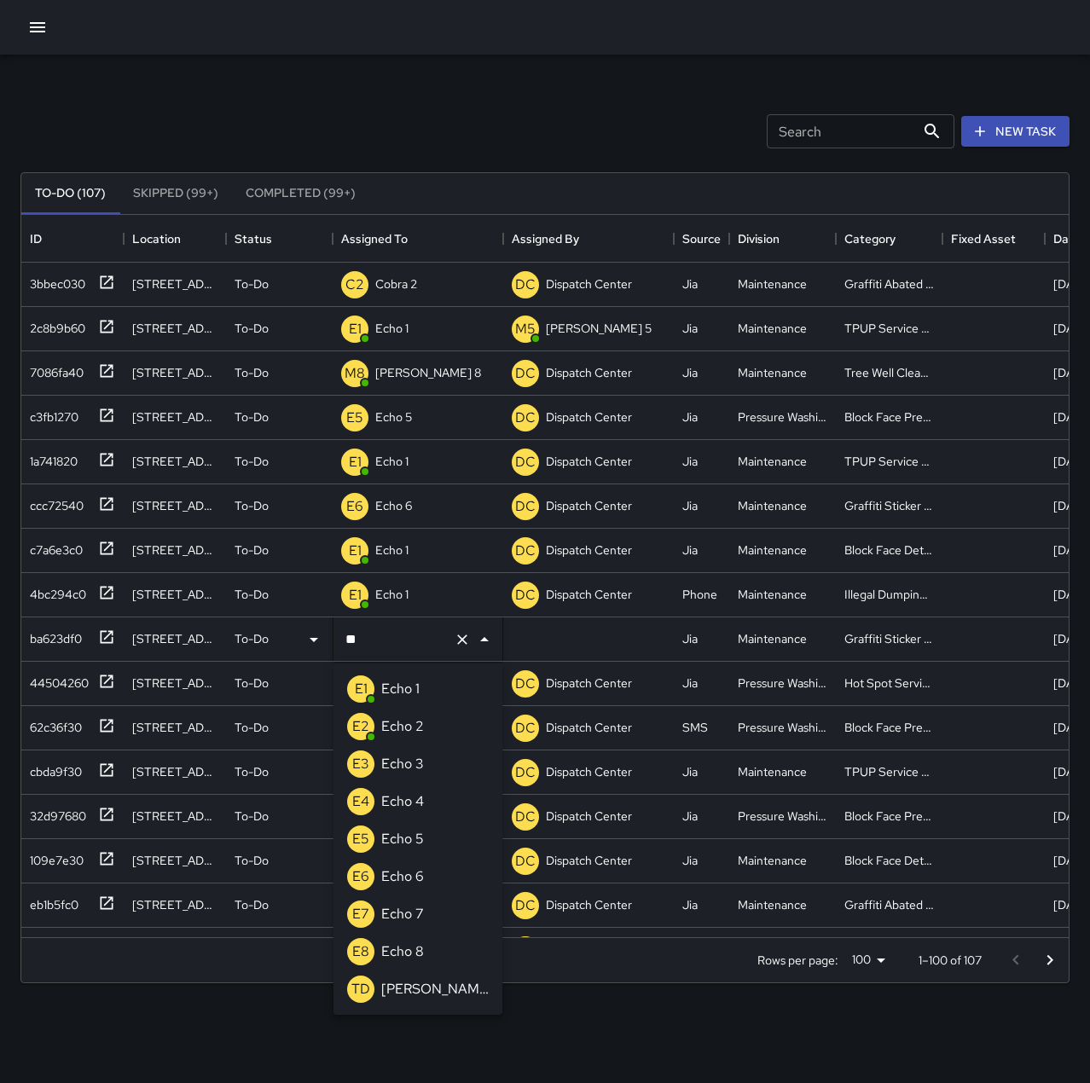
type input "*"
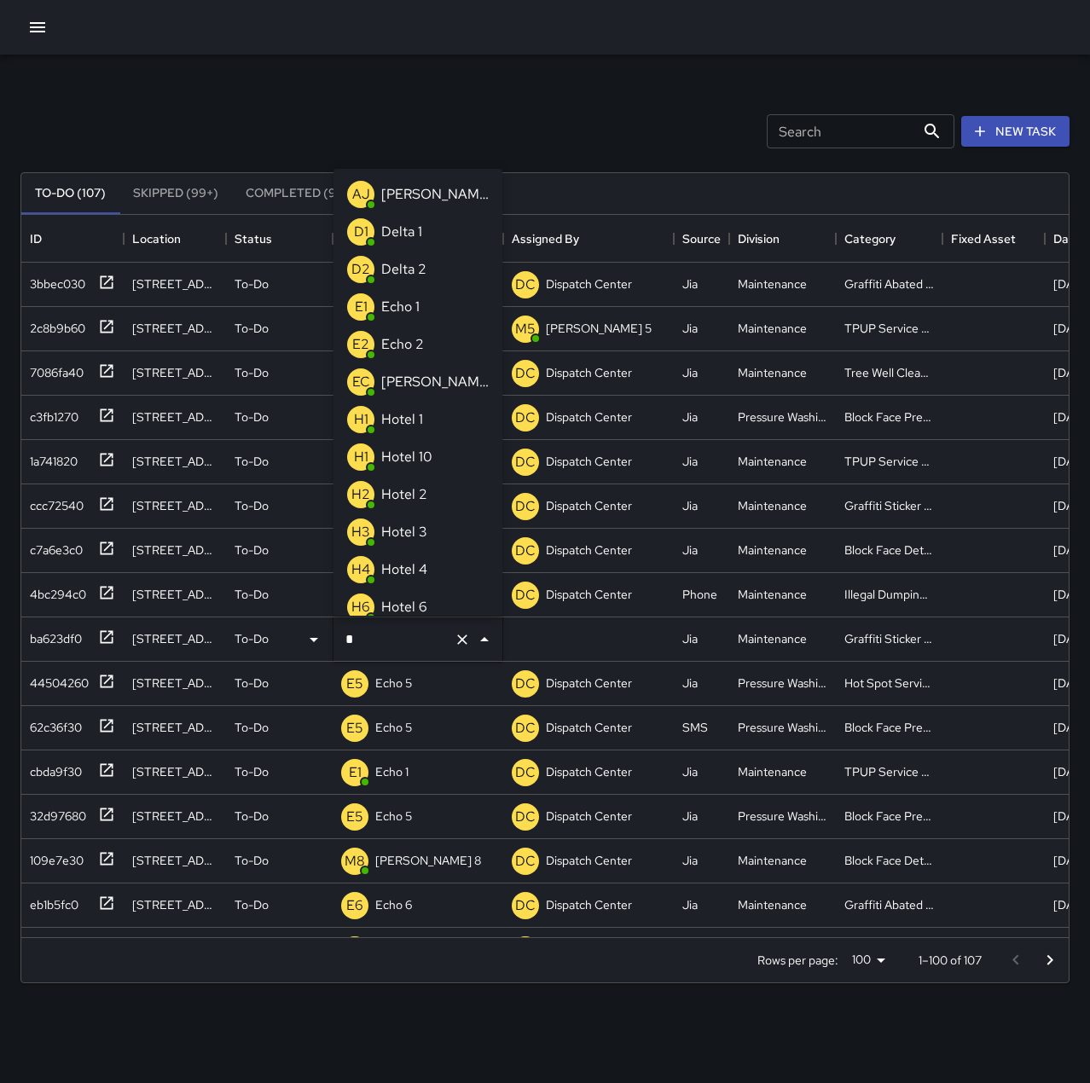
scroll to position [710, 1035]
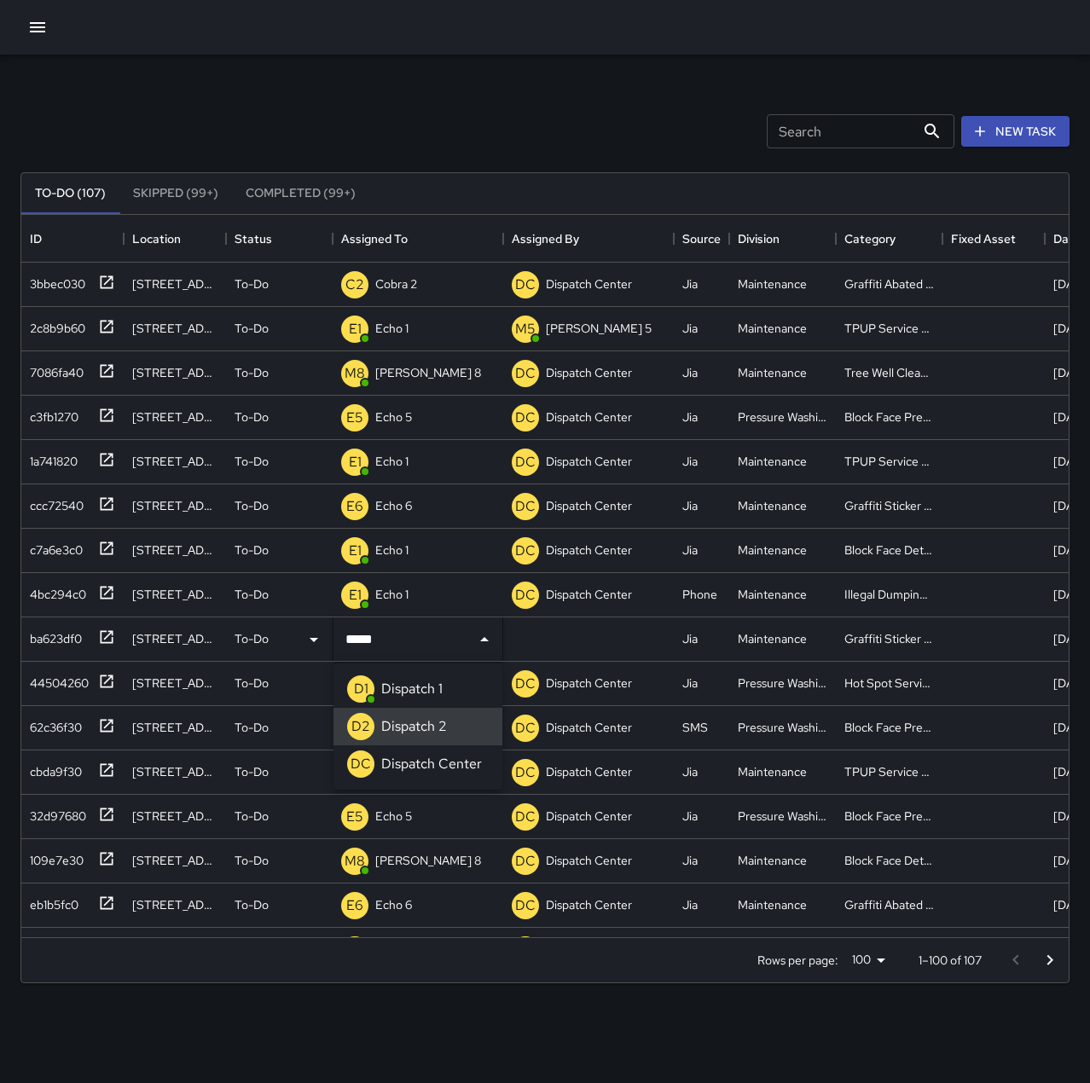
type input "**********"
click at [392, 125] on div "Search Search New Task" at bounding box center [545, 131] width 1056 height 89
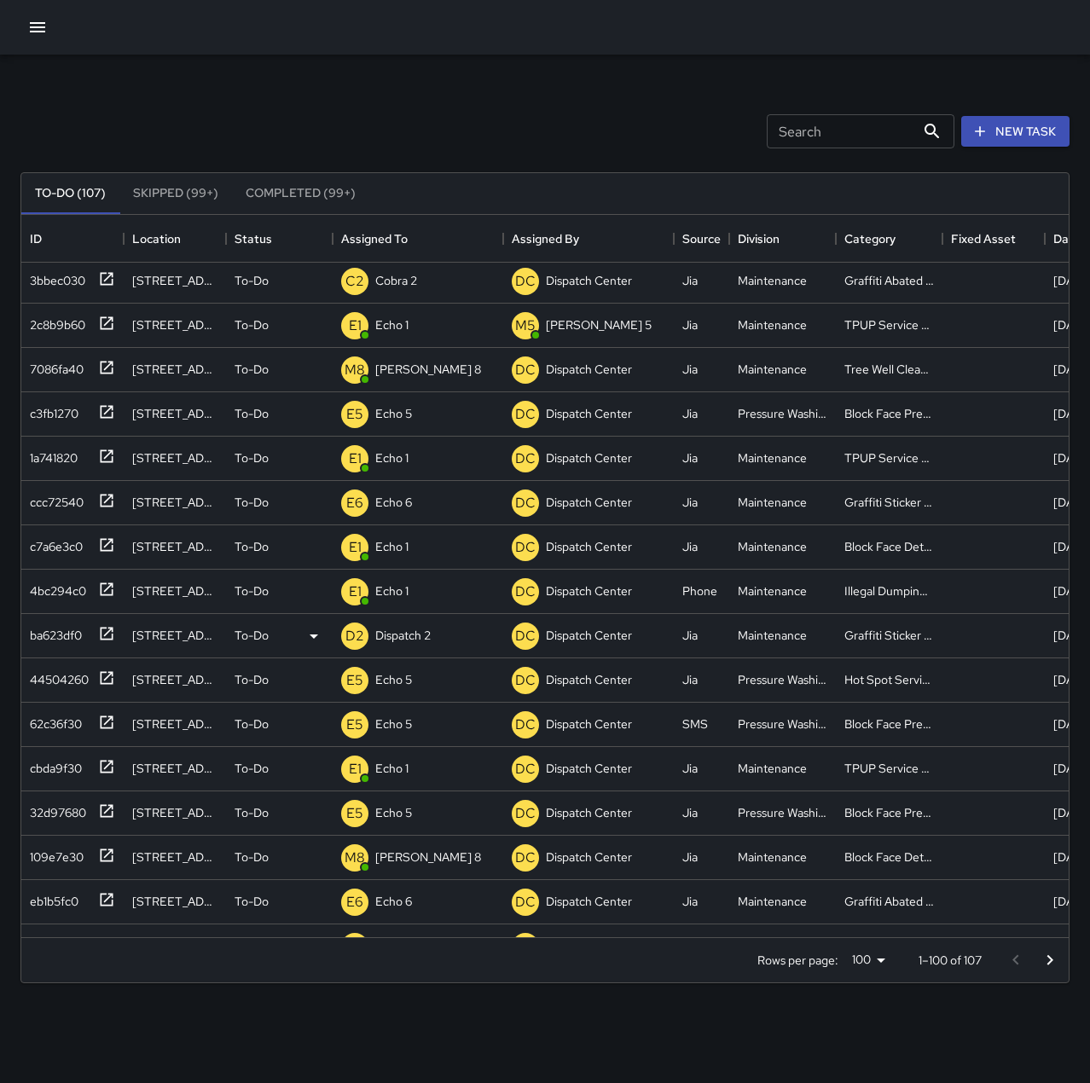
scroll to position [0, 0]
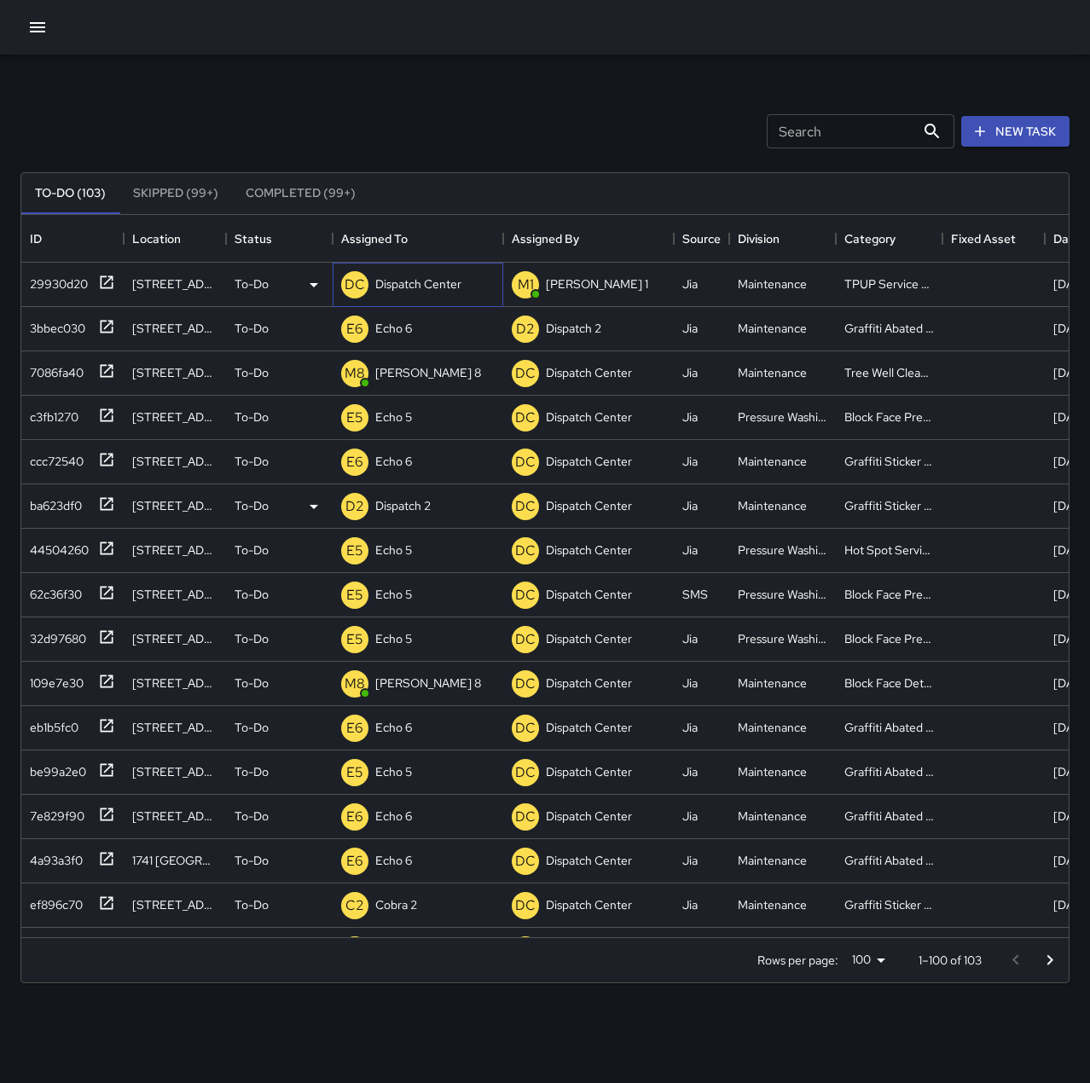
click at [398, 281] on p "Dispatch Center" at bounding box center [418, 284] width 86 height 17
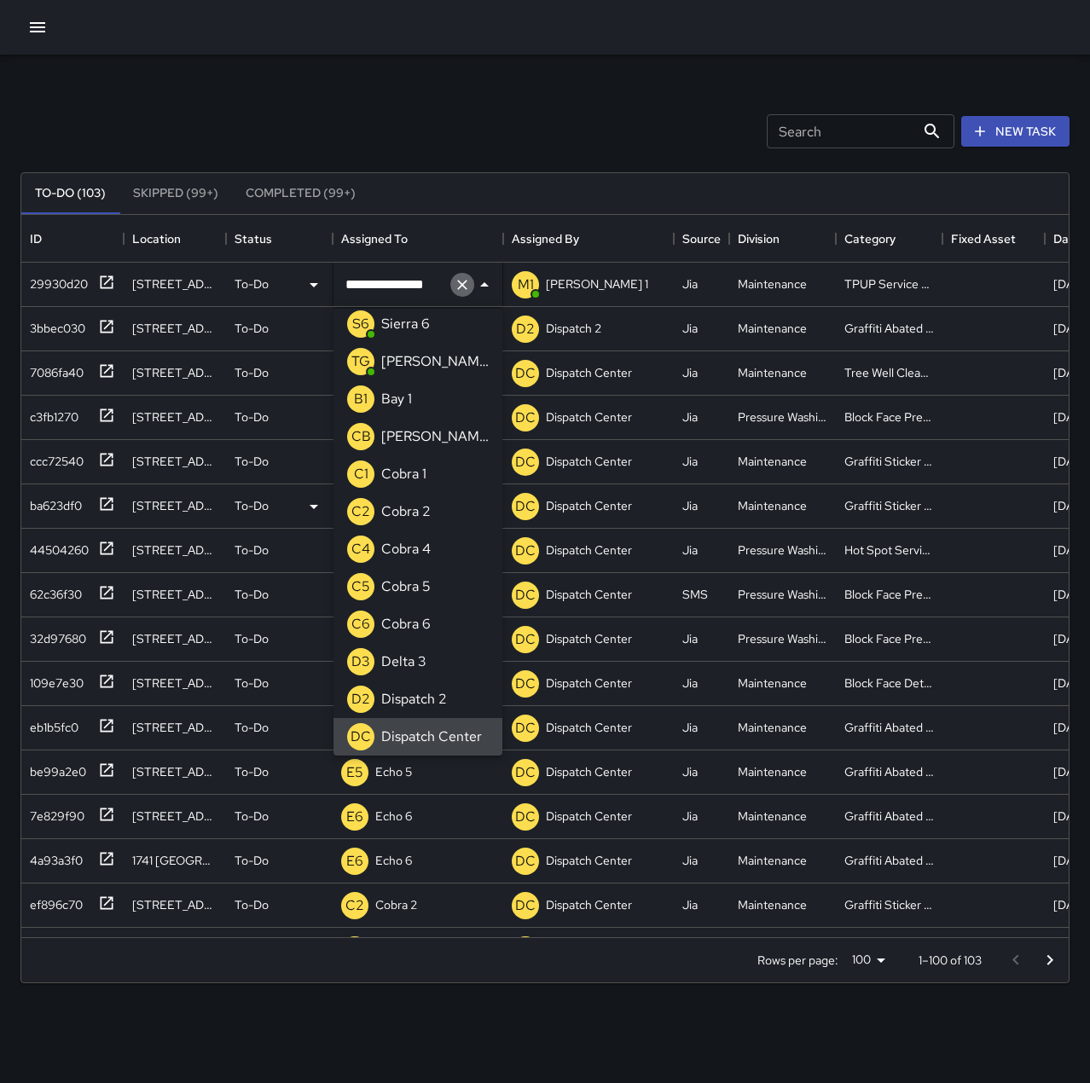
click at [461, 276] on icon "Clear" at bounding box center [462, 284] width 17 height 17
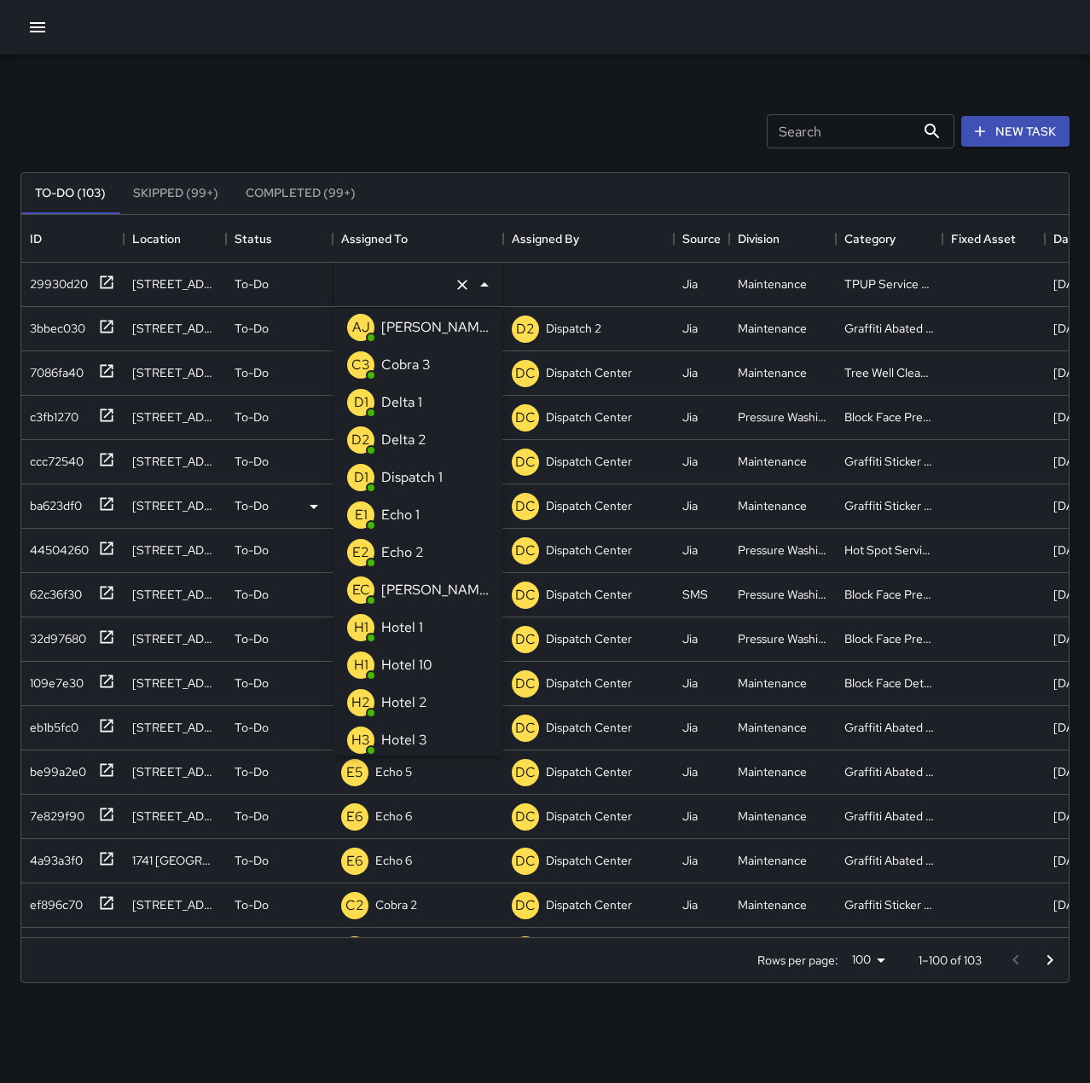
click at [406, 509] on p "Echo 1" at bounding box center [400, 515] width 38 height 20
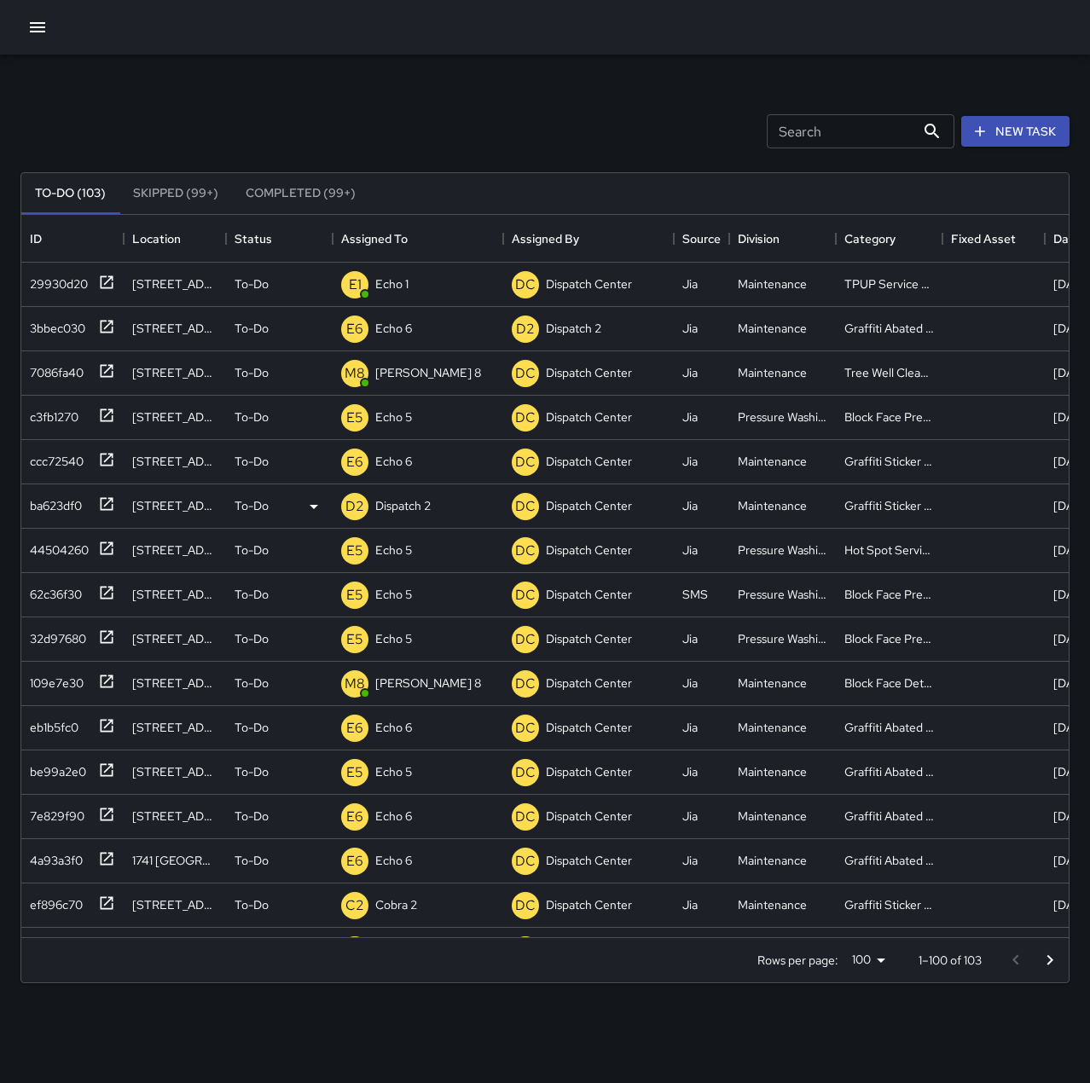
click at [438, 103] on div "Search Search New Task" at bounding box center [545, 131] width 1056 height 89
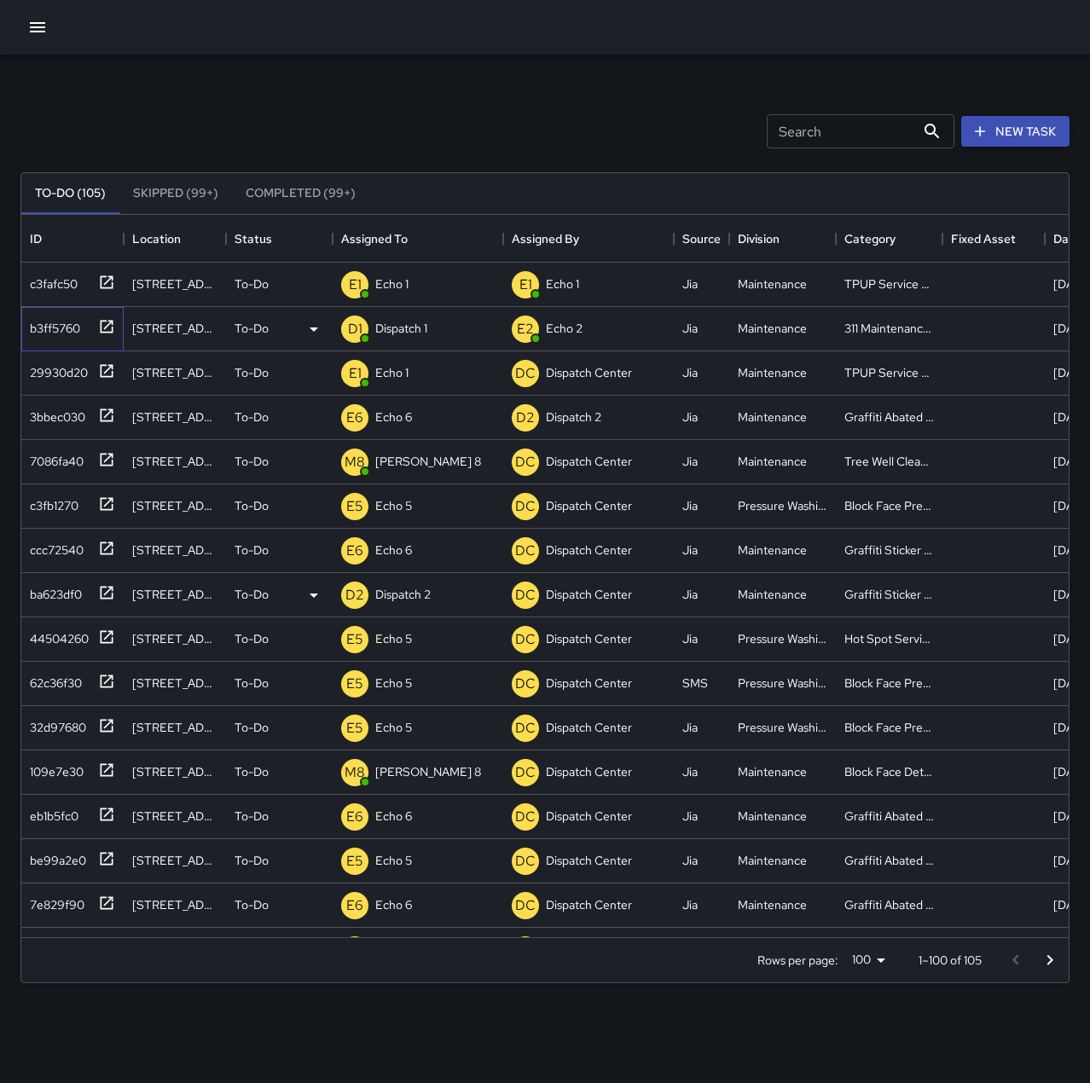
click at [103, 333] on icon at bounding box center [107, 326] width 13 height 13
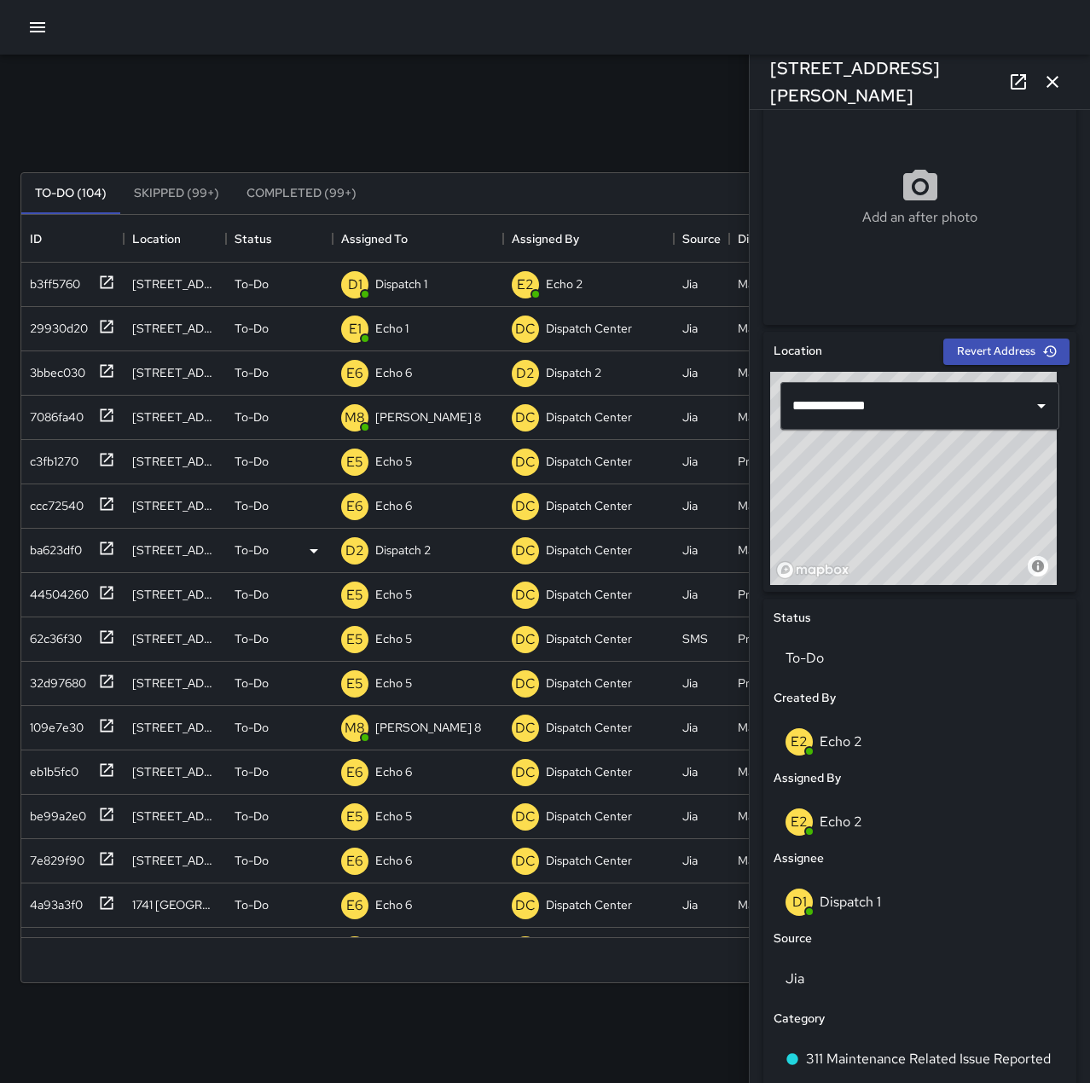
scroll to position [577, 0]
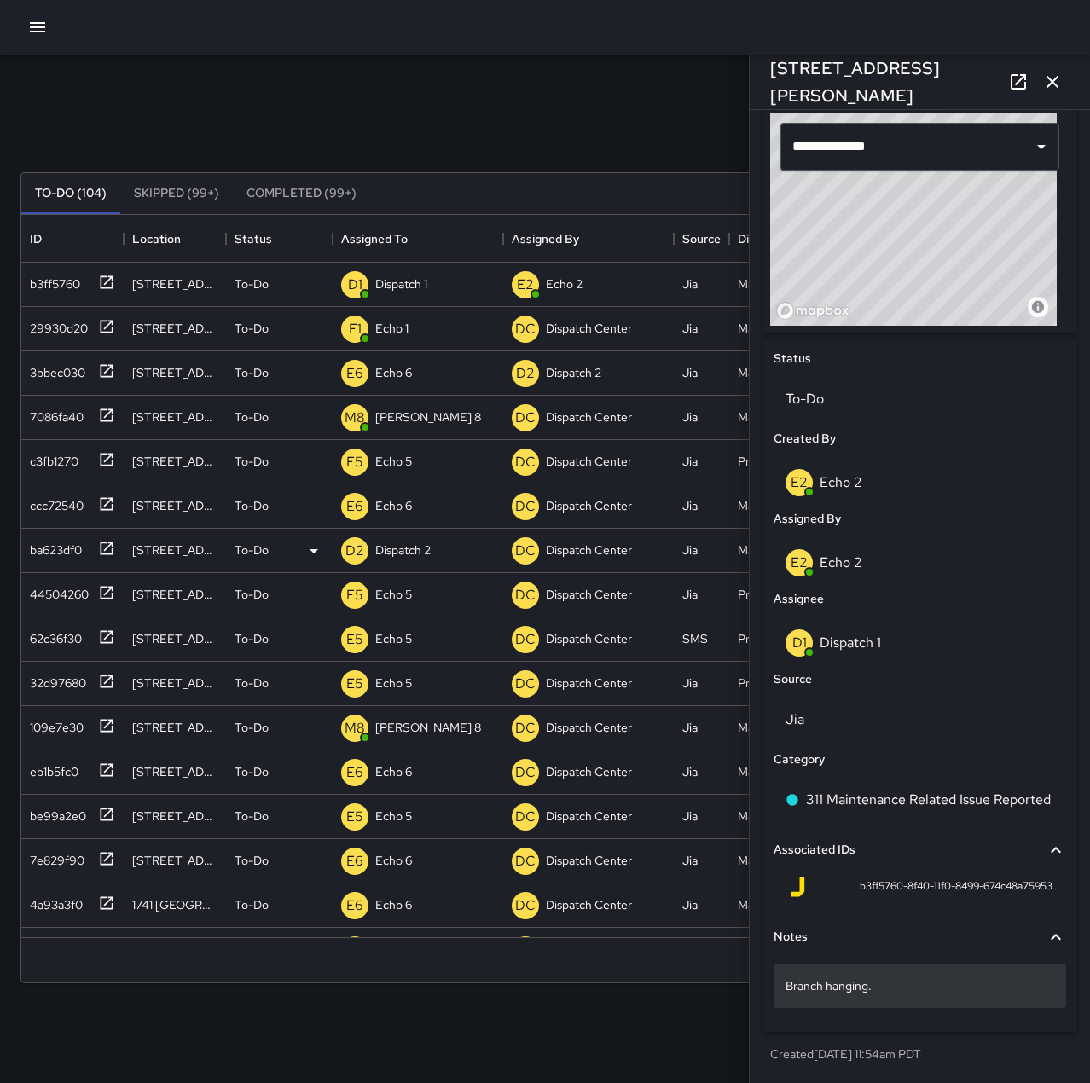
click at [926, 975] on div "Branch hanging." at bounding box center [920, 986] width 293 height 44
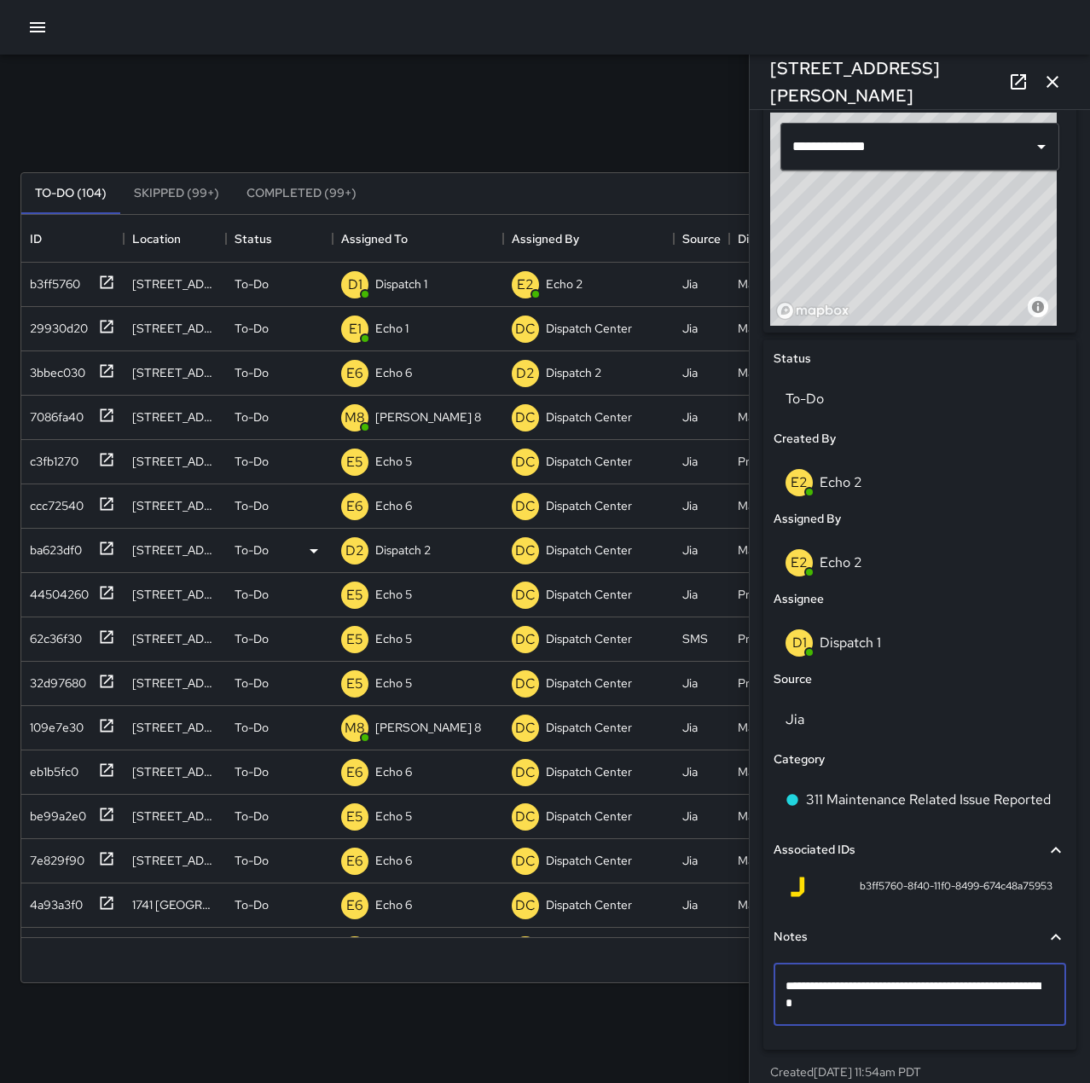
type textarea "**********"
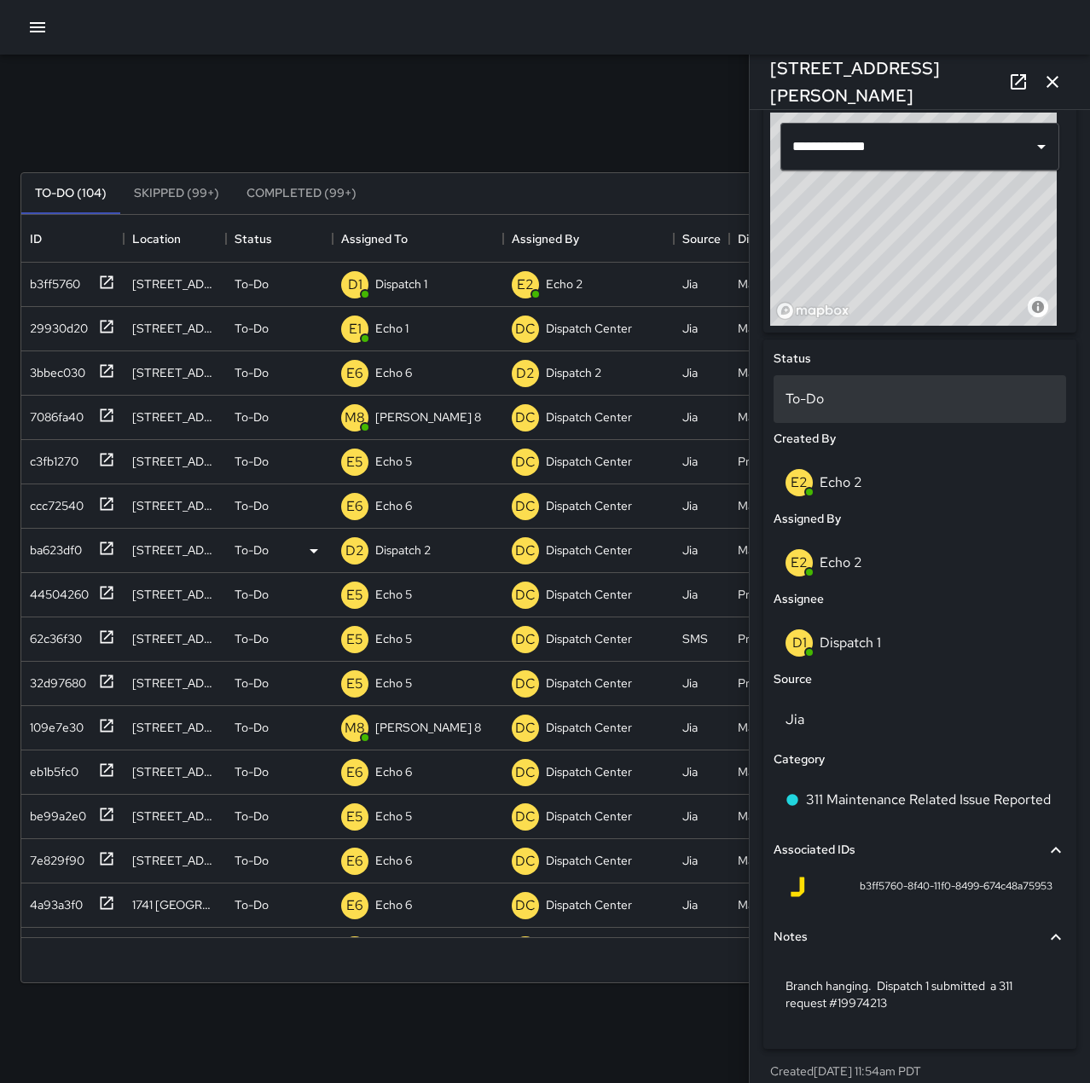
click at [875, 383] on div "To-Do" at bounding box center [920, 399] width 293 height 48
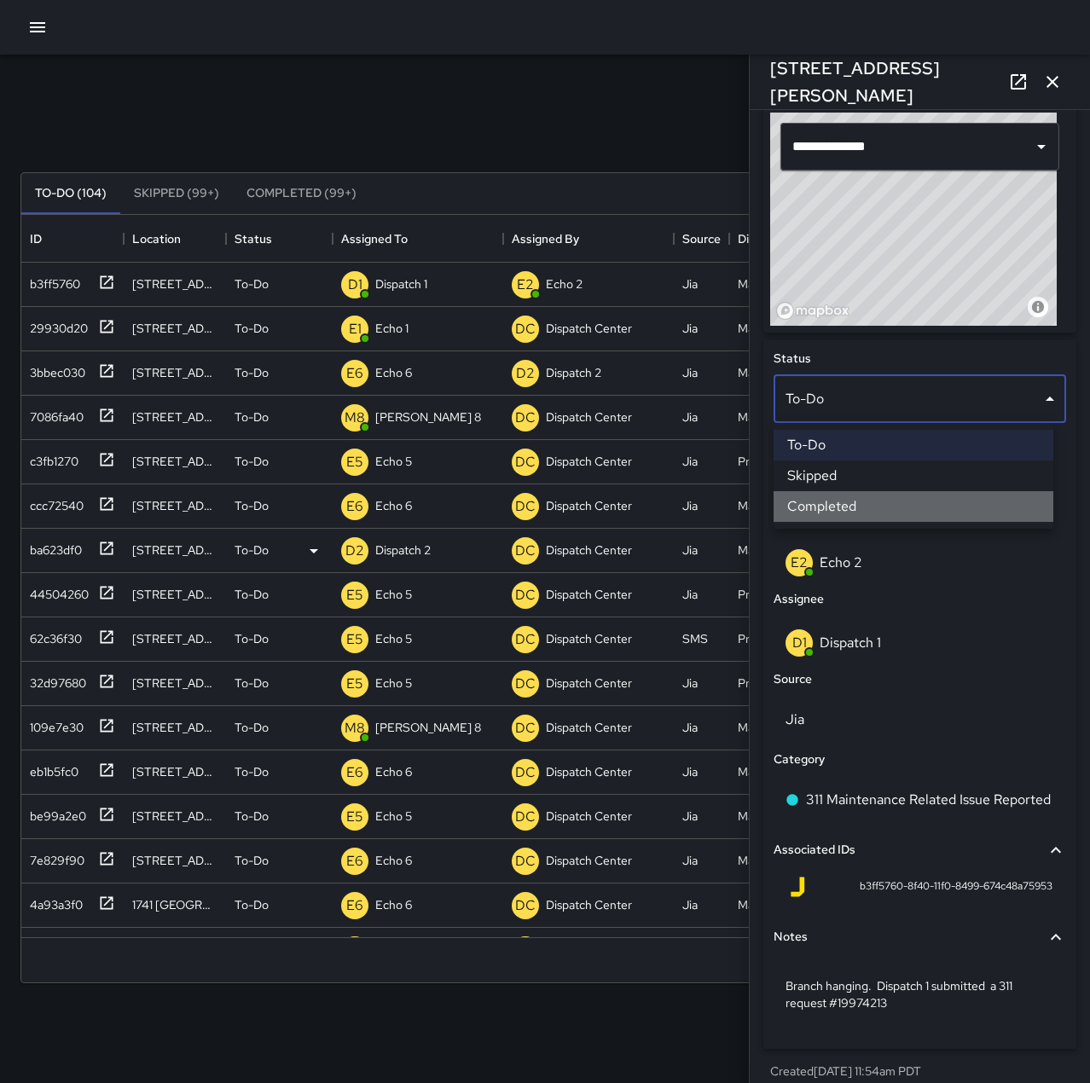
click at [886, 503] on li "Completed" at bounding box center [914, 506] width 280 height 31
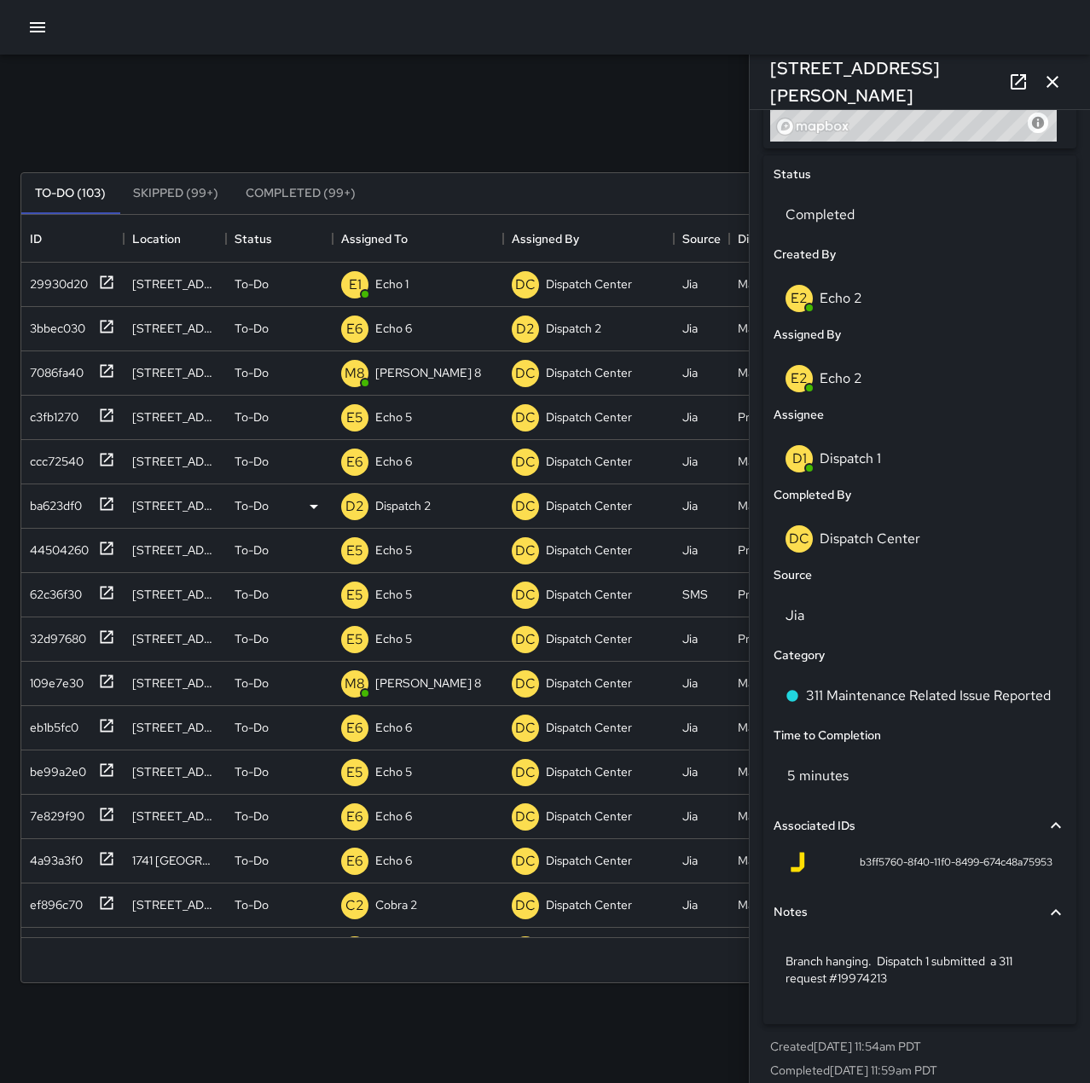
scroll to position [778, 0]
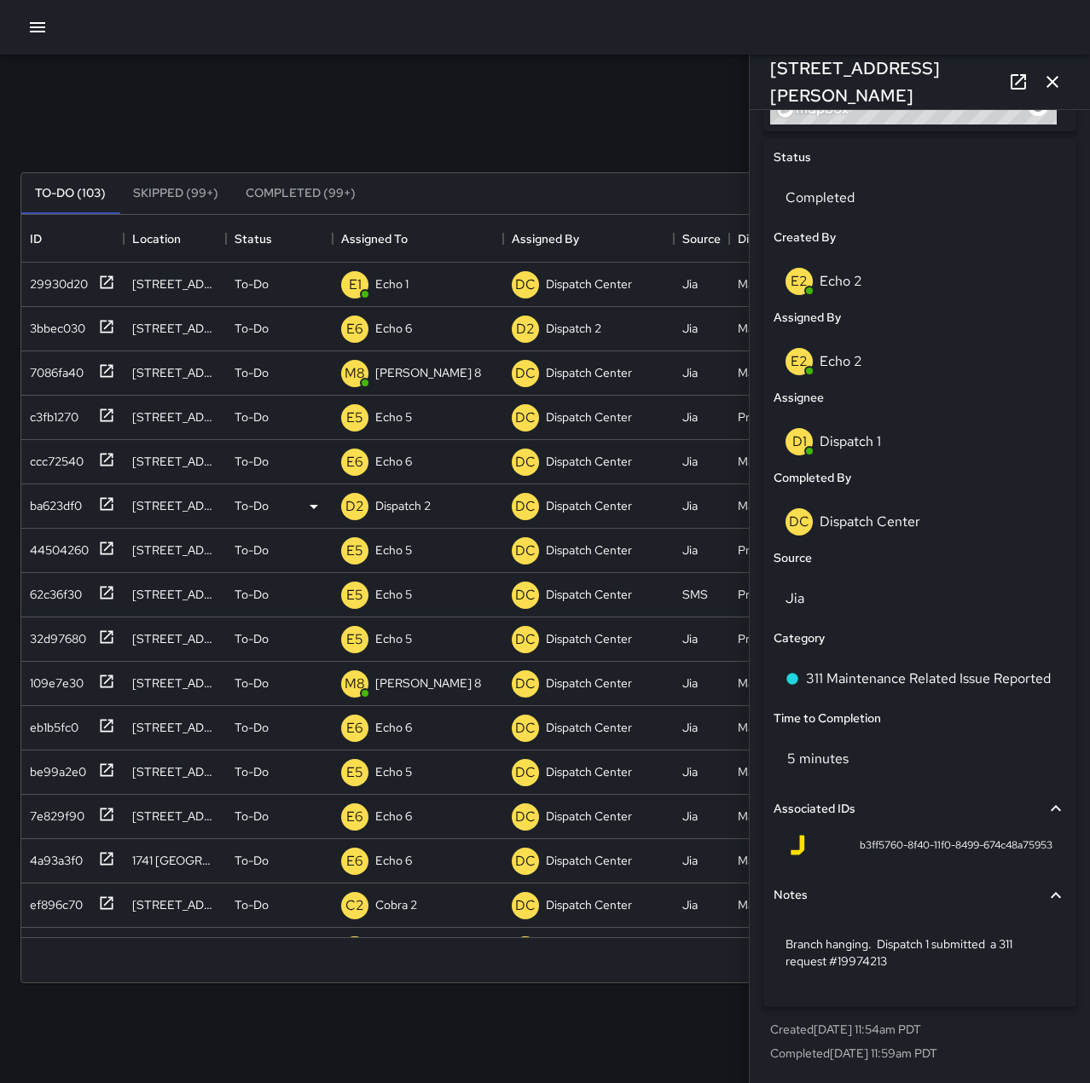
click at [1064, 79] on button "button" at bounding box center [1053, 82] width 34 height 34
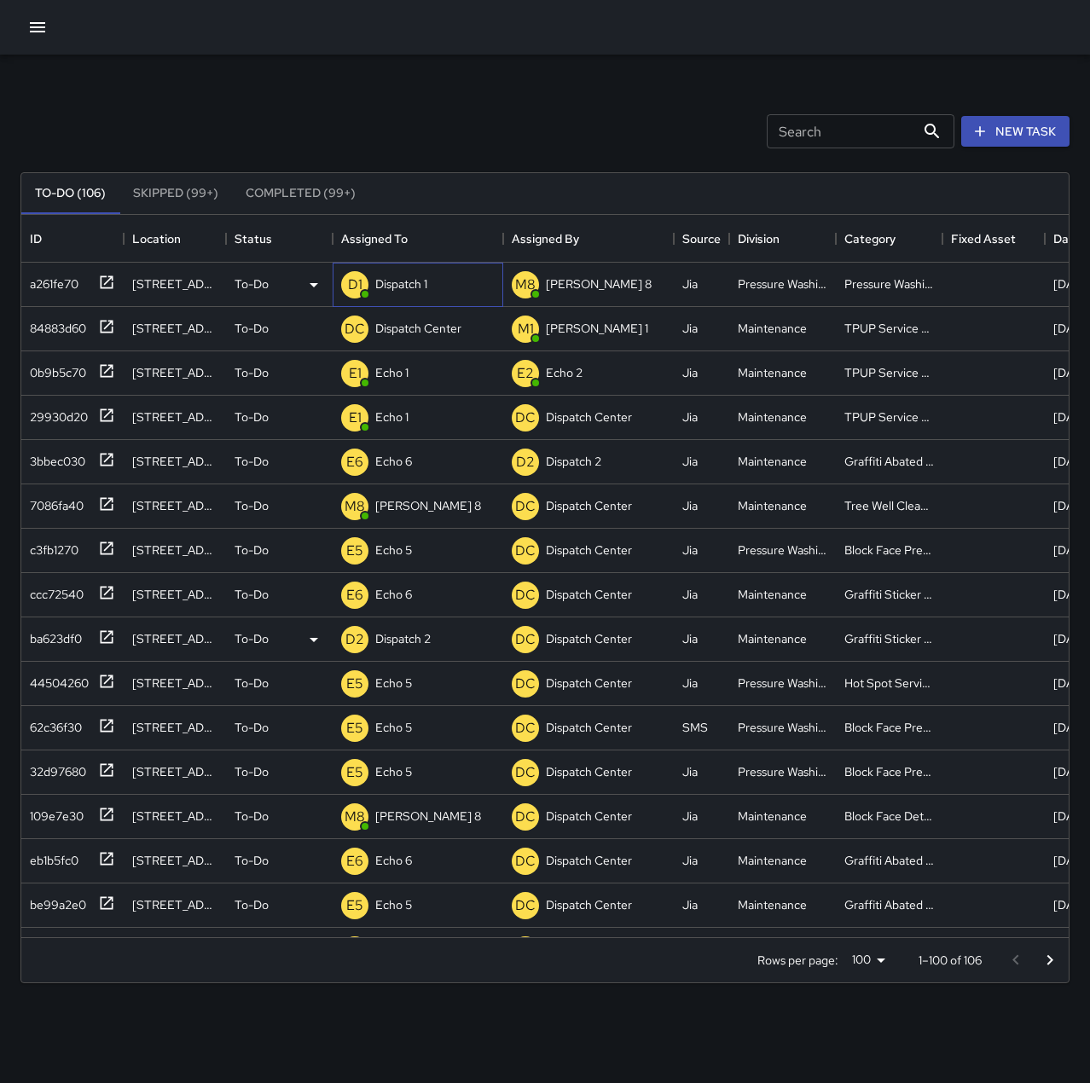
click at [435, 282] on div "D1 Dispatch 1" at bounding box center [418, 285] width 171 height 44
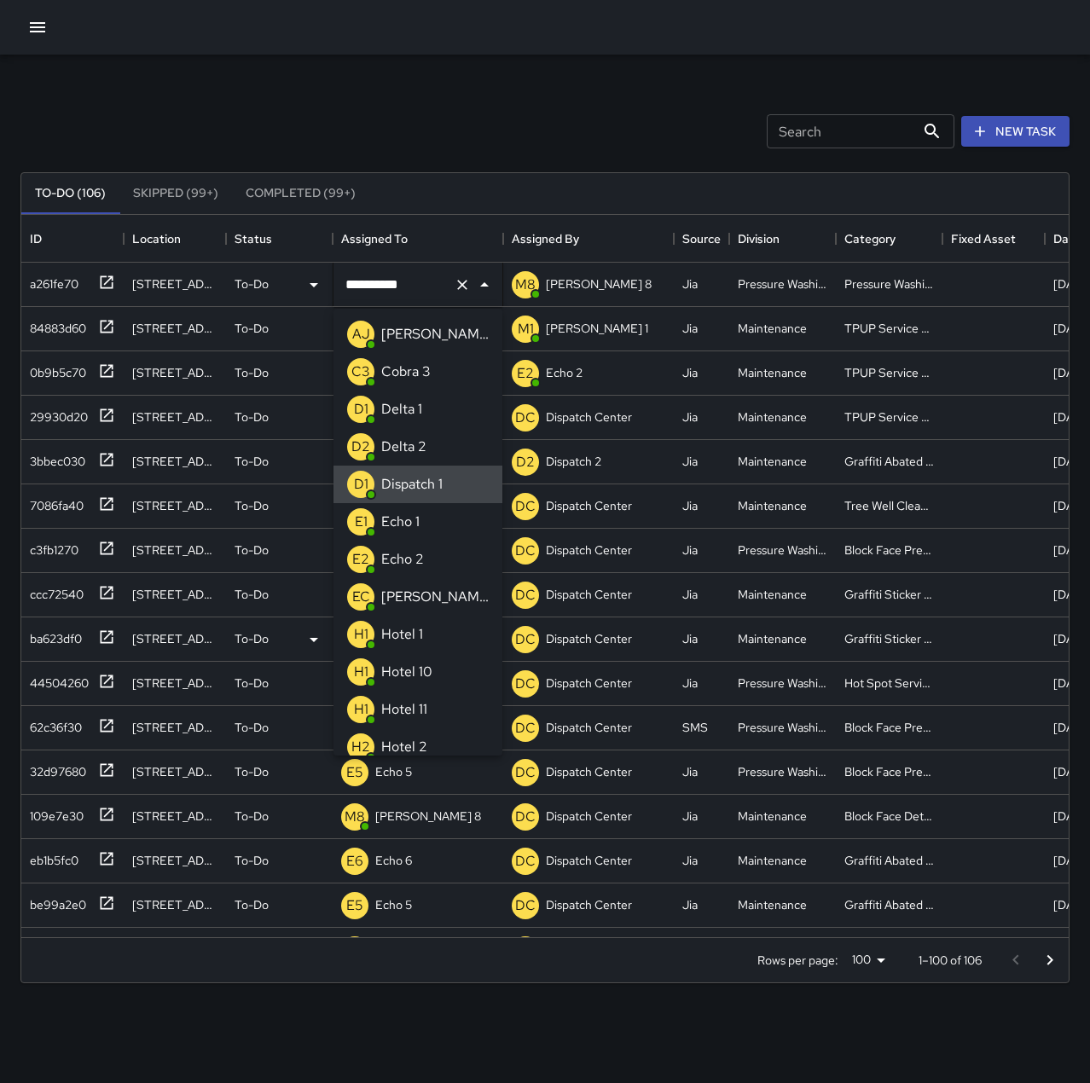
click at [467, 285] on icon "Clear" at bounding box center [462, 284] width 17 height 17
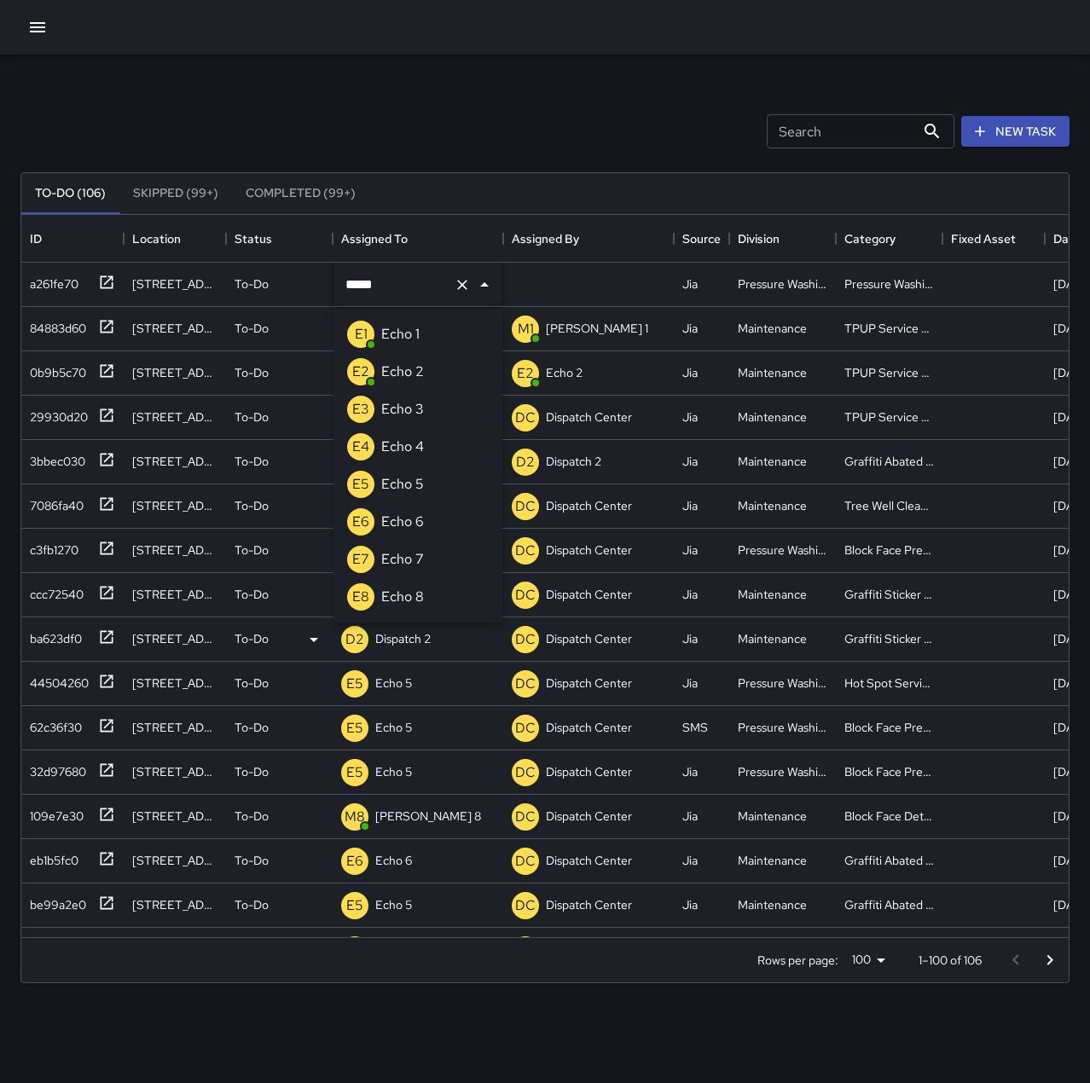
type input "******"
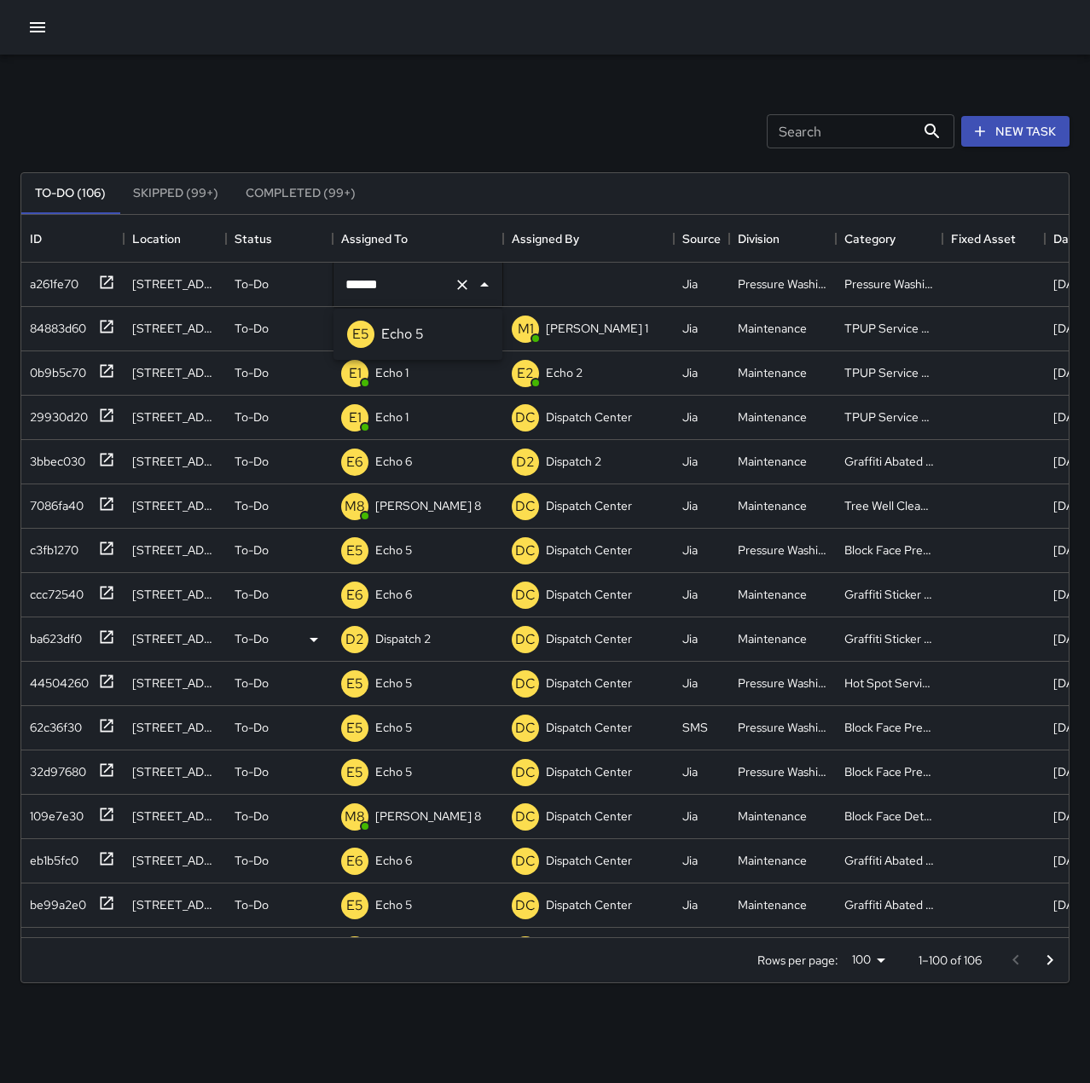
click at [404, 330] on p "Echo 5" at bounding box center [402, 334] width 43 height 20
click at [434, 329] on p "Dispatch Center" at bounding box center [418, 328] width 86 height 17
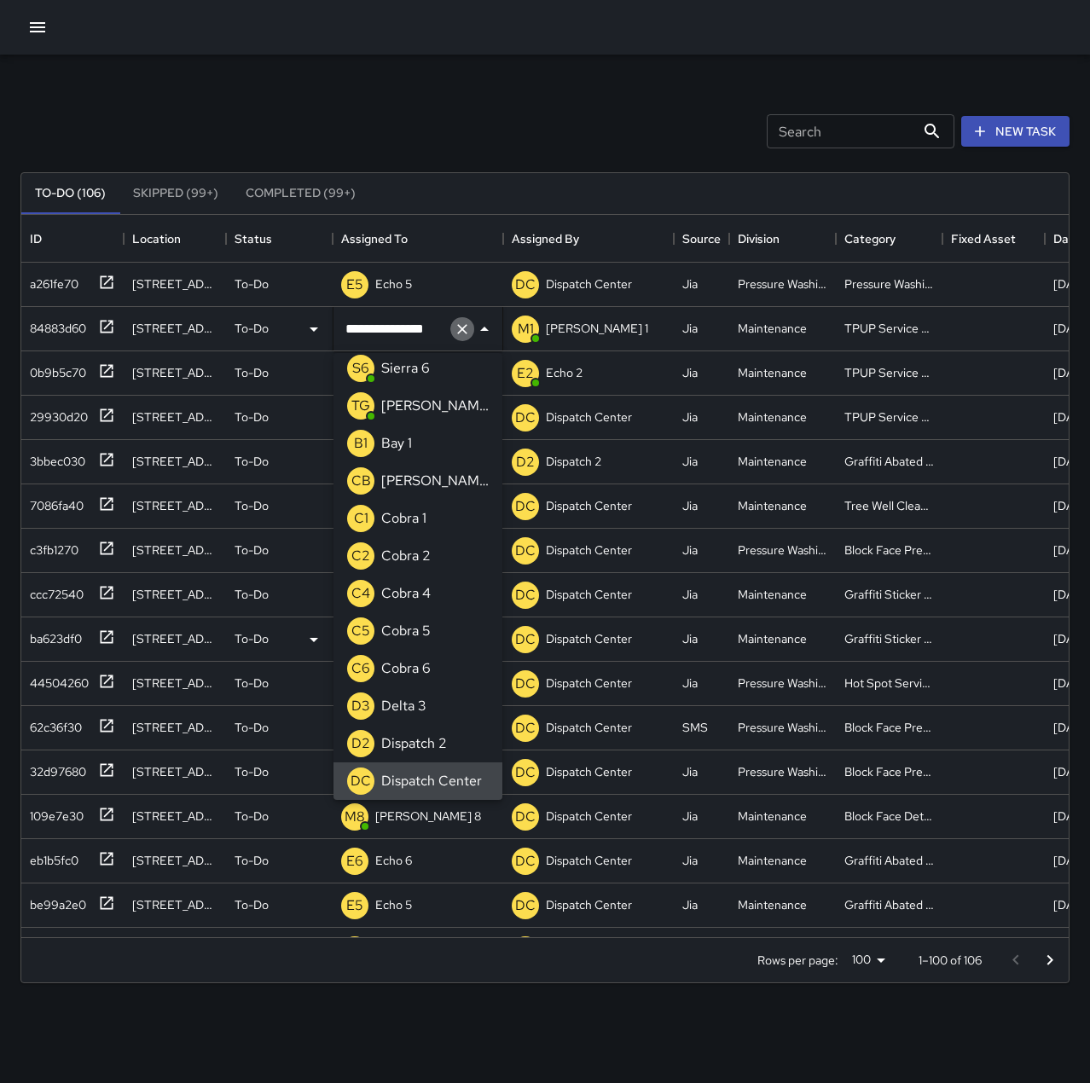
click at [463, 325] on icon "Clear" at bounding box center [462, 329] width 17 height 17
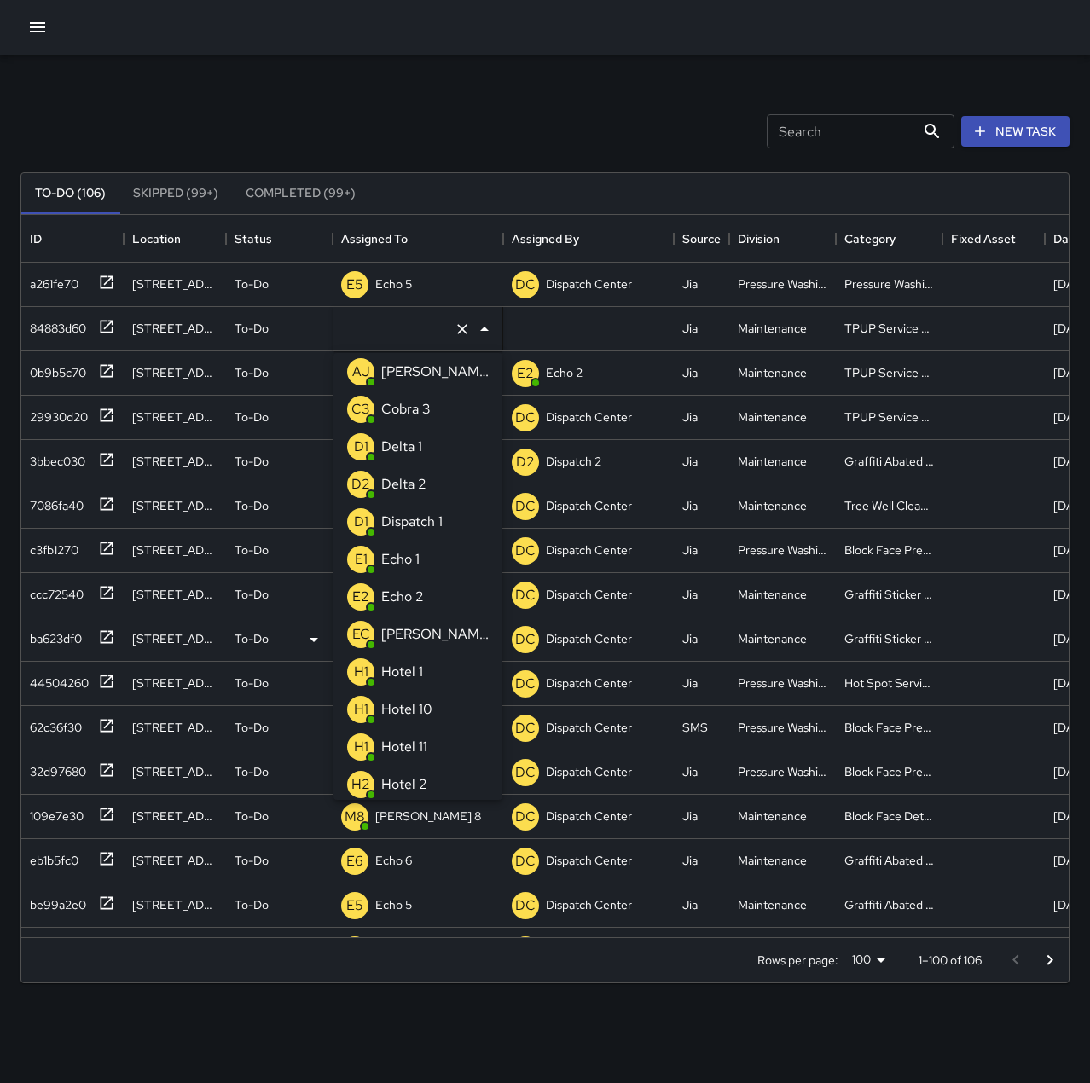
click at [430, 561] on li "E1 Echo 1" at bounding box center [418, 560] width 169 height 38
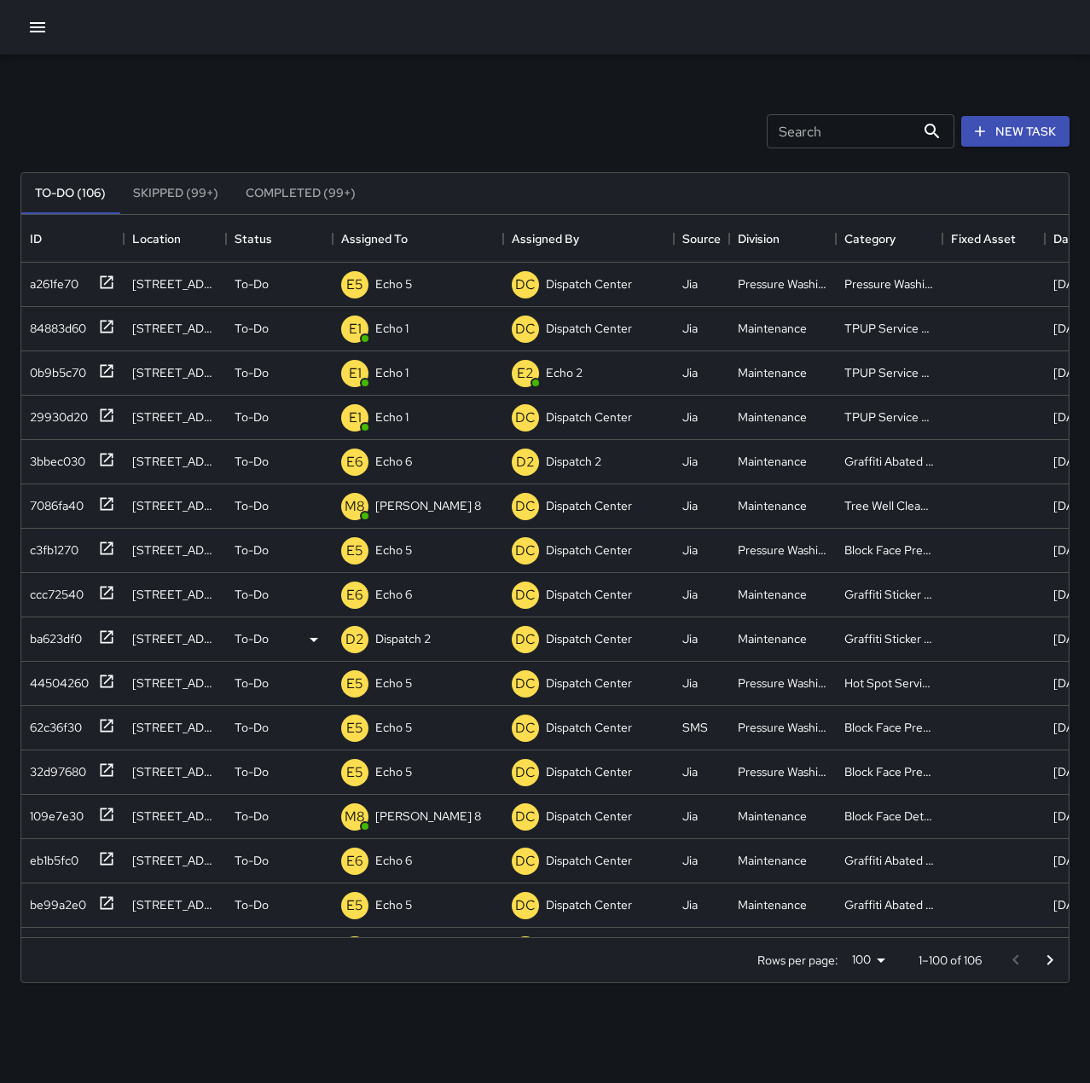
click at [488, 109] on div "Search Search New Task" at bounding box center [545, 131] width 1056 height 89
click at [348, 119] on div "Search Search New Task" at bounding box center [545, 131] width 1056 height 89
click at [409, 287] on p "Dispatch 1" at bounding box center [401, 284] width 52 height 17
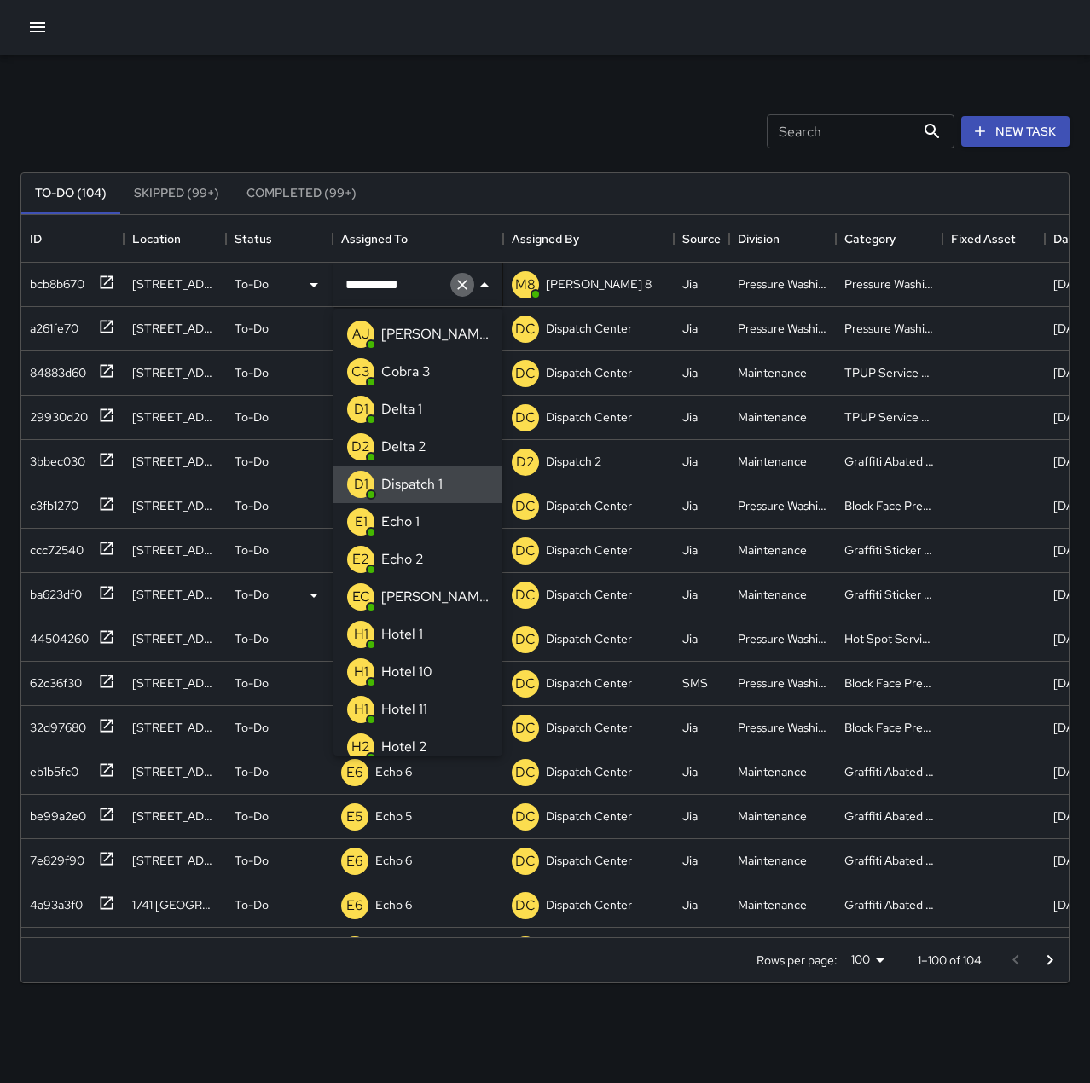
click at [468, 289] on icon "Clear" at bounding box center [462, 284] width 17 height 17
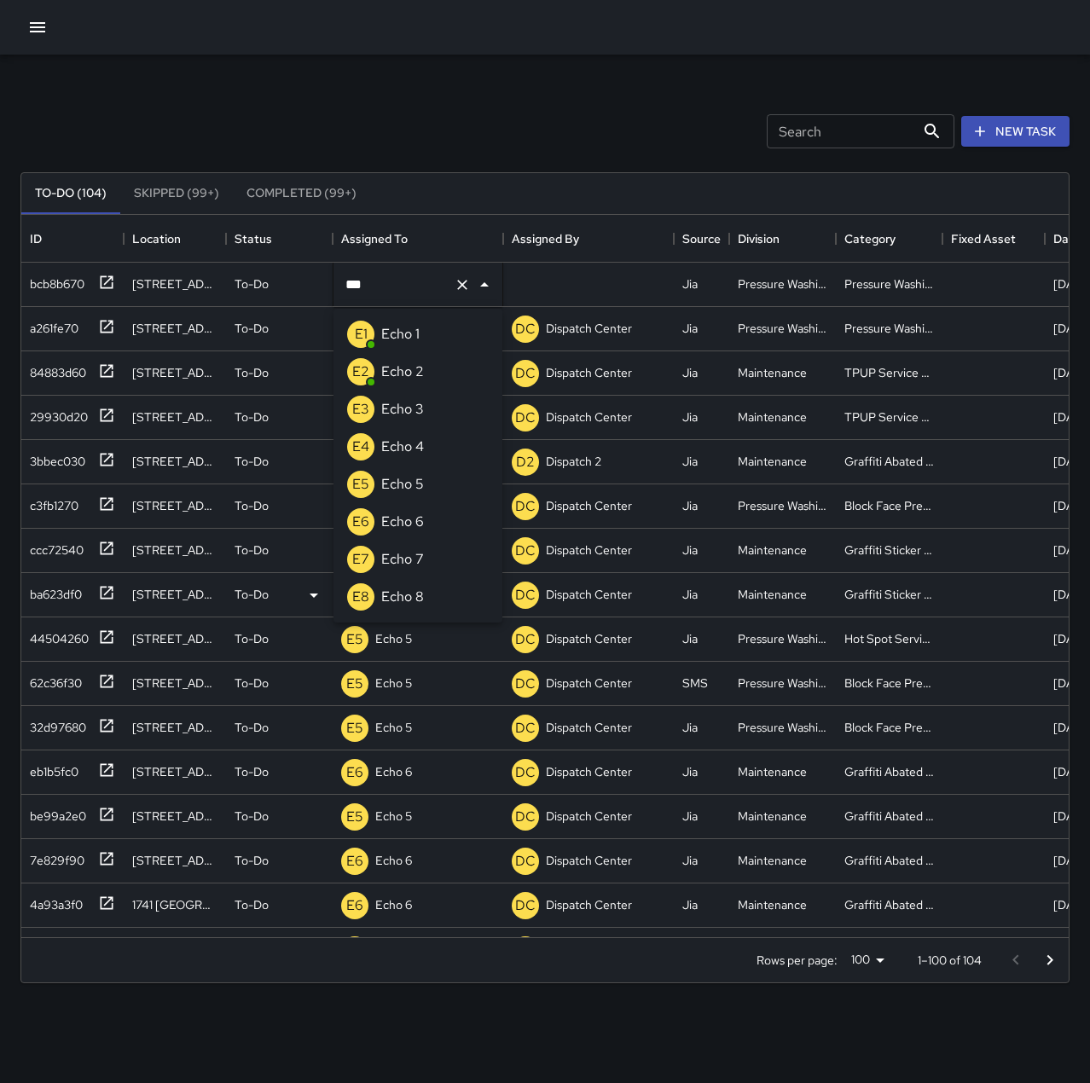
type input "****"
click at [433, 491] on li "E5 Echo 5" at bounding box center [418, 485] width 169 height 38
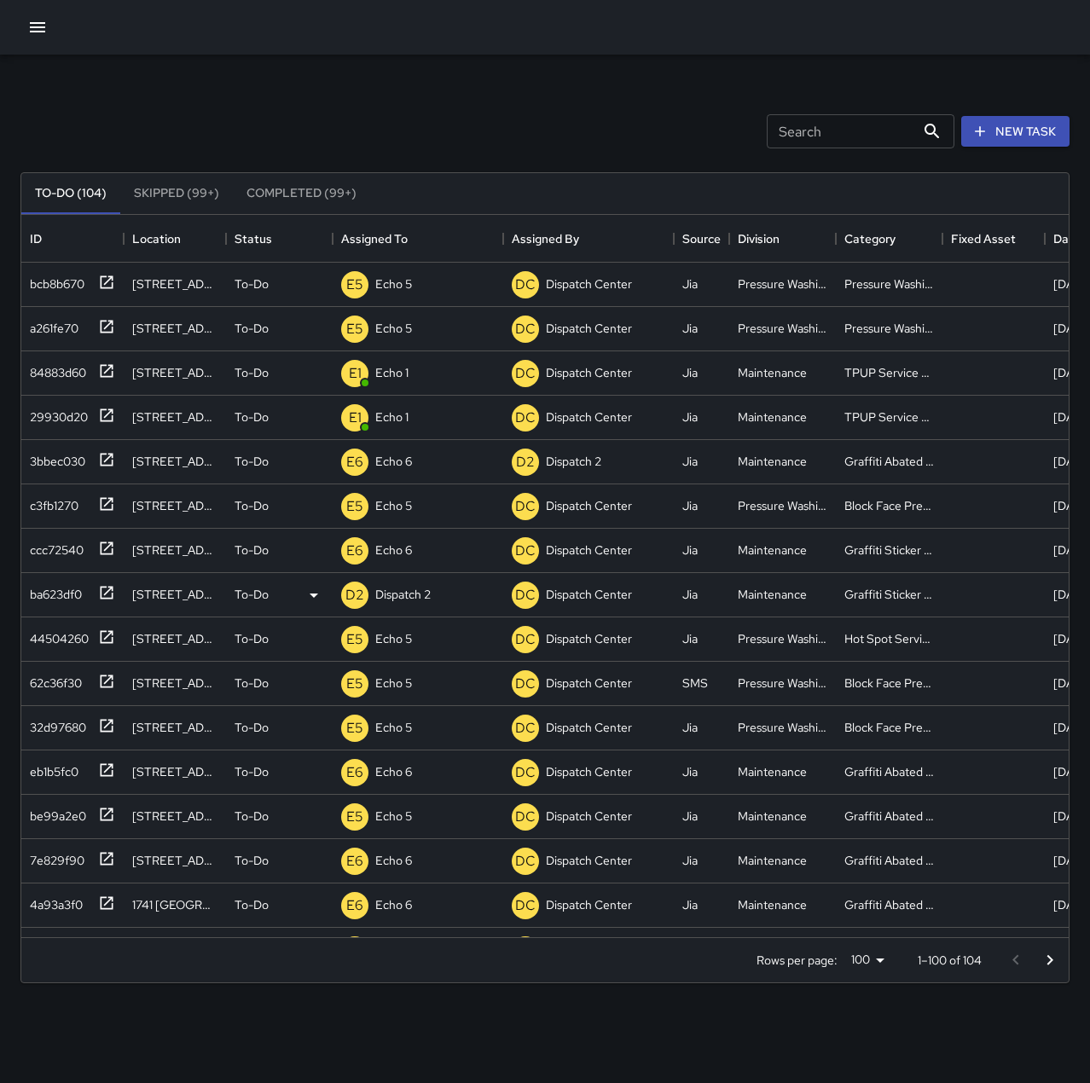
click at [504, 117] on div "Search Search New Task" at bounding box center [545, 131] width 1056 height 89
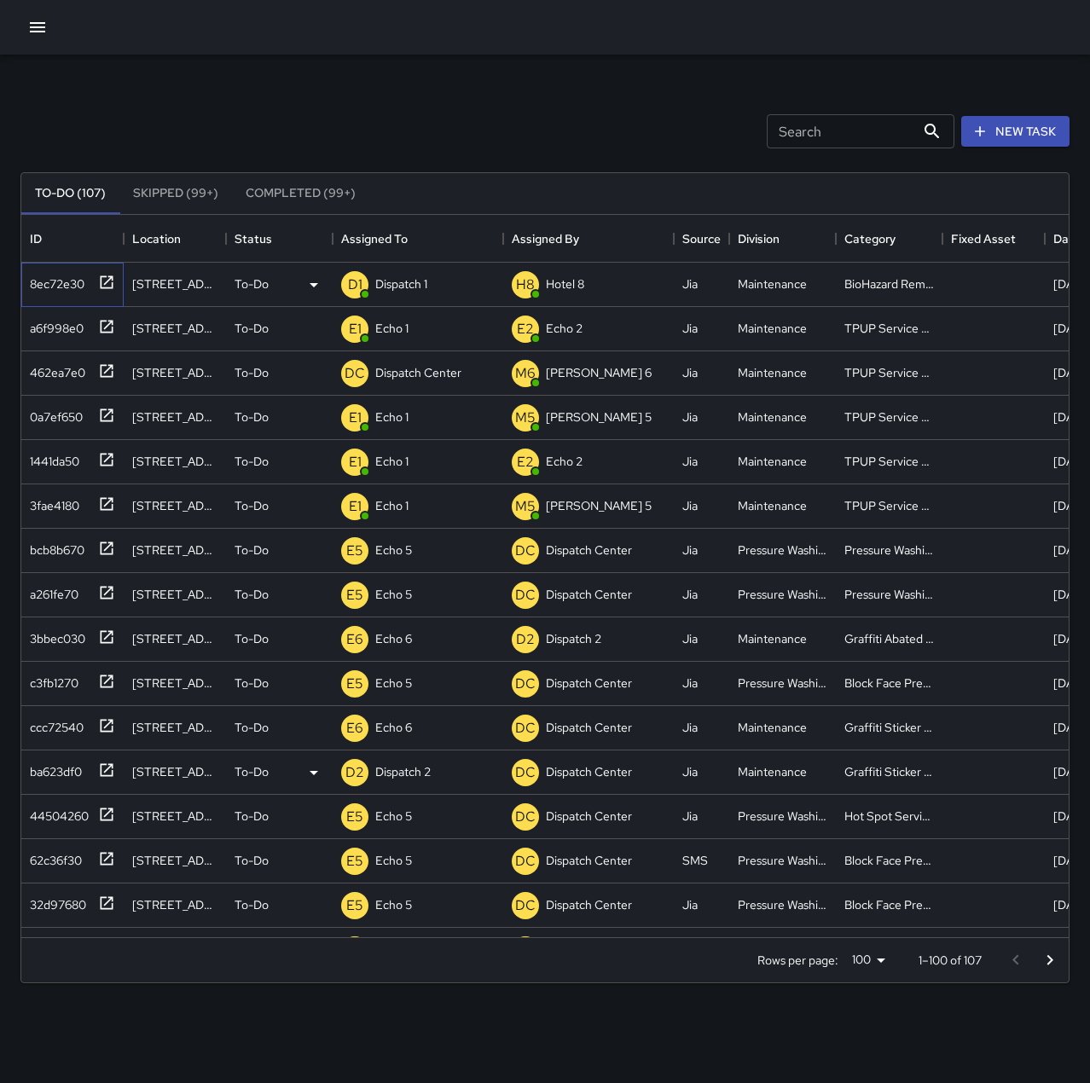
drag, startPoint x: 67, startPoint y: 279, endPoint x: 343, endPoint y: 270, distance: 275.7
click at [67, 279] on div "8ec72e30" at bounding box center [53, 281] width 61 height 24
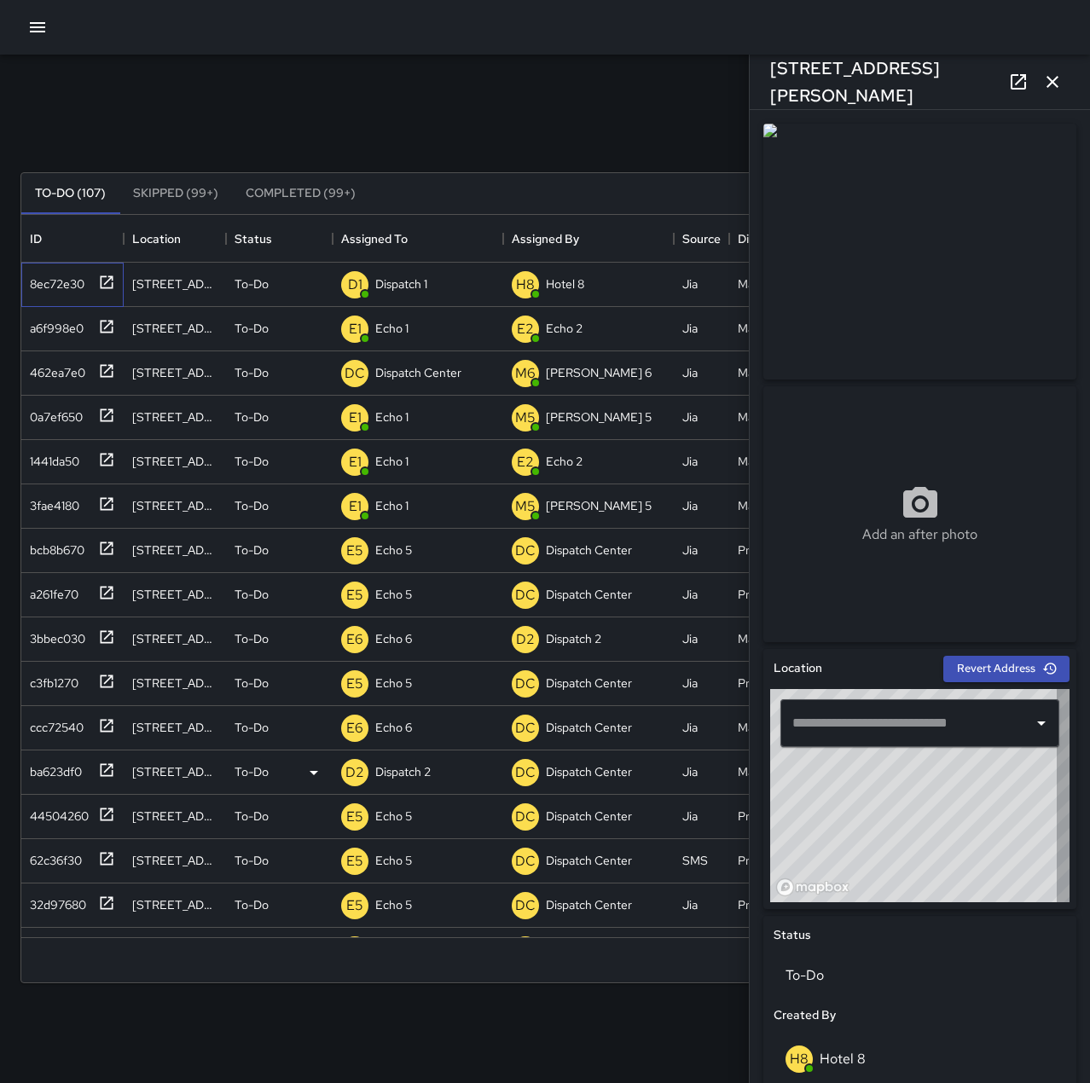
type input "**********"
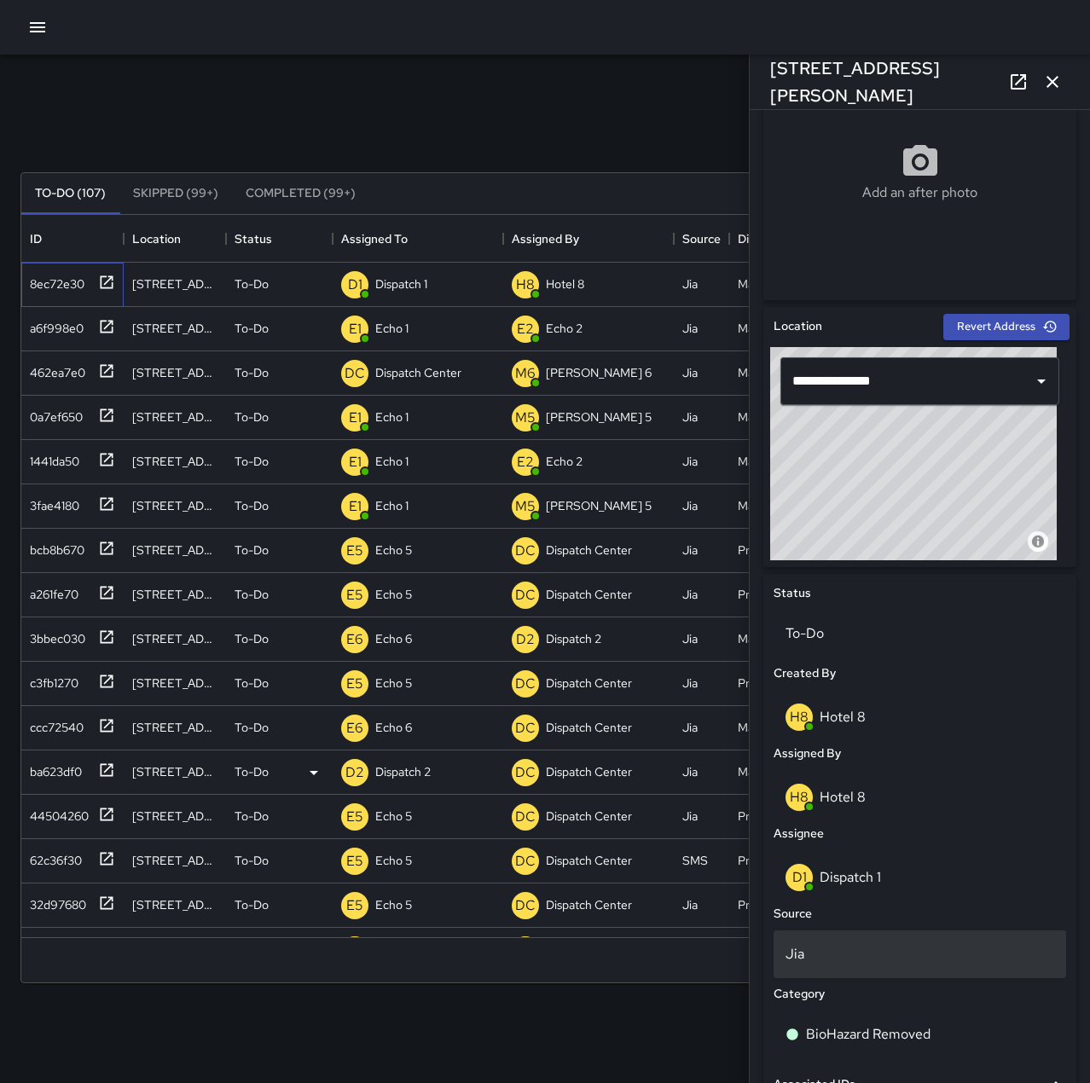
scroll to position [512, 0]
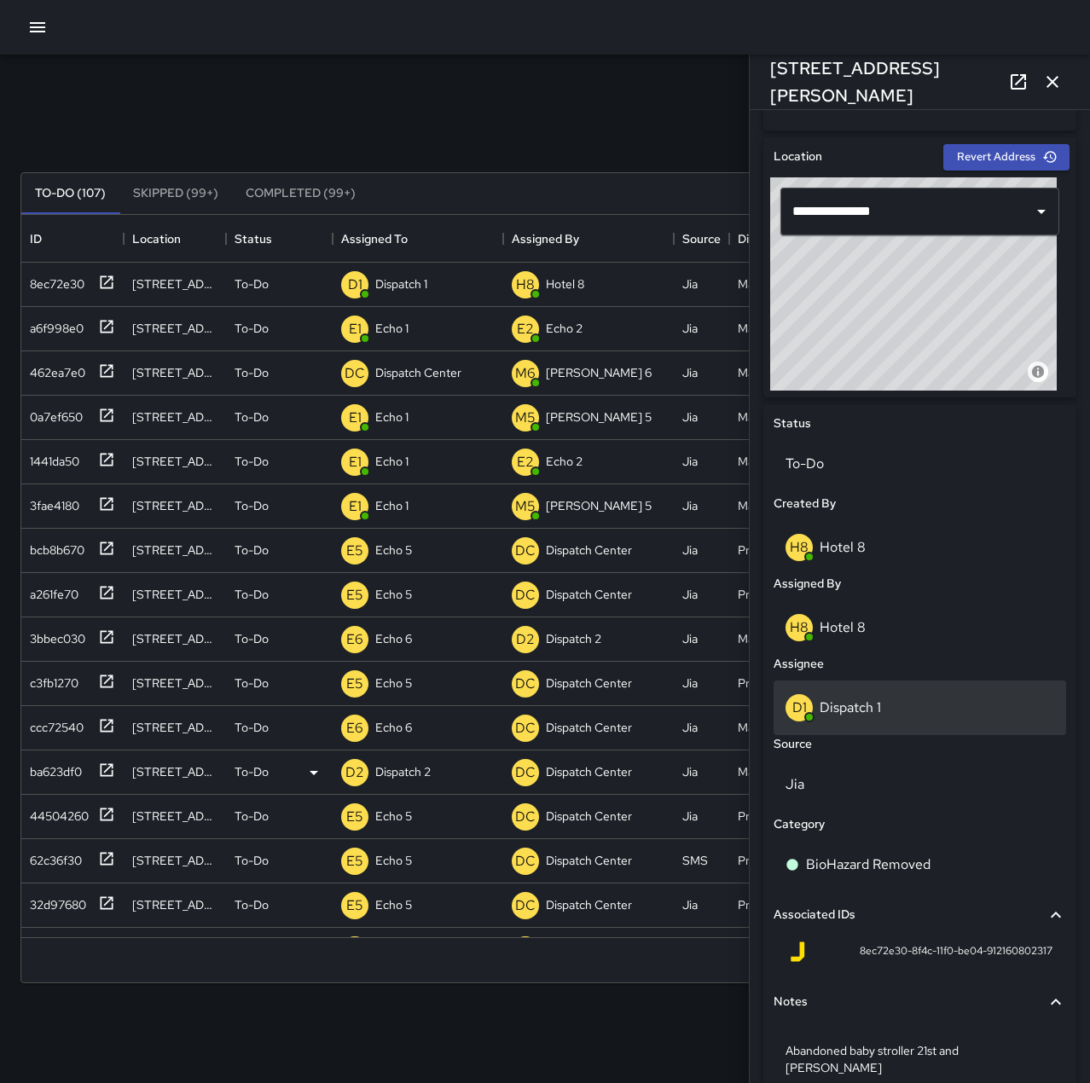
click at [905, 715] on div "D1 Dispatch 1" at bounding box center [920, 707] width 269 height 27
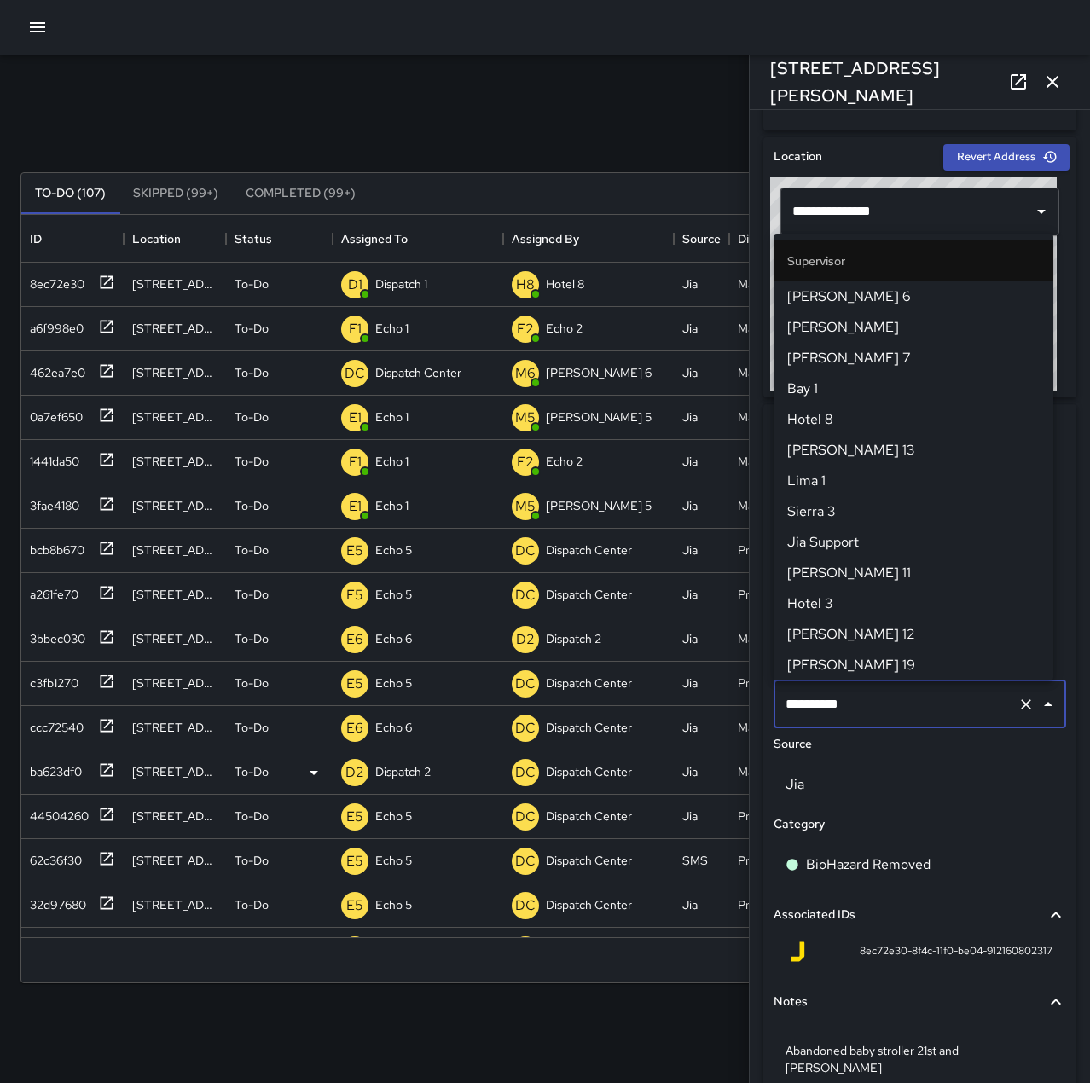
scroll to position [1013, 0]
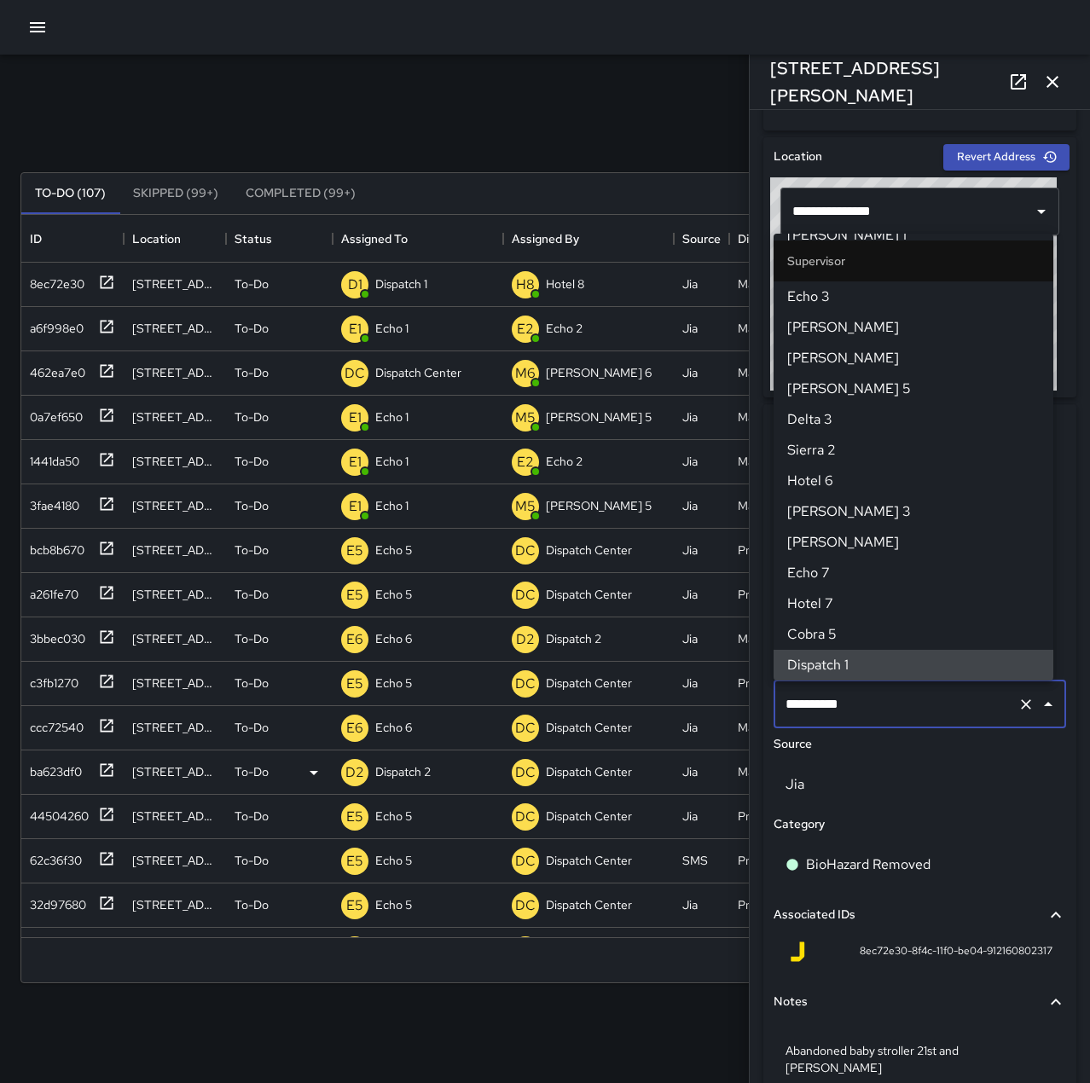
click at [1018, 703] on icon "Clear" at bounding box center [1026, 704] width 17 height 17
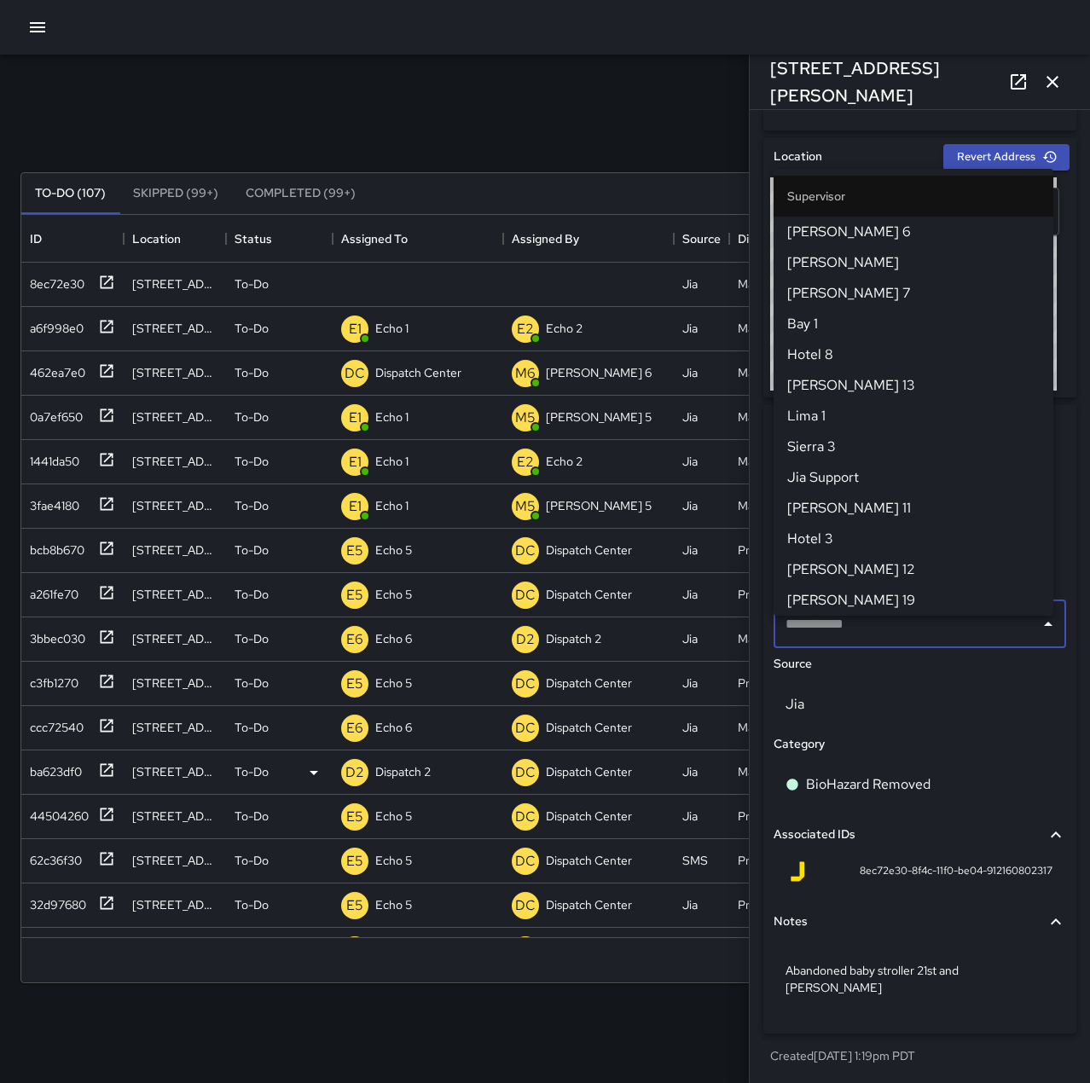
scroll to position [496, 0]
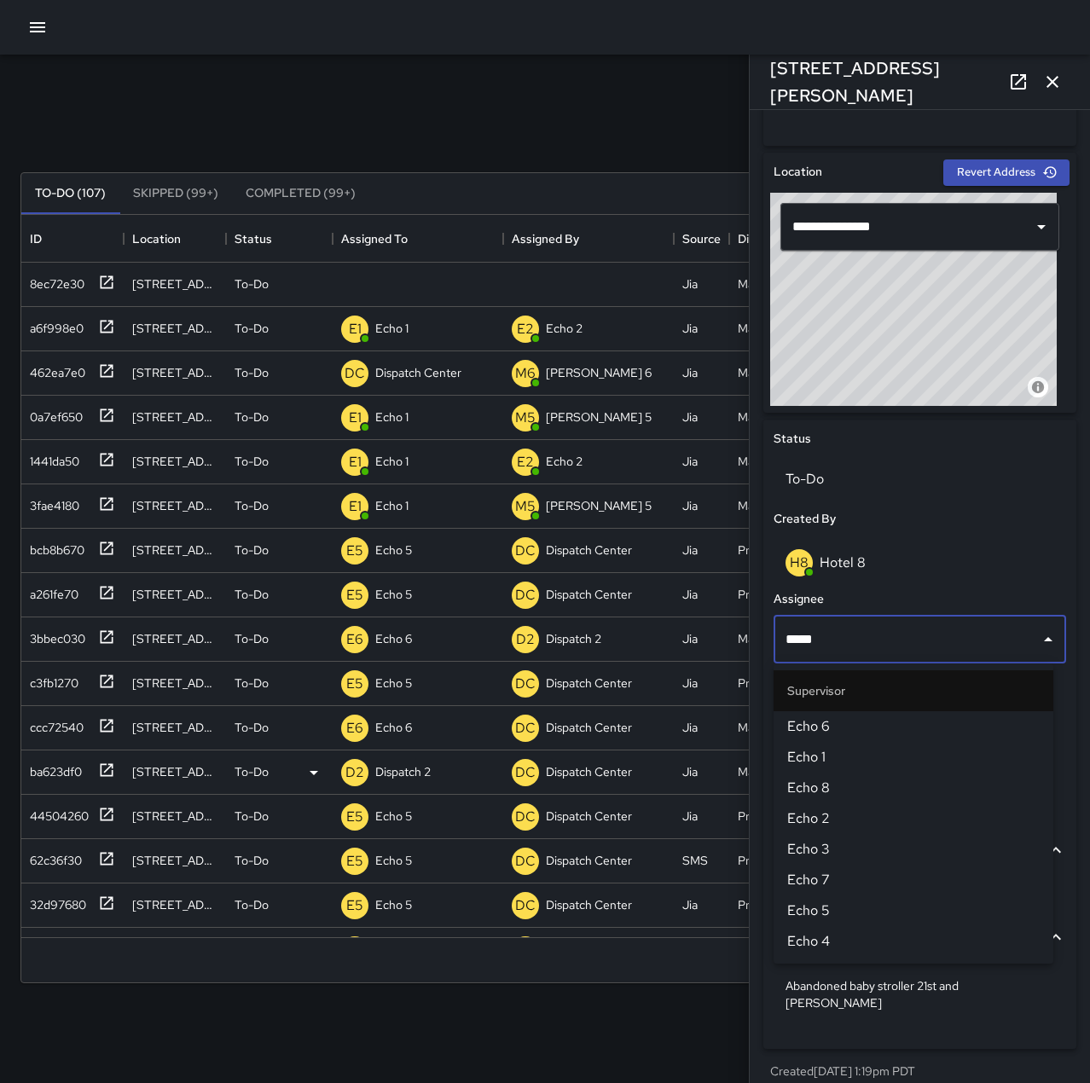
type input "******"
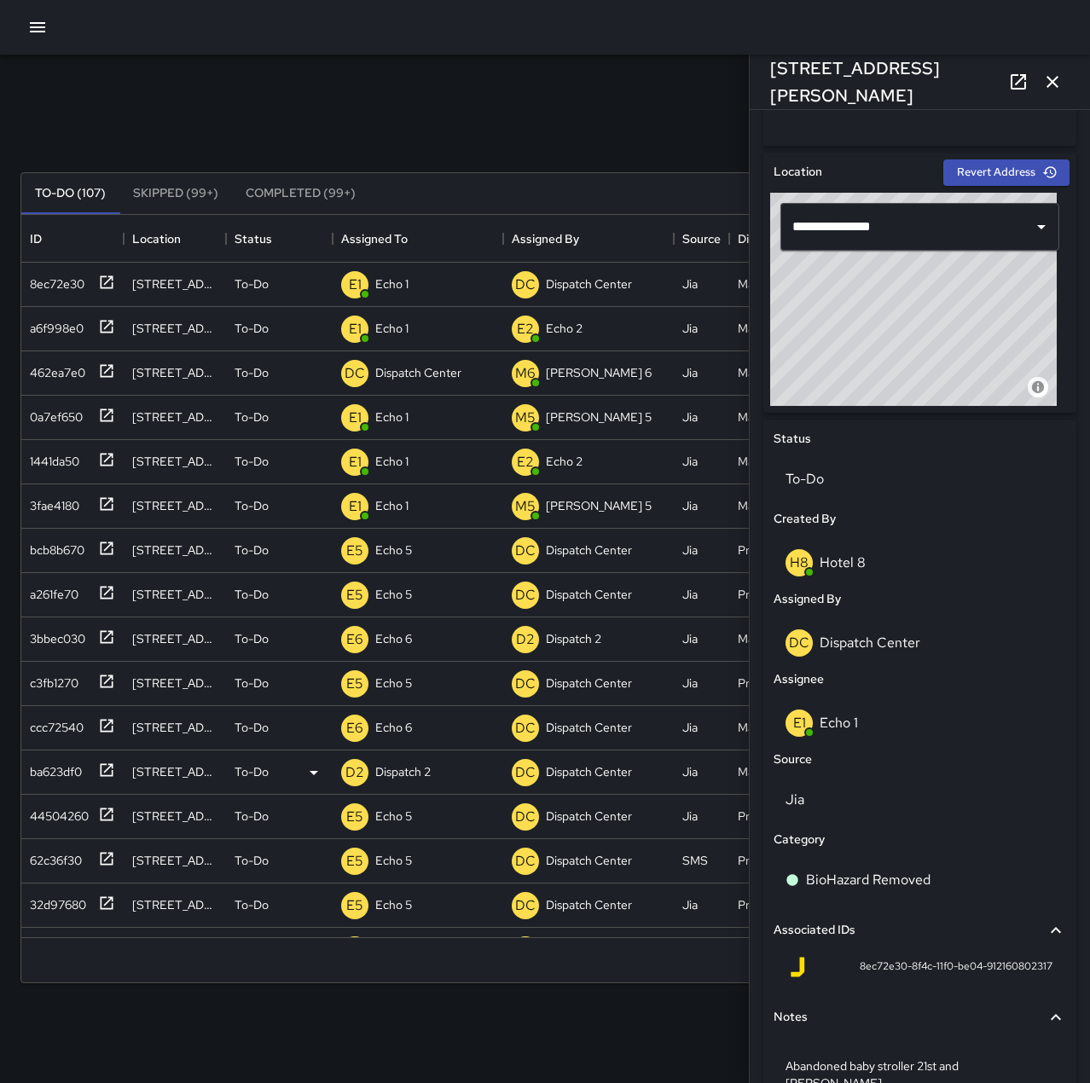
click at [1053, 89] on icon "button" at bounding box center [1052, 82] width 20 height 20
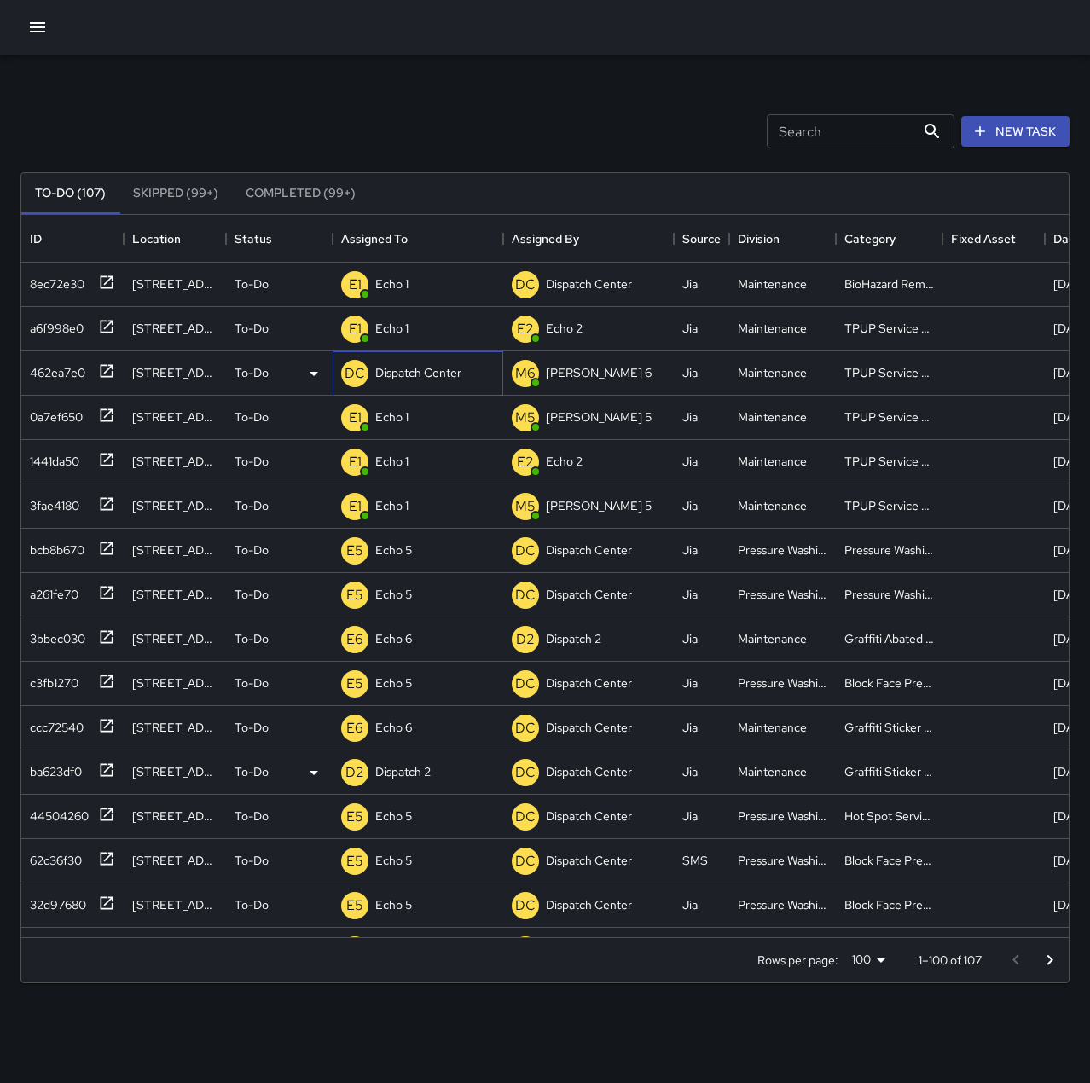
click at [382, 371] on p "Dispatch Center" at bounding box center [418, 372] width 86 height 17
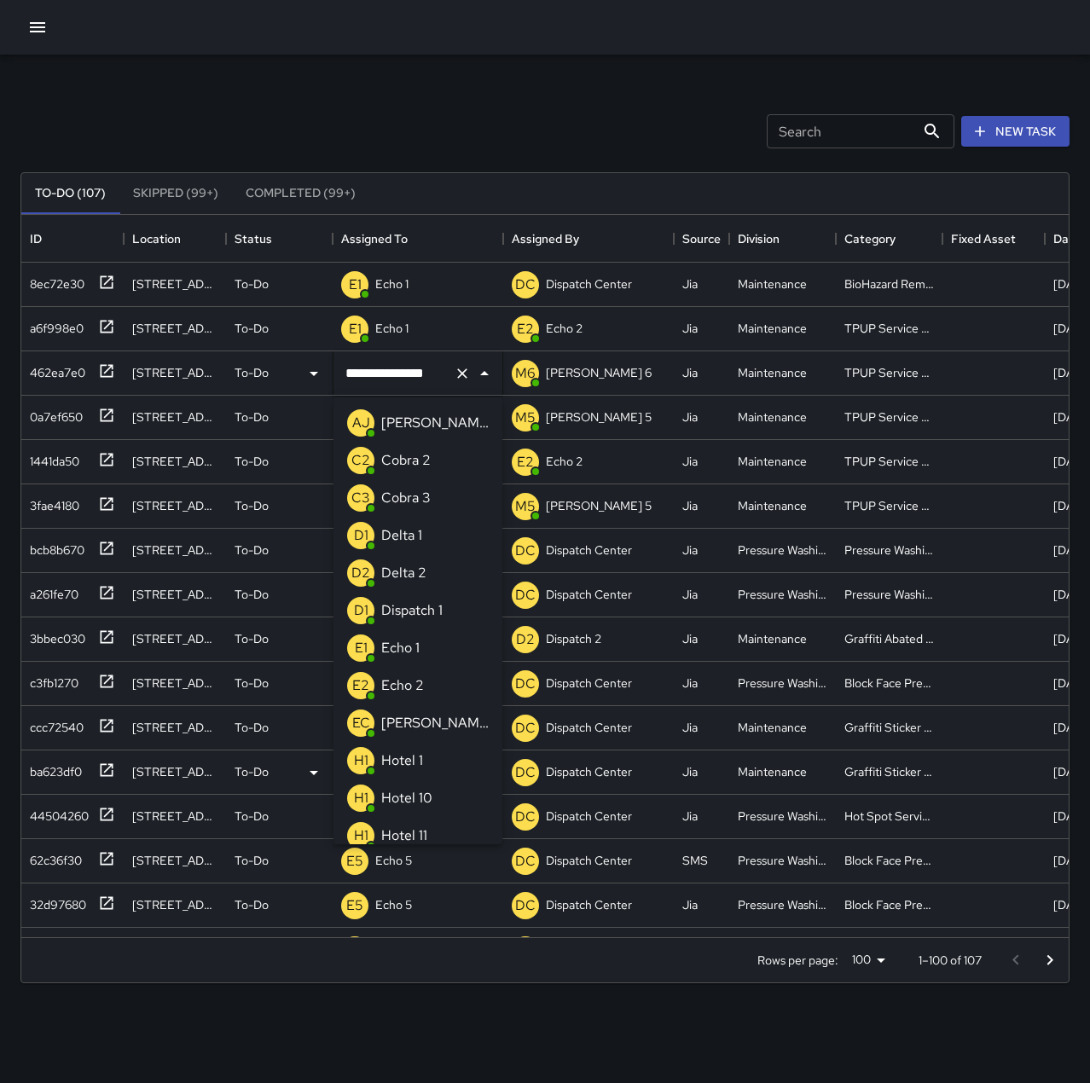
scroll to position [1136, 0]
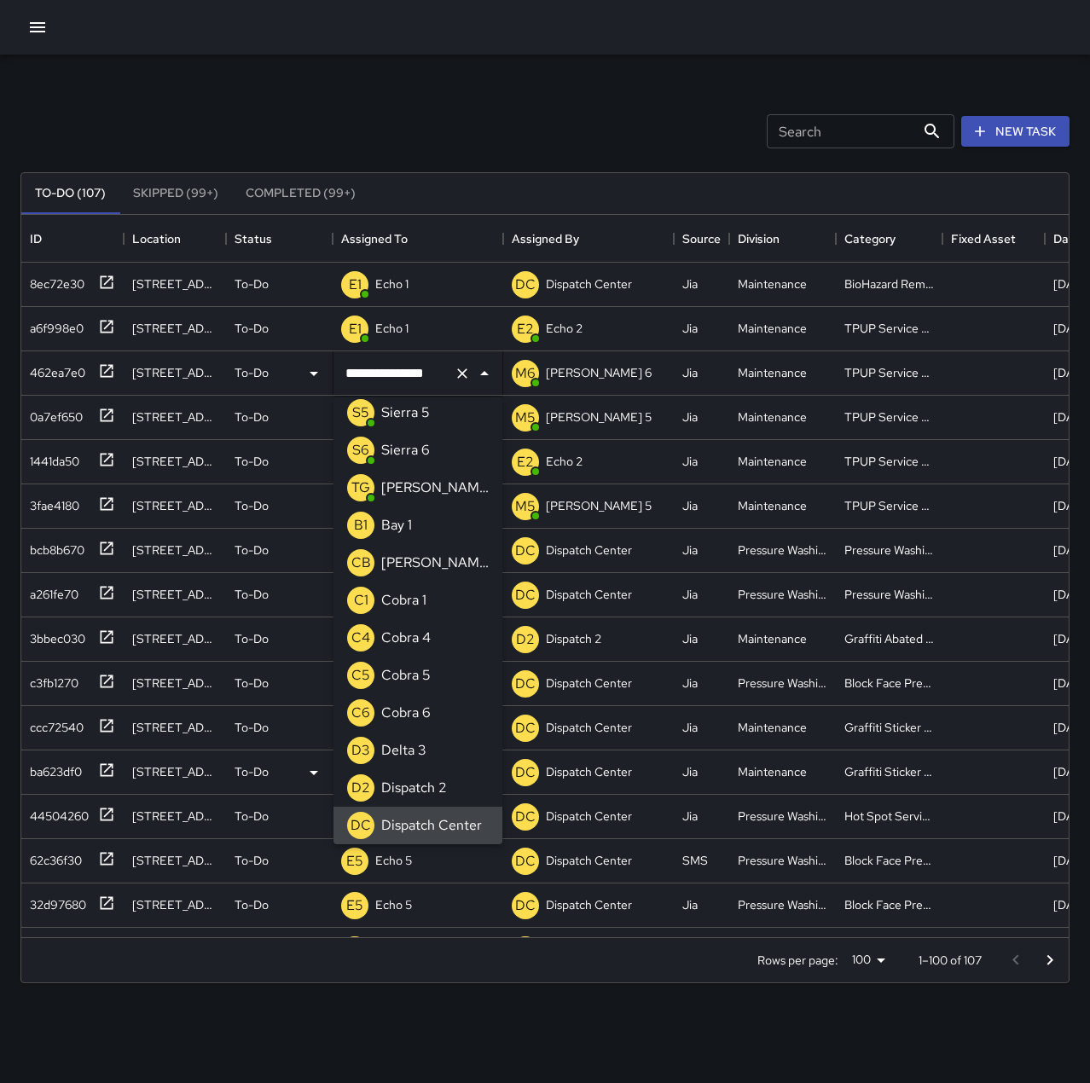
click at [461, 375] on icon "Clear" at bounding box center [462, 374] width 10 height 10
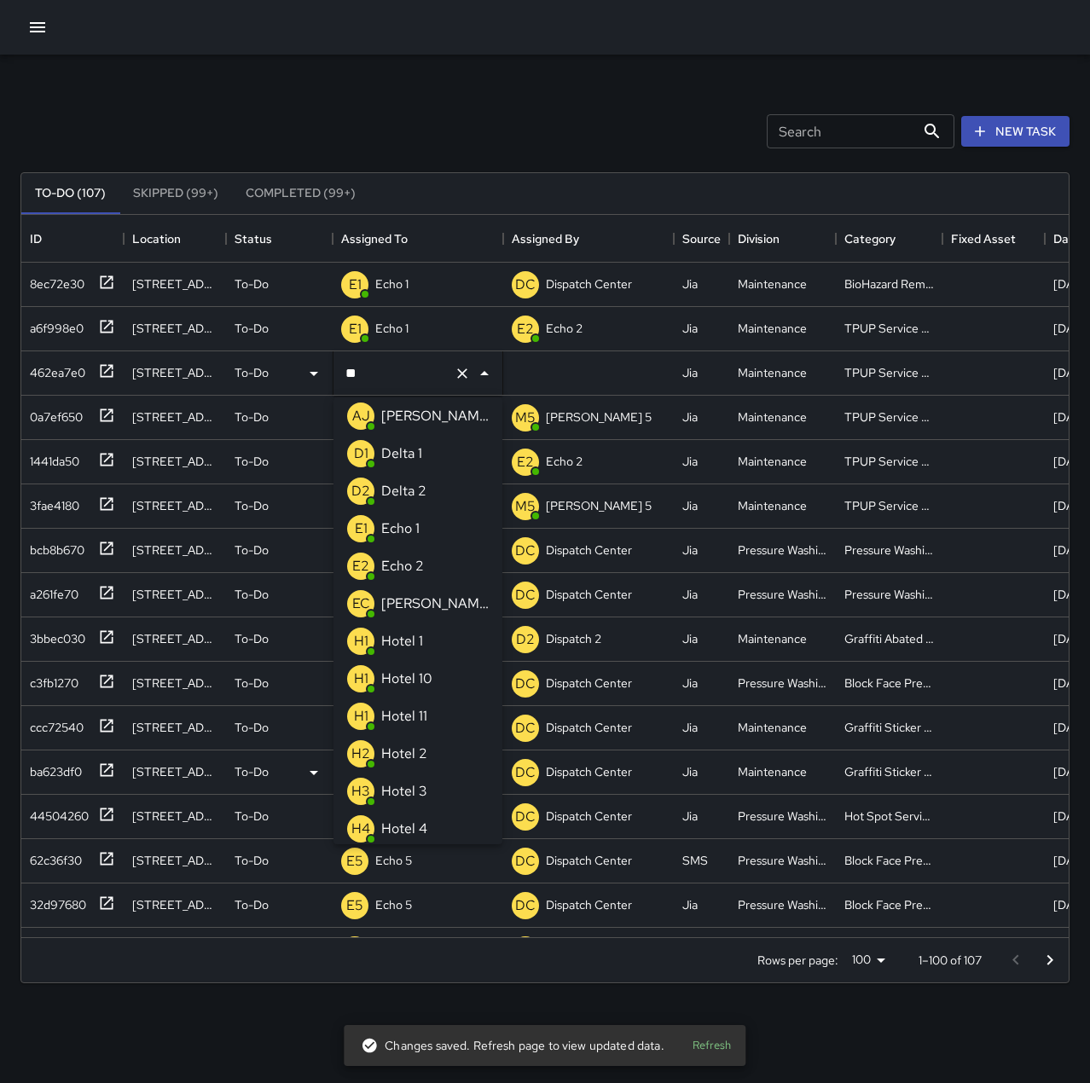
scroll to position [0, 0]
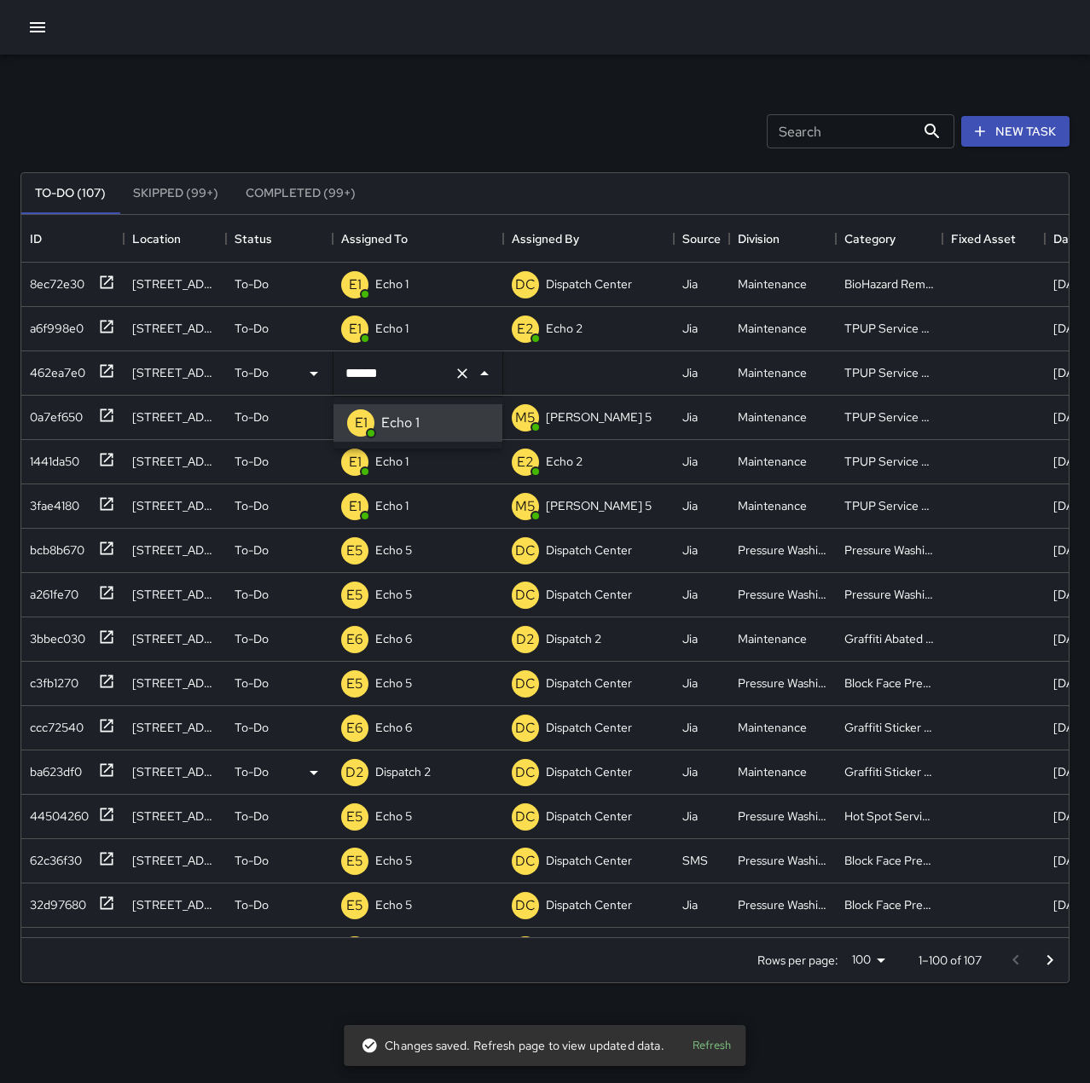
type input "******"
click at [106, 280] on icon at bounding box center [106, 282] width 17 height 17
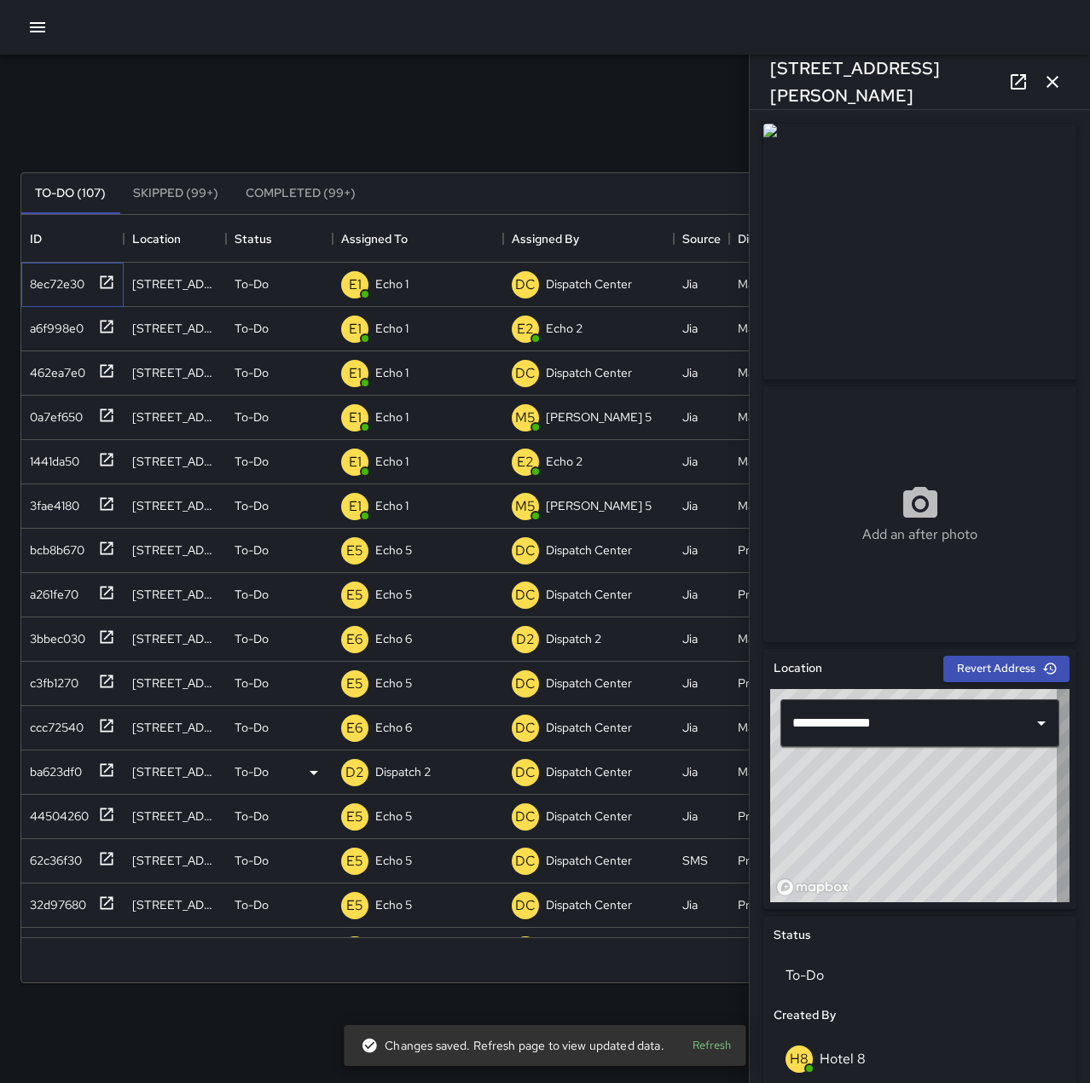
type input "**********"
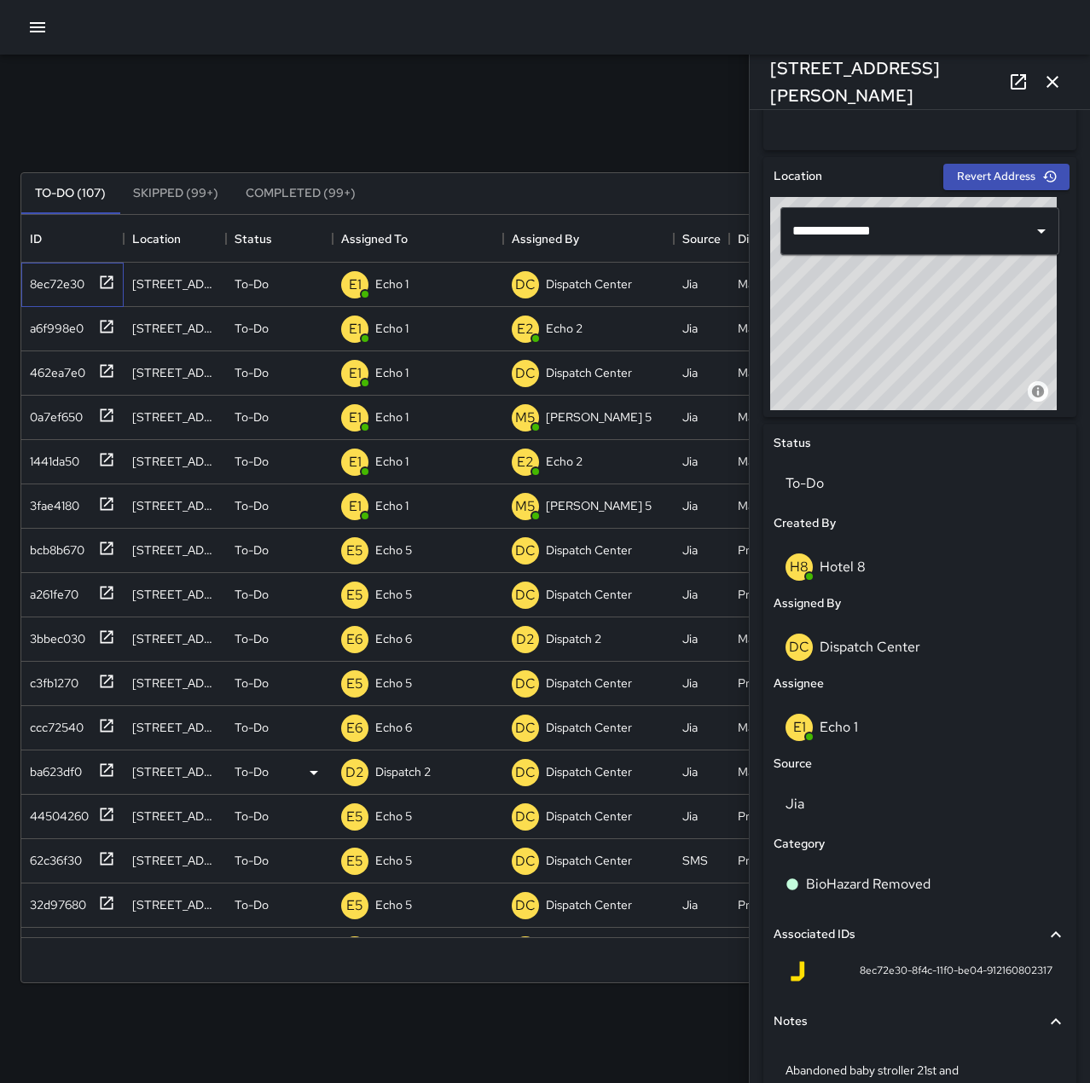
scroll to position [512, 0]
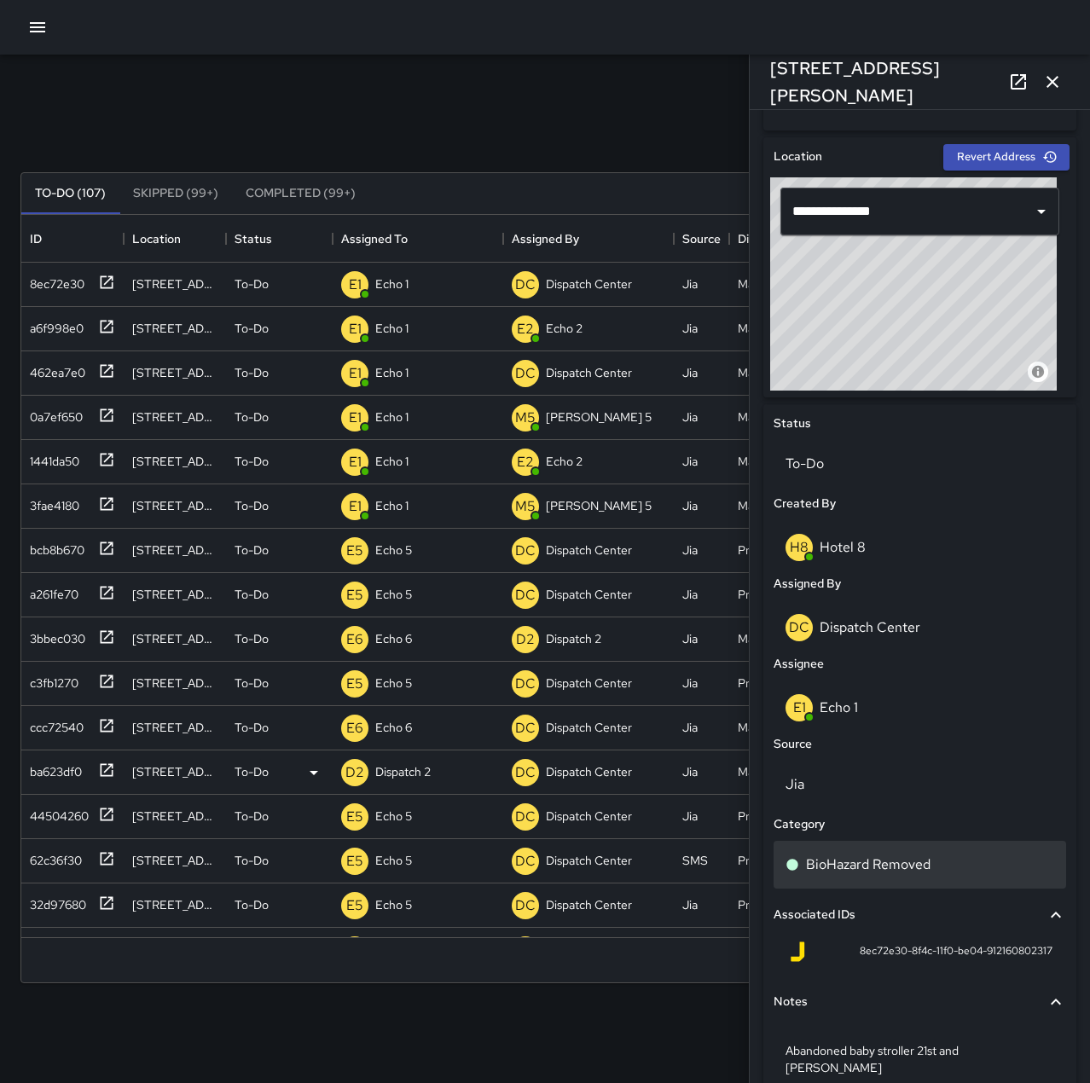
click at [920, 864] on p "BioHazard Removed" at bounding box center [868, 865] width 125 height 20
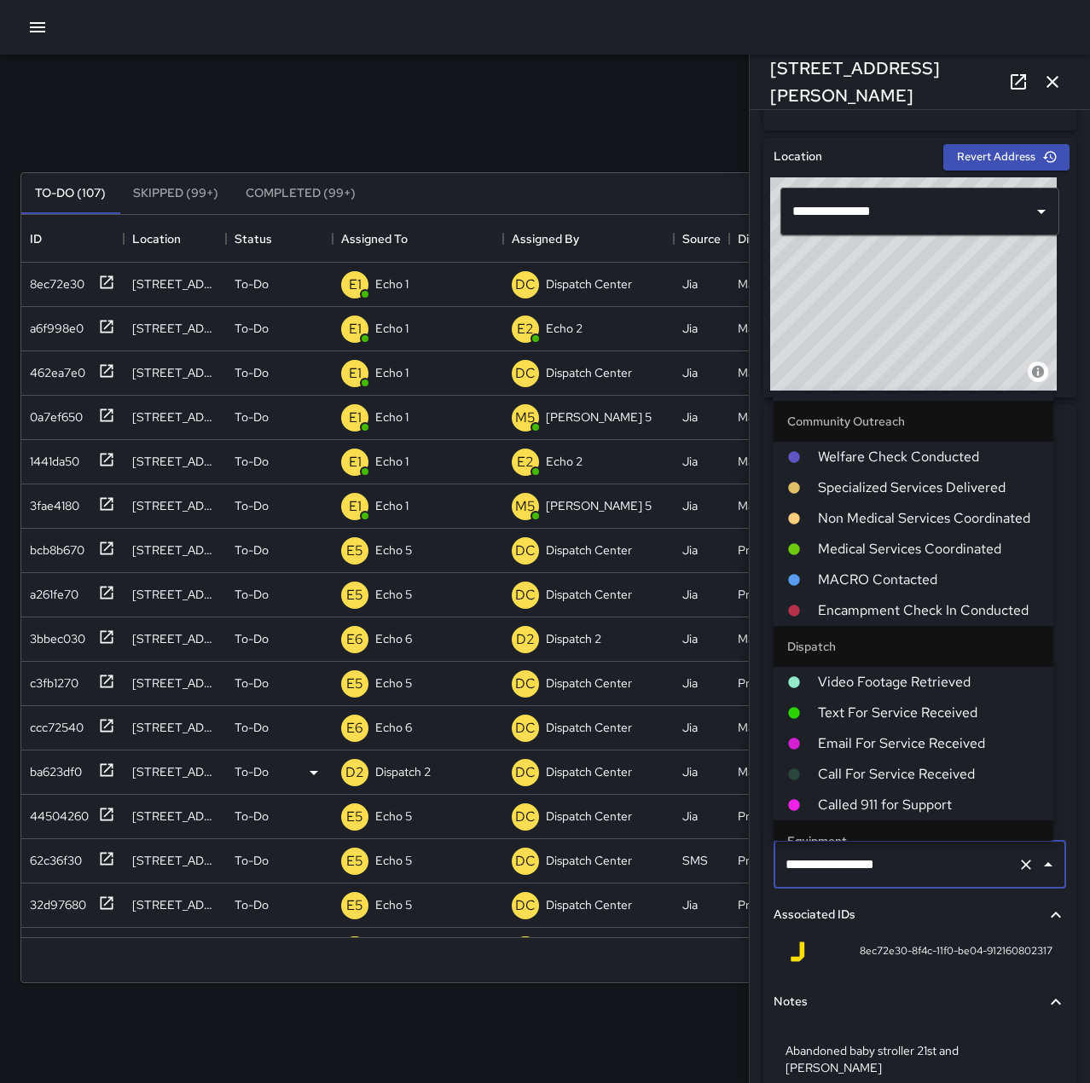
scroll to position [1034, 0]
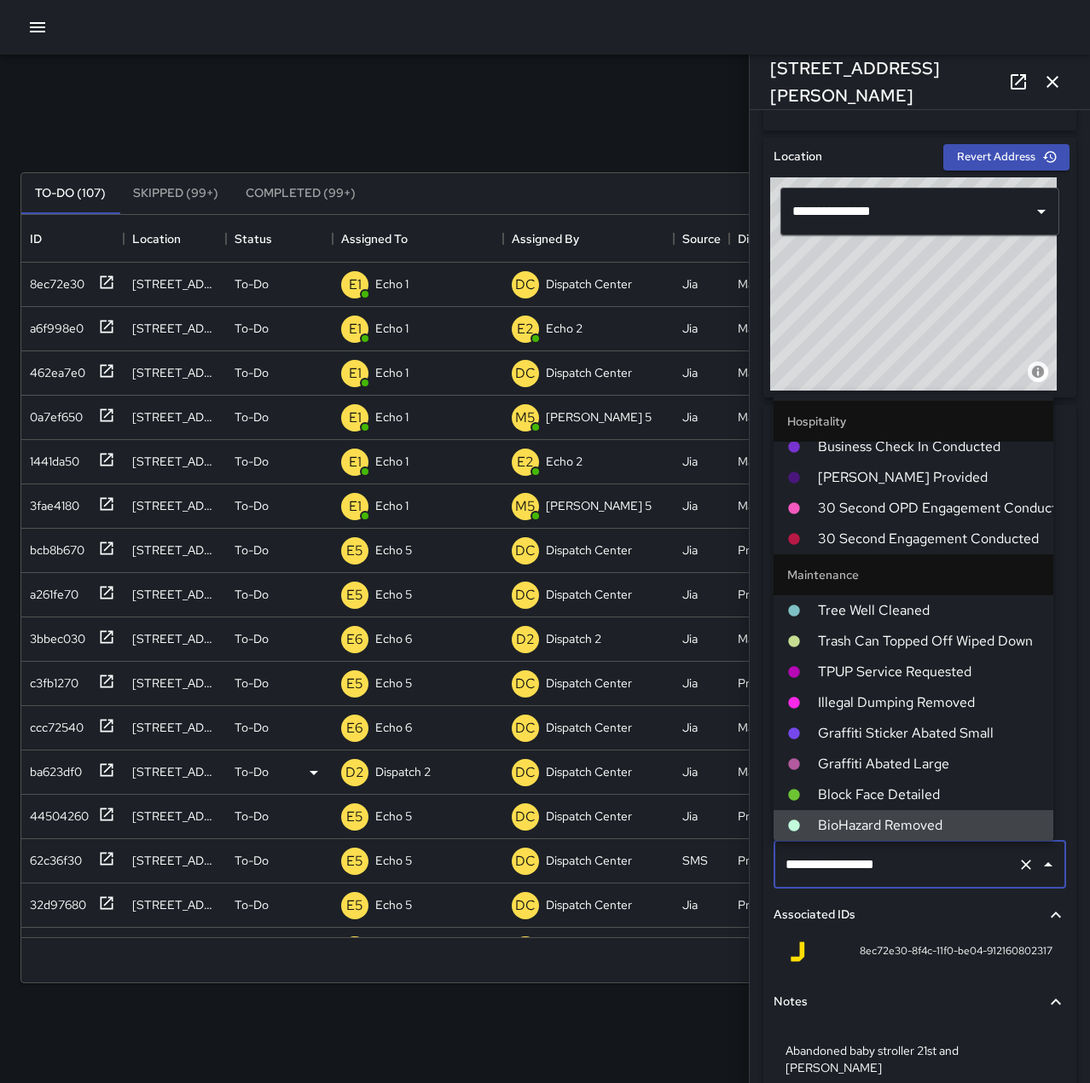
click at [1018, 864] on icon "Clear" at bounding box center [1026, 864] width 17 height 17
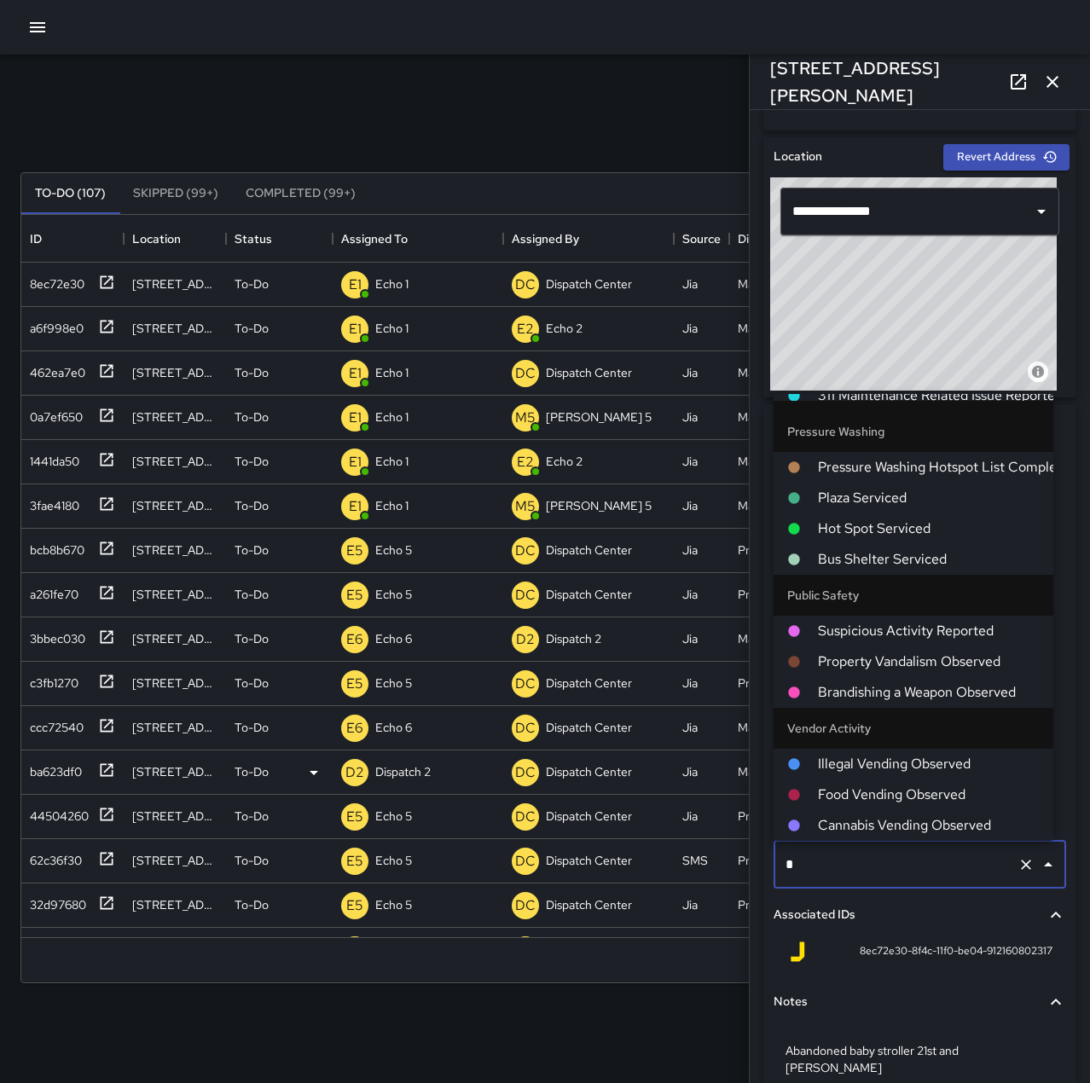
scroll to position [665, 0]
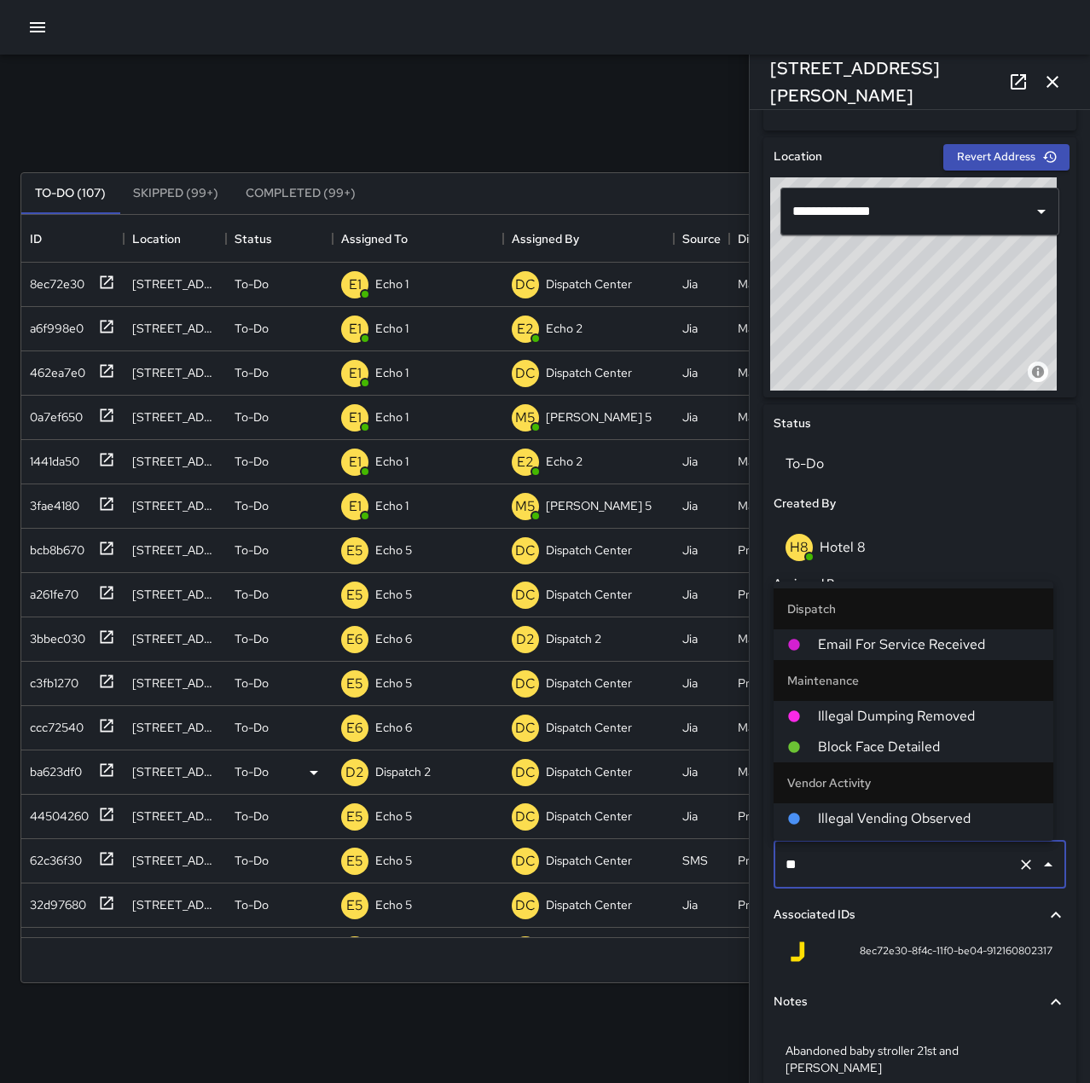
type input "***"
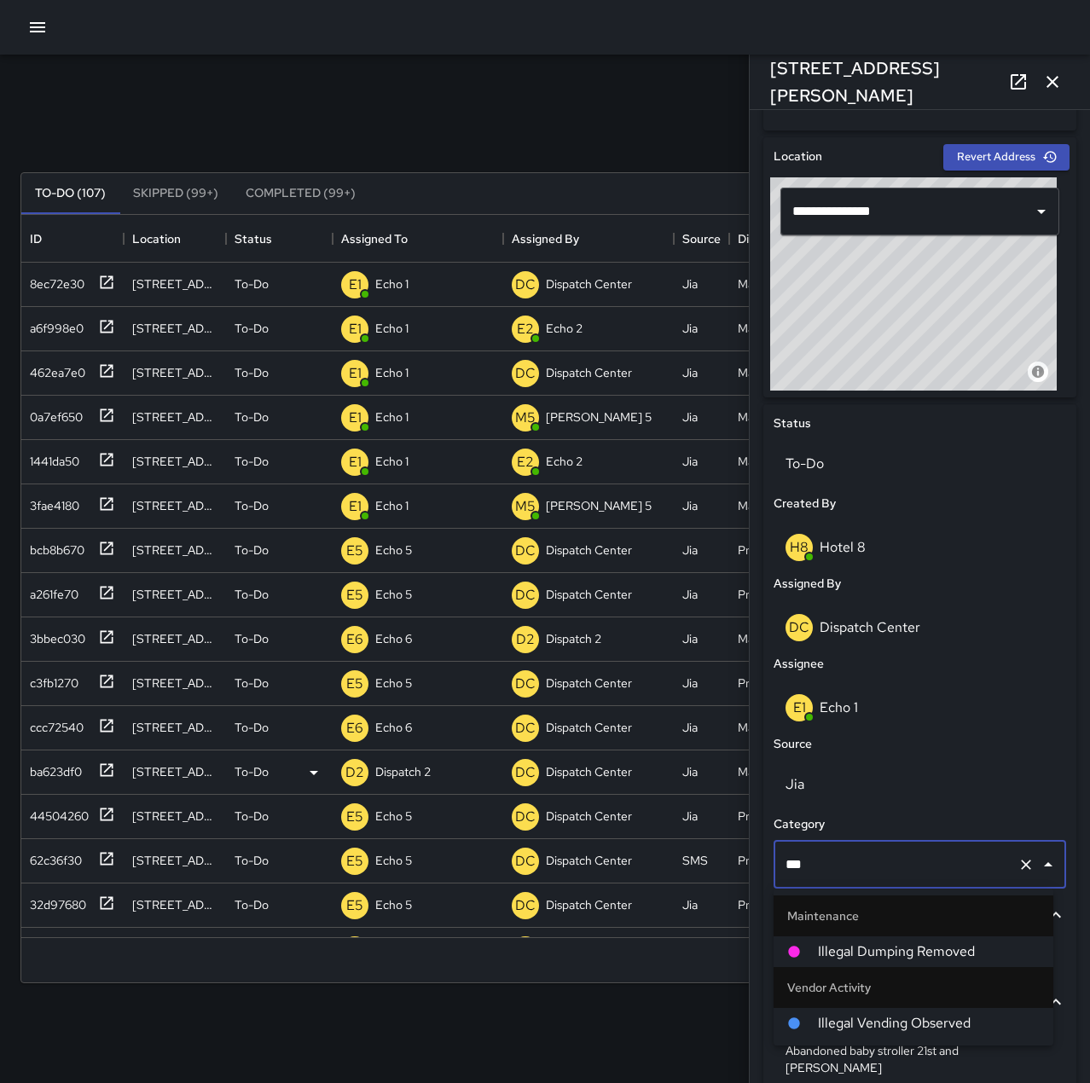
click at [966, 950] on span "Illegal Dumping Removed" at bounding box center [929, 952] width 222 height 20
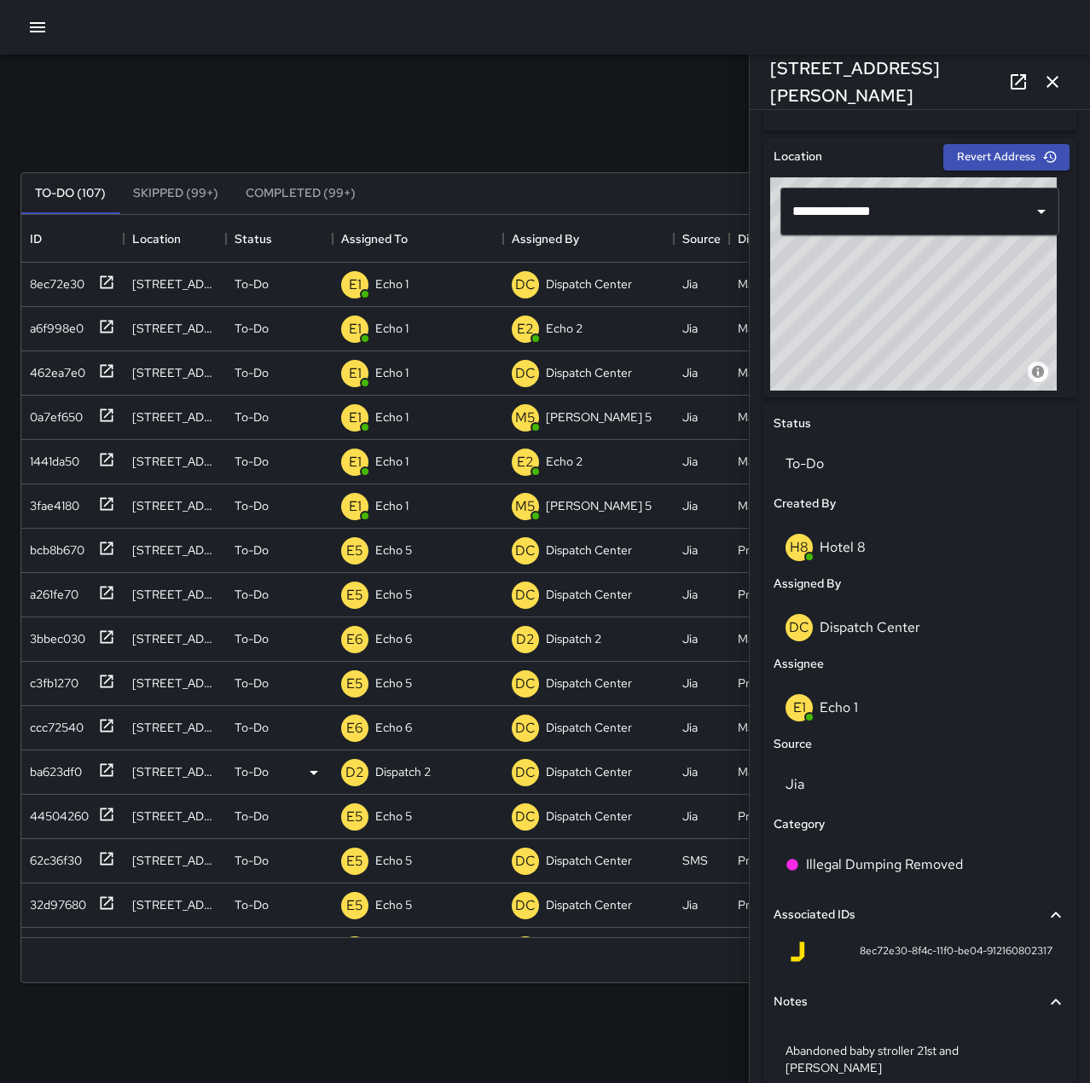
click at [1048, 95] on button "button" at bounding box center [1053, 82] width 34 height 34
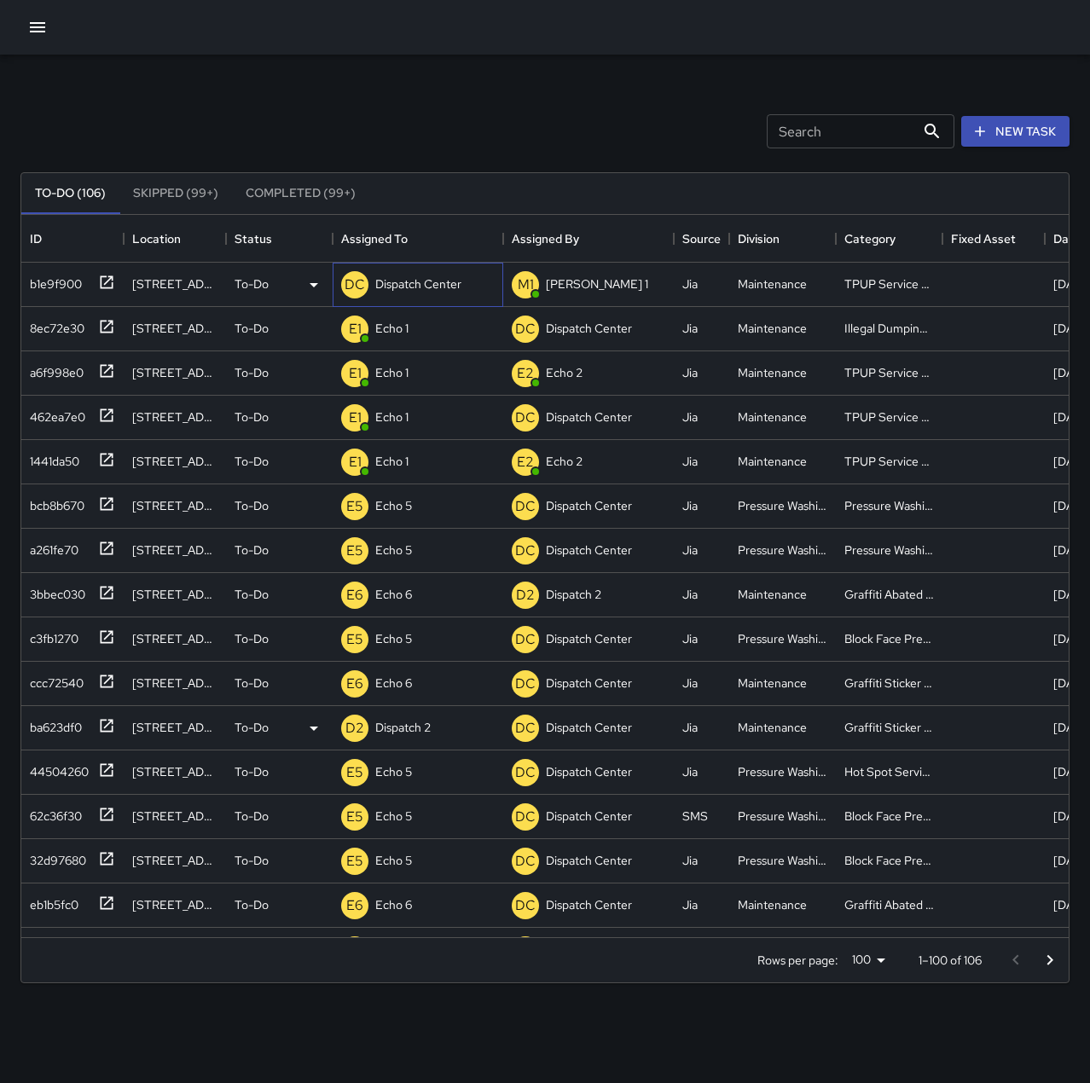
click at [440, 285] on p "Dispatch Center" at bounding box center [418, 284] width 86 height 17
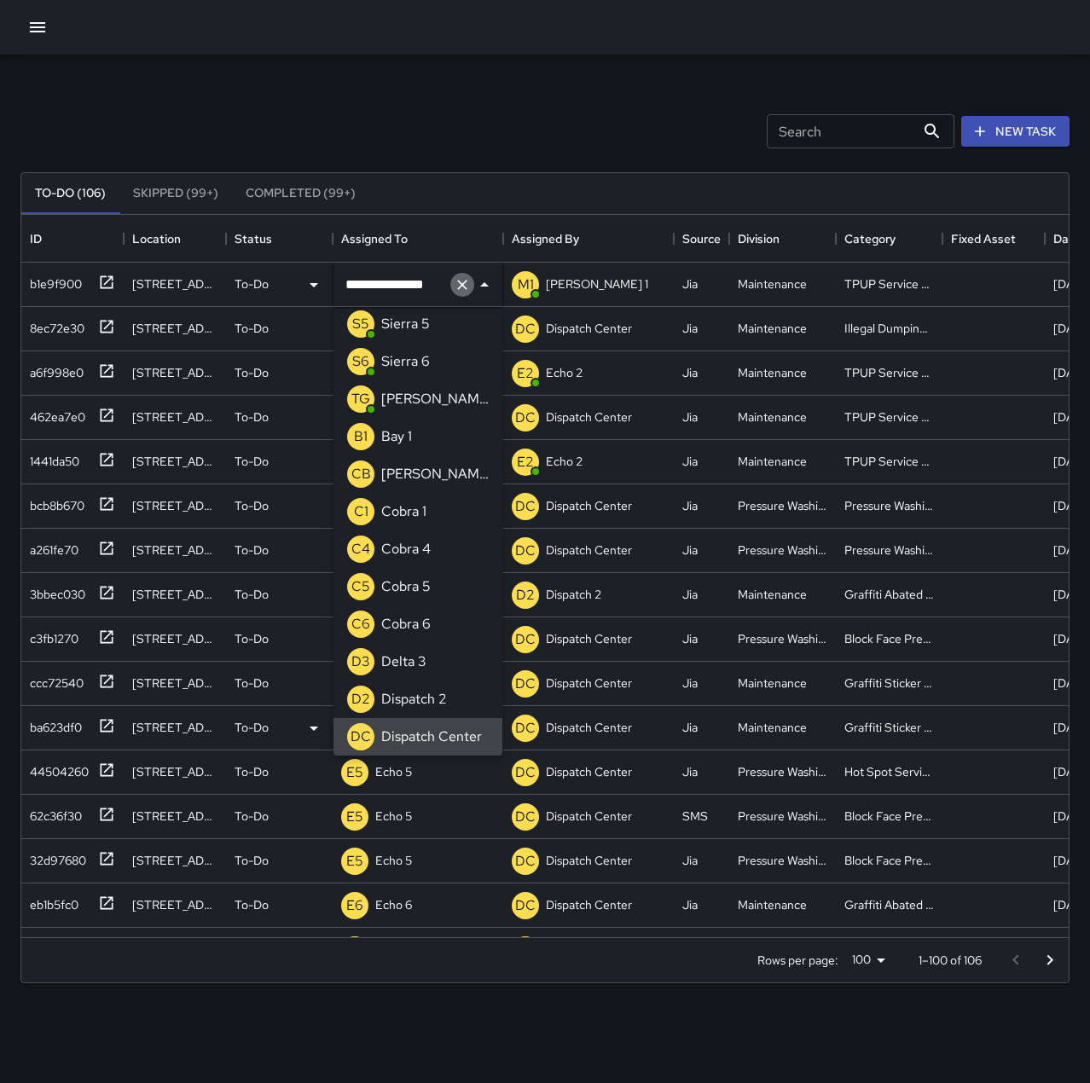
click at [460, 281] on icon "Clear" at bounding box center [462, 284] width 17 height 17
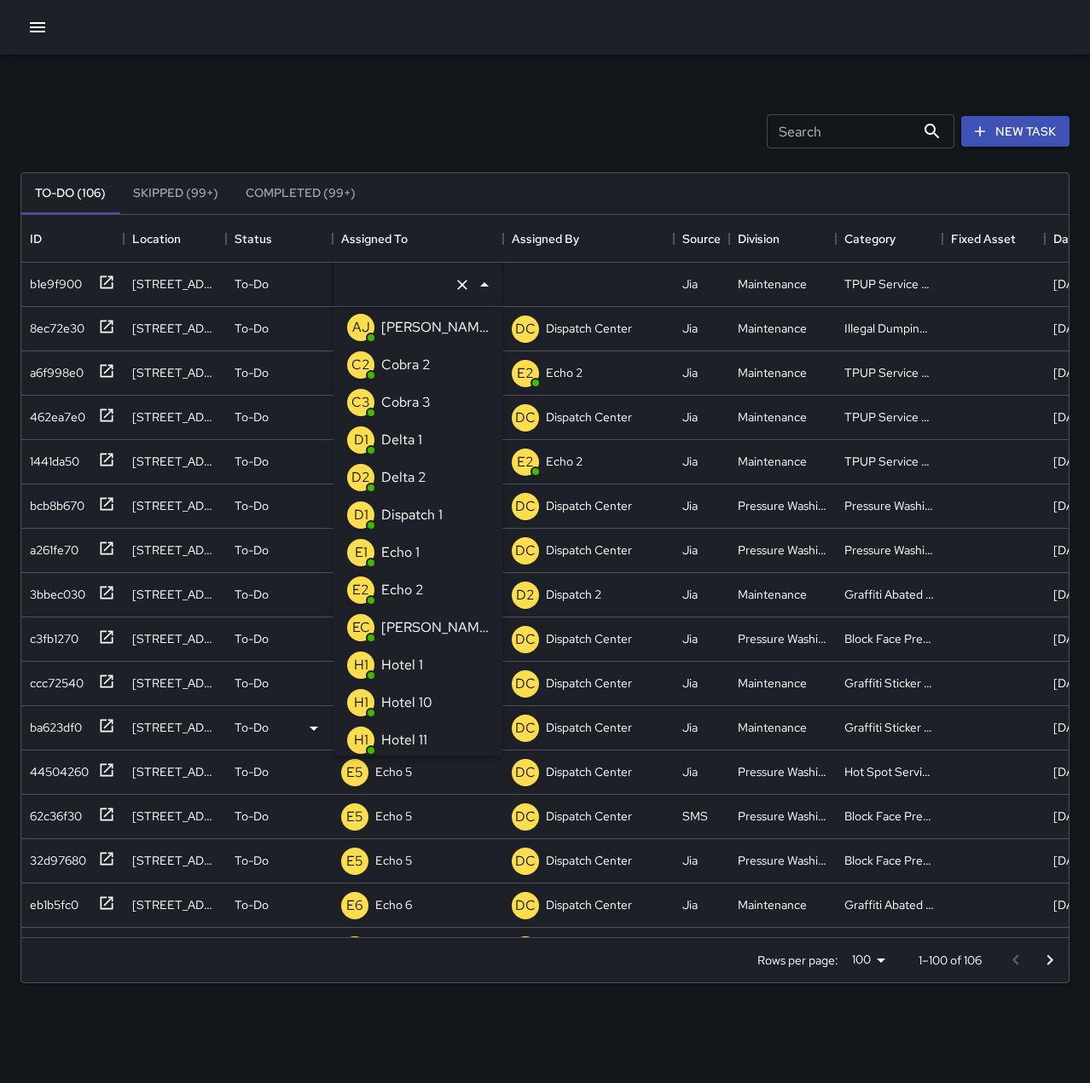
click at [428, 559] on li "E1 Echo 1" at bounding box center [418, 553] width 169 height 38
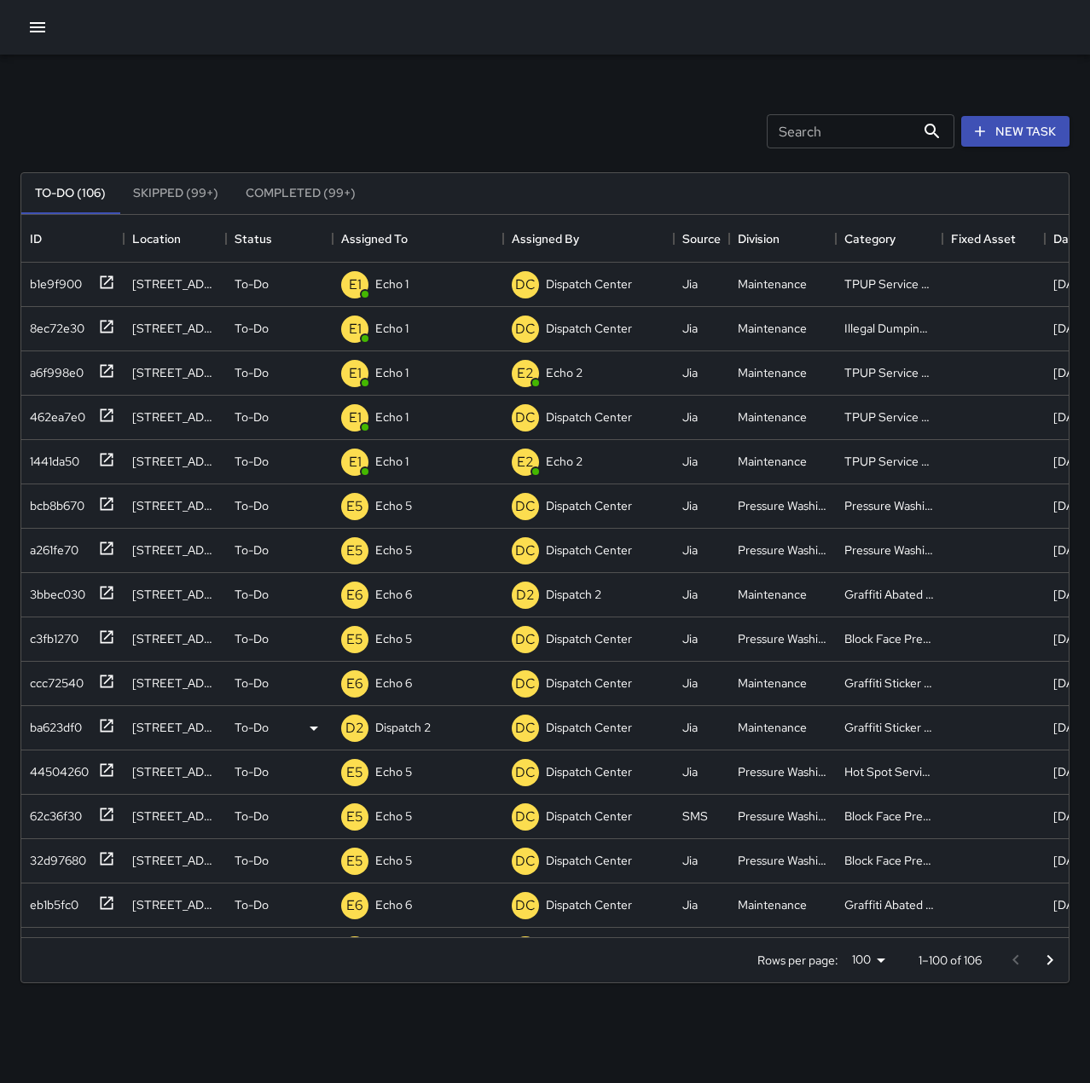
click at [480, 84] on div "Search Search New Task To-Do (106) Skipped (99+) Completed (99+) ID Location St…" at bounding box center [545, 531] width 1090 height 953
click at [414, 282] on p "Dispatch Center" at bounding box center [418, 284] width 86 height 17
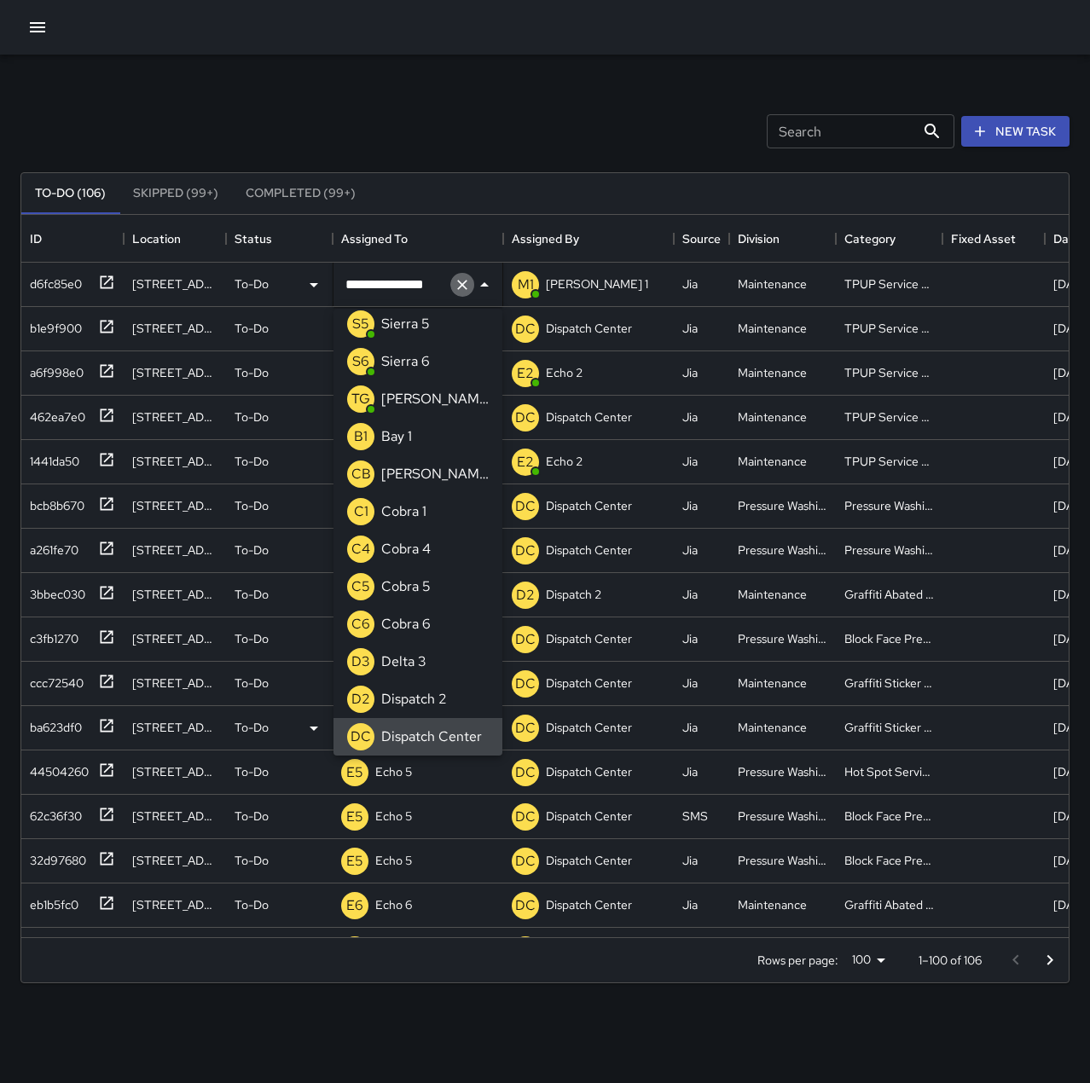
click at [458, 282] on icon "Clear" at bounding box center [462, 284] width 17 height 17
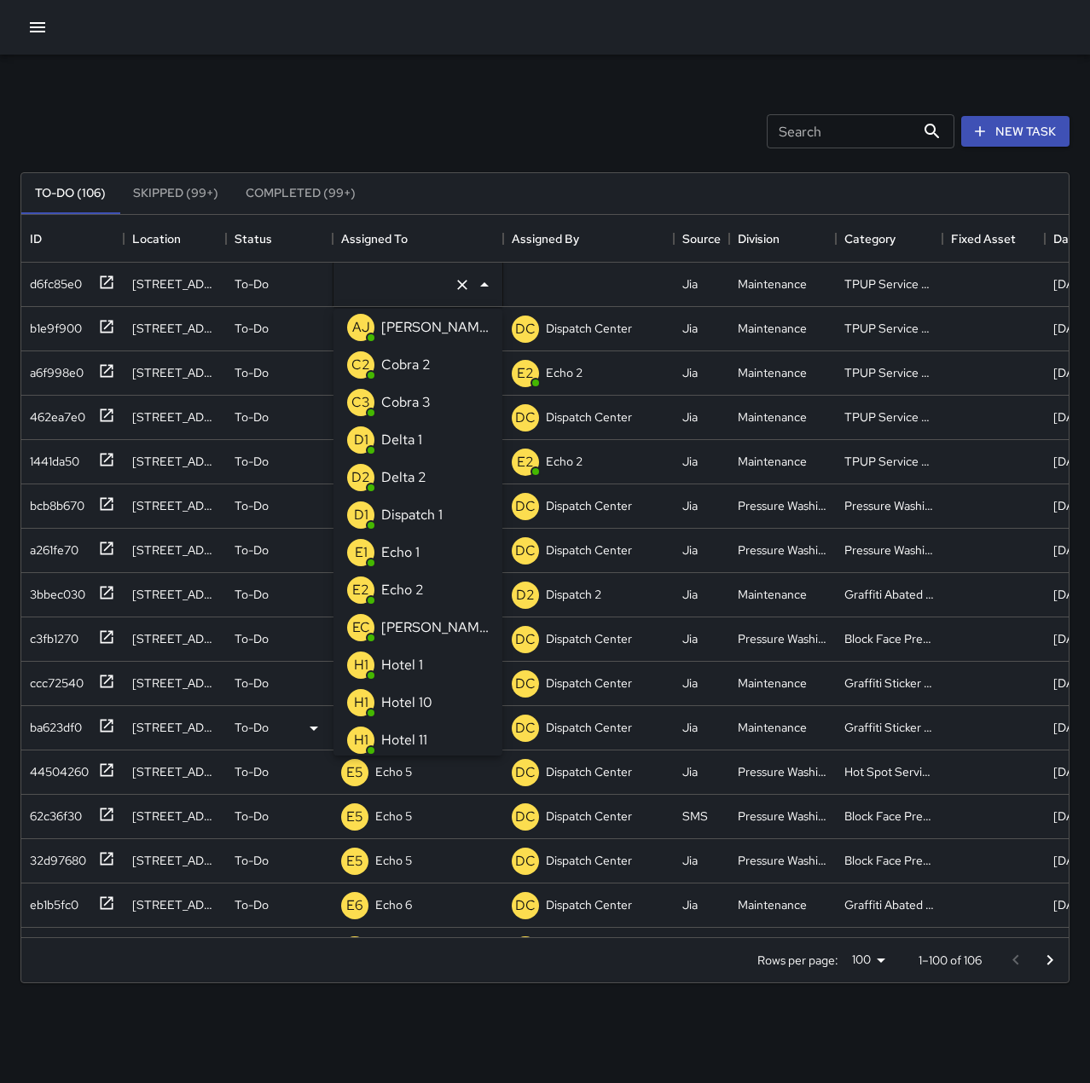
click at [441, 555] on li "E1 Echo 1" at bounding box center [418, 553] width 169 height 38
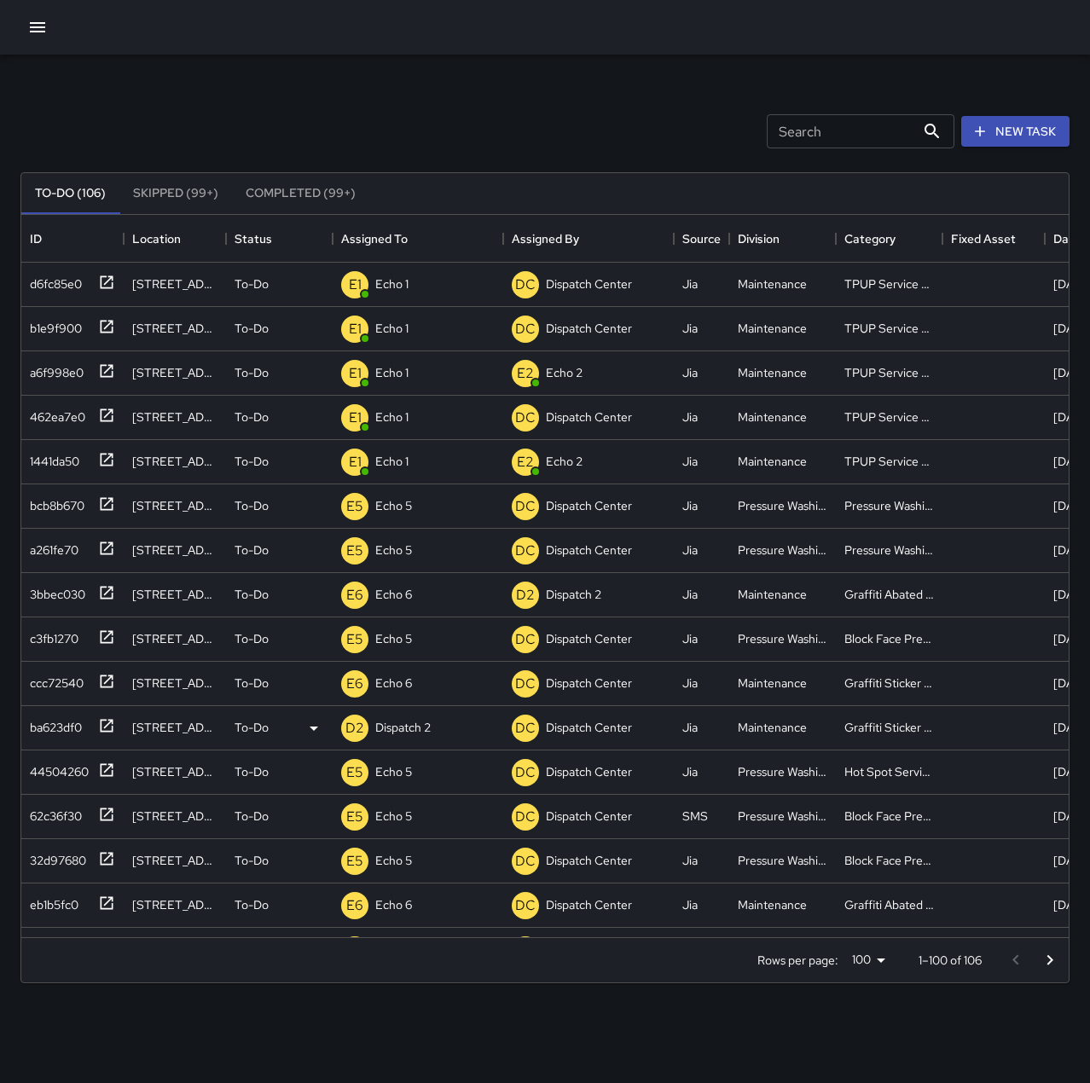
click at [415, 49] on div at bounding box center [545, 27] width 1090 height 55
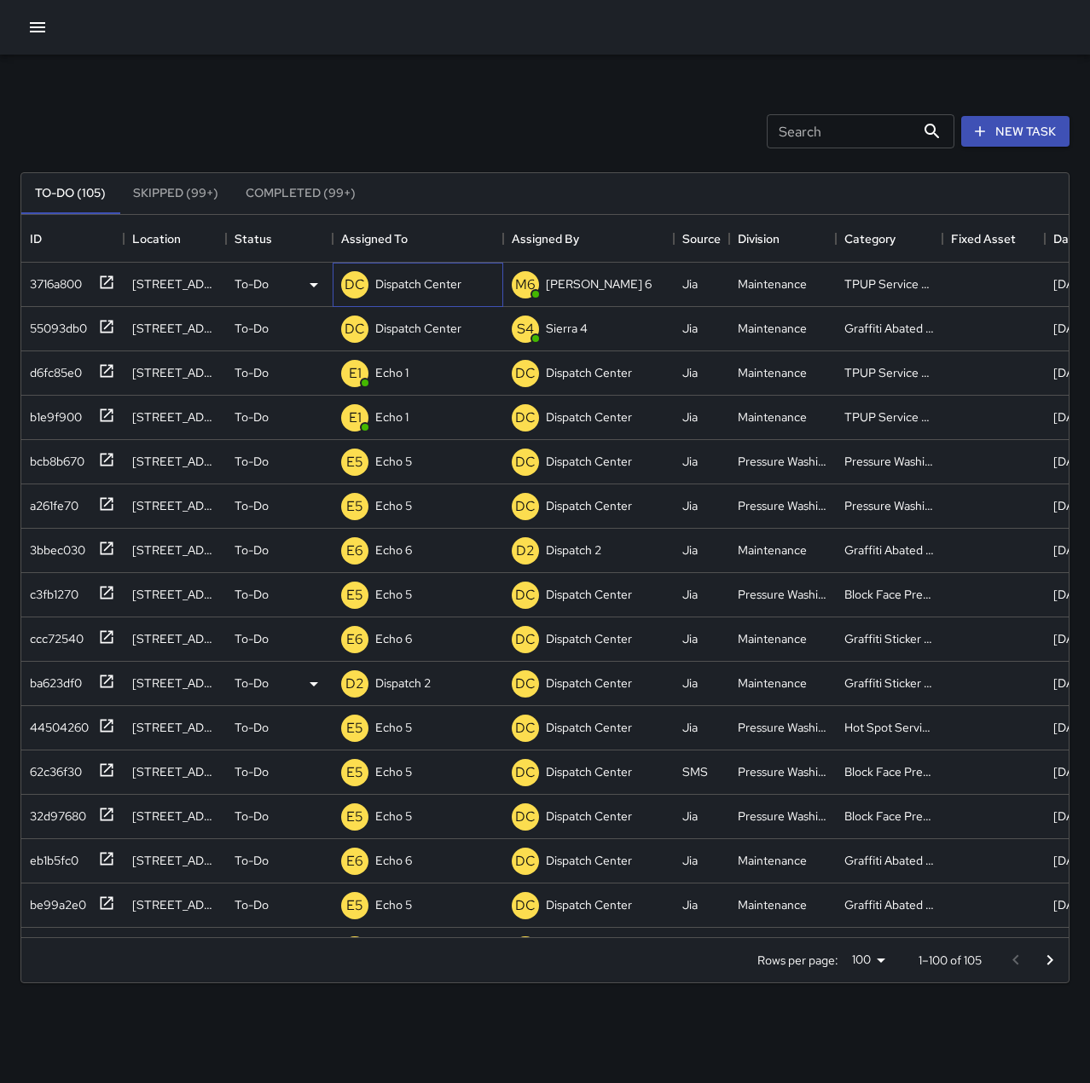
click at [455, 277] on p "Dispatch Center" at bounding box center [418, 284] width 86 height 17
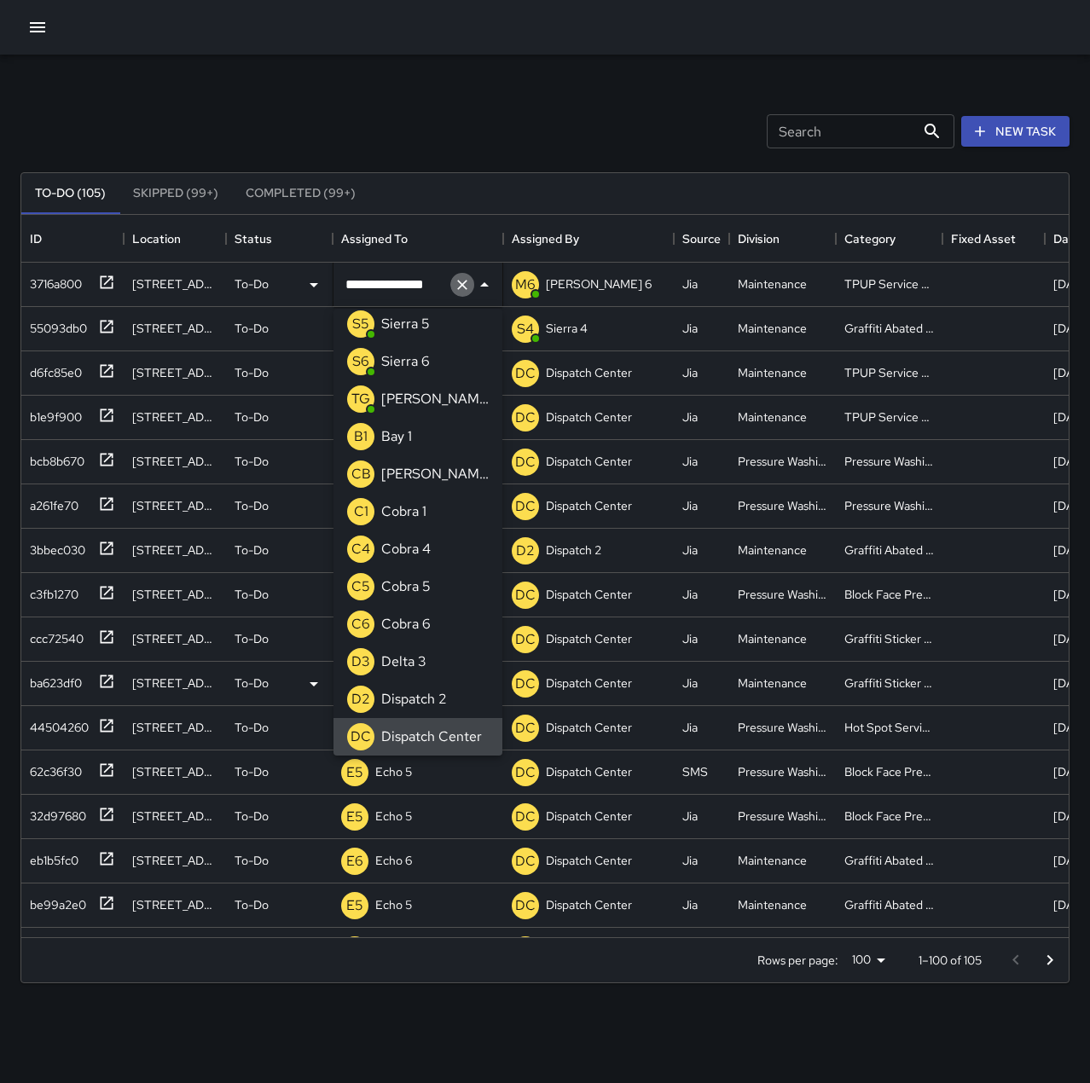
click at [467, 282] on icon "Clear" at bounding box center [462, 284] width 17 height 17
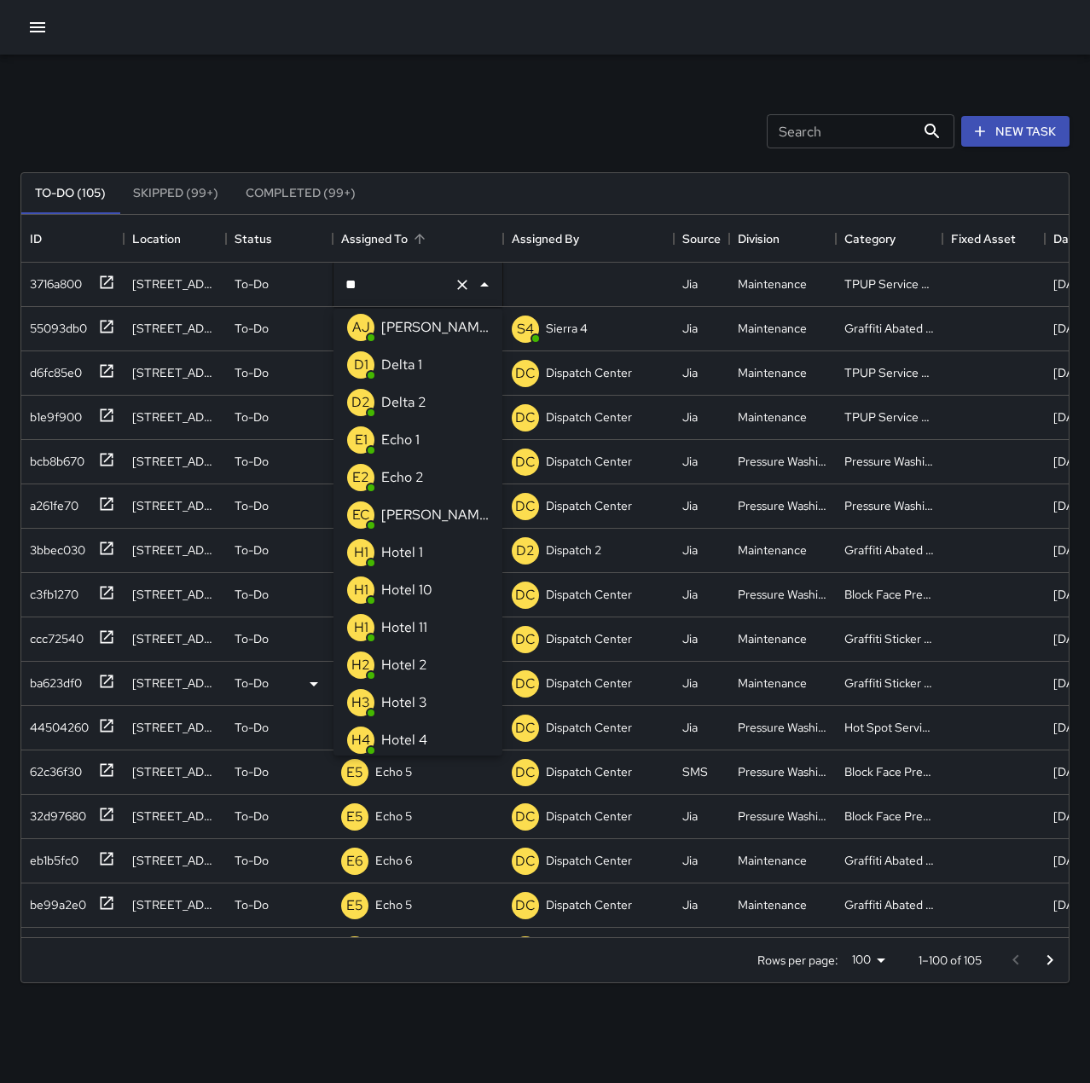
scroll to position [0, 0]
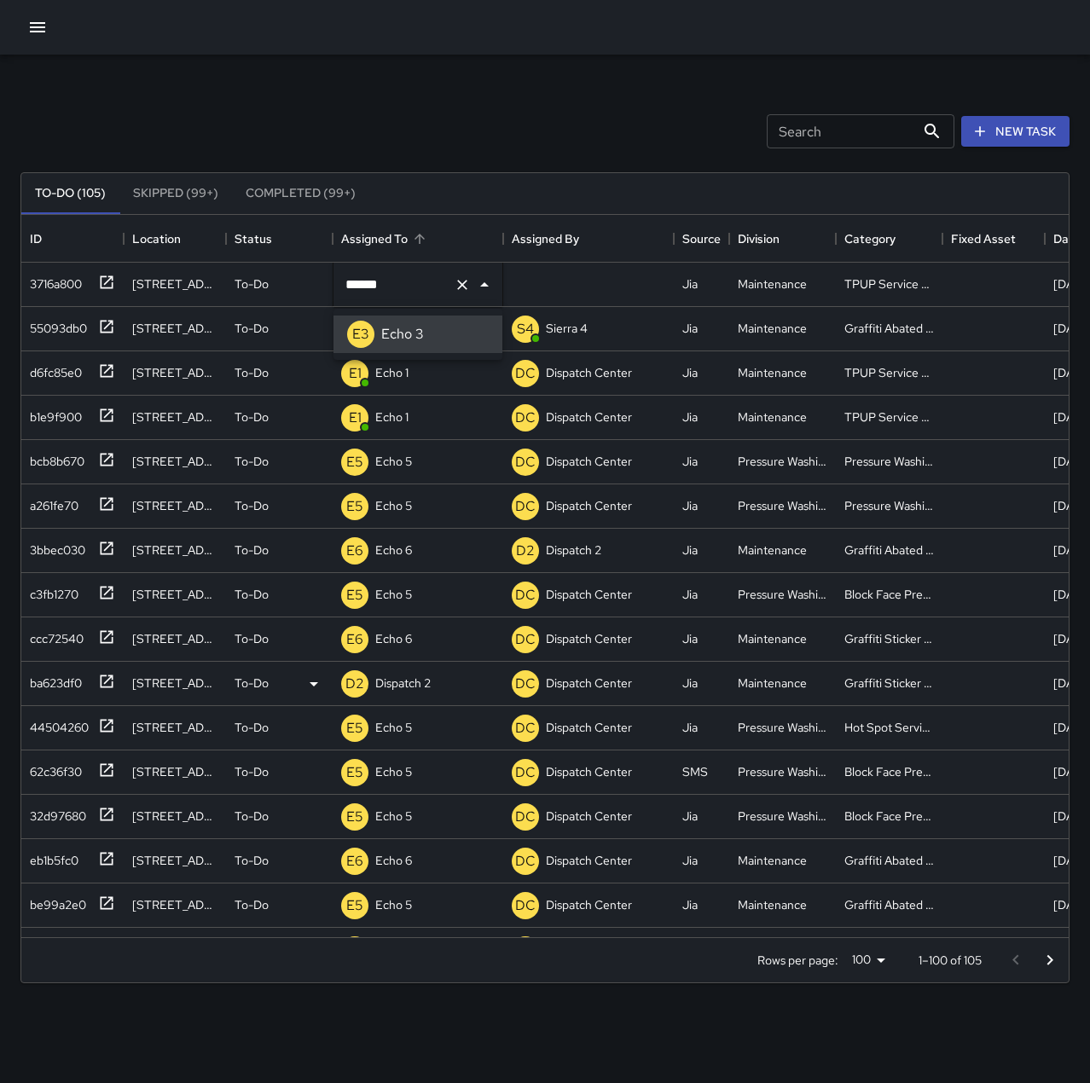
type input "******"
click at [56, 323] on div "55093db0" at bounding box center [55, 325] width 64 height 24
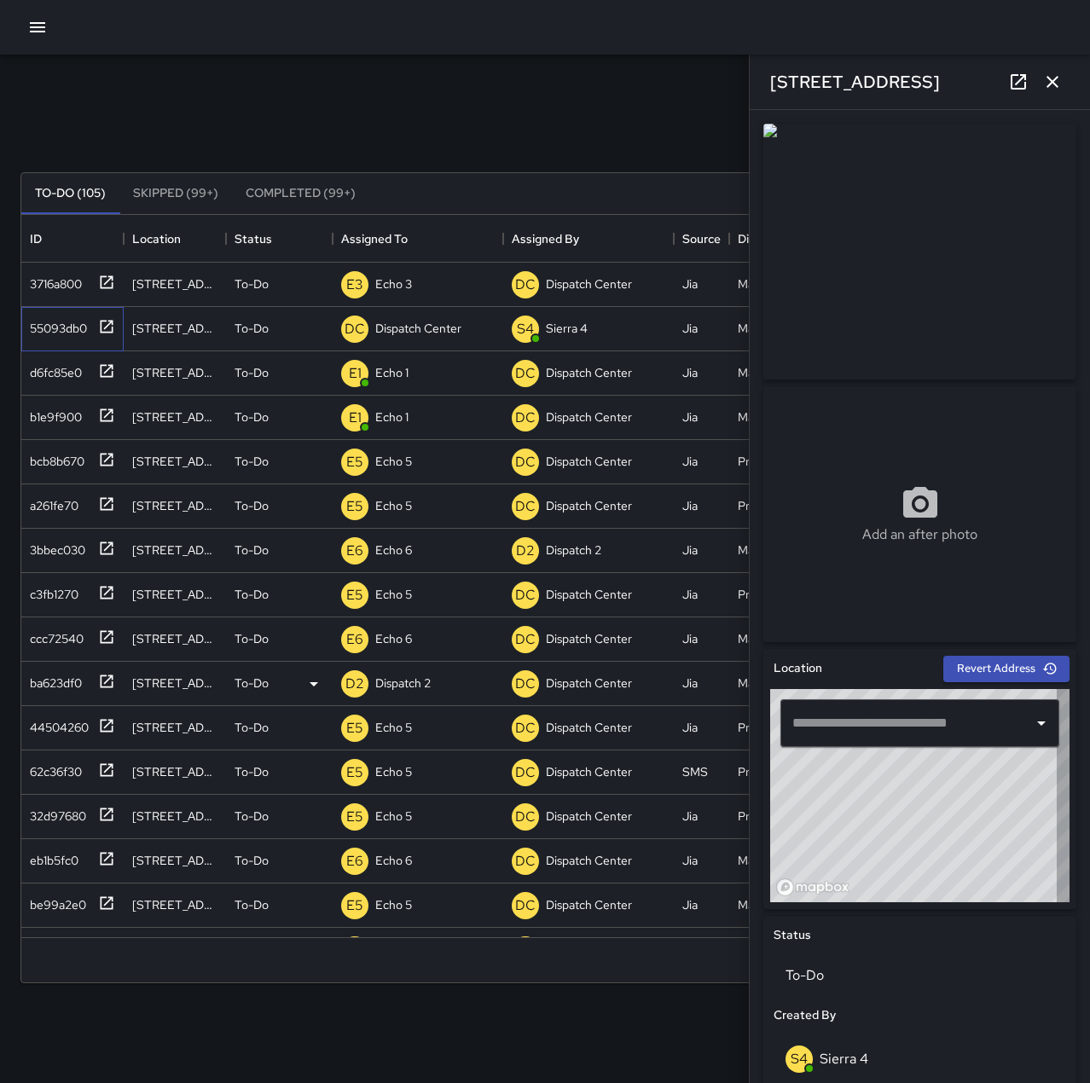
type input "**********"
click at [1061, 80] on icon "button" at bounding box center [1052, 82] width 20 height 20
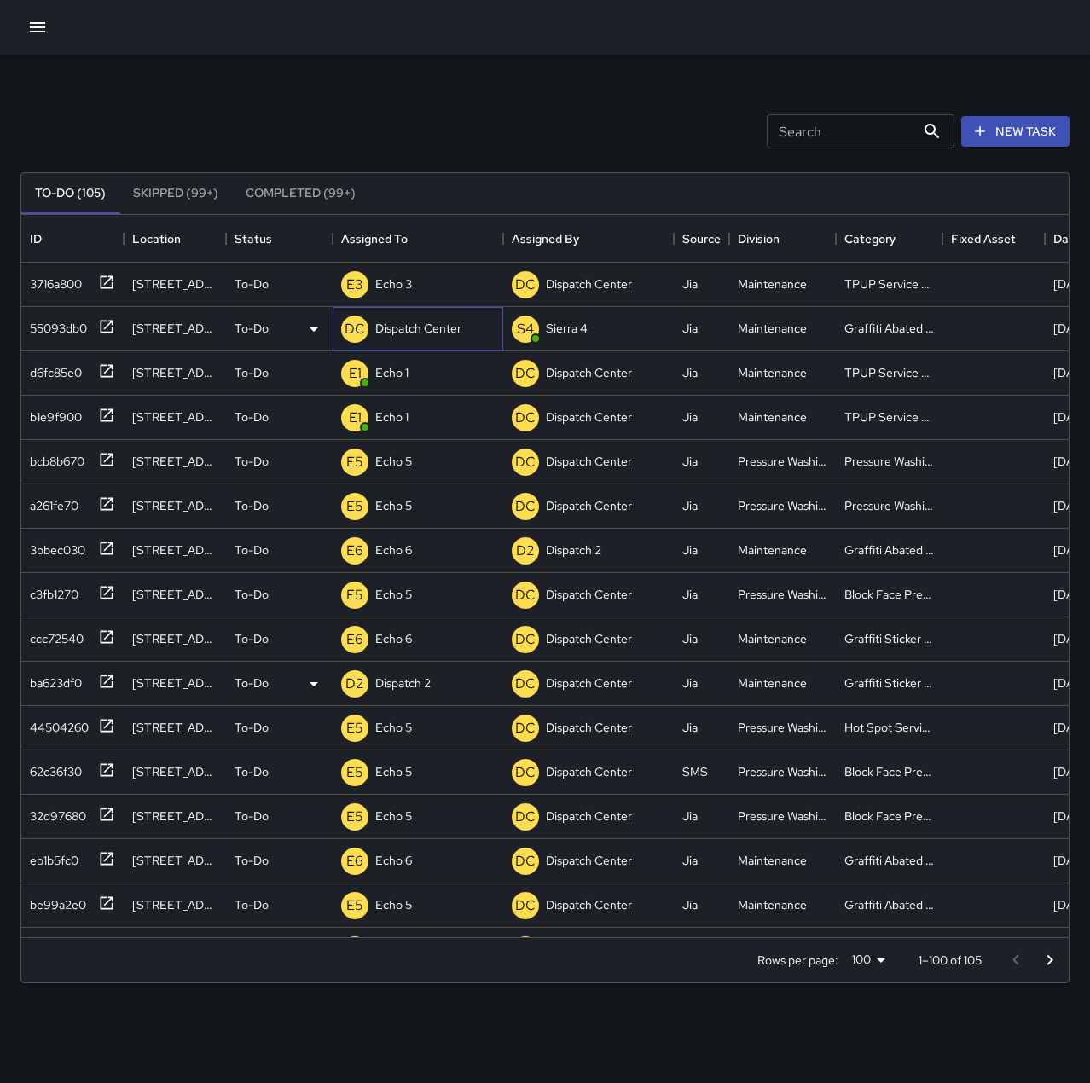
click at [403, 322] on p "Dispatch Center" at bounding box center [418, 328] width 86 height 17
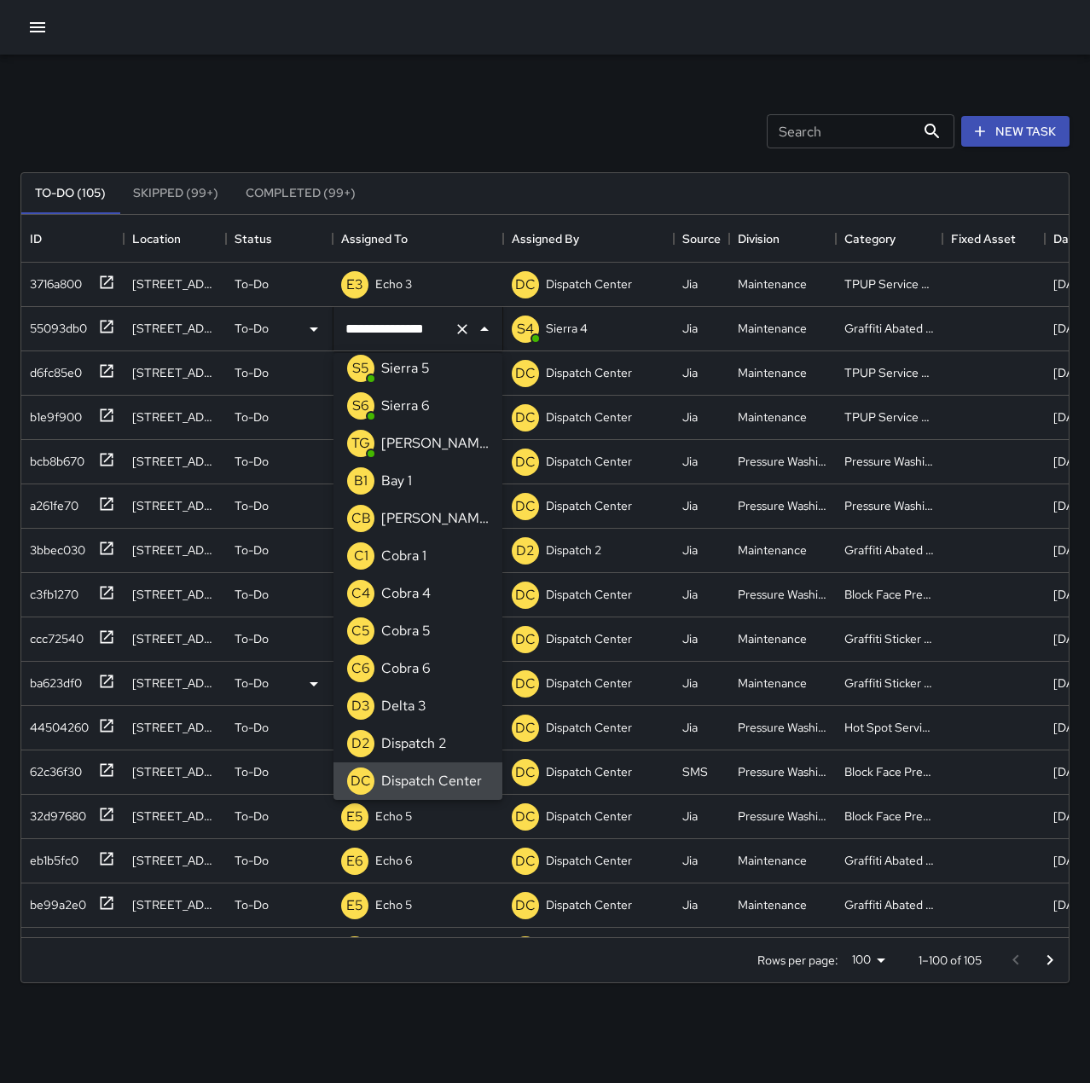
click at [455, 328] on icon "Clear" at bounding box center [462, 329] width 17 height 17
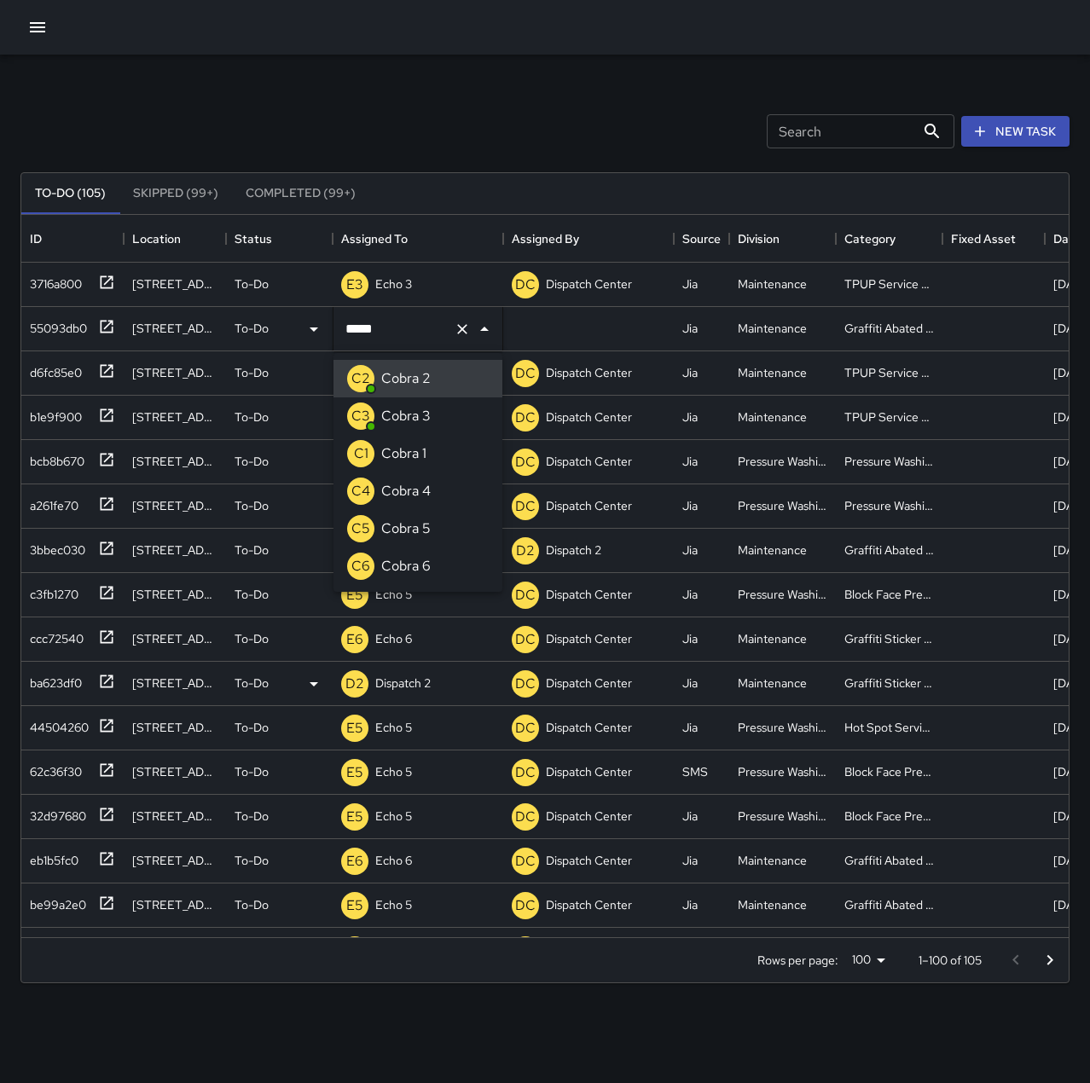
type input "*******"
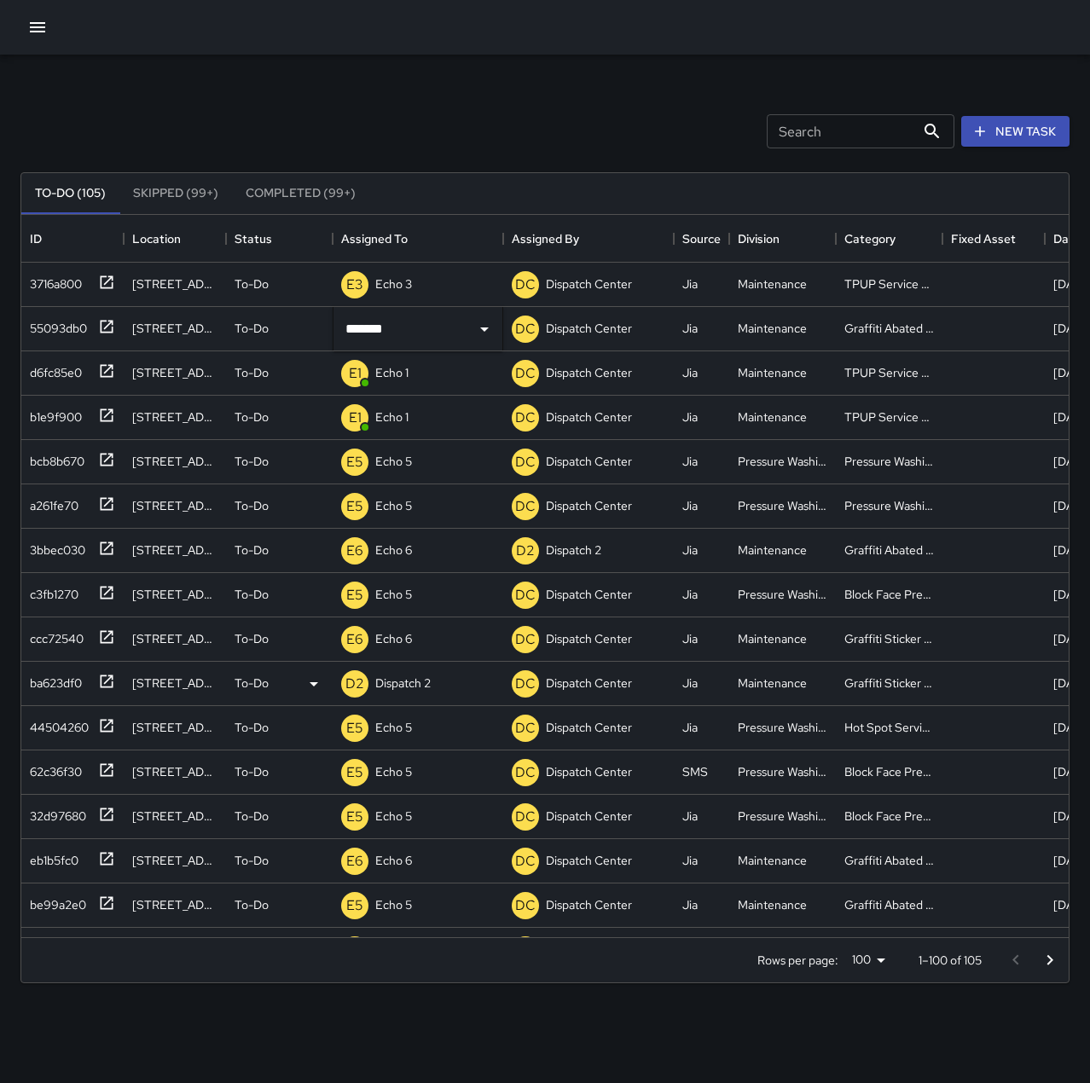
click at [462, 103] on div "Search Search New Task" at bounding box center [545, 131] width 1056 height 89
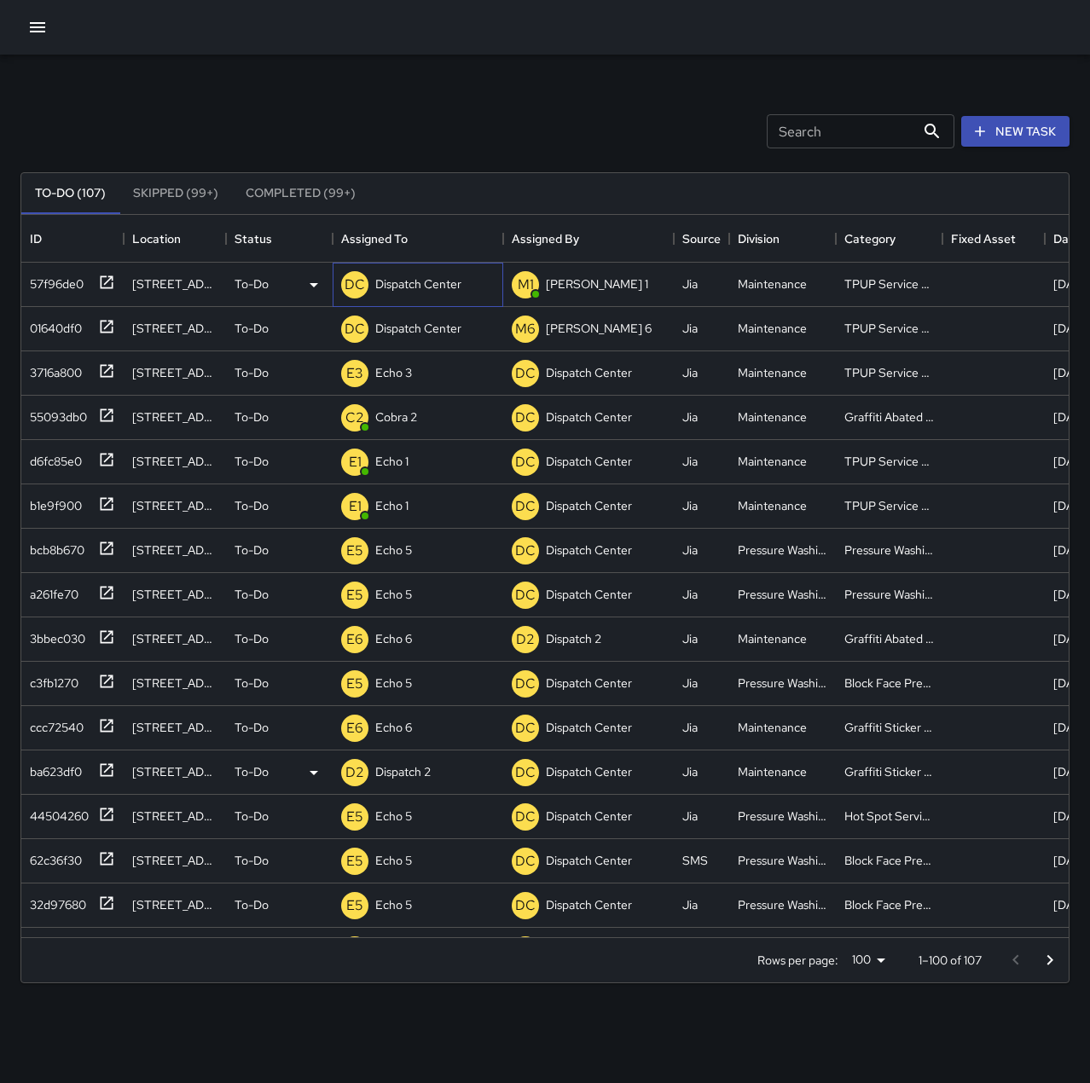
click at [444, 277] on p "Dispatch Center" at bounding box center [418, 284] width 86 height 17
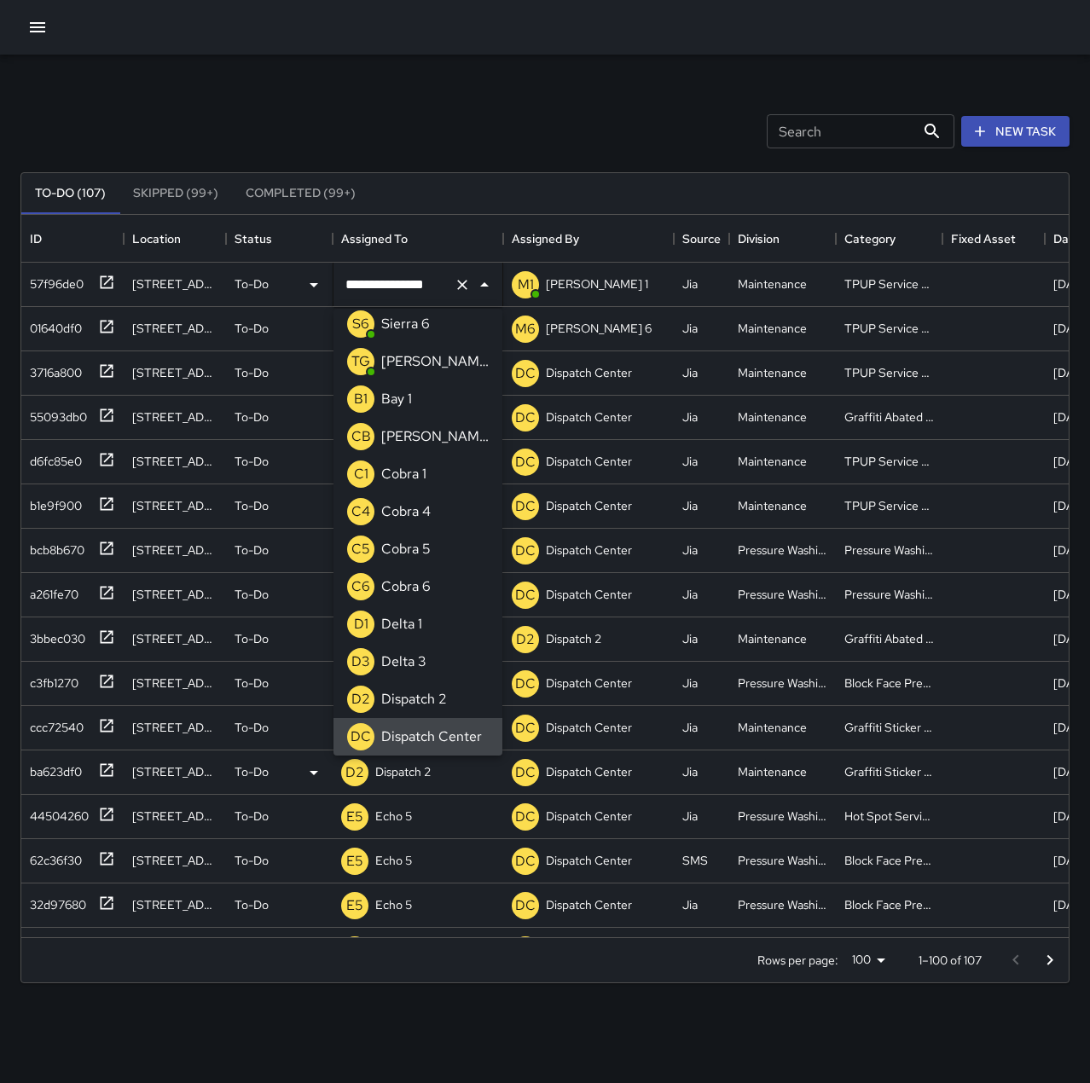
click at [468, 286] on icon "Clear" at bounding box center [462, 284] width 17 height 17
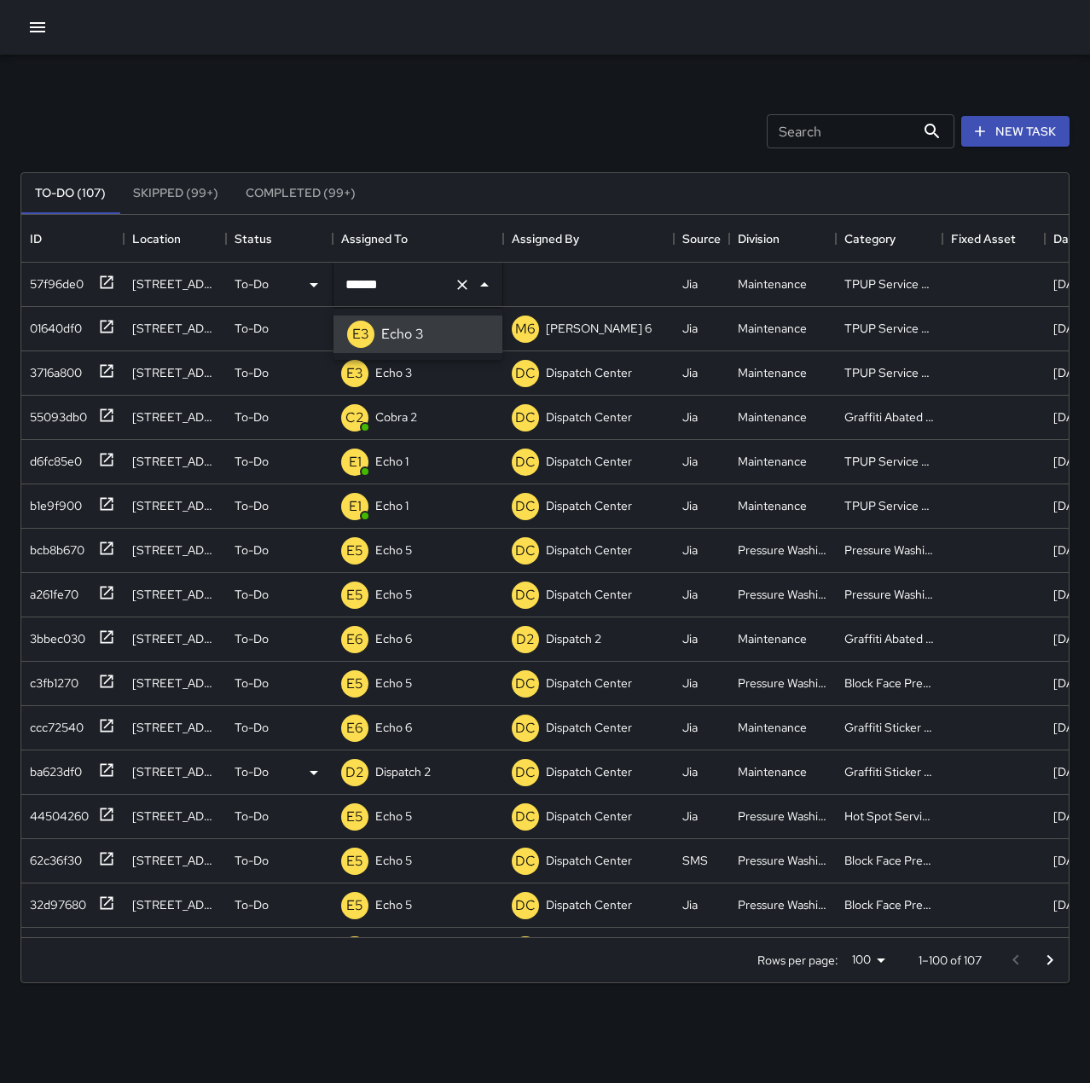
type input "******"
click at [441, 334] on p "Dispatch Center" at bounding box center [418, 328] width 86 height 17
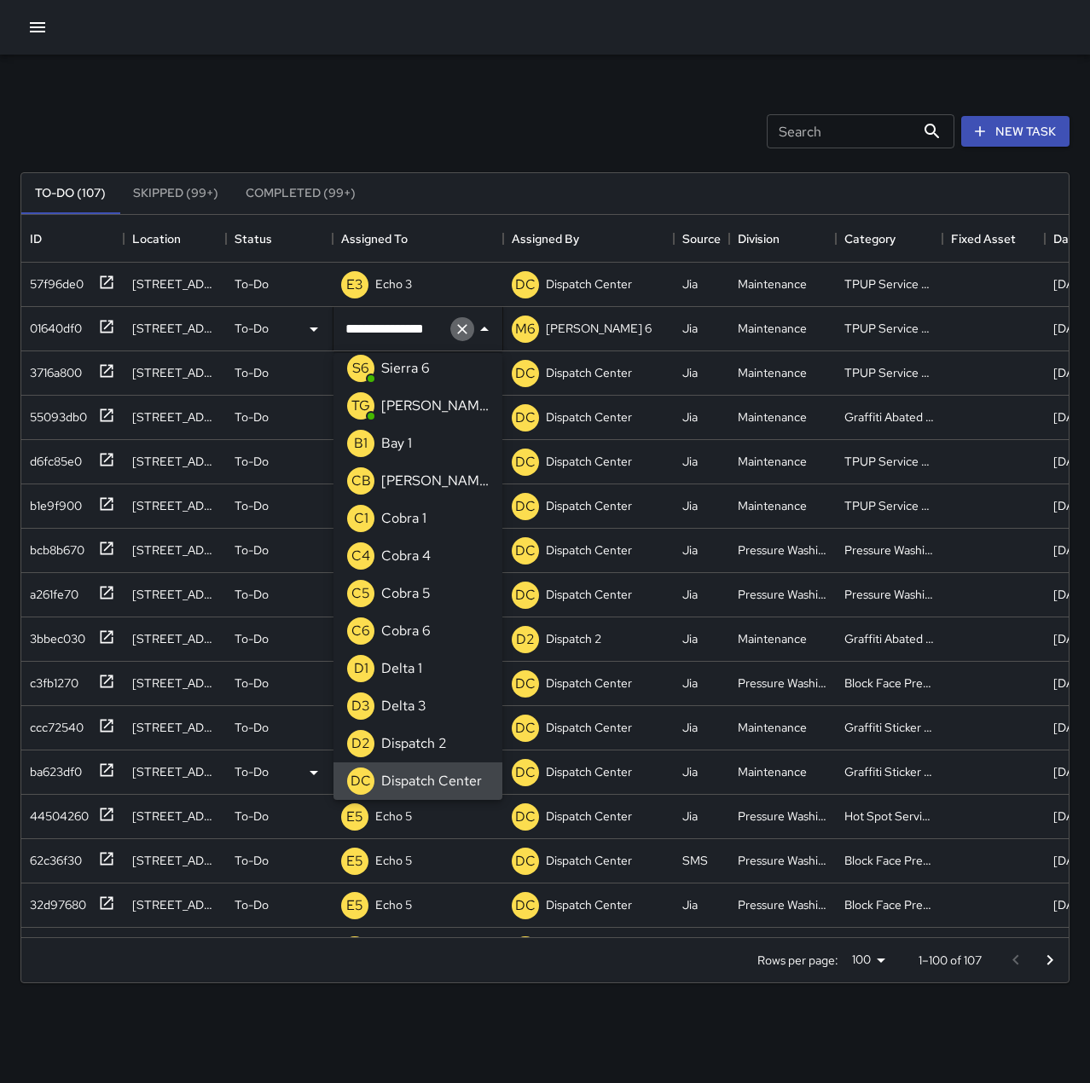
click at [468, 330] on icon "Clear" at bounding box center [462, 329] width 17 height 17
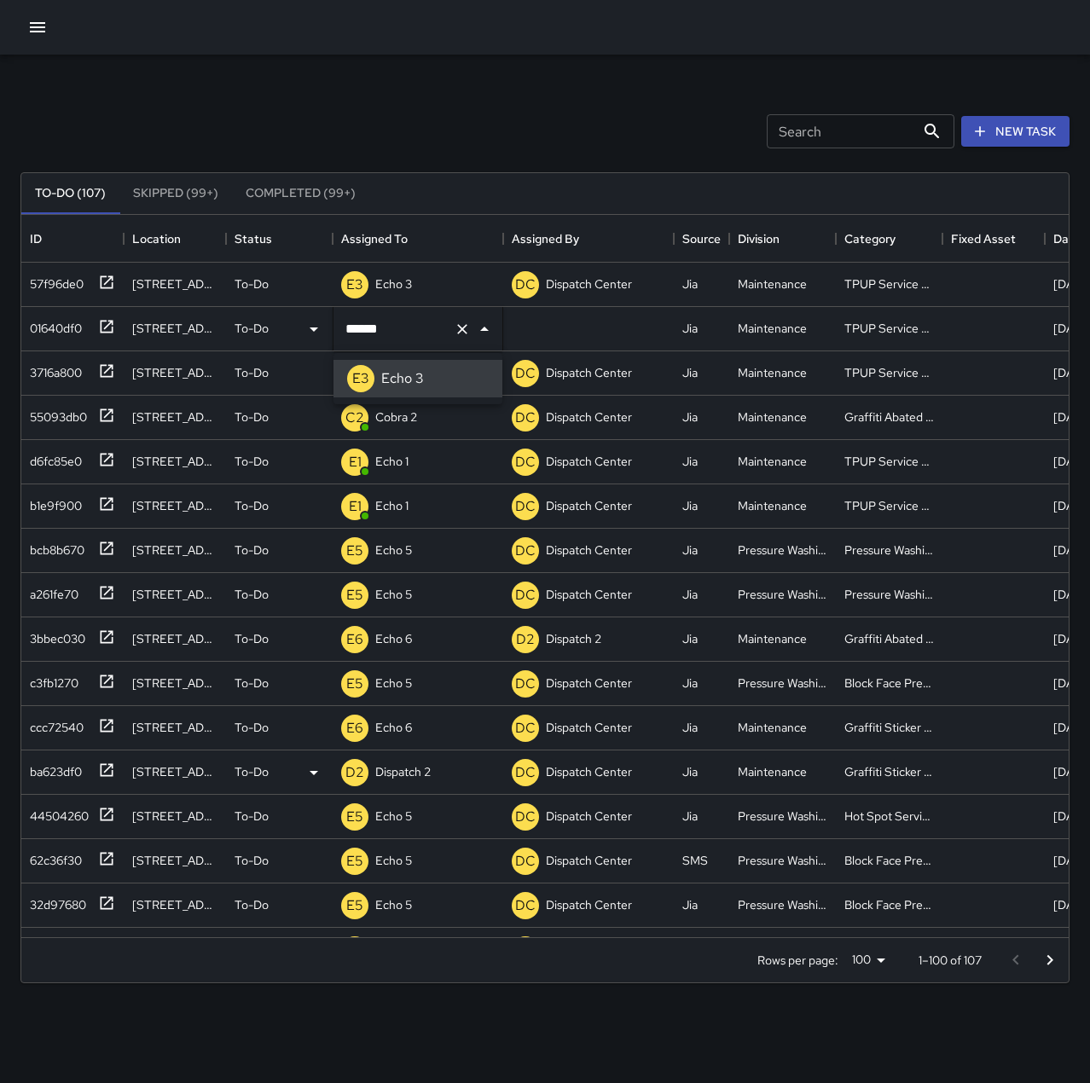
type input "******"
click at [468, 112] on div "Search Search New Task" at bounding box center [545, 131] width 1056 height 89
click at [54, 895] on div "32d97680" at bounding box center [54, 902] width 63 height 24
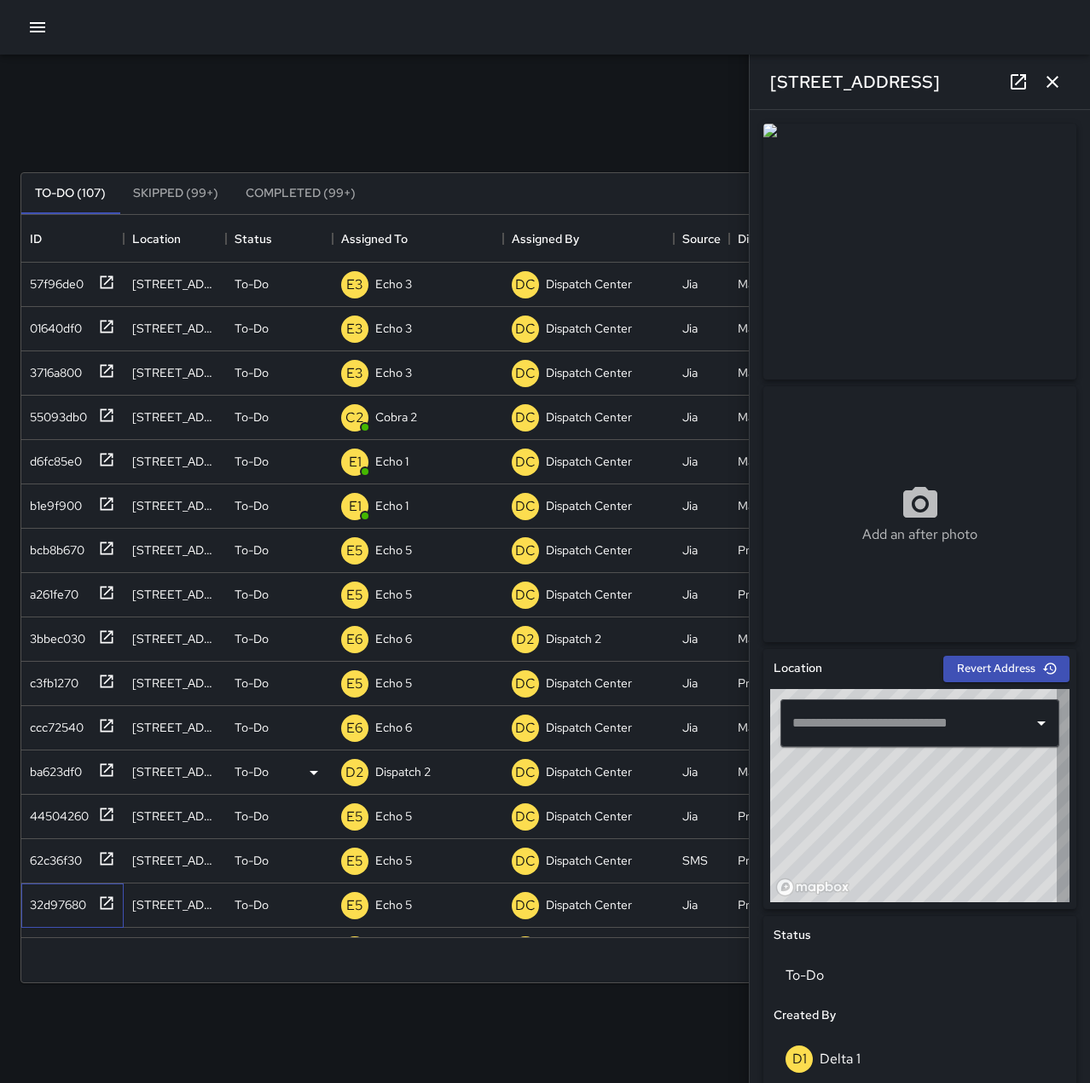
type input "**********"
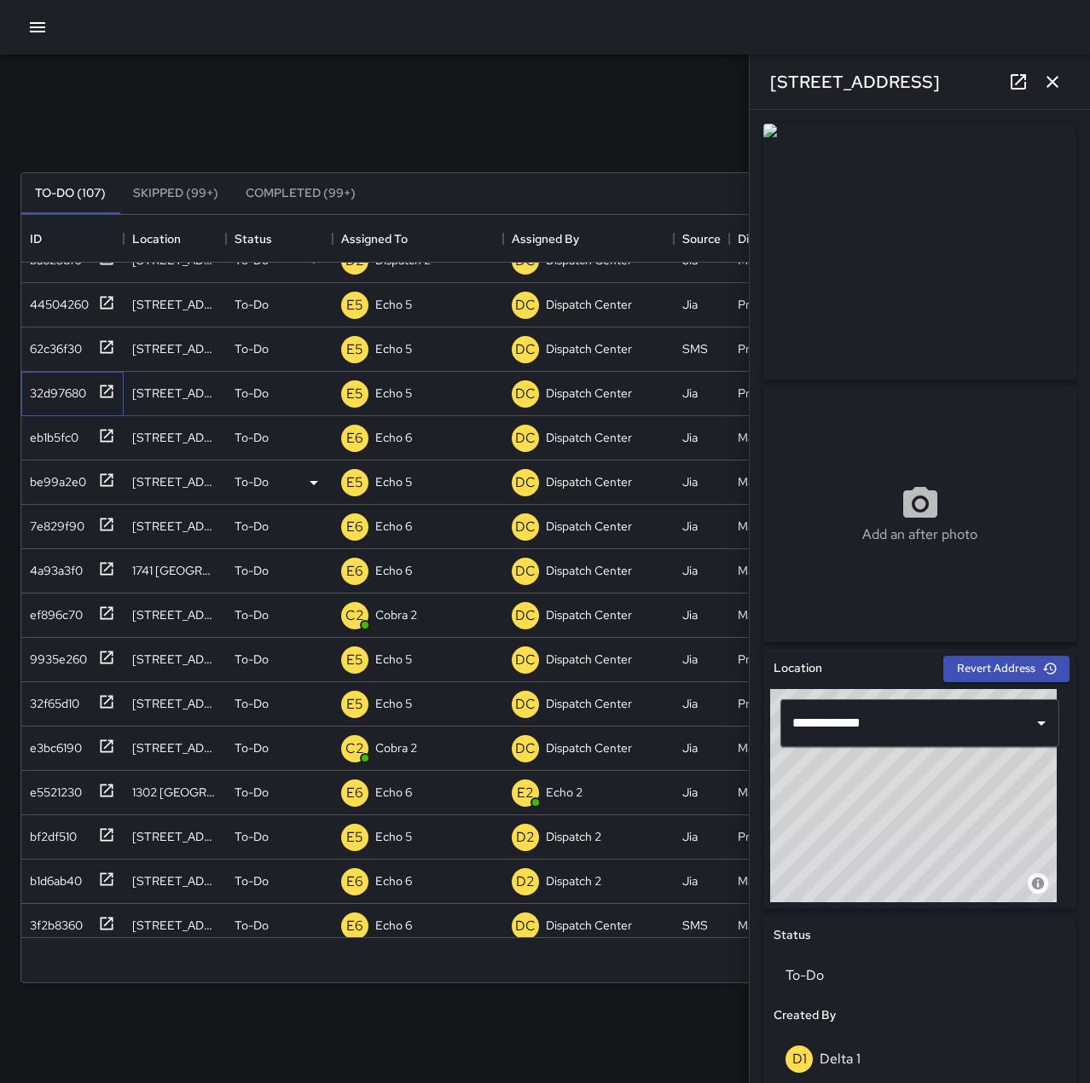
scroll to position [597, 0]
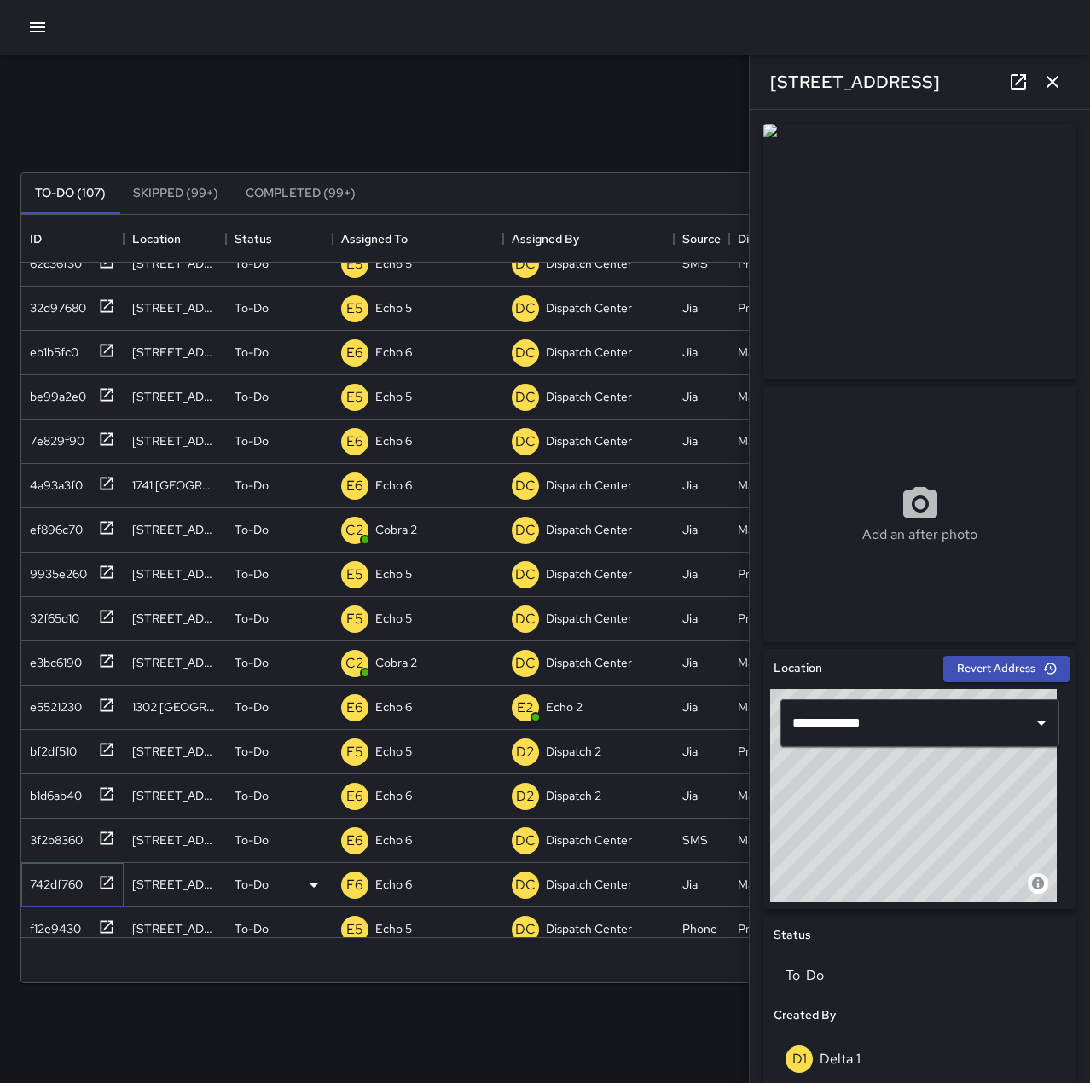
click at [62, 879] on div "742df760" at bounding box center [53, 881] width 60 height 24
type input "**********"
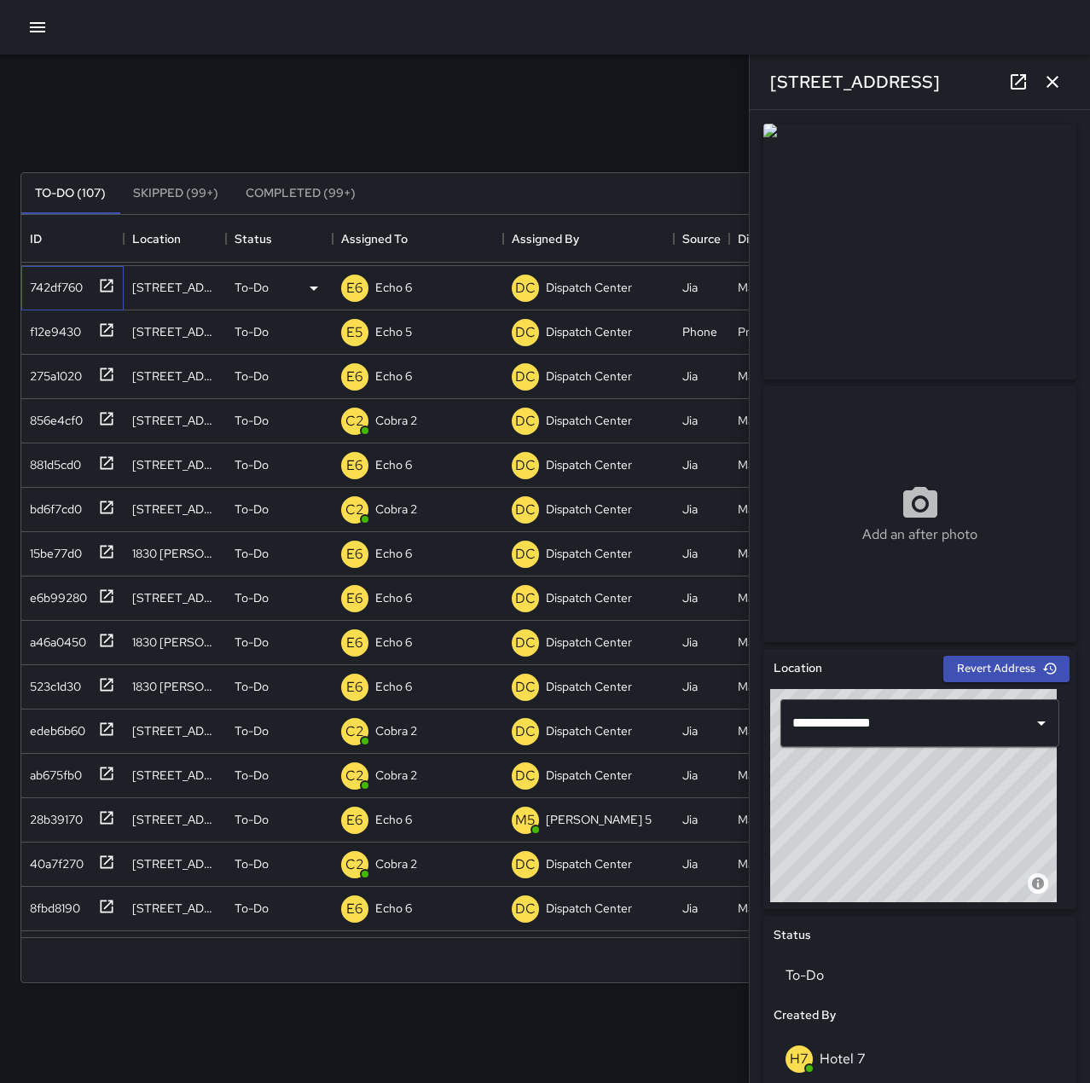
scroll to position [1280, 0]
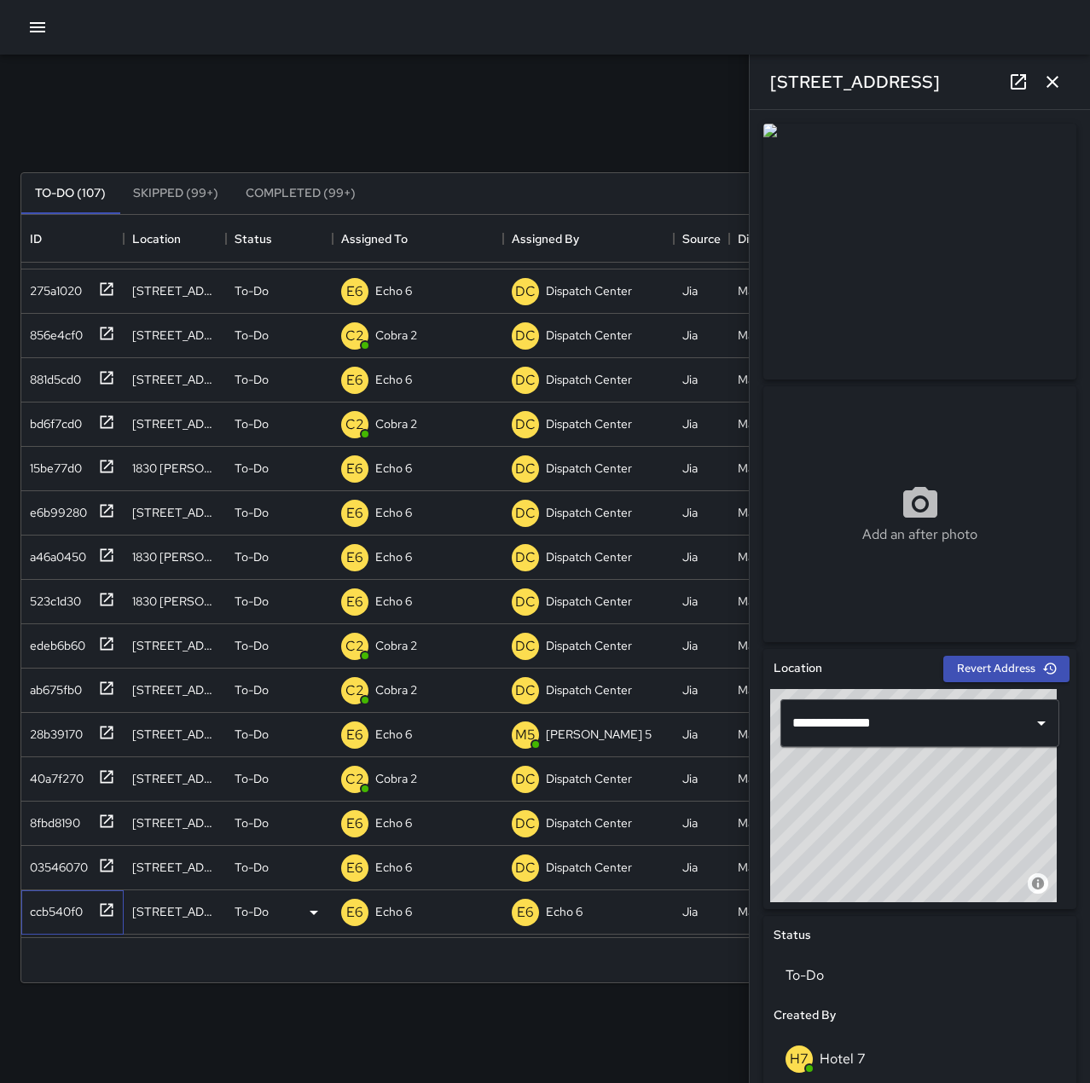
click at [48, 897] on div "ccb540f0" at bounding box center [53, 909] width 60 height 24
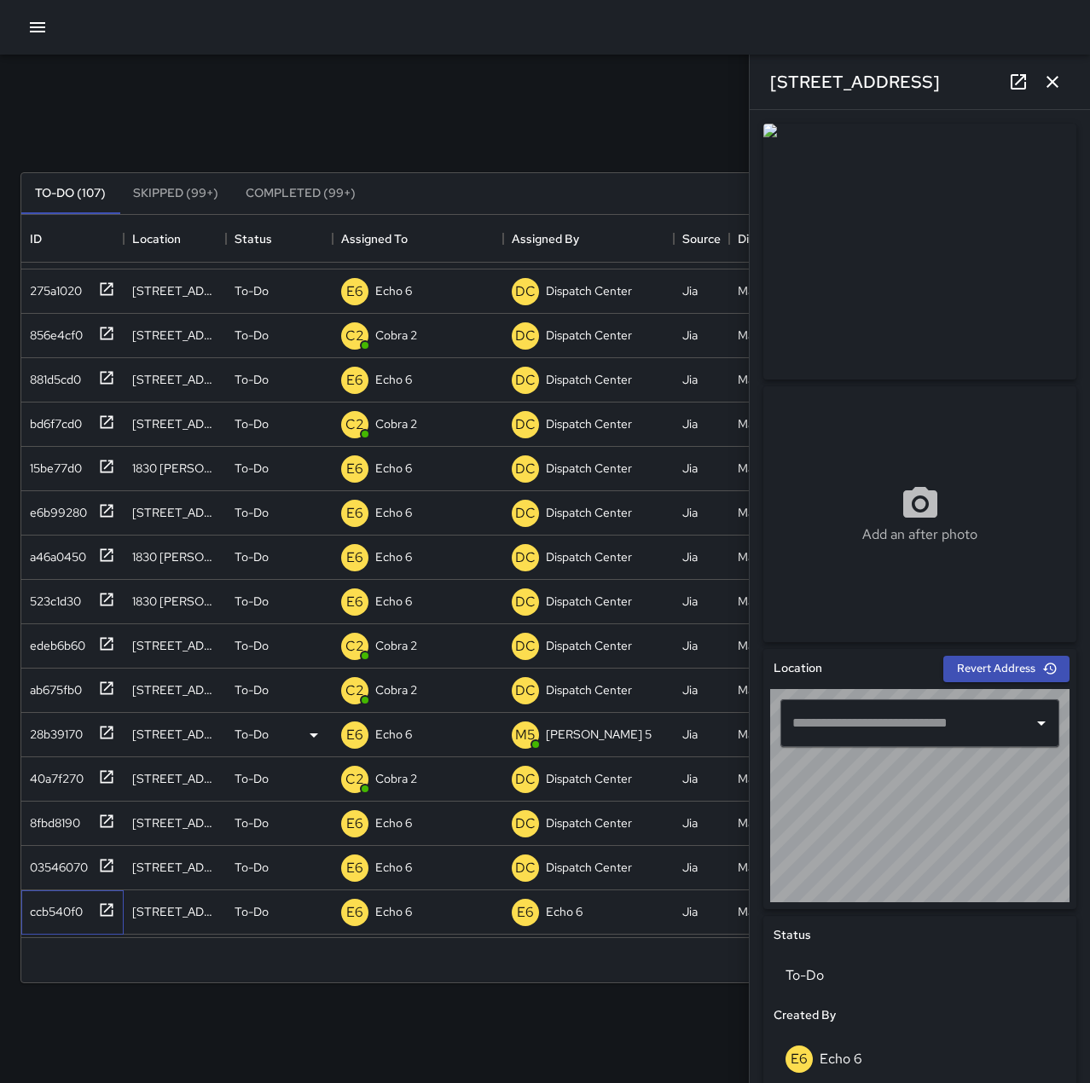
type input "**********"
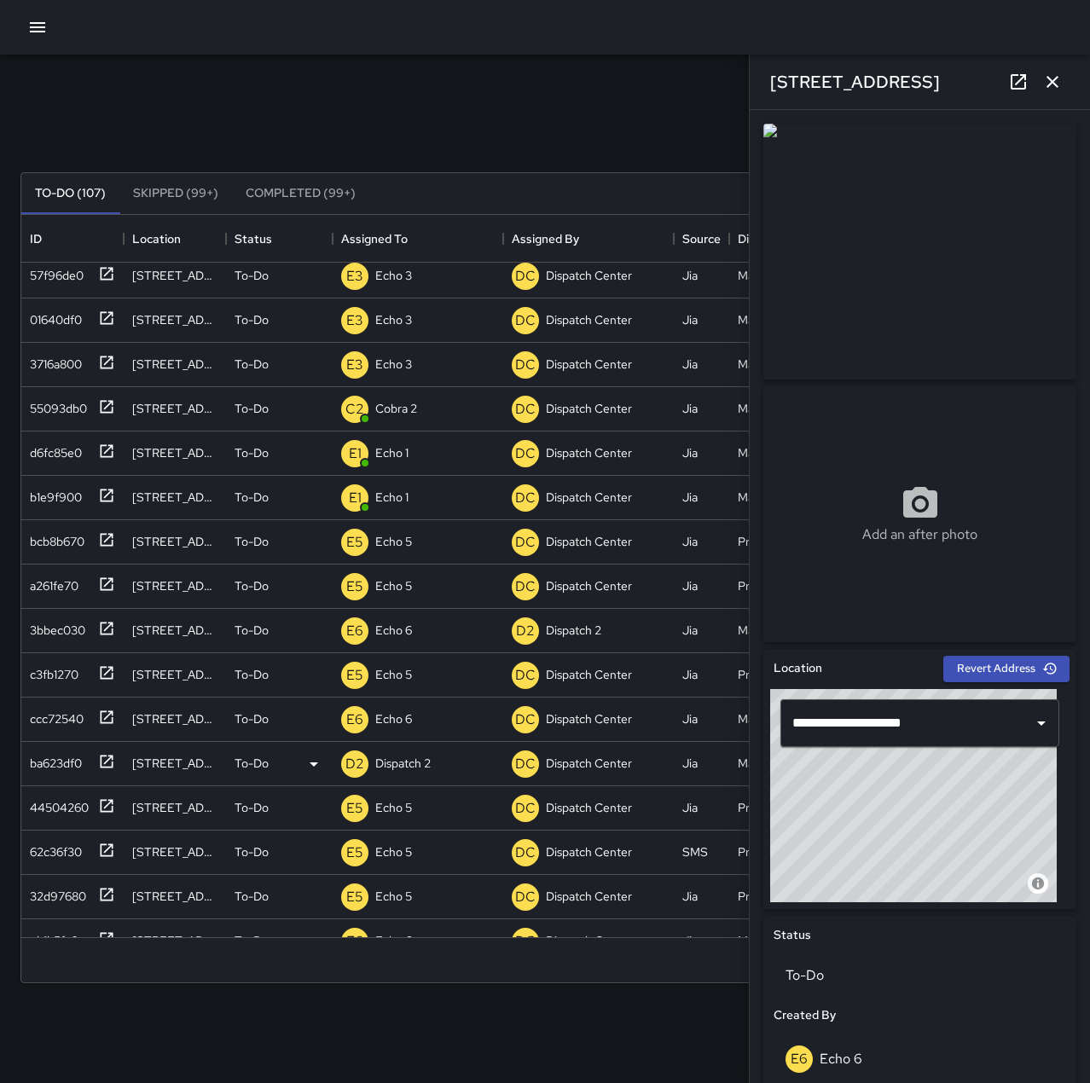
scroll to position [0, 0]
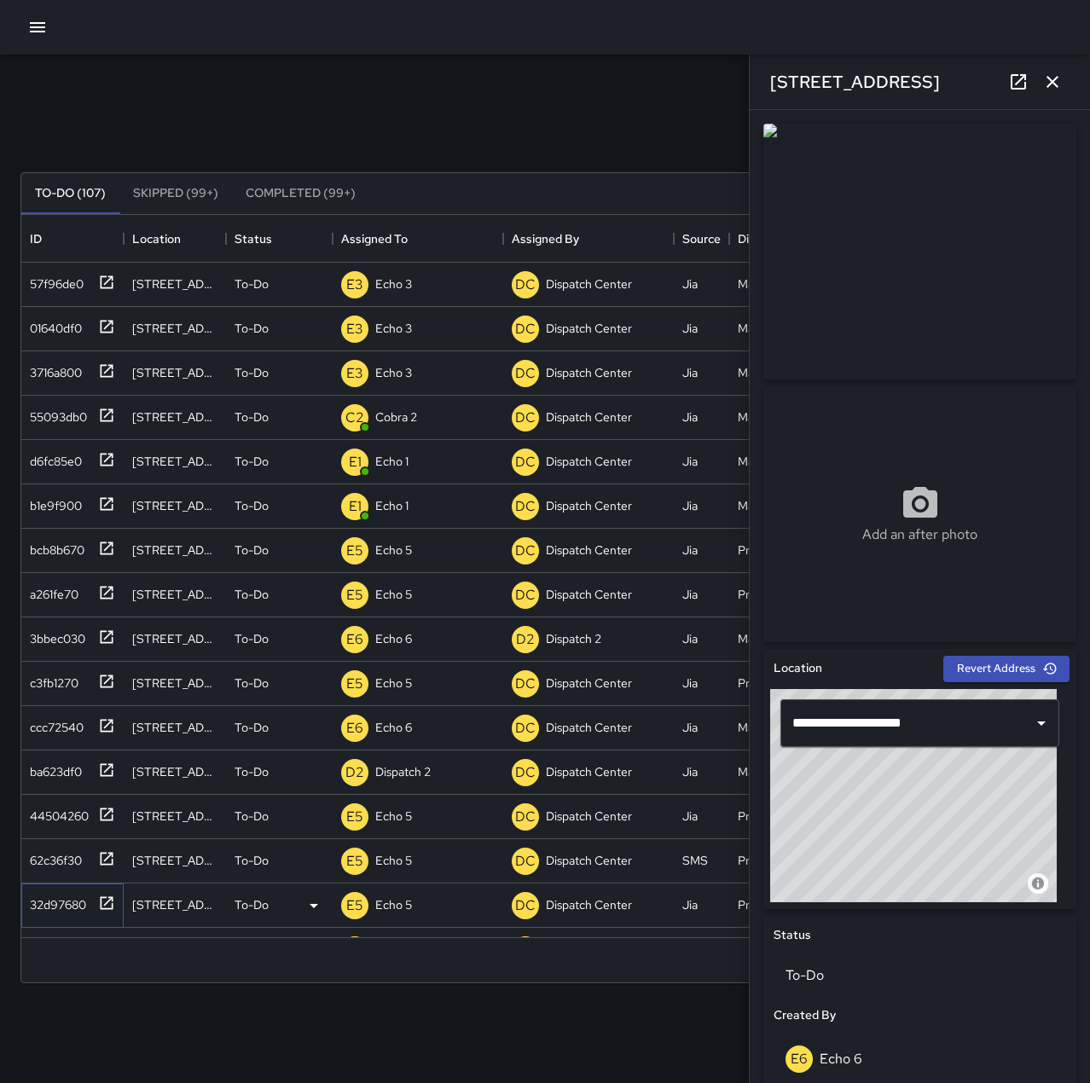
click at [58, 900] on div "32d97680" at bounding box center [54, 902] width 63 height 24
type input "**********"
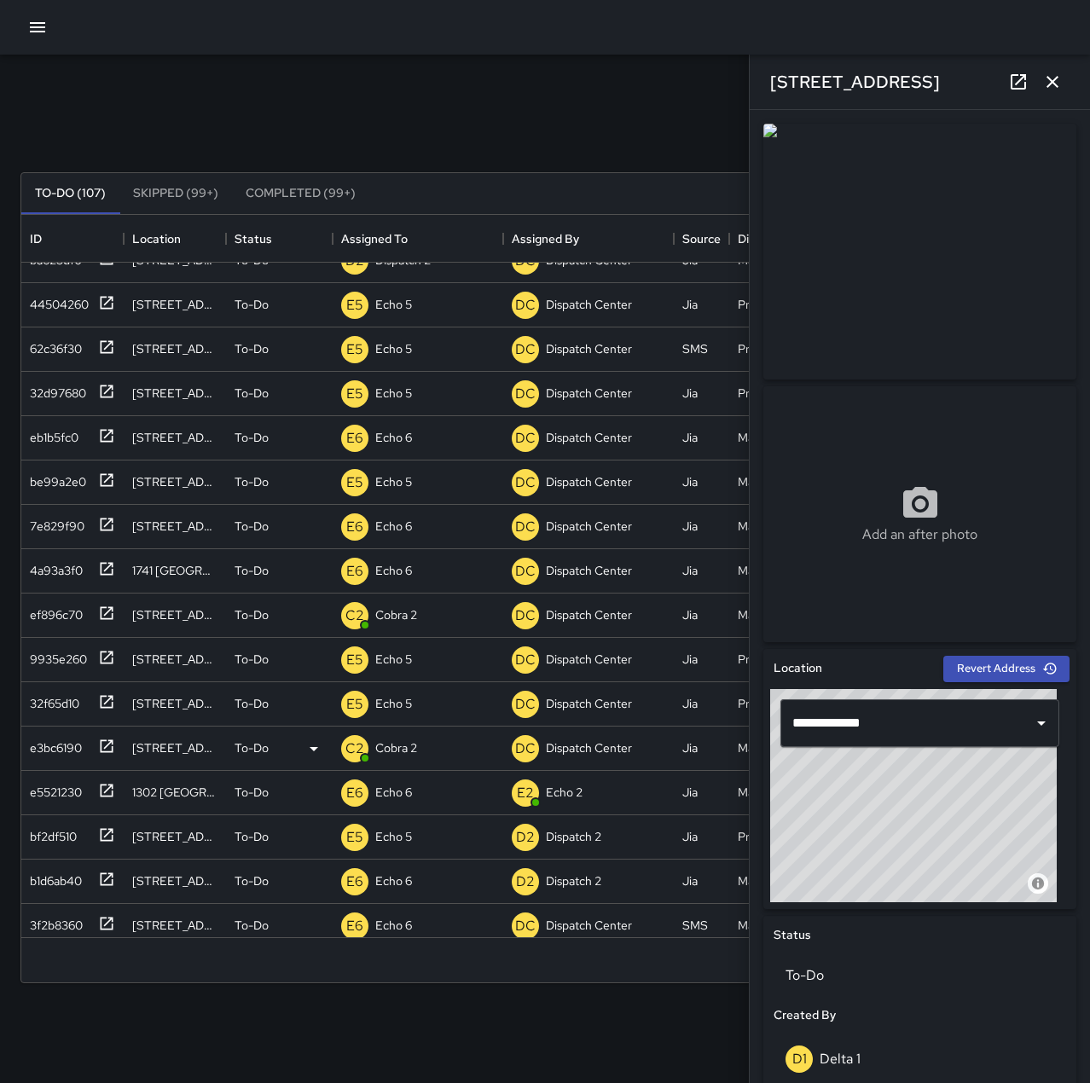
scroll to position [597, 0]
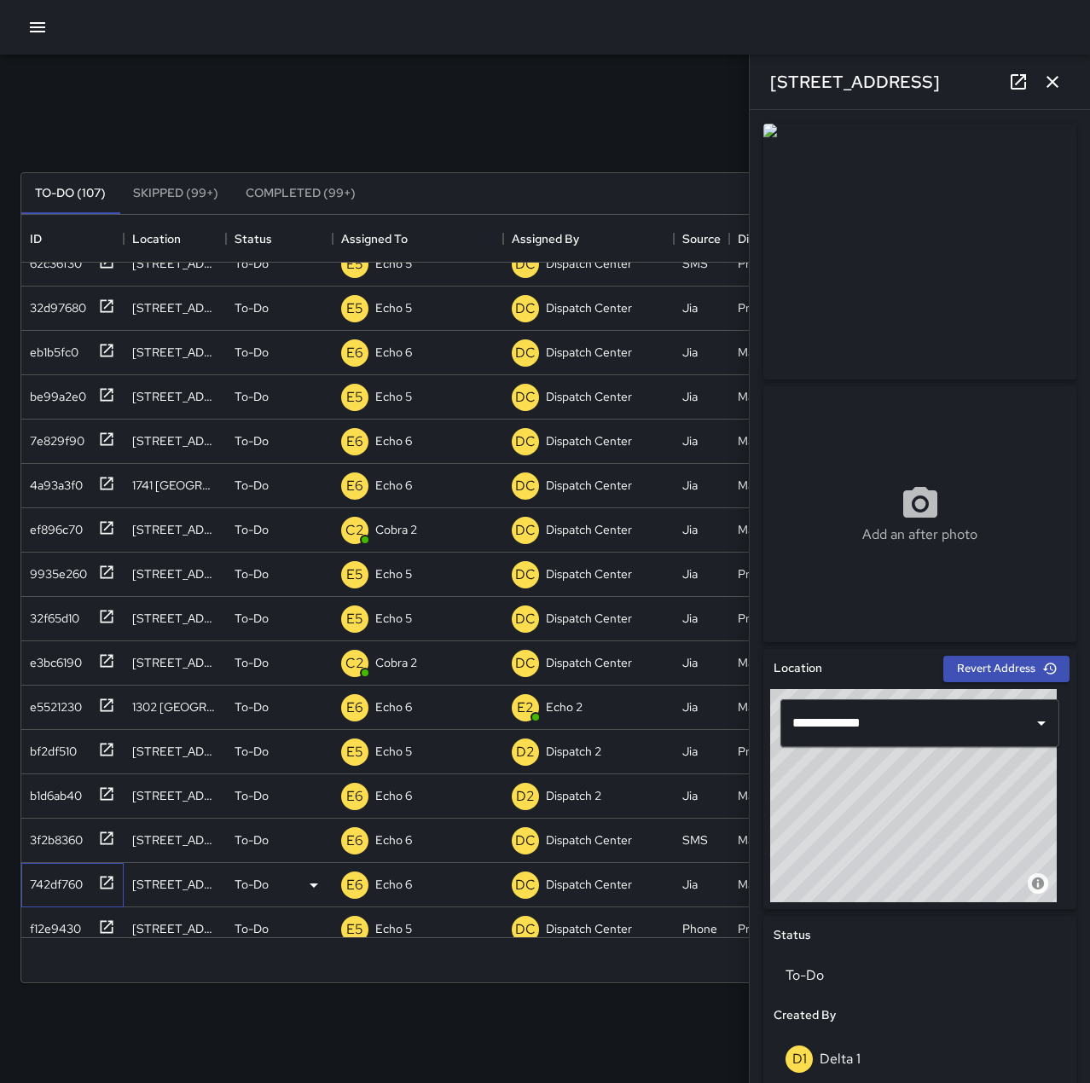
click at [58, 876] on div "742df760" at bounding box center [53, 881] width 60 height 24
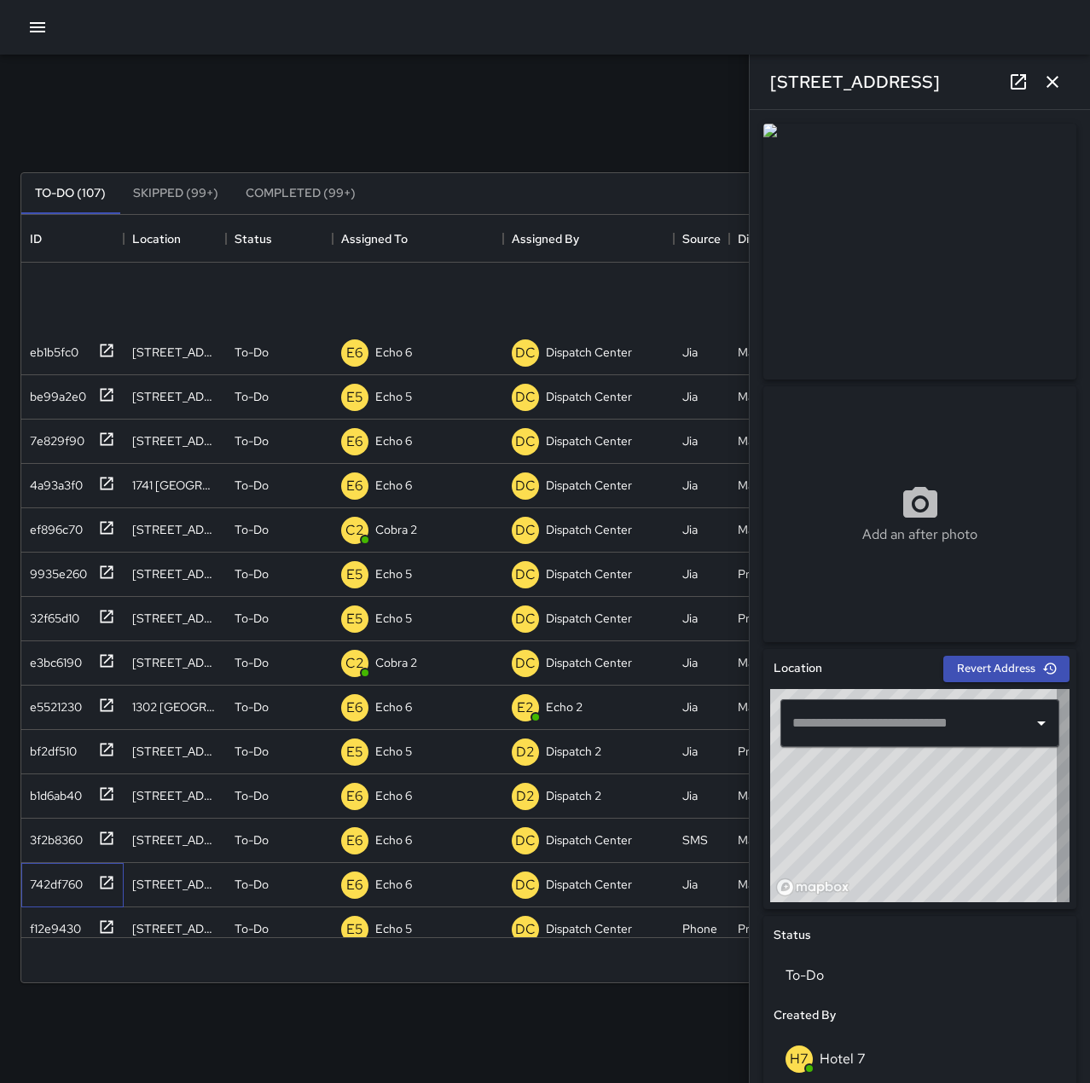
type input "**********"
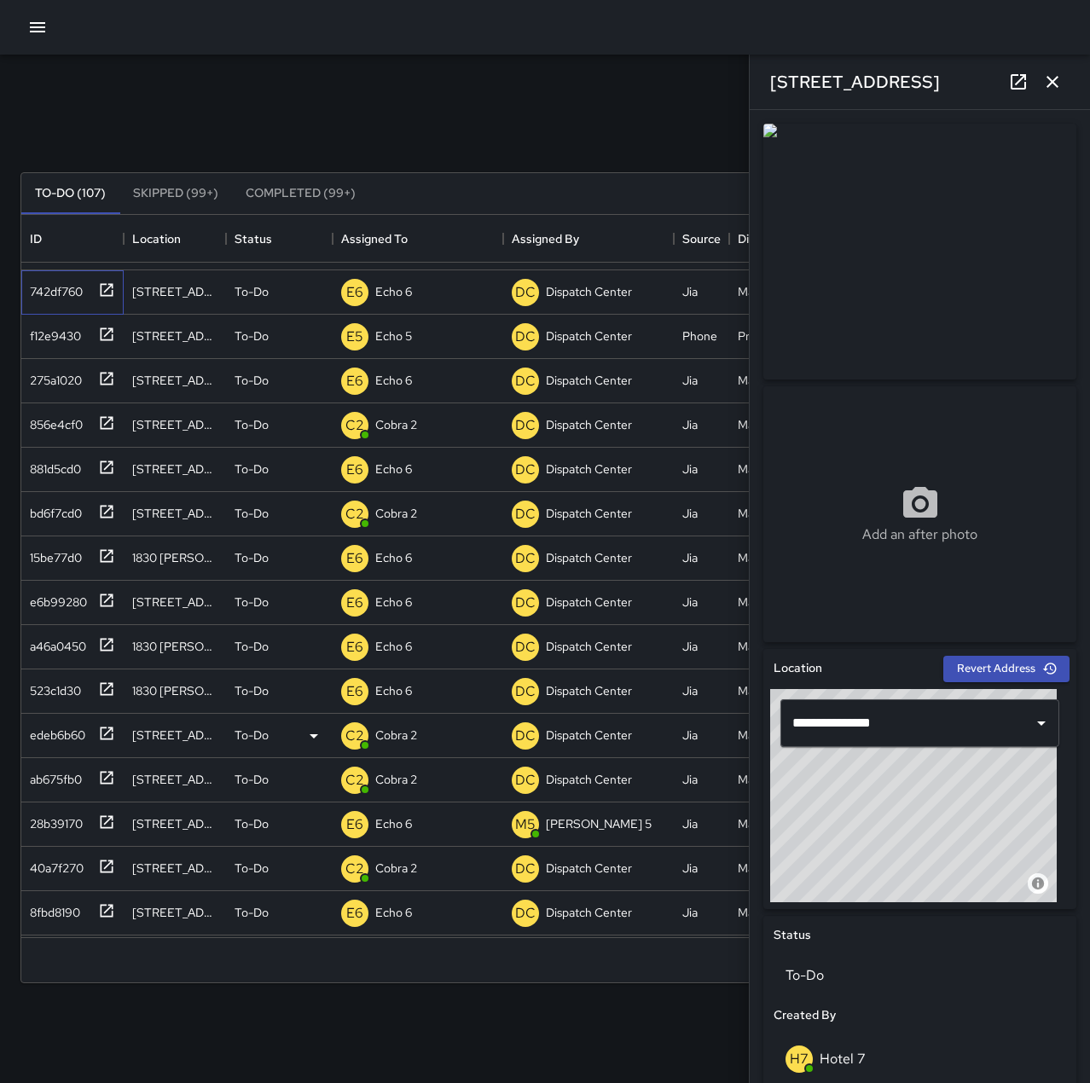
scroll to position [1194, 0]
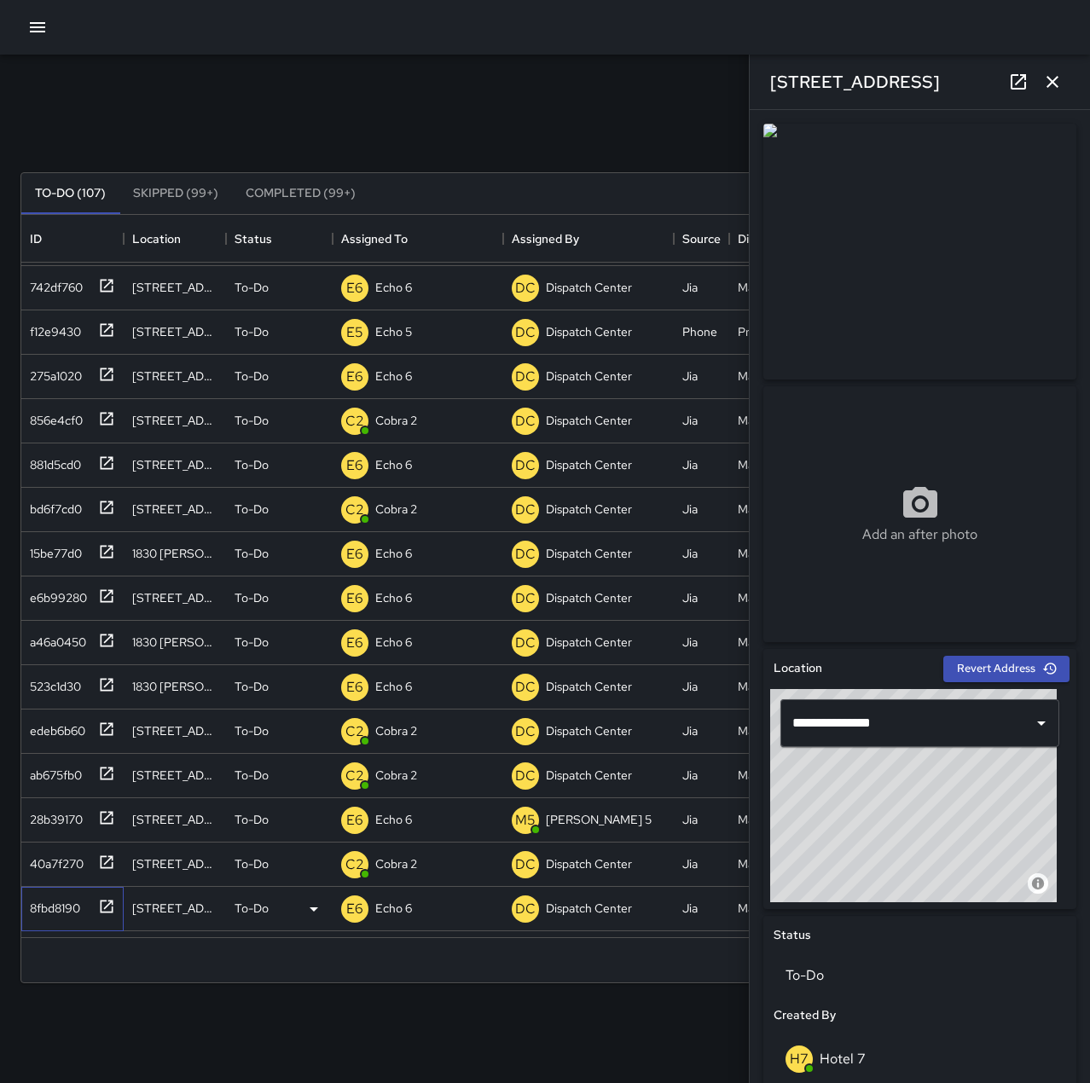
click at [55, 906] on div "8fbd8190" at bounding box center [51, 905] width 57 height 24
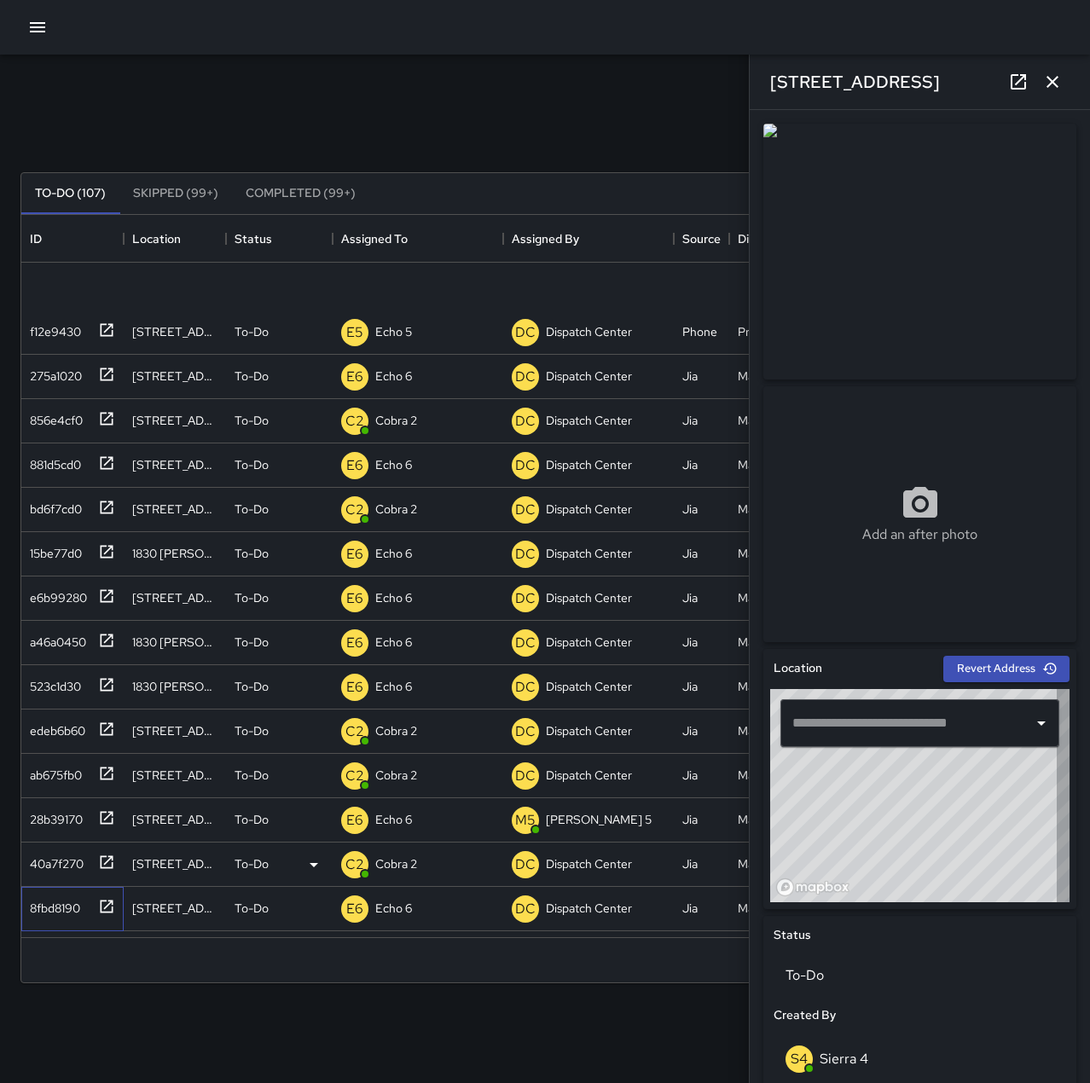
type input "**********"
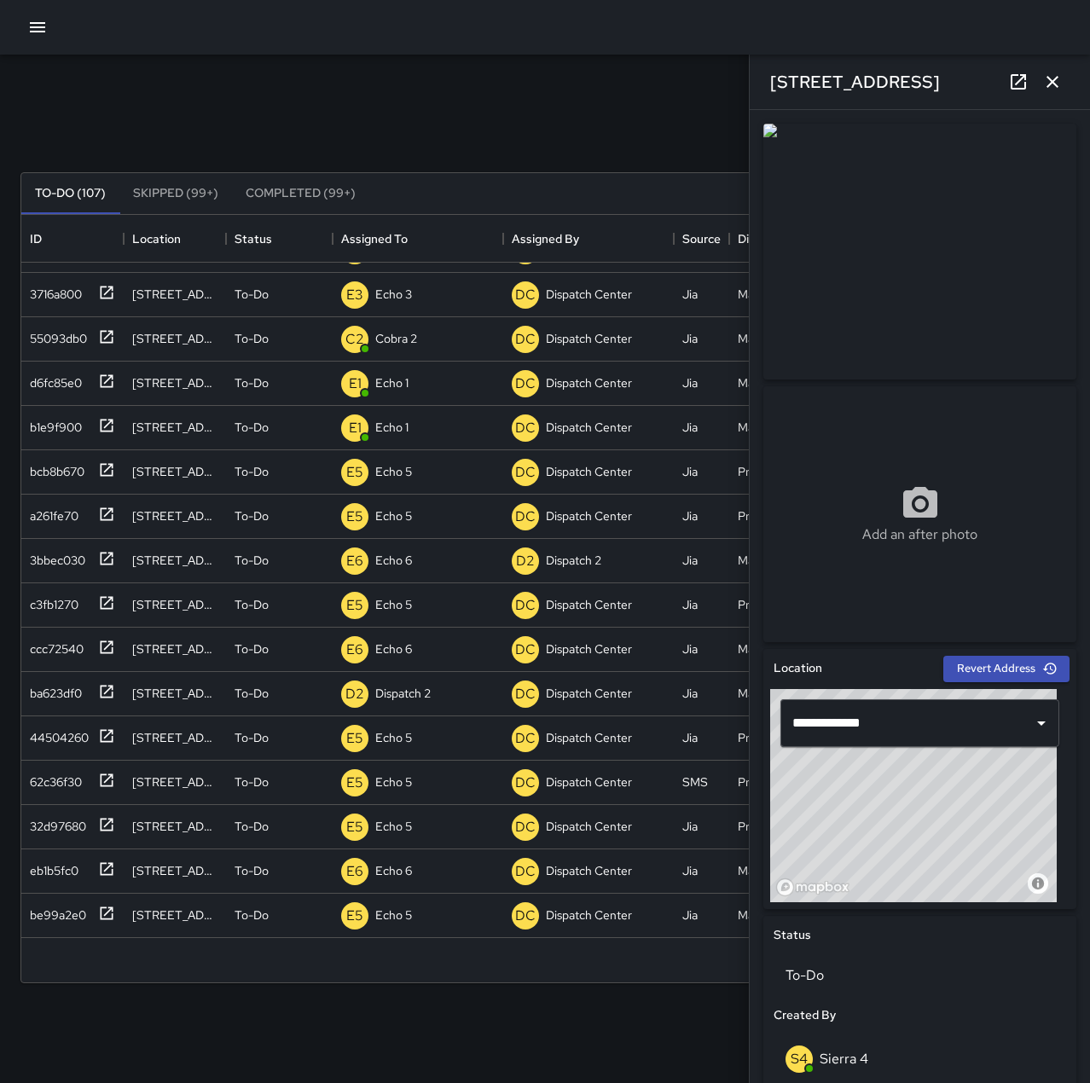
scroll to position [0, 0]
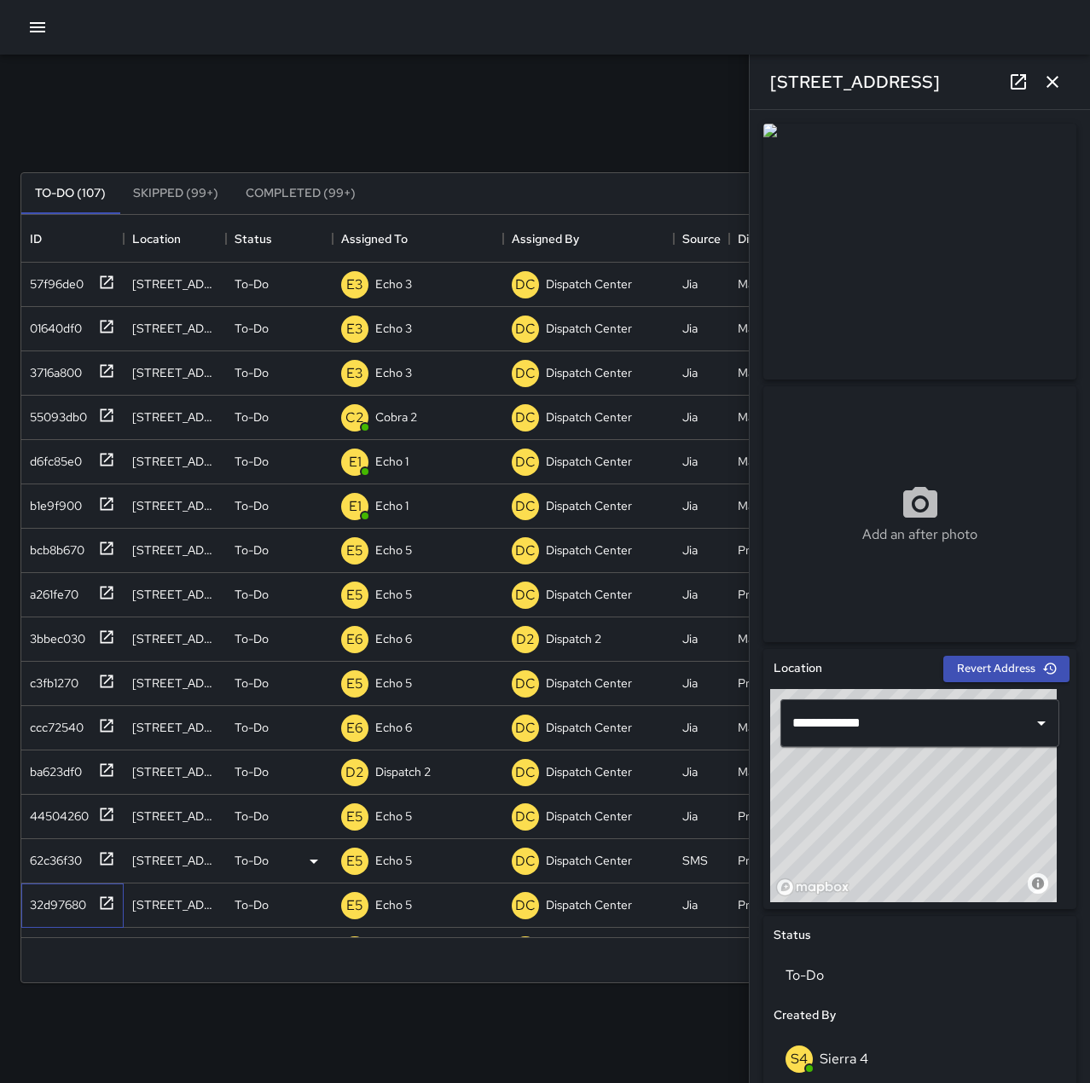
drag, startPoint x: 41, startPoint y: 902, endPoint x: 181, endPoint y: 844, distance: 151.4
click at [41, 902] on div "32d97680" at bounding box center [54, 902] width 63 height 24
type input "**********"
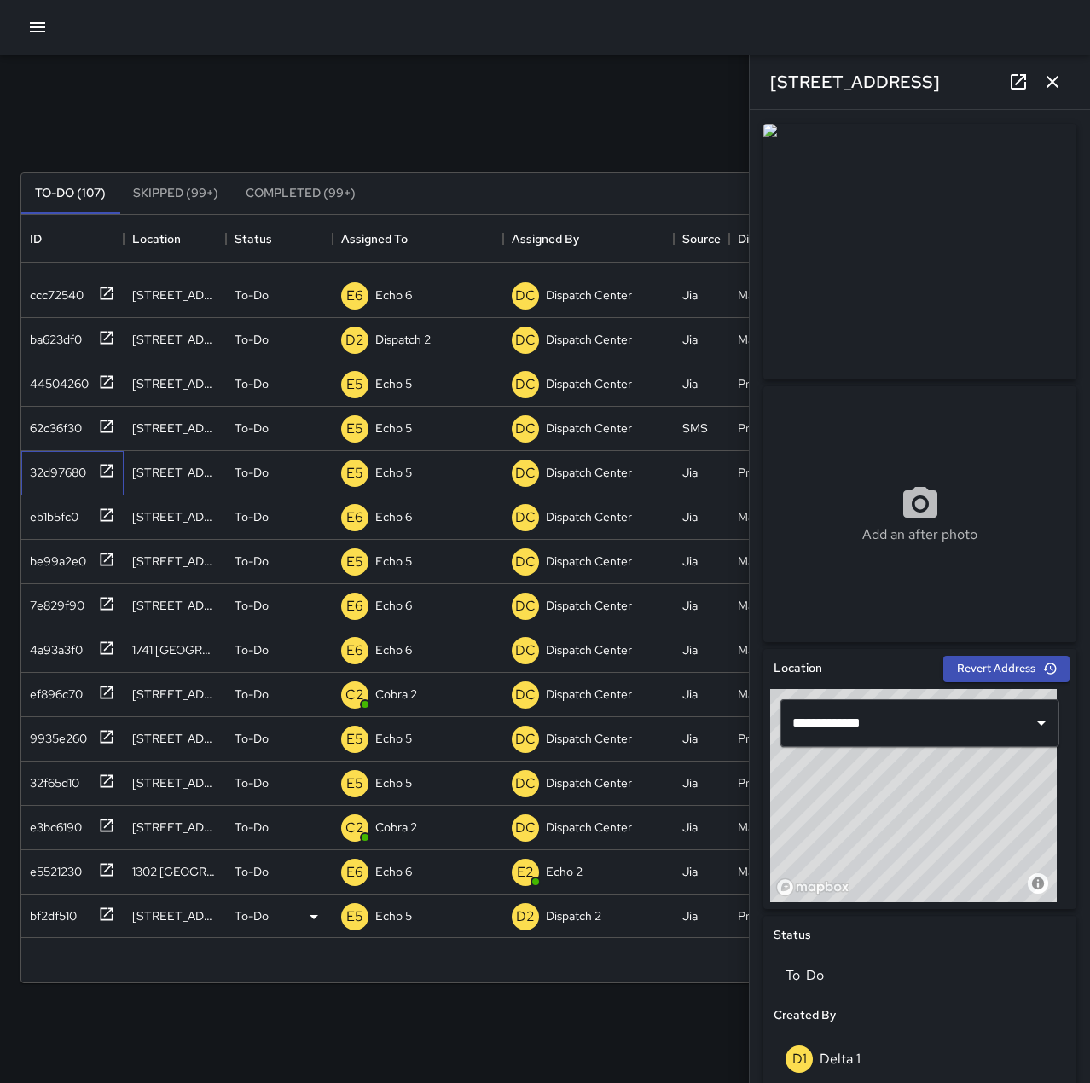
scroll to position [597, 0]
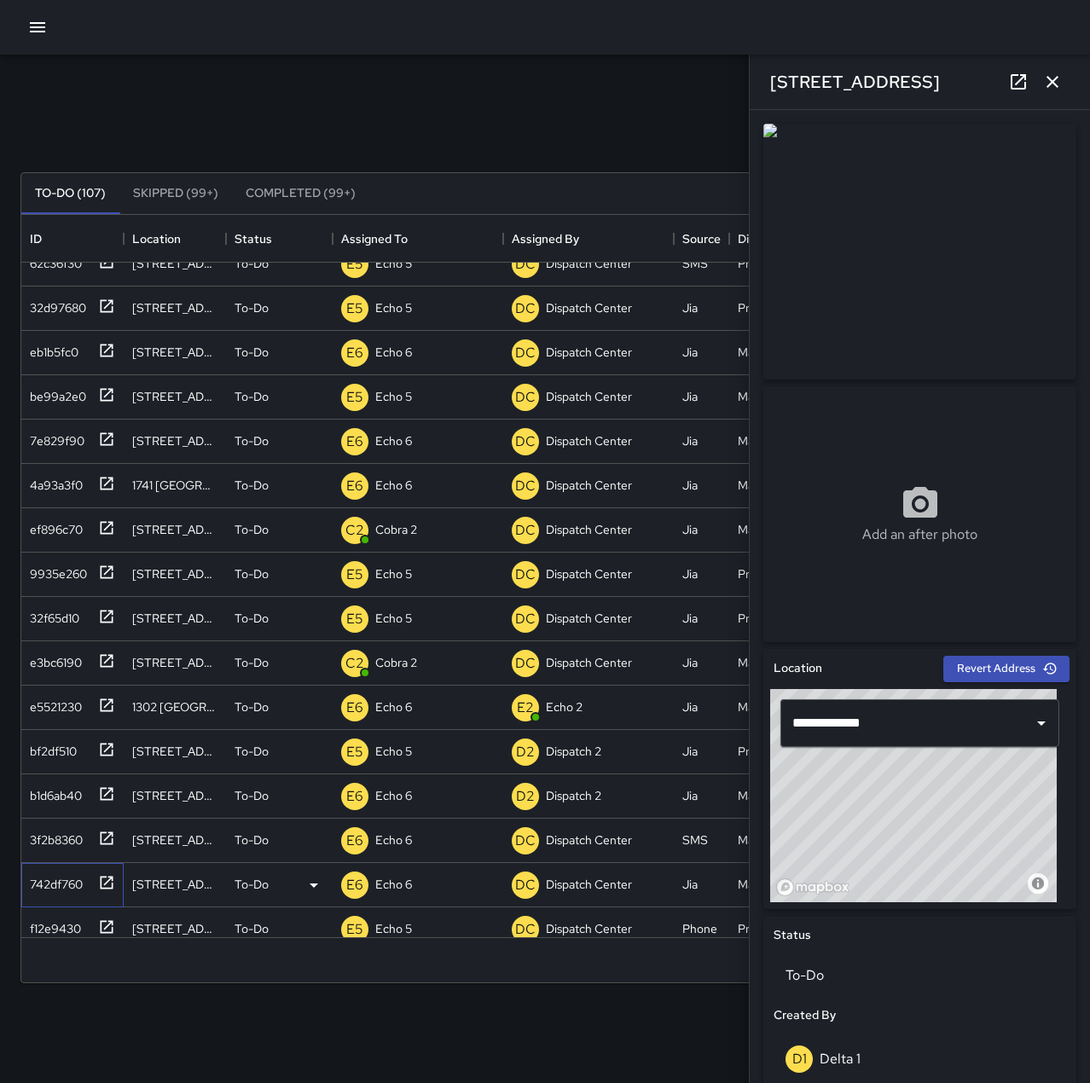
click at [72, 870] on div "742df760" at bounding box center [53, 881] width 60 height 24
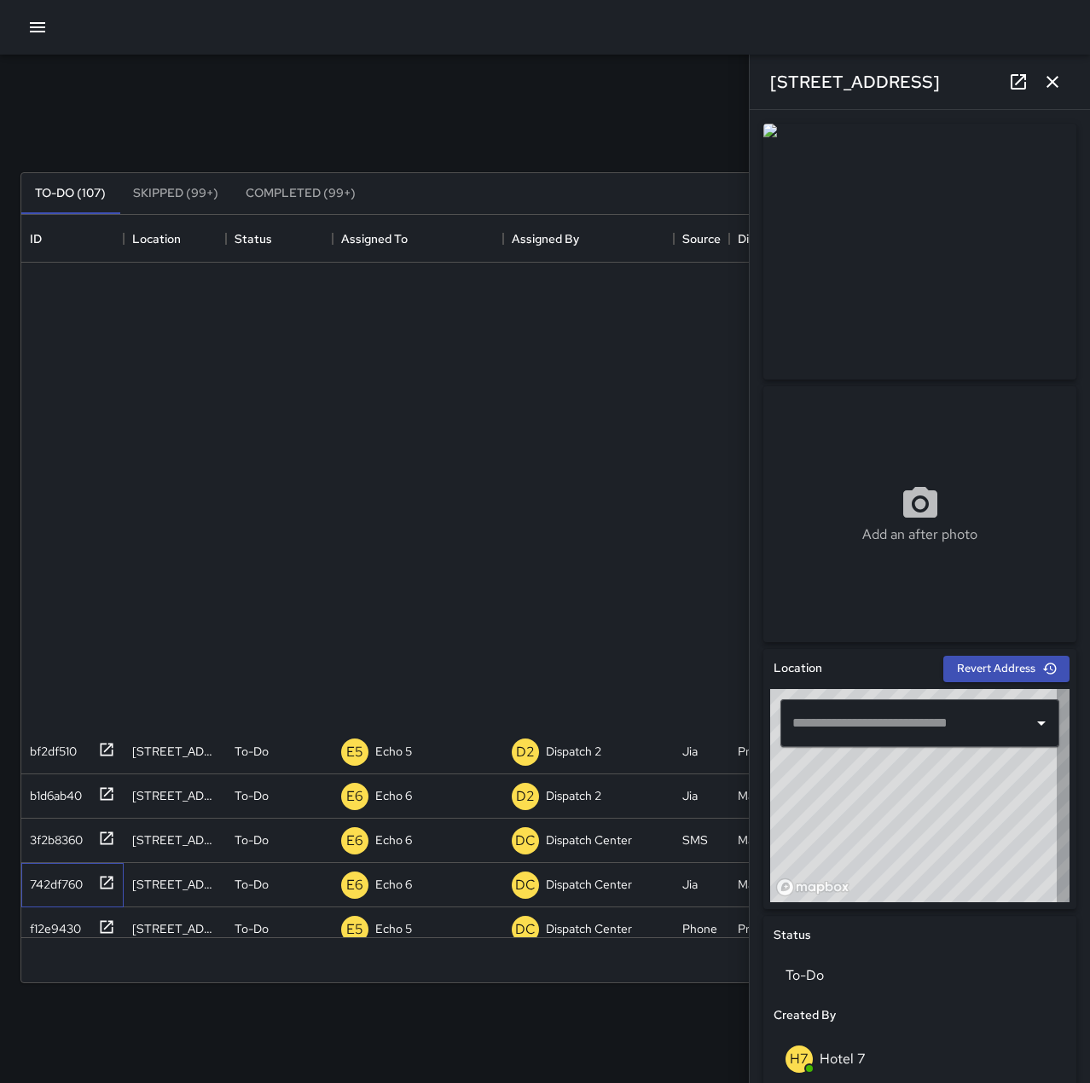
type input "**********"
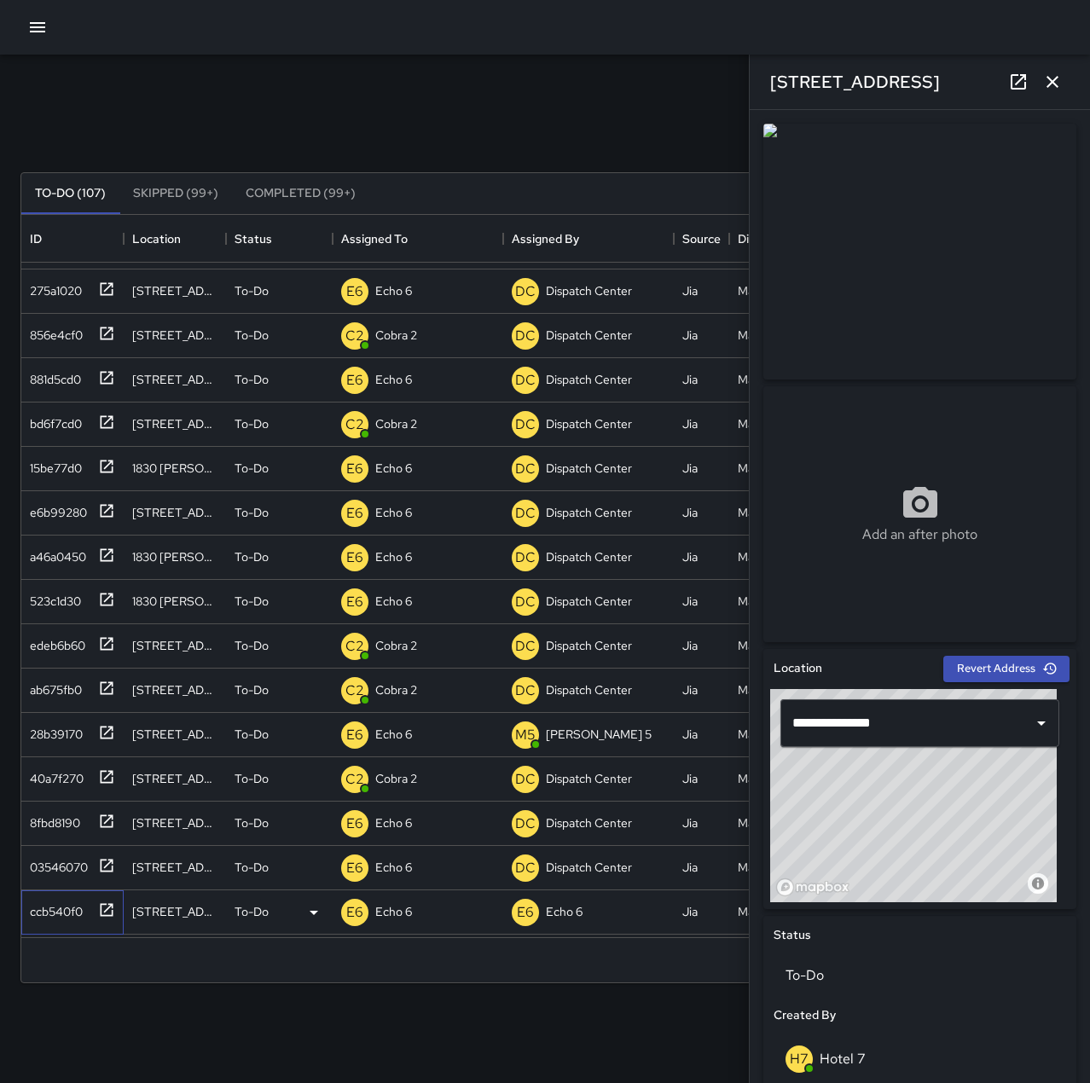
click at [72, 892] on div "ccb540f0" at bounding box center [72, 913] width 102 height 44
type input "**********"
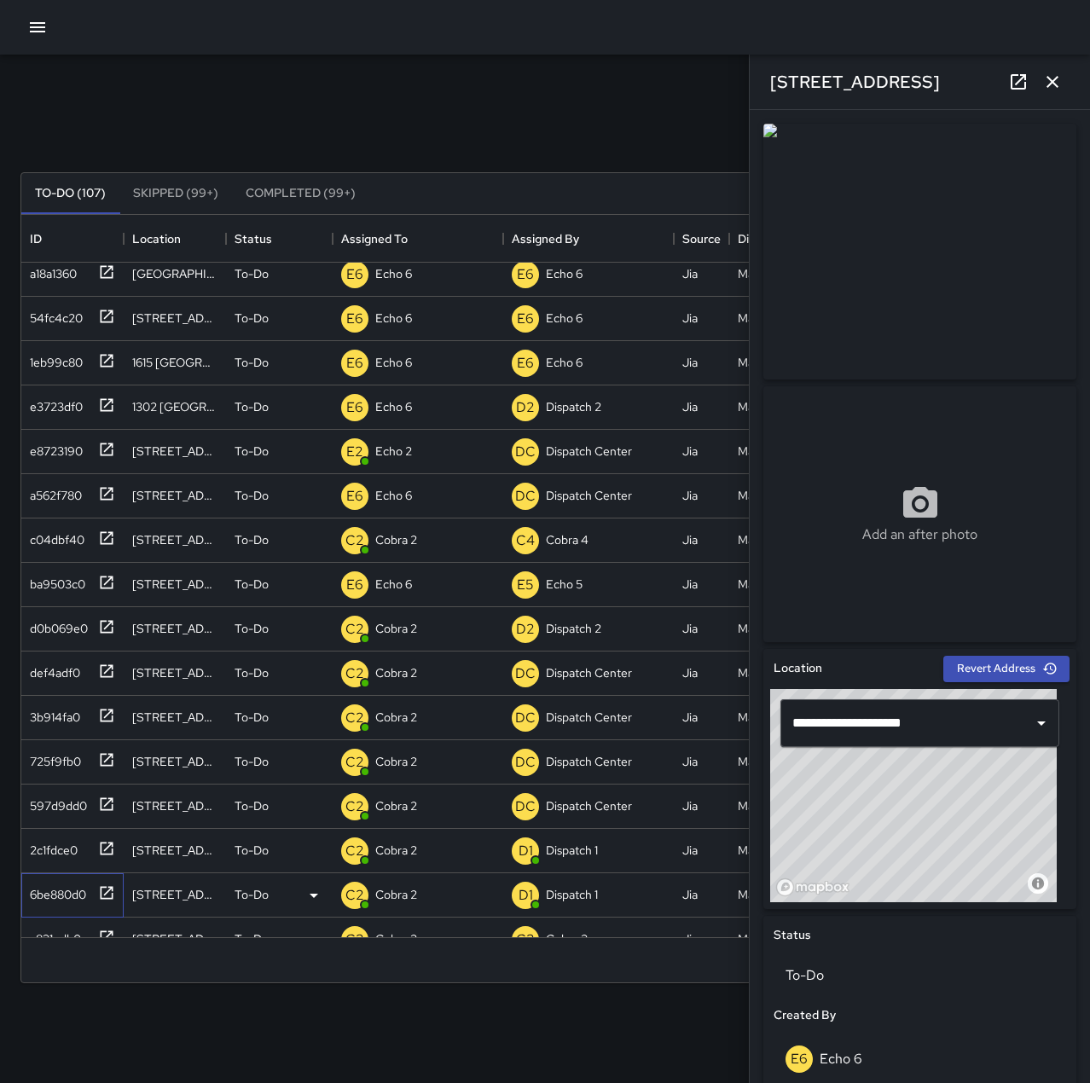
click at [55, 891] on div "6be880d0" at bounding box center [54, 891] width 63 height 24
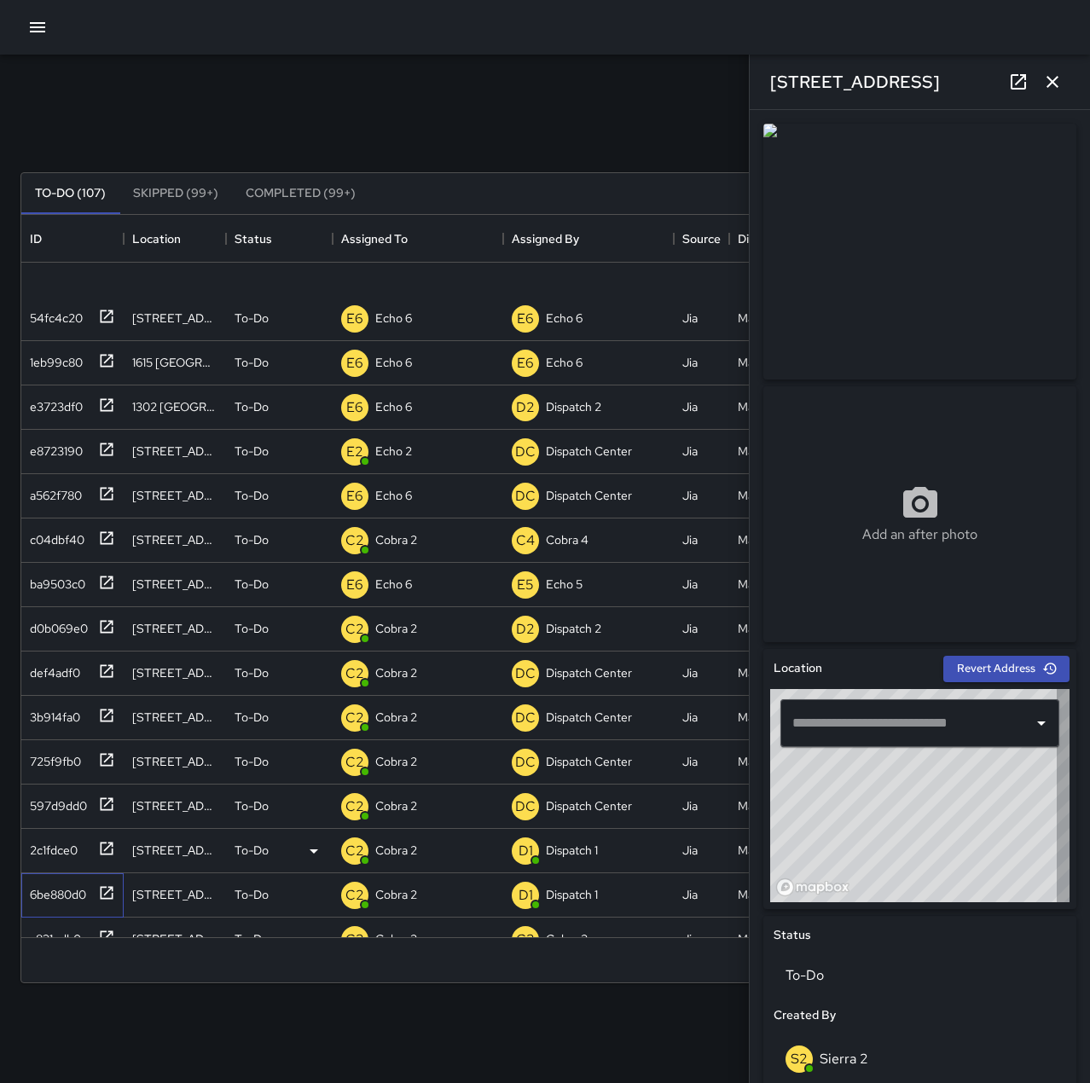
type input "**********"
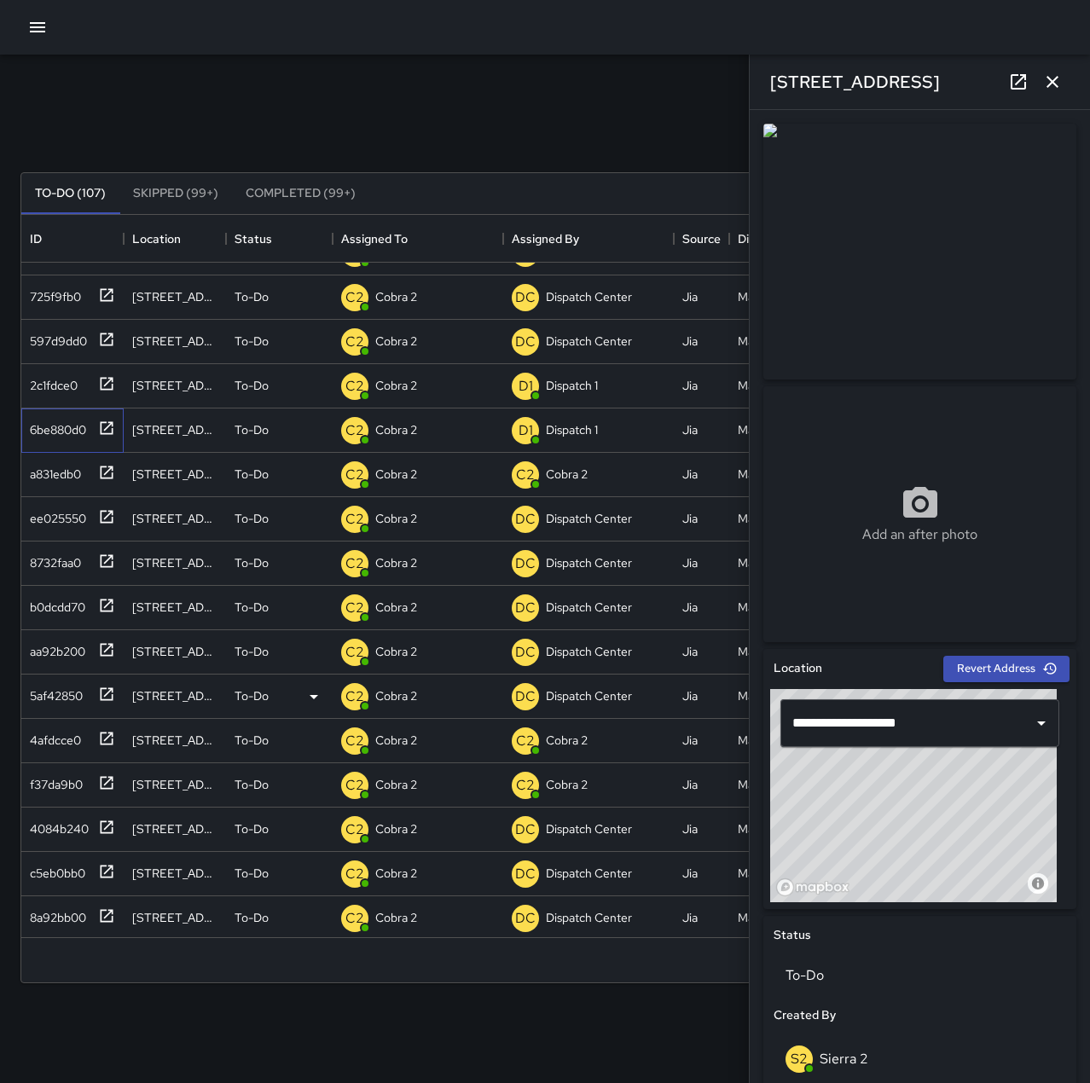
scroll to position [2559, 0]
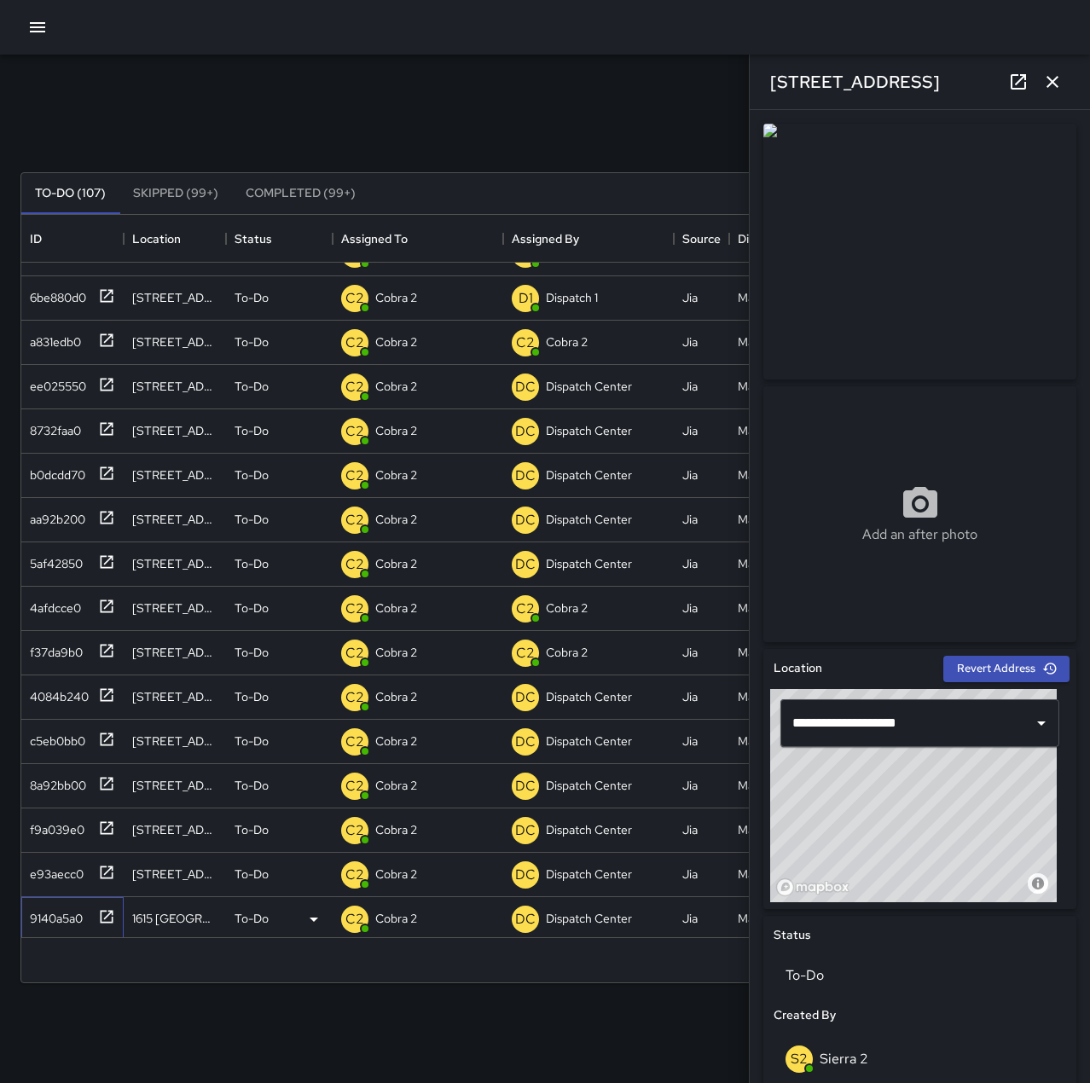
click at [68, 907] on div "9140a5a0" at bounding box center [53, 915] width 60 height 24
type input "**********"
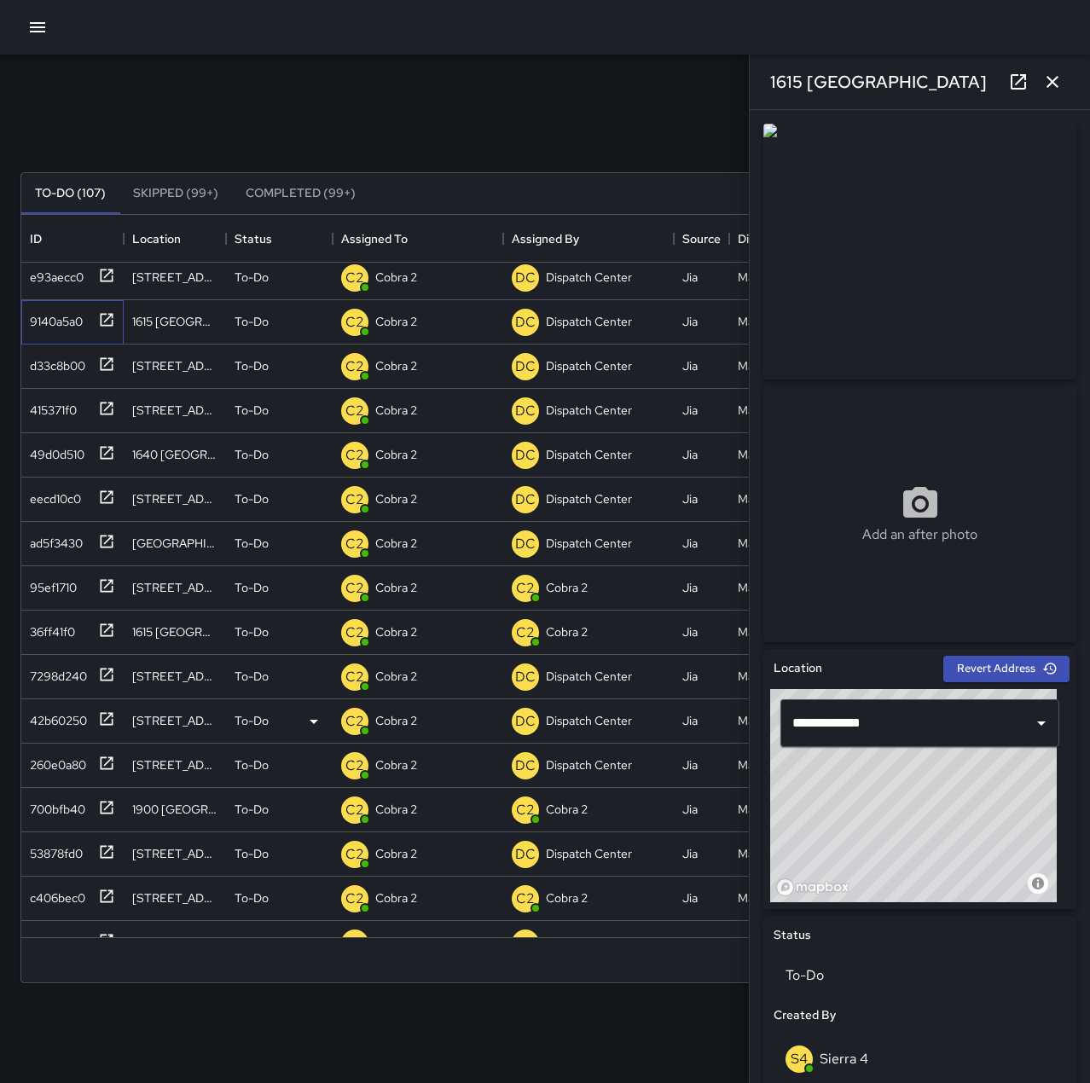
scroll to position [3242, 0]
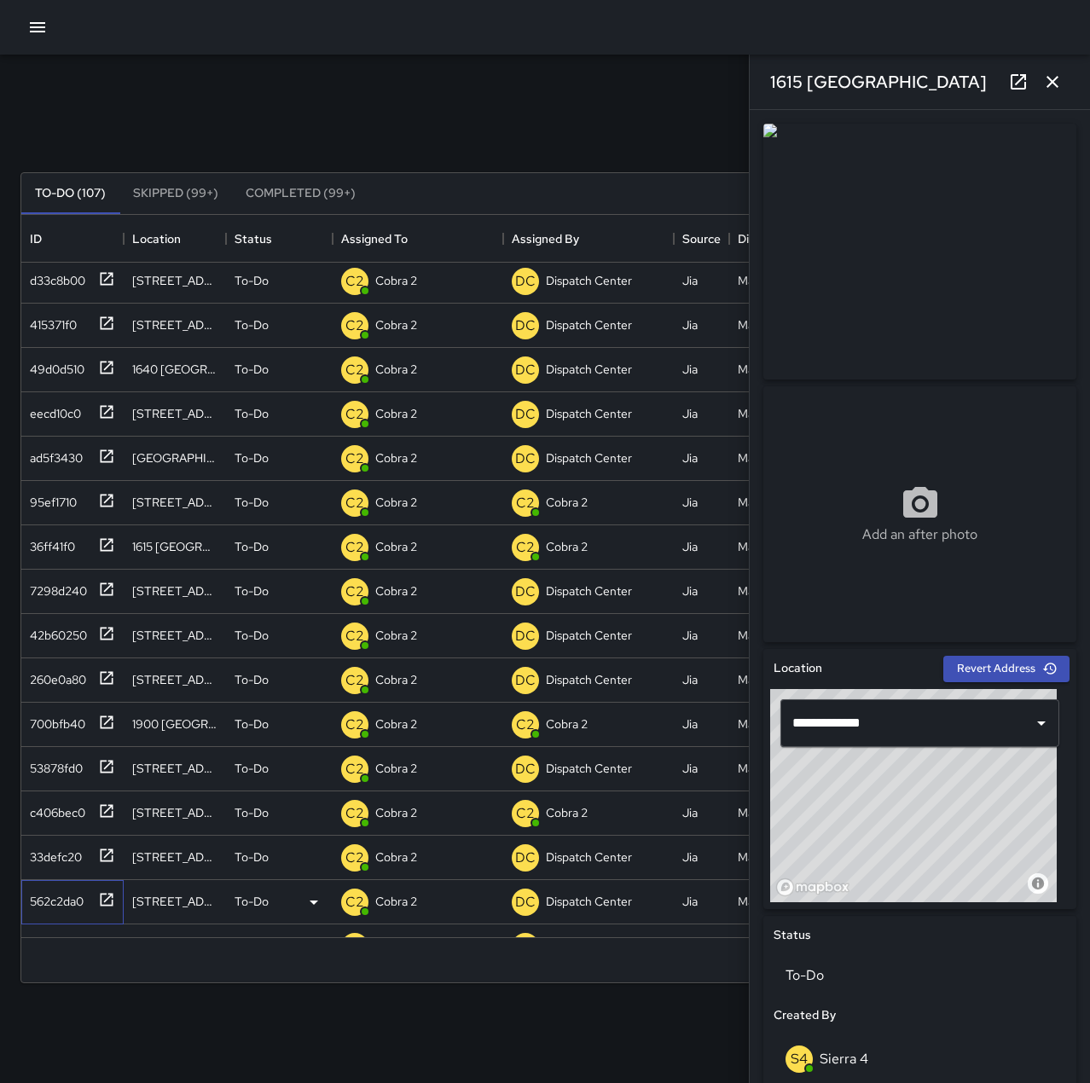
click at [54, 890] on div "562c2da0" at bounding box center [53, 898] width 61 height 24
type input "**********"
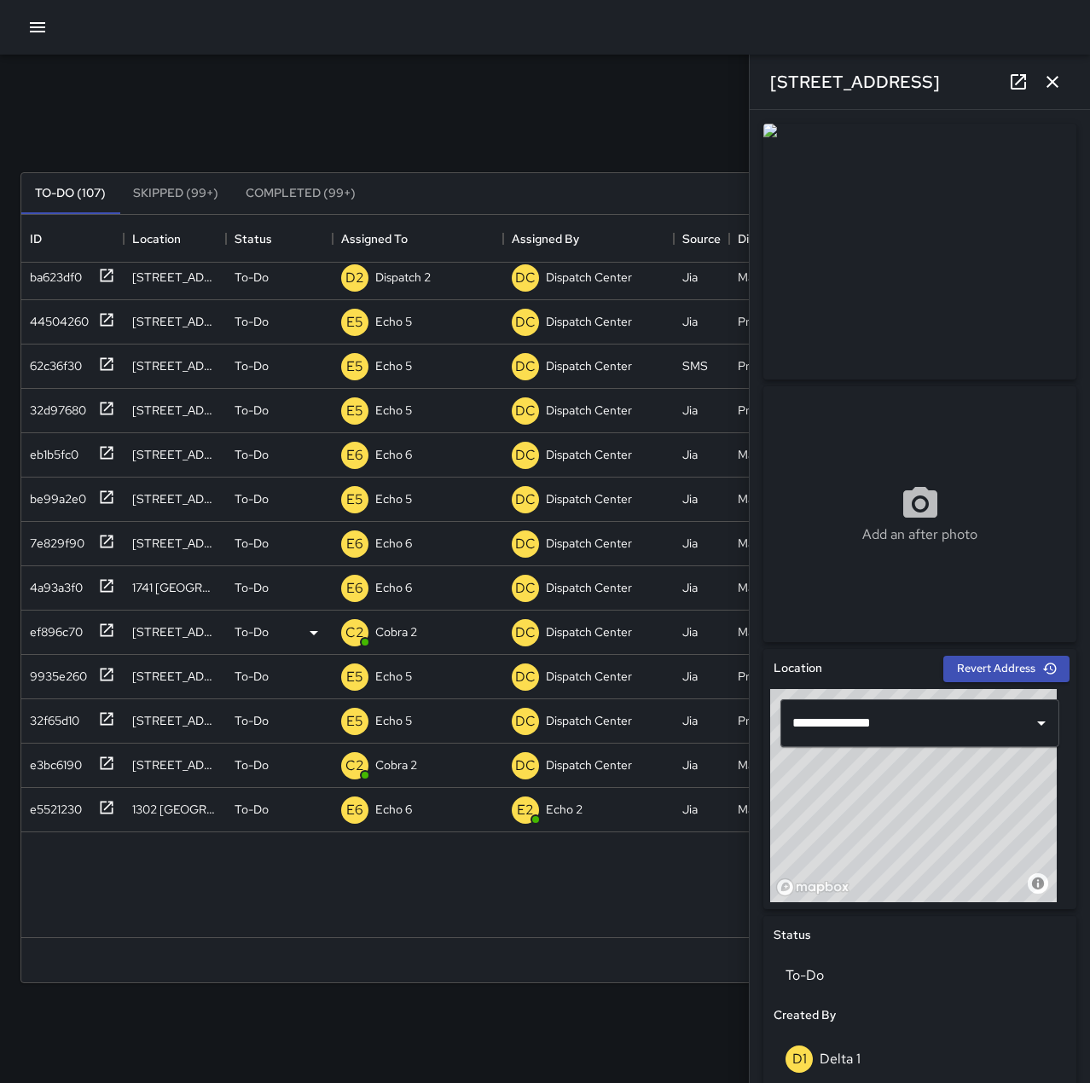
scroll to position [0, 0]
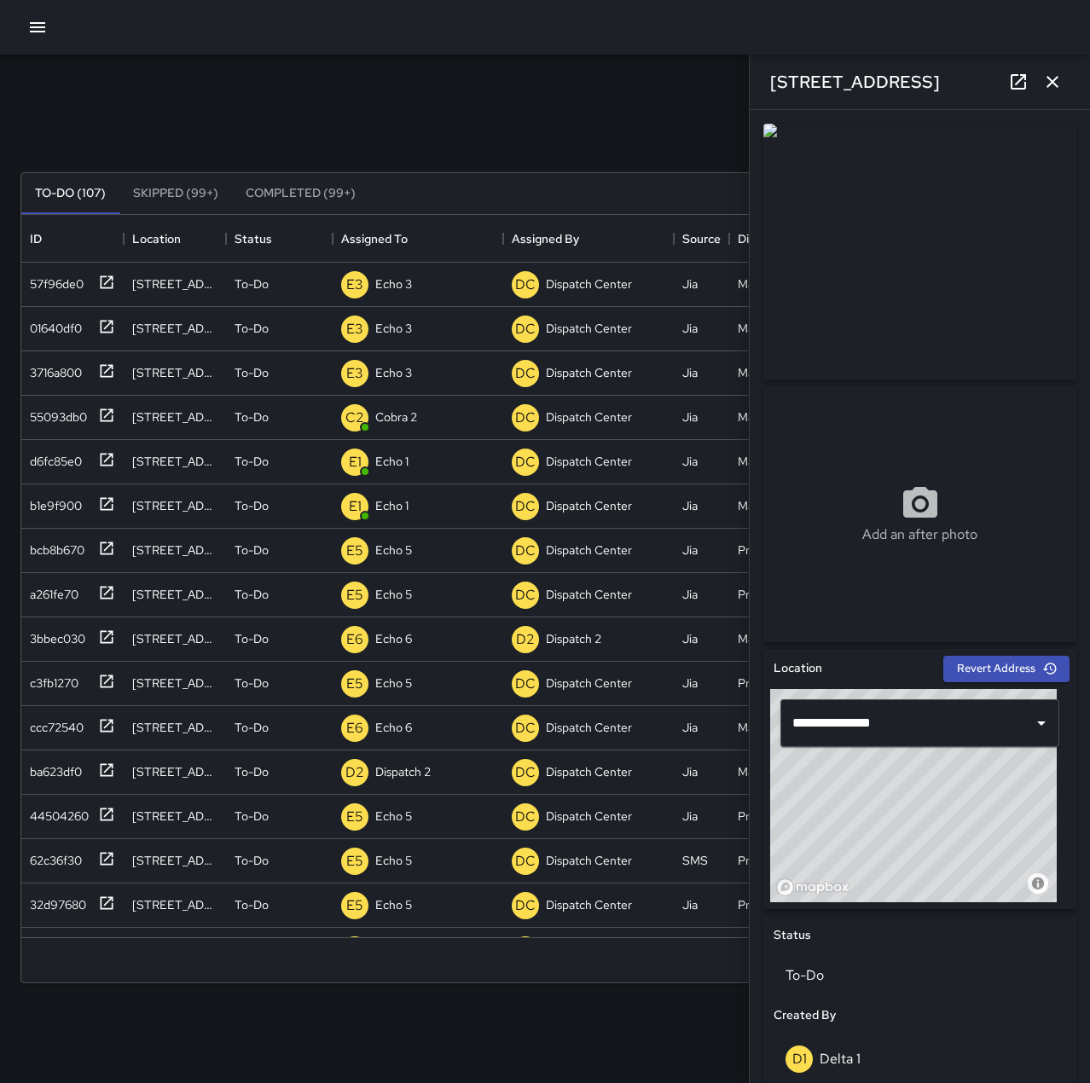
click at [458, 90] on div "Search Search New Task" at bounding box center [545, 131] width 1056 height 89
click at [1048, 90] on icon "button" at bounding box center [1052, 82] width 20 height 20
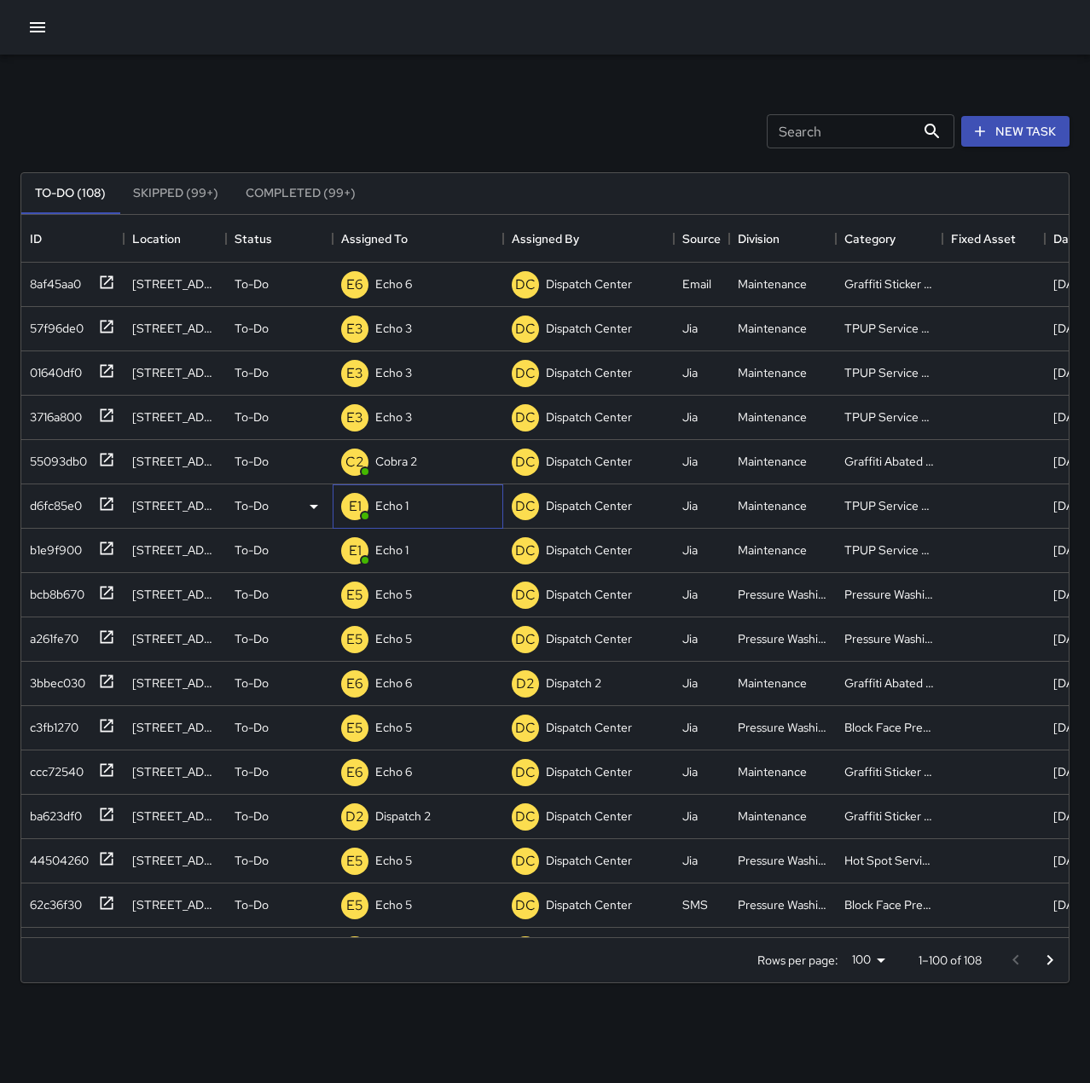
click at [418, 501] on div "E1 Echo 1" at bounding box center [418, 507] width 171 height 44
type input "******"
click at [442, 109] on div "Search Search New Task" at bounding box center [545, 131] width 1056 height 89
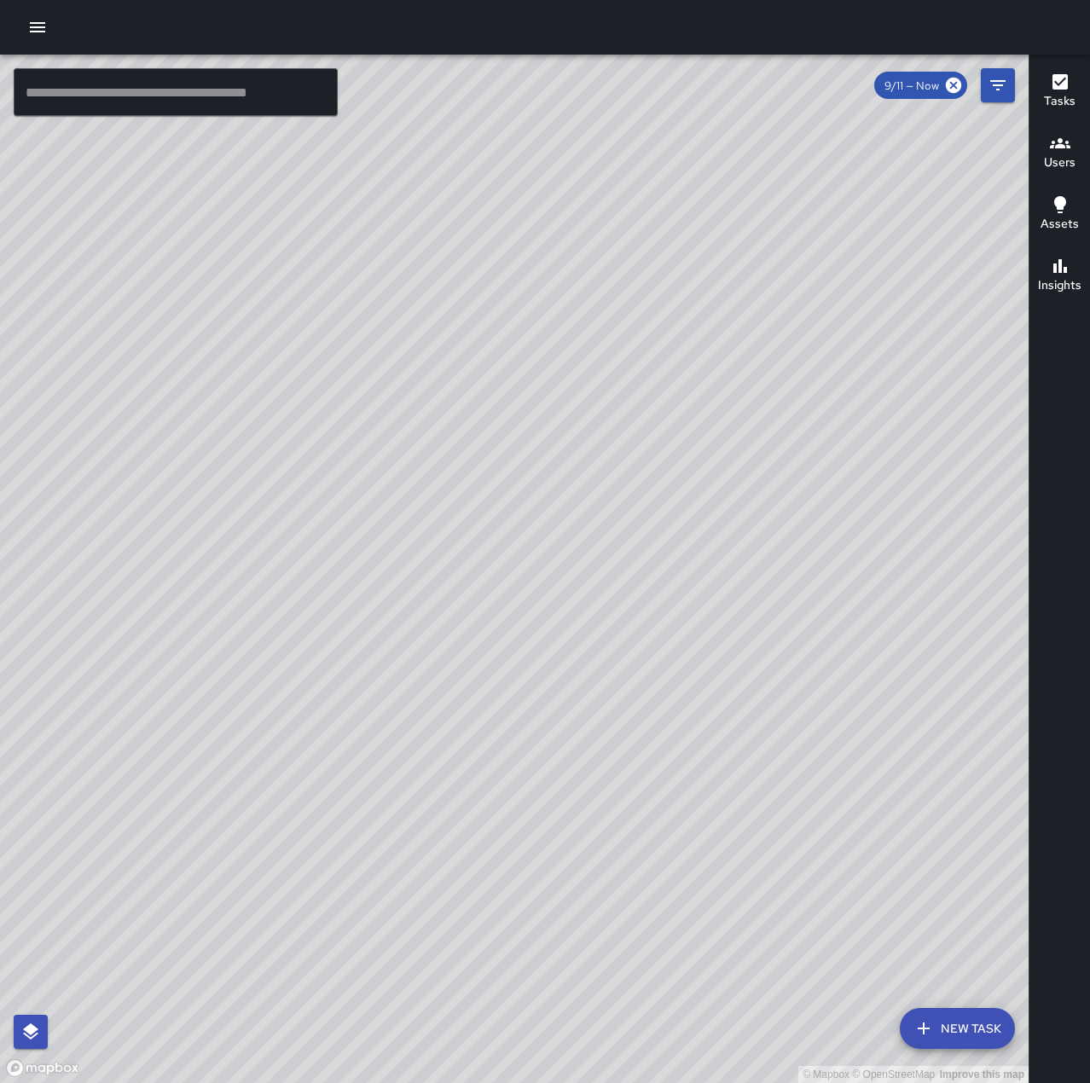
drag, startPoint x: 704, startPoint y: 867, endPoint x: 874, endPoint y: 656, distance: 270.6
click at [874, 656] on div "© Mapbox © OpenStreetMap Improve this map" at bounding box center [514, 569] width 1029 height 1029
drag, startPoint x: 566, startPoint y: 840, endPoint x: 908, endPoint y: 570, distance: 435.4
click at [907, 570] on div "© Mapbox © OpenStreetMap Improve this map" at bounding box center [514, 569] width 1029 height 1029
drag, startPoint x: 623, startPoint y: 755, endPoint x: 876, endPoint y: 590, distance: 302.1
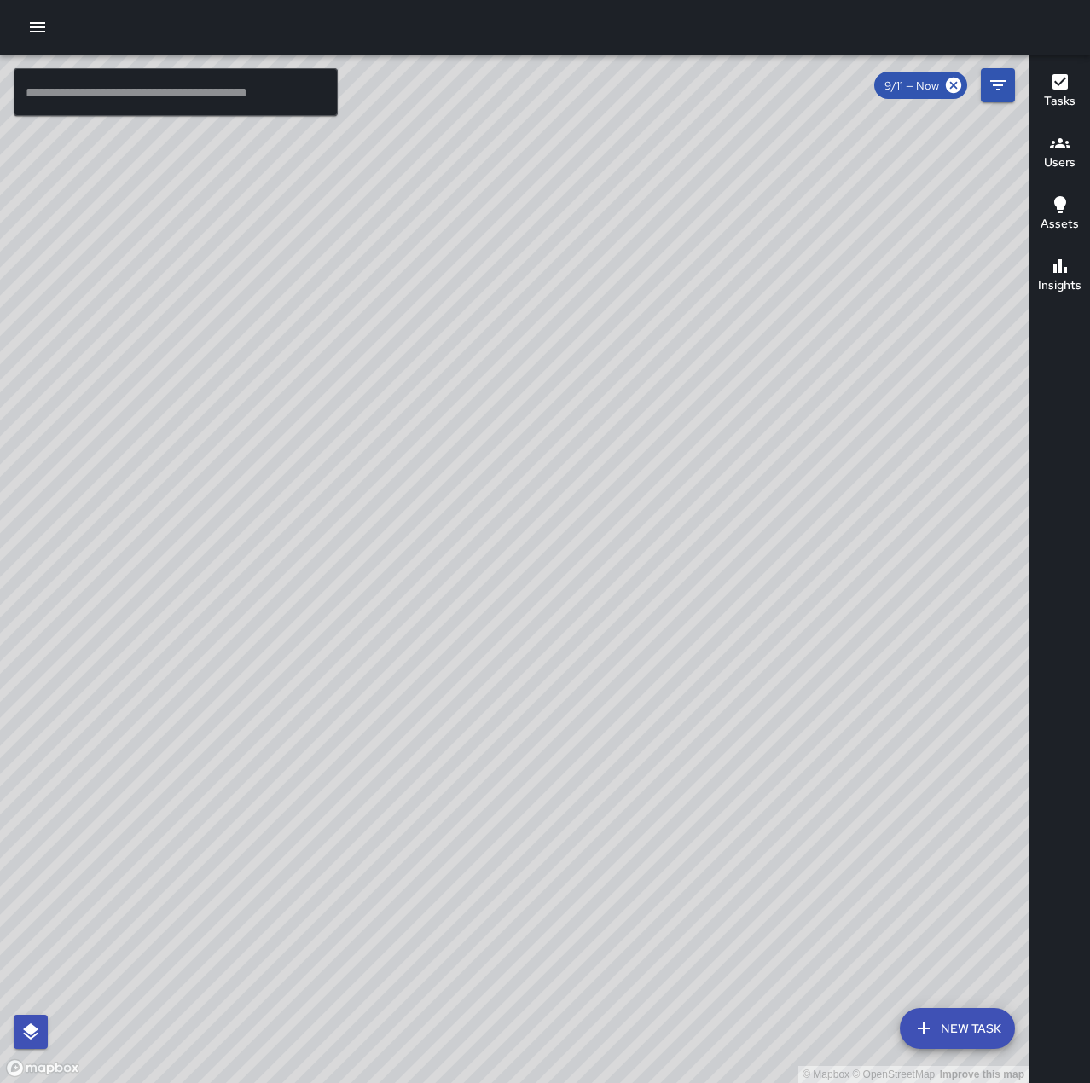
click at [876, 590] on div "© Mapbox © OpenStreetMap Improve this map" at bounding box center [514, 569] width 1029 height 1029
drag, startPoint x: 959, startPoint y: 427, endPoint x: 579, endPoint y: 804, distance: 535.6
click at [579, 804] on div "© Mapbox © OpenStreetMap Improve this map" at bounding box center [514, 569] width 1029 height 1029
drag, startPoint x: 170, startPoint y: 746, endPoint x: 585, endPoint y: 398, distance: 542.0
click at [600, 396] on div "© Mapbox © OpenStreetMap Improve this map" at bounding box center [514, 569] width 1029 height 1029
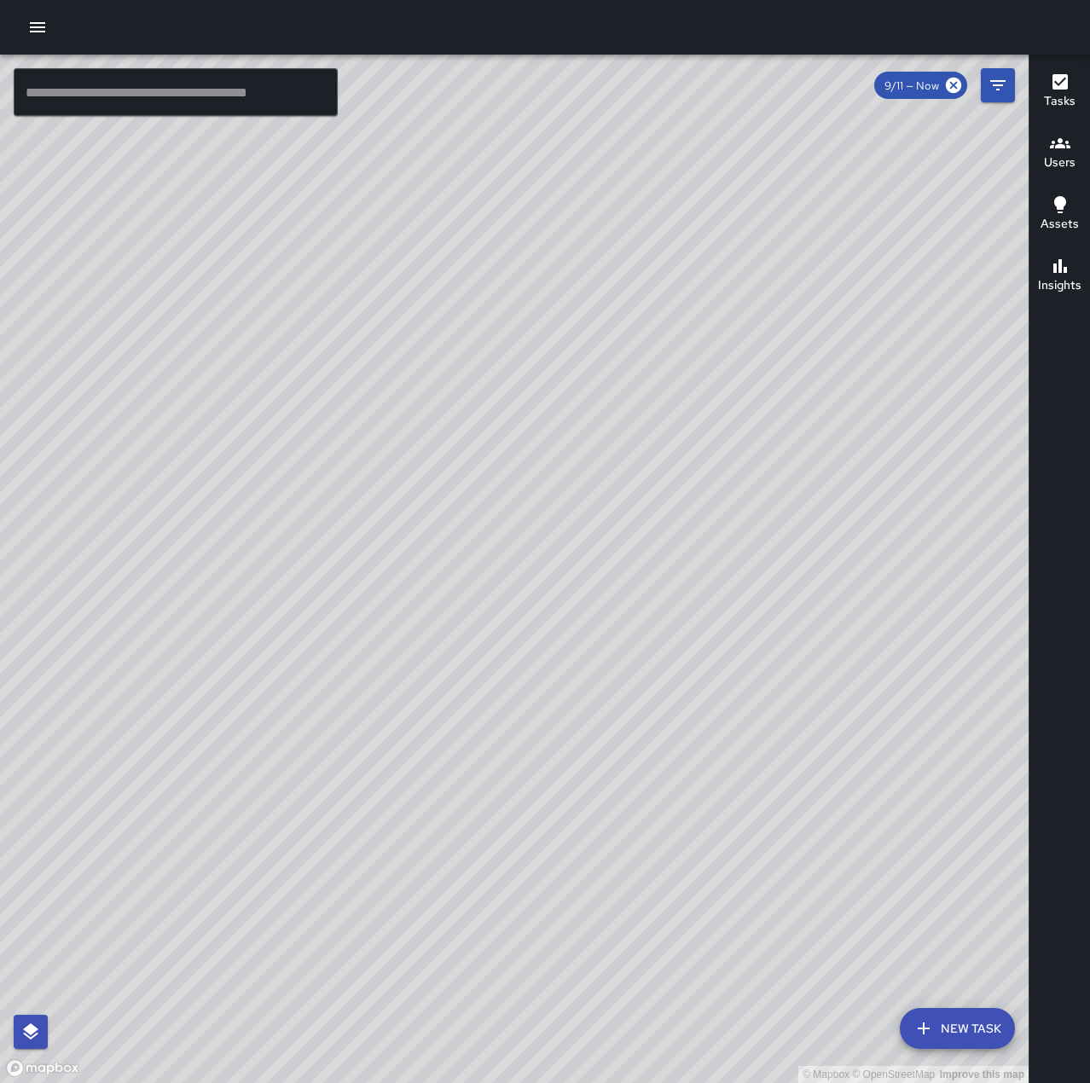
drag, startPoint x: 814, startPoint y: 287, endPoint x: 414, endPoint y: 745, distance: 608.2
click at [414, 745] on div "© Mapbox © OpenStreetMap Improve this map" at bounding box center [514, 569] width 1029 height 1029
drag, startPoint x: 579, startPoint y: 415, endPoint x: 712, endPoint y: 279, distance: 190.0
click at [712, 279] on div "© Mapbox © OpenStreetMap Improve this map" at bounding box center [514, 569] width 1029 height 1029
drag, startPoint x: 782, startPoint y: 796, endPoint x: 775, endPoint y: 778, distance: 19.2
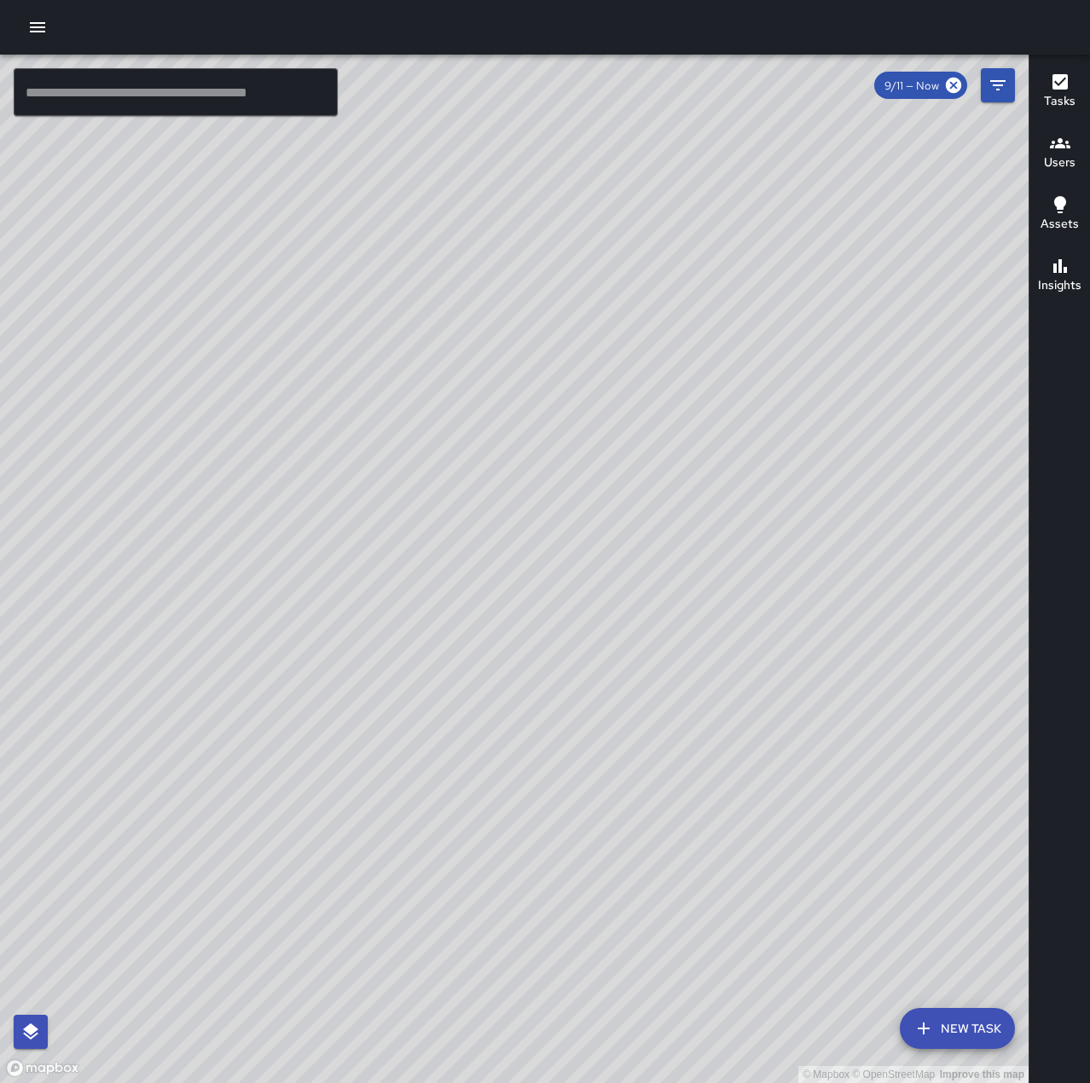
click at [775, 778] on div "© Mapbox © OpenStreetMap Improve this map" at bounding box center [514, 569] width 1029 height 1029
drag, startPoint x: 946, startPoint y: 705, endPoint x: 760, endPoint y: 754, distance: 192.4
click at [760, 754] on div "© Mapbox © OpenStreetMap Improve this map" at bounding box center [514, 569] width 1029 height 1029
drag, startPoint x: 746, startPoint y: 388, endPoint x: 819, endPoint y: 774, distance: 392.5
click at [817, 774] on div "© Mapbox © OpenStreetMap Improve this map" at bounding box center [514, 569] width 1029 height 1029
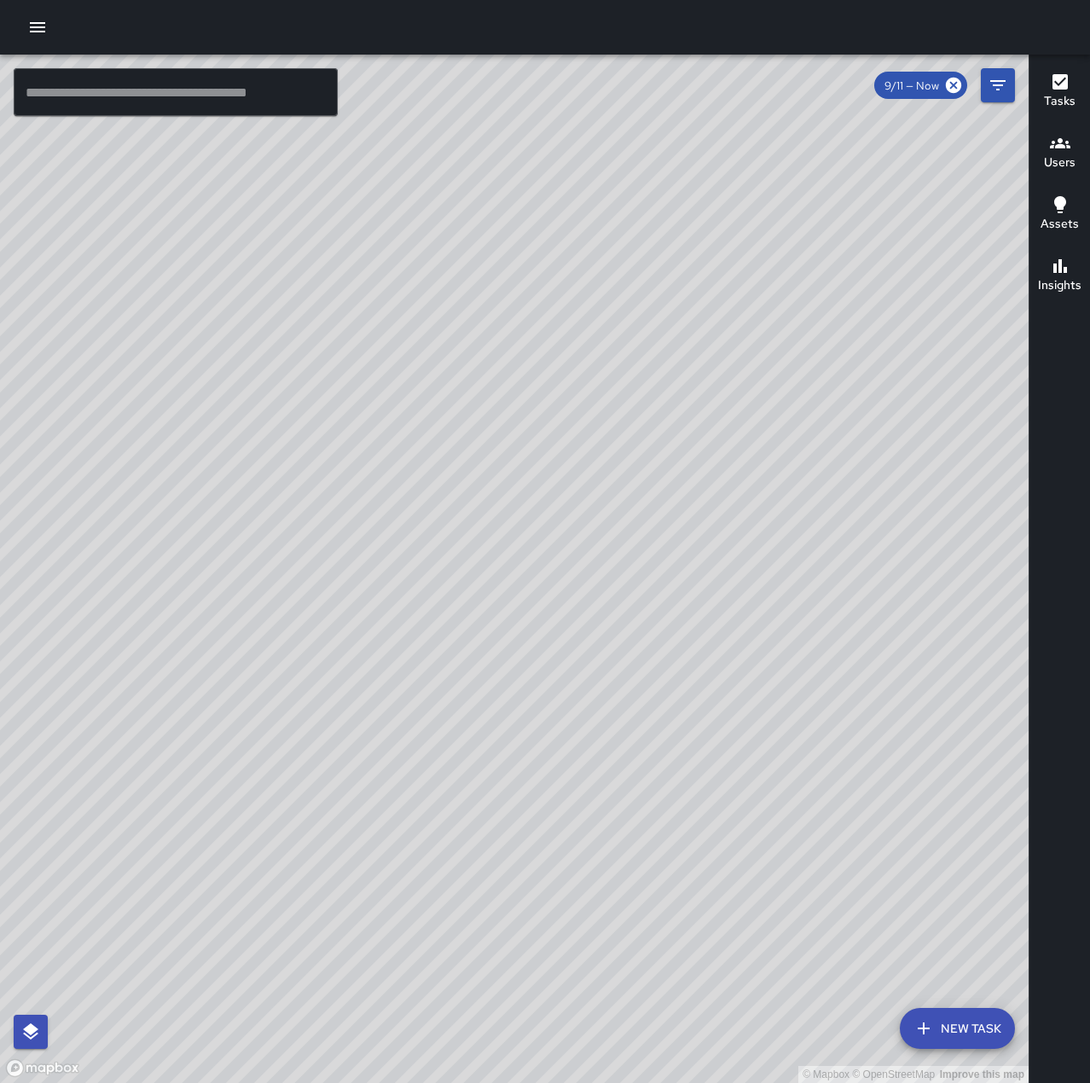
drag, startPoint x: 636, startPoint y: 261, endPoint x: 483, endPoint y: 727, distance: 490.2
click at [483, 727] on div "© Mapbox © OpenStreetMap Improve this map" at bounding box center [514, 569] width 1029 height 1029
drag, startPoint x: 929, startPoint y: 272, endPoint x: 972, endPoint y: 534, distance: 265.3
click at [1024, 537] on div "© Mapbox © OpenStreetMap Improve this map" at bounding box center [514, 569] width 1029 height 1029
drag, startPoint x: 524, startPoint y: 605, endPoint x: 857, endPoint y: 90, distance: 613.8
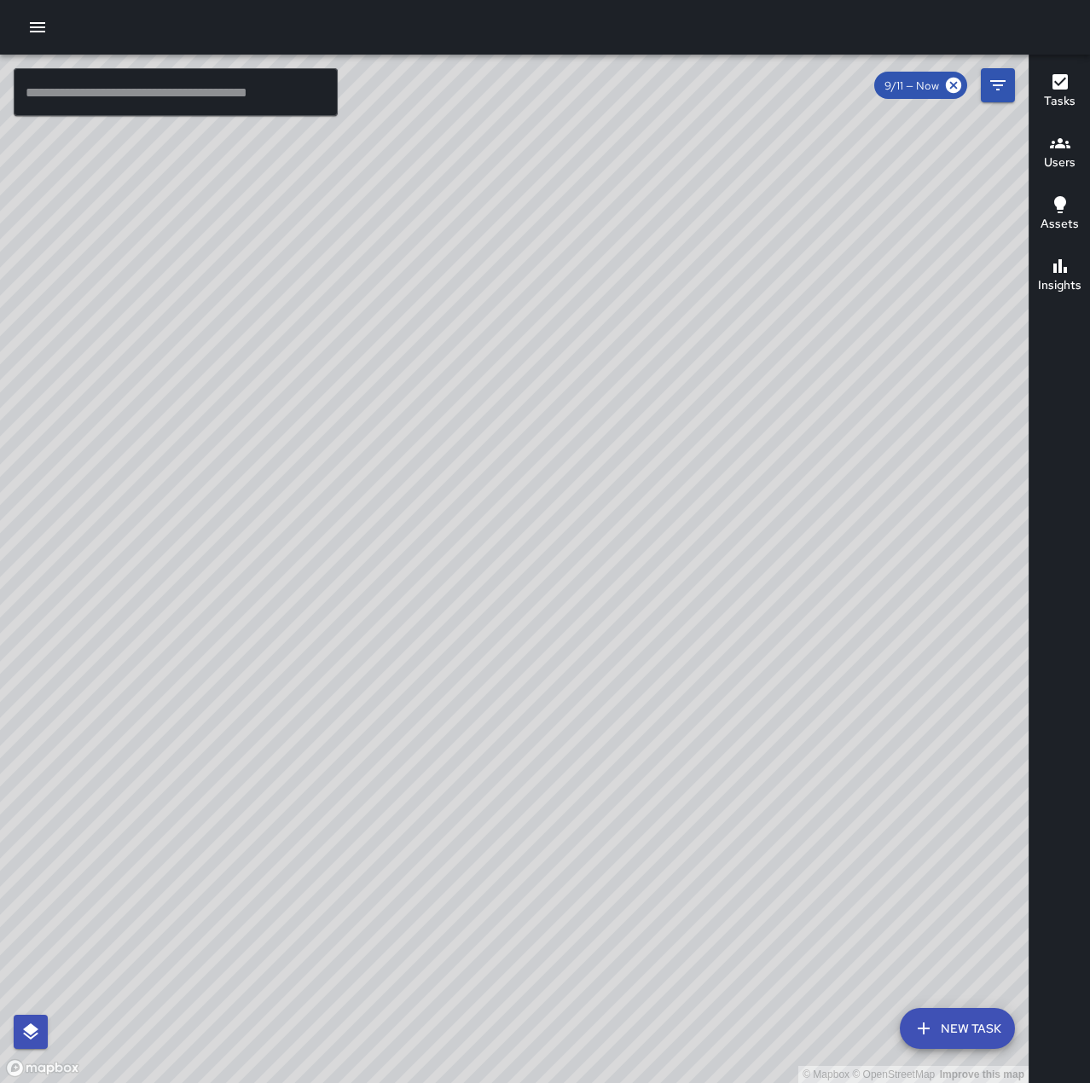
click at [912, 63] on div "© Mapbox © OpenStreetMap Improve this map" at bounding box center [514, 569] width 1029 height 1029
drag, startPoint x: 554, startPoint y: 841, endPoint x: 936, endPoint y: 160, distance: 781.0
click at [936, 160] on div "© Mapbox © OpenStreetMap Improve this map" at bounding box center [514, 569] width 1029 height 1029
drag, startPoint x: 636, startPoint y: 537, endPoint x: 1001, endPoint y: 206, distance: 492.7
click at [1010, 189] on div "© Mapbox © OpenStreetMap Improve this map" at bounding box center [514, 569] width 1029 height 1029
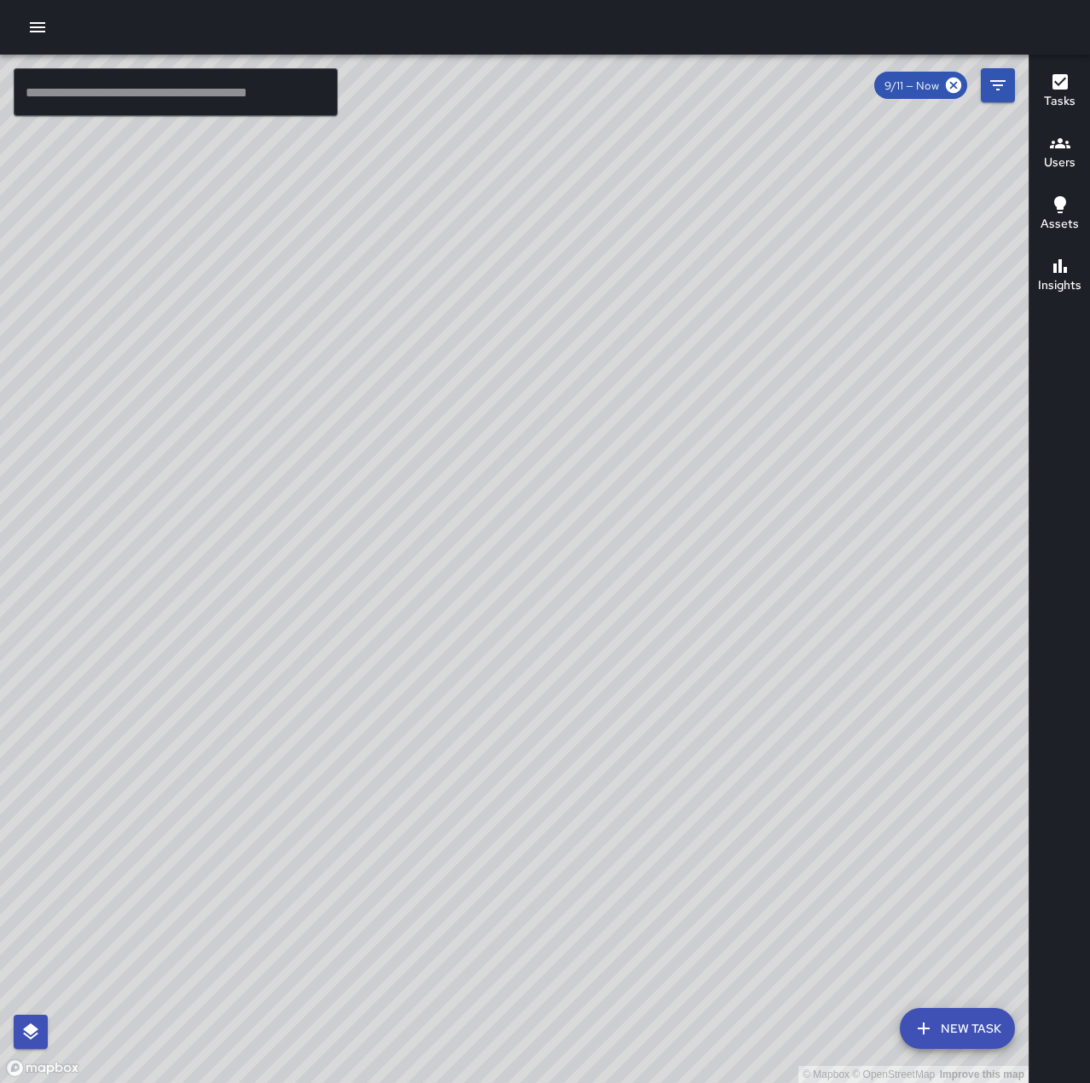
drag, startPoint x: 944, startPoint y: 484, endPoint x: 871, endPoint y: 281, distance: 215.9
click at [874, 281] on div "© Mapbox © OpenStreetMap Improve this map" at bounding box center [514, 569] width 1029 height 1029
drag, startPoint x: 796, startPoint y: 313, endPoint x: 473, endPoint y: 477, distance: 361.7
click at [475, 479] on div "© Mapbox © OpenStreetMap Improve this map" at bounding box center [514, 569] width 1029 height 1029
drag, startPoint x: 761, startPoint y: 726, endPoint x: 58, endPoint y: 602, distance: 713.7
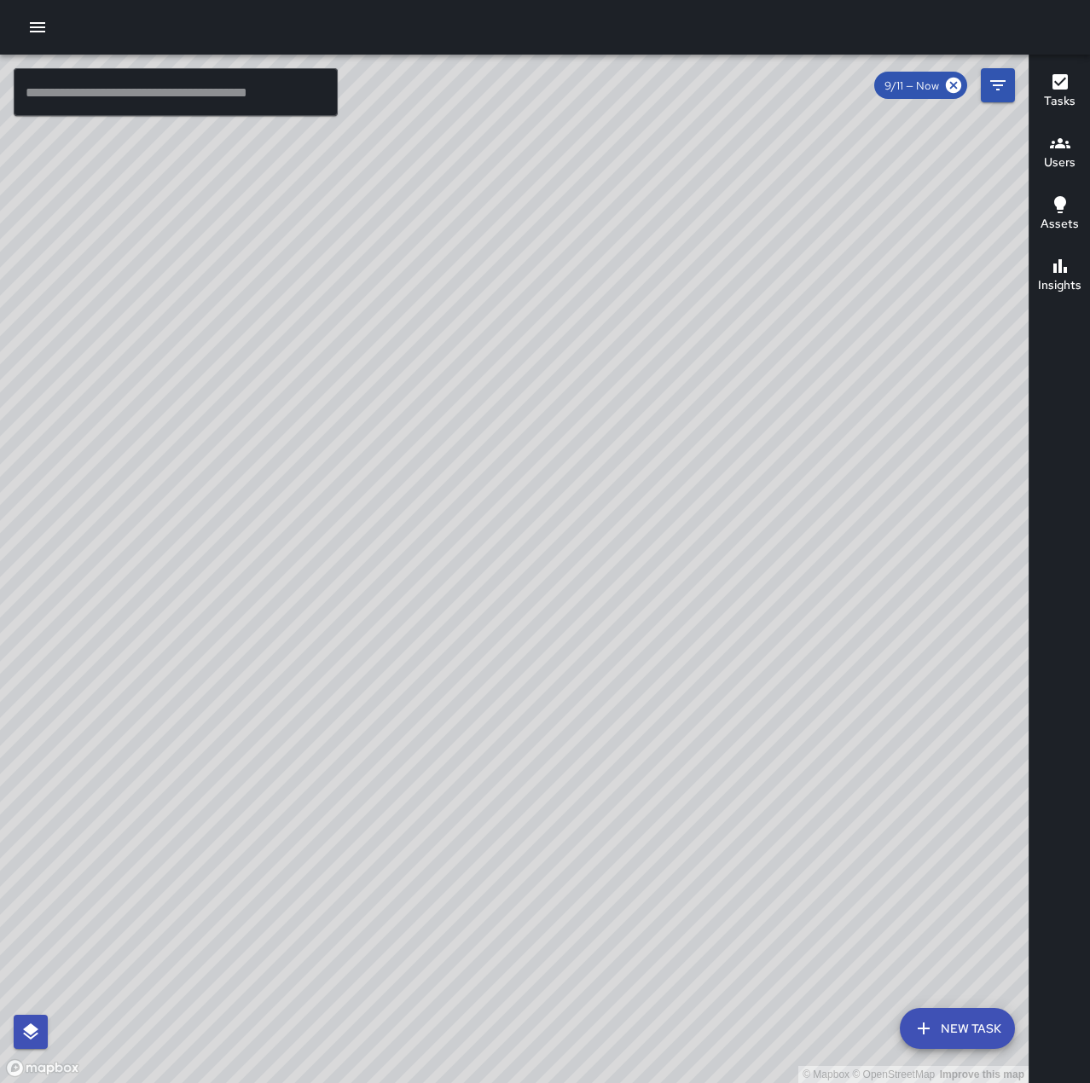
click at [58, 602] on div "© Mapbox © OpenStreetMap Improve this map" at bounding box center [514, 569] width 1029 height 1029
drag, startPoint x: 864, startPoint y: 683, endPoint x: 597, endPoint y: 285, distance: 479.6
click at [597, 285] on div "© Mapbox © OpenStreetMap Improve this map" at bounding box center [514, 569] width 1029 height 1029
drag, startPoint x: 596, startPoint y: 270, endPoint x: 919, endPoint y: 668, distance: 512.5
click at [919, 668] on div "© Mapbox © OpenStreetMap Improve this map" at bounding box center [514, 569] width 1029 height 1029
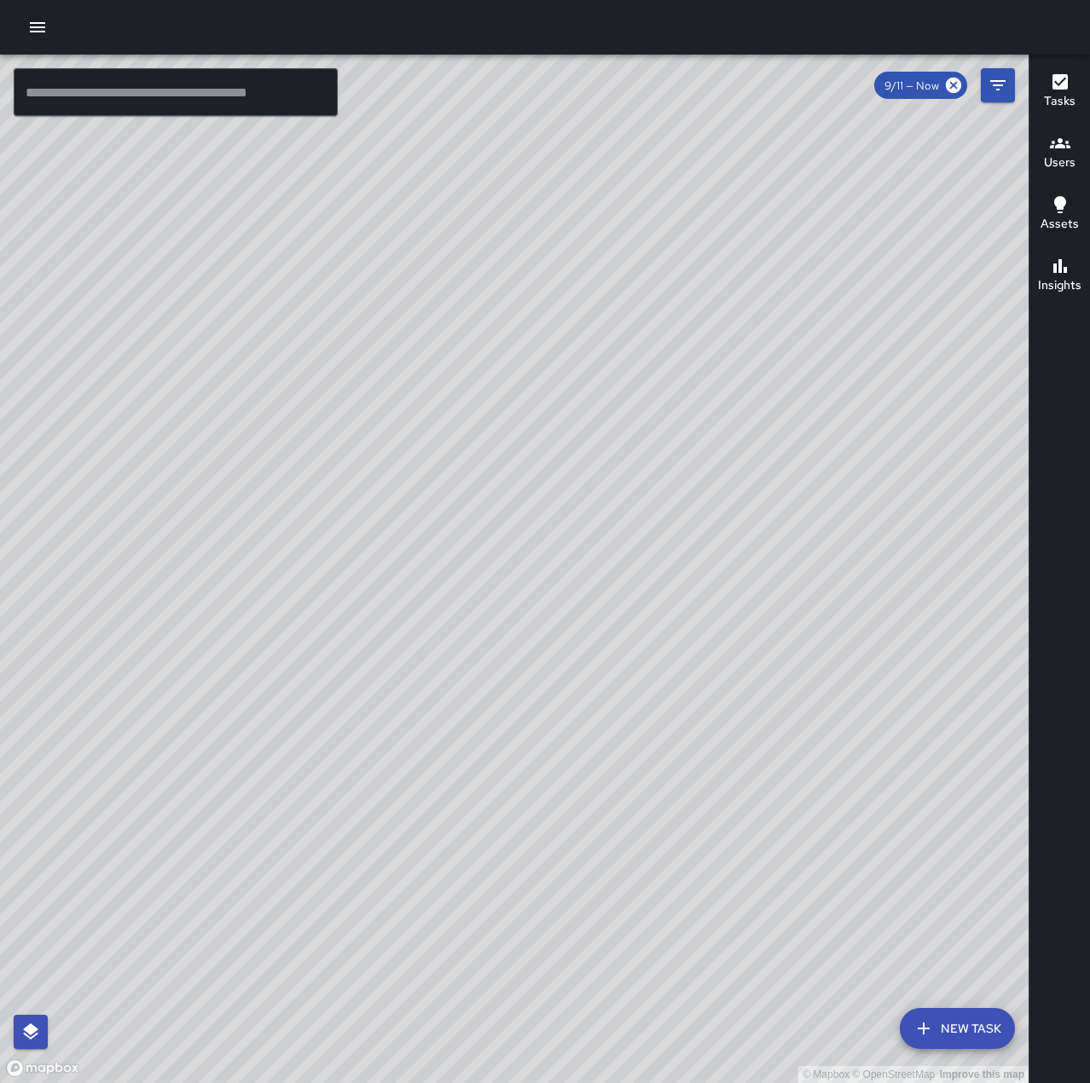
drag, startPoint x: 891, startPoint y: 598, endPoint x: 849, endPoint y: 102, distance: 497.5
click at [849, 102] on div "© Mapbox © OpenStreetMap Improve this map" at bounding box center [514, 569] width 1029 height 1029
drag, startPoint x: 789, startPoint y: 347, endPoint x: 615, endPoint y: 612, distance: 316.6
click at [614, 612] on div "© Mapbox © OpenStreetMap Improve this map" at bounding box center [514, 569] width 1029 height 1029
drag, startPoint x: 759, startPoint y: 470, endPoint x: 770, endPoint y: 656, distance: 186.3
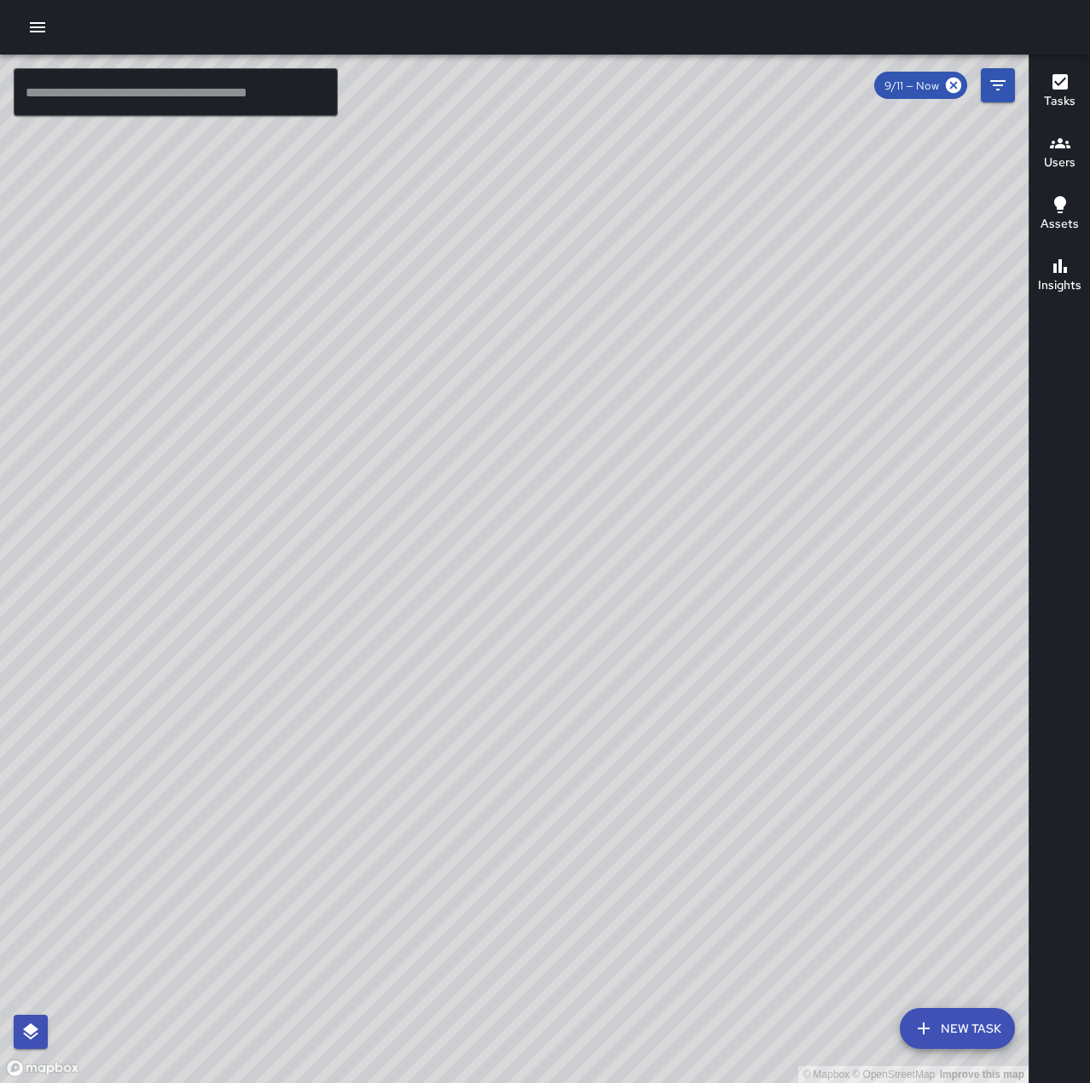
click at [770, 656] on div "© Mapbox © OpenStreetMap Improve this map" at bounding box center [514, 569] width 1029 height 1029
drag, startPoint x: 711, startPoint y: 665, endPoint x: 758, endPoint y: 659, distance: 47.4
click at [758, 659] on div "© Mapbox © OpenStreetMap Improve this map" at bounding box center [514, 569] width 1029 height 1029
click at [949, 1028] on button "New Task" at bounding box center [957, 1028] width 115 height 41
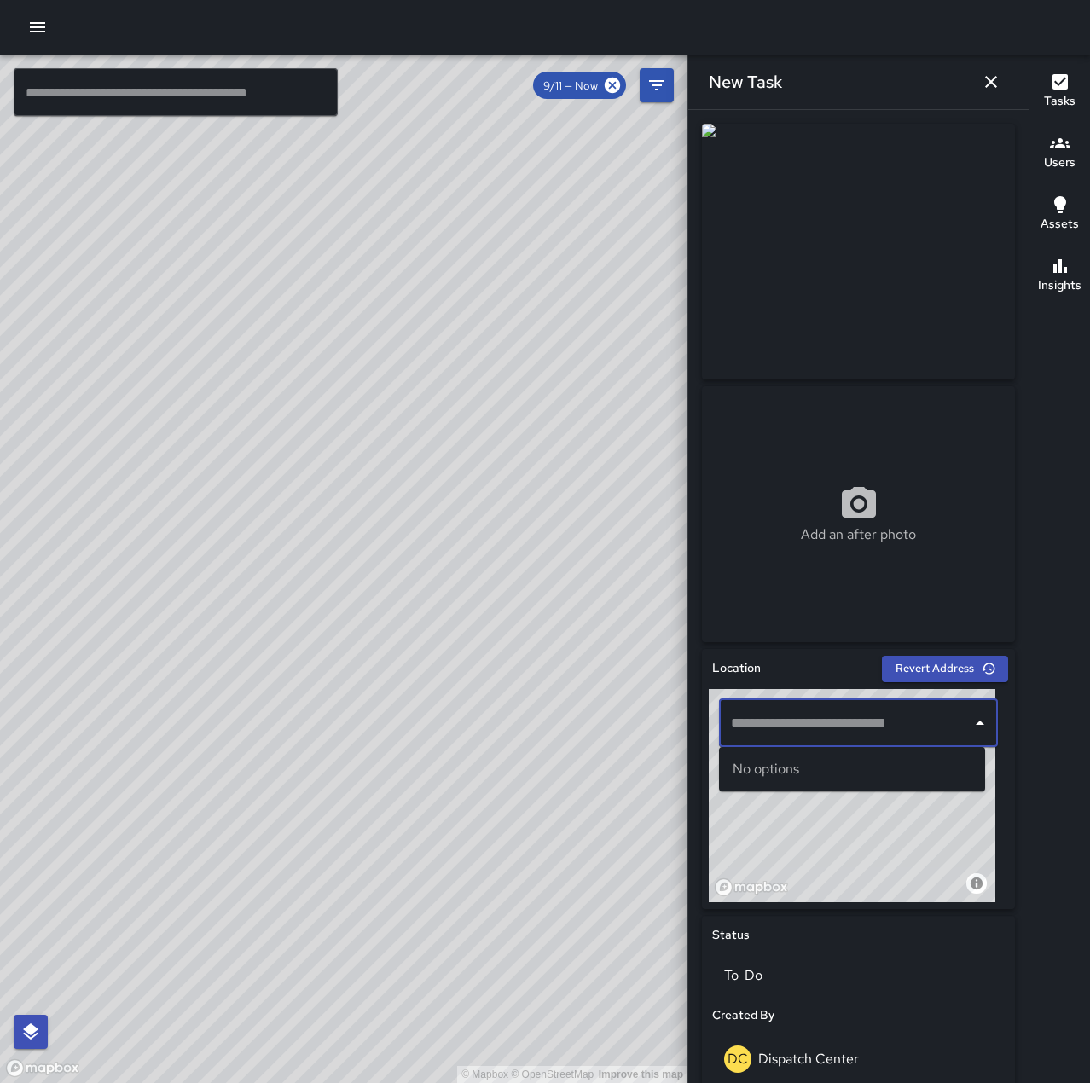
click at [787, 713] on input "text" at bounding box center [846, 723] width 238 height 32
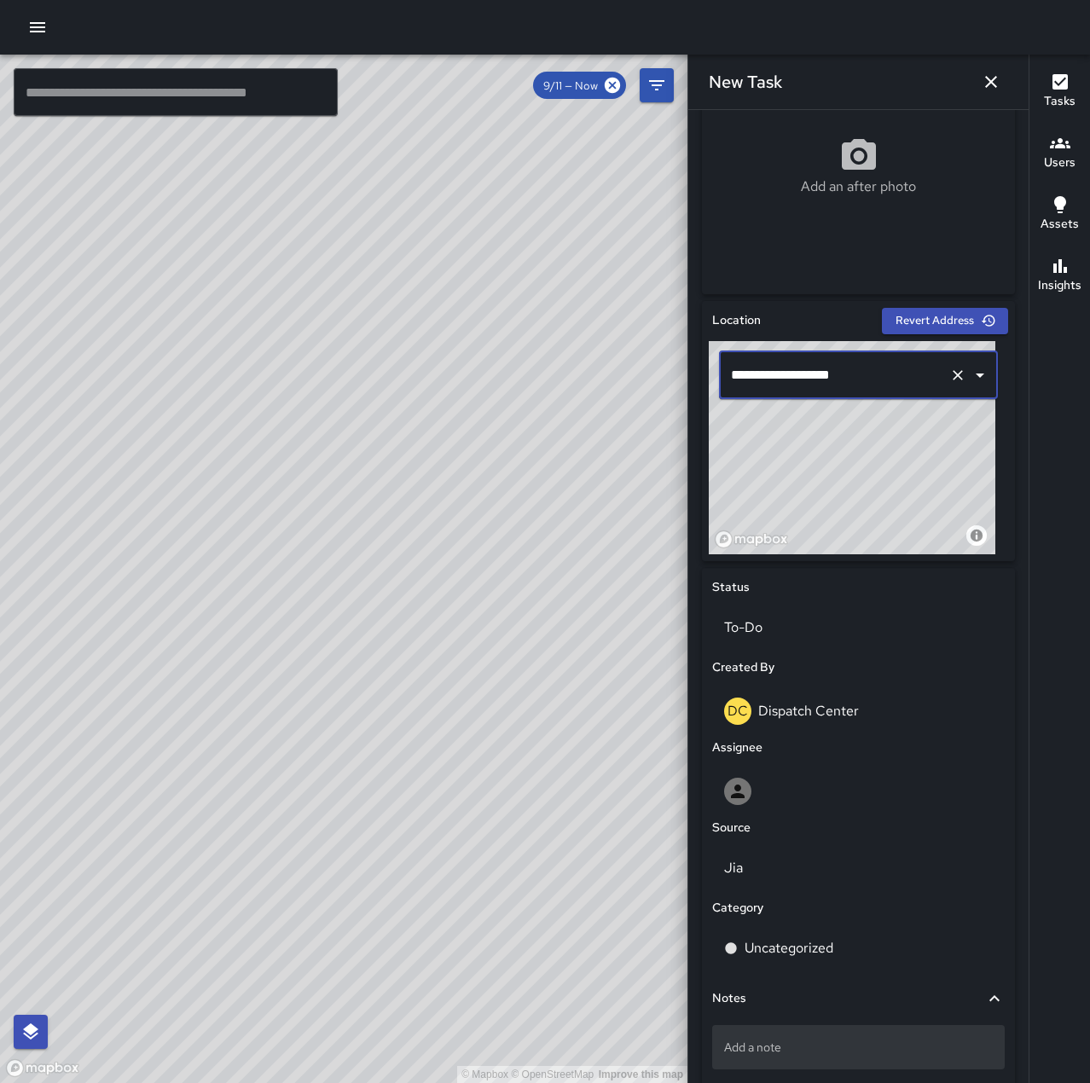
scroll to position [427, 0]
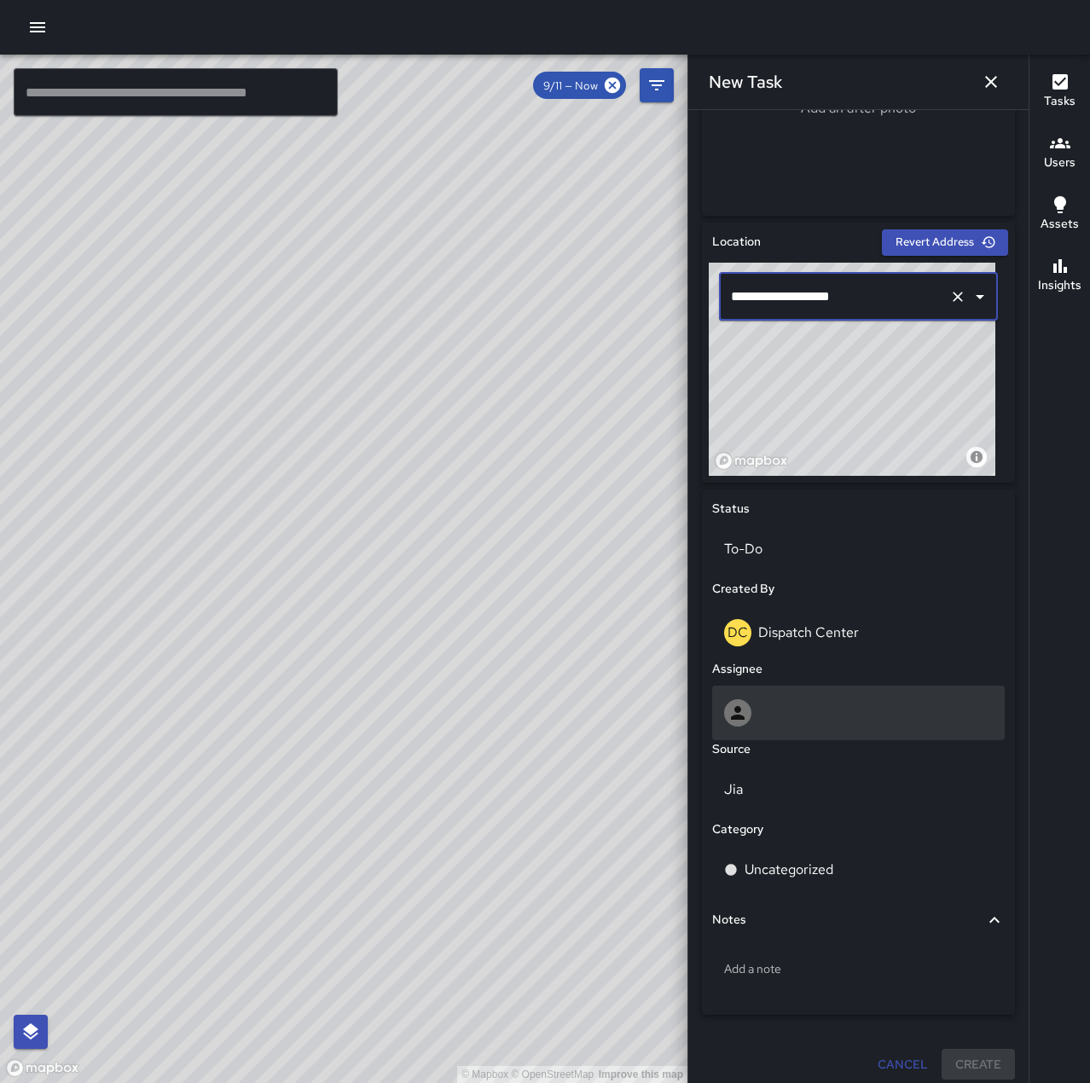
type input "**********"
click at [807, 712] on div at bounding box center [858, 712] width 269 height 27
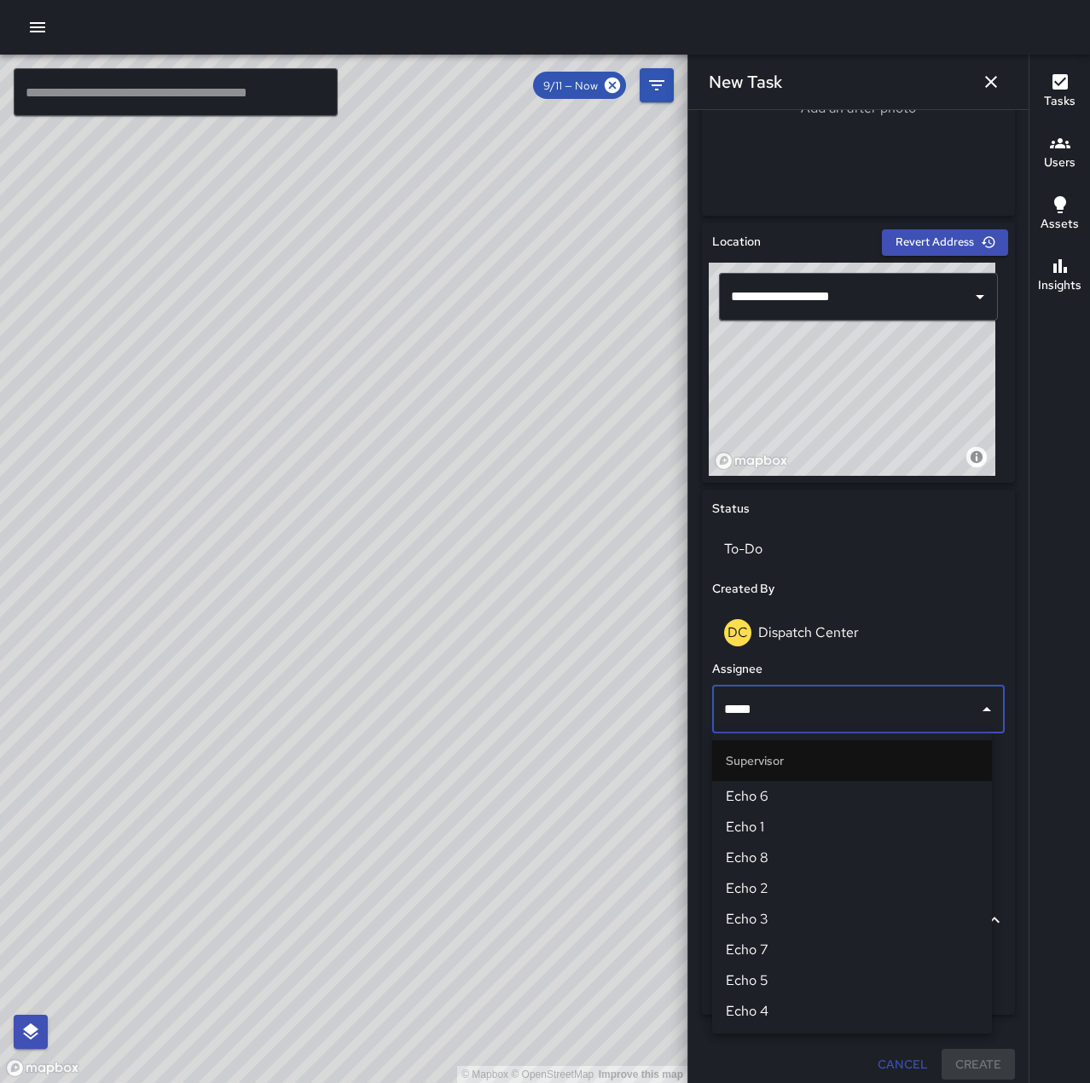
type input "******"
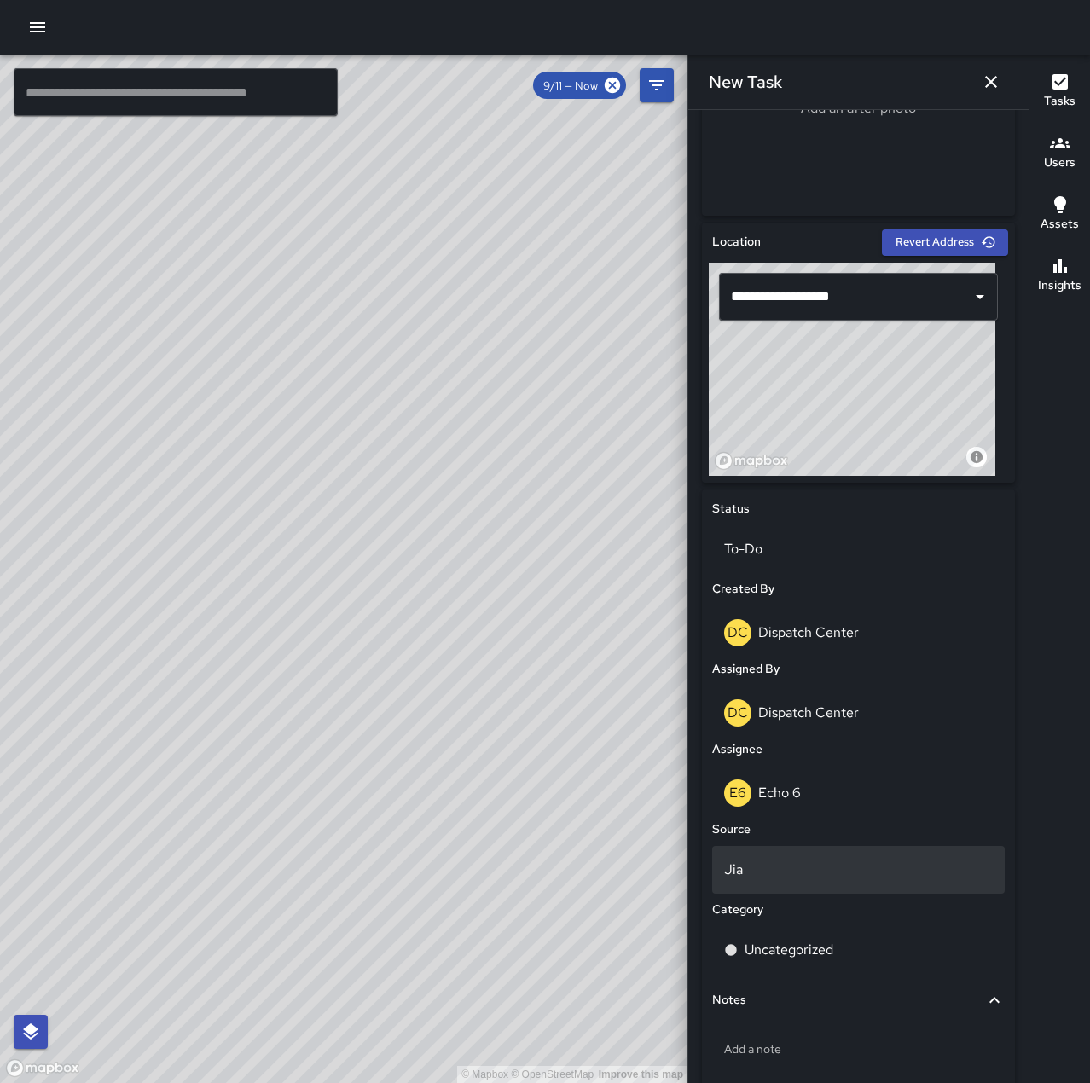
click at [828, 866] on p "Jia" at bounding box center [858, 870] width 269 height 20
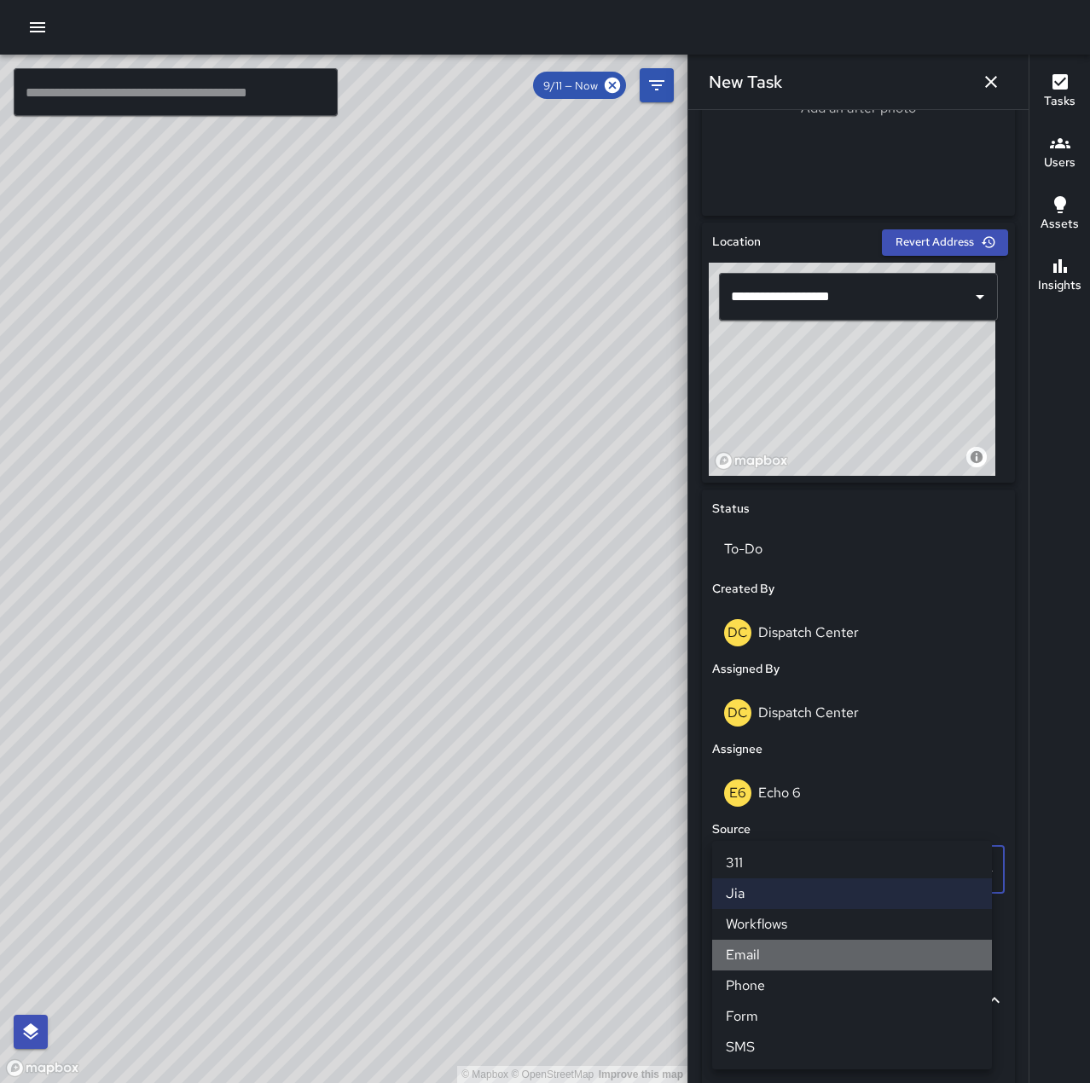
click at [820, 952] on li "Email" at bounding box center [852, 955] width 280 height 31
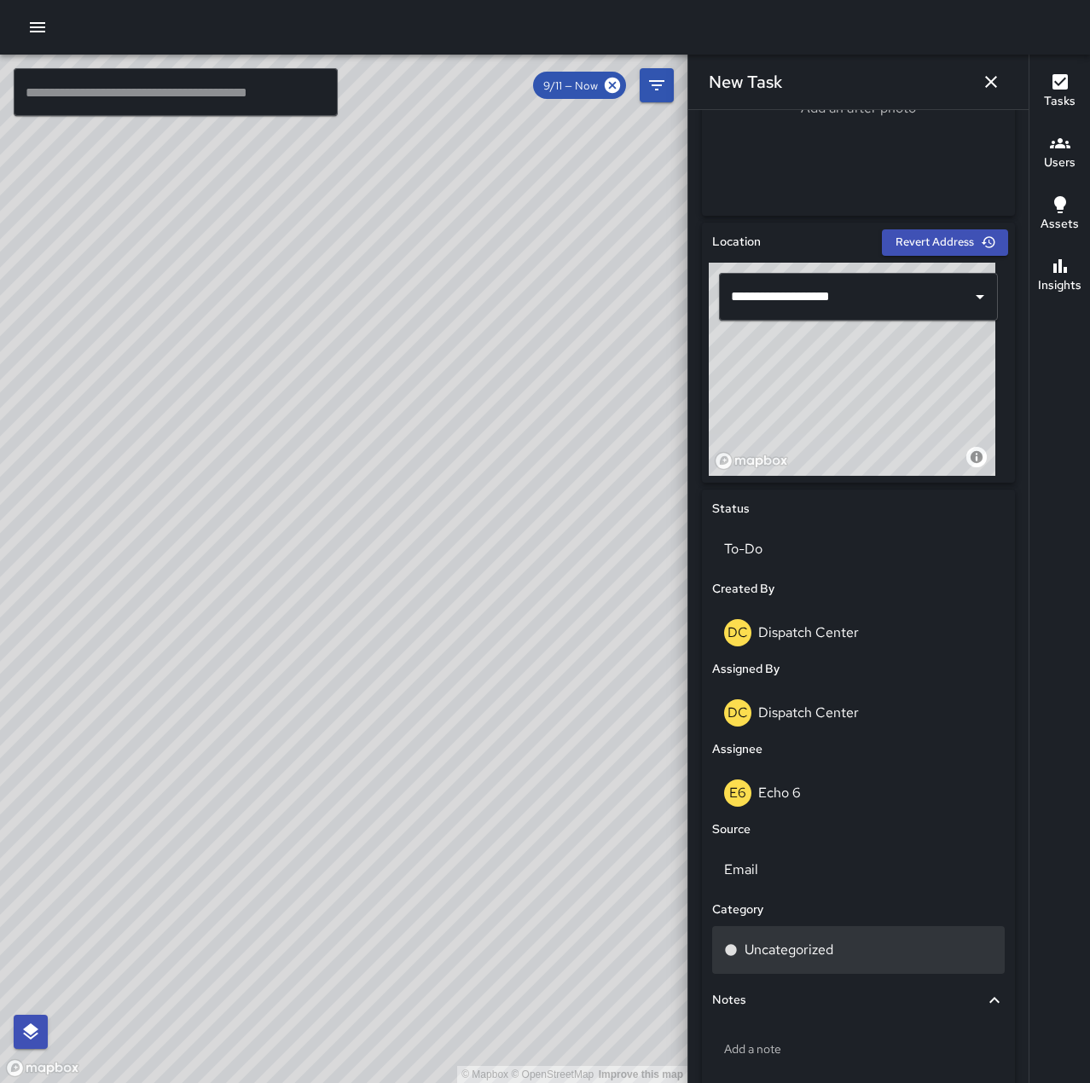
click at [837, 952] on div "Uncategorized" at bounding box center [858, 950] width 269 height 20
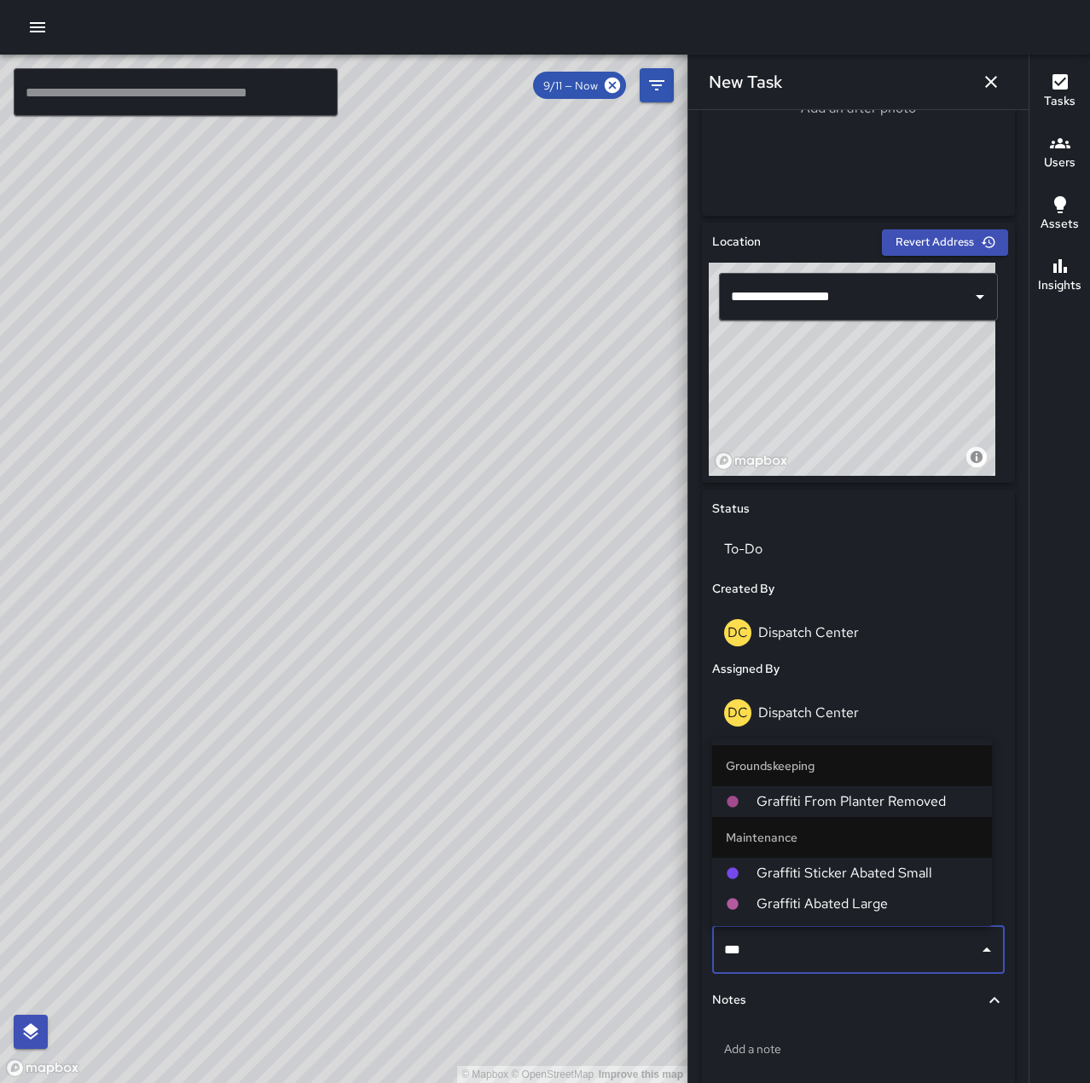
type input "****"
click at [862, 874] on span "Graffiti Sticker Abated Small" at bounding box center [868, 873] width 222 height 20
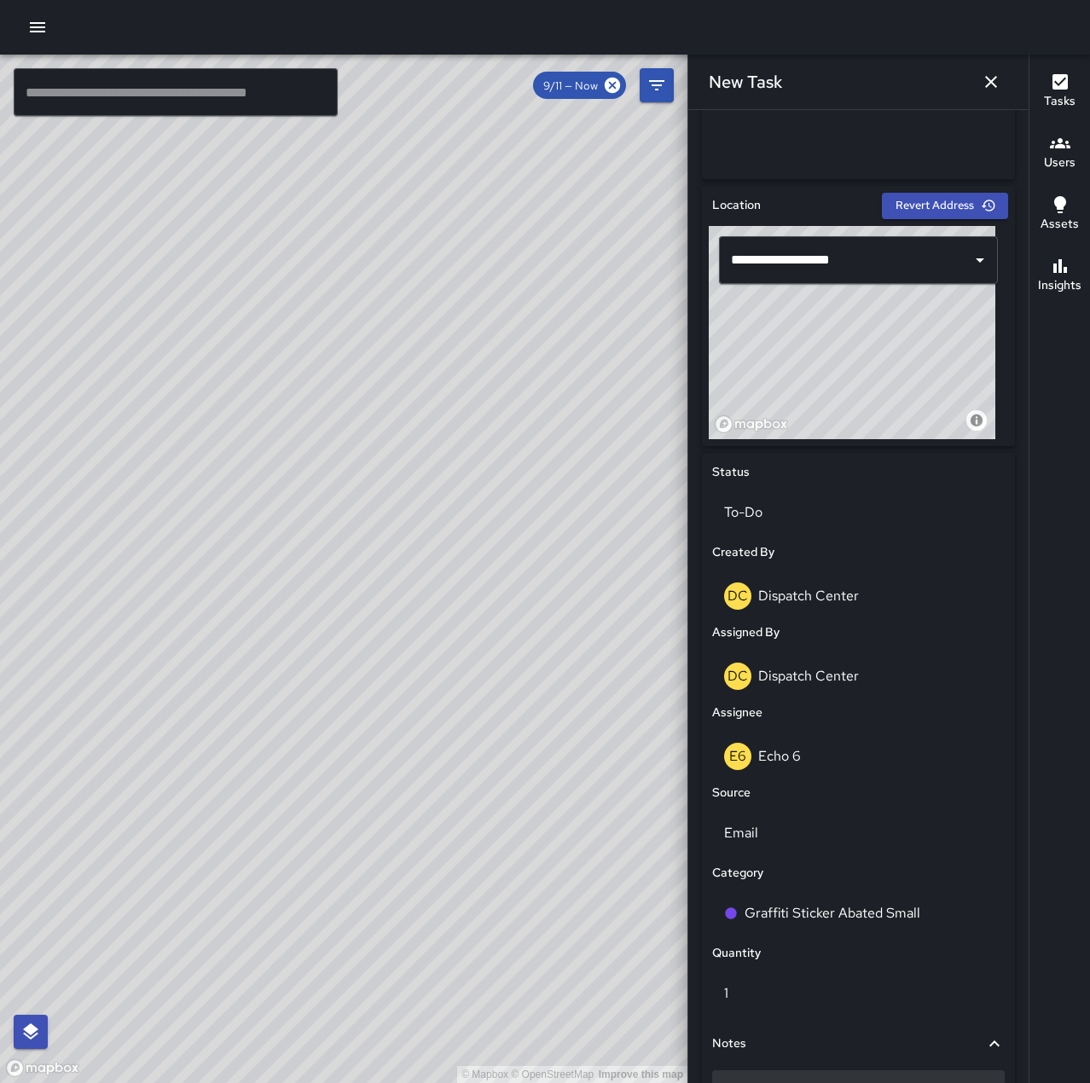
scroll to position [597, 0]
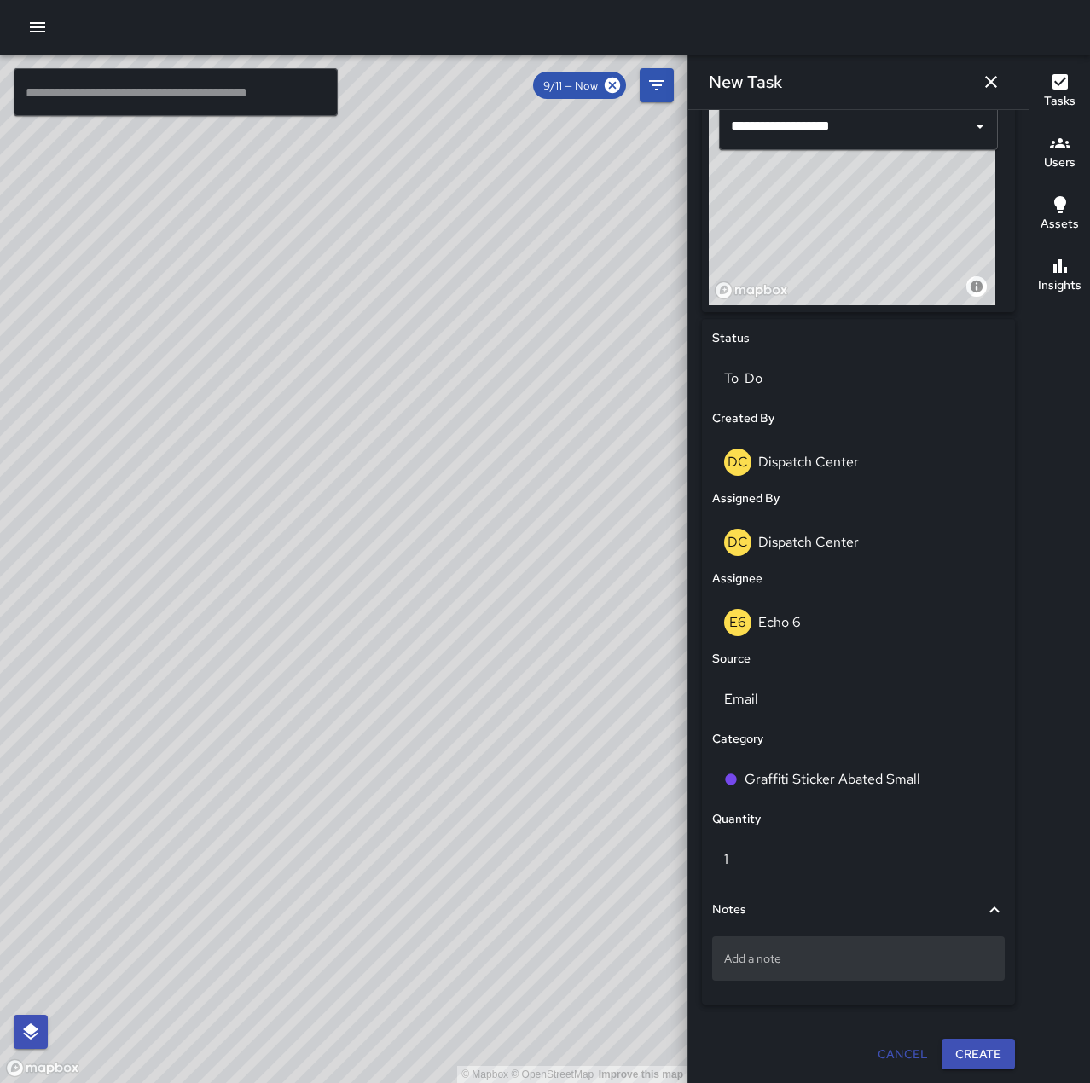
click at [839, 958] on p "Add a note" at bounding box center [858, 958] width 269 height 17
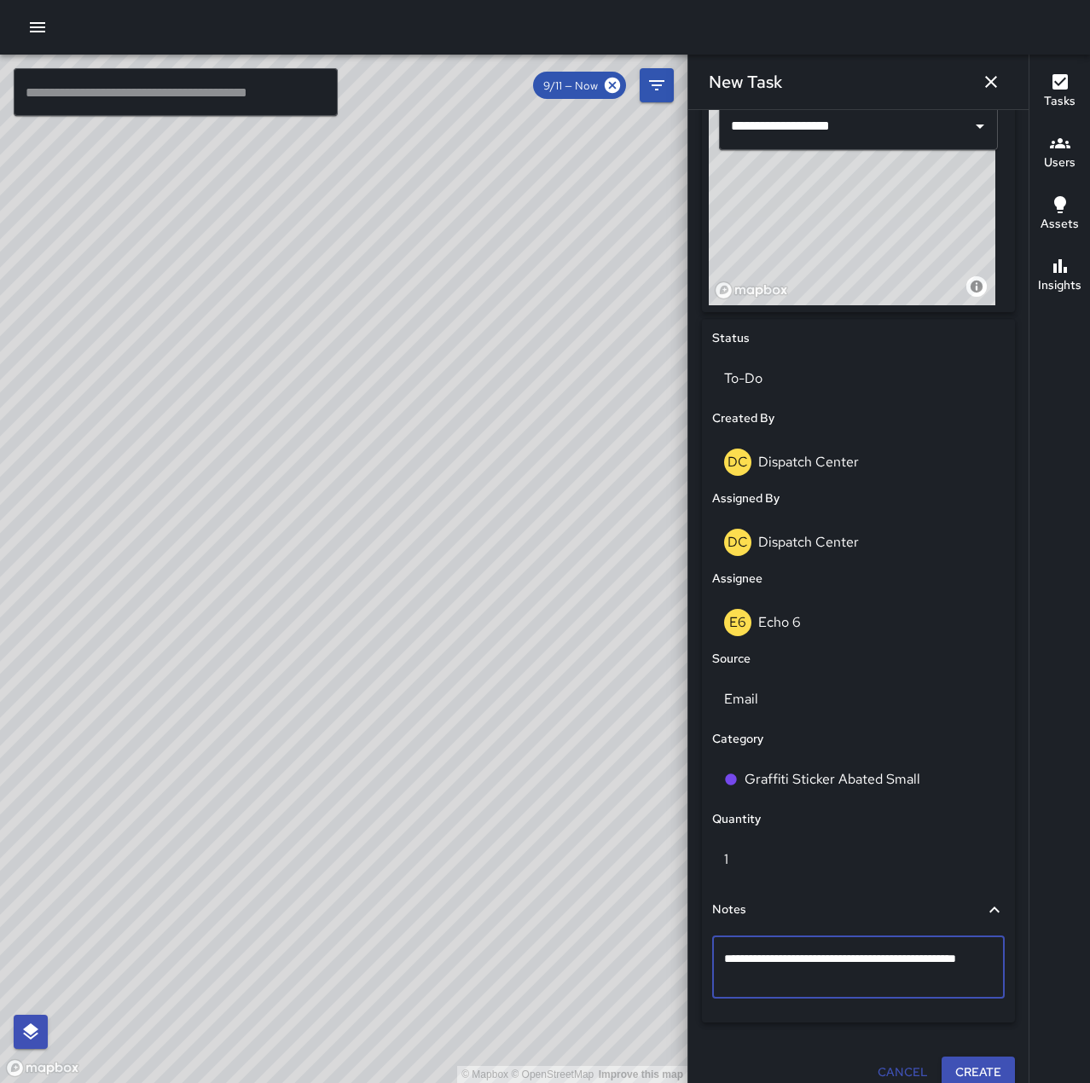
type textarea "**********"
click at [953, 1065] on button "Create" at bounding box center [978, 1073] width 73 height 32
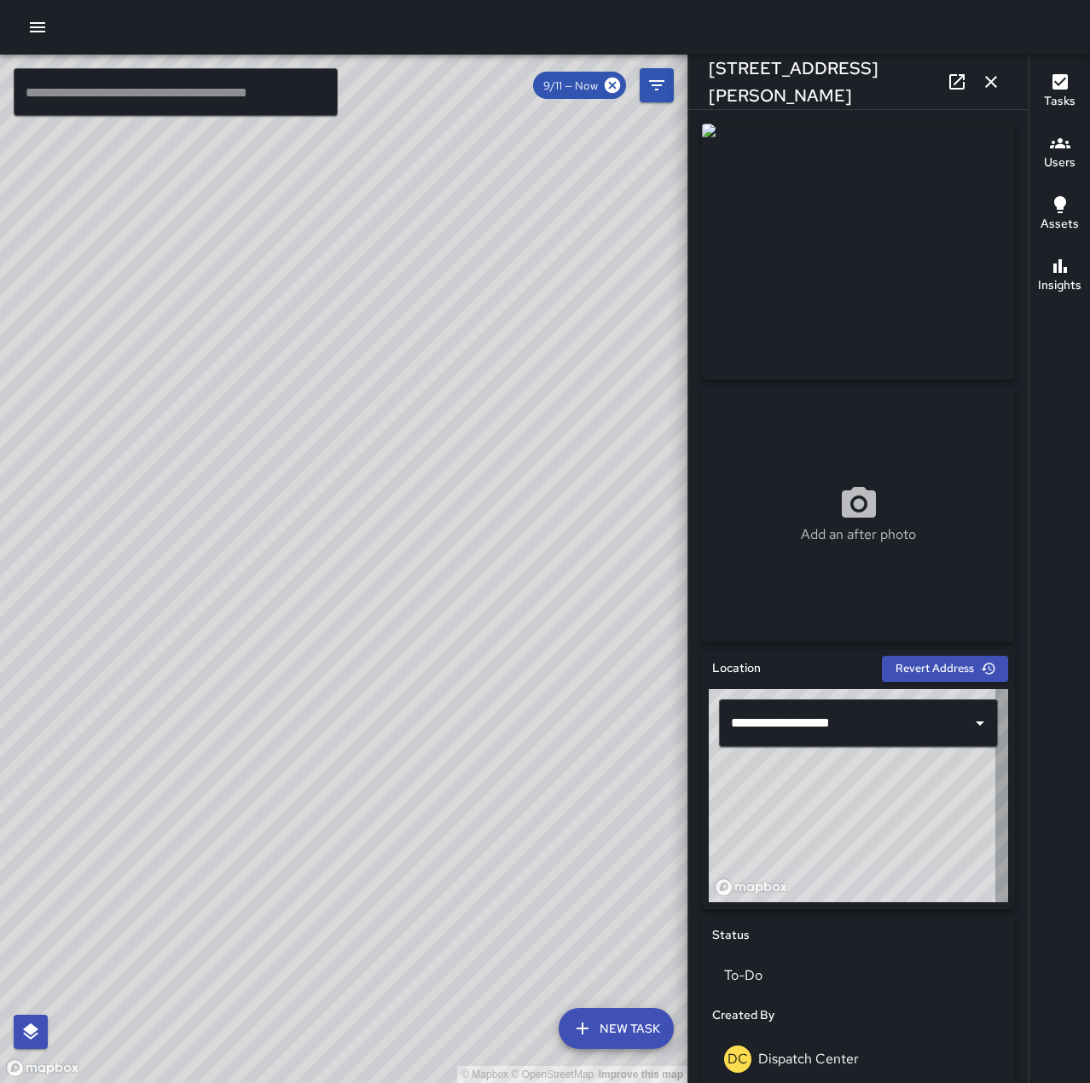
type input "**********"
click at [991, 76] on icon "button" at bounding box center [991, 82] width 20 height 20
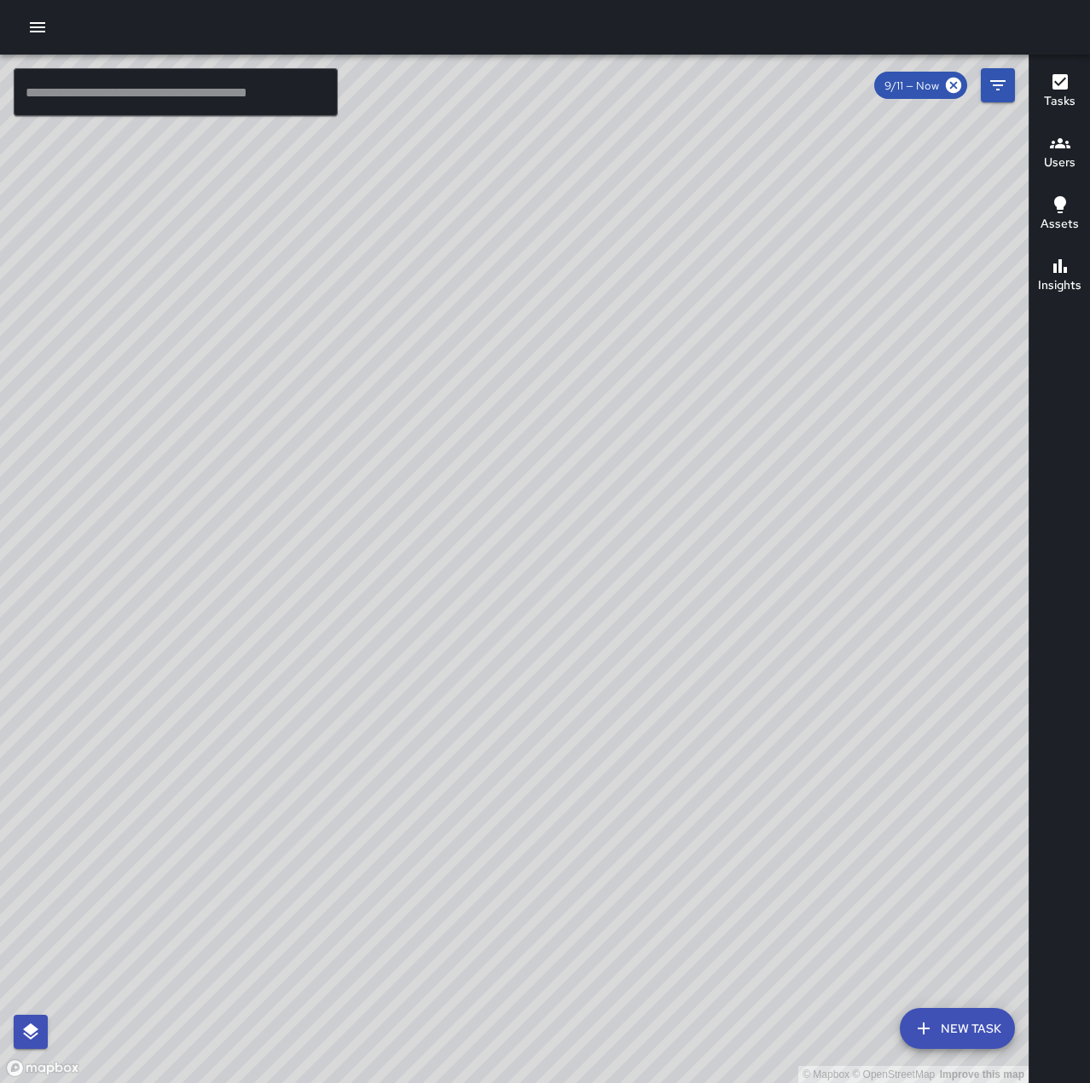
click at [47, 20] on icon "button" at bounding box center [37, 27] width 20 height 20
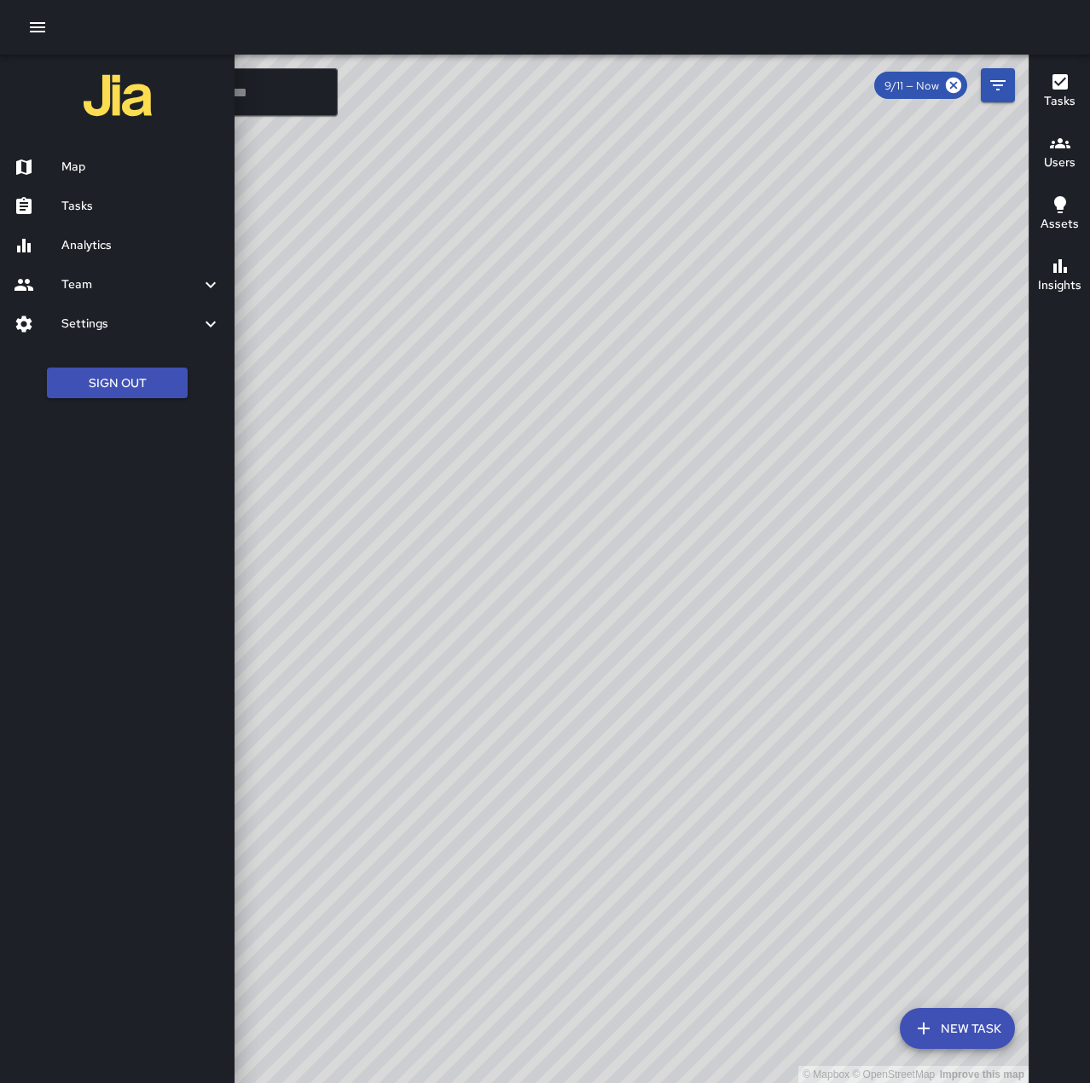
click at [101, 205] on h6 "Tasks" at bounding box center [141, 206] width 160 height 19
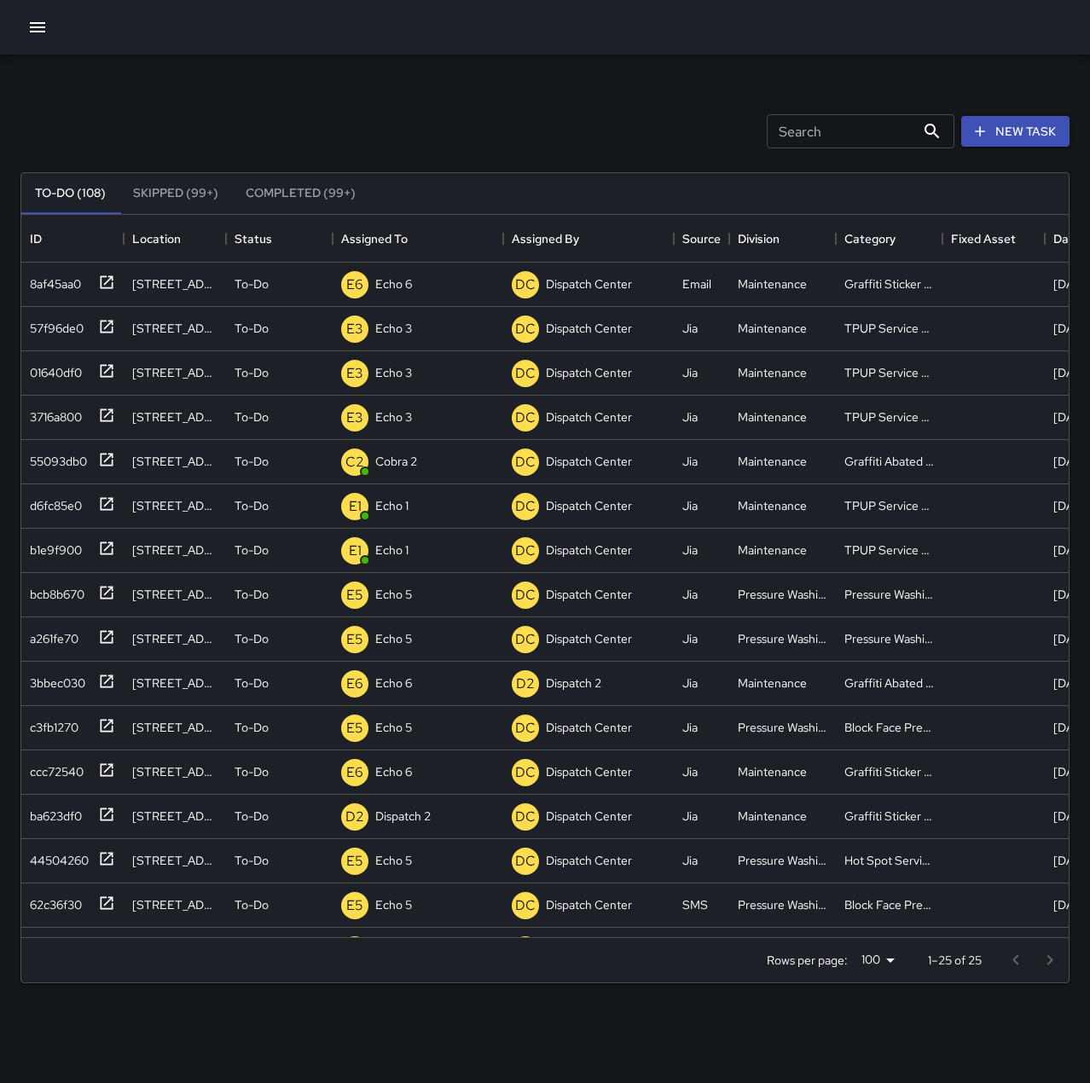
scroll to position [710, 1035]
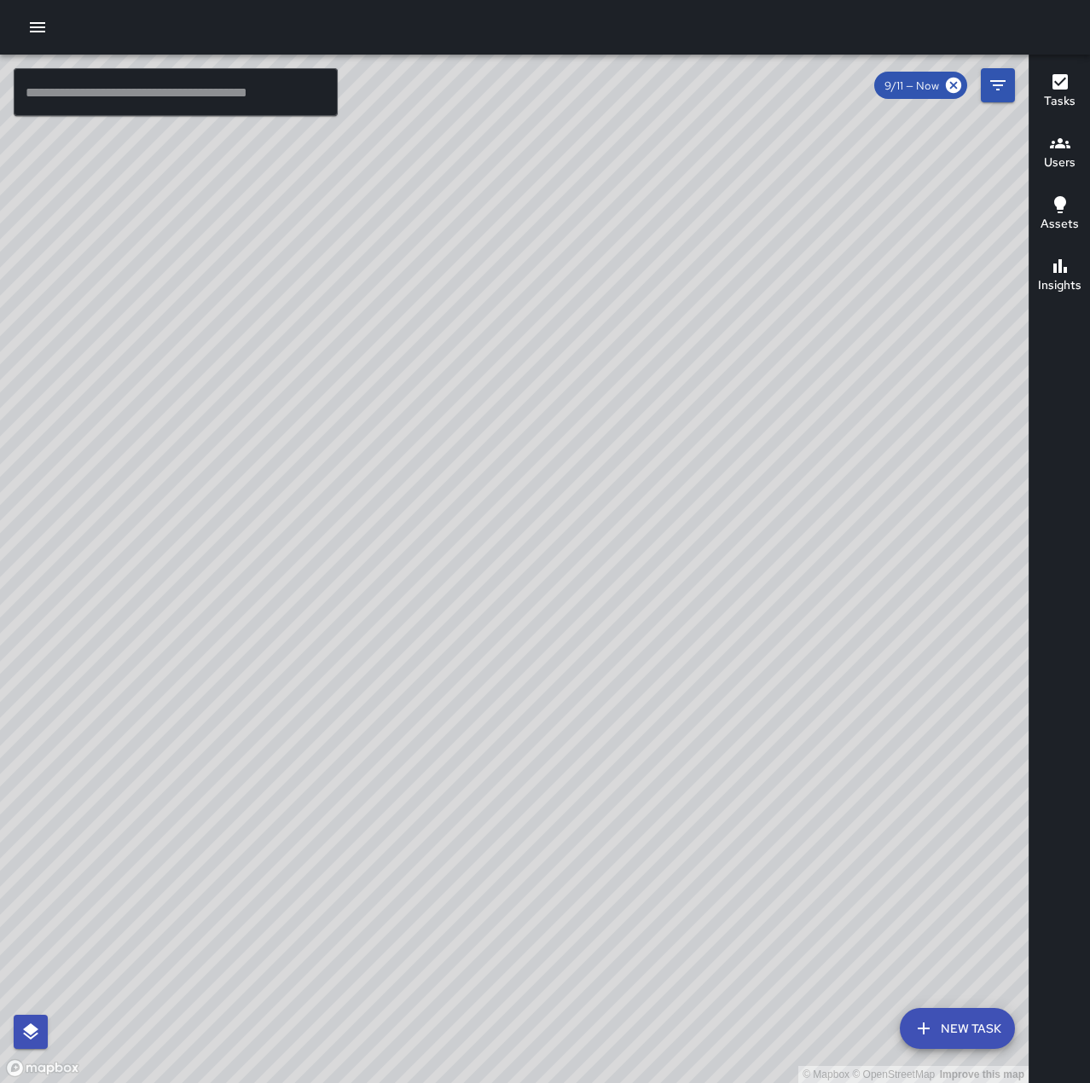
drag, startPoint x: 502, startPoint y: 503, endPoint x: 930, endPoint y: 446, distance: 431.2
click at [930, 446] on div "© Mapbox © OpenStreetMap Improve this map" at bounding box center [514, 569] width 1029 height 1029
drag, startPoint x: 42, startPoint y: 24, endPoint x: 66, endPoint y: 44, distance: 30.9
click at [42, 25] on icon "button" at bounding box center [37, 27] width 20 height 20
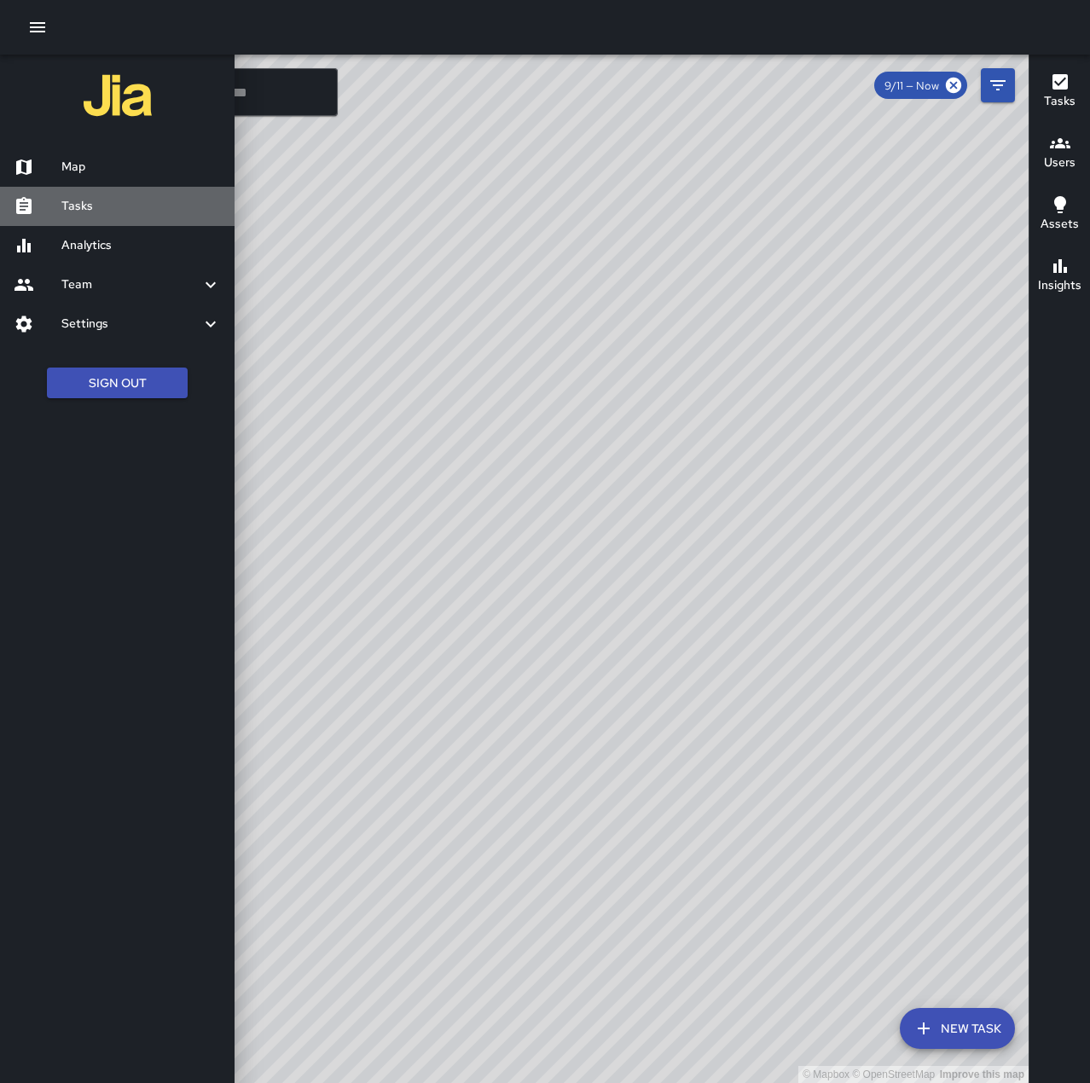
click at [123, 211] on h6 "Tasks" at bounding box center [141, 206] width 160 height 19
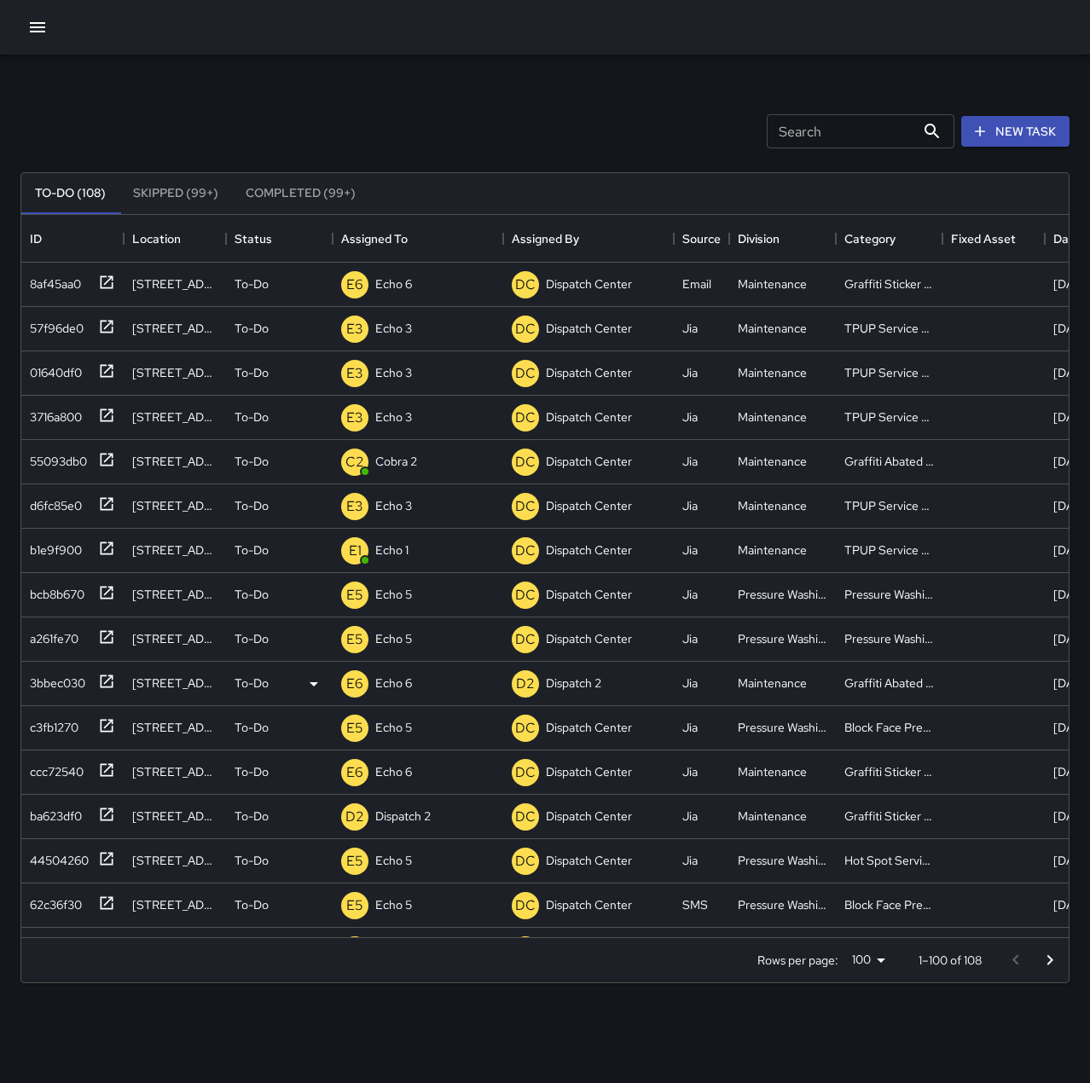
scroll to position [710, 1035]
click at [399, 549] on p "Echo 1" at bounding box center [391, 550] width 33 height 17
type input "******"
click at [392, 112] on div "Search Search New Task" at bounding box center [545, 131] width 1056 height 89
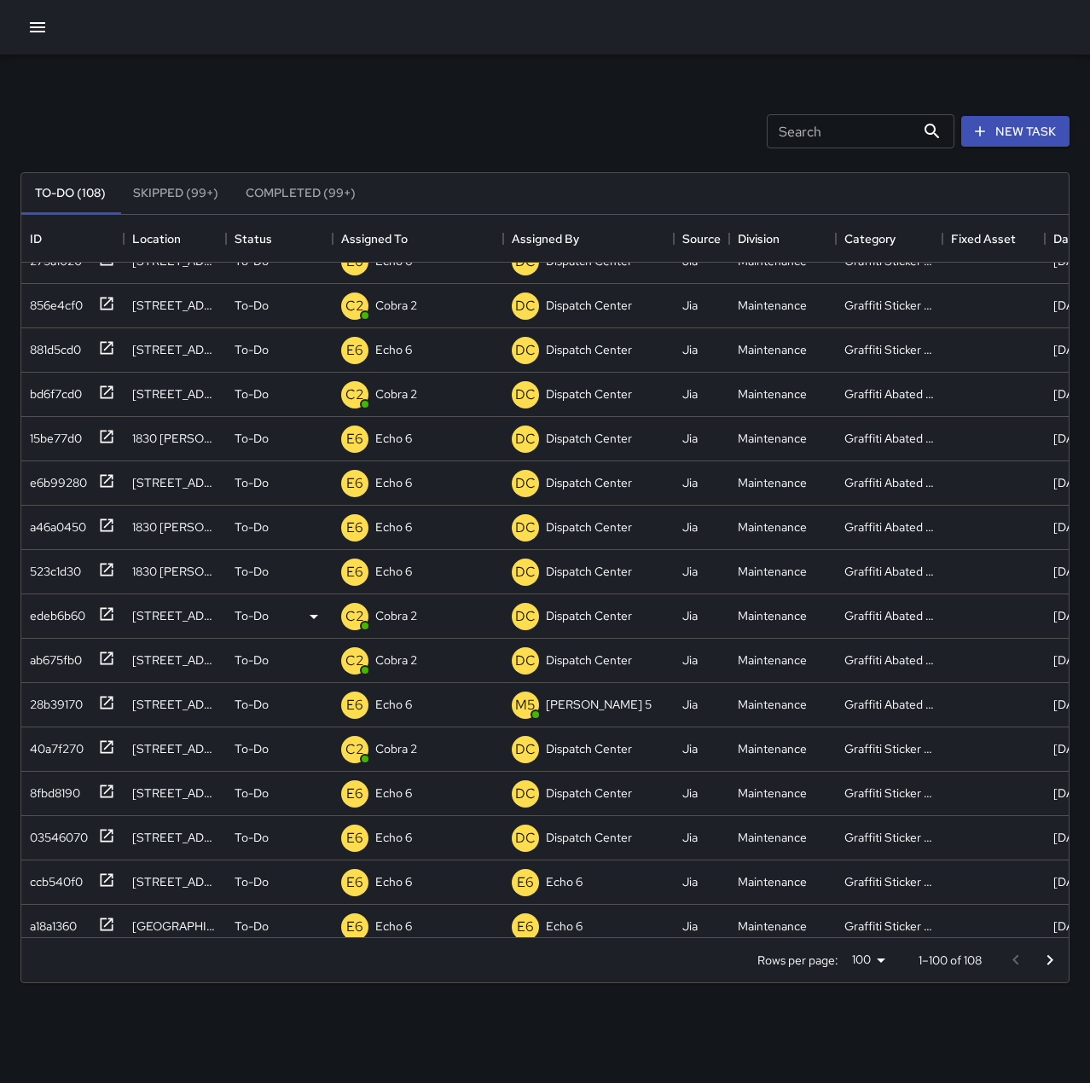
scroll to position [1365, 0]
